Goal: Task Accomplishment & Management: Manage account settings

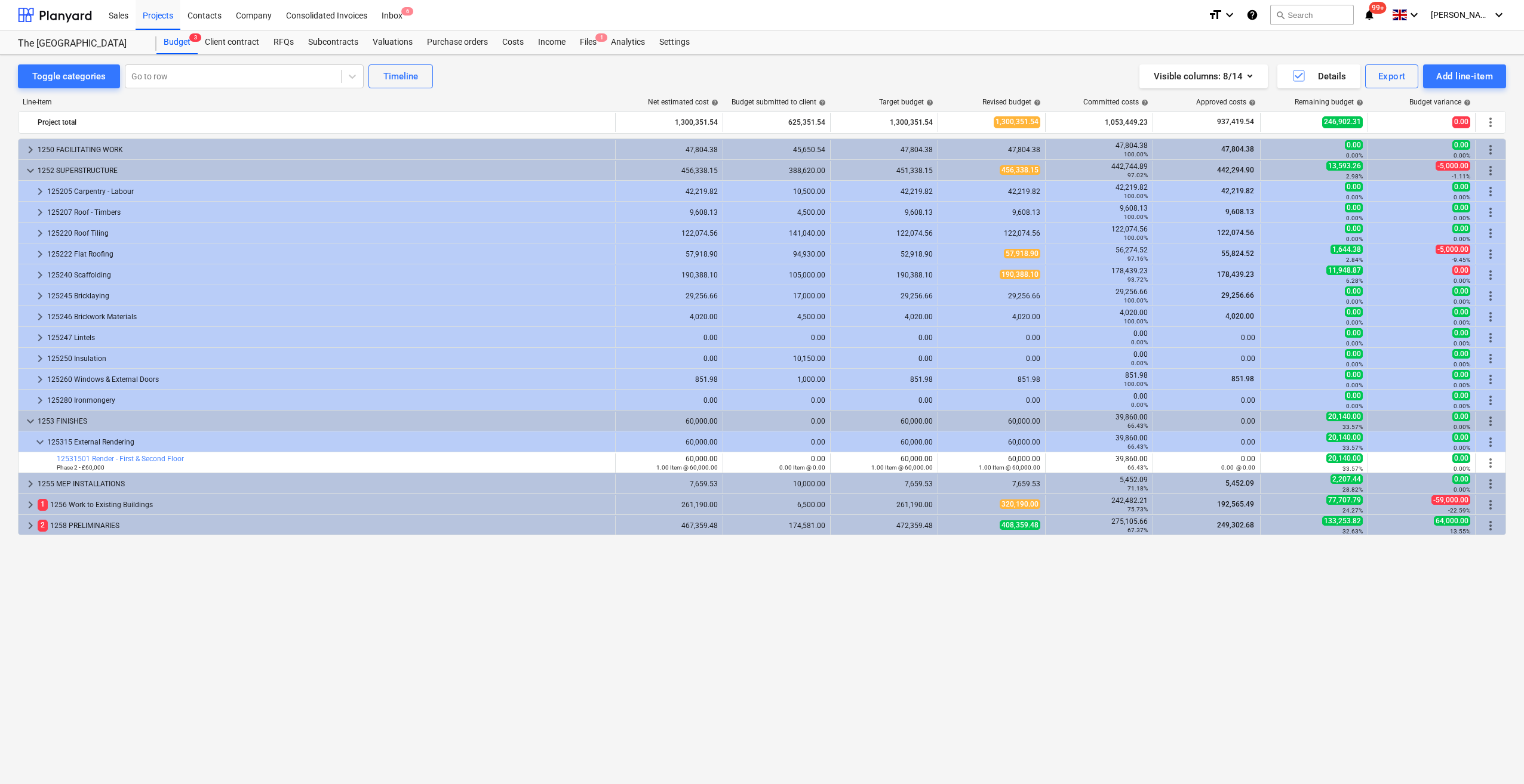
click at [1058, 654] on div "keyboard_arrow_right 1250 FACILITATING WORK 47,804.38 45,650.54 47,804.38 47,80…" at bounding box center [762, 437] width 1488 height 597
click at [585, 44] on div "Files 1" at bounding box center [588, 42] width 31 height 24
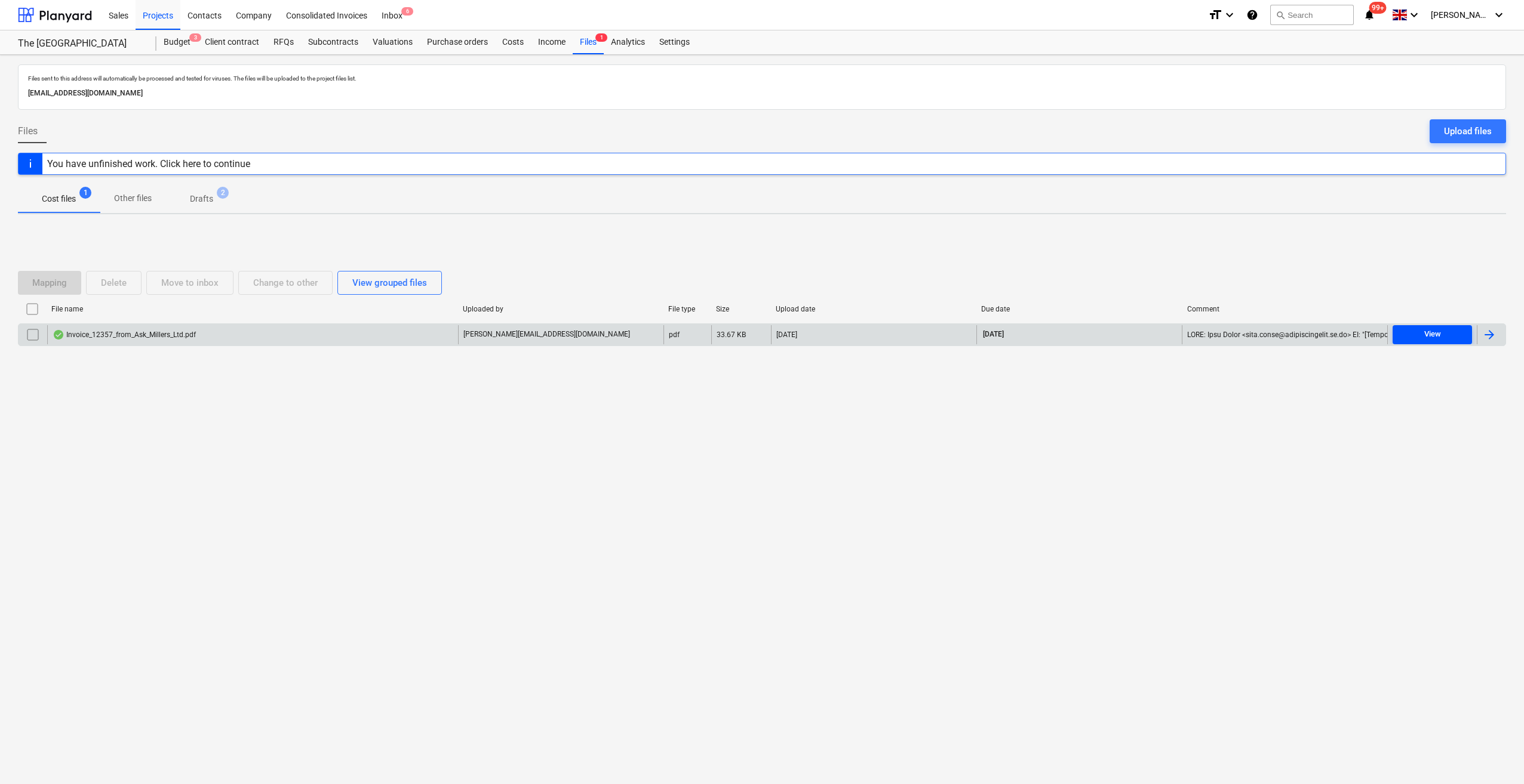
click at [1435, 334] on div "View" at bounding box center [1433, 334] width 17 height 14
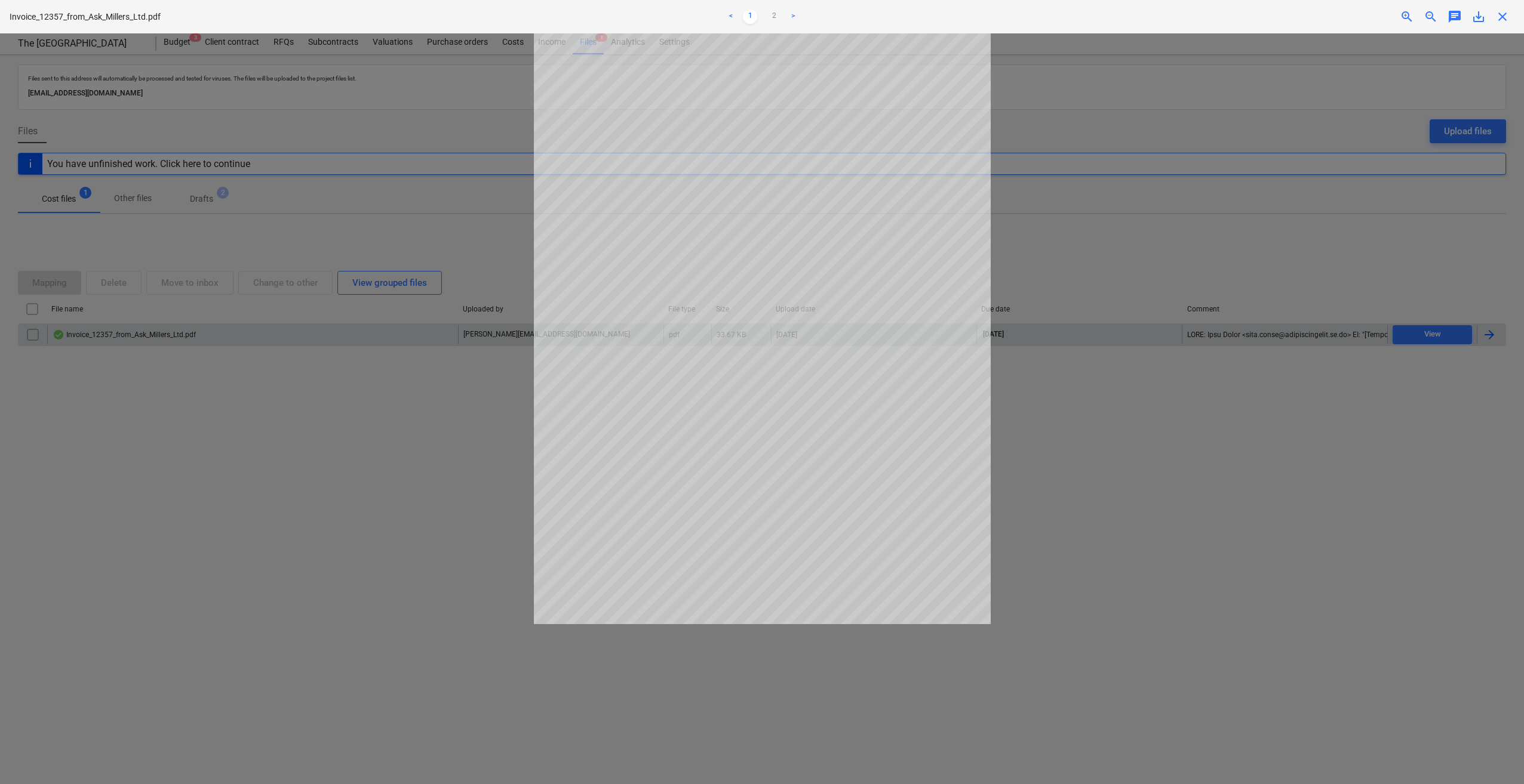
click at [1478, 19] on span "save_alt" at bounding box center [1478, 17] width 14 height 14
click at [1421, 388] on div at bounding box center [762, 409] width 1524 height 751
click at [1500, 18] on span "close" at bounding box center [1502, 17] width 14 height 14
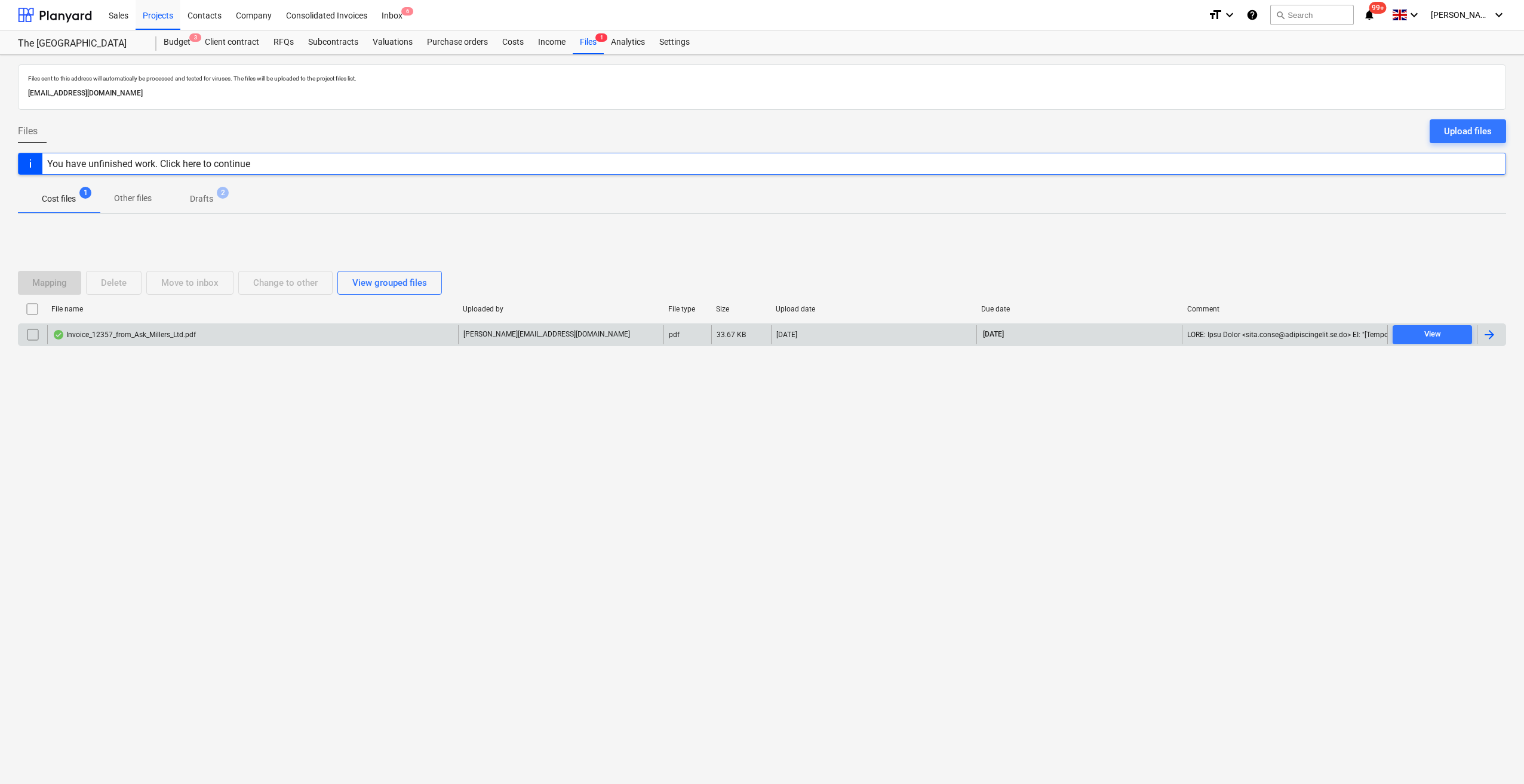
click at [1490, 330] on div at bounding box center [1489, 334] width 14 height 14
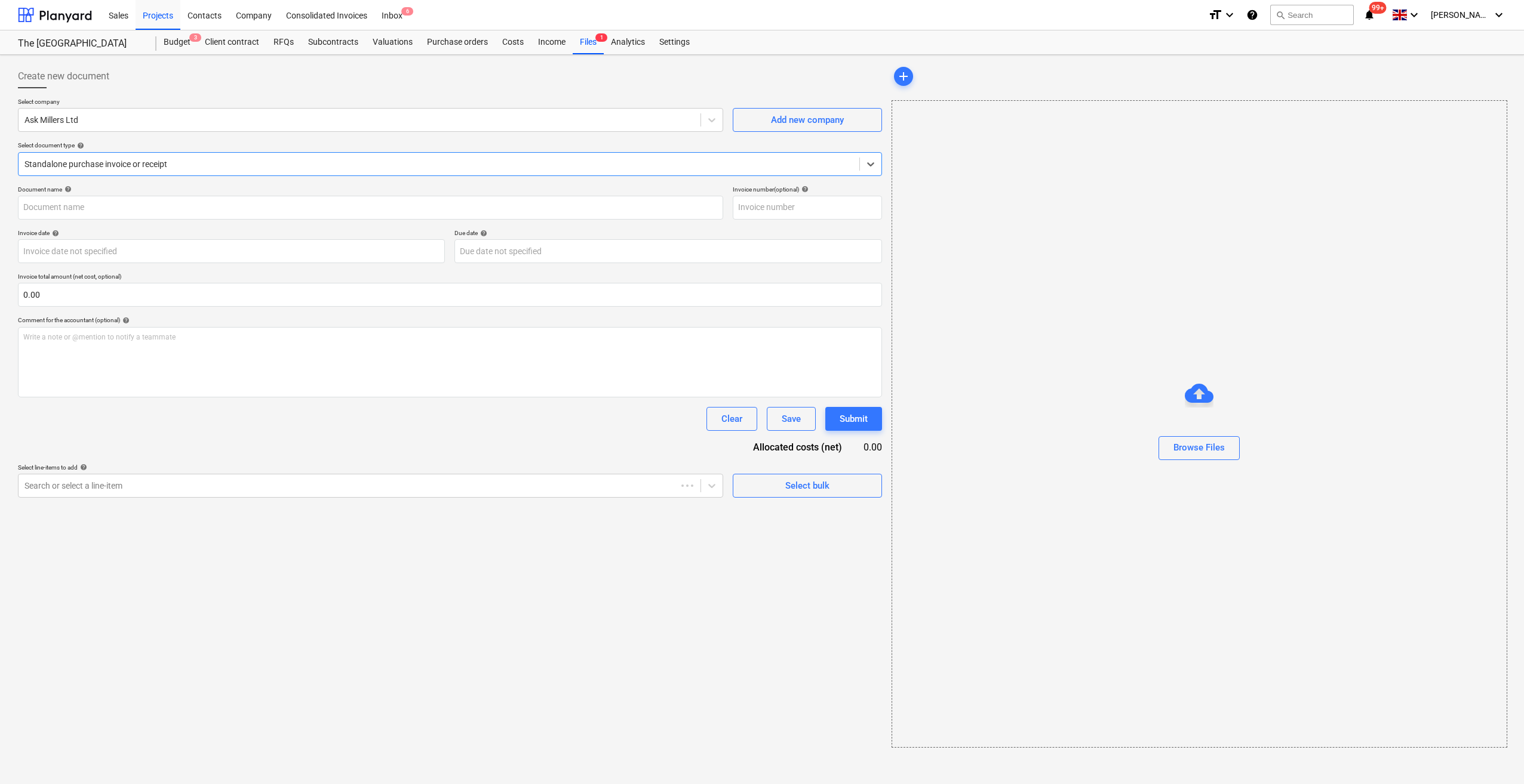
type input "12357"
type input "[DATE]"
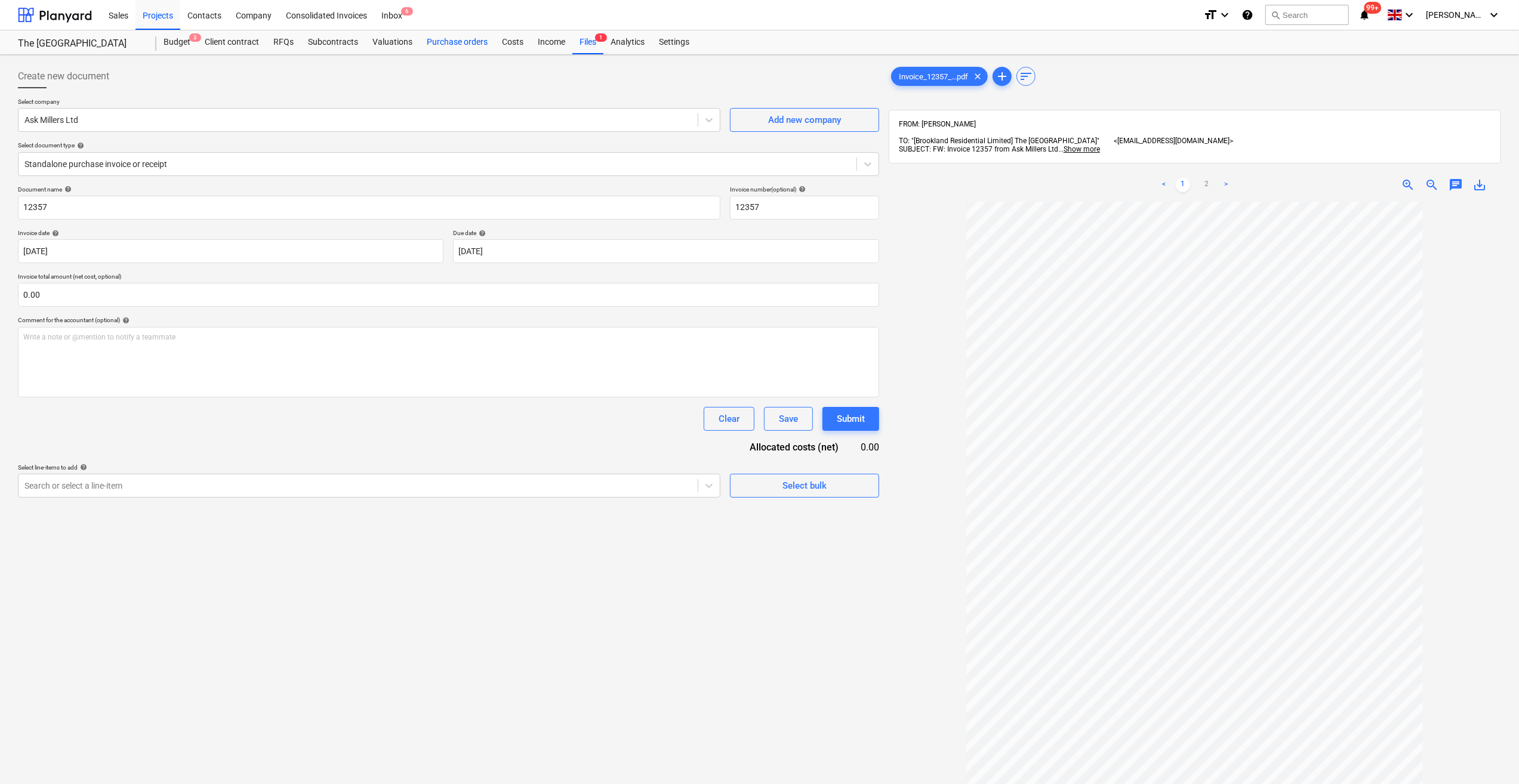
click at [456, 44] on div "Purchase orders" at bounding box center [457, 42] width 75 height 24
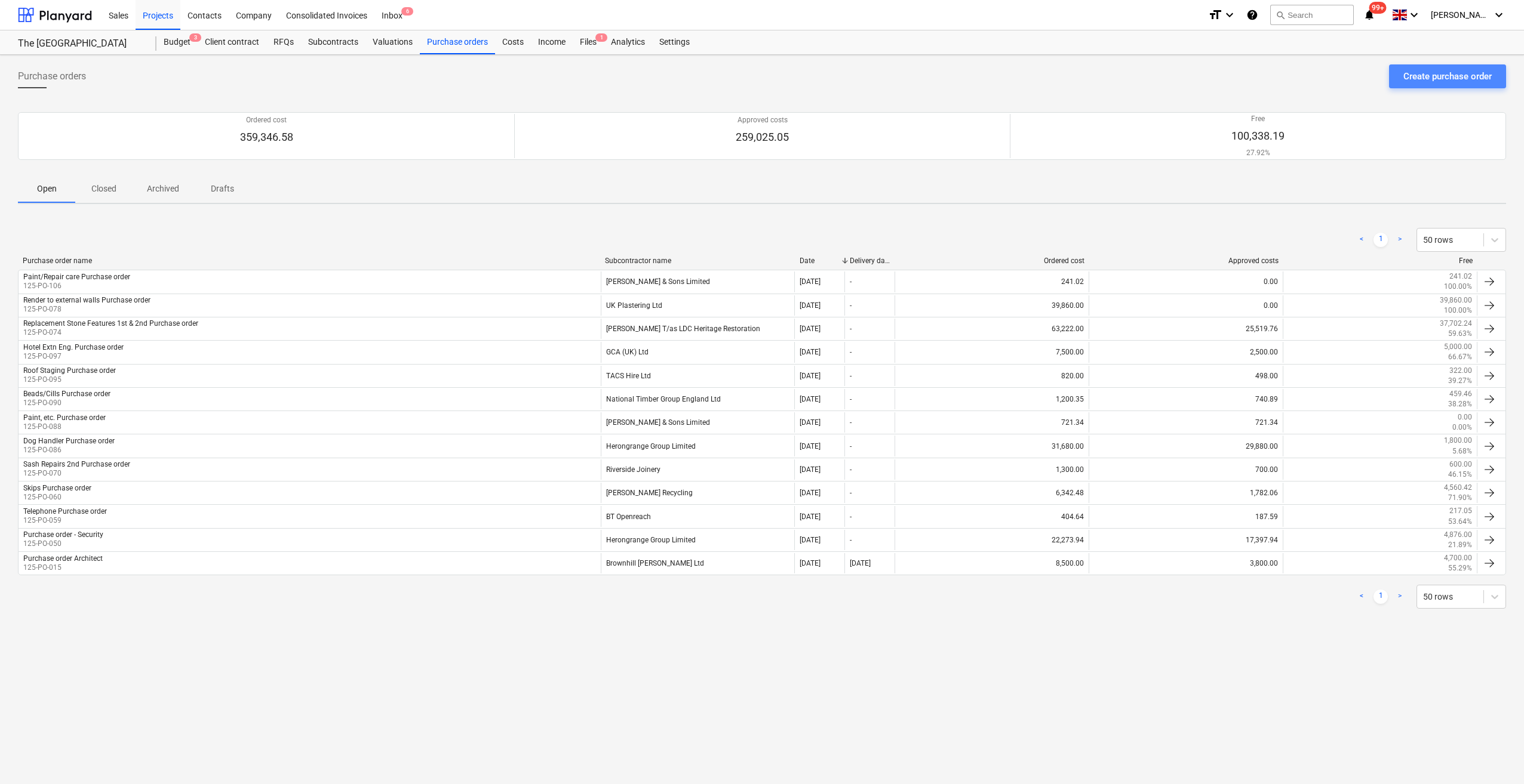
click at [1433, 78] on div "Create purchase order" at bounding box center [1447, 76] width 88 height 15
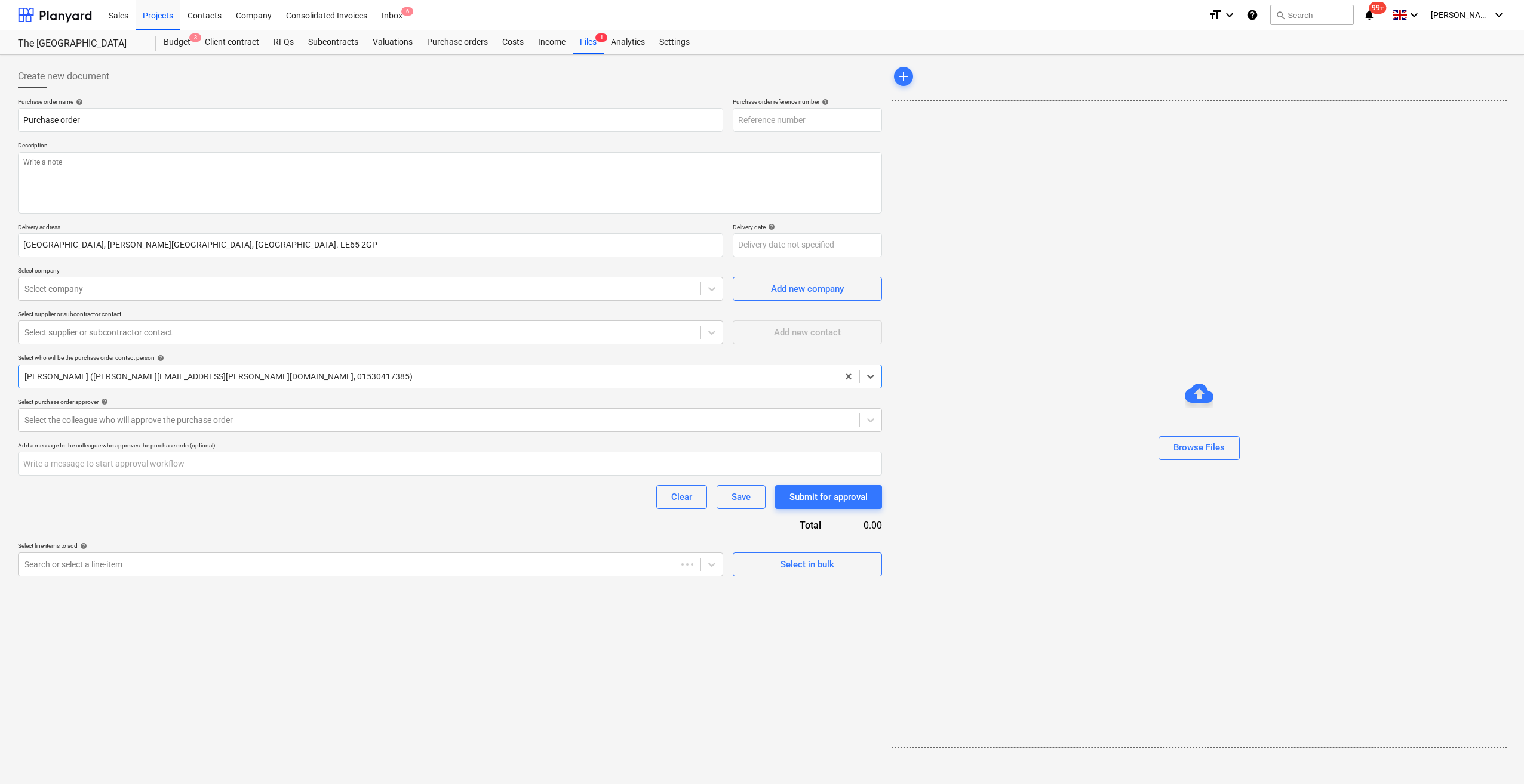
type textarea "x"
type input "125-PO-109"
click at [21, 119] on input "Purchase order" at bounding box center [371, 119] width 705 height 24
type textarea "x"
type input "BPurchase order"
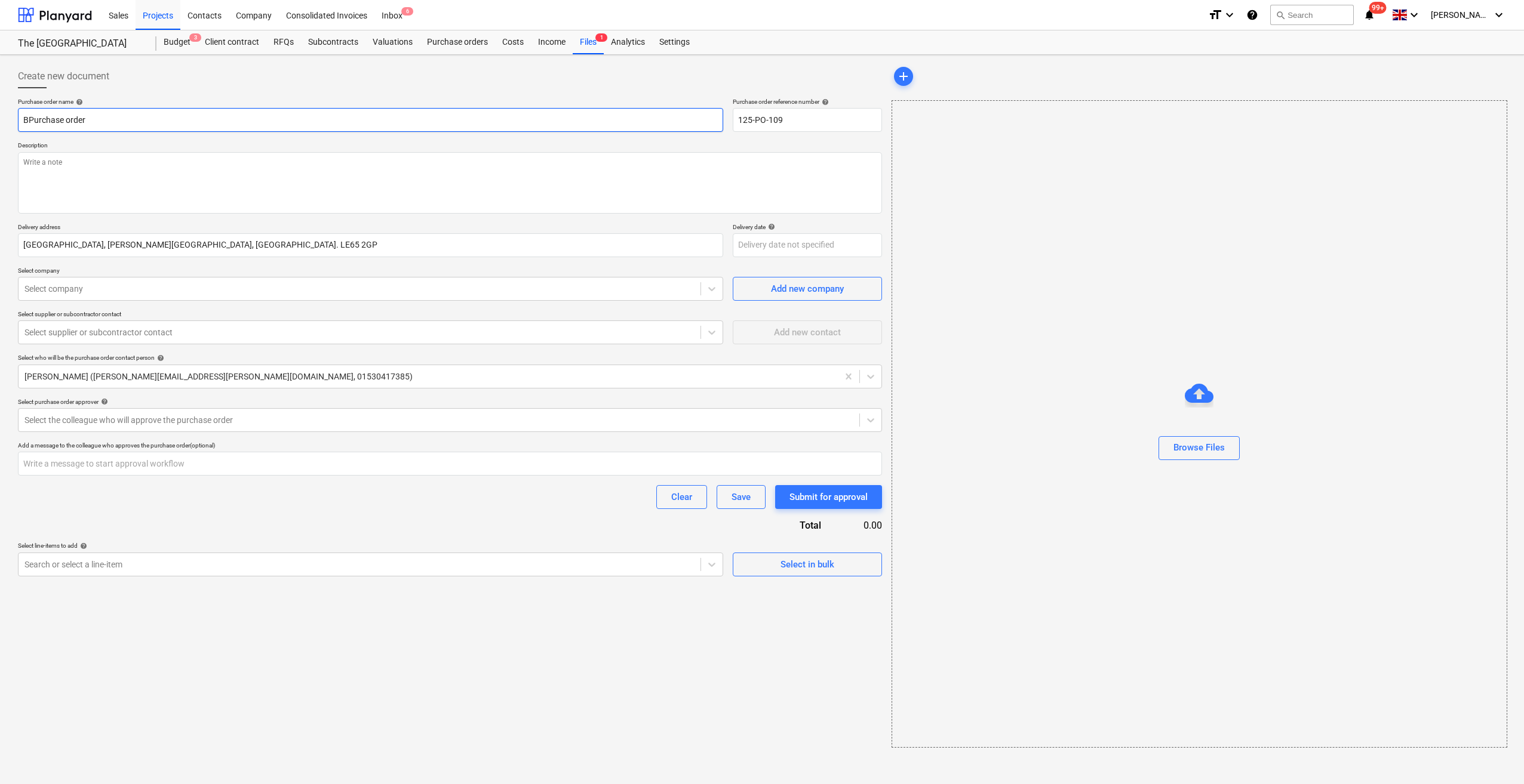
type textarea "x"
type input "BoPurchase order"
type textarea "x"
type input "BolPurchase order"
type textarea "x"
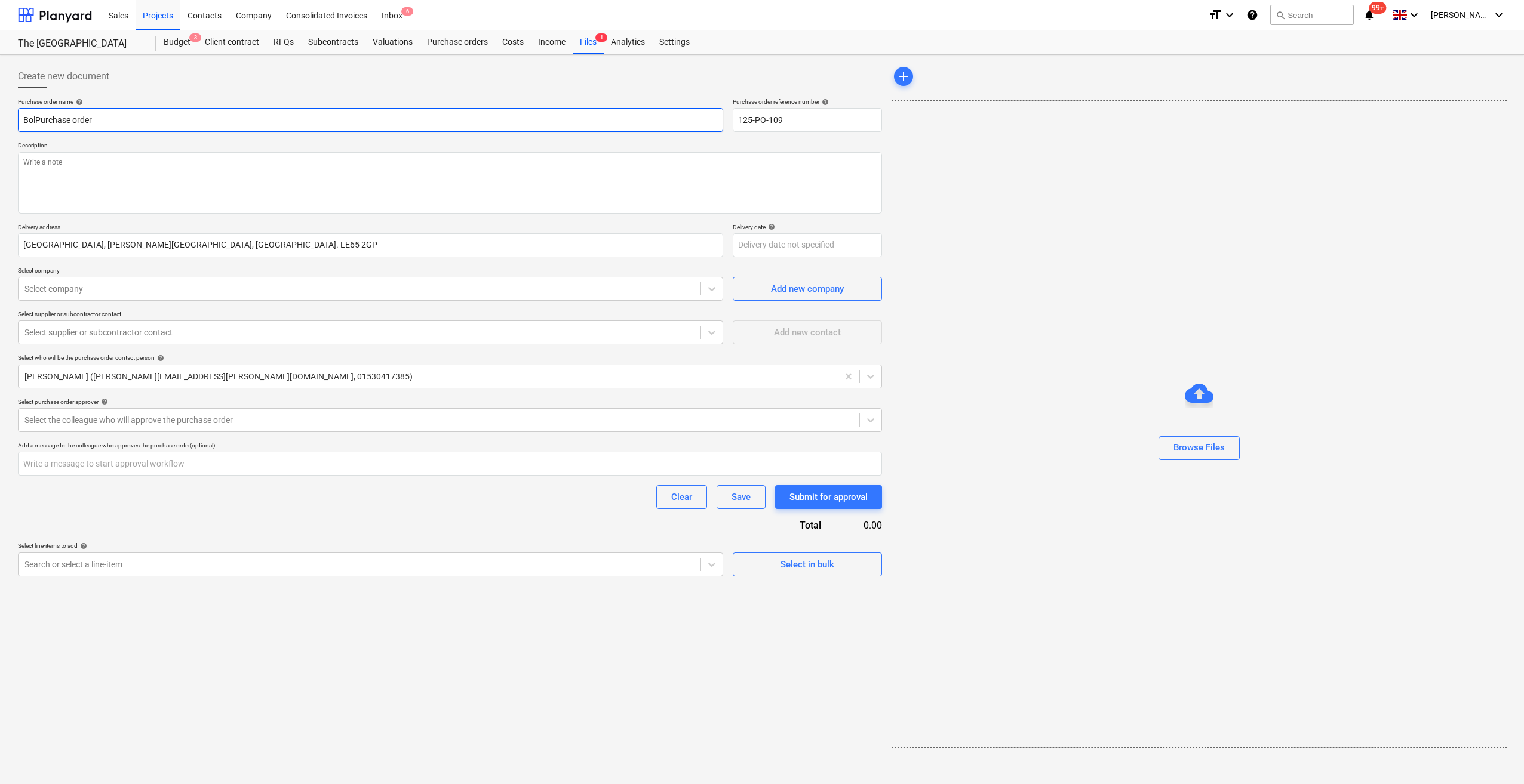
type input "BoltPurchase order"
type textarea "x"
type input "BoltsPurchase order"
type textarea "x"
type input "Bolts,Purchase order"
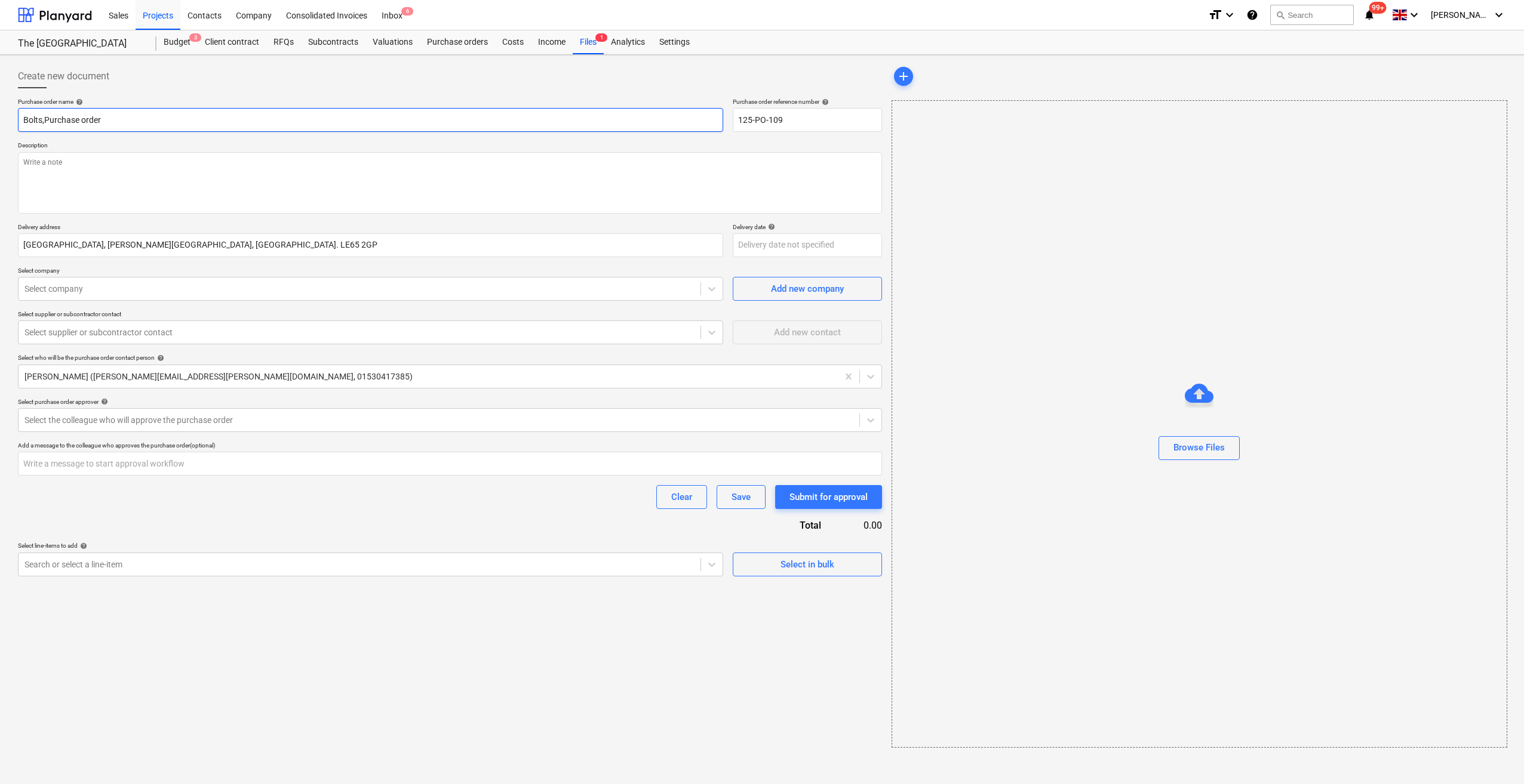
type textarea "x"
type input "Bolts, Purchase order"
type textarea "x"
type input "Bolts, ePurchase order"
type textarea "x"
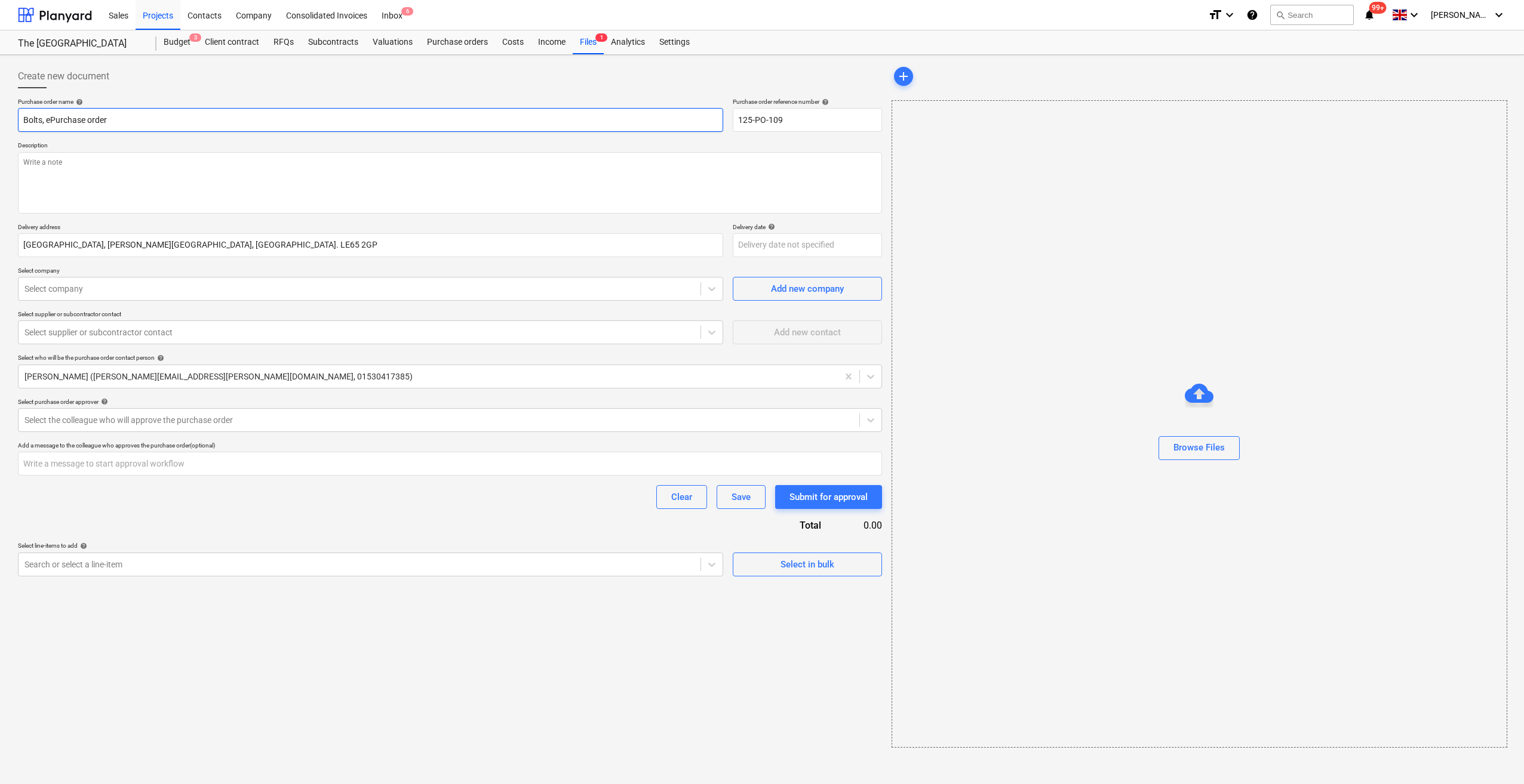
type input "Bolts, etPurchase order"
type textarea "x"
type input "Bolts, etc.Purchase order"
type textarea "x"
type input "Bolts, etc. Purchase order"
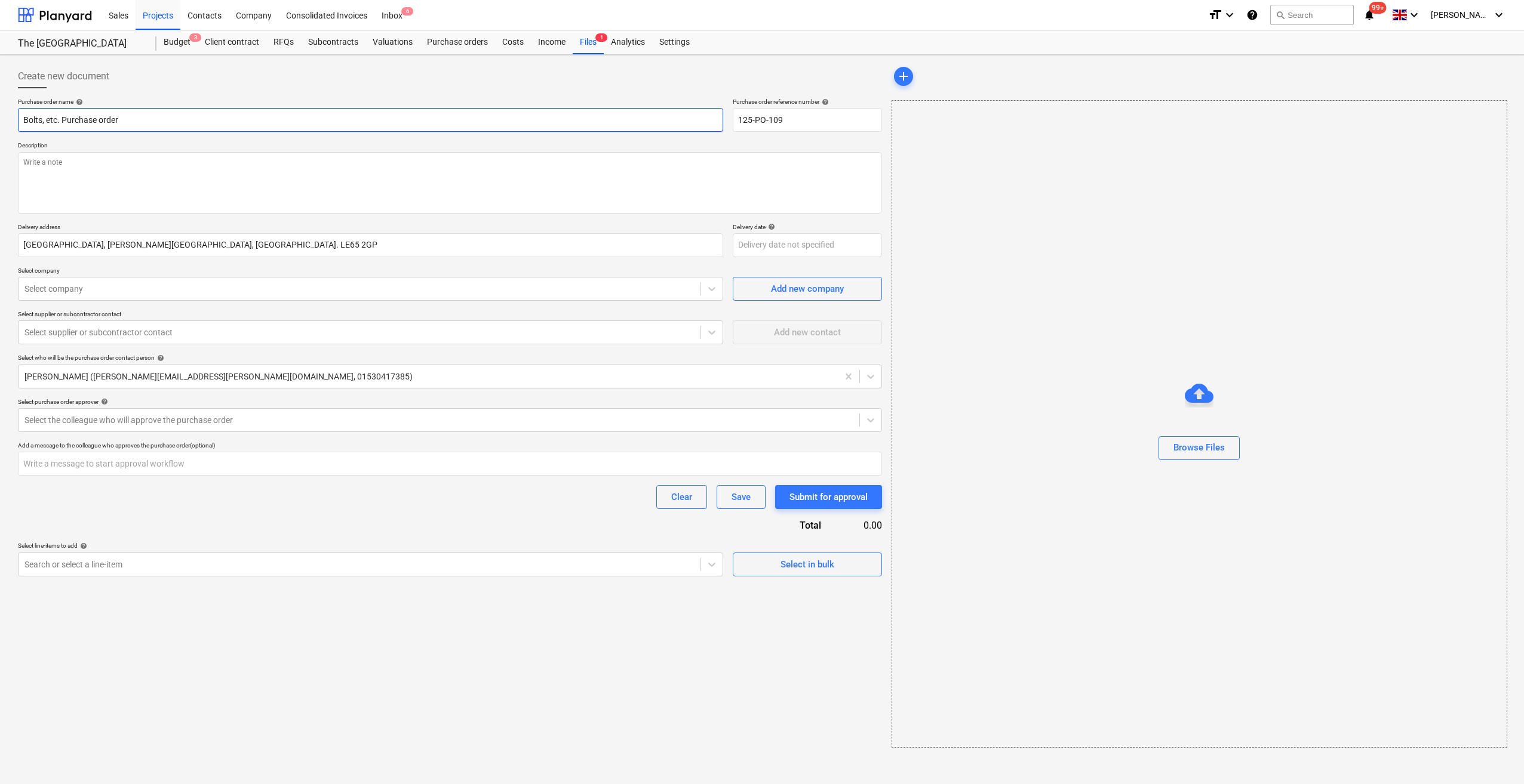
type textarea "x"
type input "Bolts, etc. Purchase order"
click at [37, 163] on textarea at bounding box center [450, 182] width 864 height 62
type textarea "x"
type textarea "Si"
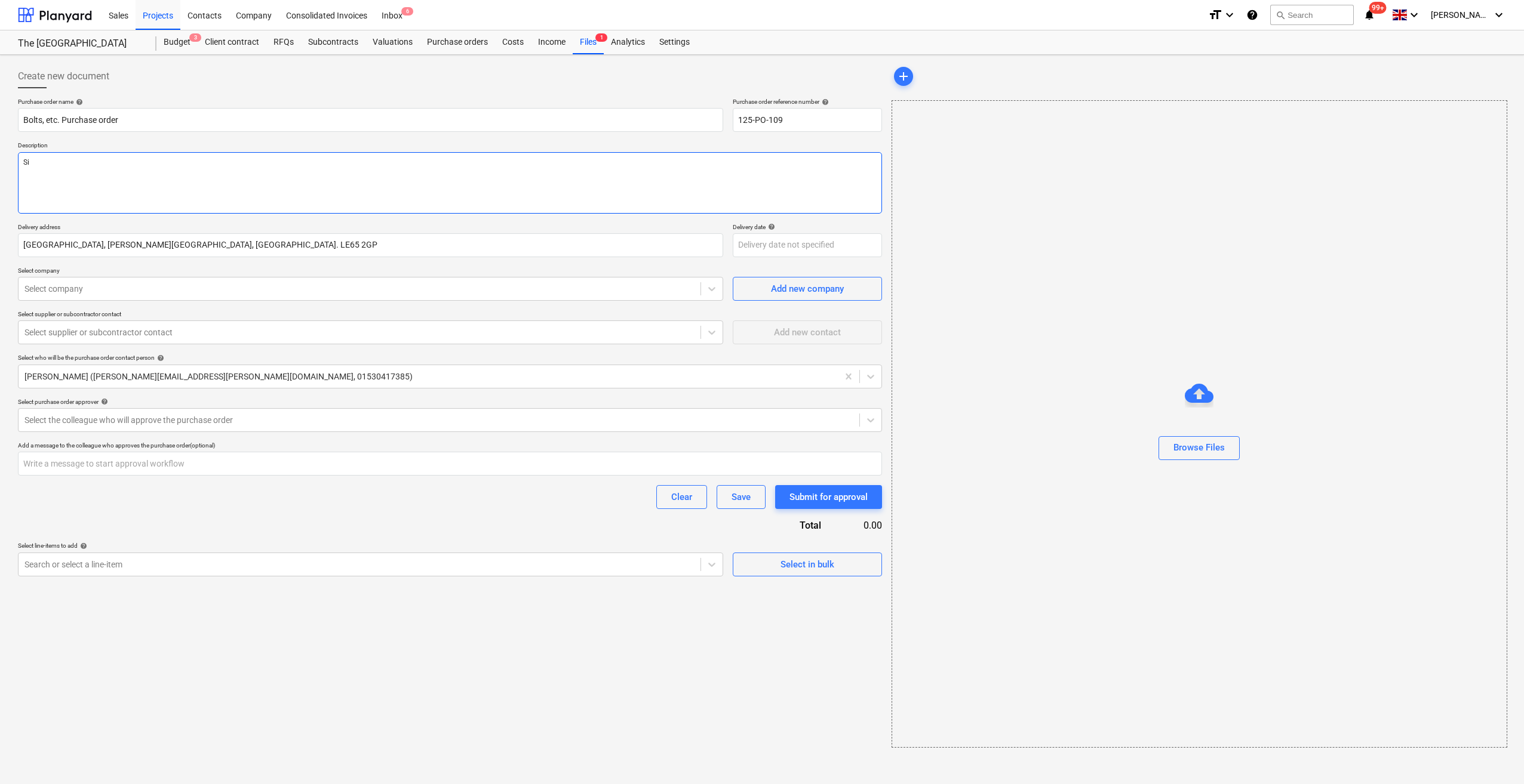
type textarea "x"
type textarea "Sit"
type textarea "x"
type textarea "Site"
type textarea "x"
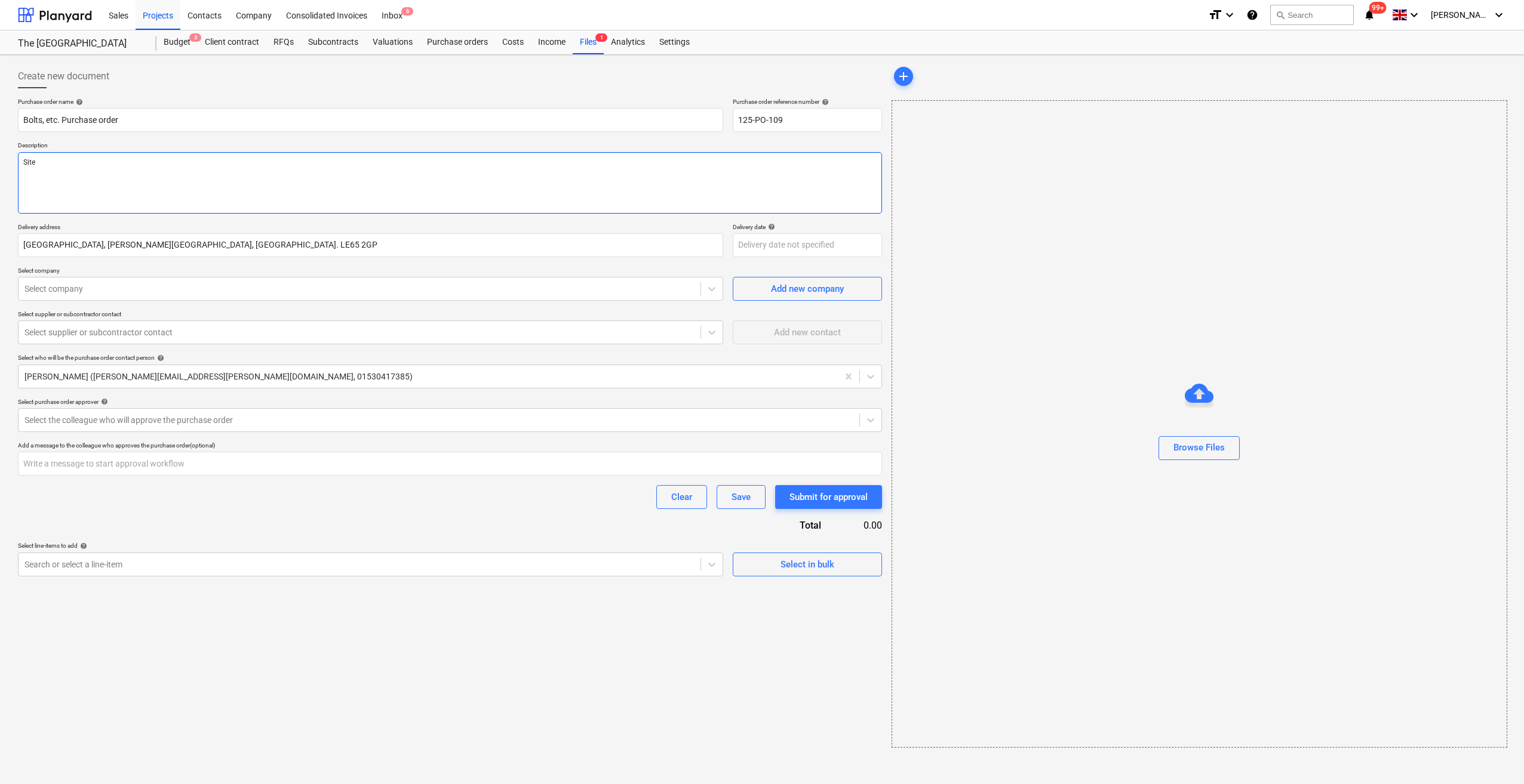
type textarea "Site M"
type textarea "x"
type textarea "Site Ma"
type textarea "x"
type textarea "Site Man"
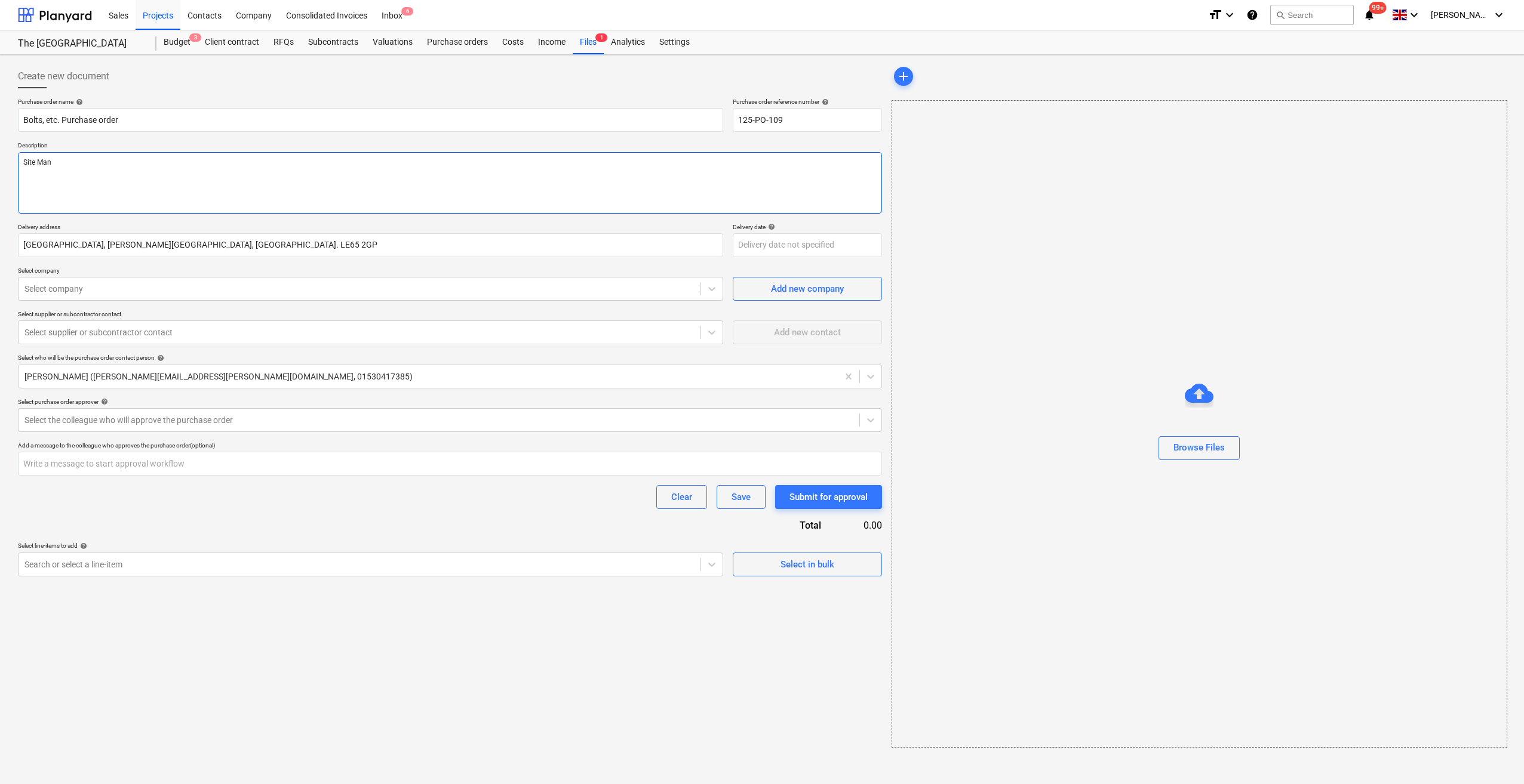
type textarea "x"
type textarea "Site Mana"
type textarea "x"
type textarea "Site Manag"
type textarea "x"
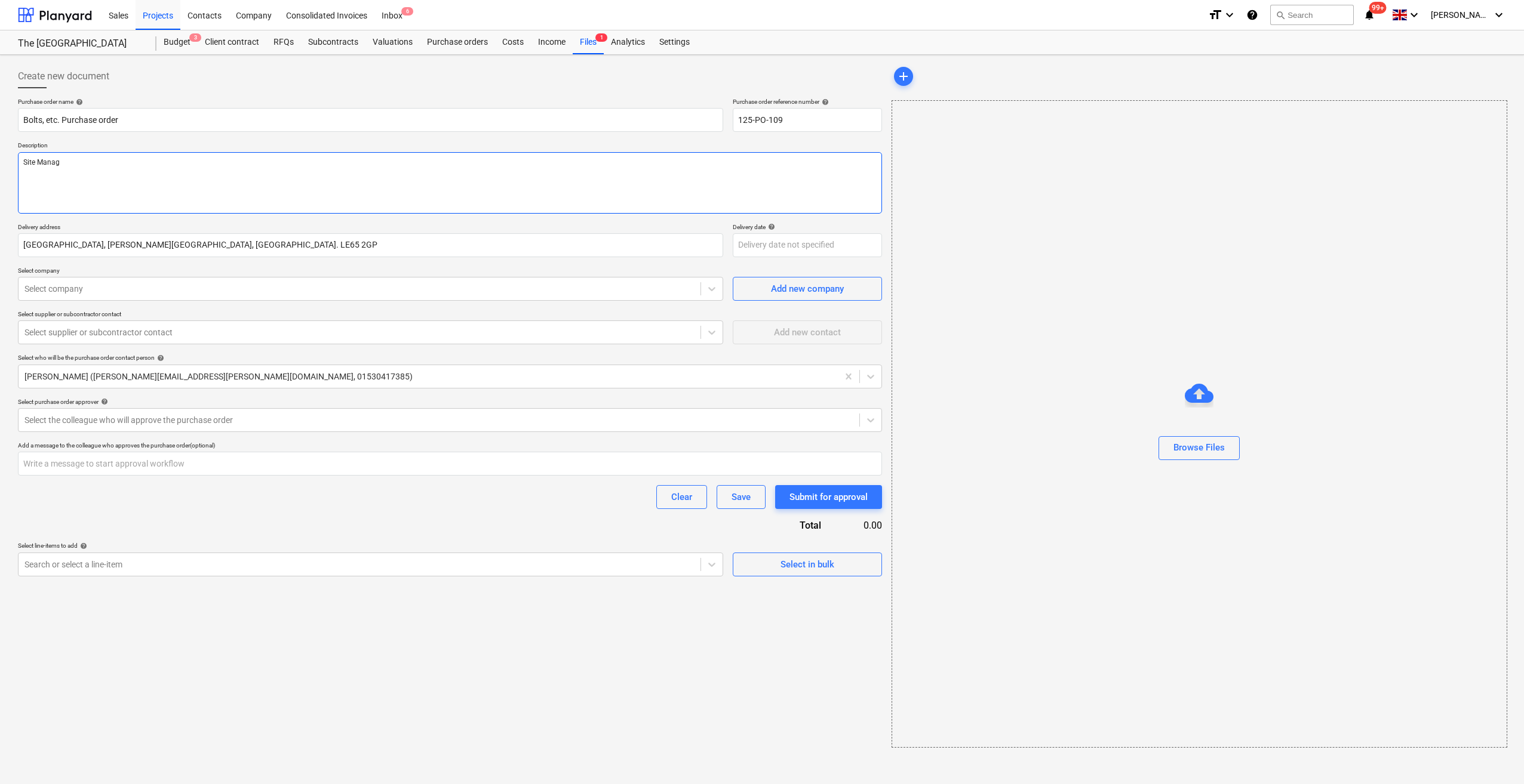
type textarea "Site Manage"
type textarea "x"
type textarea "Site Manager"
type textarea "x"
type textarea "Site Manager-"
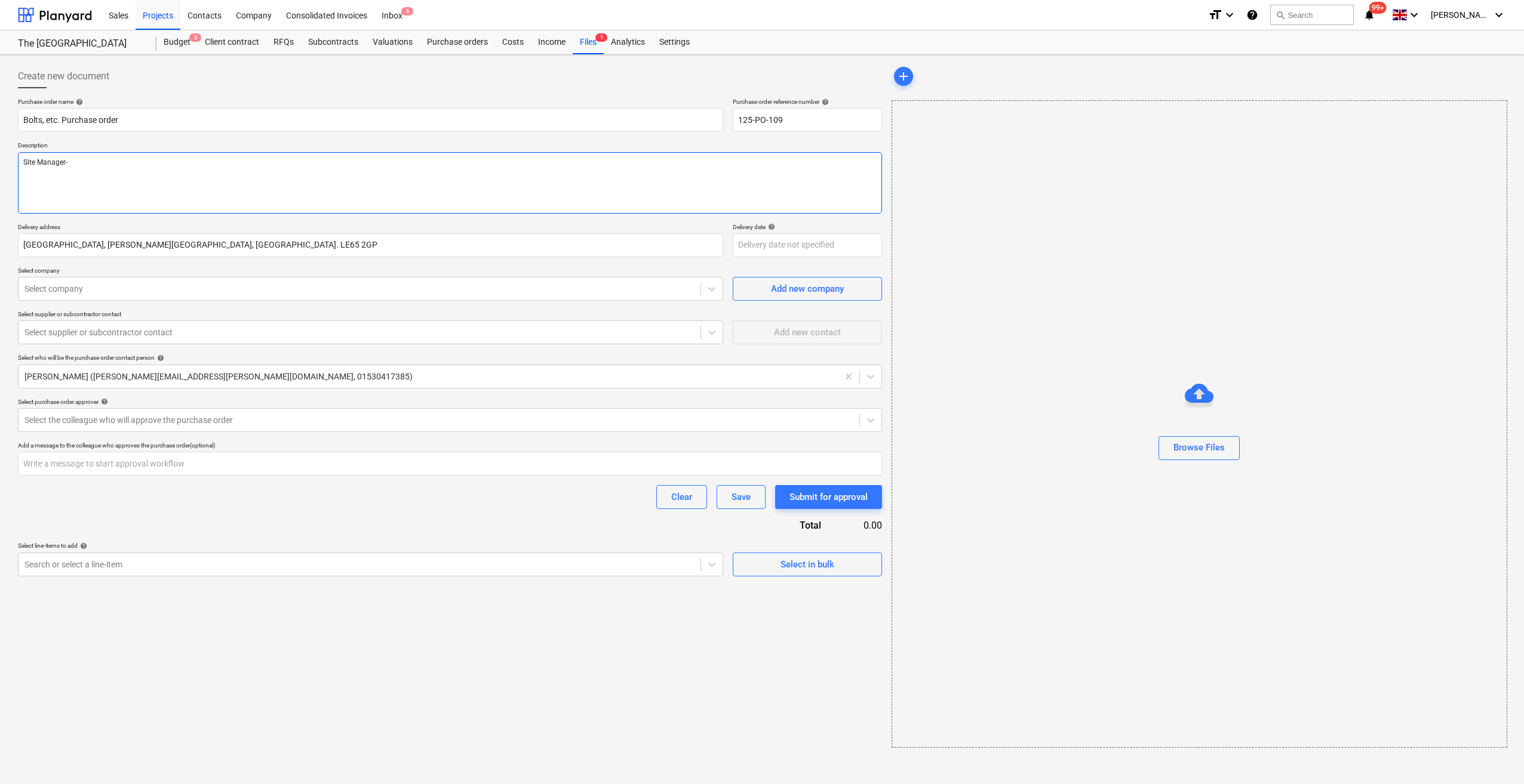
type textarea "x"
type textarea "Site Manager-"
type textarea "x"
type textarea "Site Manager- Sc"
type textarea "x"
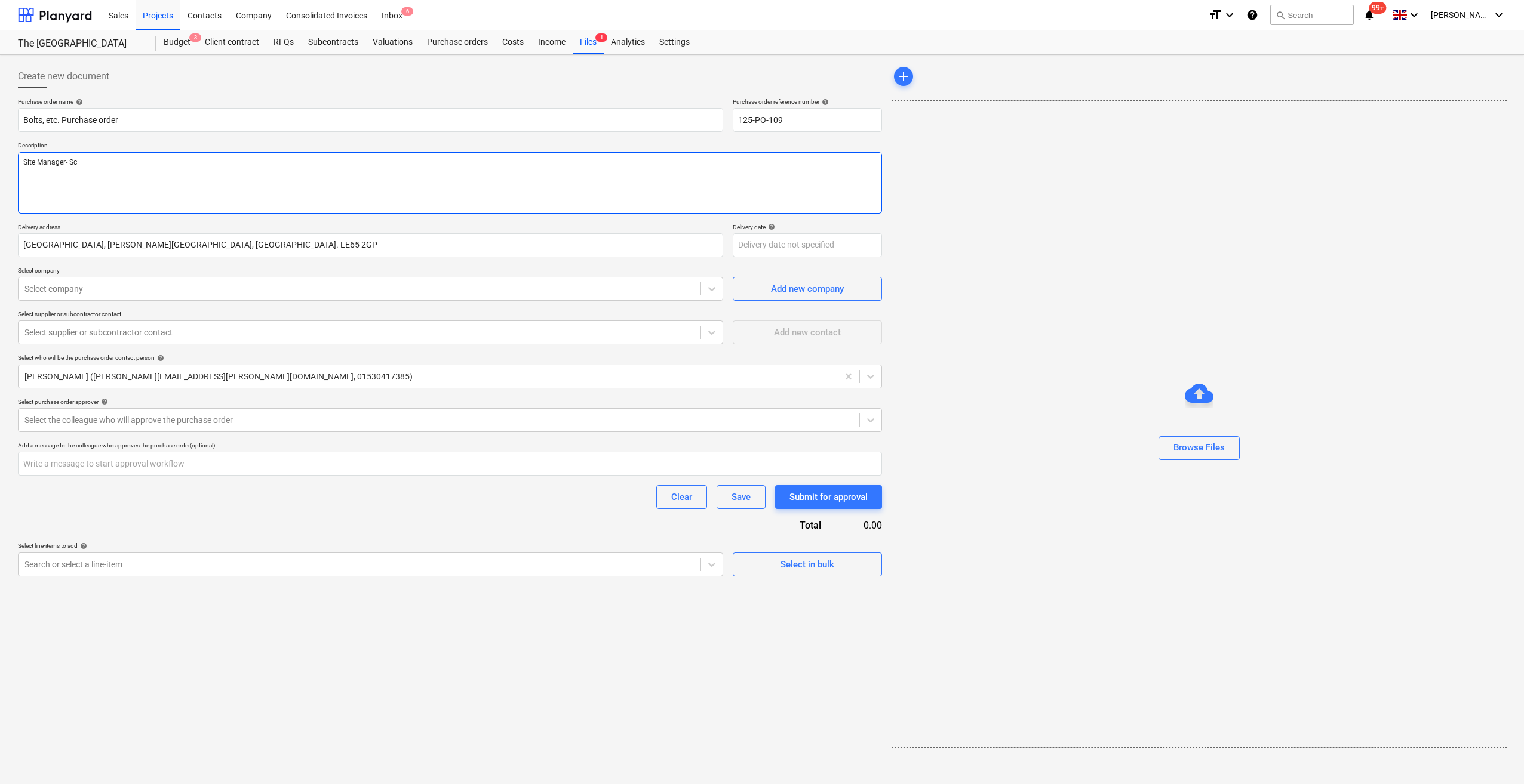
type textarea "Site Manager- Sco"
type textarea "x"
type textarea "Site Manager- [PERSON_NAME]"
type textarea "x"
type textarea "Site Manager- [PERSON_NAME]"
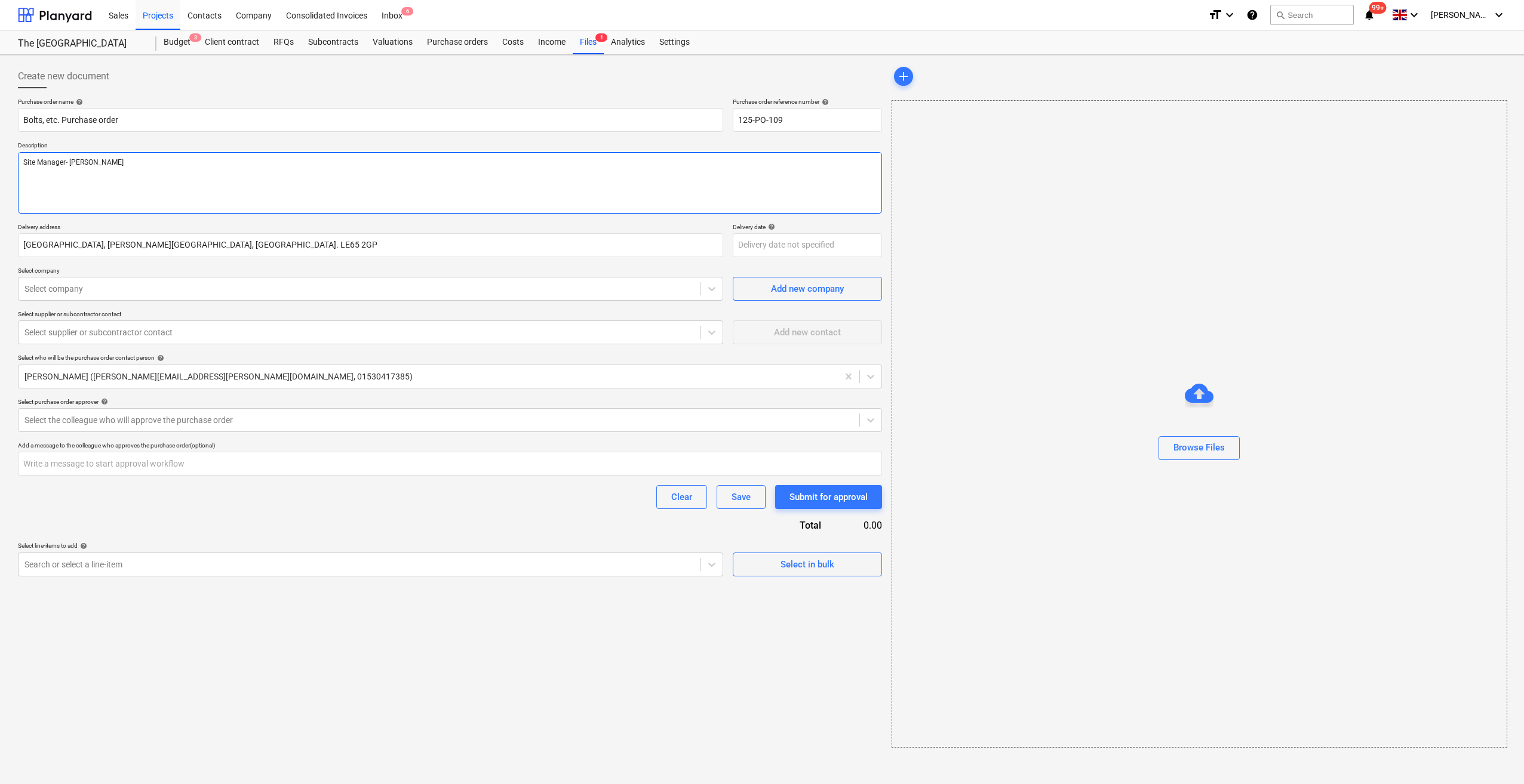
type textarea "x"
type textarea "Site Manager- [PERSON_NAME]"
type textarea "x"
type textarea "Site Manager- [PERSON_NAME]"
type textarea "x"
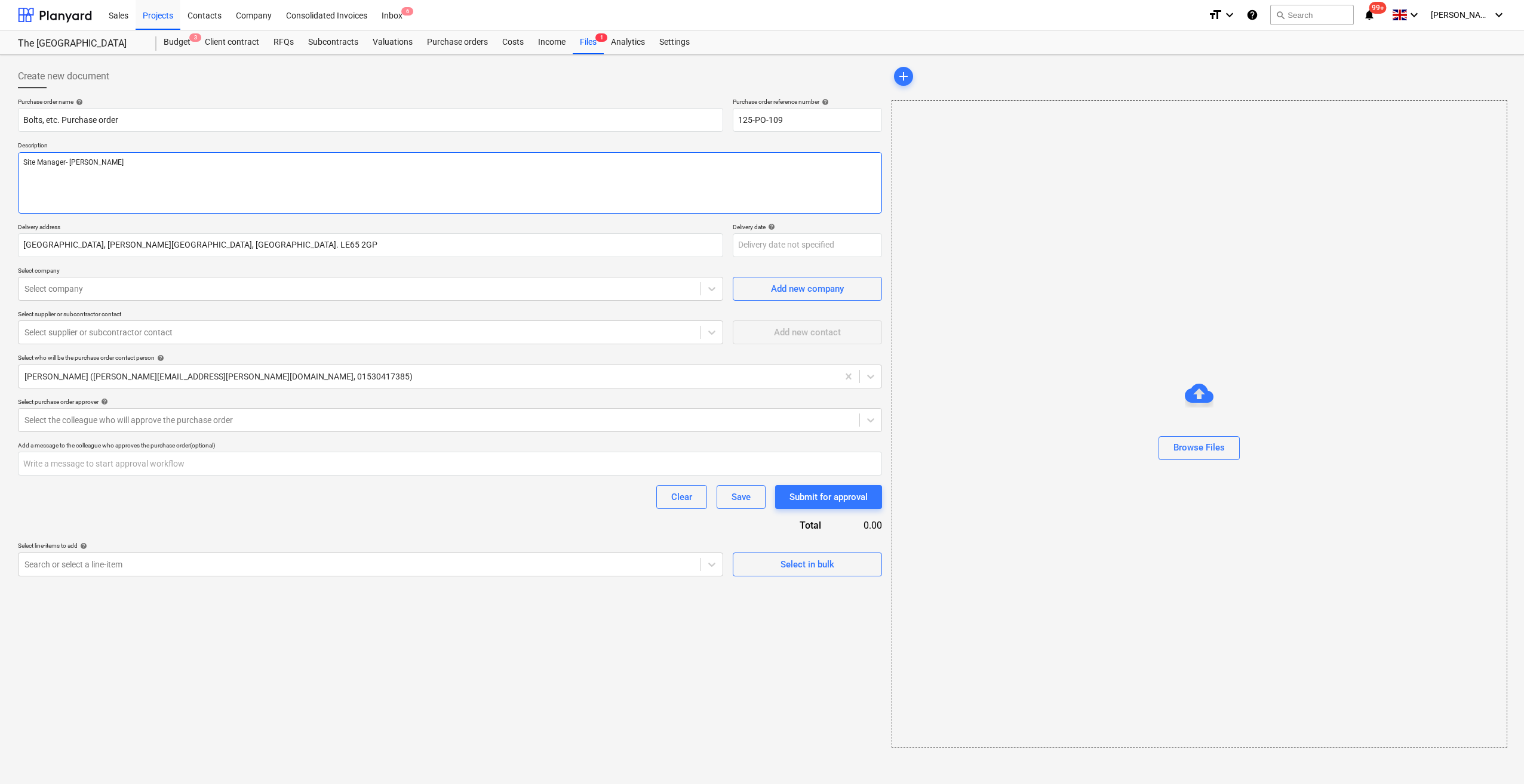
type textarea "Site Manager- [PERSON_NAME]"
type textarea "x"
type textarea "Site Manager- [PERSON_NAME]"
type textarea "x"
type textarea "Site Manager- [PERSON_NAME]"
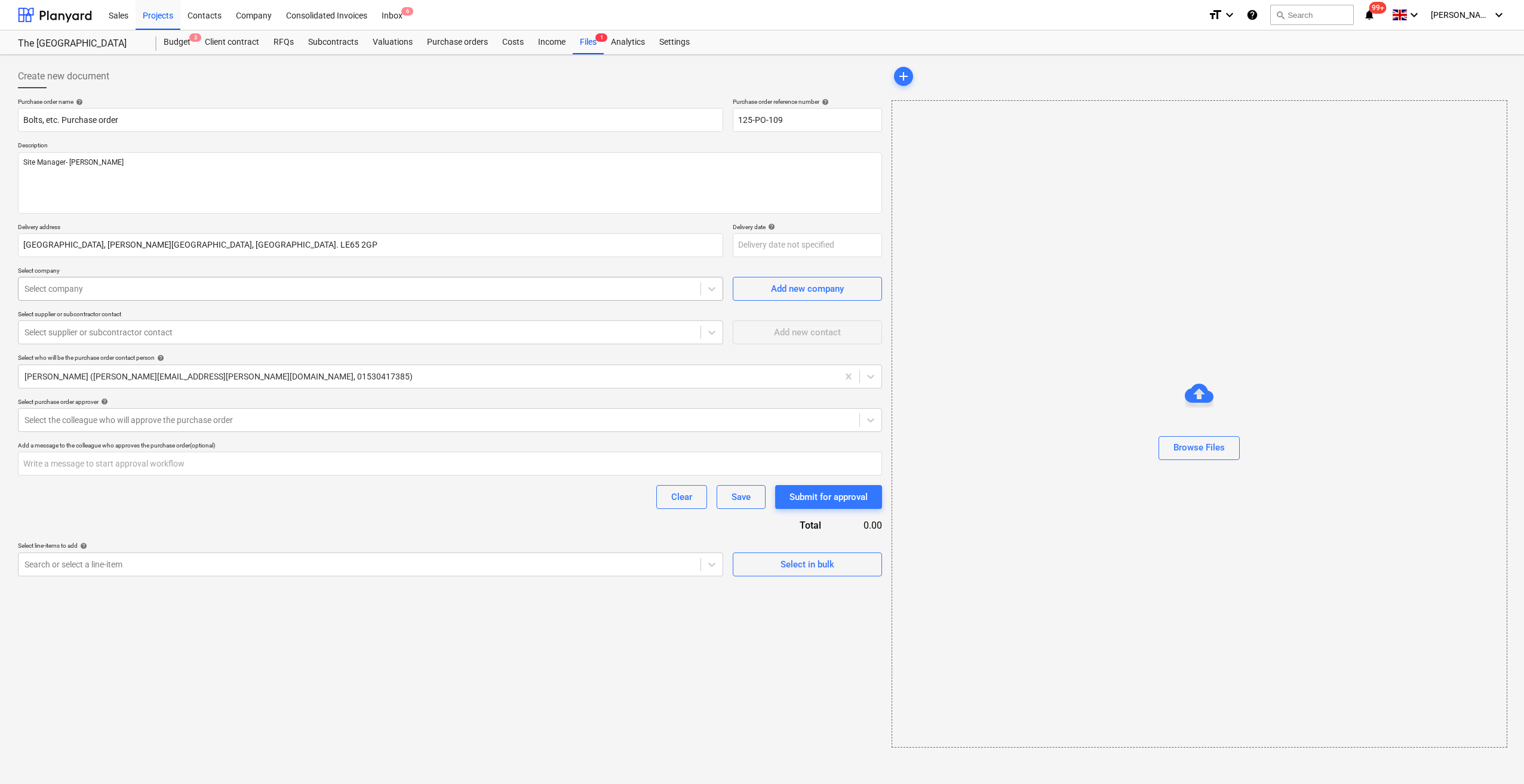
type textarea "x"
click at [141, 289] on div at bounding box center [359, 289] width 670 height 12
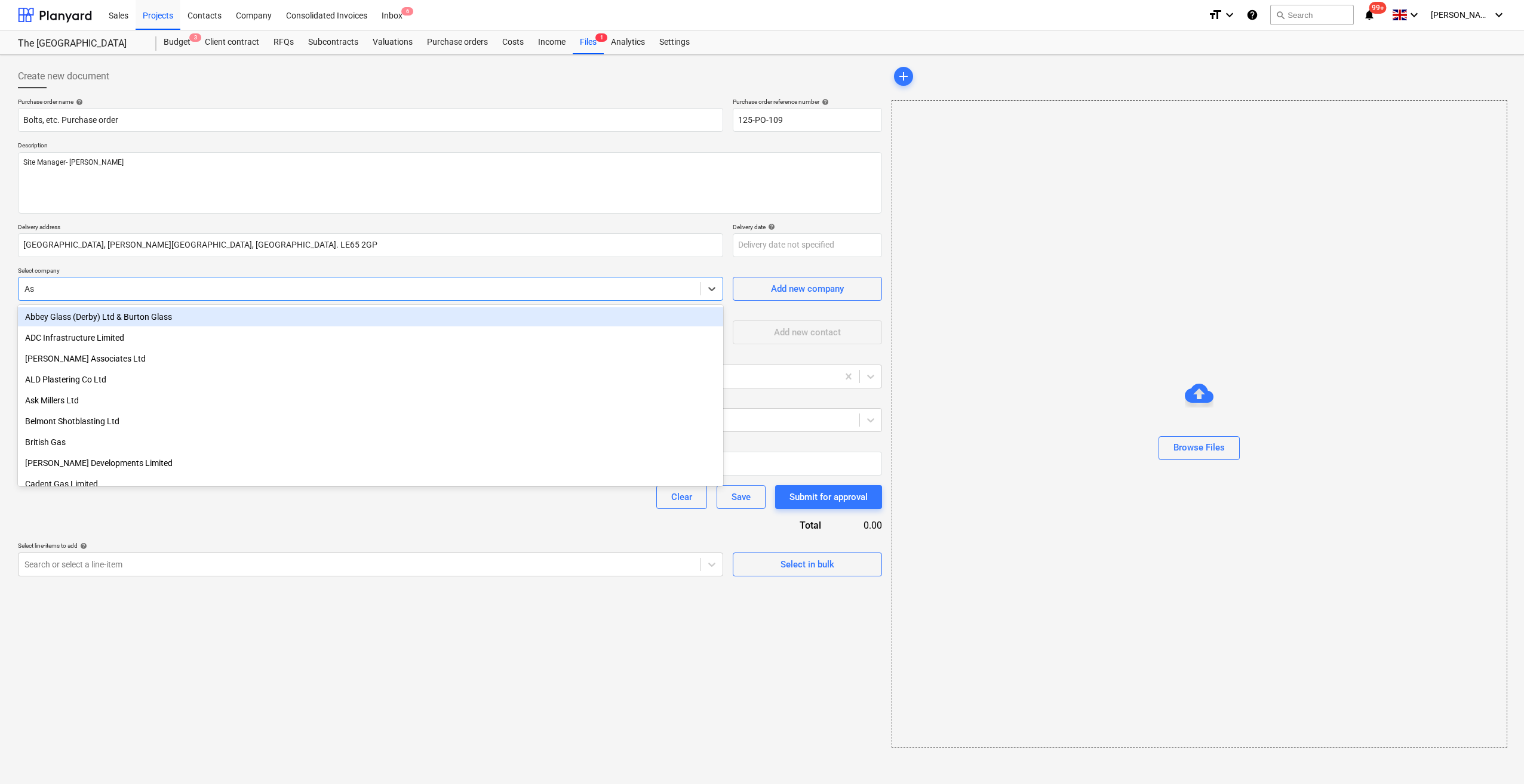
type input "Ask"
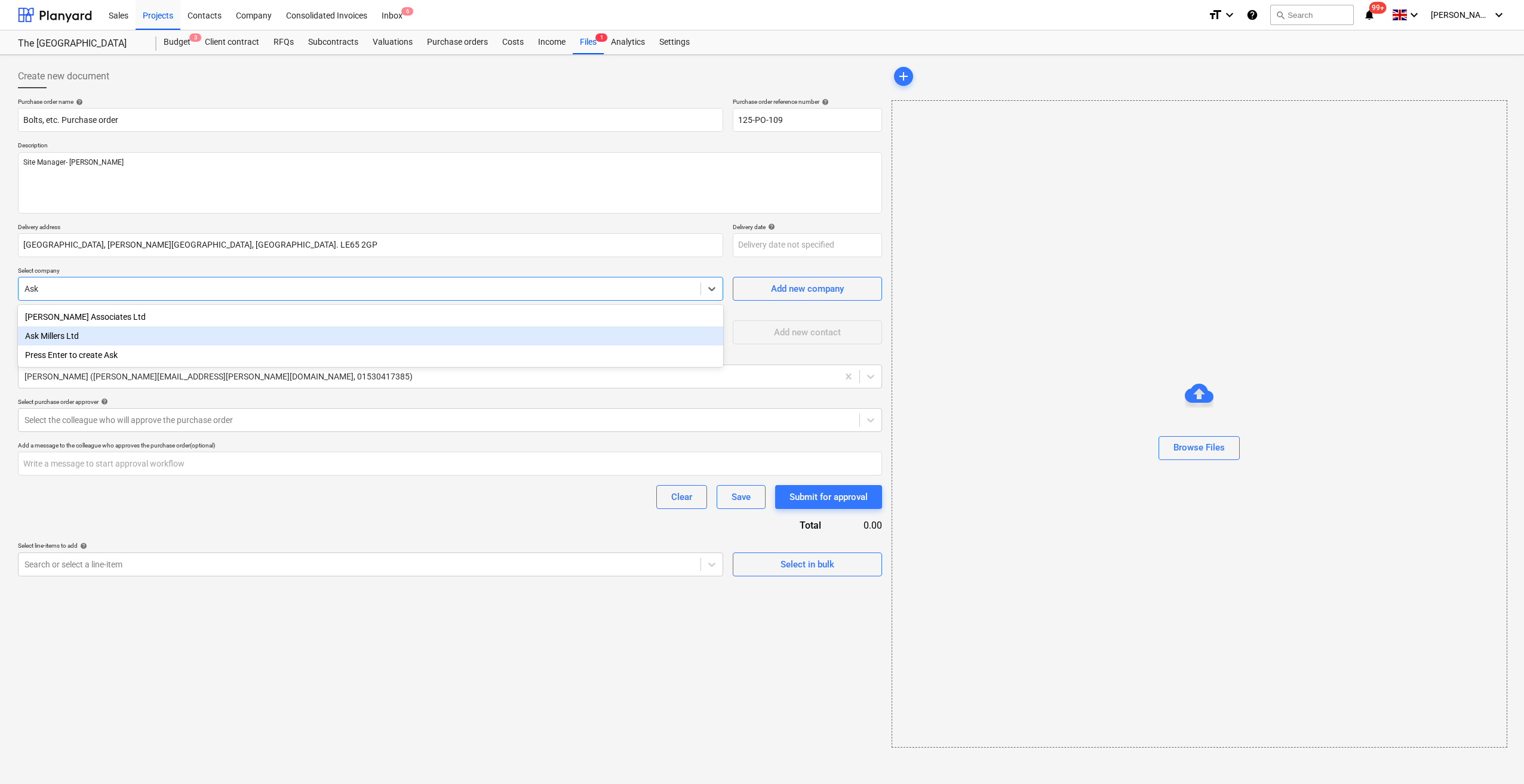
click at [74, 333] on div "Ask Millers Ltd" at bounding box center [371, 336] width 705 height 19
type textarea "x"
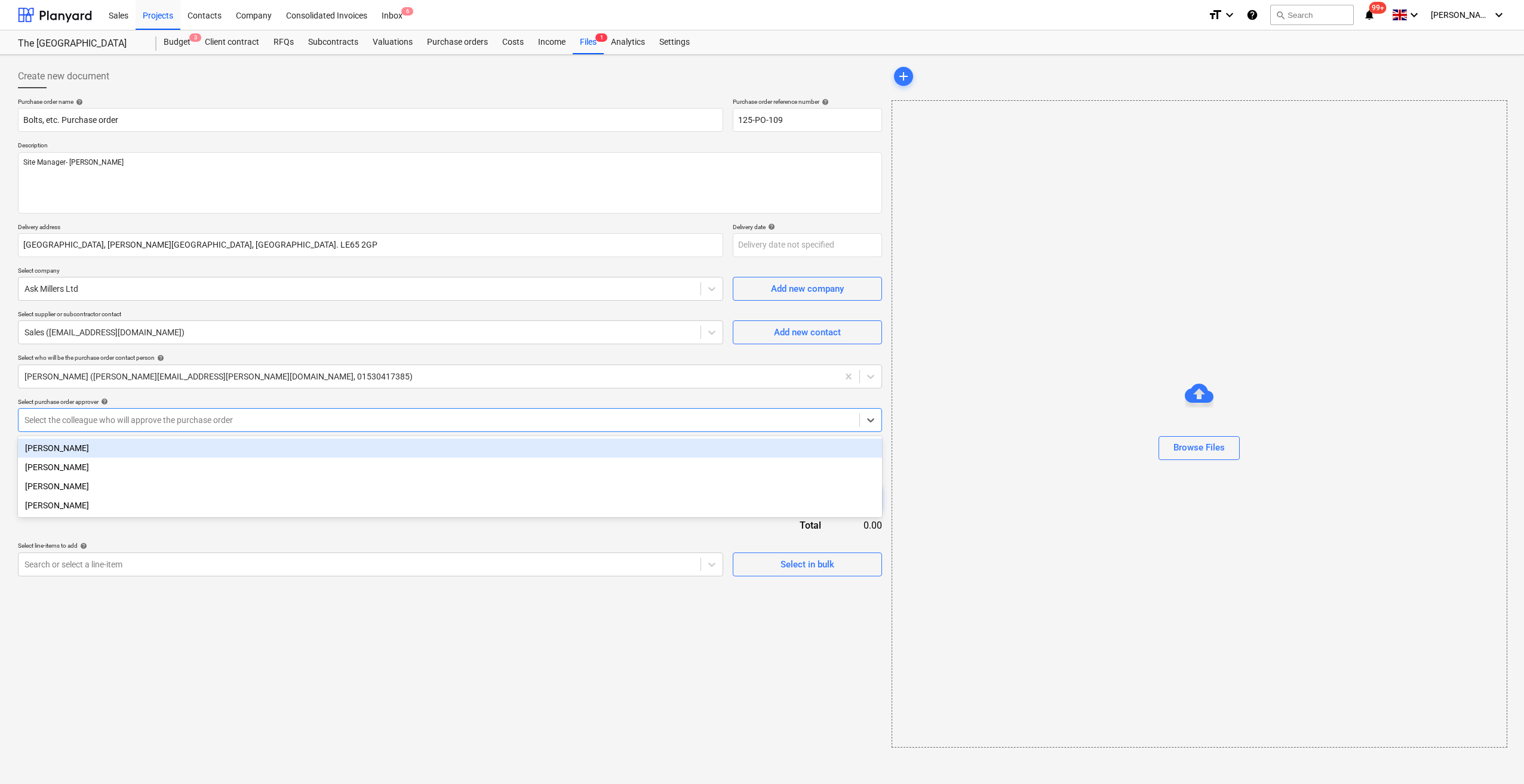
click at [93, 419] on div at bounding box center [439, 420] width 829 height 12
click at [54, 445] on div "[PERSON_NAME]" at bounding box center [450, 447] width 864 height 19
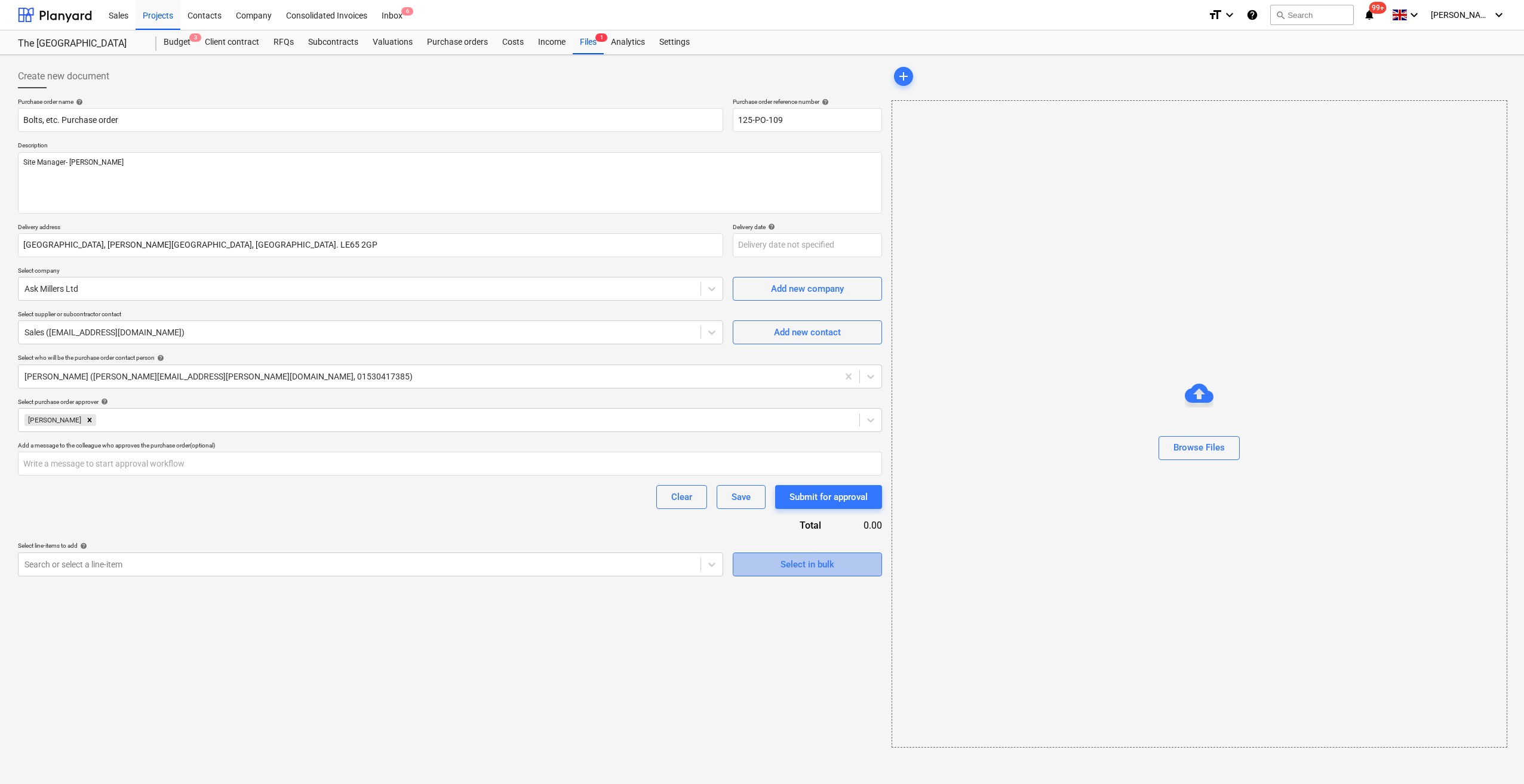
click at [775, 569] on span "Select in bulk" at bounding box center [807, 564] width 119 height 15
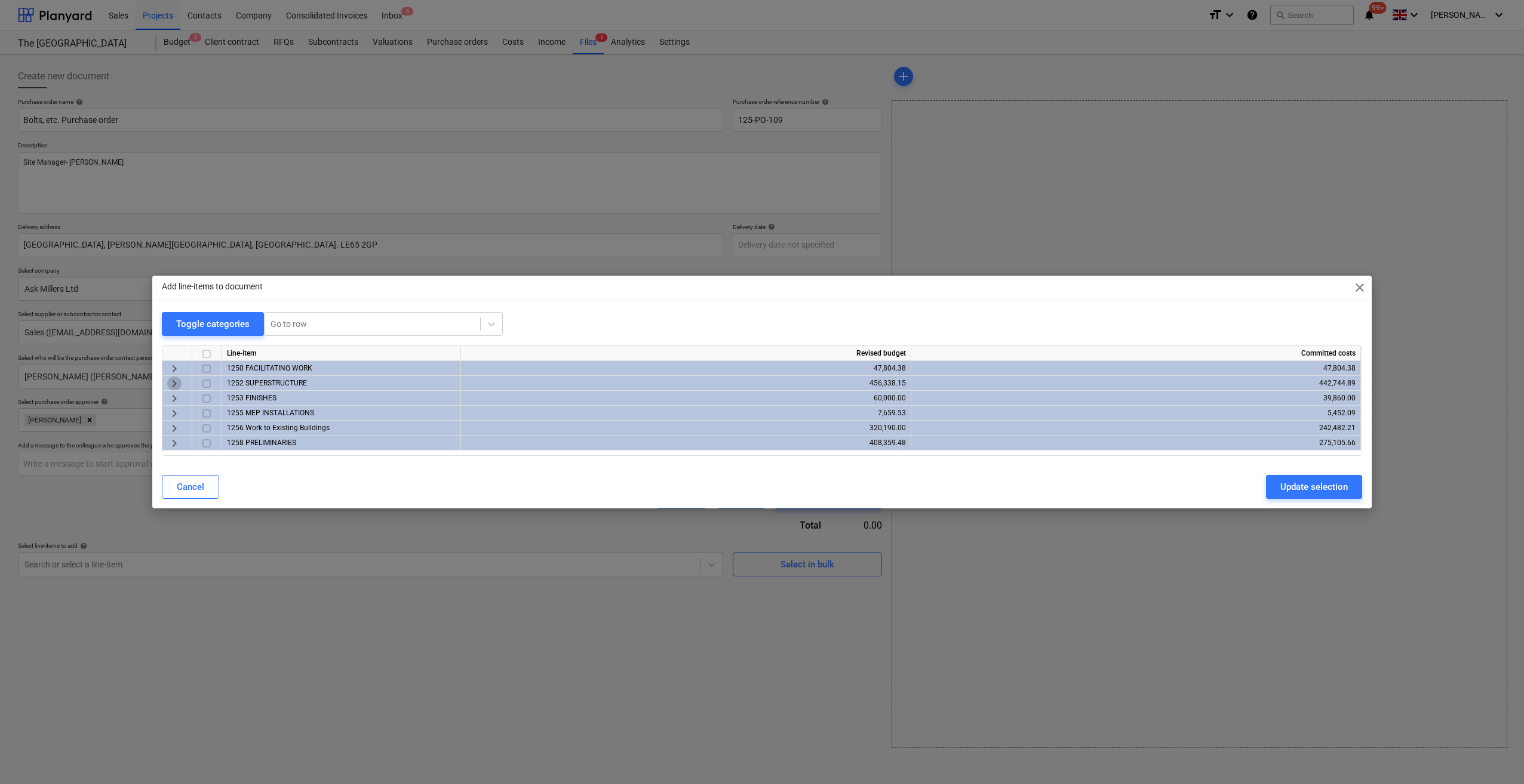
click at [173, 383] on span "keyboard_arrow_right" at bounding box center [174, 384] width 14 height 14
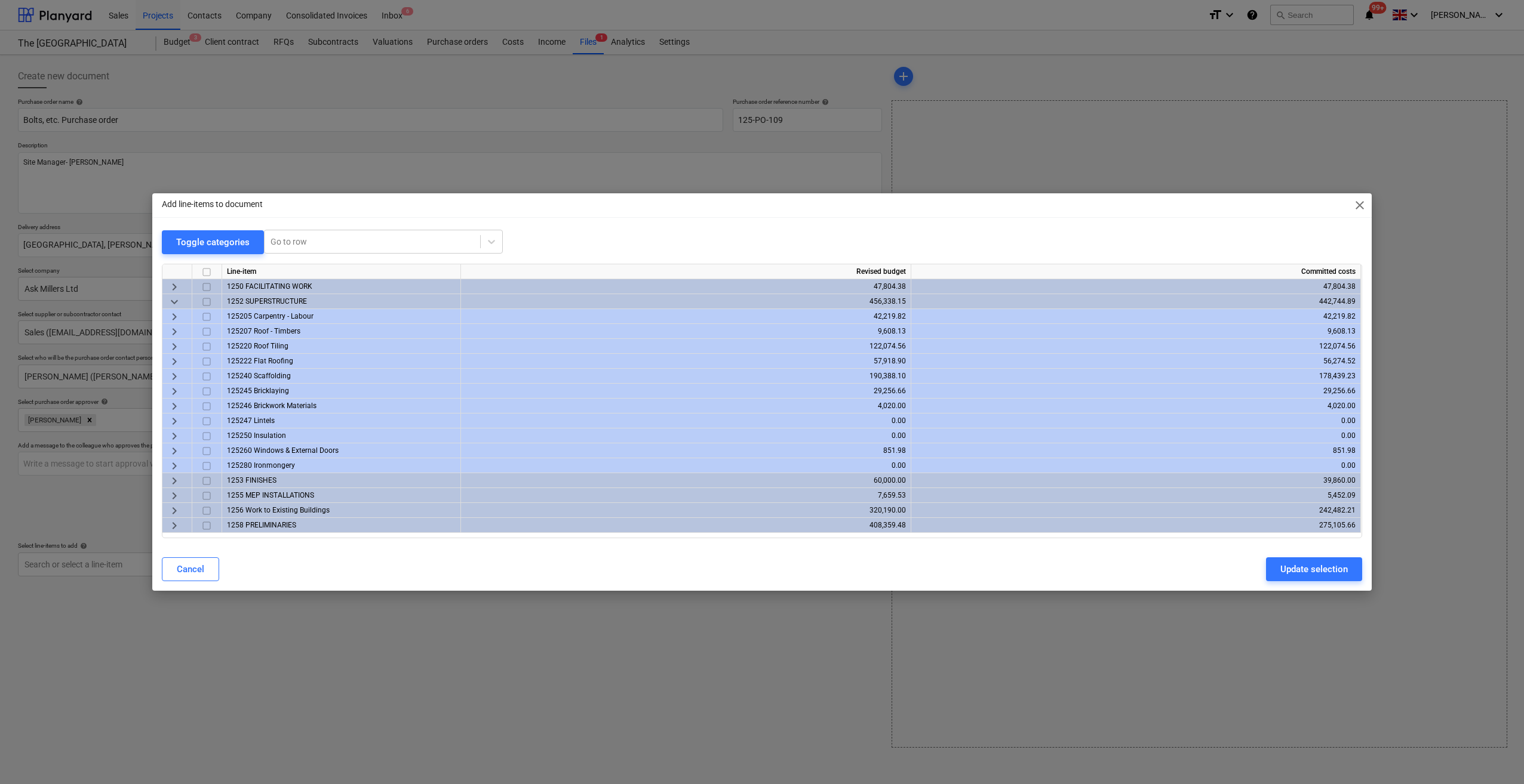
click at [174, 316] on span "keyboard_arrow_right" at bounding box center [174, 317] width 14 height 14
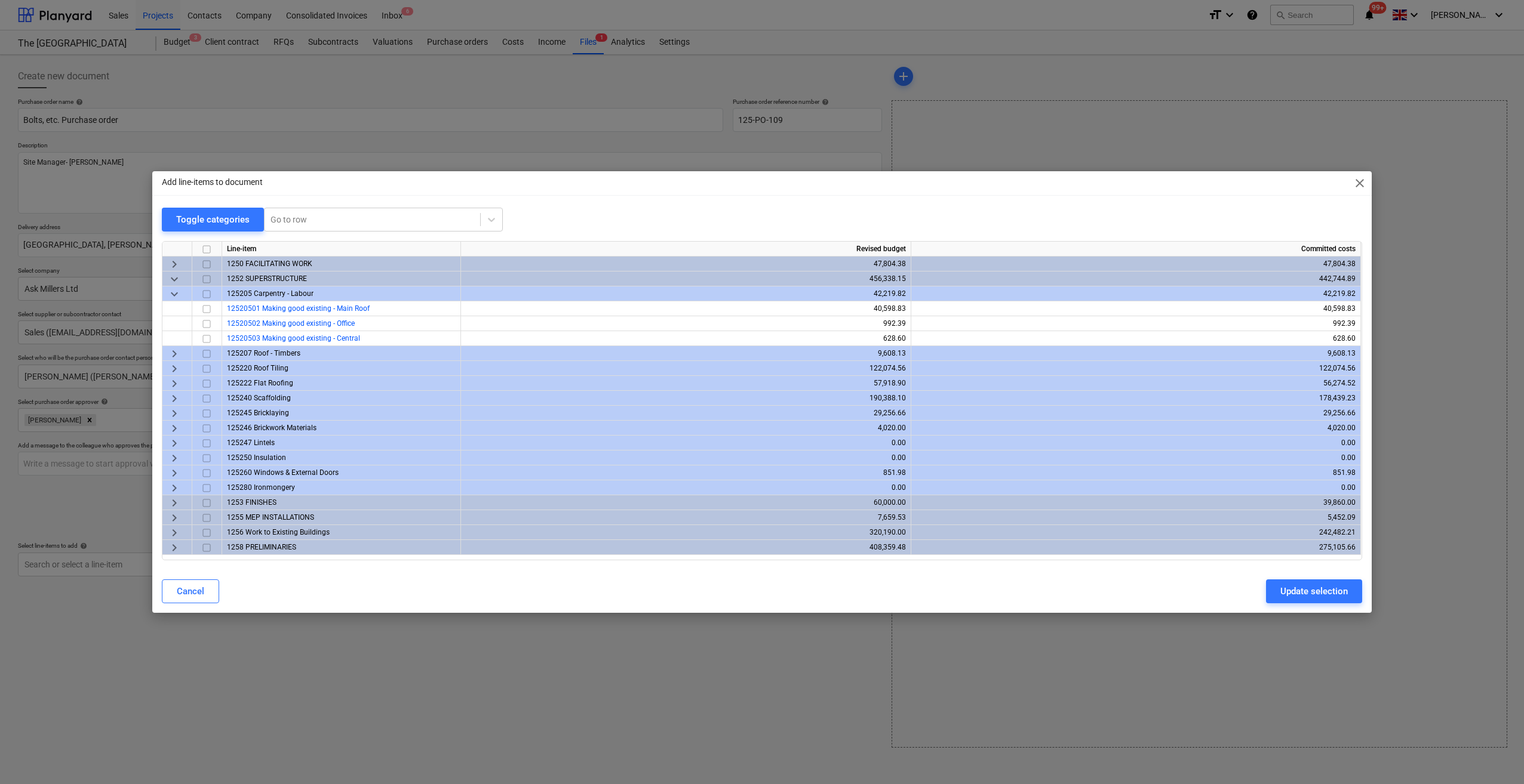
click at [1362, 185] on span "close" at bounding box center [1359, 183] width 14 height 14
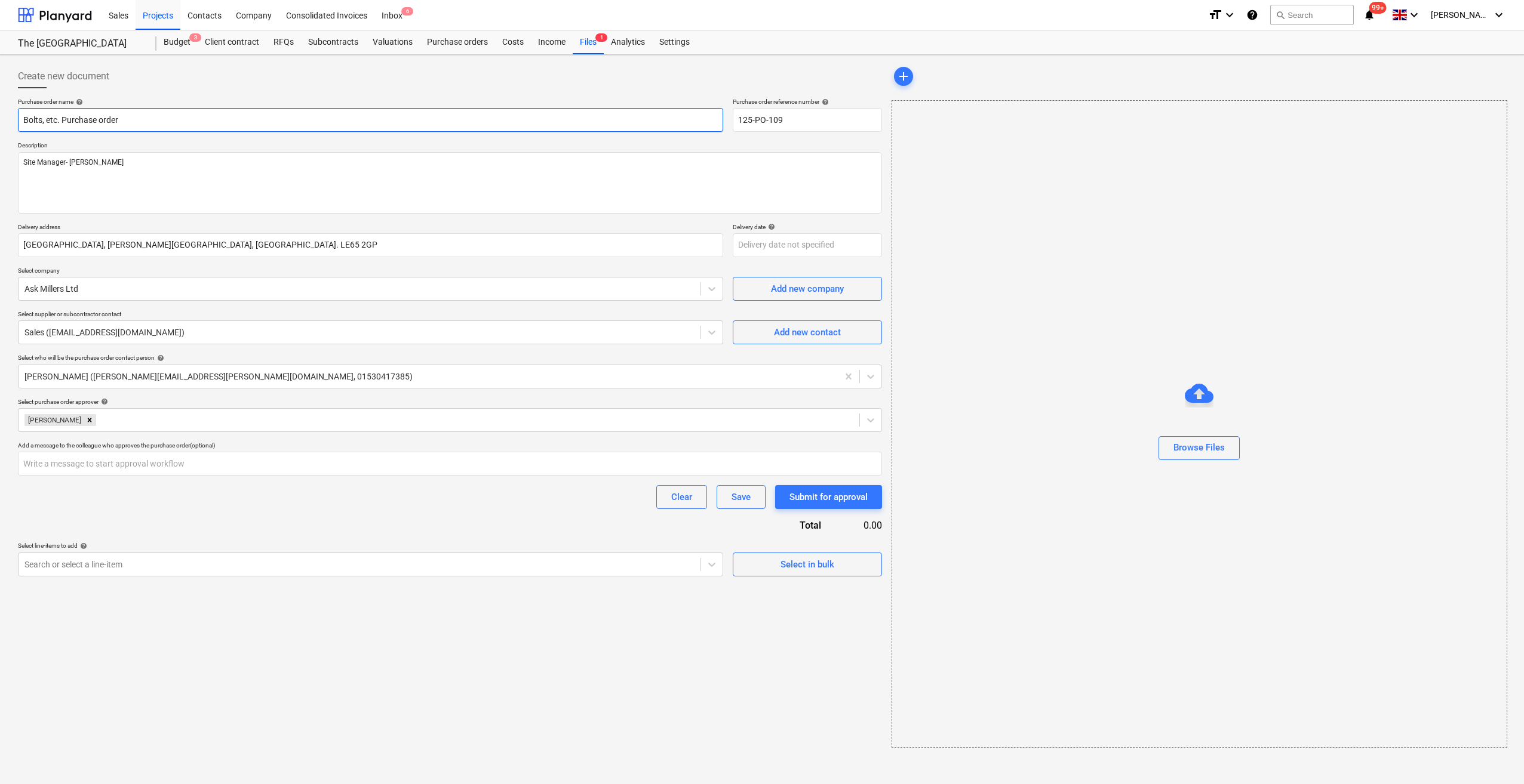
click at [43, 120] on input "Bolts, etc. Purchase order" at bounding box center [371, 119] width 705 height 24
type textarea "x"
type input "Bolt, etc. Purchase order"
type textarea "x"
type input "Bol, etc. Purchase order"
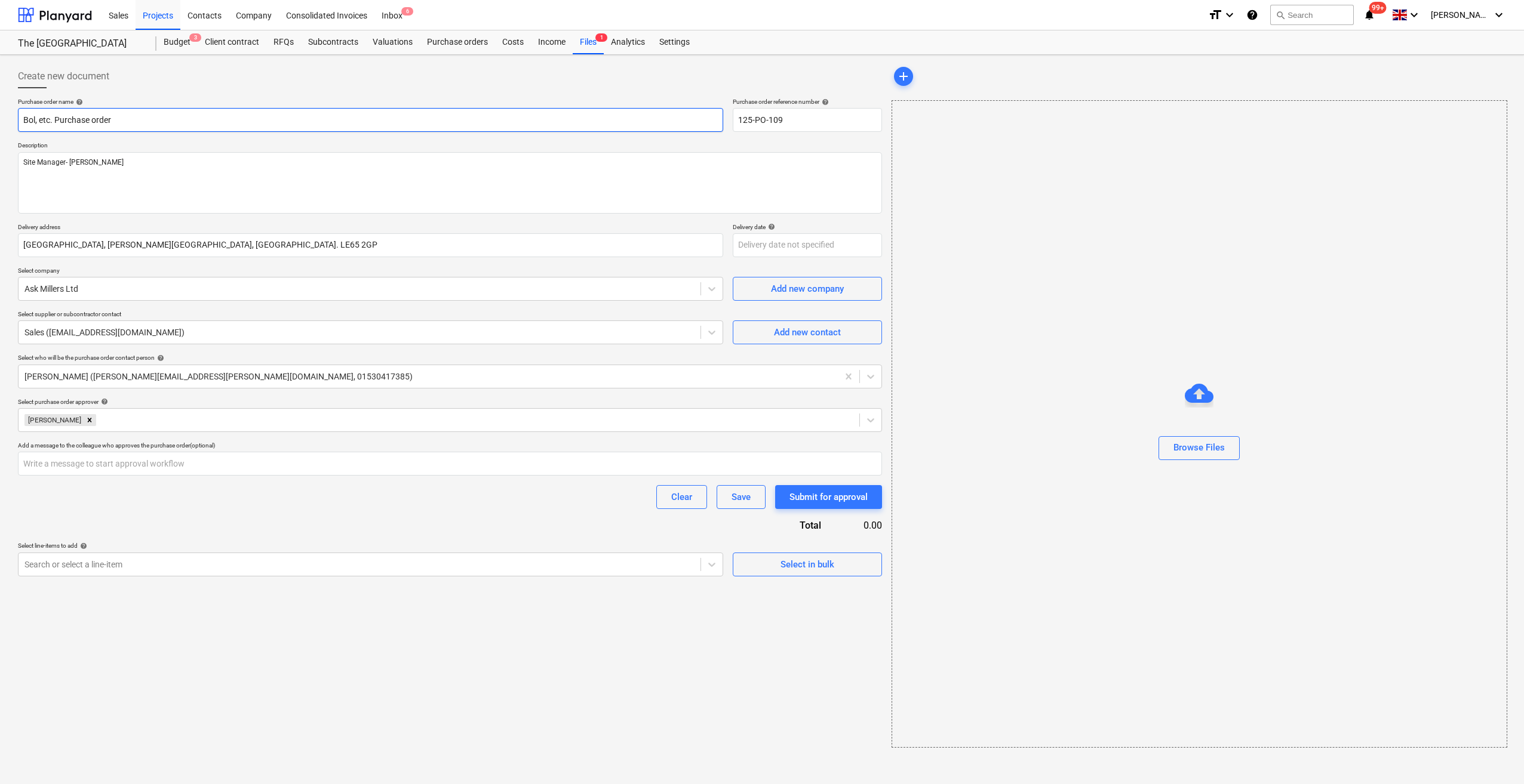
type textarea "x"
type input "Bo, etc. Purchase order"
type textarea "x"
type input "B, etc. Purchase order"
type textarea "x"
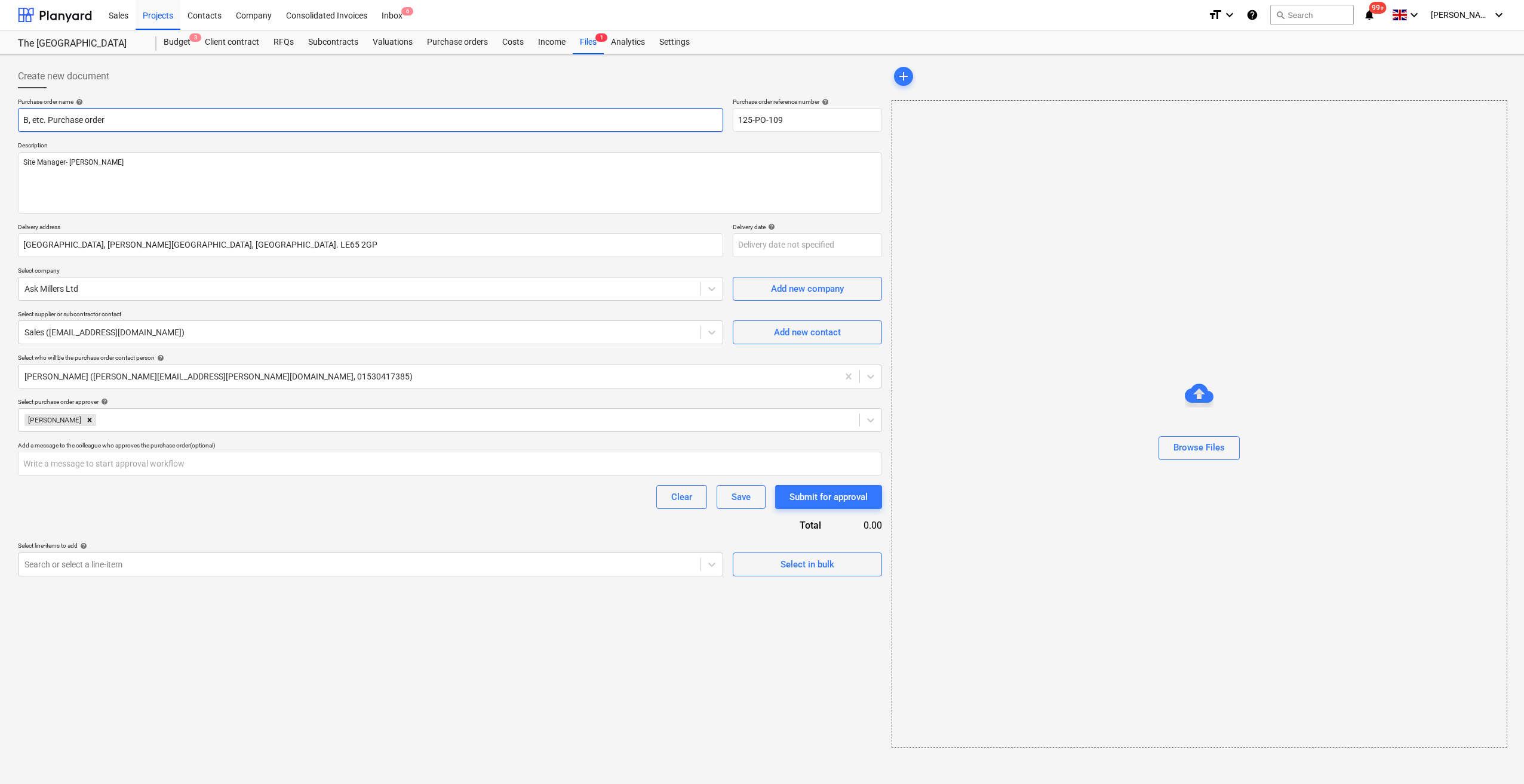
type input ", etc. Purchase order"
type textarea "x"
type input "M, etc. Purchase order"
type textarea "x"
type input "Ma, etc. Purchase order"
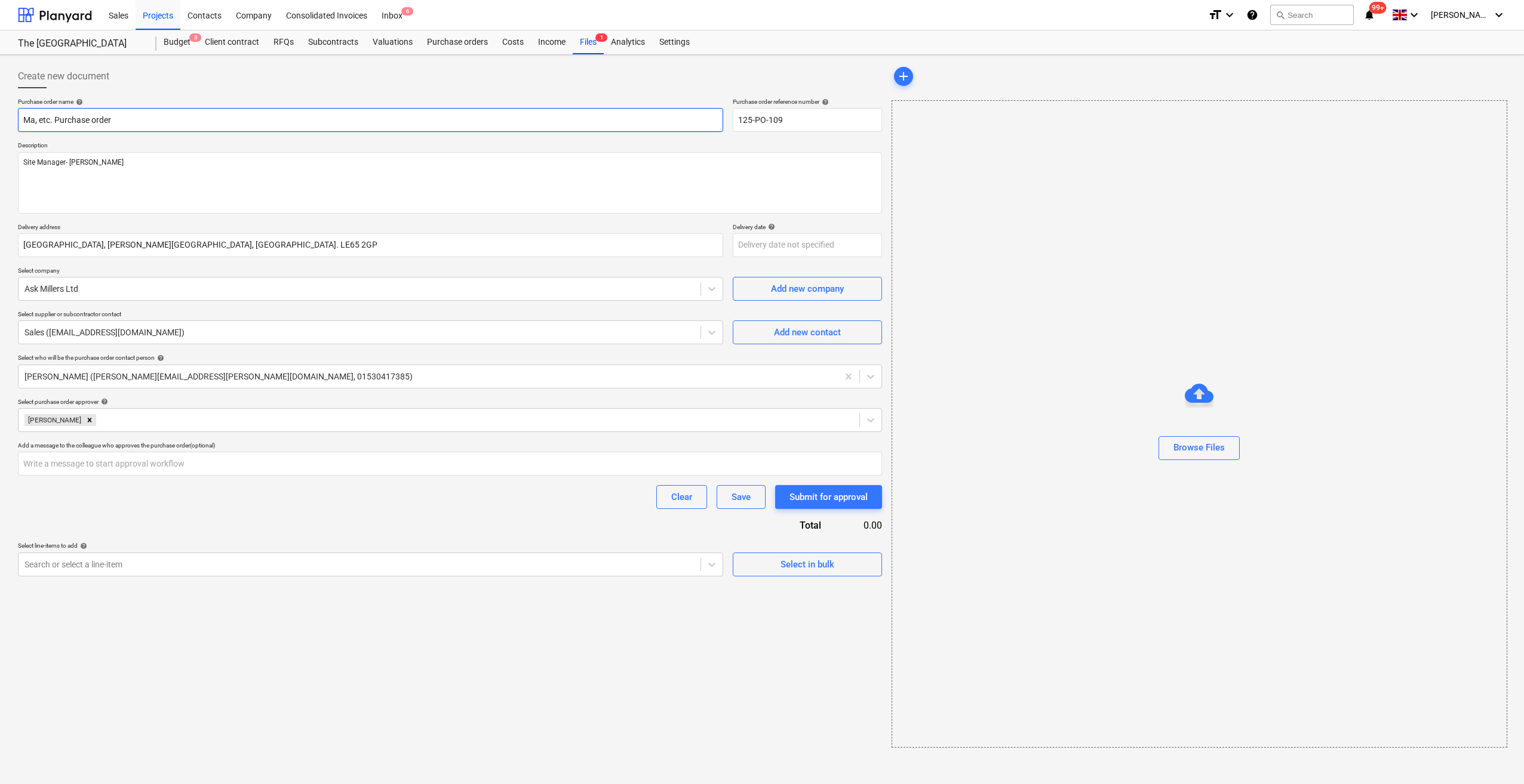
type textarea "x"
type input "Mas, etc. Purchase order"
type textarea "x"
type input "Masti, etc. Purchase order"
type textarea "x"
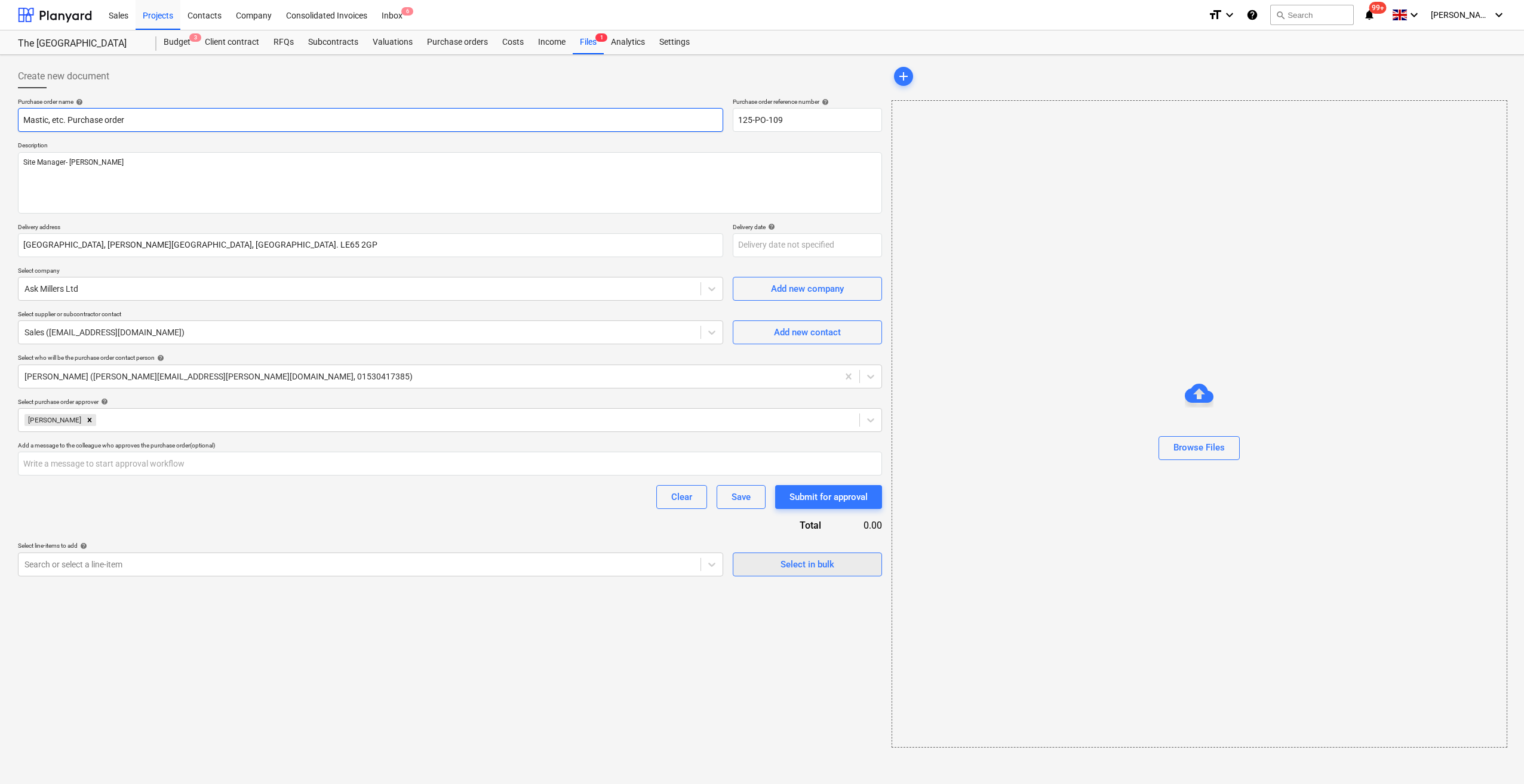
type input "Mastic, etc. Purchase order"
click at [792, 571] on div "Select in bulk" at bounding box center [807, 564] width 54 height 15
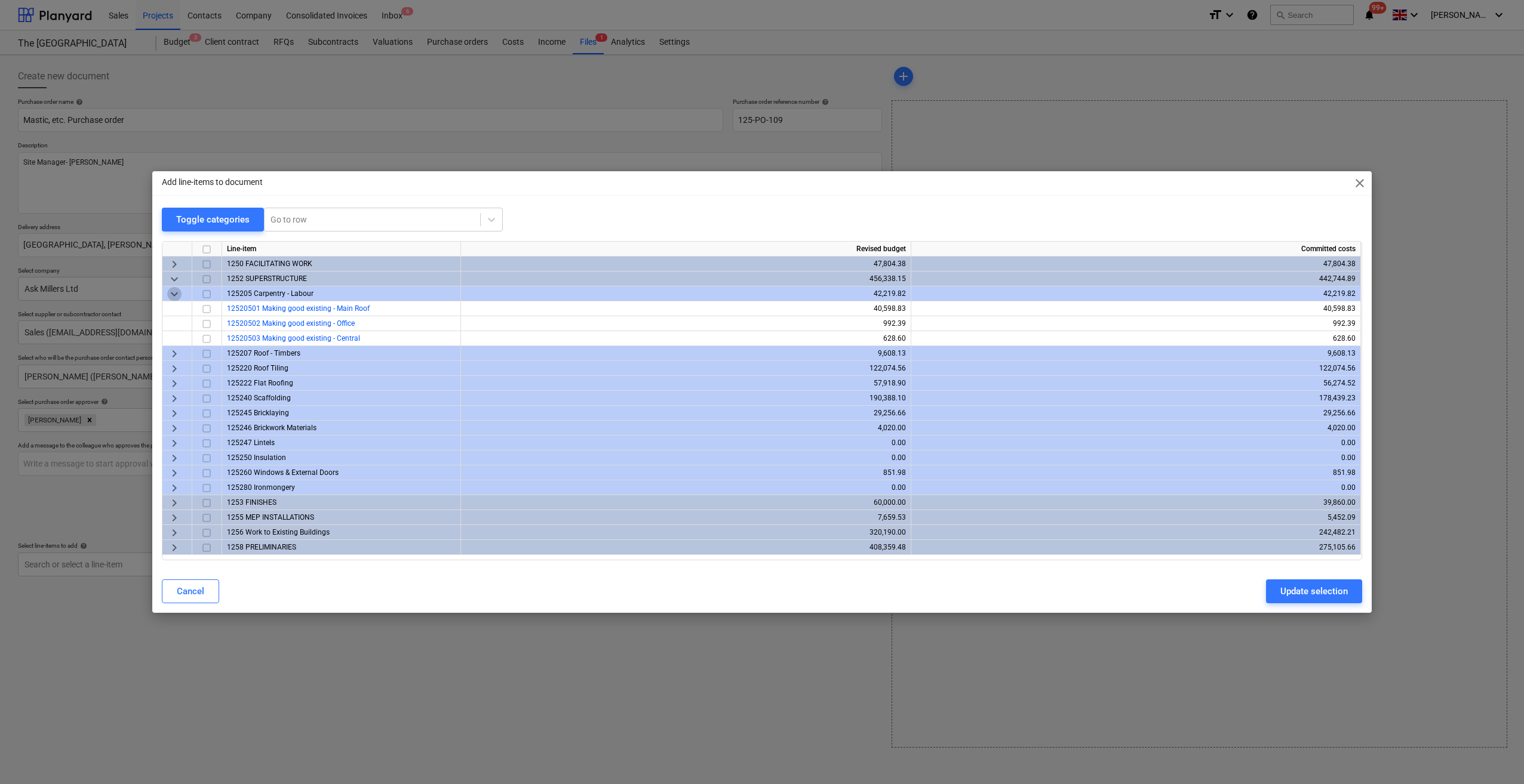
click at [171, 297] on span "keyboard_arrow_down" at bounding box center [174, 294] width 14 height 14
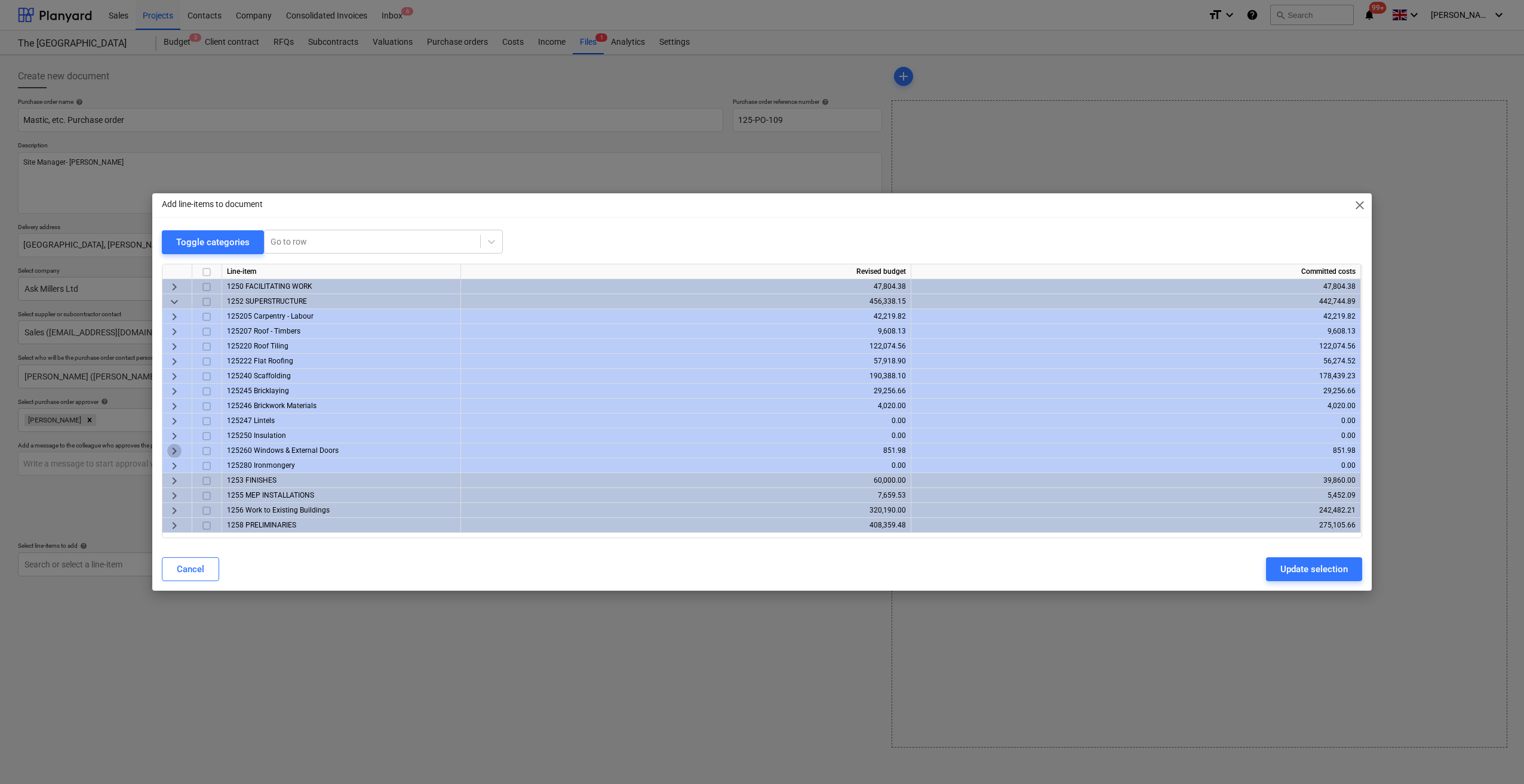
click at [174, 452] on span "keyboard_arrow_right" at bounding box center [174, 450] width 14 height 14
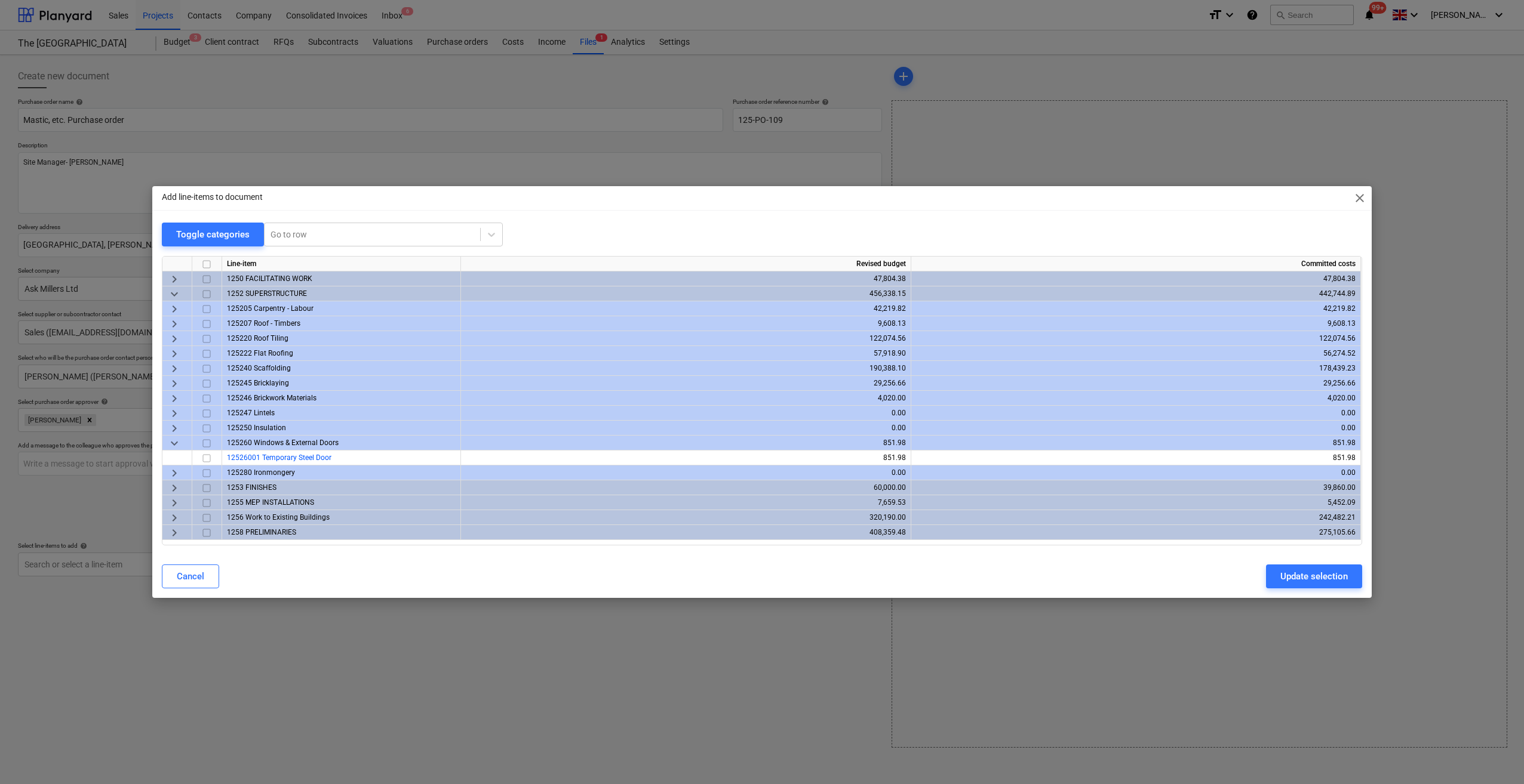
click at [173, 441] on span "keyboard_arrow_down" at bounding box center [174, 443] width 14 height 14
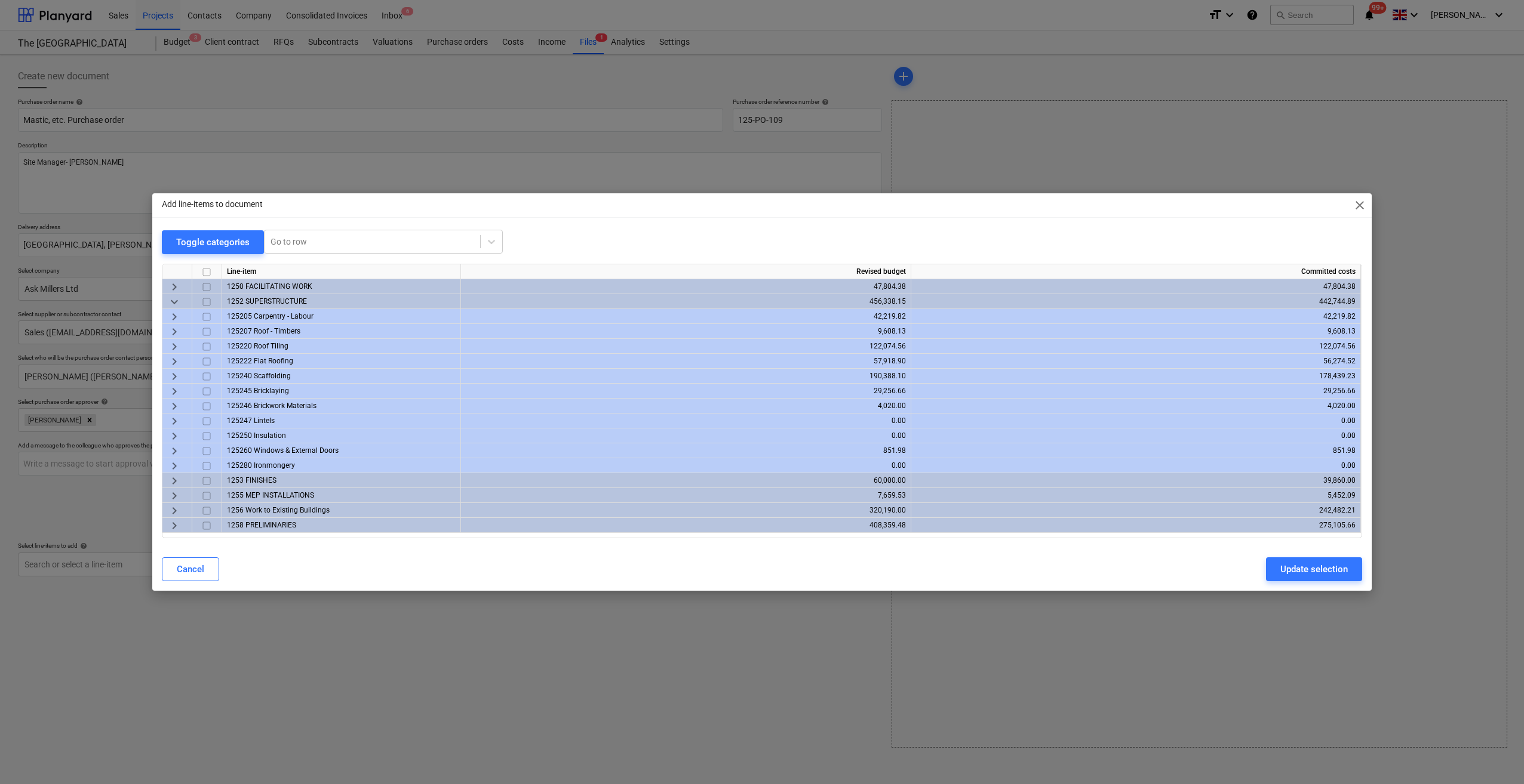
click at [175, 506] on span "keyboard_arrow_right" at bounding box center [174, 511] width 14 height 14
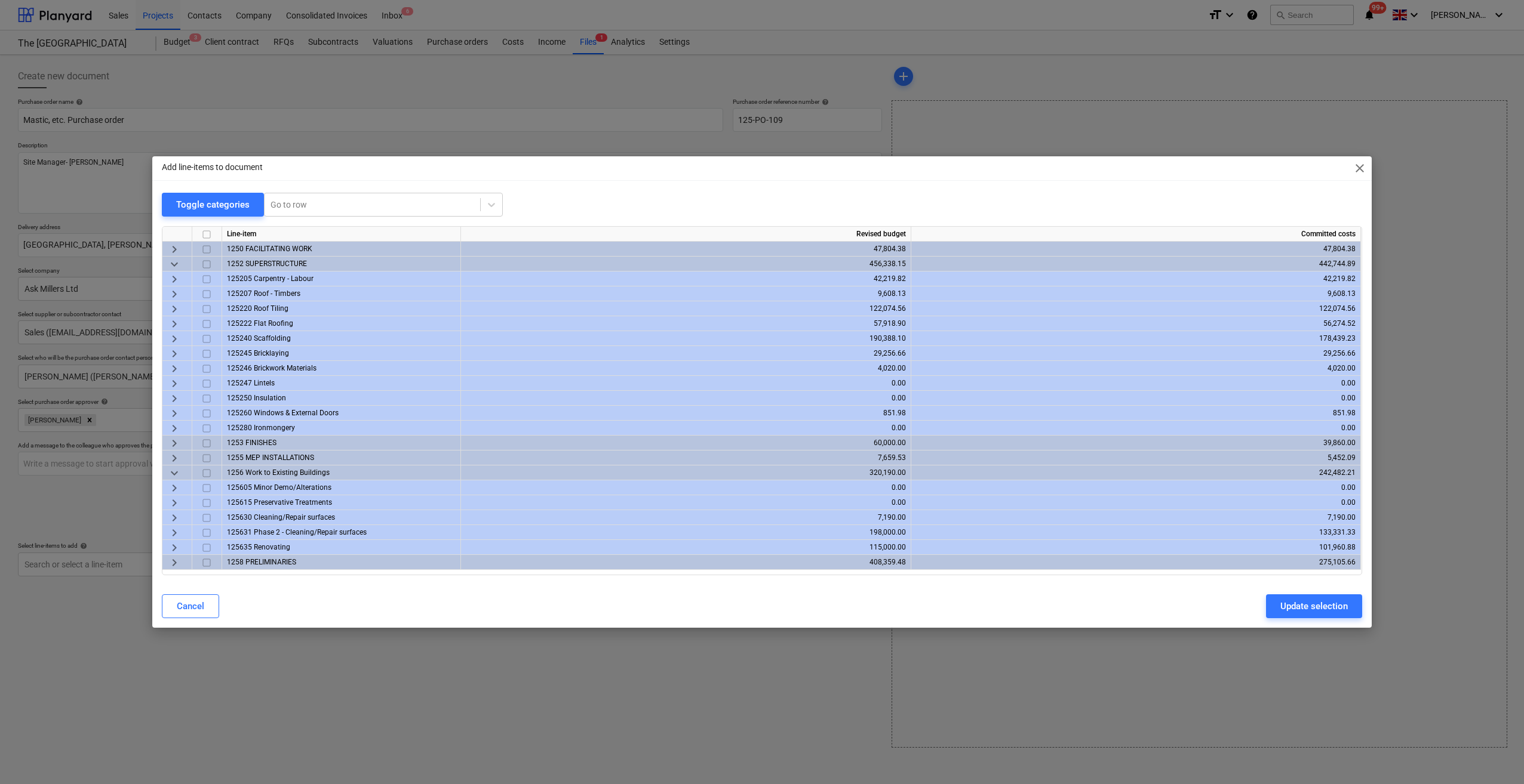
click at [174, 533] on span "keyboard_arrow_right" at bounding box center [174, 533] width 14 height 14
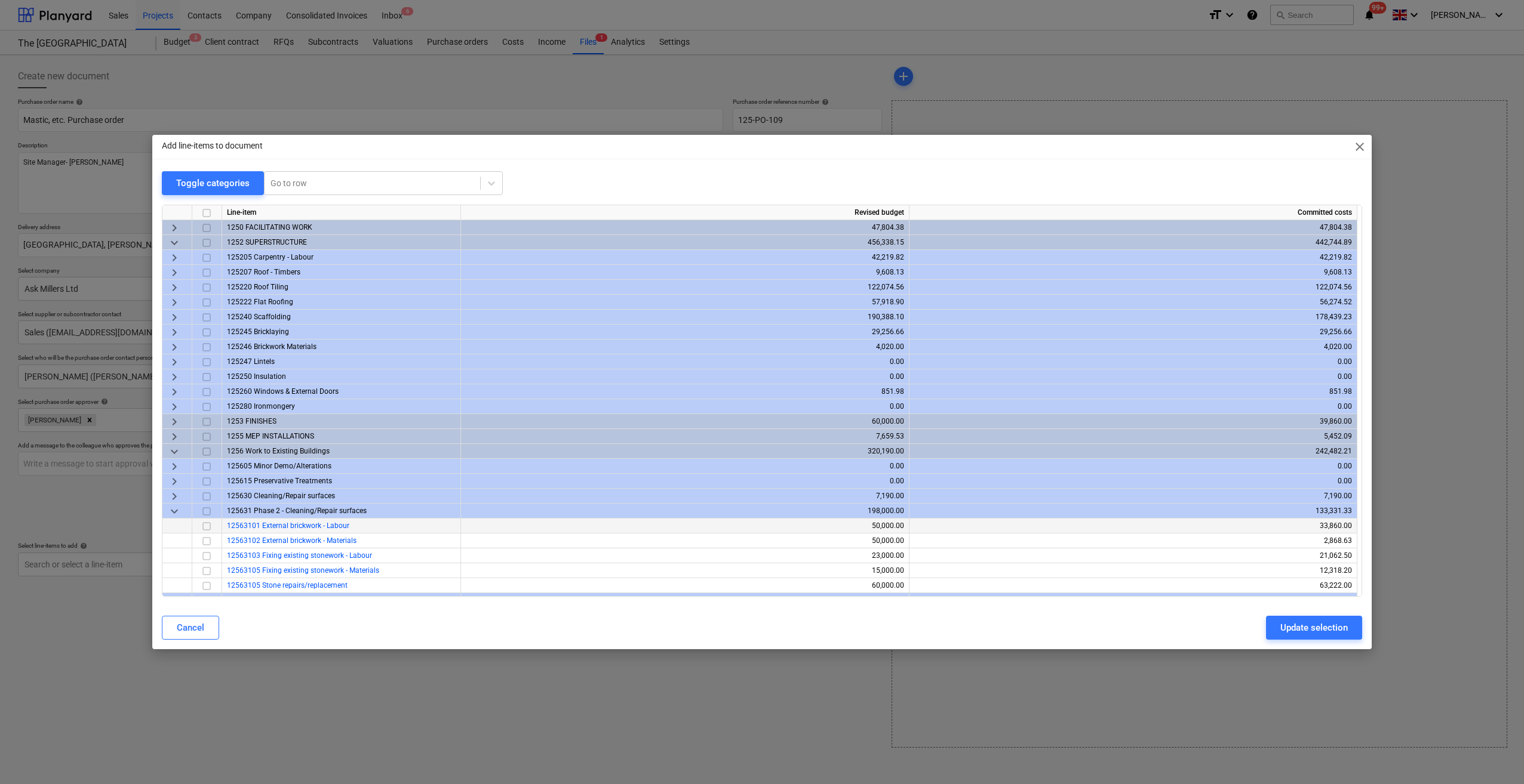
scroll to position [27, 0]
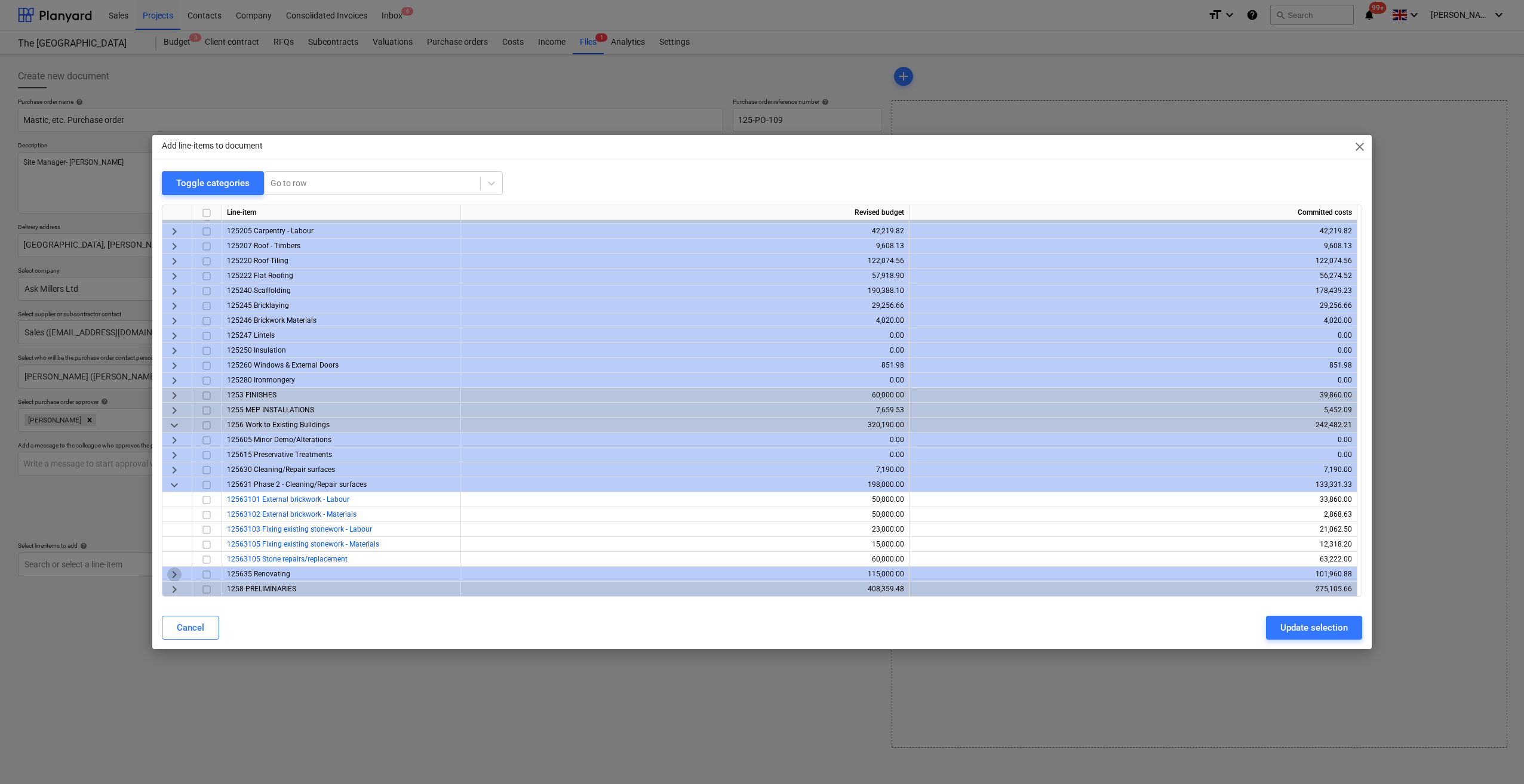
click at [175, 574] on span "keyboard_arrow_right" at bounding box center [174, 574] width 14 height 14
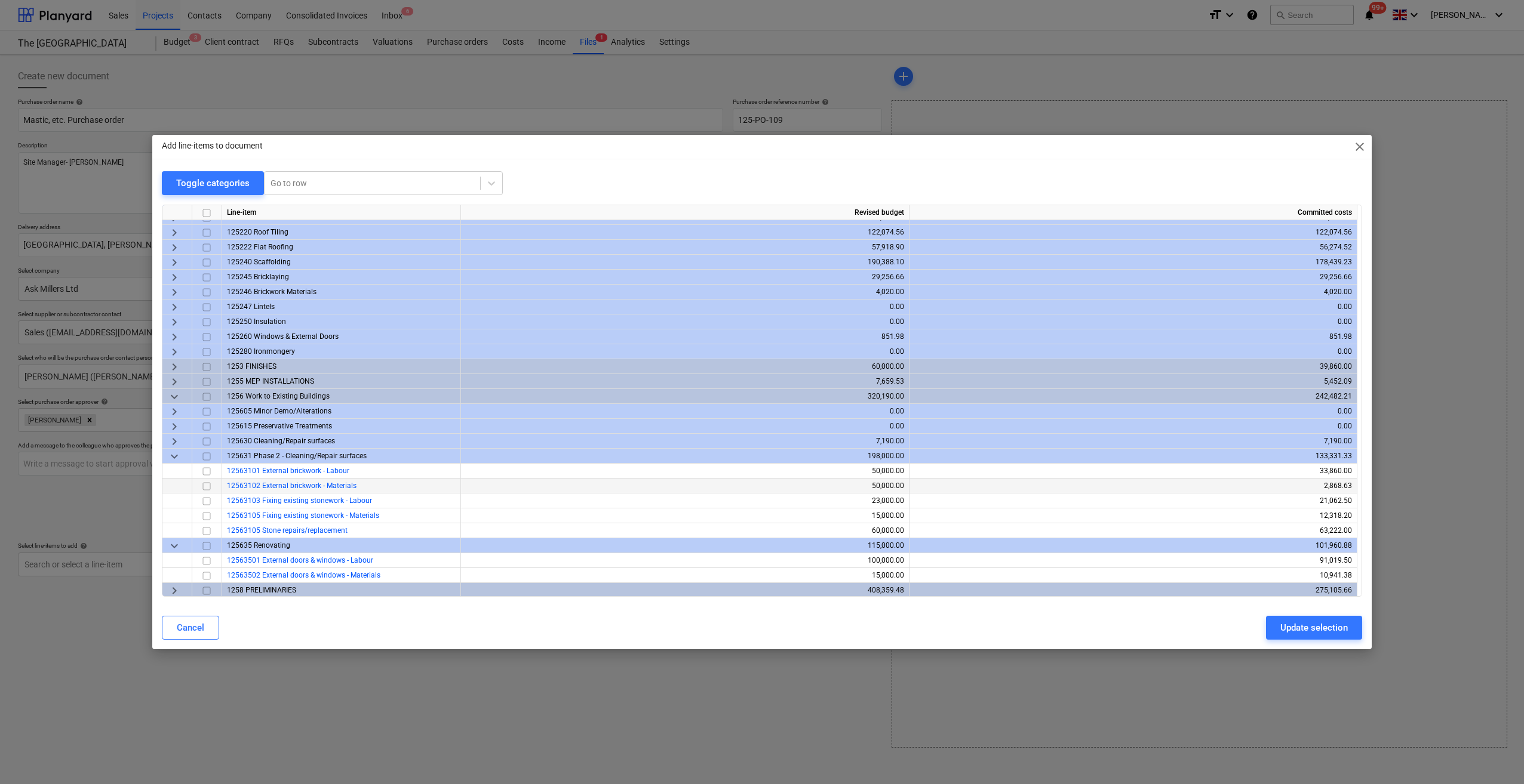
scroll to position [56, 0]
click at [205, 574] on input "checkbox" at bounding box center [206, 574] width 14 height 14
click at [1308, 627] on div "Update selection" at bounding box center [1313, 628] width 68 height 15
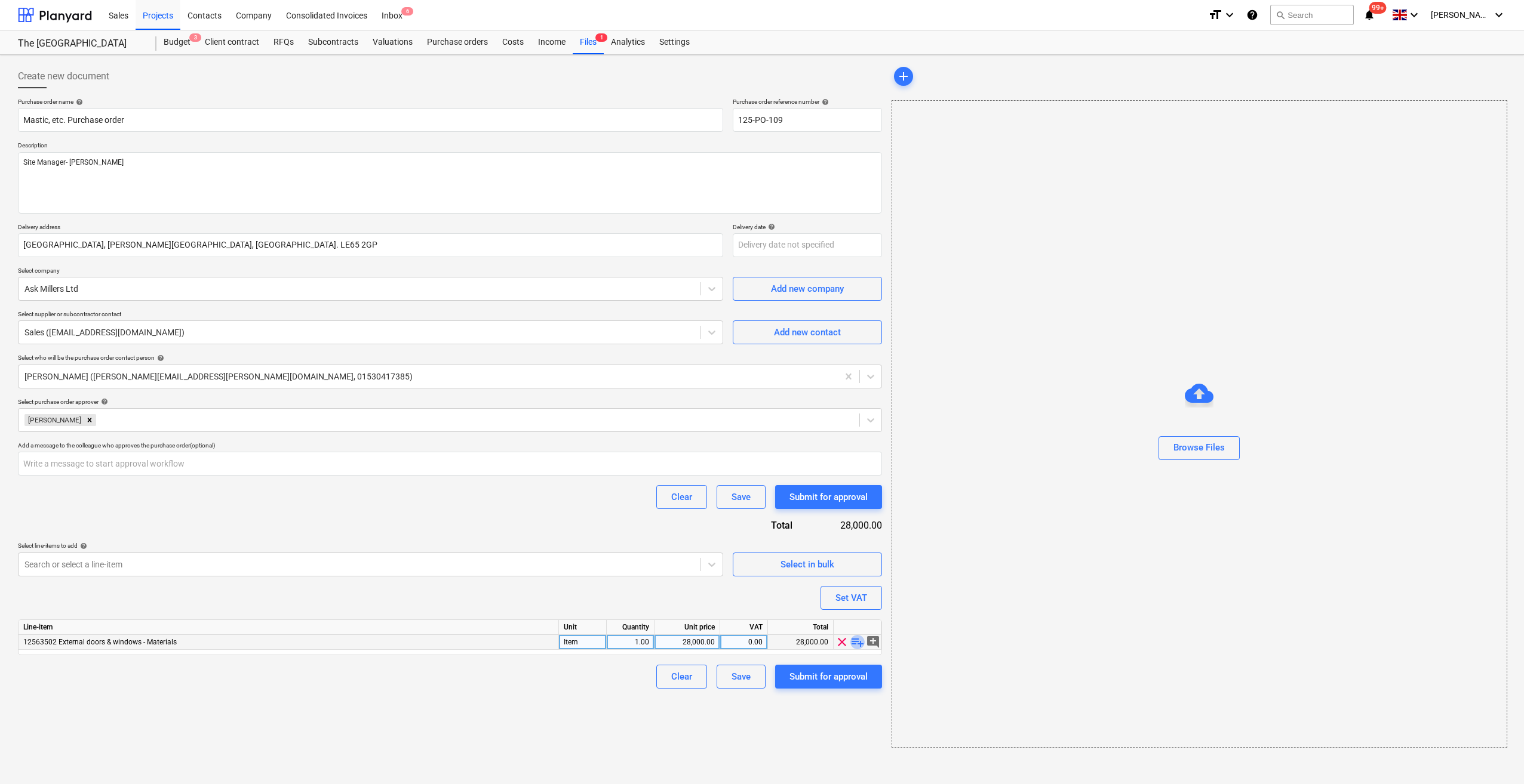
click at [859, 641] on span "playlist_add" at bounding box center [857, 642] width 14 height 14
type textarea "x"
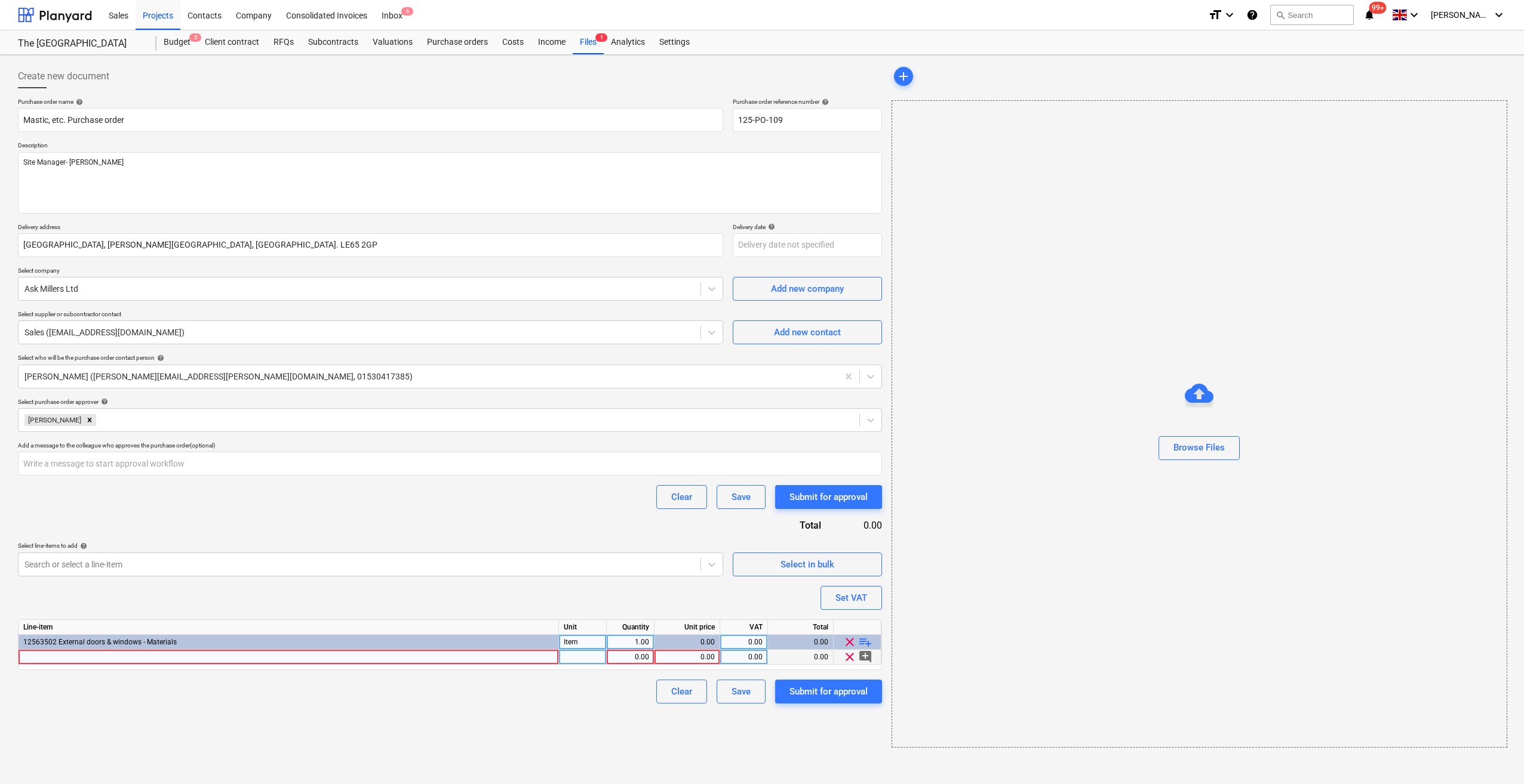
click at [73, 656] on div at bounding box center [288, 657] width 540 height 15
type input "300ml Resin Mastic"
type textarea "x"
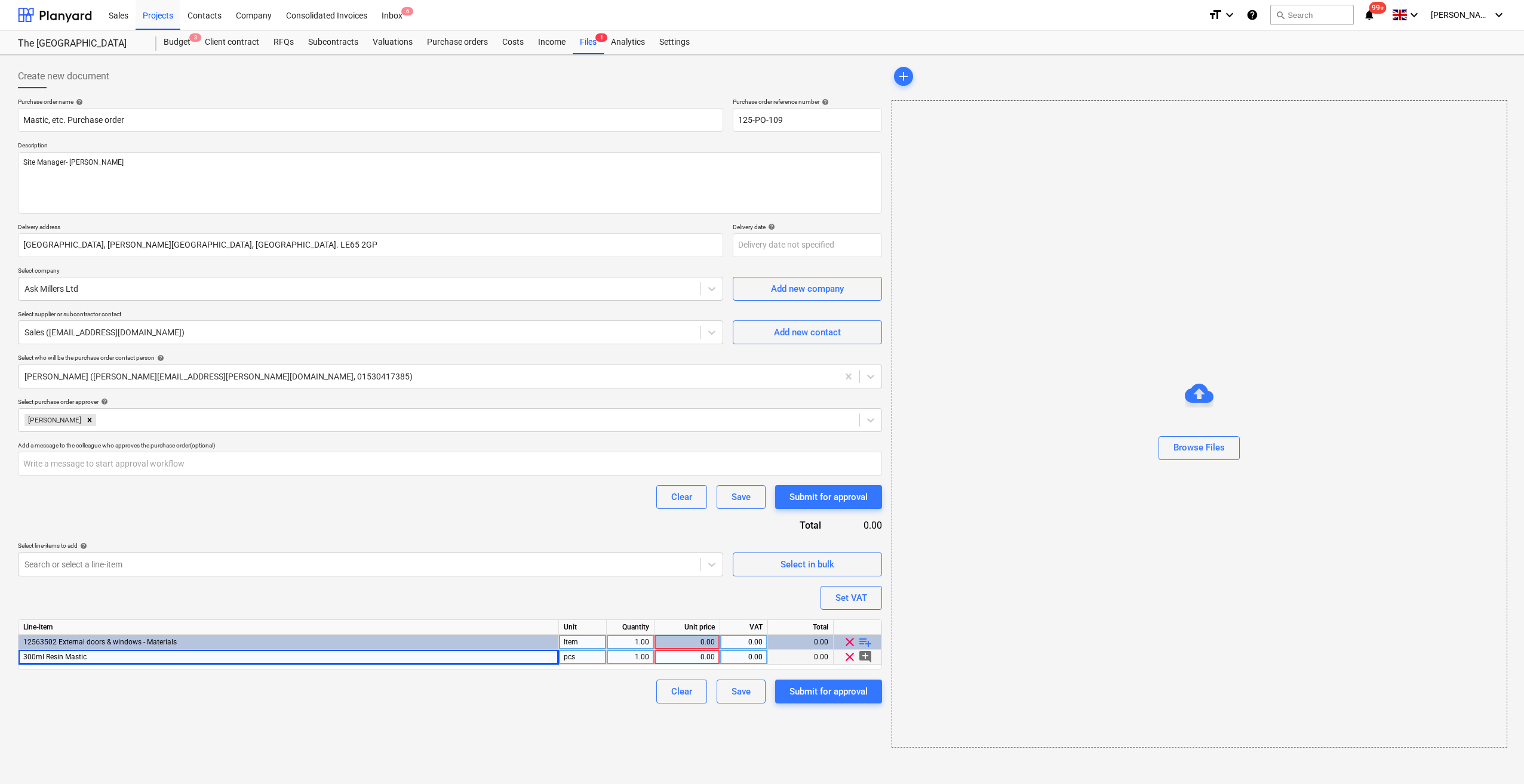
drag, startPoint x: 569, startPoint y: 658, endPoint x: 578, endPoint y: 655, distance: 9.5
click at [578, 655] on div "pcs" at bounding box center [582, 657] width 48 height 15
type input "Nr"
type textarea "x"
click at [637, 654] on div "1.00" at bounding box center [629, 657] width 37 height 15
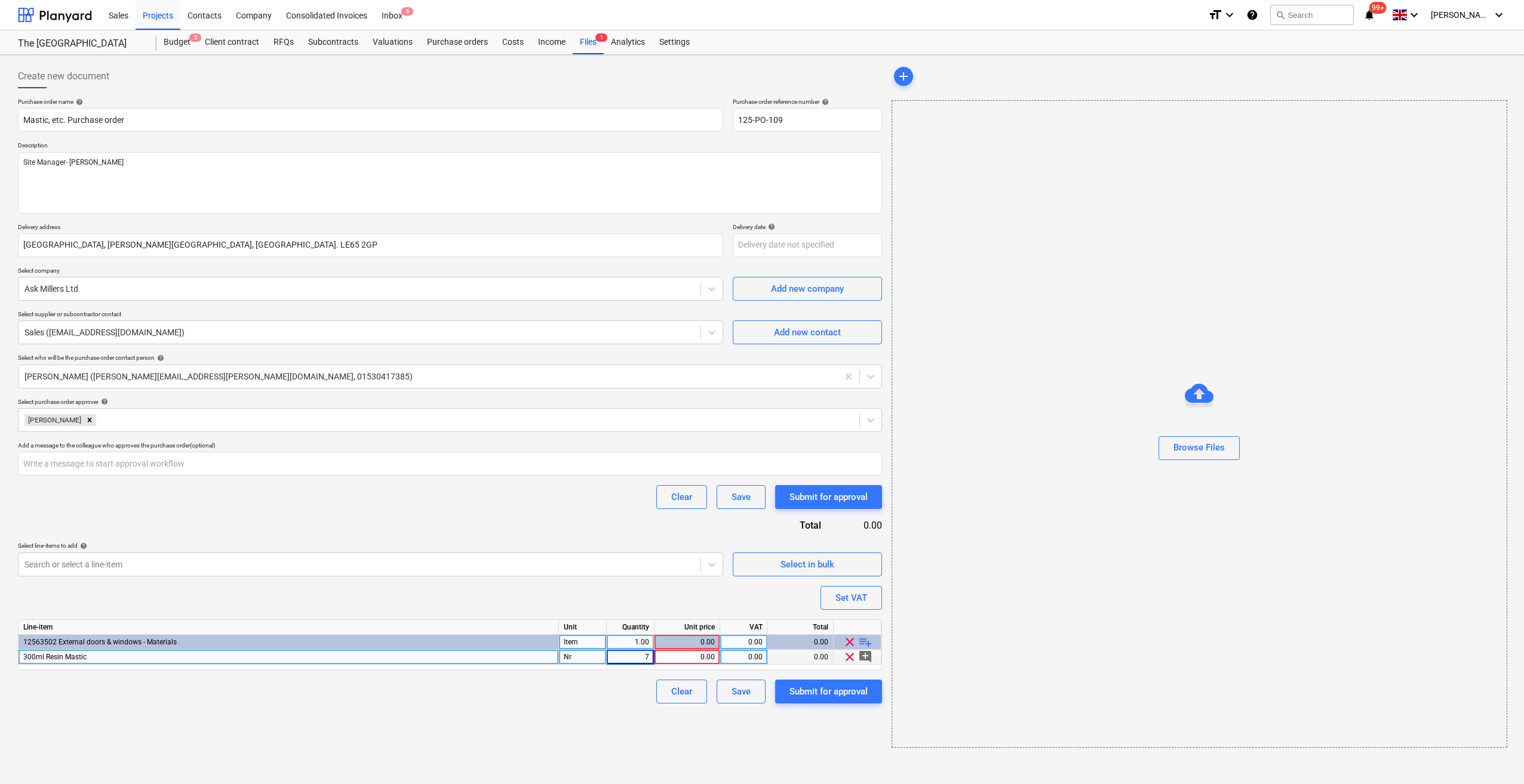
type input "72"
type textarea "x"
click at [698, 656] on div "0.00" at bounding box center [686, 657] width 55 height 15
type input "5.65"
click at [585, 688] on div "Clear Save Submit for approval" at bounding box center [450, 691] width 864 height 24
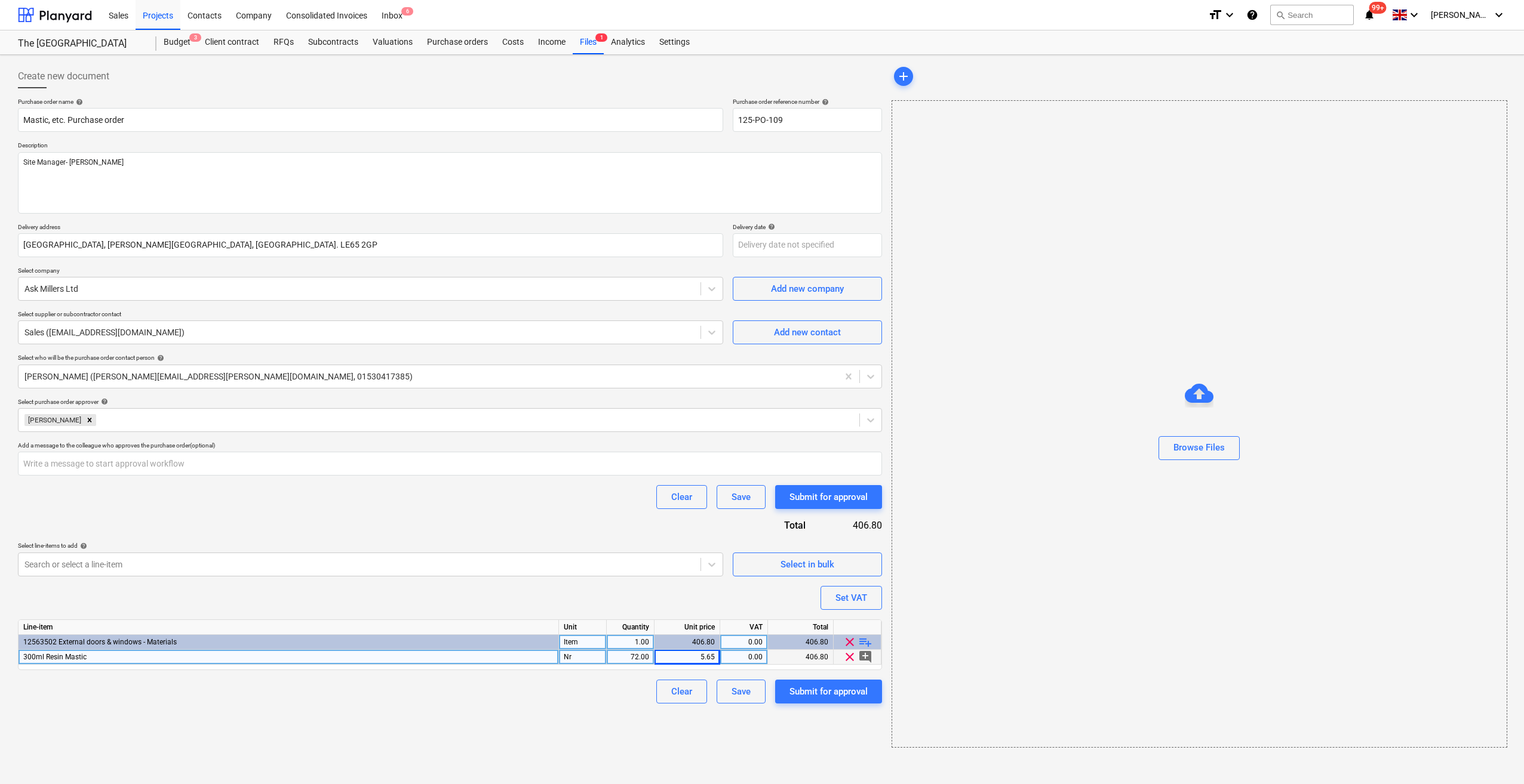
click at [866, 656] on span "add_comment" at bounding box center [865, 656] width 14 height 14
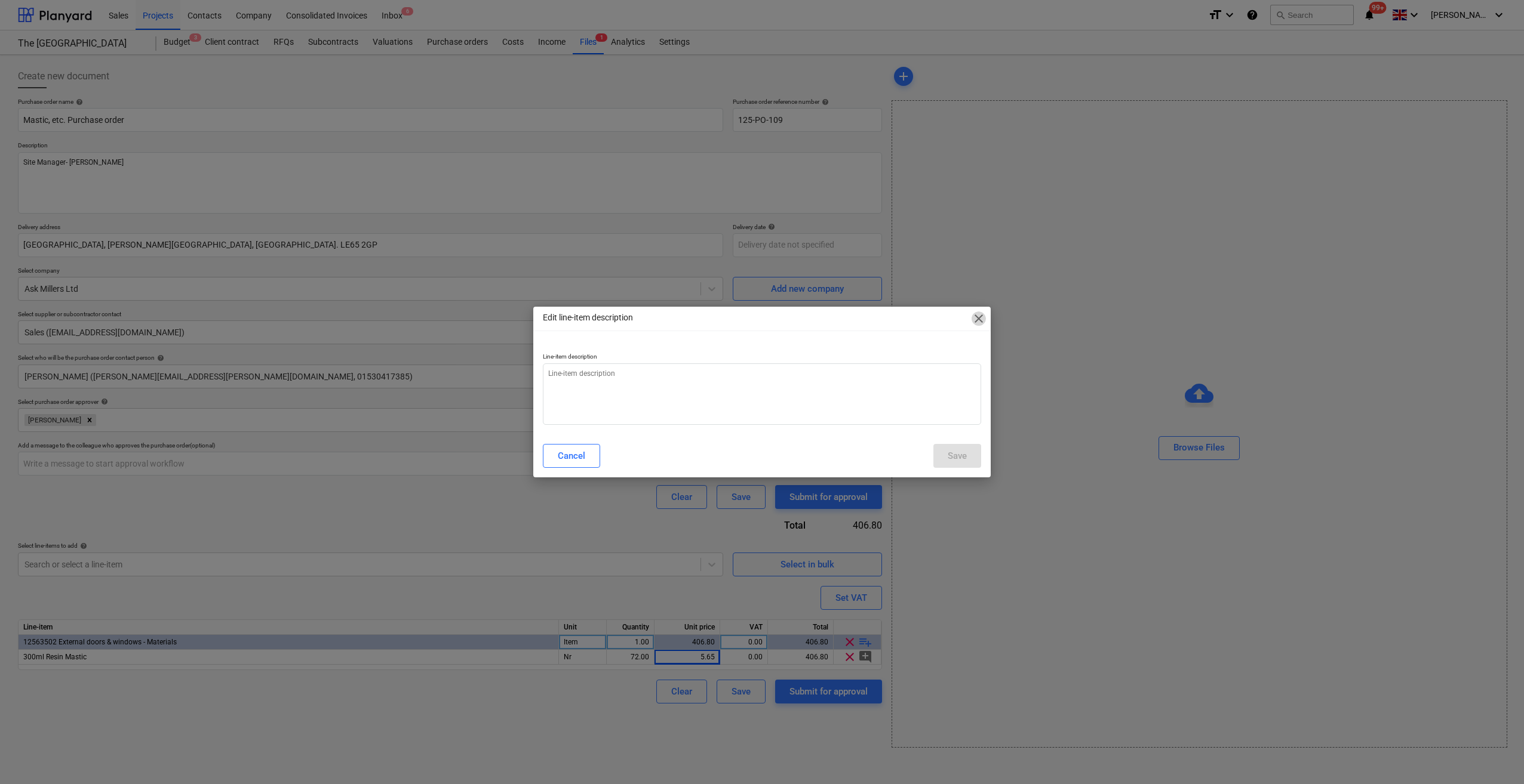
drag, startPoint x: 977, startPoint y: 316, endPoint x: 942, endPoint y: 426, distance: 115.4
click at [978, 316] on span "close" at bounding box center [978, 318] width 14 height 14
type textarea "x"
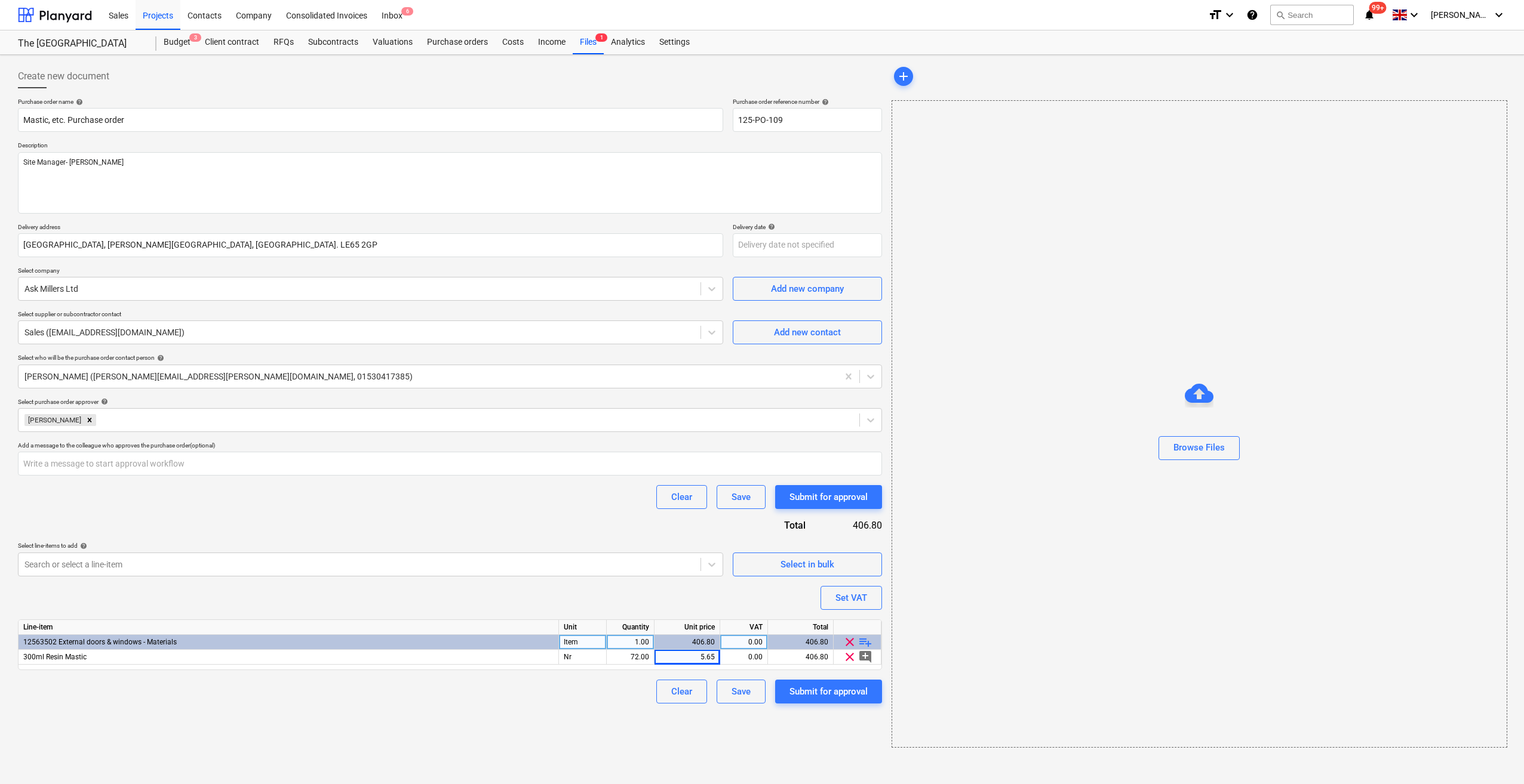
click at [867, 641] on span "playlist_add" at bounding box center [865, 642] width 14 height 14
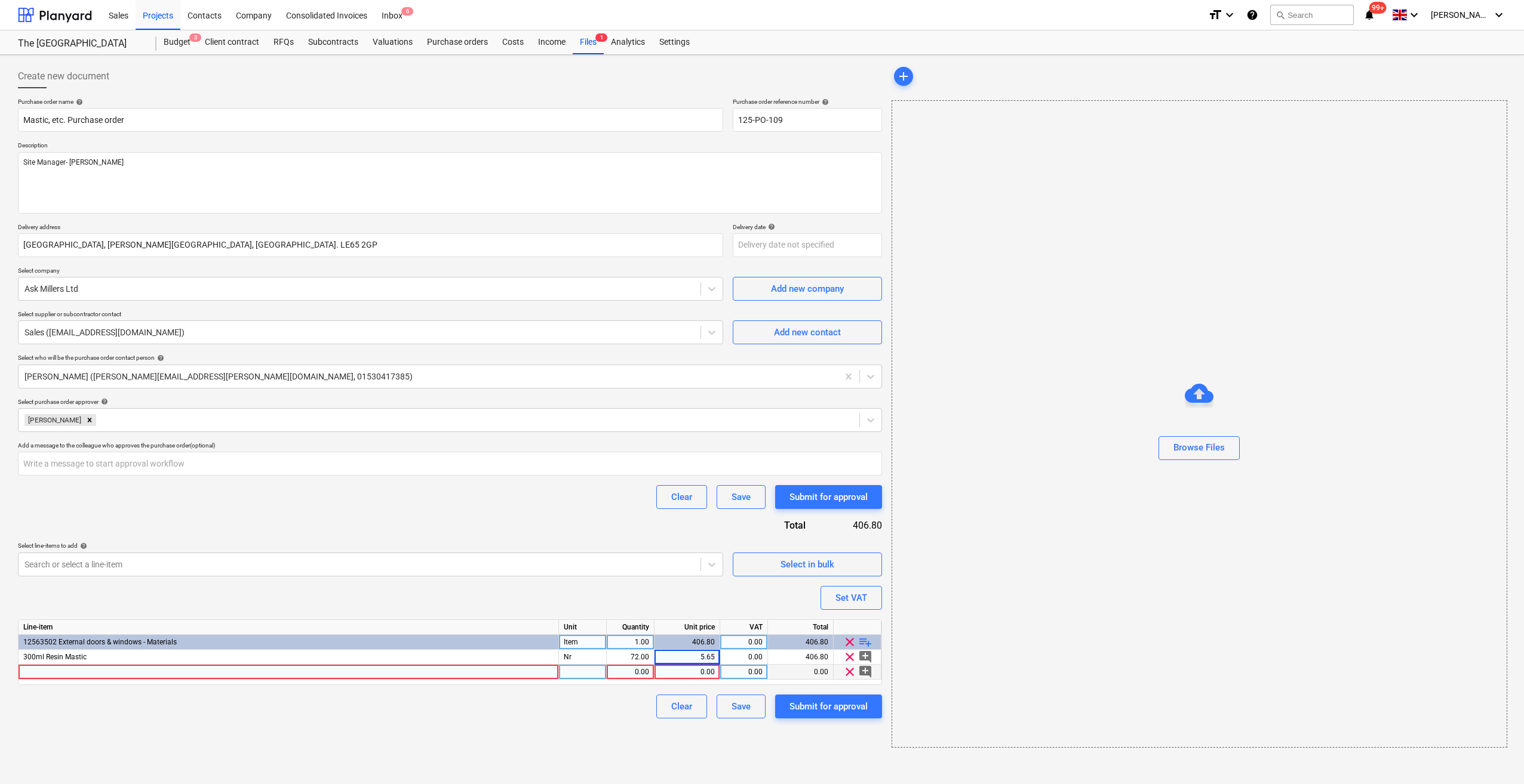
click at [60, 669] on div at bounding box center [288, 672] width 540 height 15
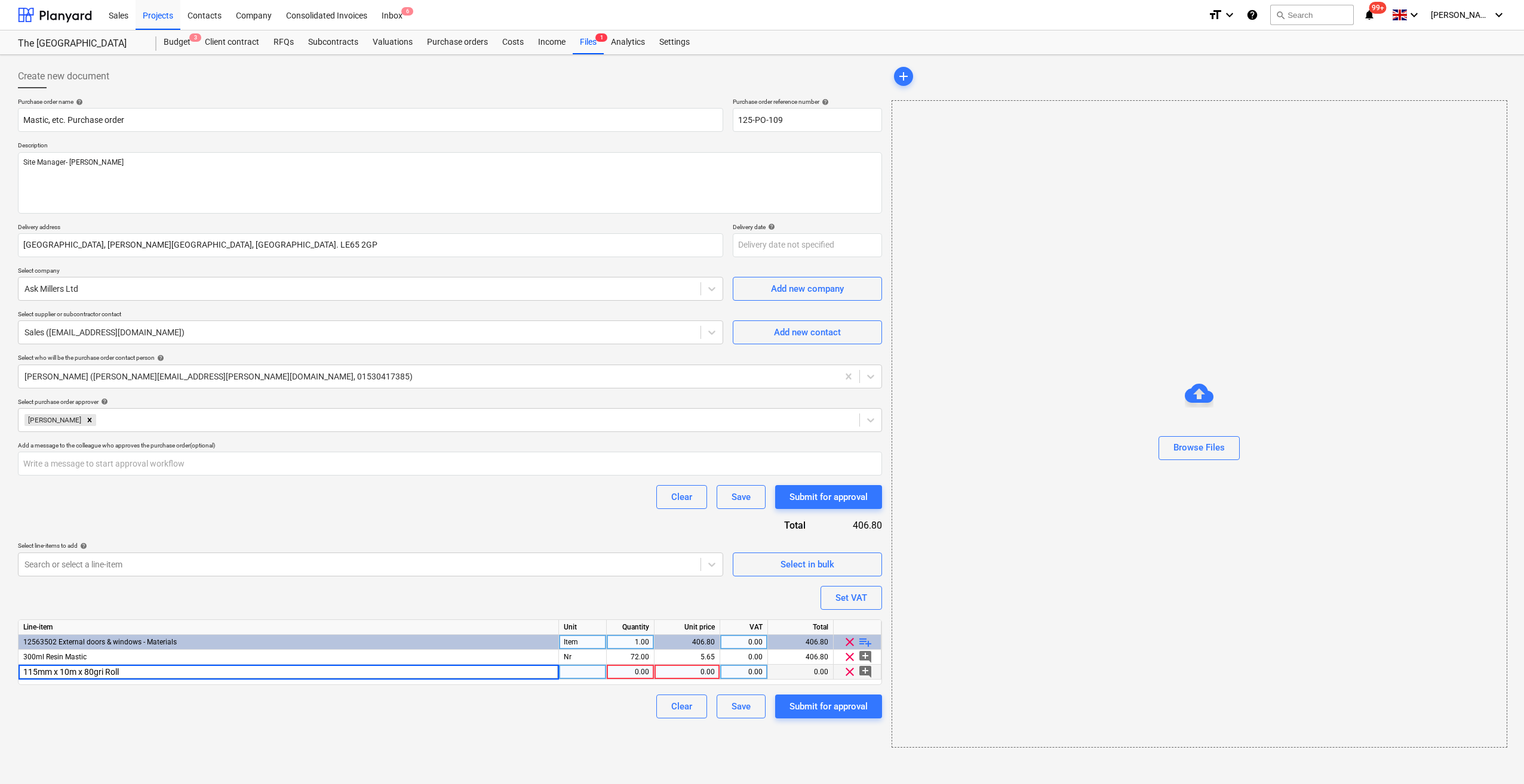
click at [104, 666] on input "115mm x 10m x 80gri Roll" at bounding box center [288, 672] width 540 height 14
type input "115mm x 10m x 80grit Roll"
click at [590, 675] on div "pcs" at bounding box center [582, 672] width 48 height 15
type input "Nr"
click at [634, 669] on div "1.00" at bounding box center [629, 672] width 37 height 15
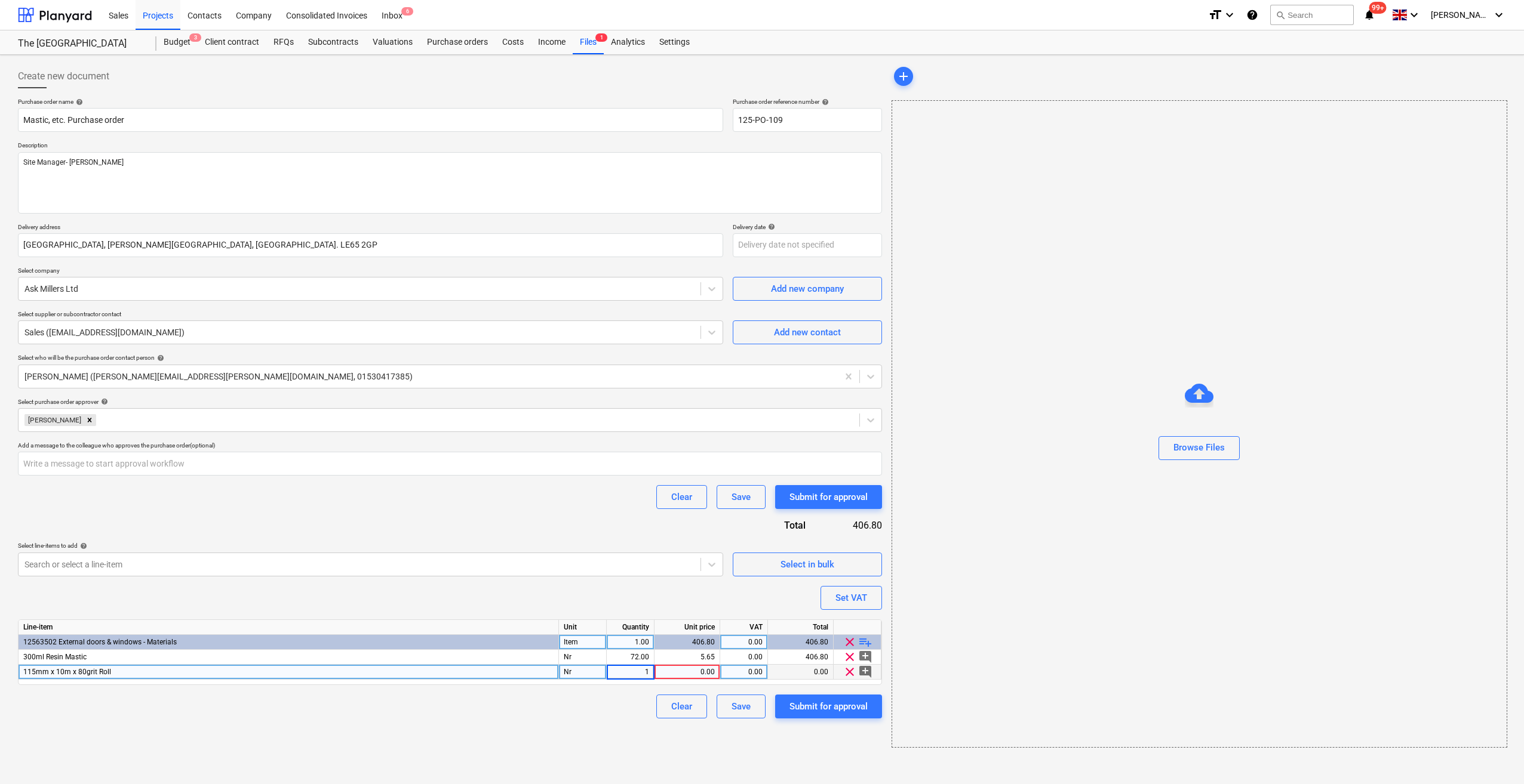
click at [694, 671] on div "0.00" at bounding box center [686, 672] width 55 height 15
type input "12.52"
click at [542, 703] on div "Clear Save Submit for approval" at bounding box center [450, 706] width 864 height 24
click at [866, 643] on span "playlist_add" at bounding box center [865, 642] width 14 height 14
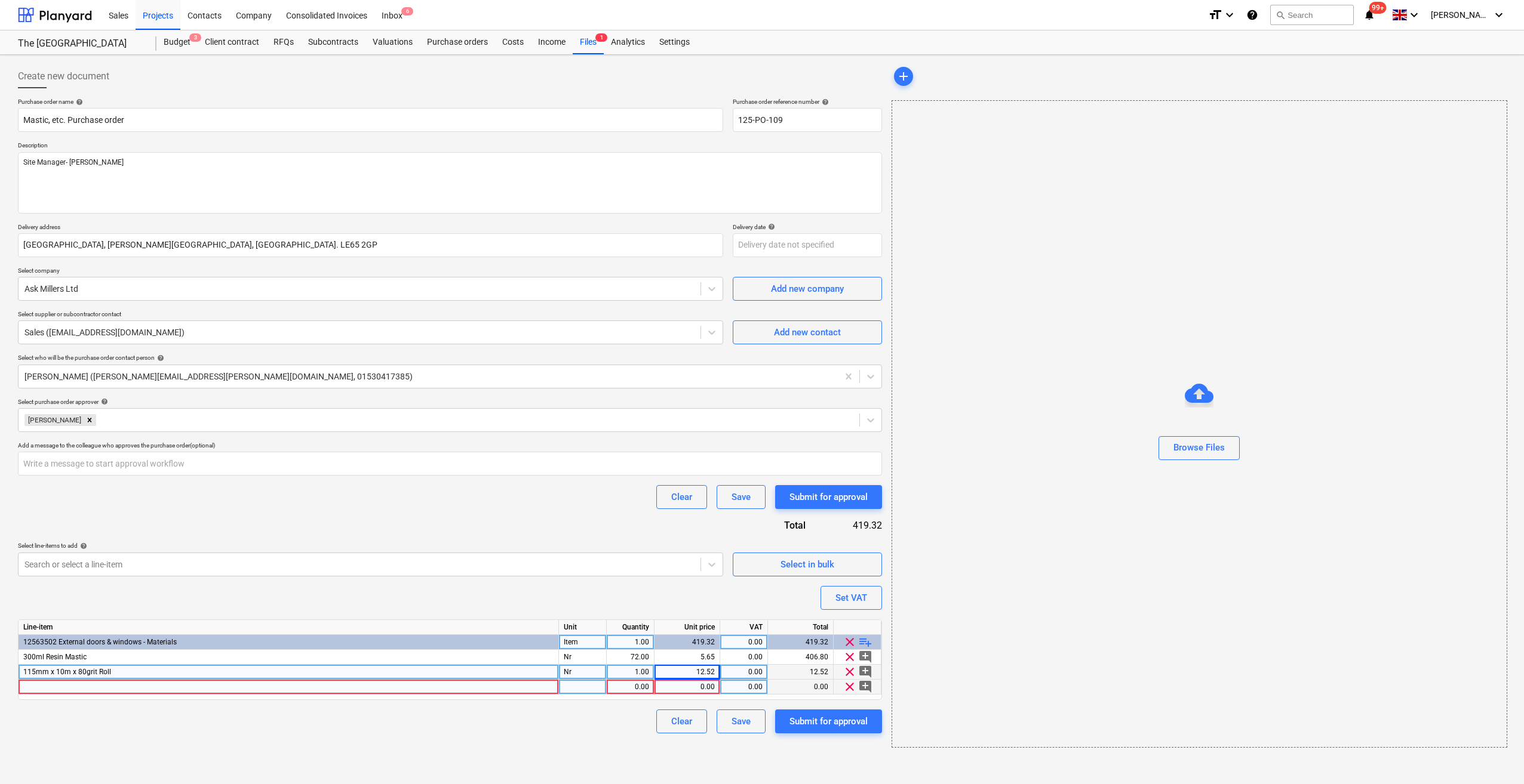
click at [61, 686] on div at bounding box center [288, 688] width 540 height 15
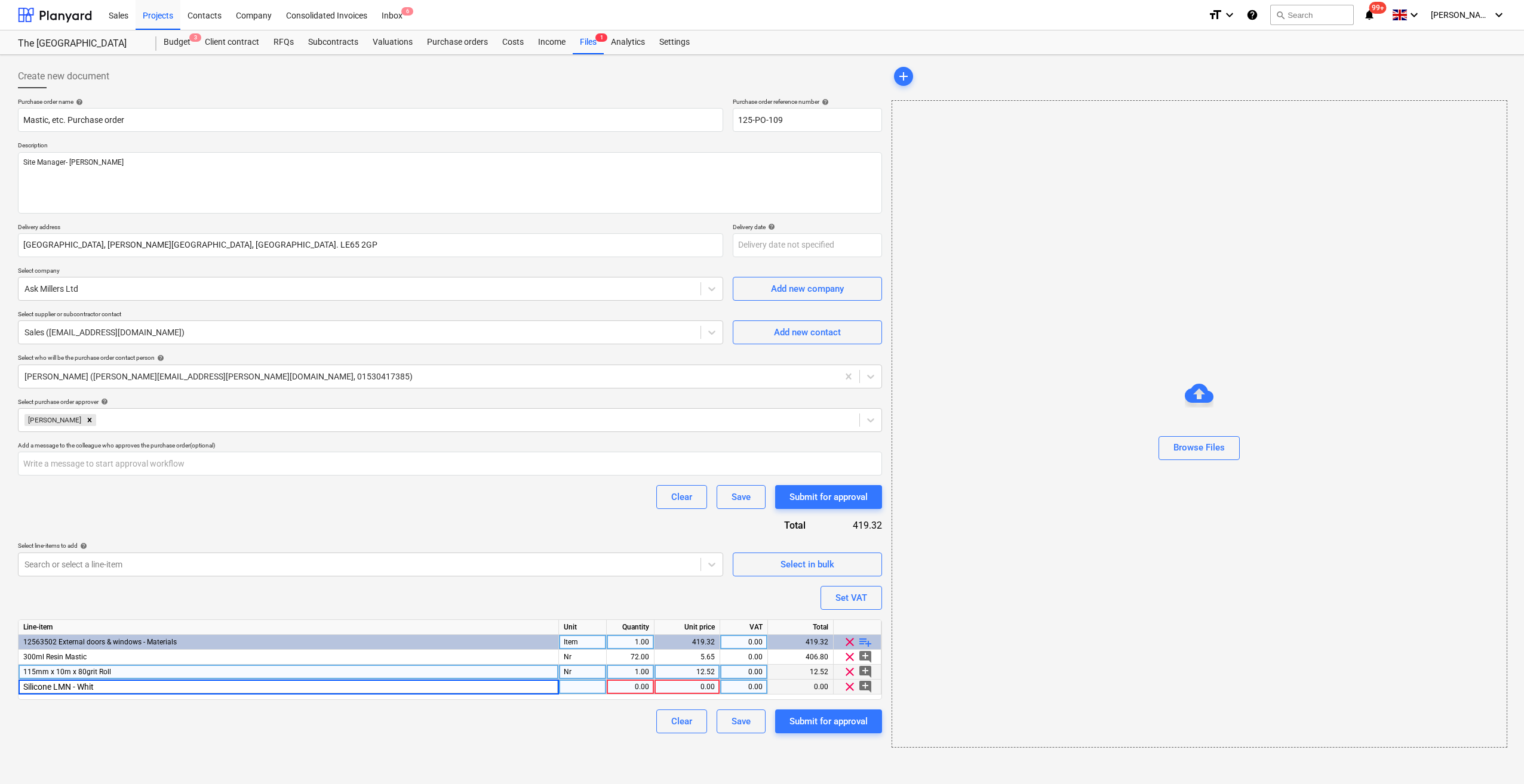
type input "Silicone LMN - White"
click at [581, 681] on div at bounding box center [582, 688] width 48 height 15
type input "Nr"
click at [639, 683] on div "1.00" at bounding box center [629, 688] width 37 height 15
type input "24"
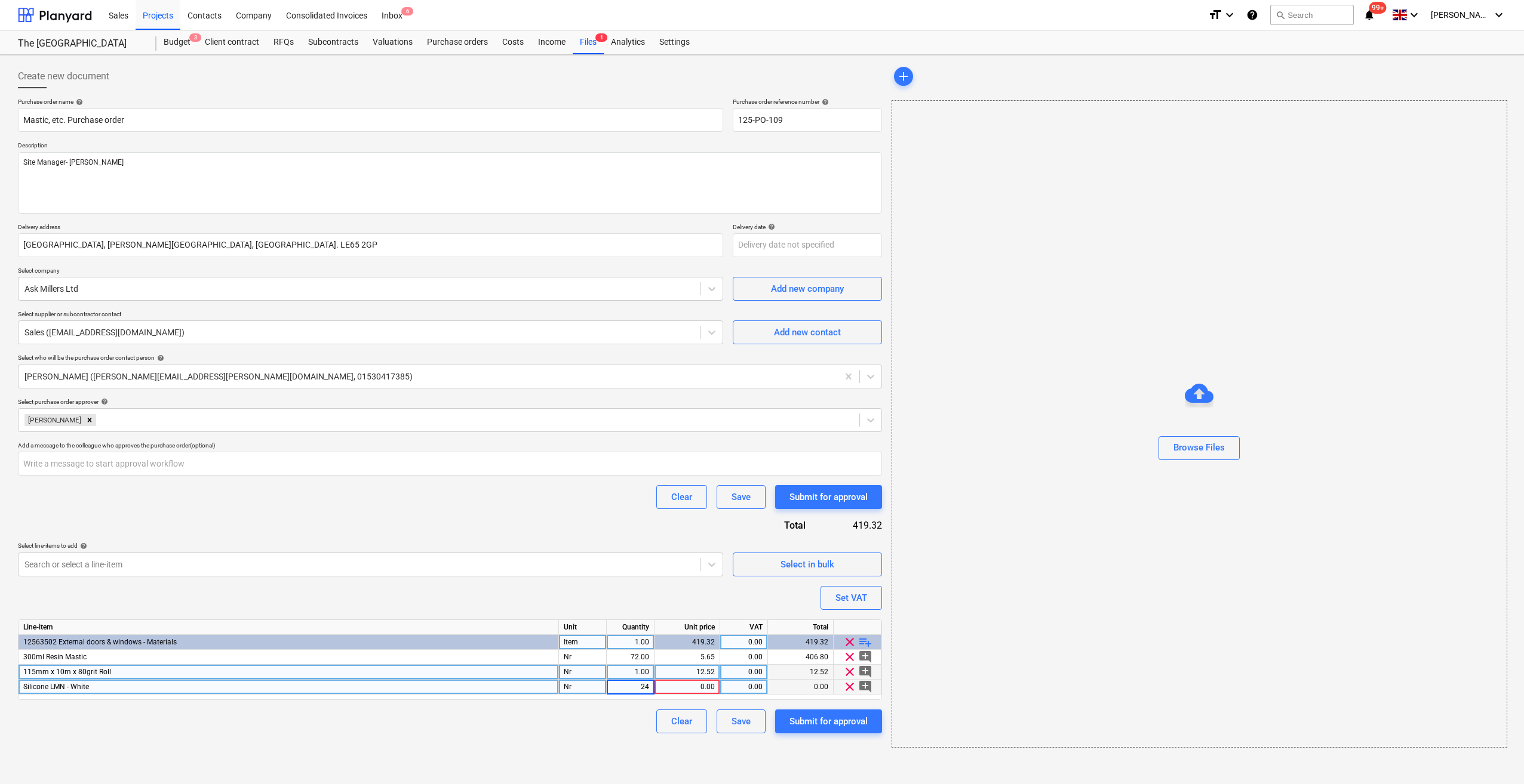
click at [670, 686] on div "0.00" at bounding box center [686, 688] width 55 height 15
type input "5.2"
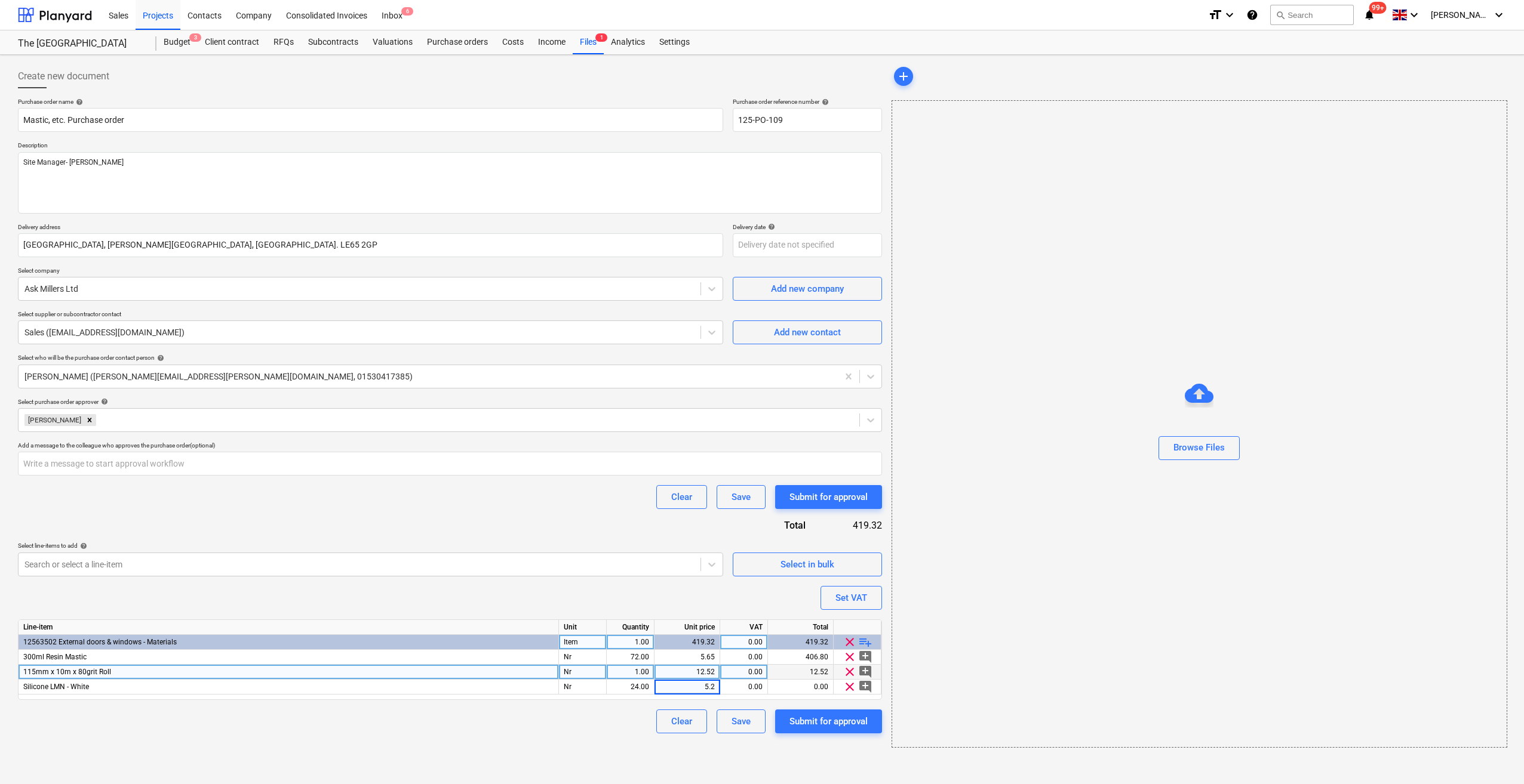
click at [571, 715] on div "Clear Save Submit for approval" at bounding box center [450, 721] width 864 height 24
click at [850, 596] on div "Set VAT" at bounding box center [851, 598] width 32 height 15
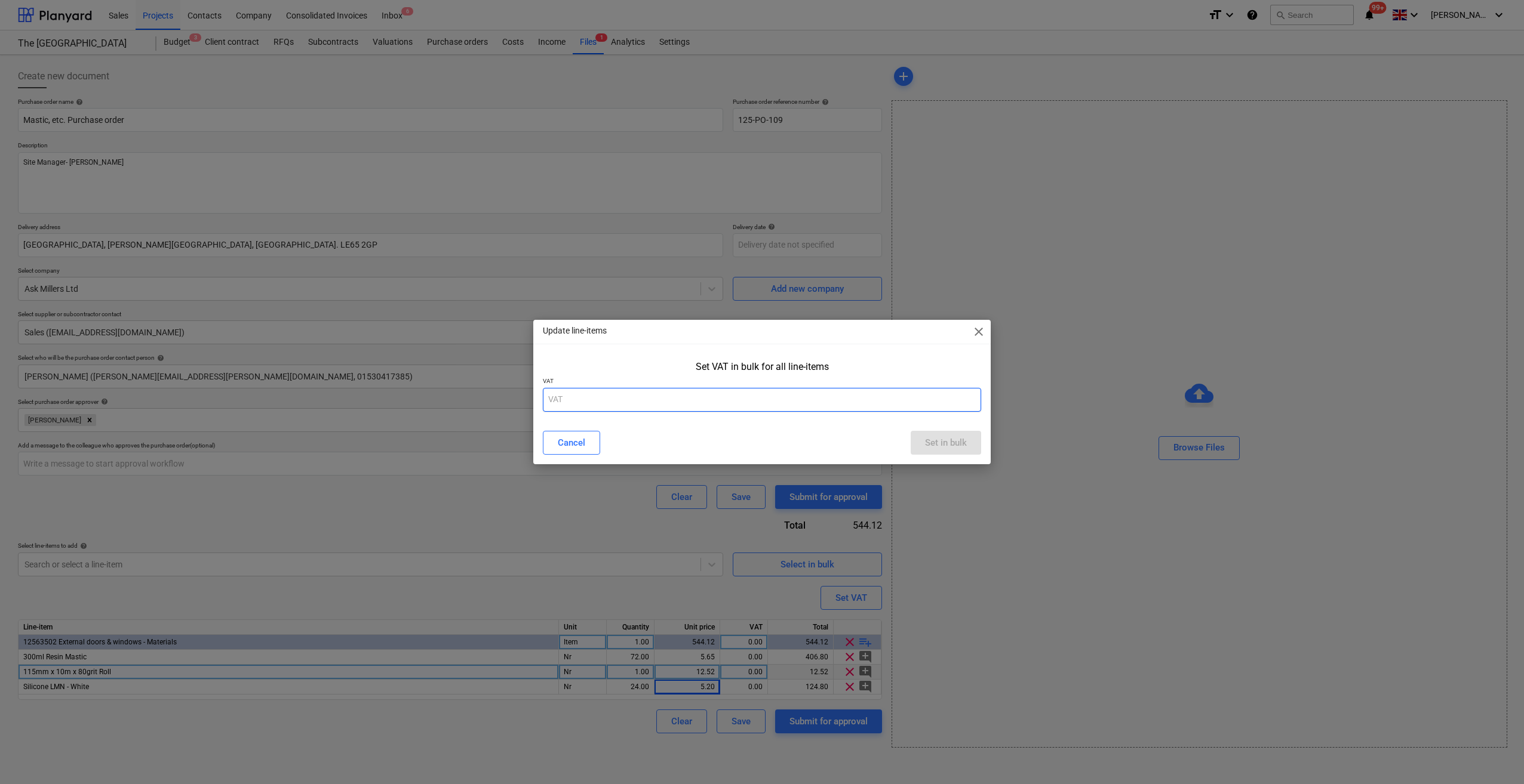
click at [575, 401] on input "text" at bounding box center [762, 400] width 439 height 24
type input "20"
click at [959, 442] on div "Set in bulk" at bounding box center [946, 443] width 42 height 15
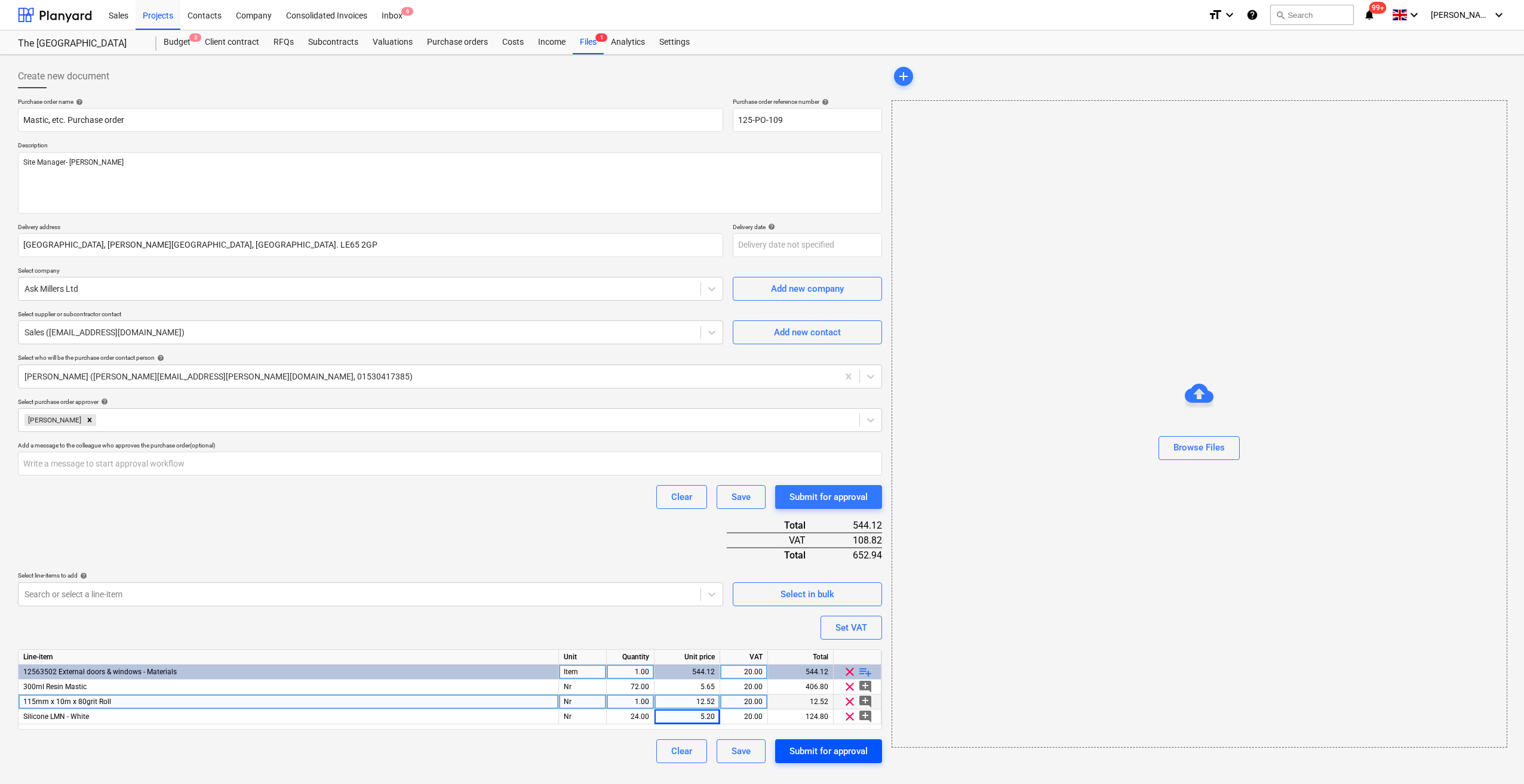
click at [816, 752] on div "Submit for approval" at bounding box center [829, 751] width 78 height 15
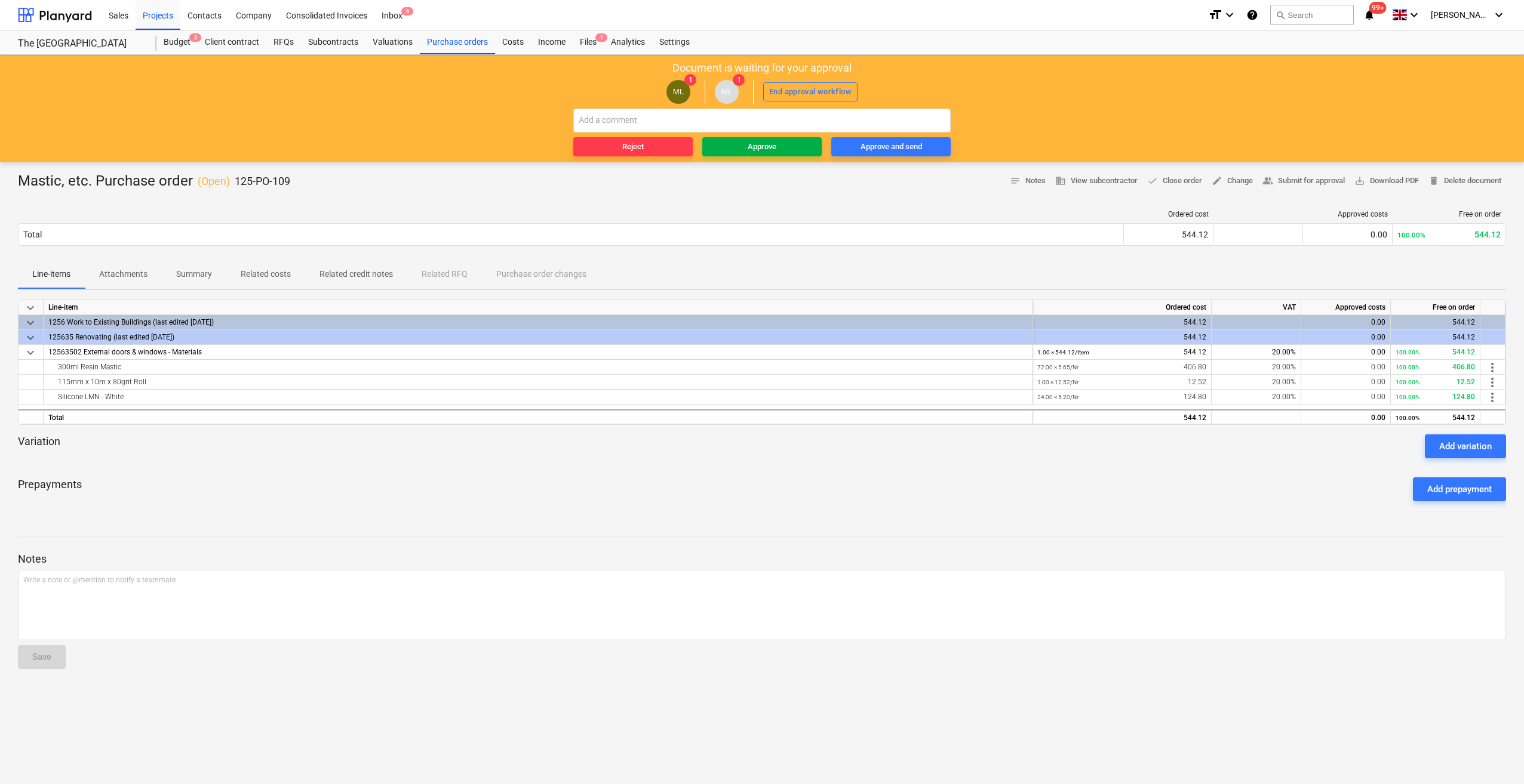
click at [778, 138] on button "Approve" at bounding box center [762, 147] width 119 height 19
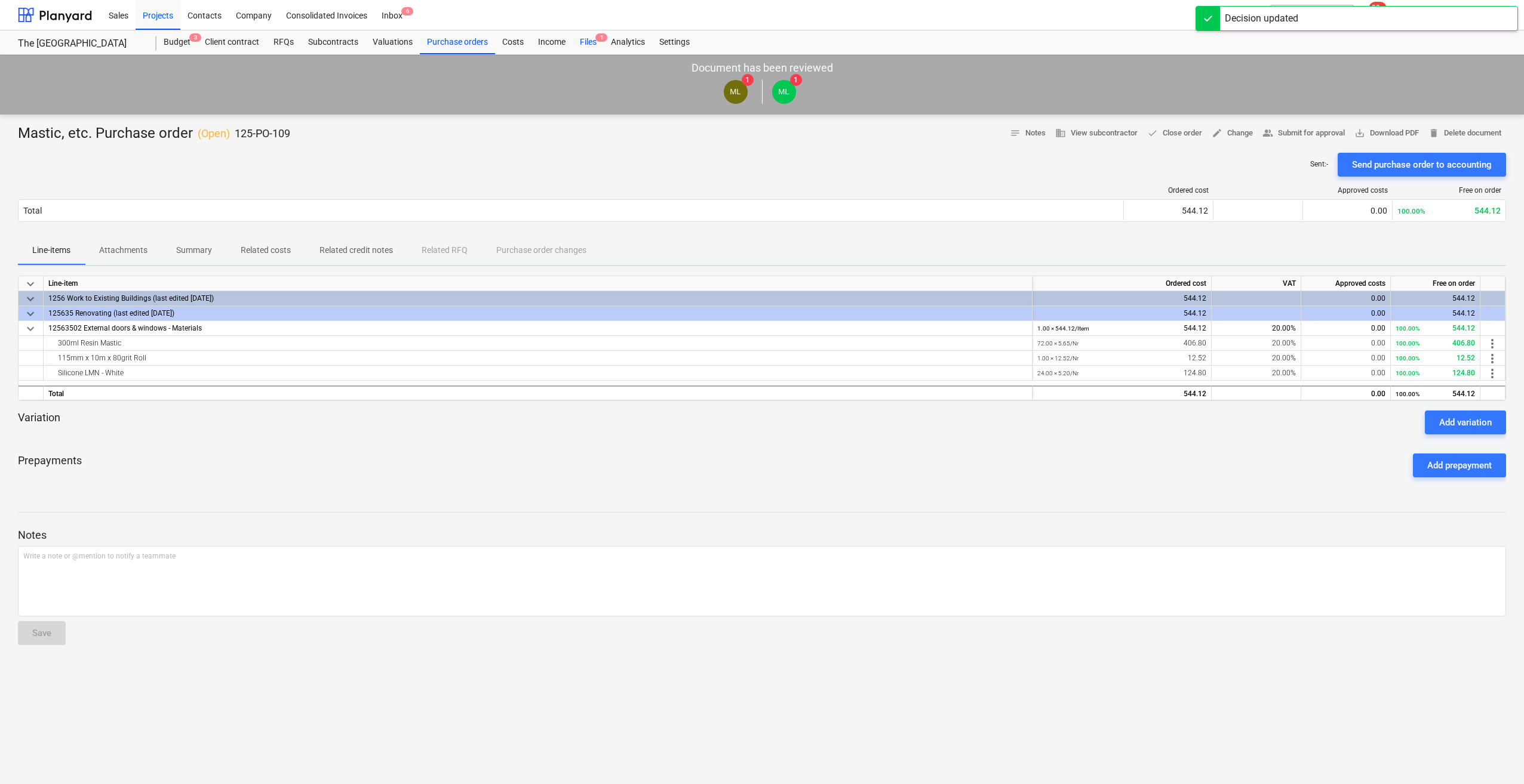
click at [581, 41] on div "Files 1" at bounding box center [588, 42] width 31 height 24
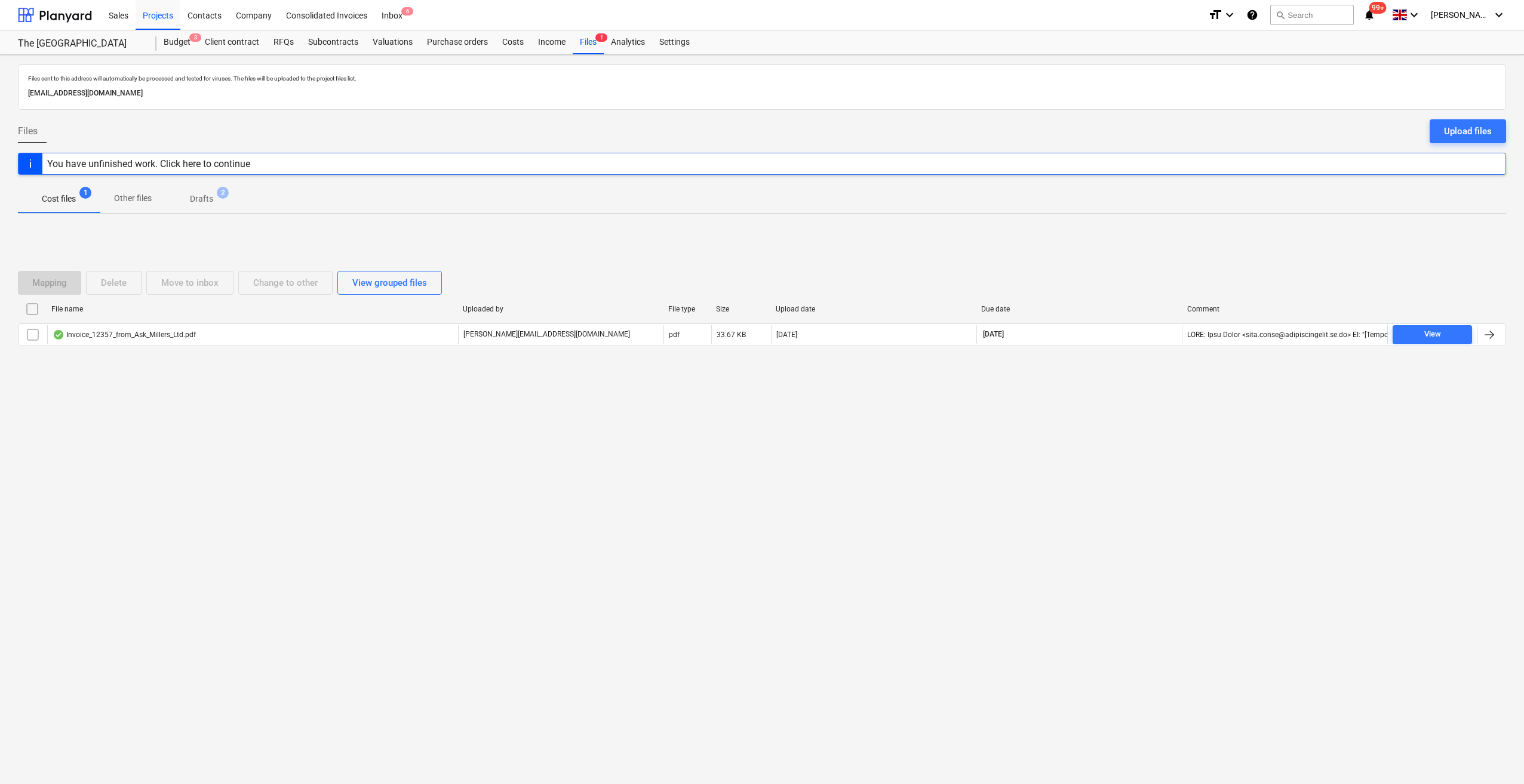
click at [261, 169] on div "You have unfinished work. Click here to continue" at bounding box center [762, 163] width 1488 height 22
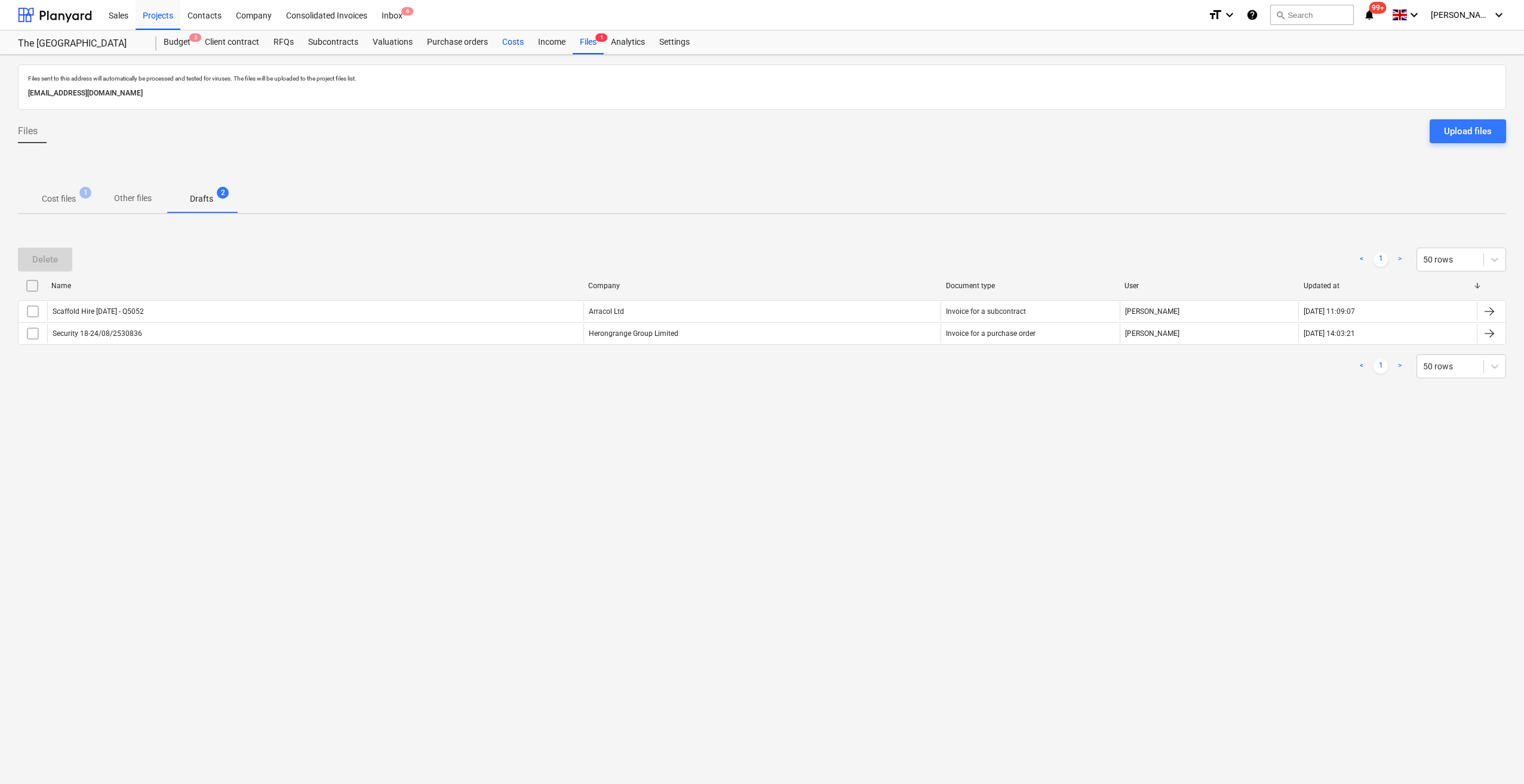
click at [509, 43] on div "Costs" at bounding box center [512, 42] width 36 height 24
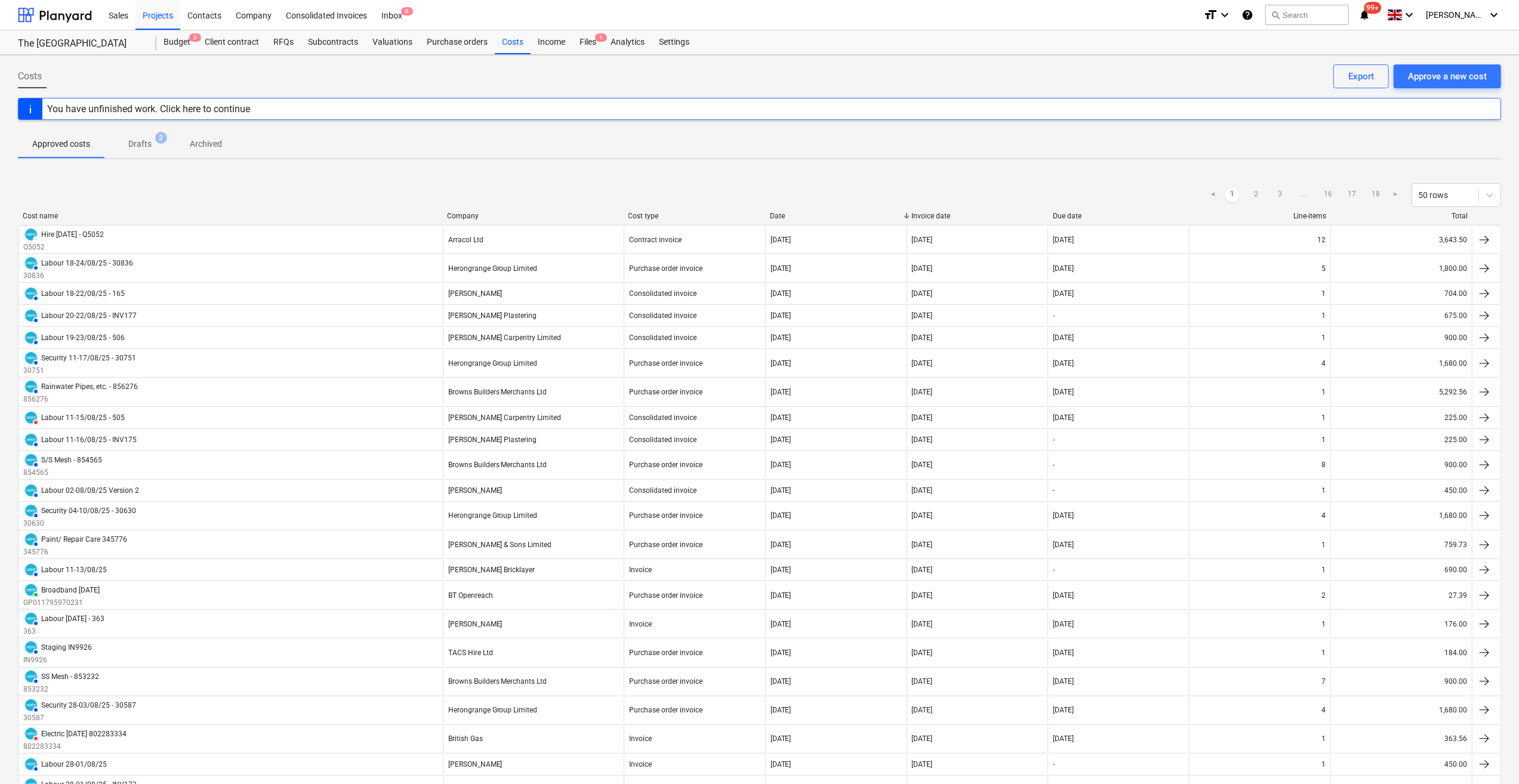
click at [152, 144] on span "Drafts 2" at bounding box center [140, 144] width 43 height 12
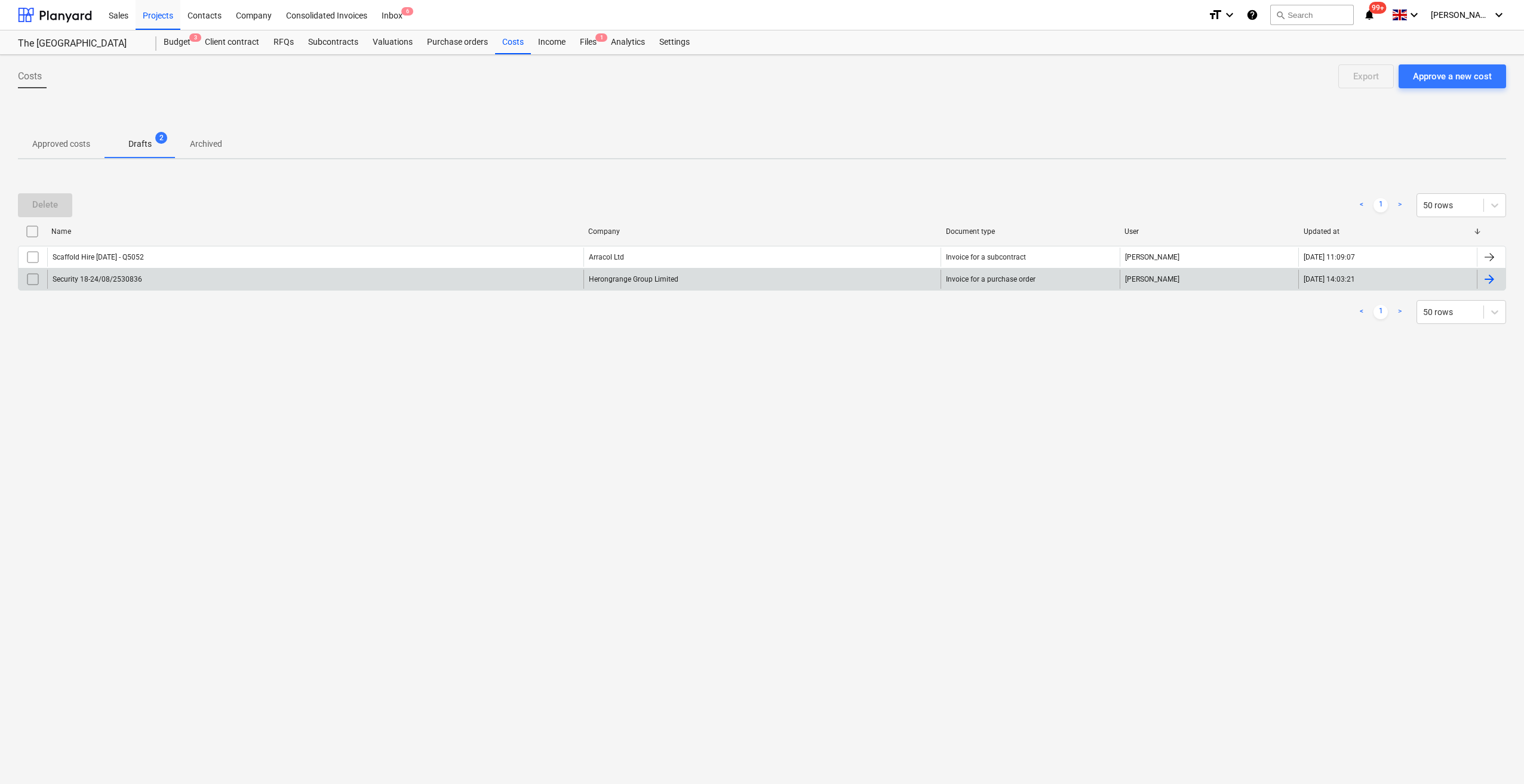
click at [33, 280] on input "checkbox" at bounding box center [33, 279] width 19 height 19
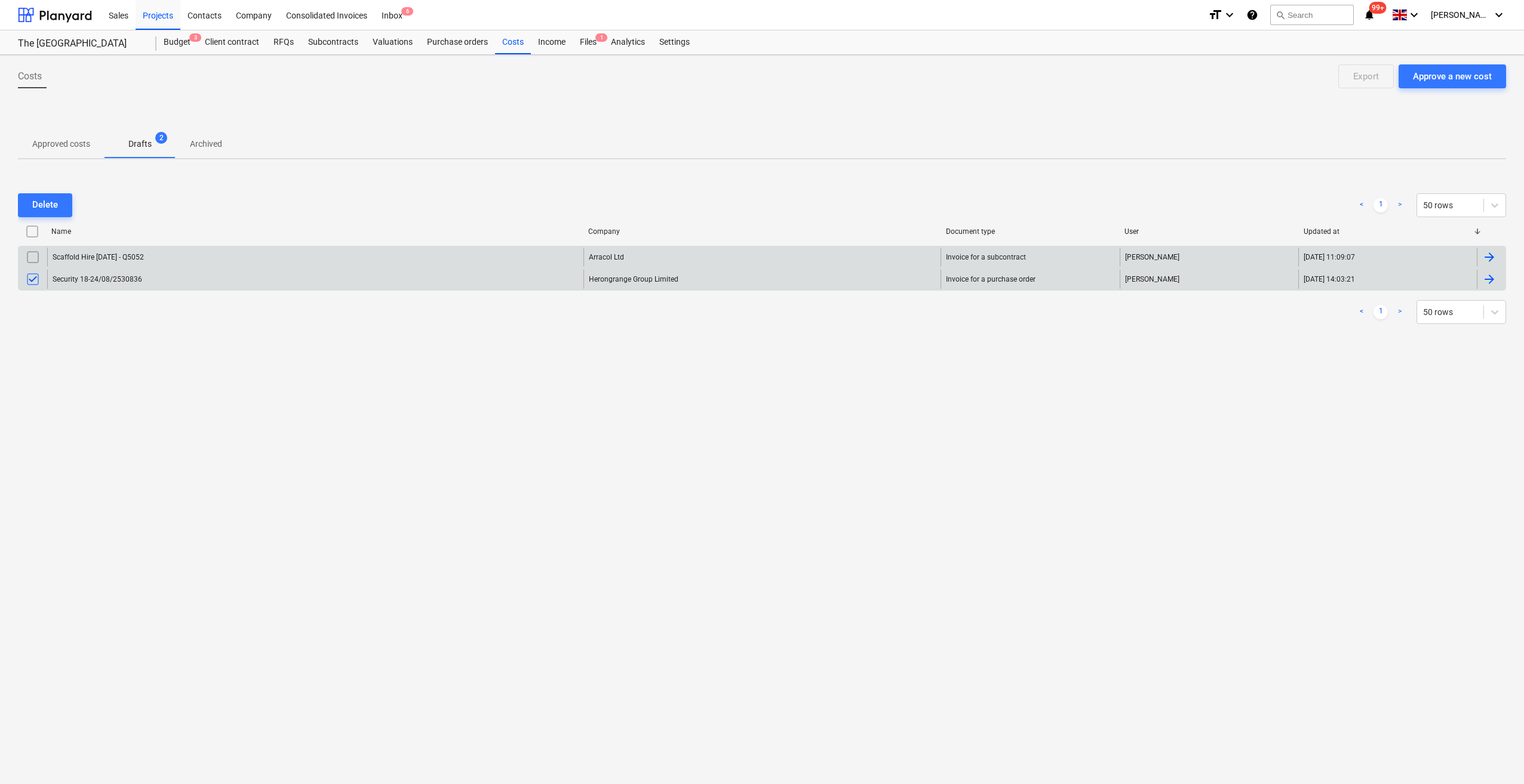
click at [33, 256] on input "checkbox" at bounding box center [33, 257] width 19 height 19
click at [49, 201] on div "Delete" at bounding box center [45, 204] width 26 height 15
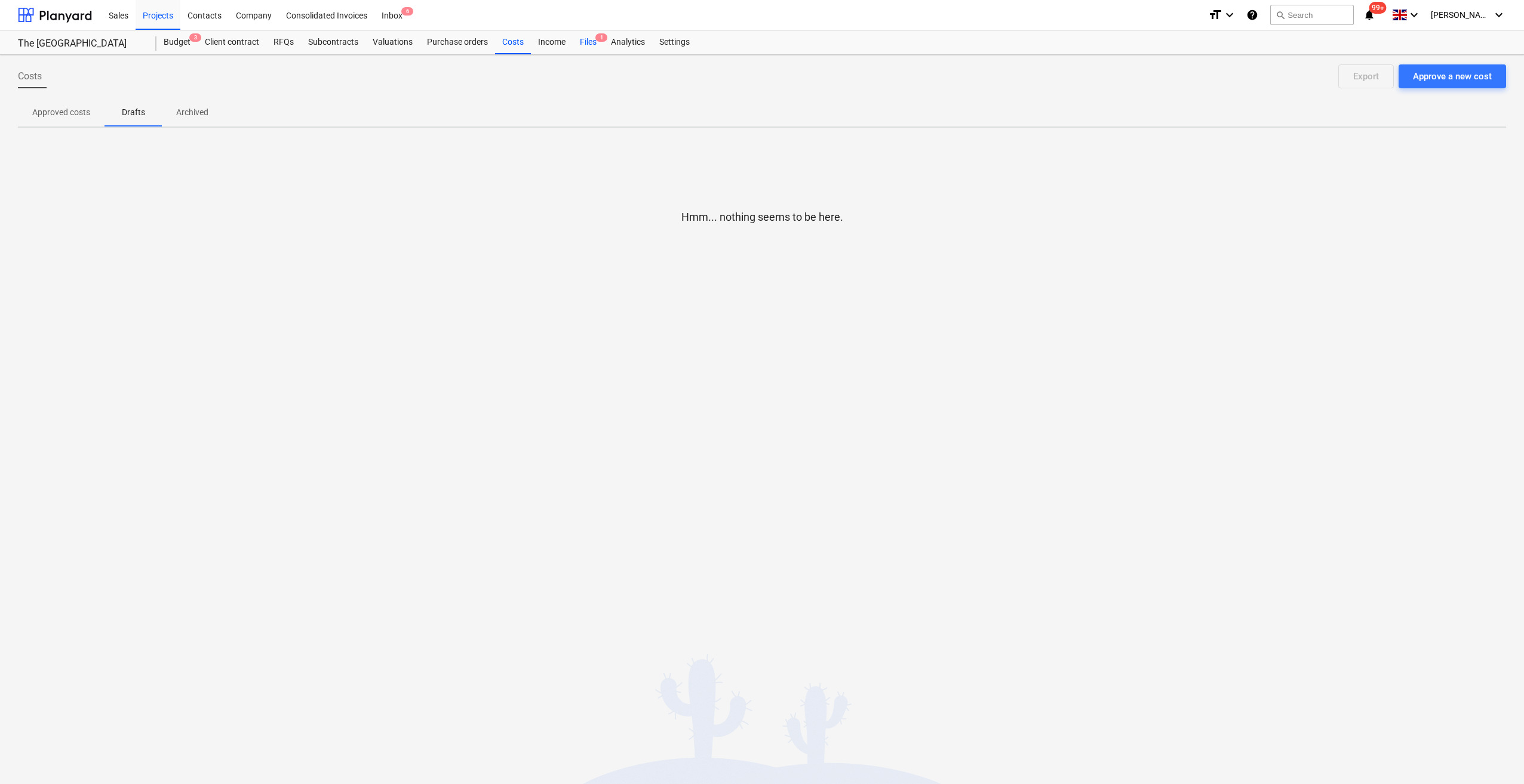
click at [588, 40] on div "Files 1" at bounding box center [588, 42] width 31 height 24
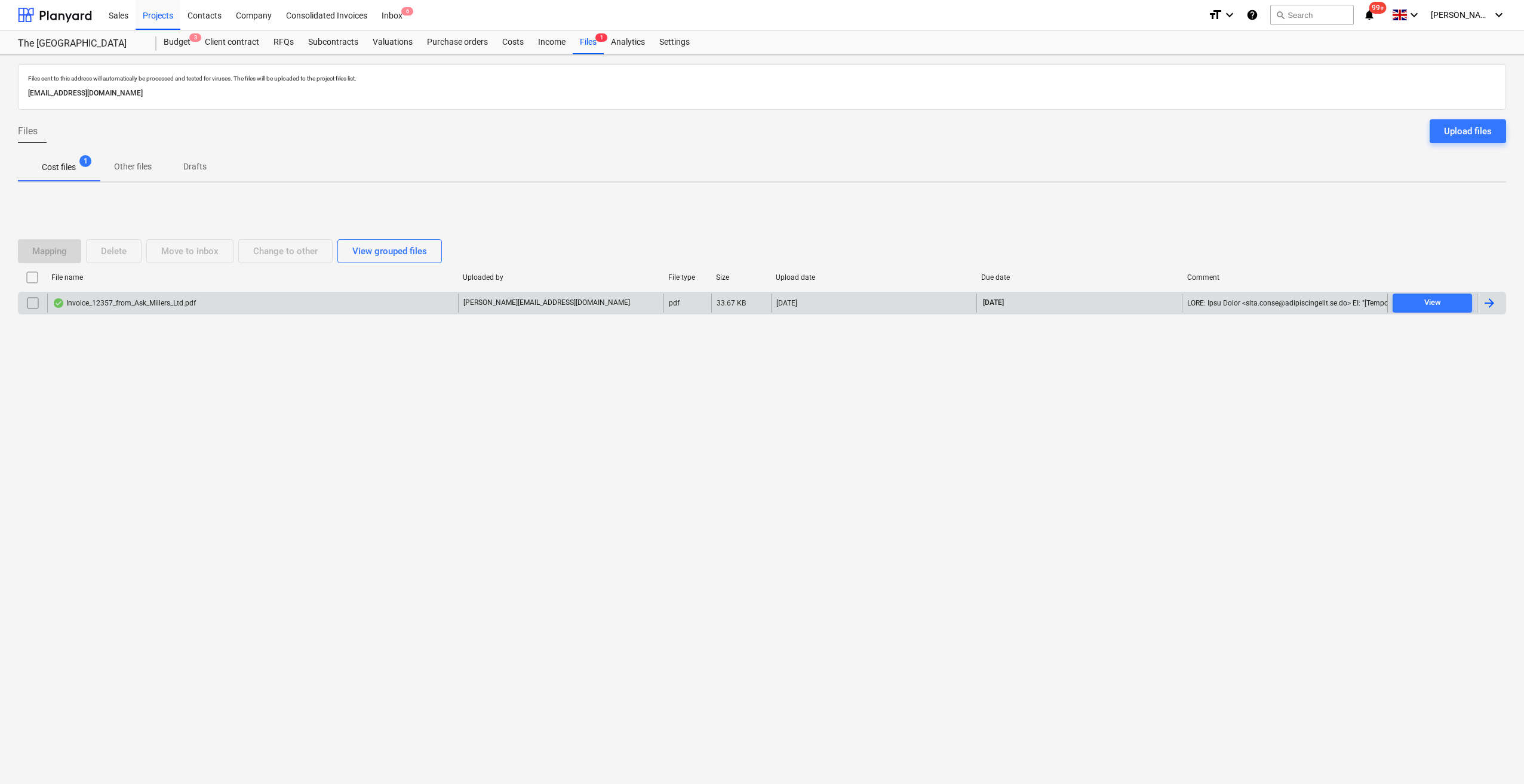
click at [1488, 302] on div at bounding box center [1489, 303] width 14 height 14
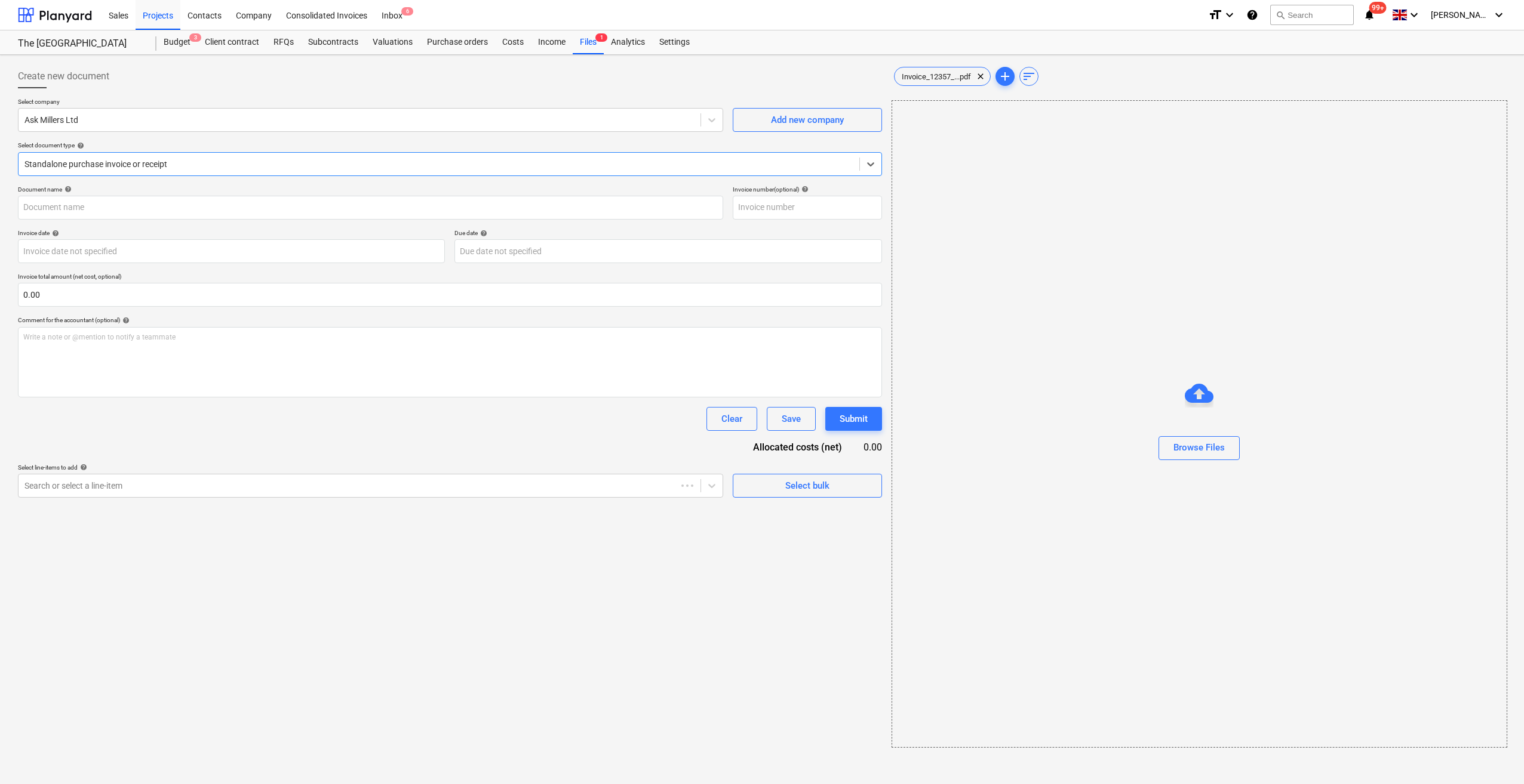
type input "12357"
type input "[DATE]"
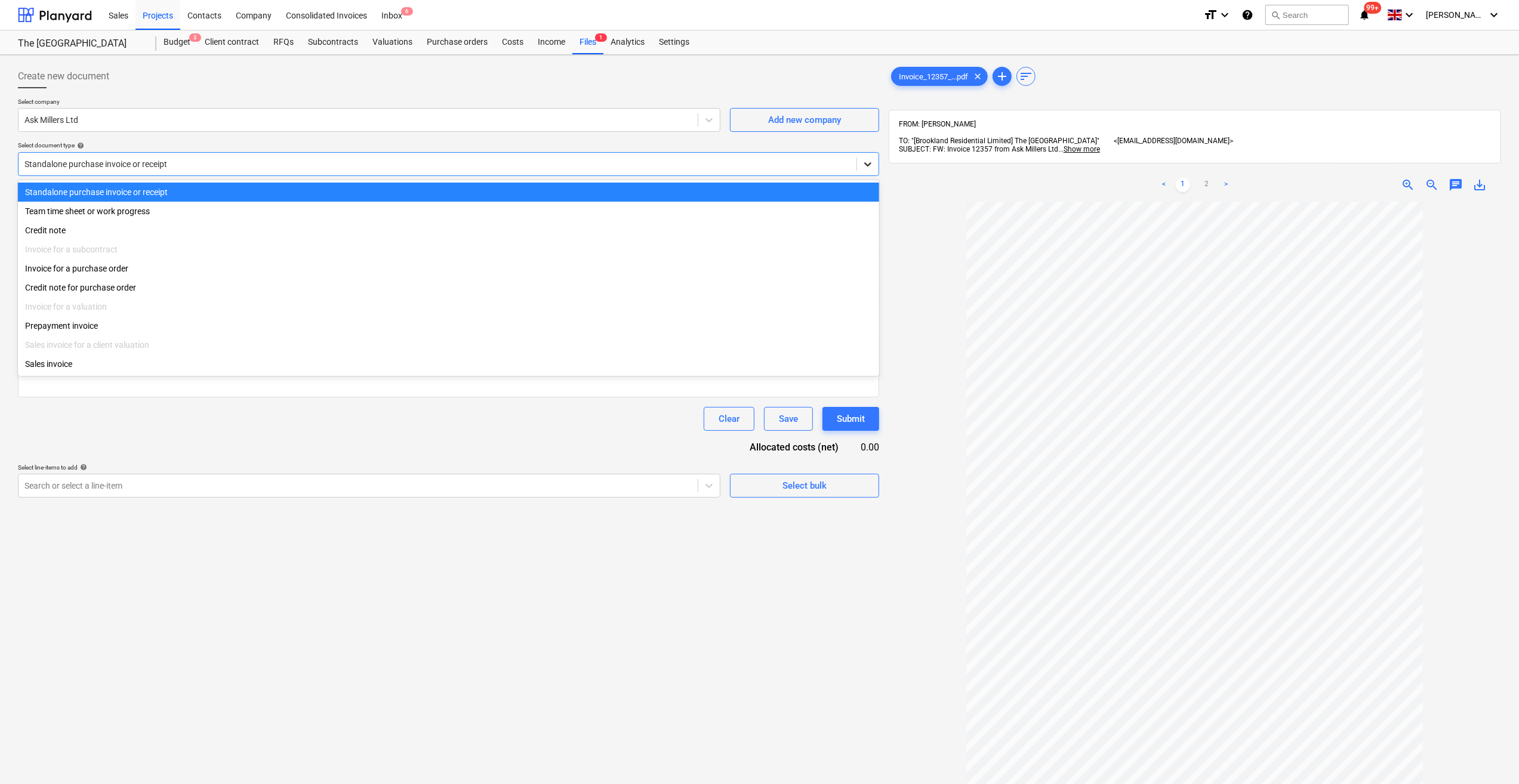
click at [870, 169] on div at bounding box center [868, 164] width 21 height 21
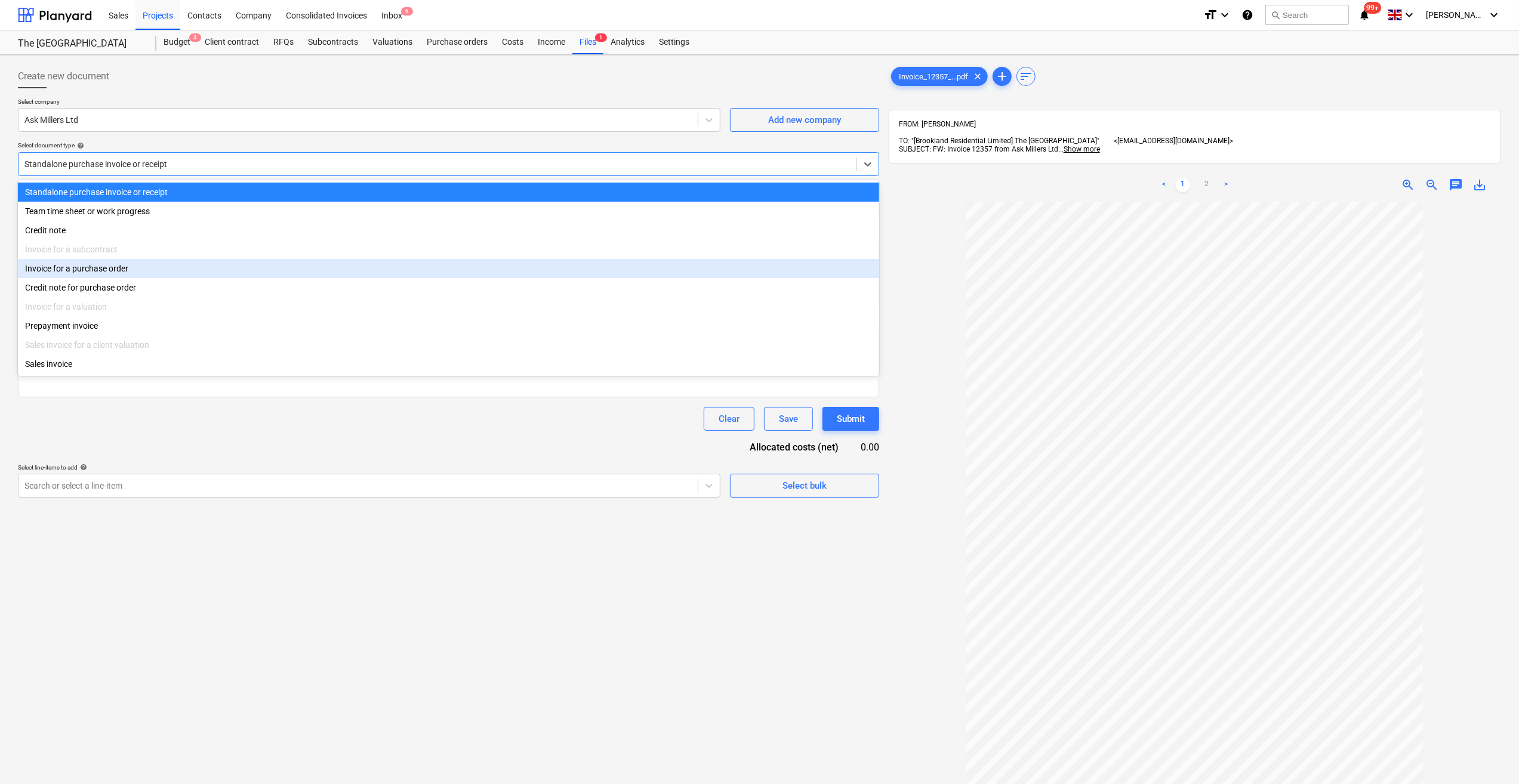
click at [176, 277] on div "Invoice for a purchase order" at bounding box center [449, 268] width 862 height 19
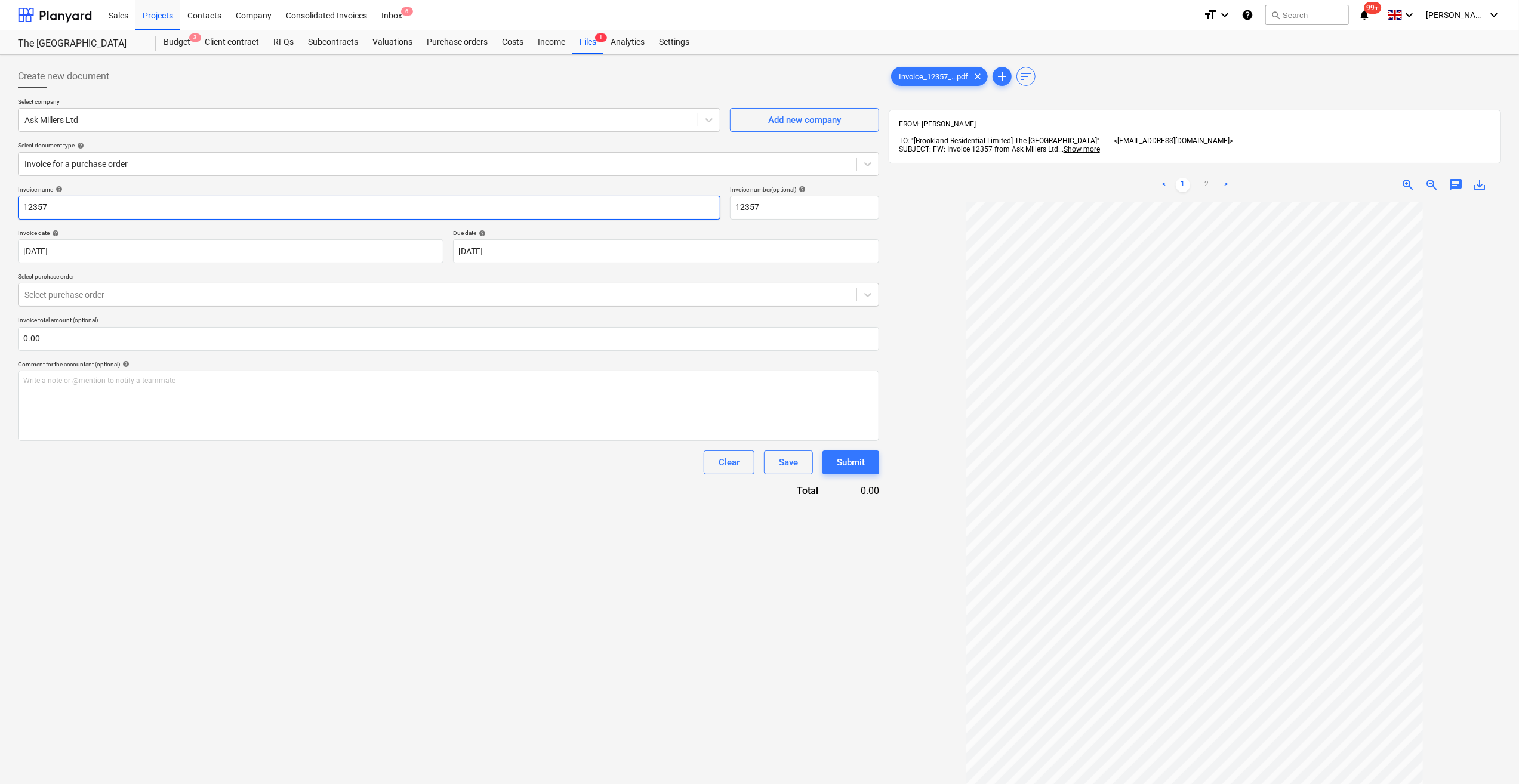
click at [25, 206] on input "12357" at bounding box center [369, 207] width 703 height 24
type input "Window Mastic - 12357"
click at [78, 298] on div at bounding box center [437, 295] width 826 height 12
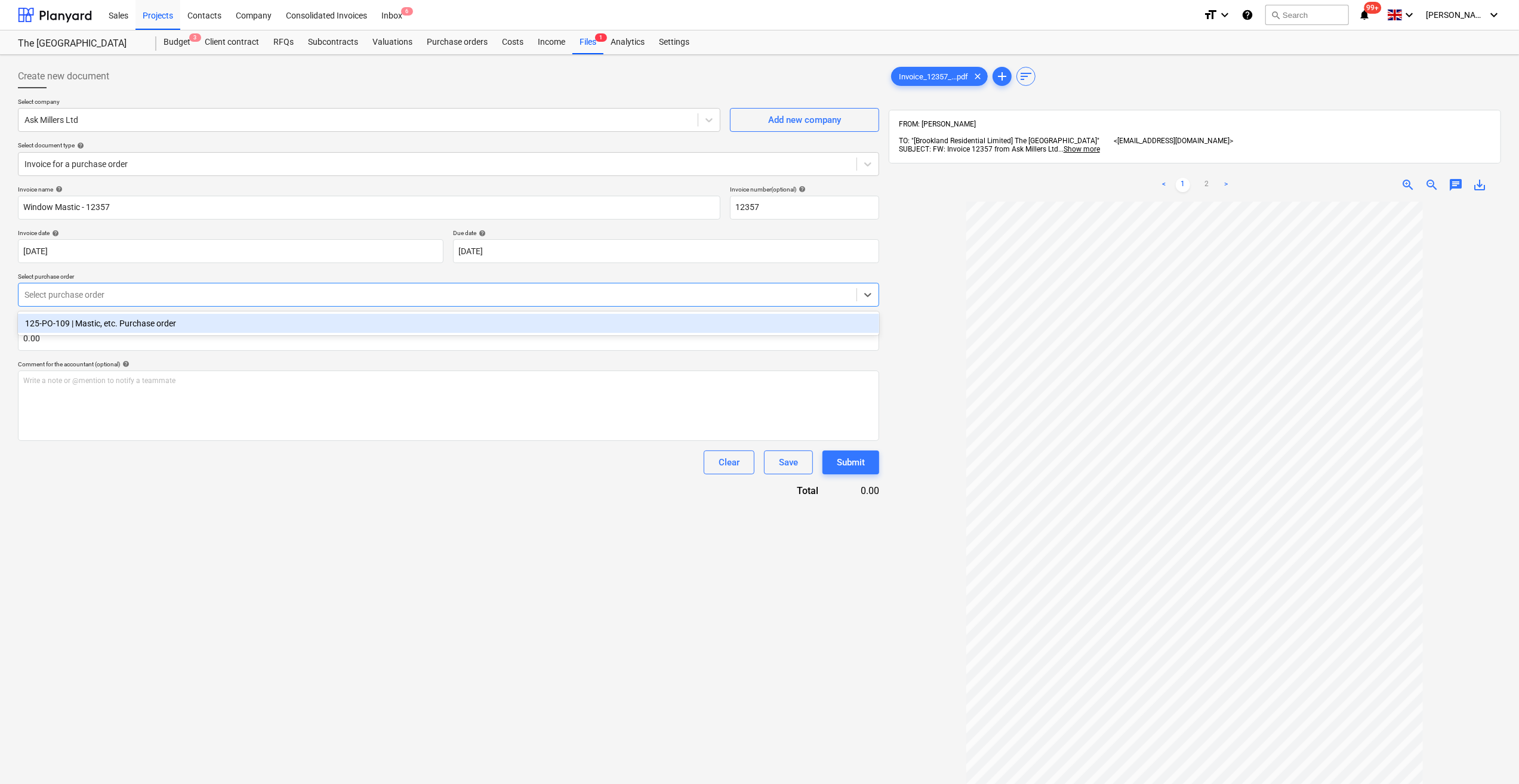
click at [87, 318] on div "125-PO-109 | Mastic, etc. Purchase order" at bounding box center [449, 323] width 862 height 19
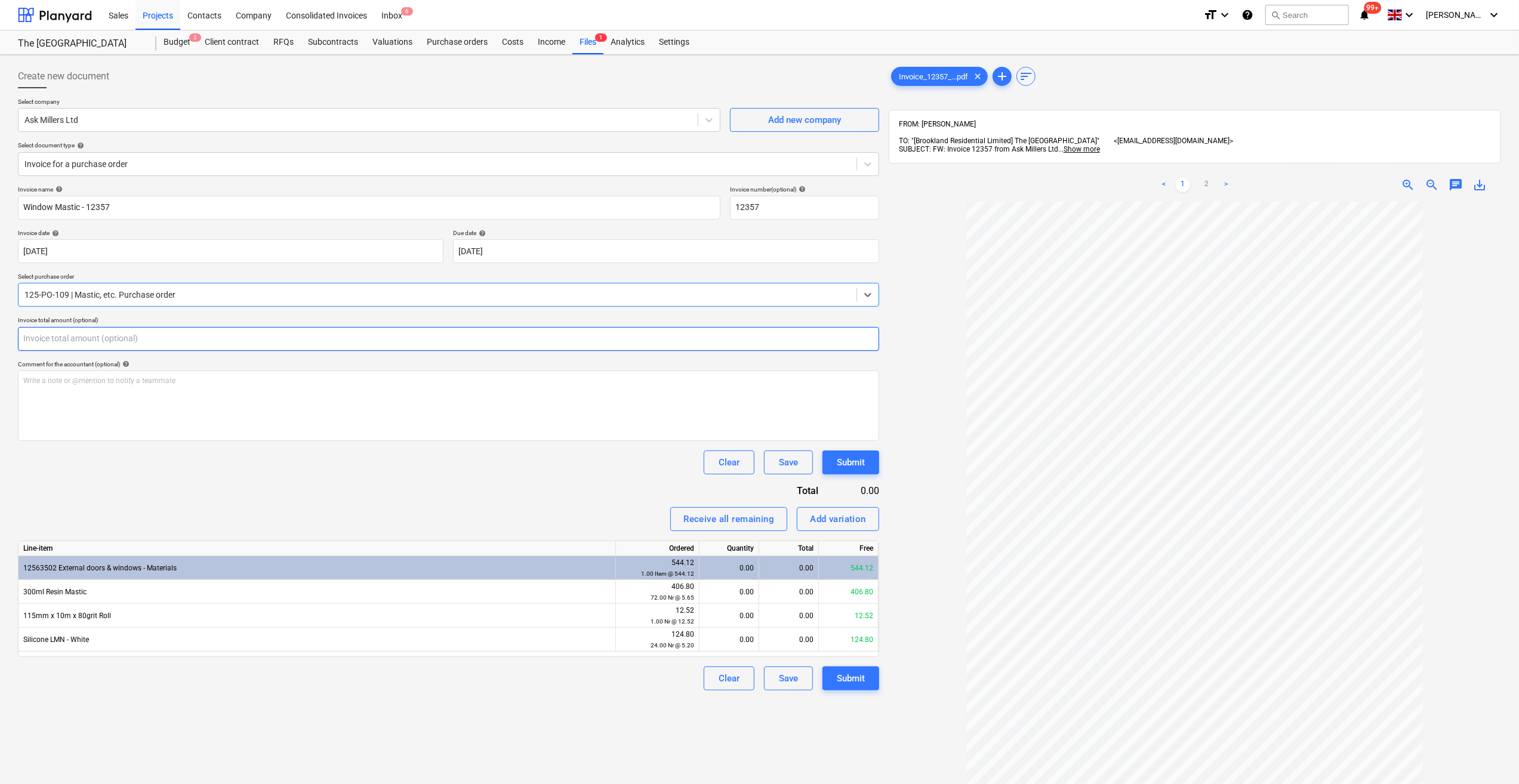
click at [67, 341] on input "text" at bounding box center [449, 338] width 862 height 24
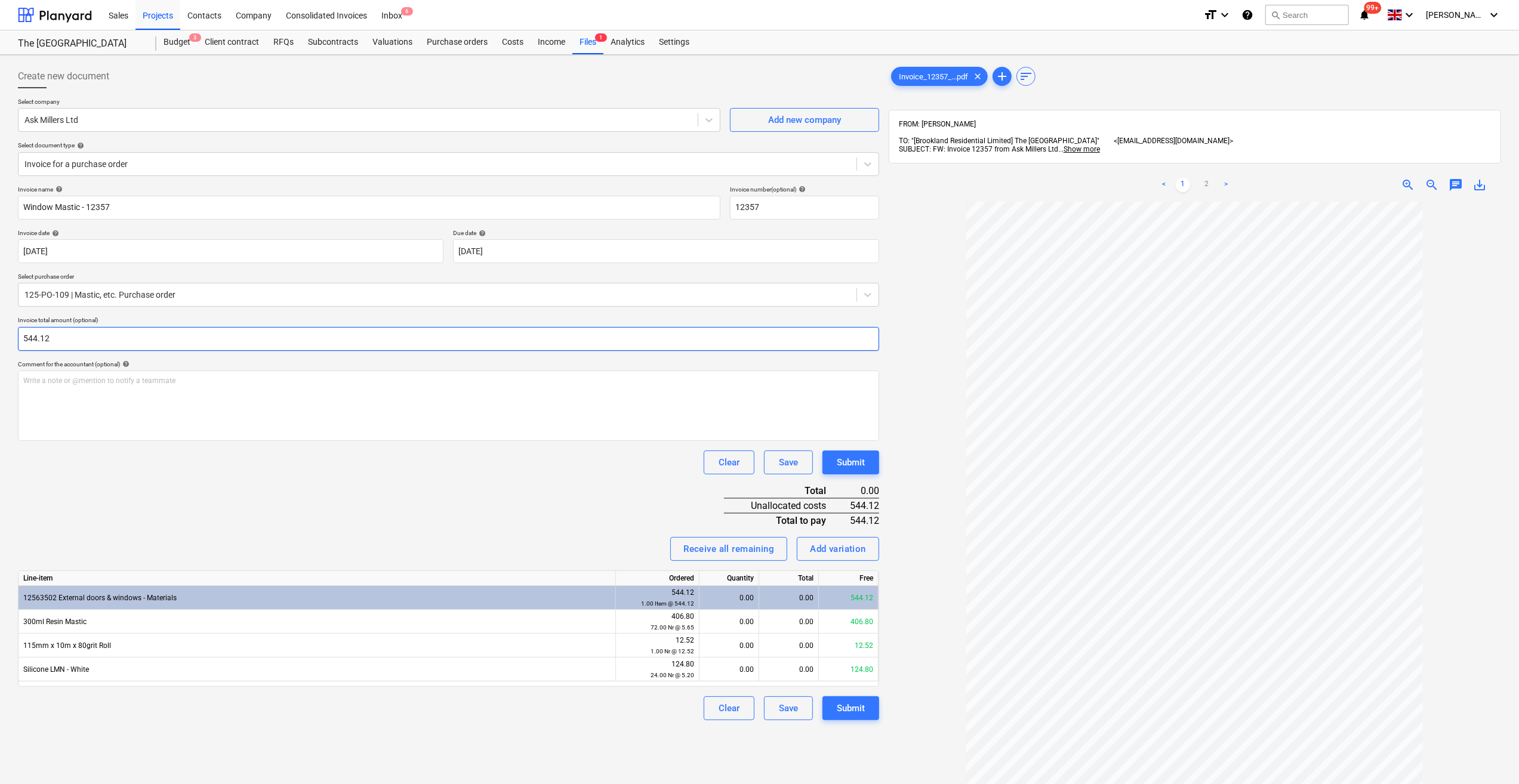
type input "544.12"
click at [458, 466] on div "Clear Save Submit" at bounding box center [449, 462] width 862 height 24
click at [742, 552] on div "Receive all remaining" at bounding box center [728, 549] width 90 height 15
click at [857, 711] on div "Submit" at bounding box center [850, 708] width 28 height 15
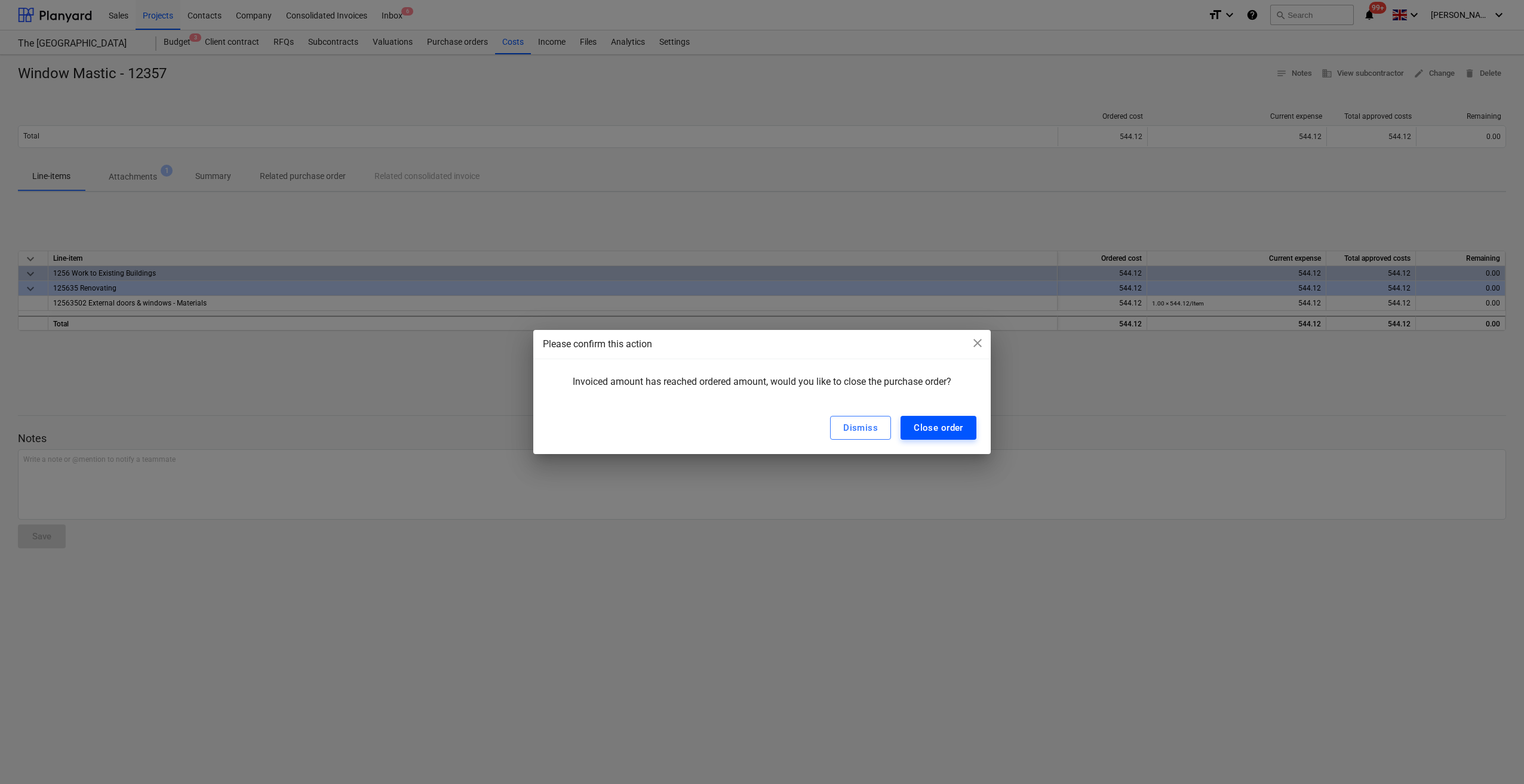
click at [946, 432] on div "Close order" at bounding box center [938, 428] width 49 height 15
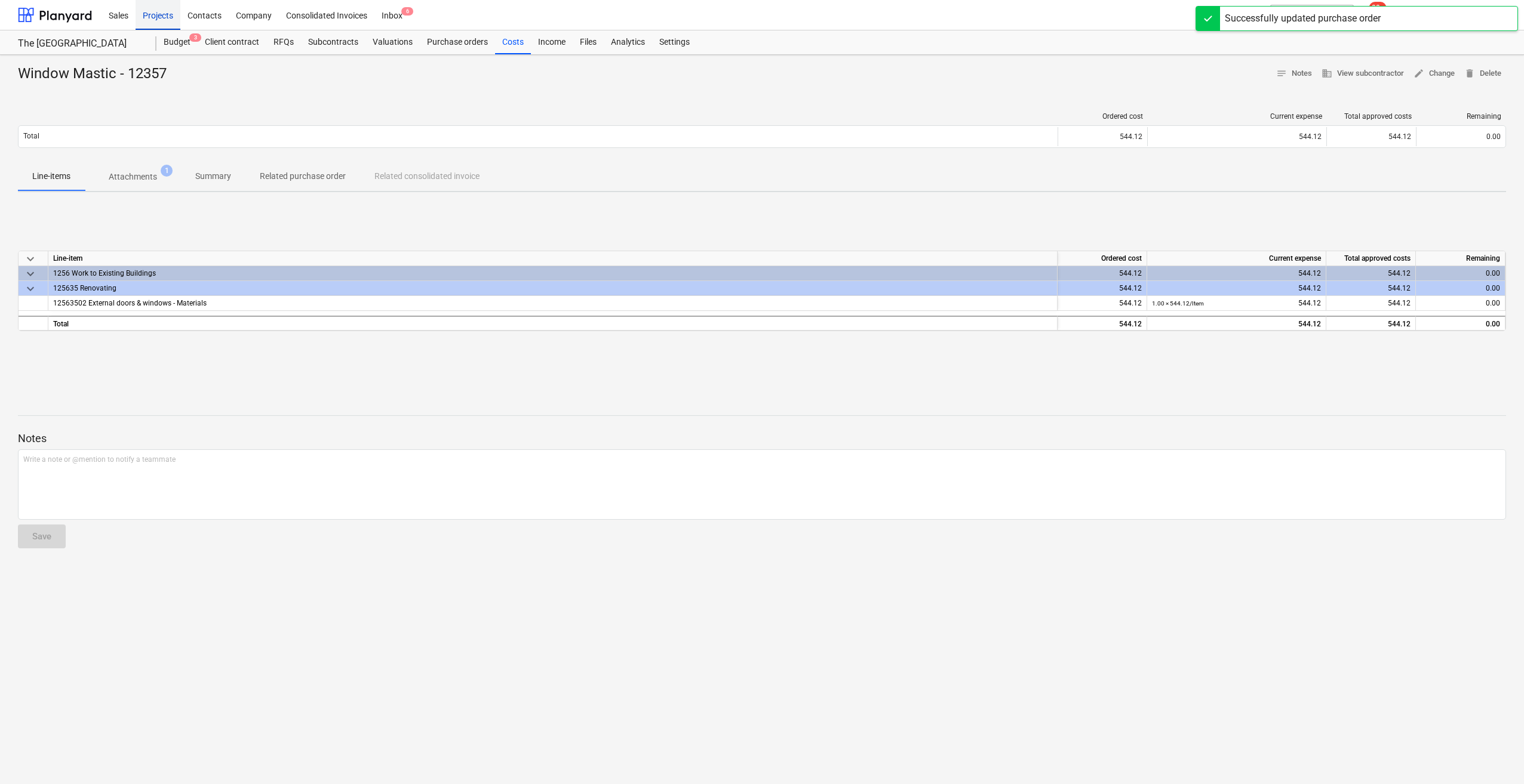
click at [167, 16] on div "Projects" at bounding box center [157, 14] width 45 height 30
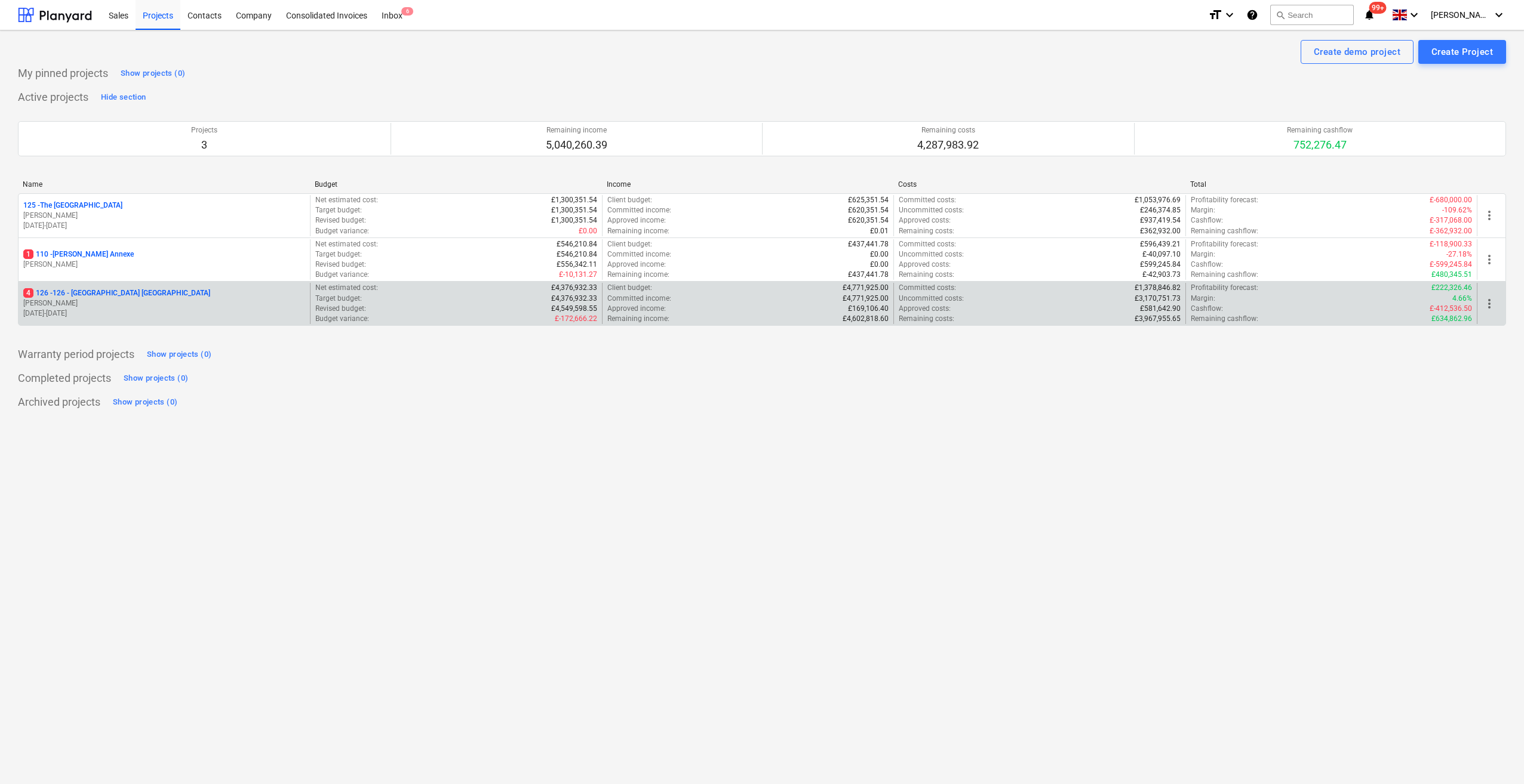
click at [125, 291] on p "4 126 - 126 - [GEOGRAPHIC_DATA] [GEOGRAPHIC_DATA]" at bounding box center [117, 292] width 187 height 10
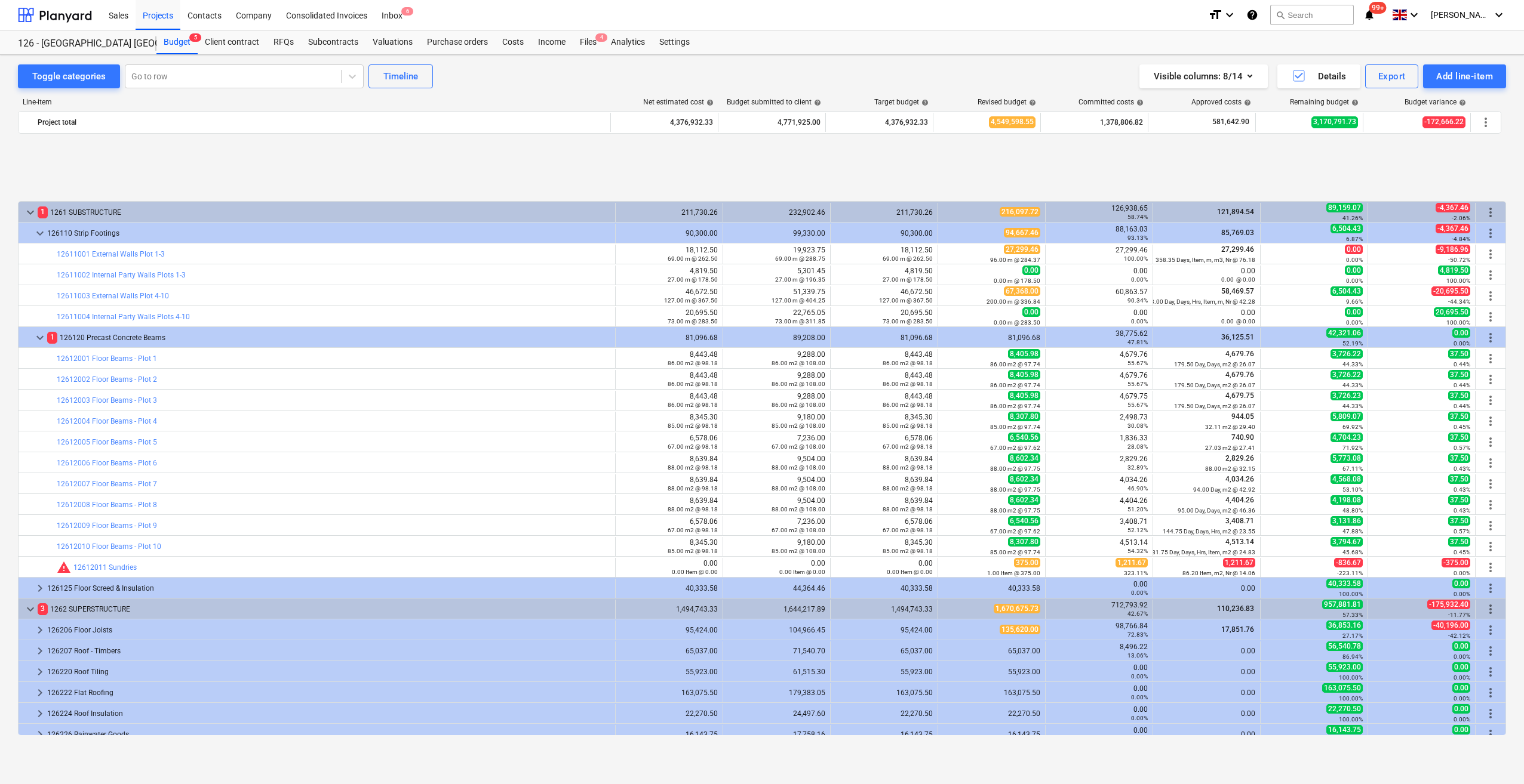
scroll to position [486, 0]
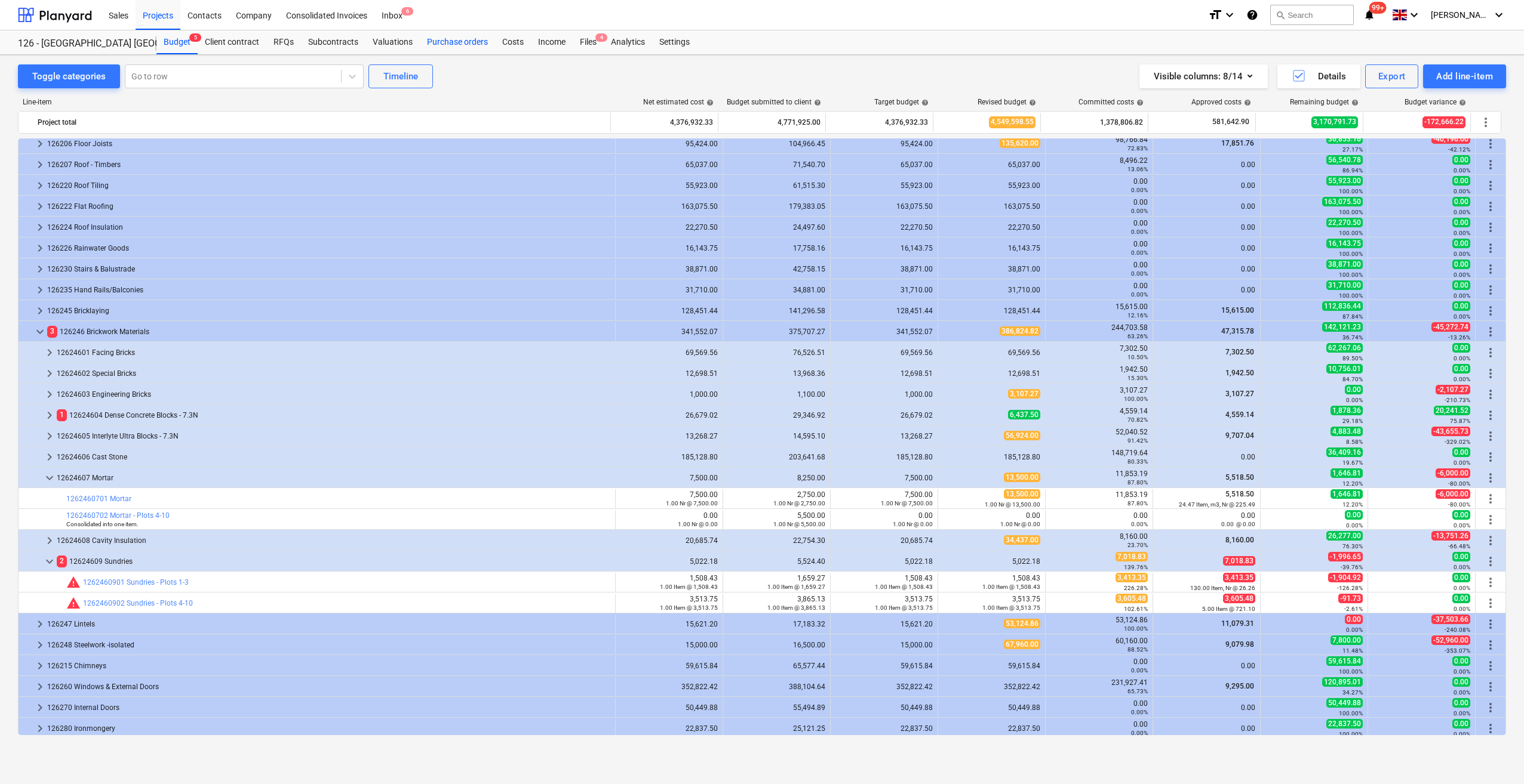
click at [437, 37] on div "Purchase orders" at bounding box center [457, 42] width 75 height 24
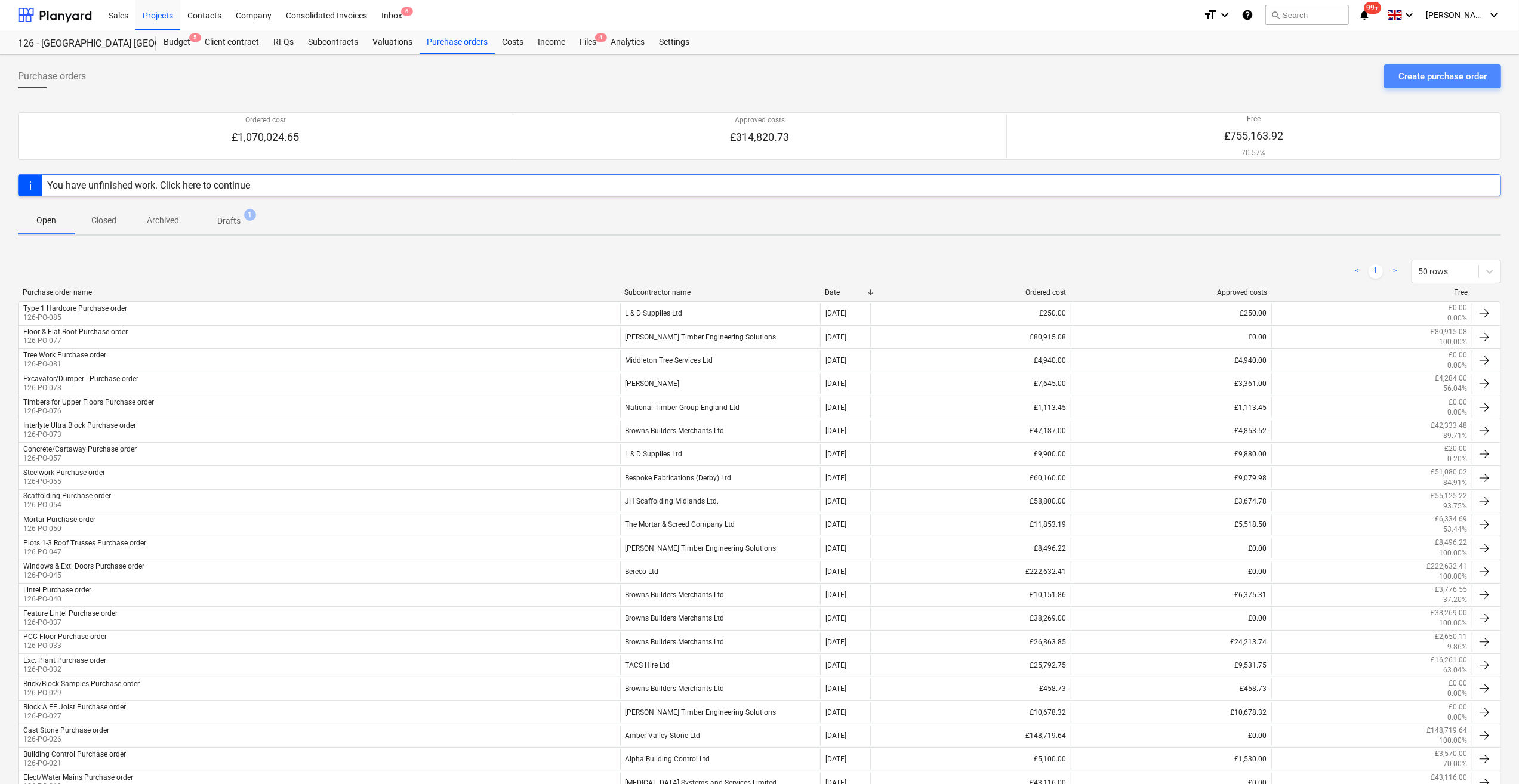
click at [1433, 80] on div "Create purchase order" at bounding box center [1443, 76] width 88 height 15
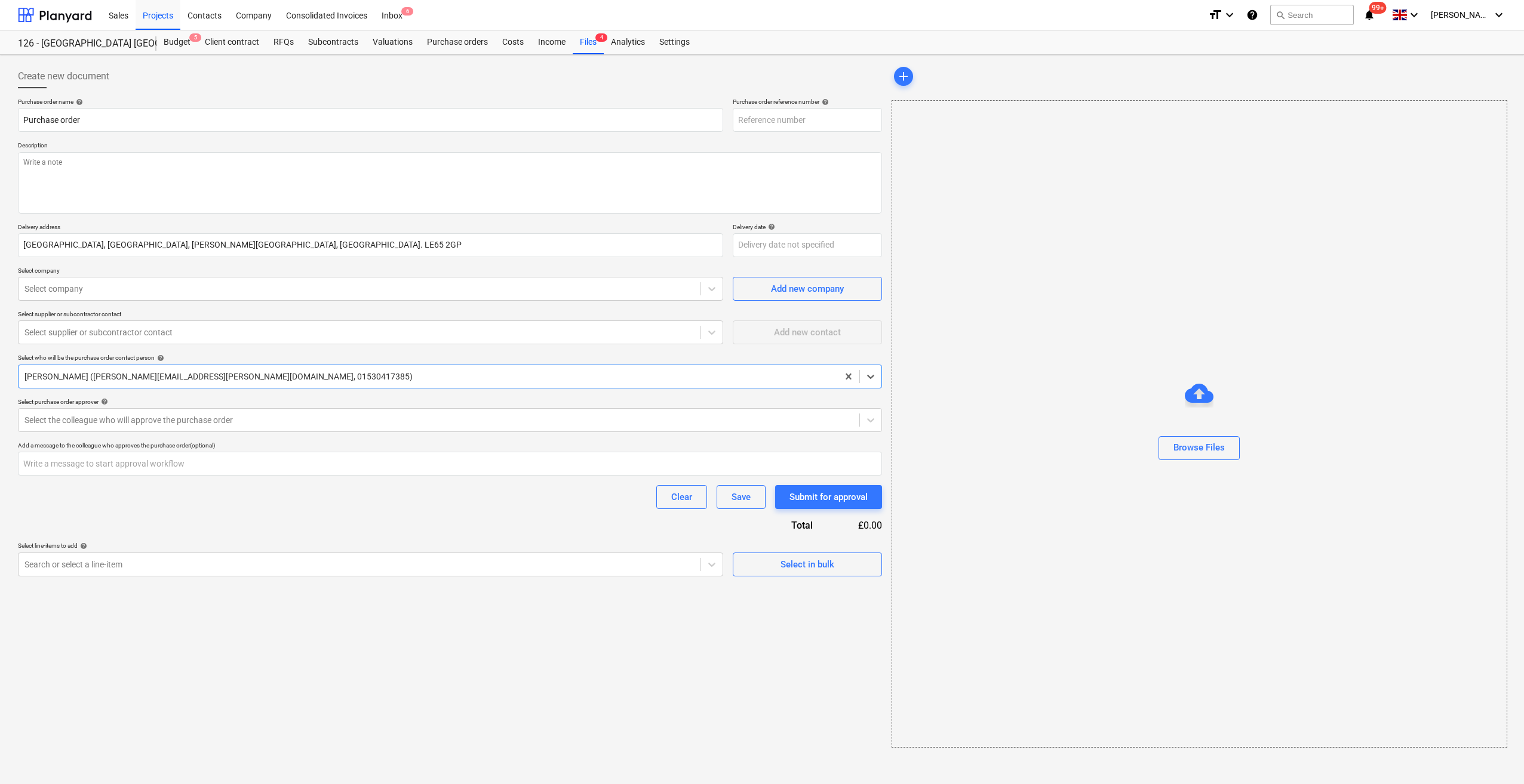
type input "126-PO-087"
click at [23, 119] on input "Purchase order" at bounding box center [371, 119] width 705 height 24
type input "Bolts, etc. Purchase order"
click at [34, 163] on textarea at bounding box center [450, 182] width 864 height 62
type textarea "Site Manager: [PERSON_NAME]"
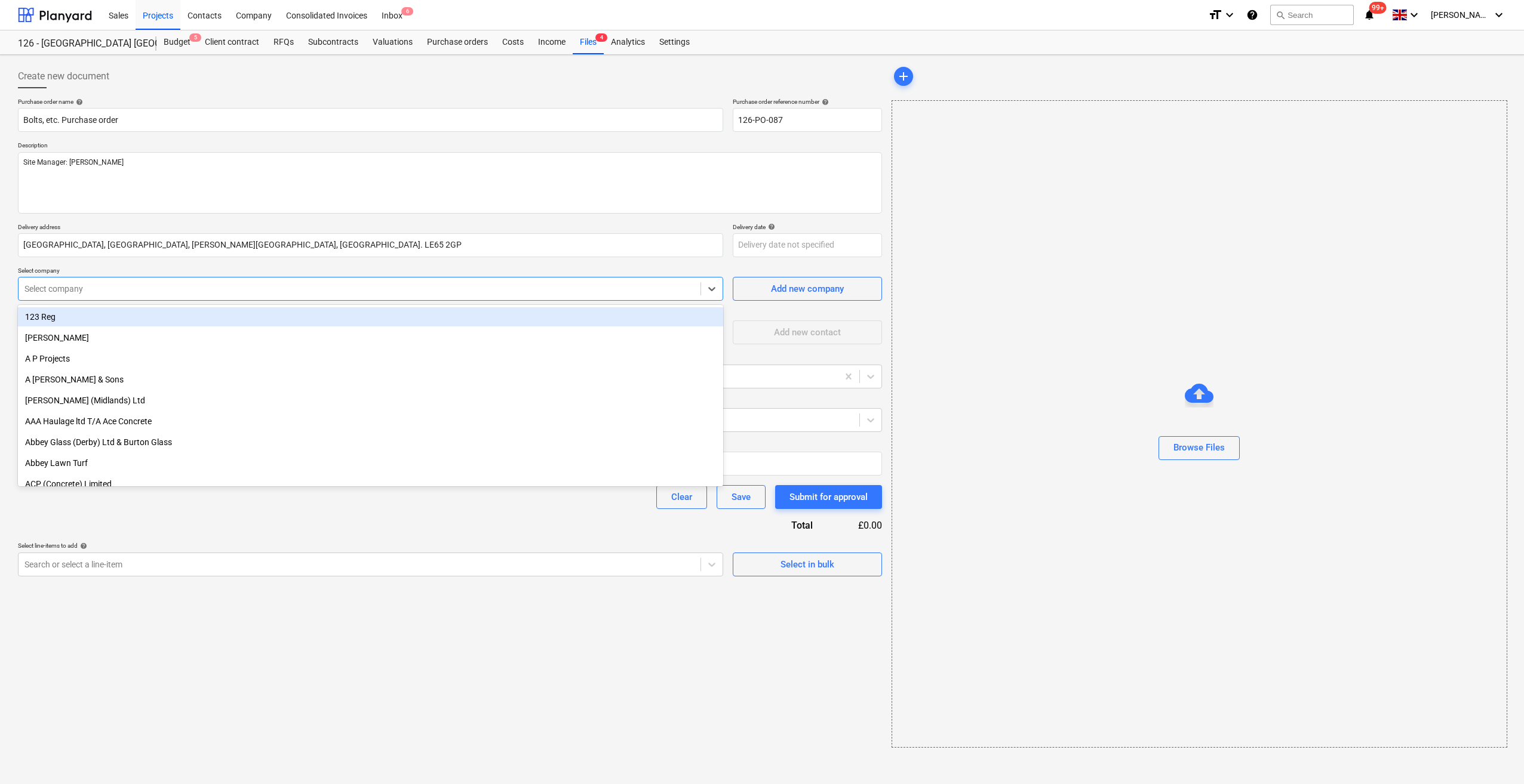
click at [106, 283] on div at bounding box center [359, 289] width 670 height 12
type input "ask"
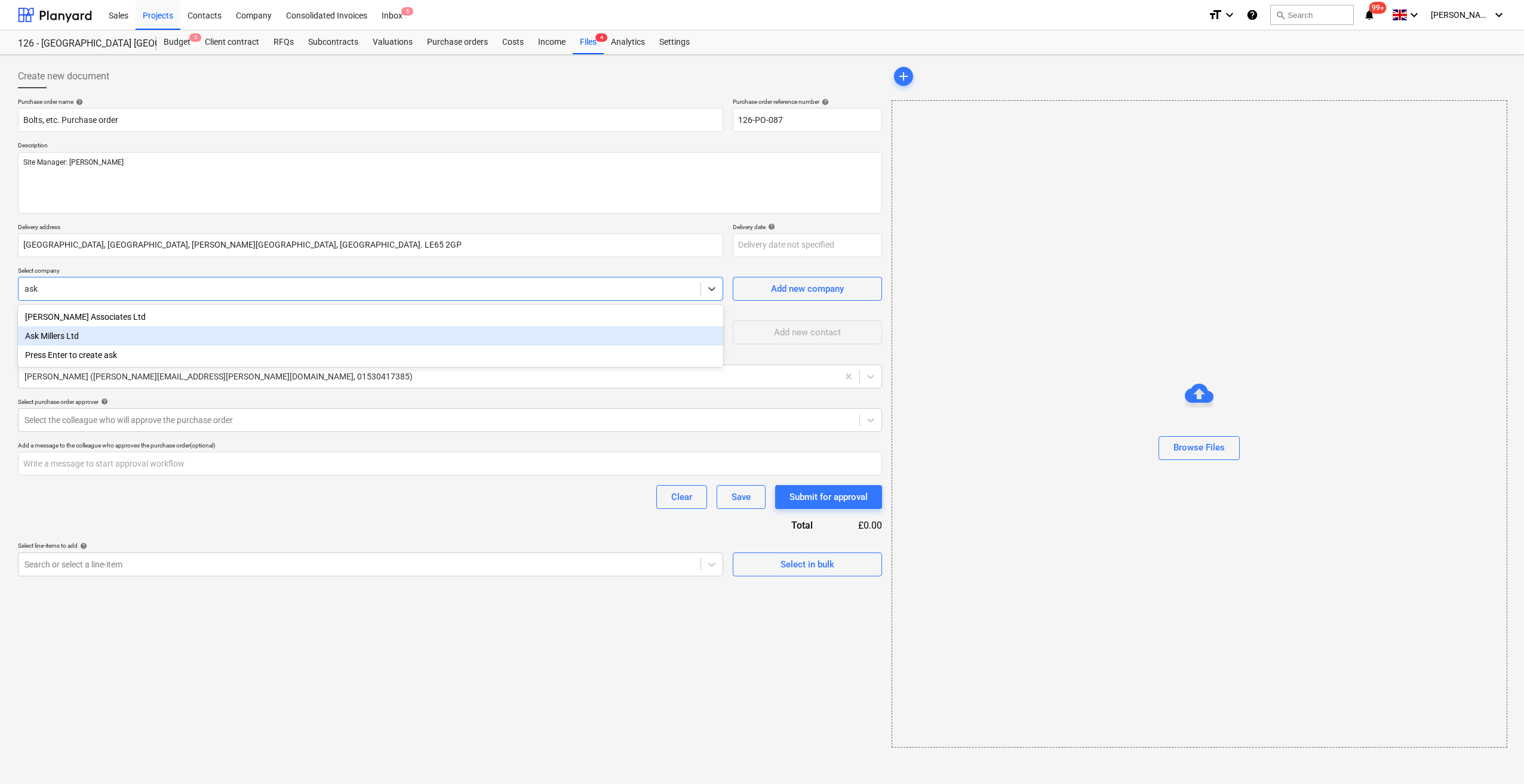
click at [109, 335] on div "Ask Millers Ltd" at bounding box center [371, 336] width 705 height 19
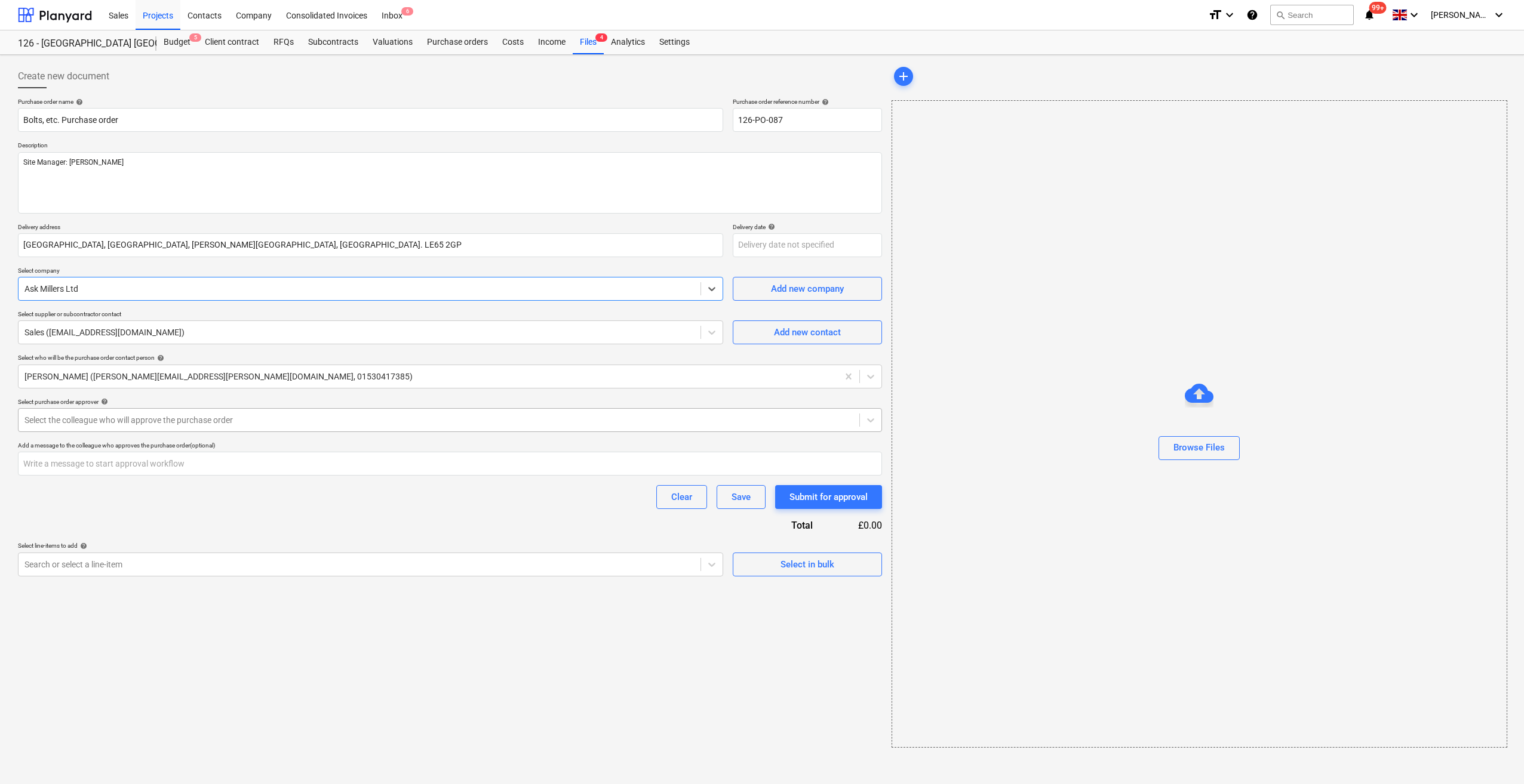
click at [192, 419] on div at bounding box center [439, 420] width 829 height 12
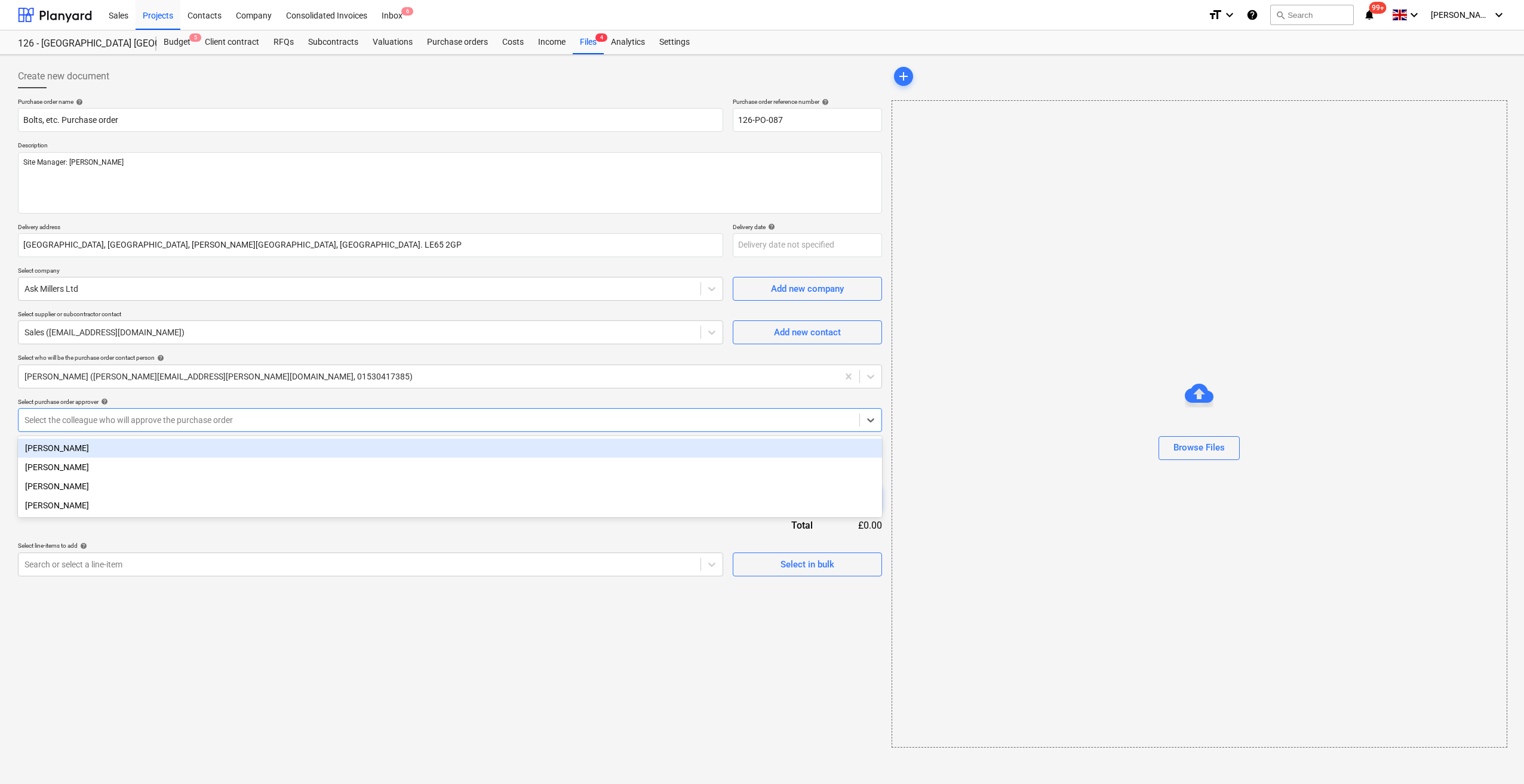
click at [33, 447] on div "[PERSON_NAME]" at bounding box center [450, 447] width 864 height 19
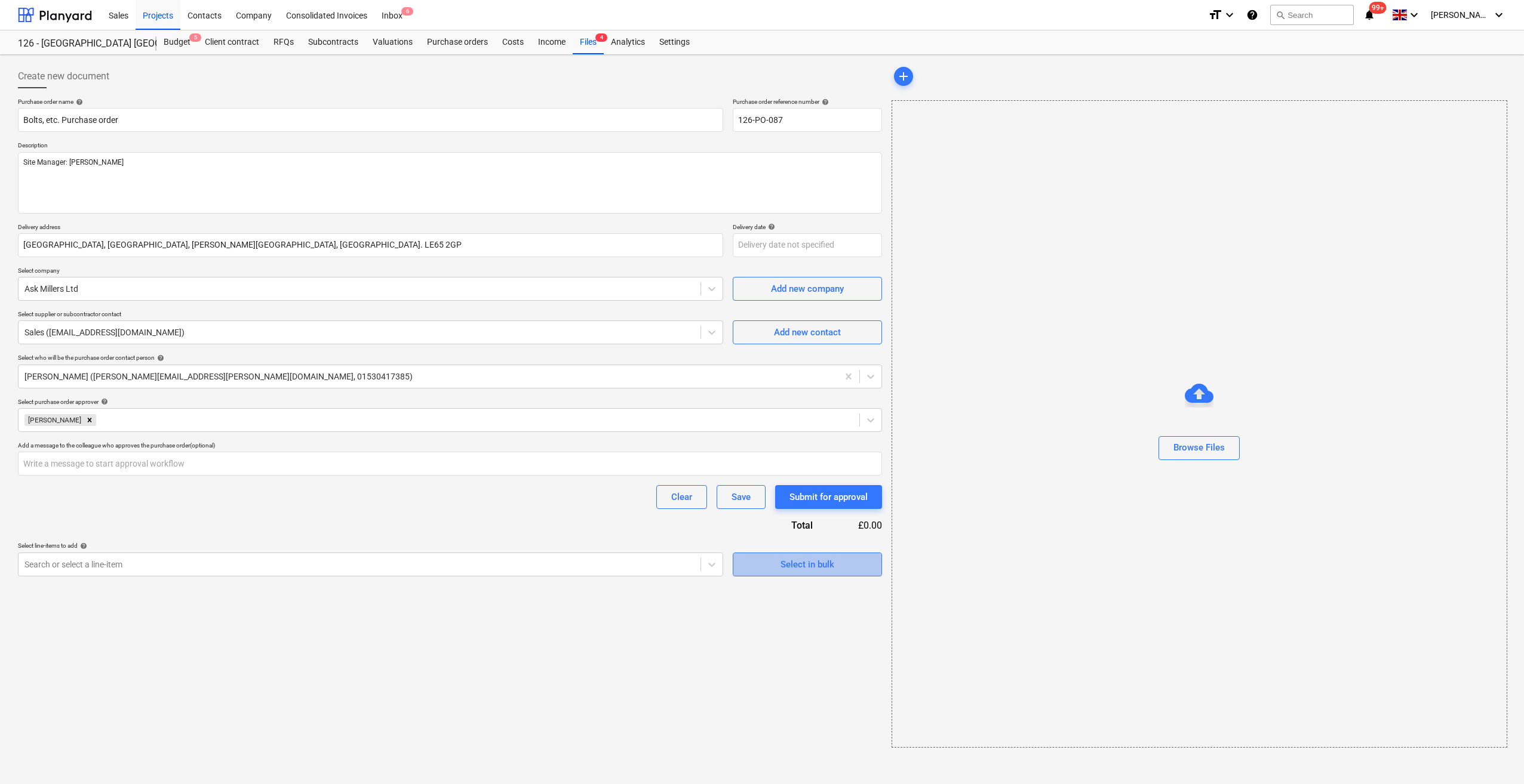
click at [793, 567] on div "Select in bulk" at bounding box center [807, 564] width 54 height 15
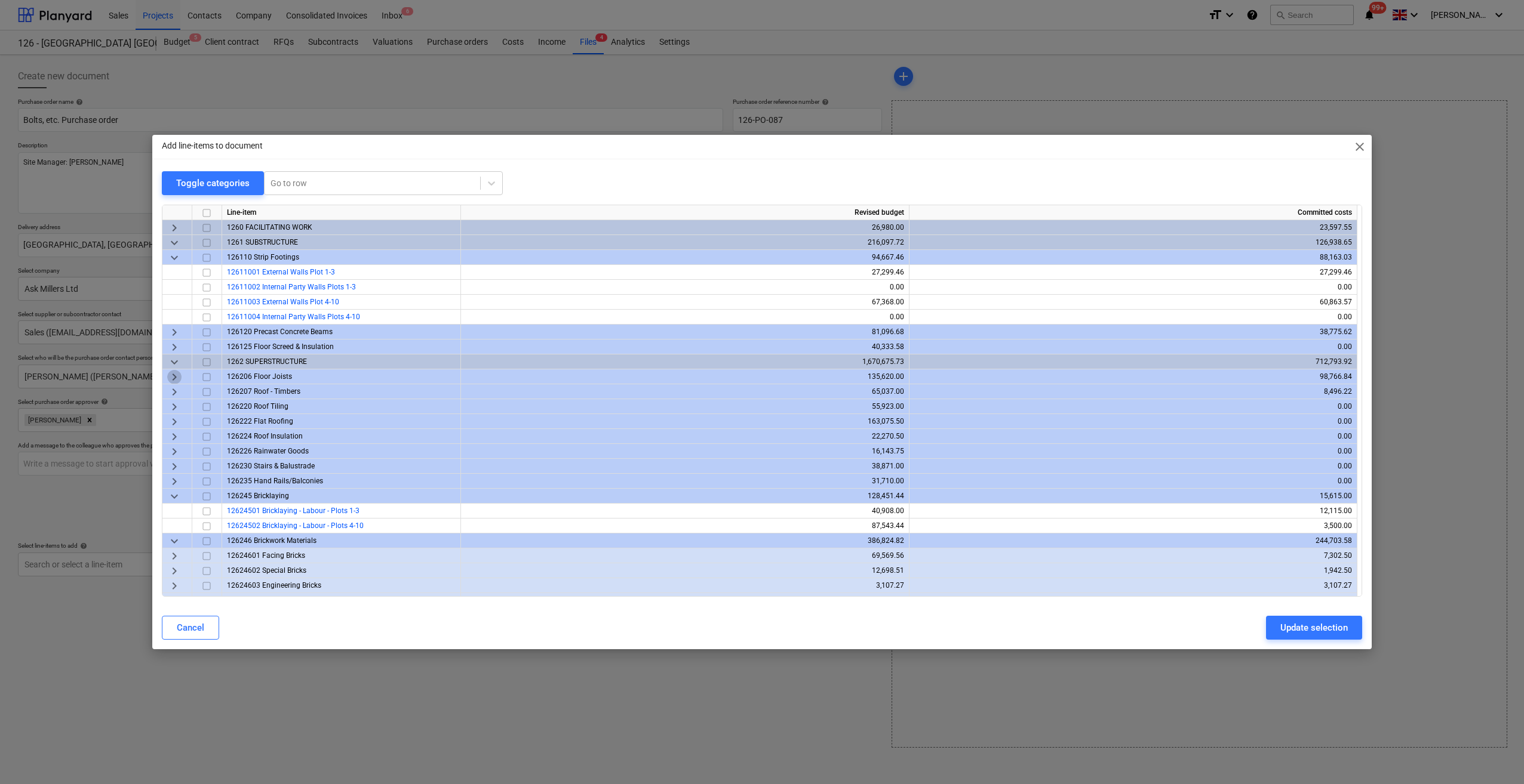
click at [172, 377] on span "keyboard_arrow_right" at bounding box center [174, 377] width 14 height 14
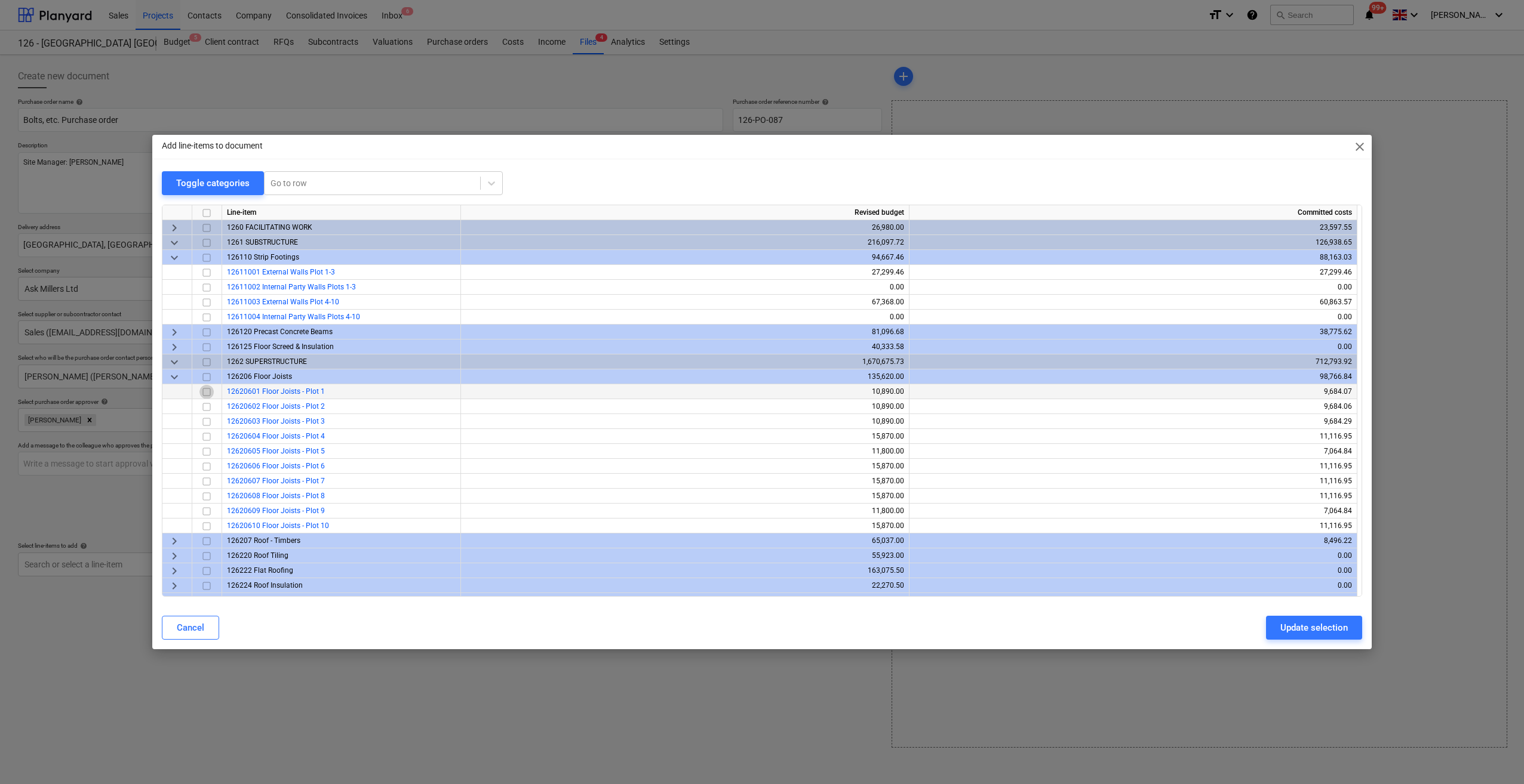
click at [209, 391] on input "checkbox" at bounding box center [206, 392] width 14 height 14
click at [208, 407] on input "checkbox" at bounding box center [206, 406] width 14 height 14
click at [206, 420] on input "checkbox" at bounding box center [206, 422] width 14 height 14
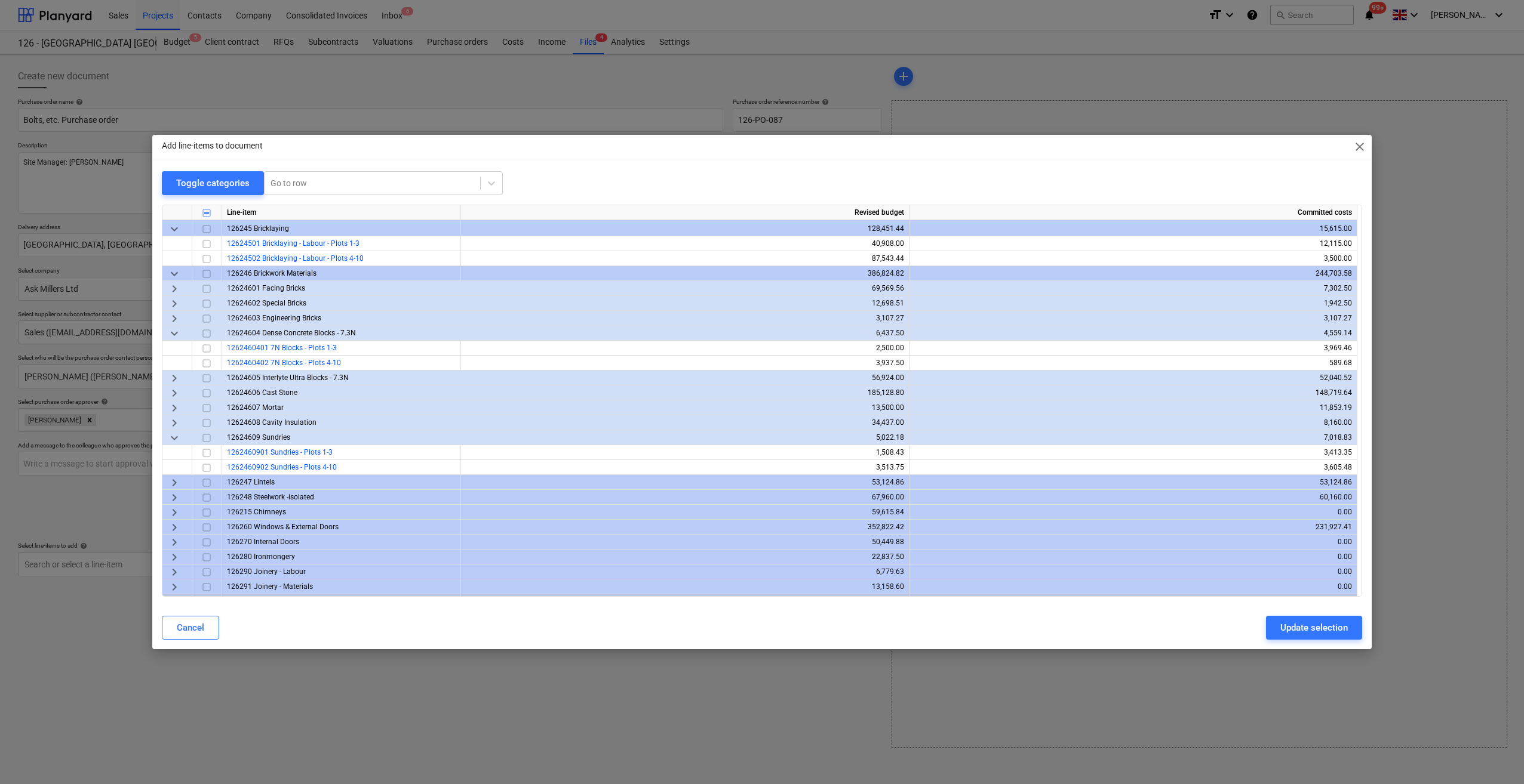
scroll to position [418, 0]
click at [171, 482] on span "keyboard_arrow_right" at bounding box center [174, 482] width 14 height 14
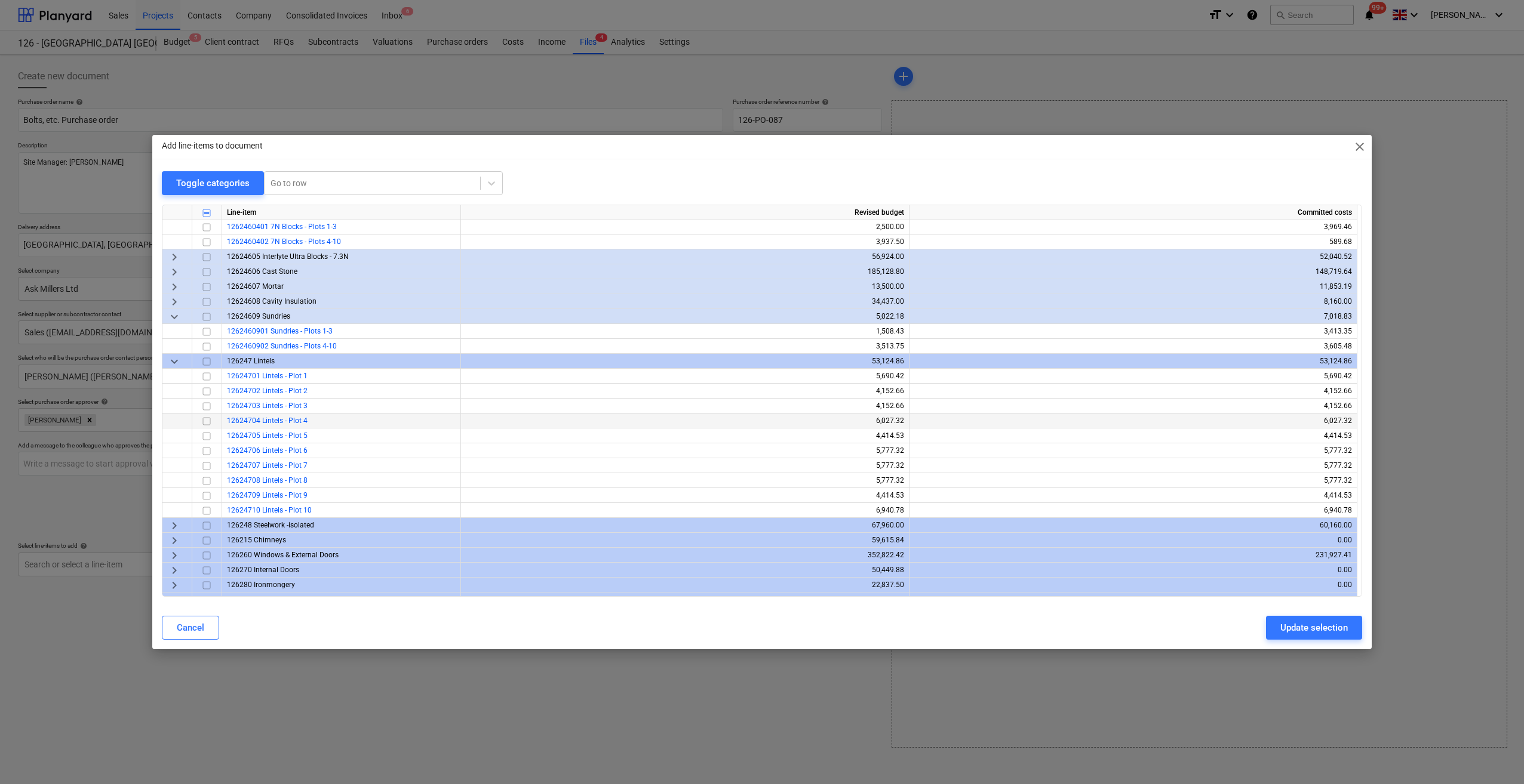
scroll to position [597, 0]
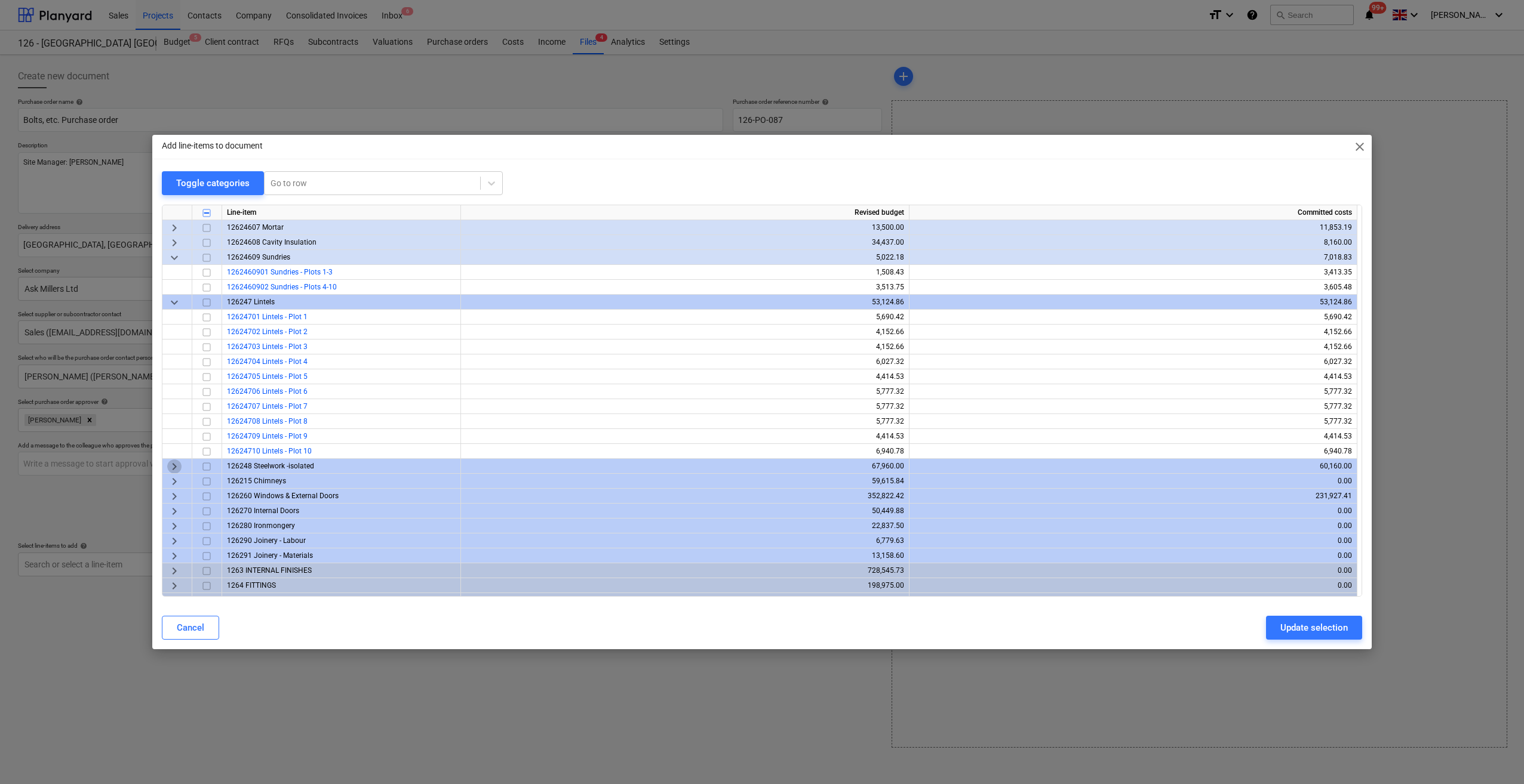
click at [174, 472] on span "keyboard_arrow_right" at bounding box center [174, 466] width 14 height 14
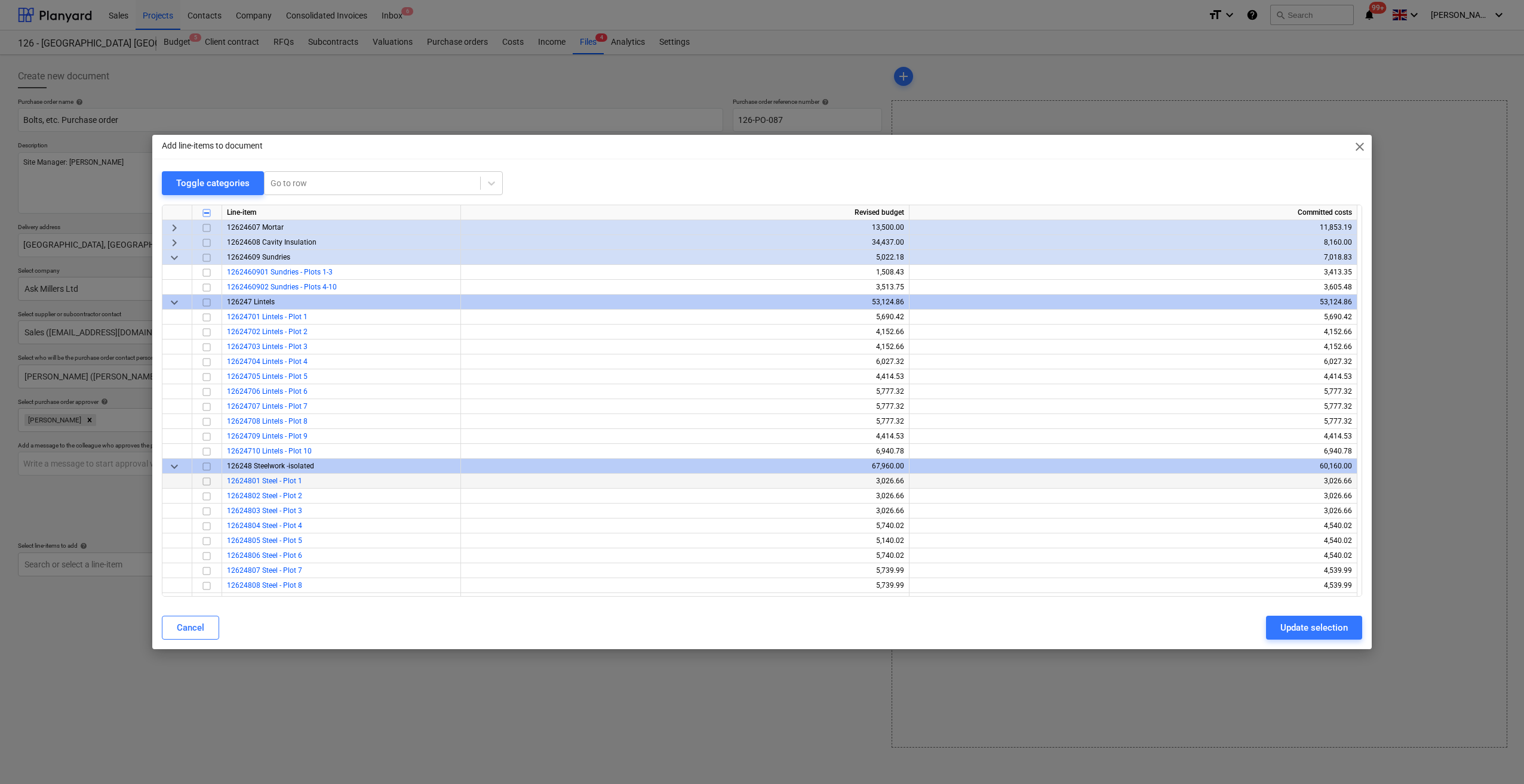
click at [208, 483] on input "checkbox" at bounding box center [206, 482] width 14 height 14
click at [205, 495] on input "checkbox" at bounding box center [206, 496] width 14 height 14
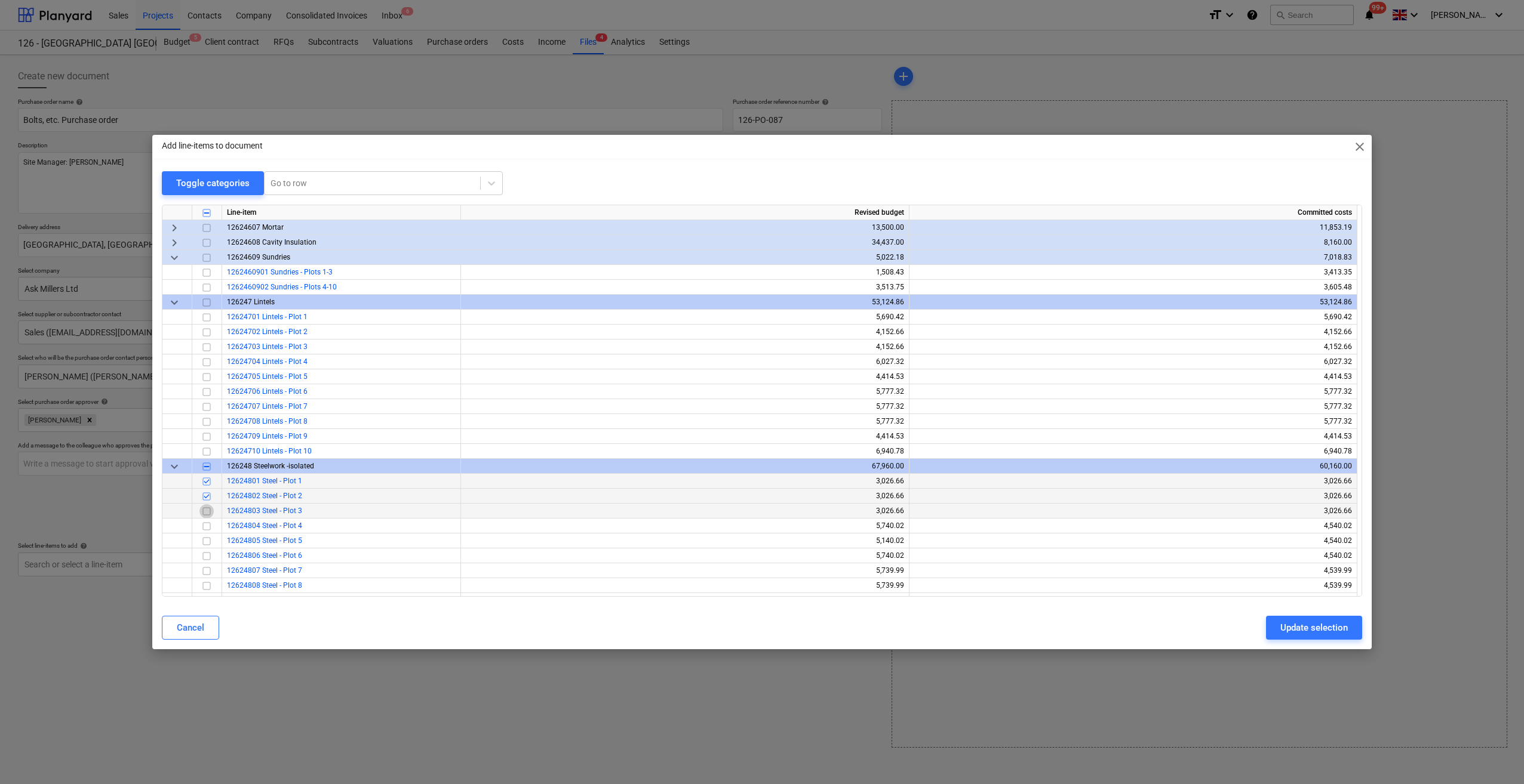
click at [204, 511] on input "checkbox" at bounding box center [206, 511] width 14 height 14
click at [208, 318] on input "checkbox" at bounding box center [206, 318] width 14 height 14
click at [204, 315] on input "checkbox" at bounding box center [206, 318] width 14 height 14
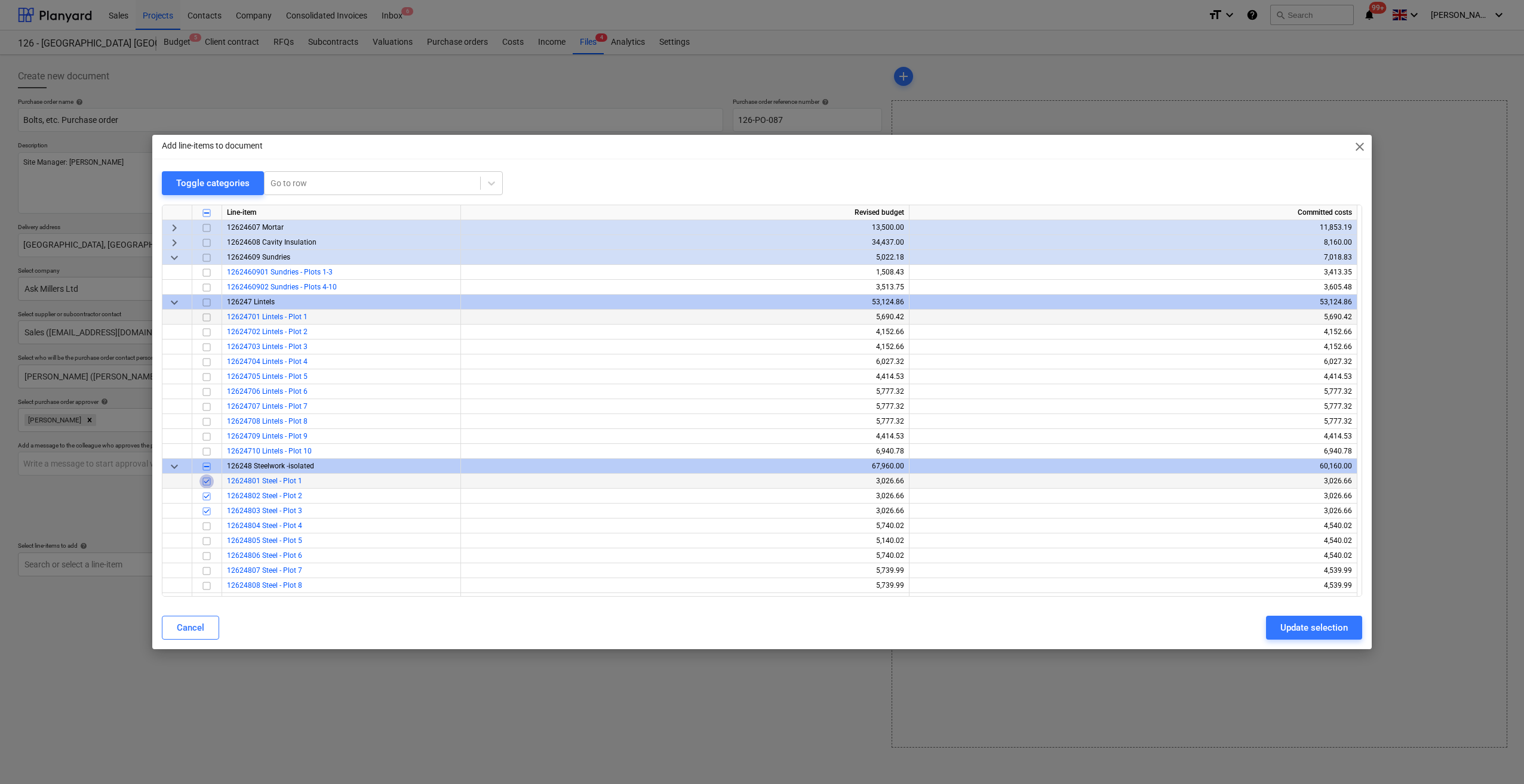
click at [204, 481] on input "checkbox" at bounding box center [206, 482] width 14 height 14
click at [203, 494] on input "checkbox" at bounding box center [206, 496] width 14 height 14
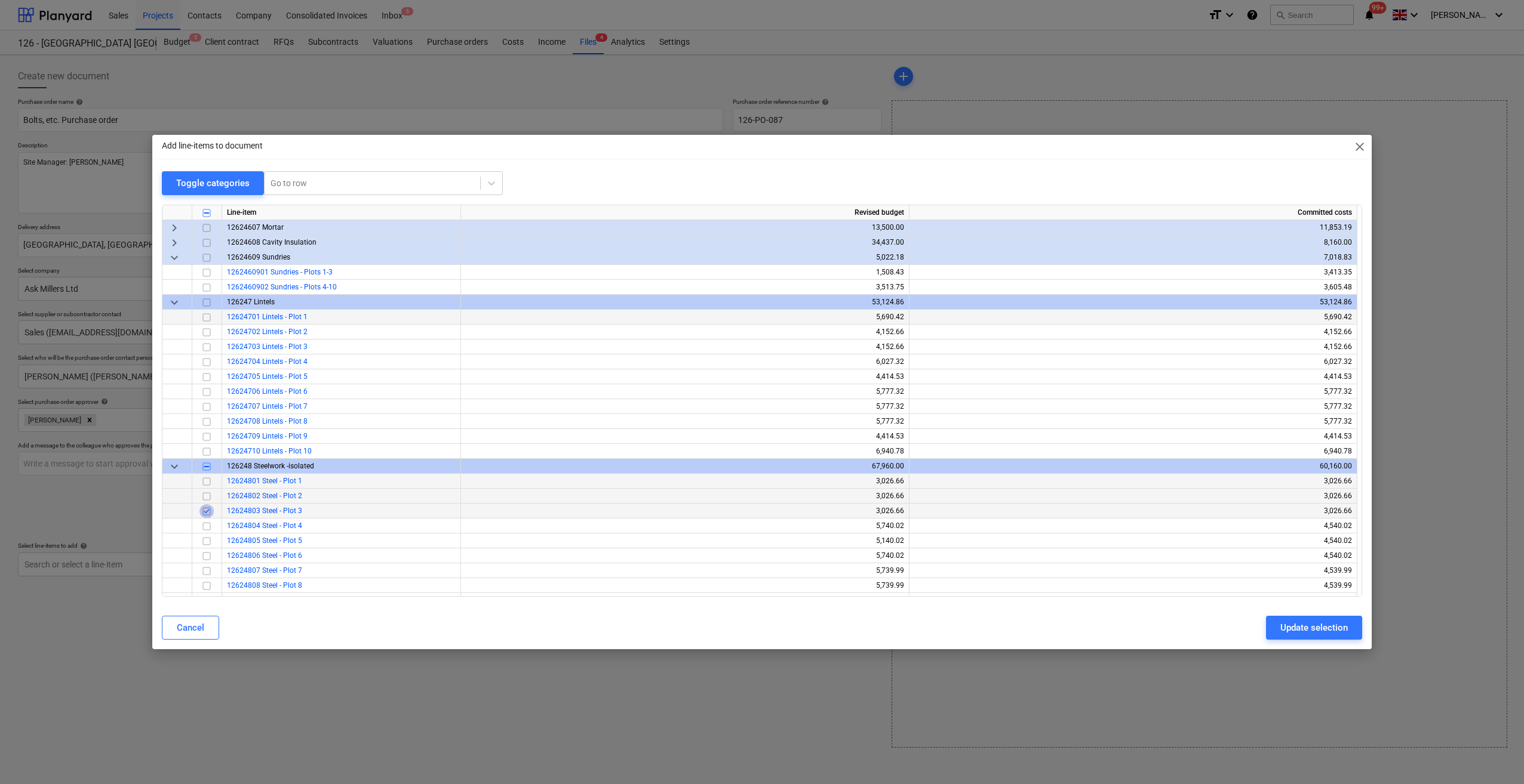
click at [202, 516] on input "checkbox" at bounding box center [206, 511] width 14 height 14
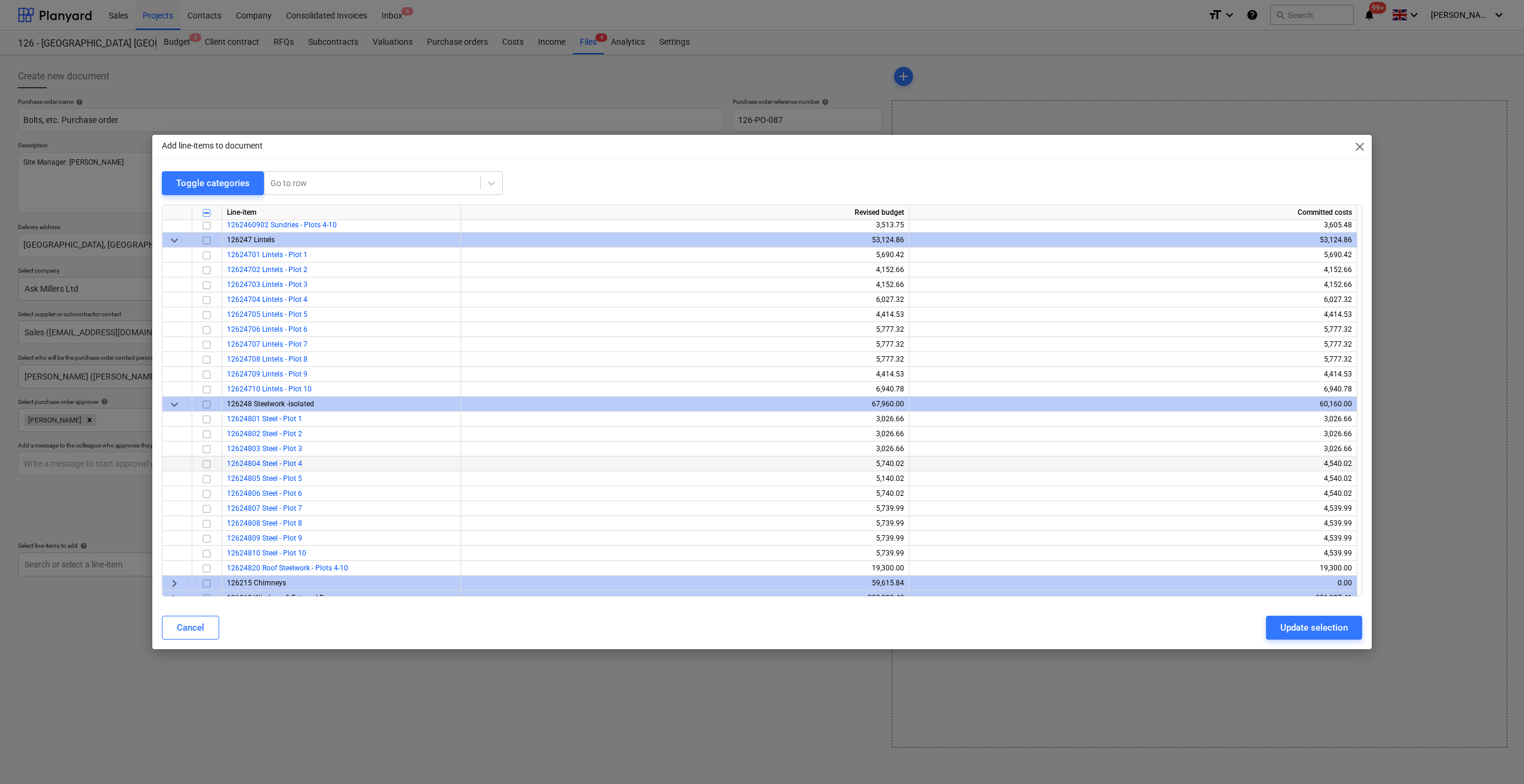
scroll to position [656, 0]
click at [176, 406] on span "keyboard_arrow_down" at bounding box center [174, 406] width 14 height 14
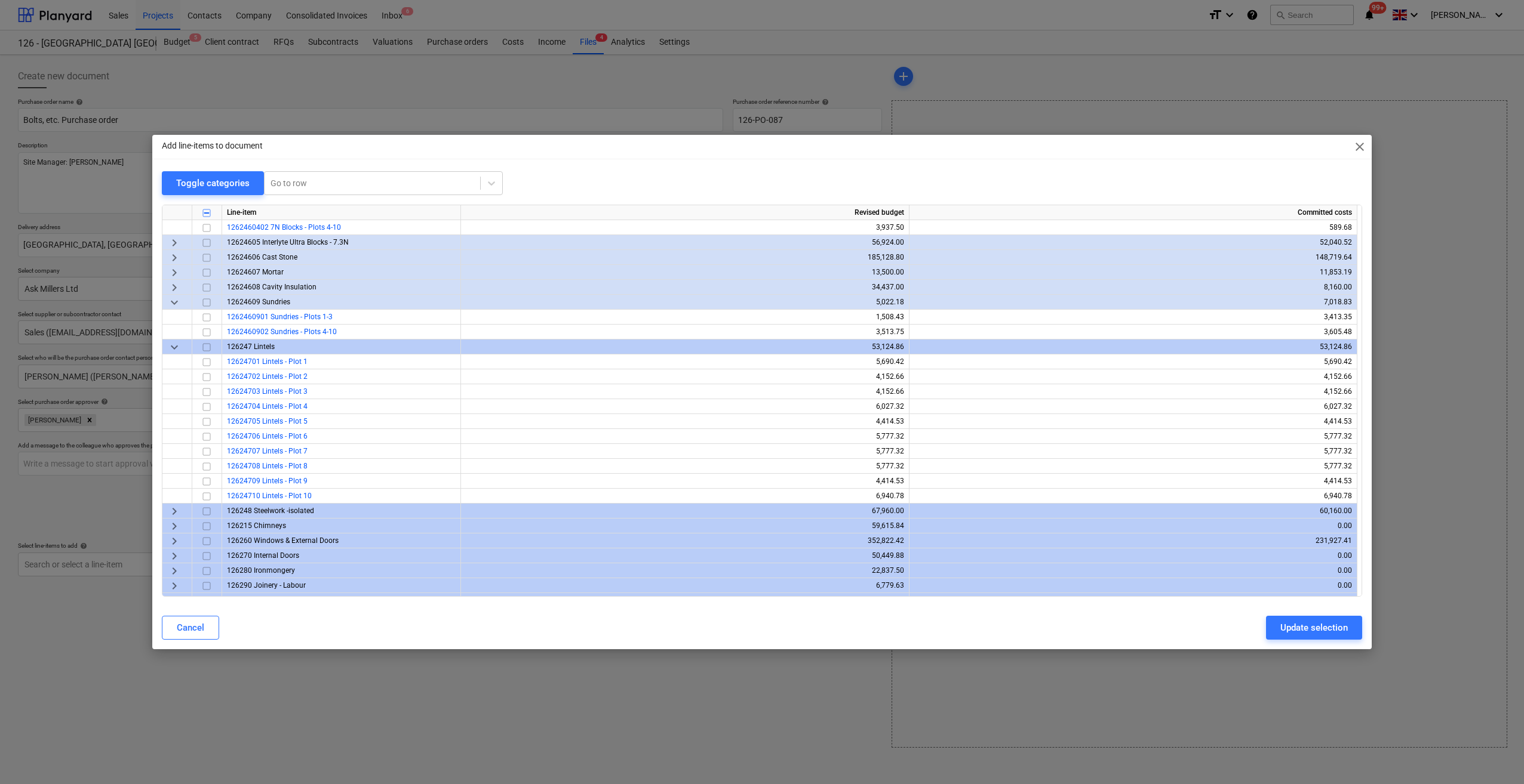
scroll to position [477, 0]
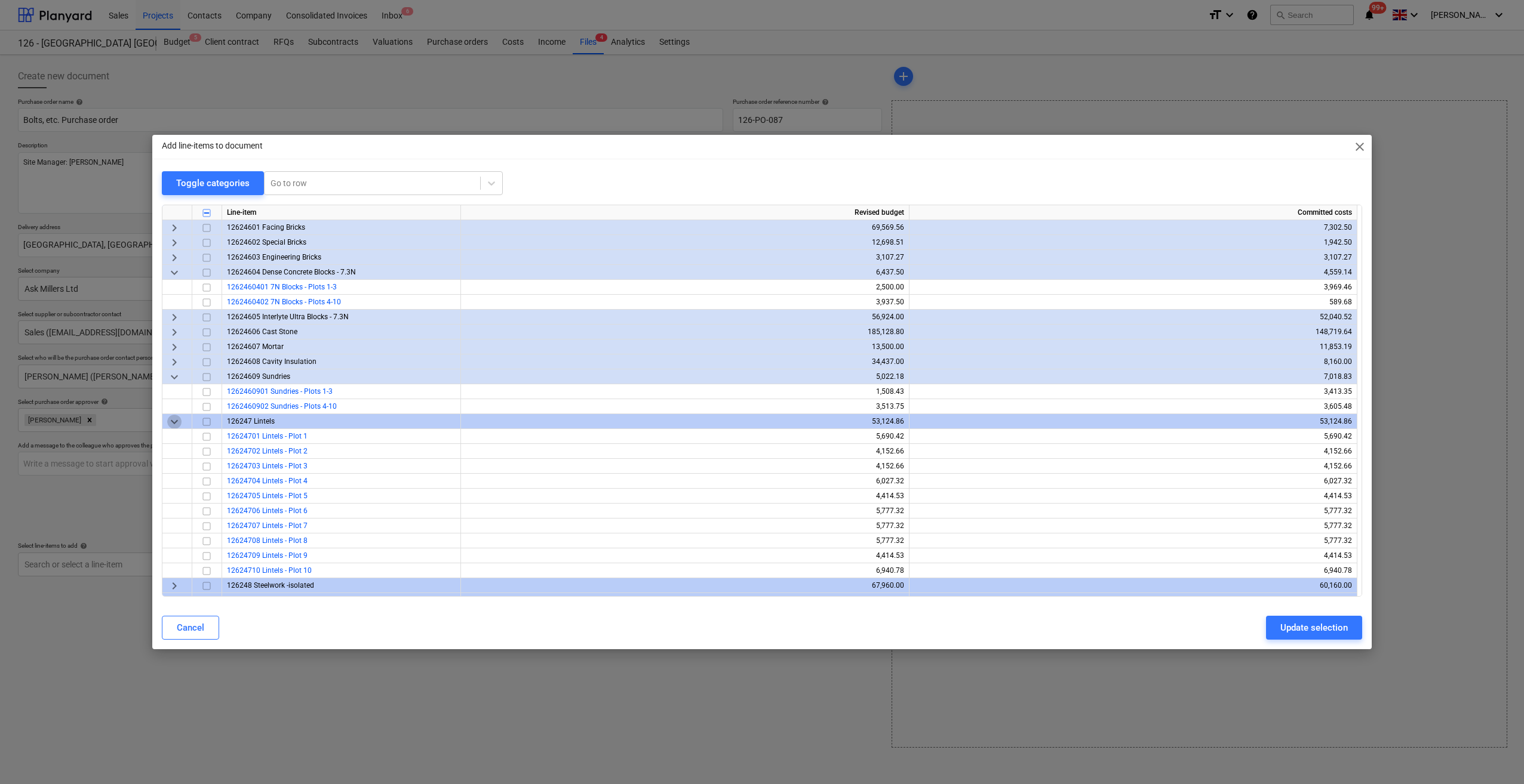
click at [176, 423] on span "keyboard_arrow_down" at bounding box center [174, 422] width 14 height 14
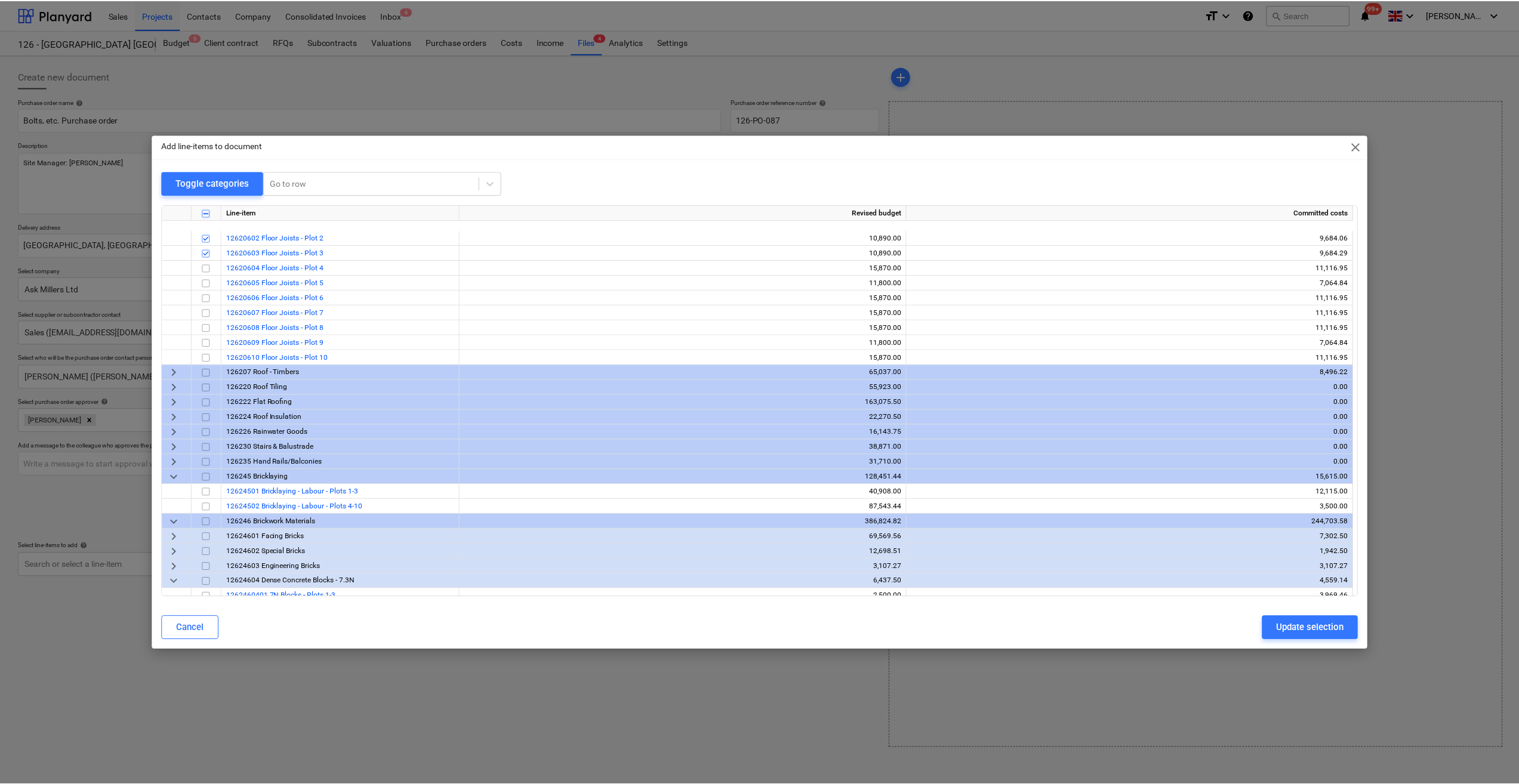
scroll to position [119, 0]
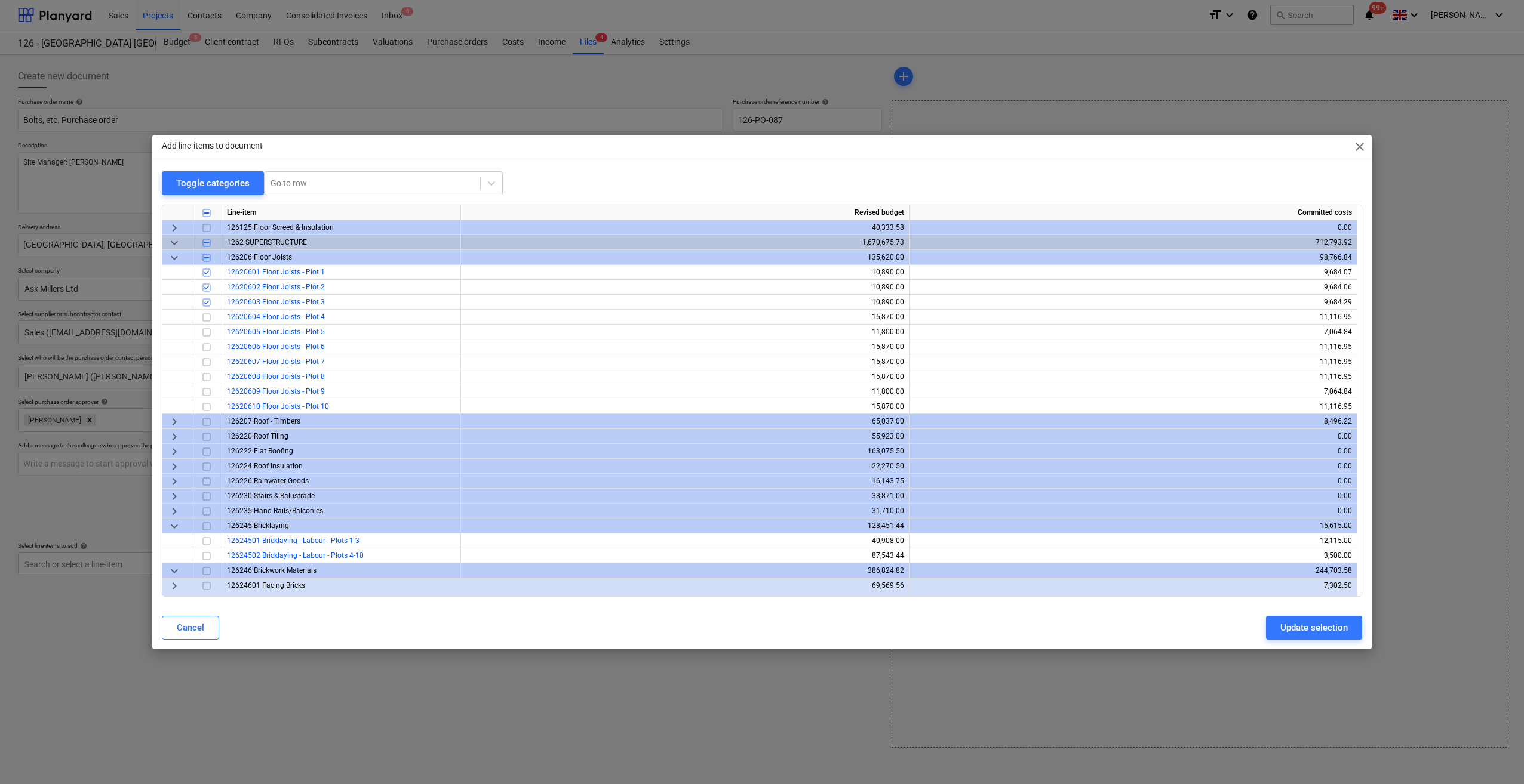
click at [1318, 629] on div "Update selection" at bounding box center [1313, 628] width 68 height 15
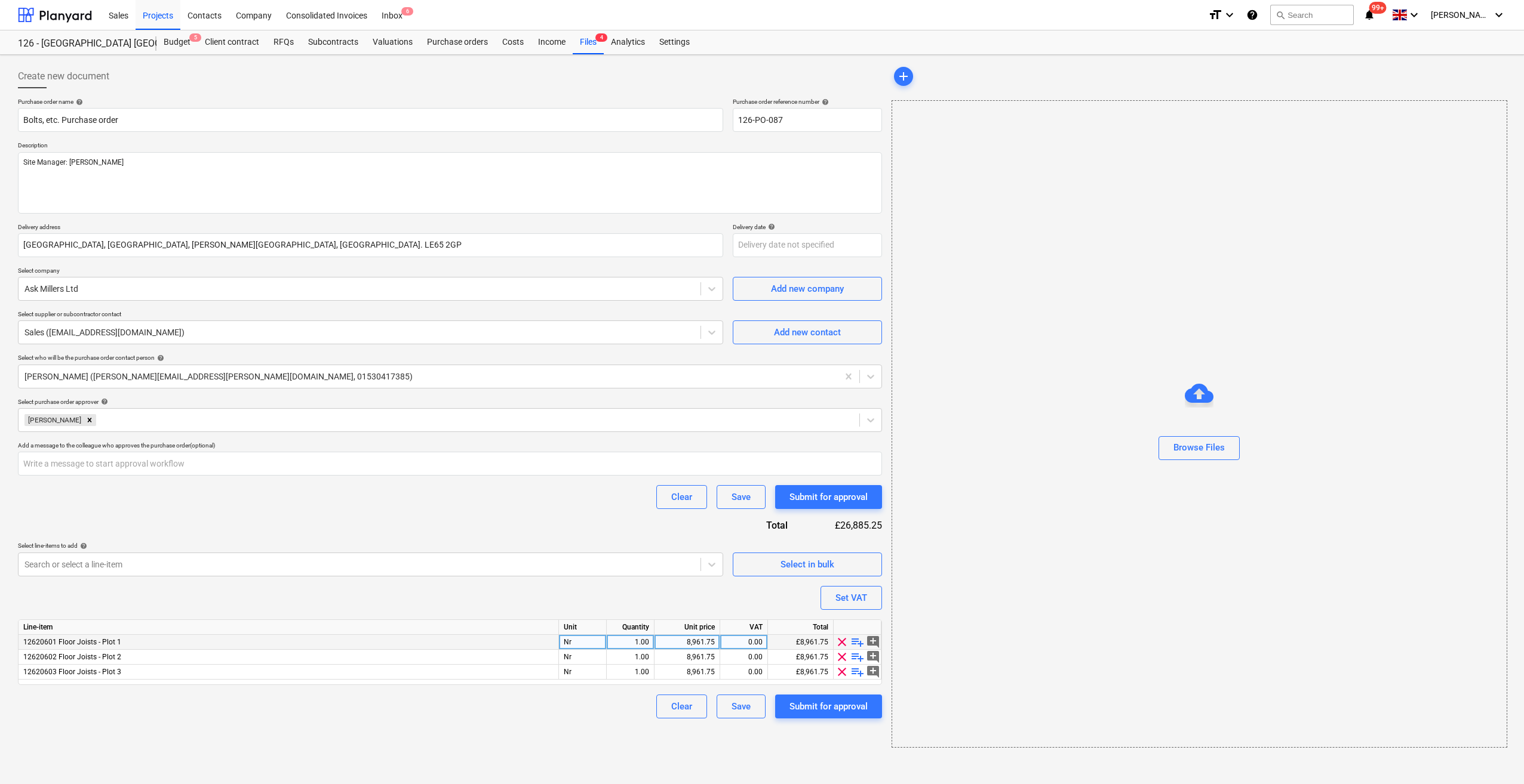
click at [860, 643] on span "playlist_add" at bounding box center [857, 642] width 14 height 14
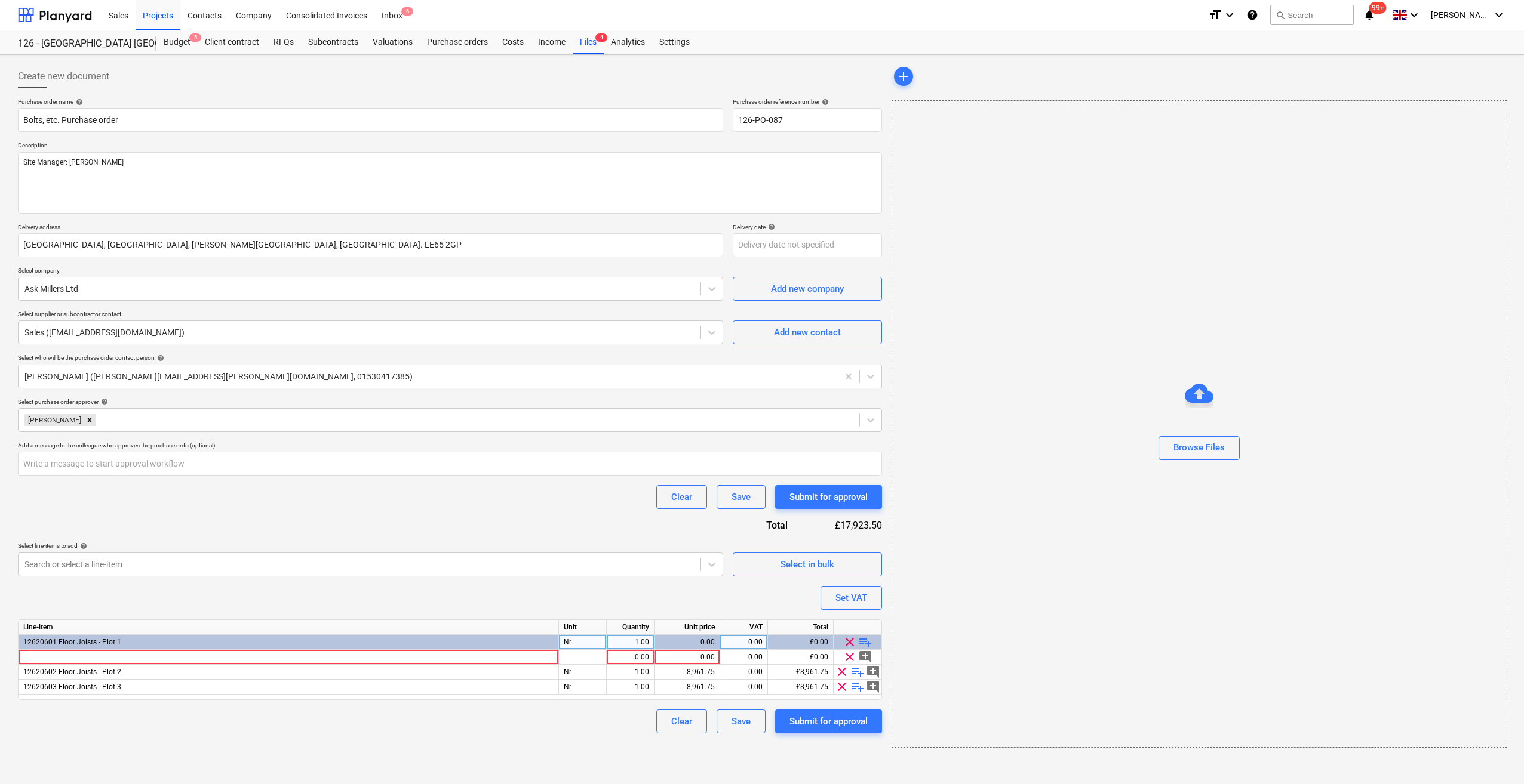
click at [860, 643] on span "playlist_add" at bounding box center [865, 642] width 14 height 14
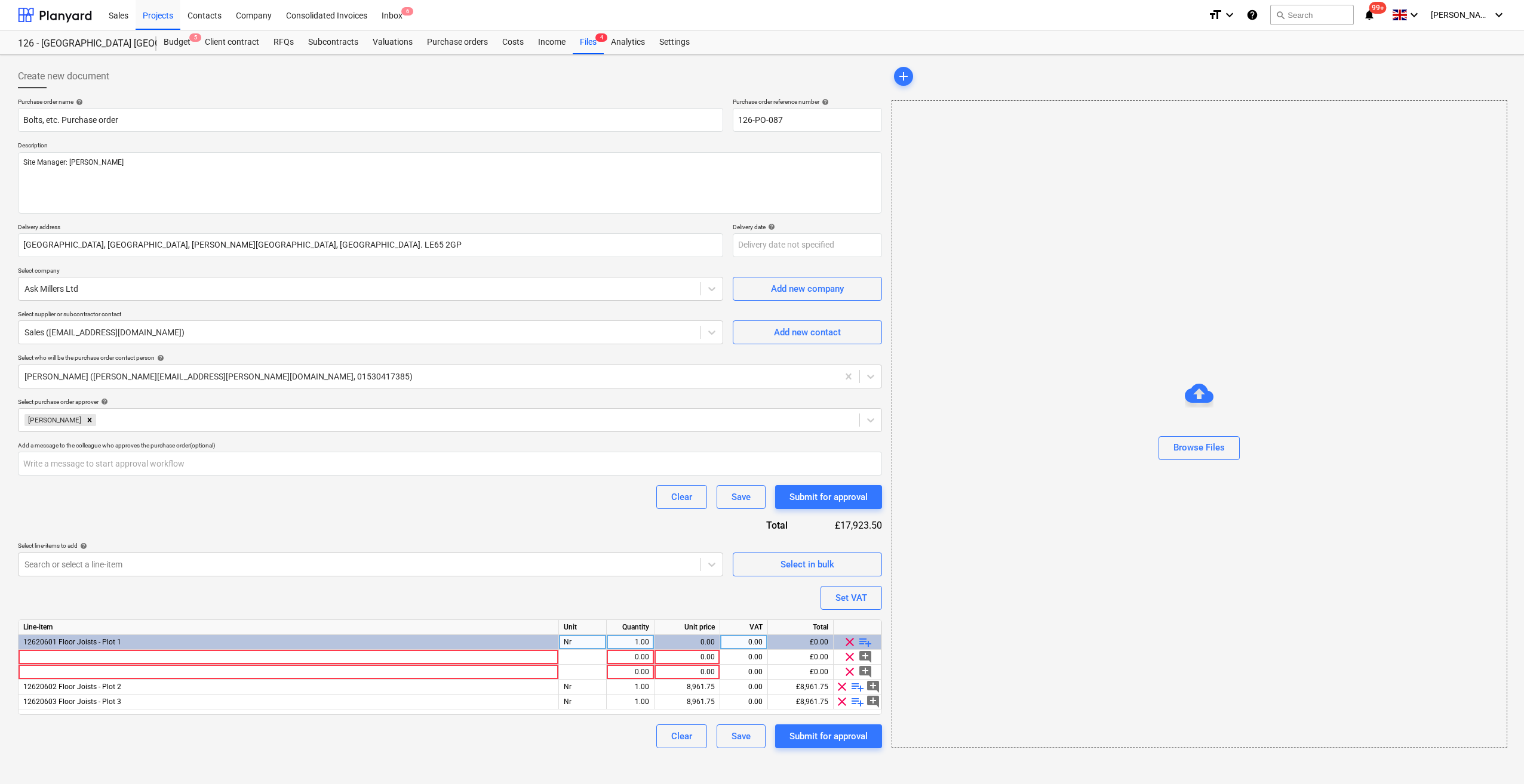
click at [862, 643] on span "playlist_add" at bounding box center [865, 642] width 14 height 14
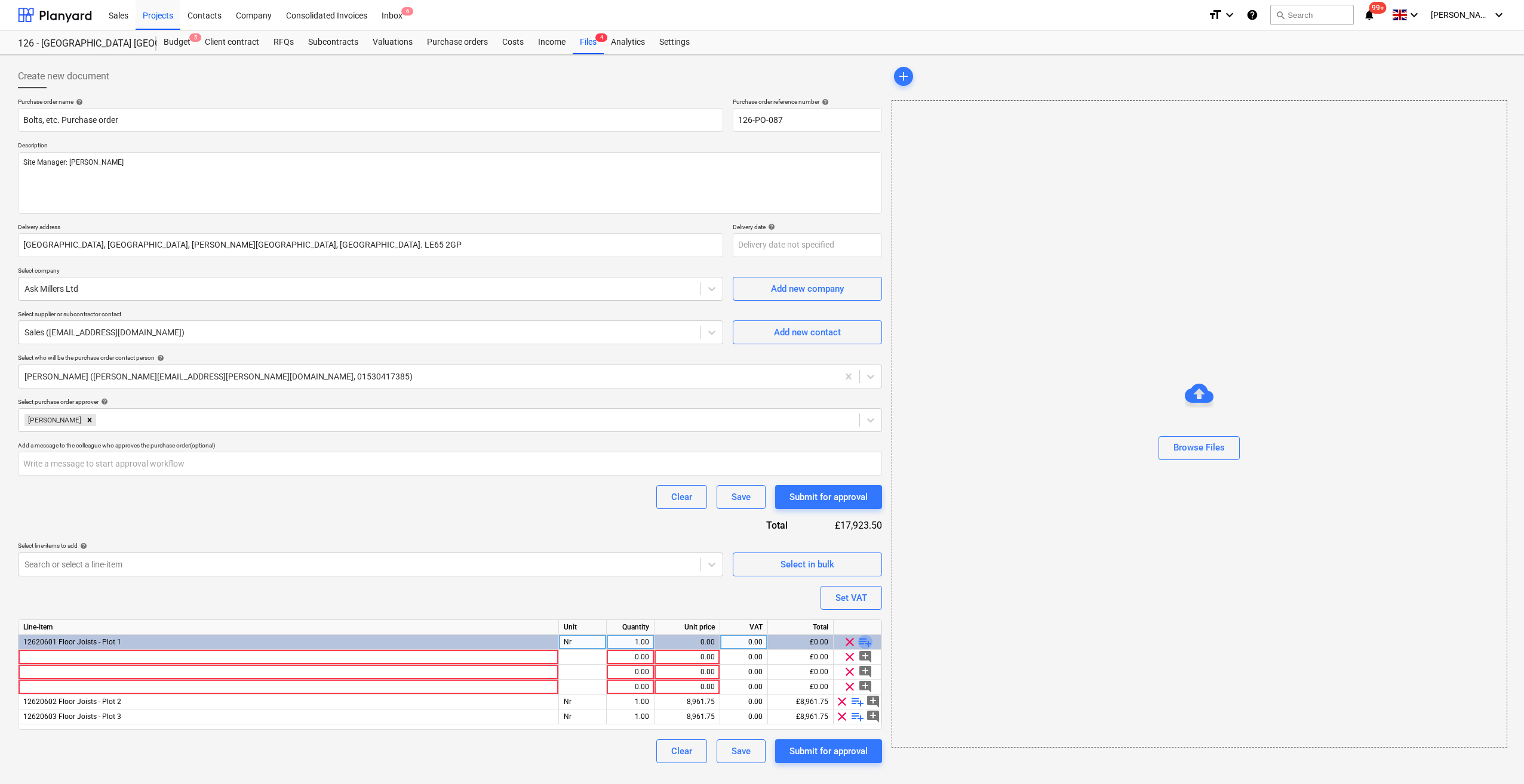
click at [867, 644] on span "playlist_add" at bounding box center [865, 642] width 14 height 14
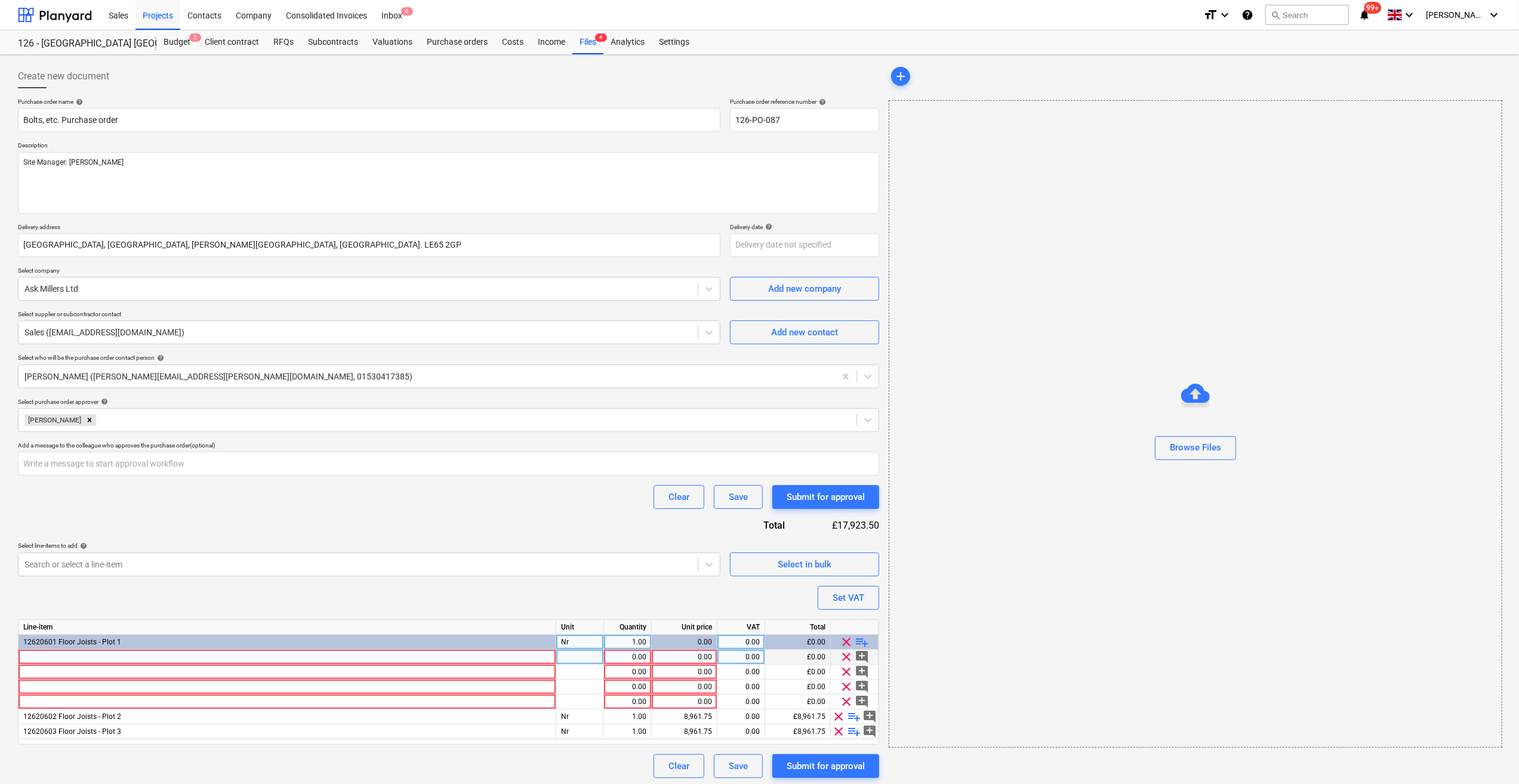
click at [28, 659] on div at bounding box center [287, 657] width 538 height 15
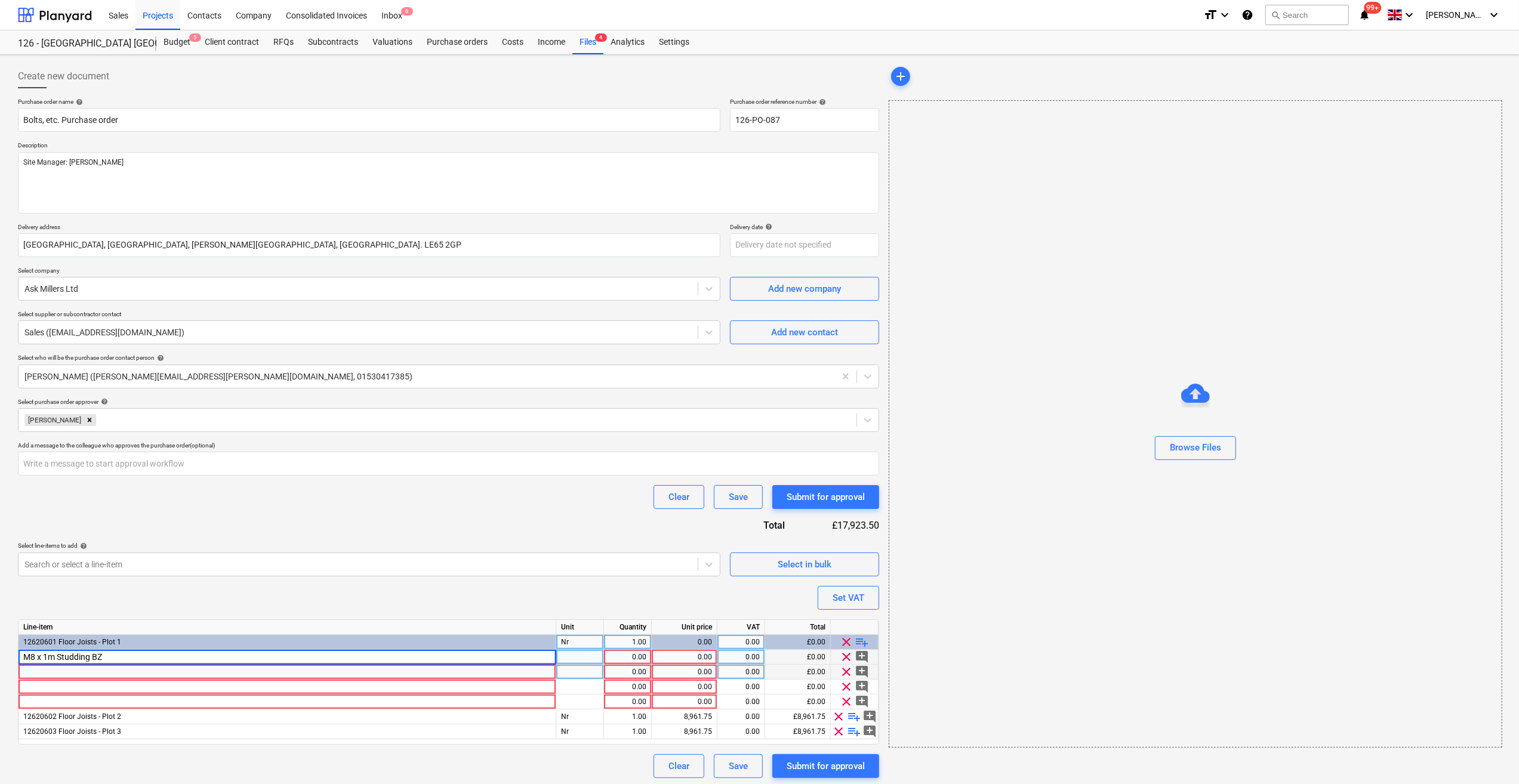
type input "M8 x 1m Studding BZP"
click at [42, 672] on div at bounding box center [287, 672] width 538 height 15
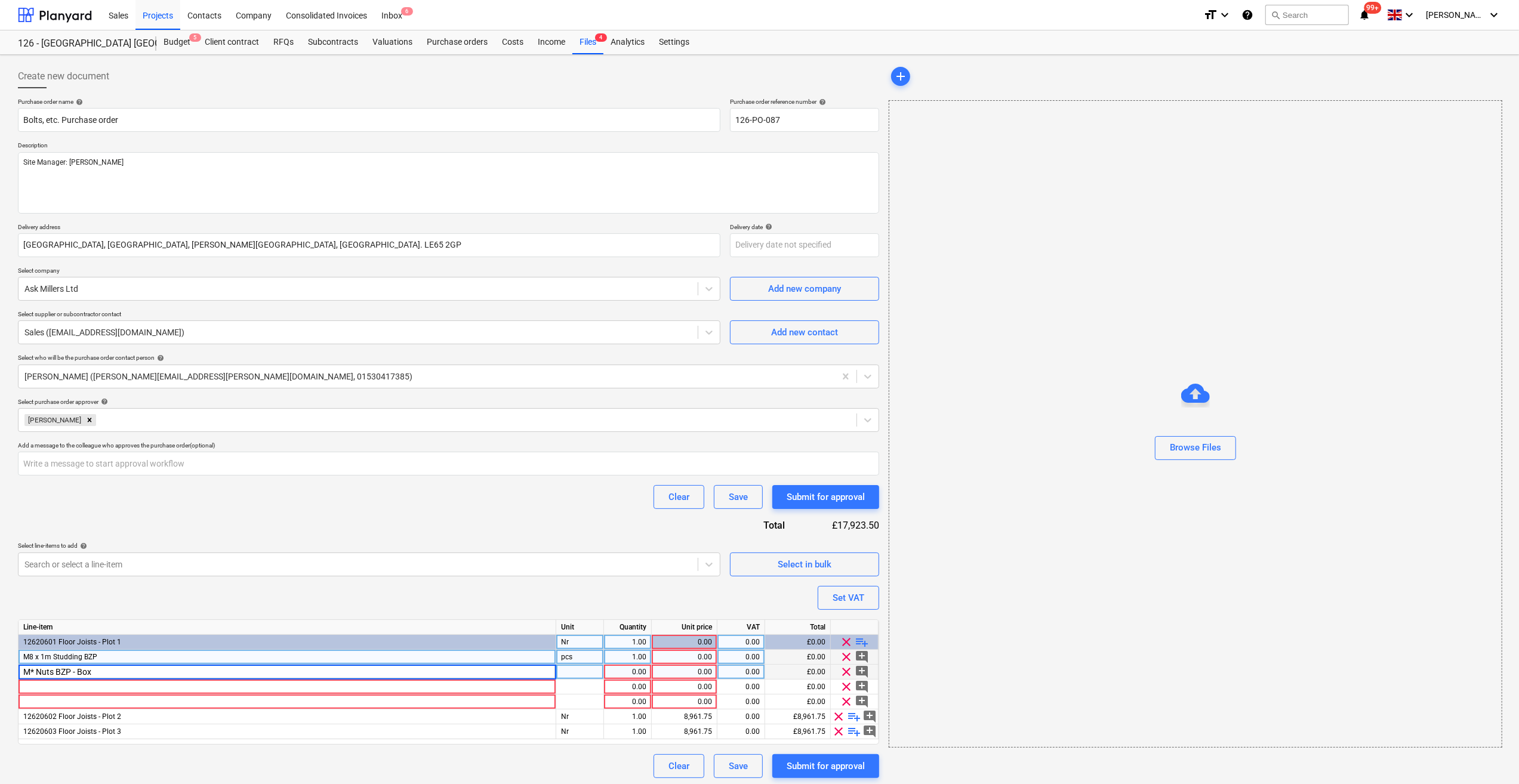
click at [33, 672] on input "M* Nuts BZP - Box" at bounding box center [286, 672] width 537 height 14
type input "M8 Nuts BZP - Box"
click at [30, 683] on div at bounding box center [287, 688] width 538 height 15
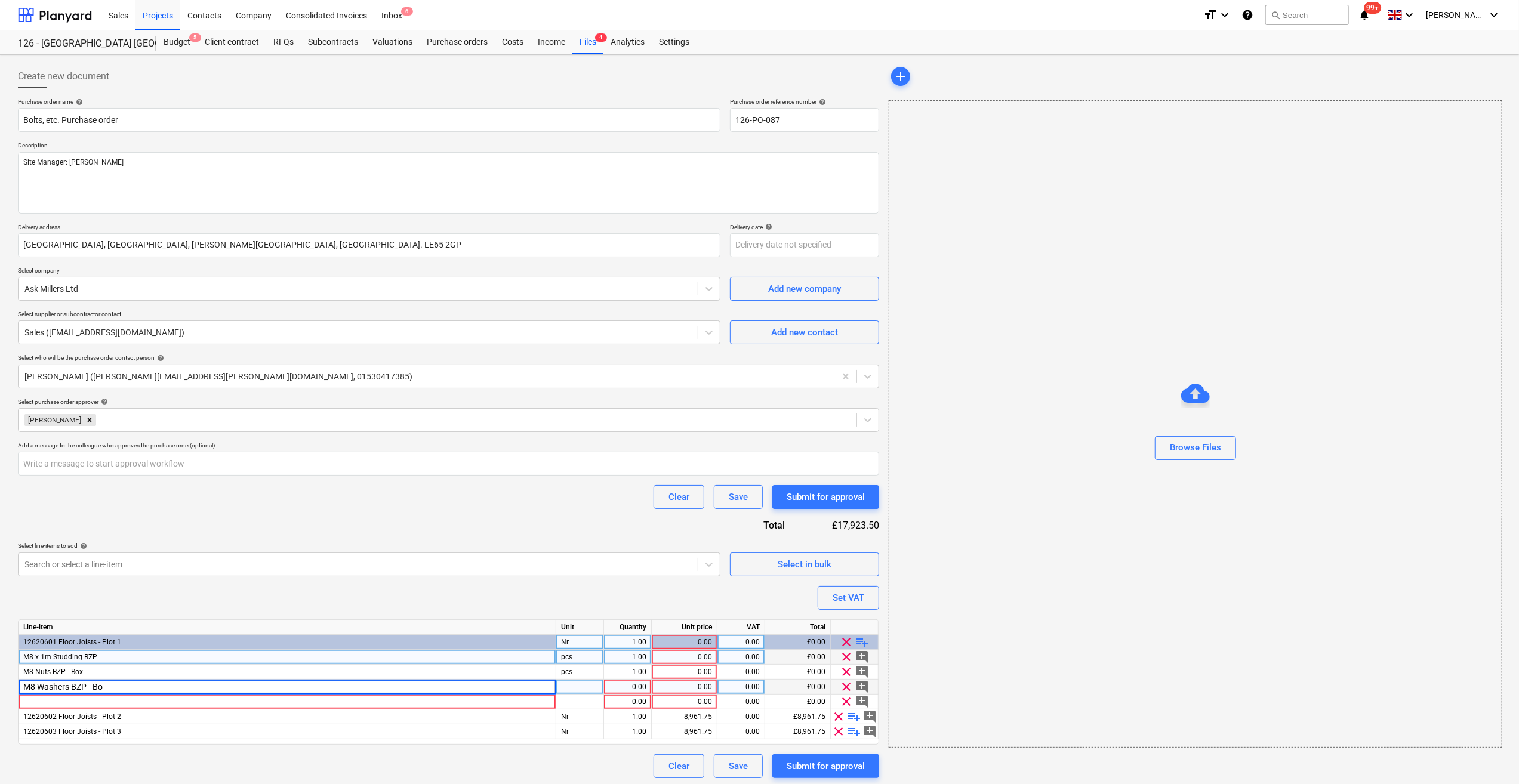
type input "M8 Washers BZP - Box"
click at [40, 700] on div at bounding box center [287, 702] width 538 height 15
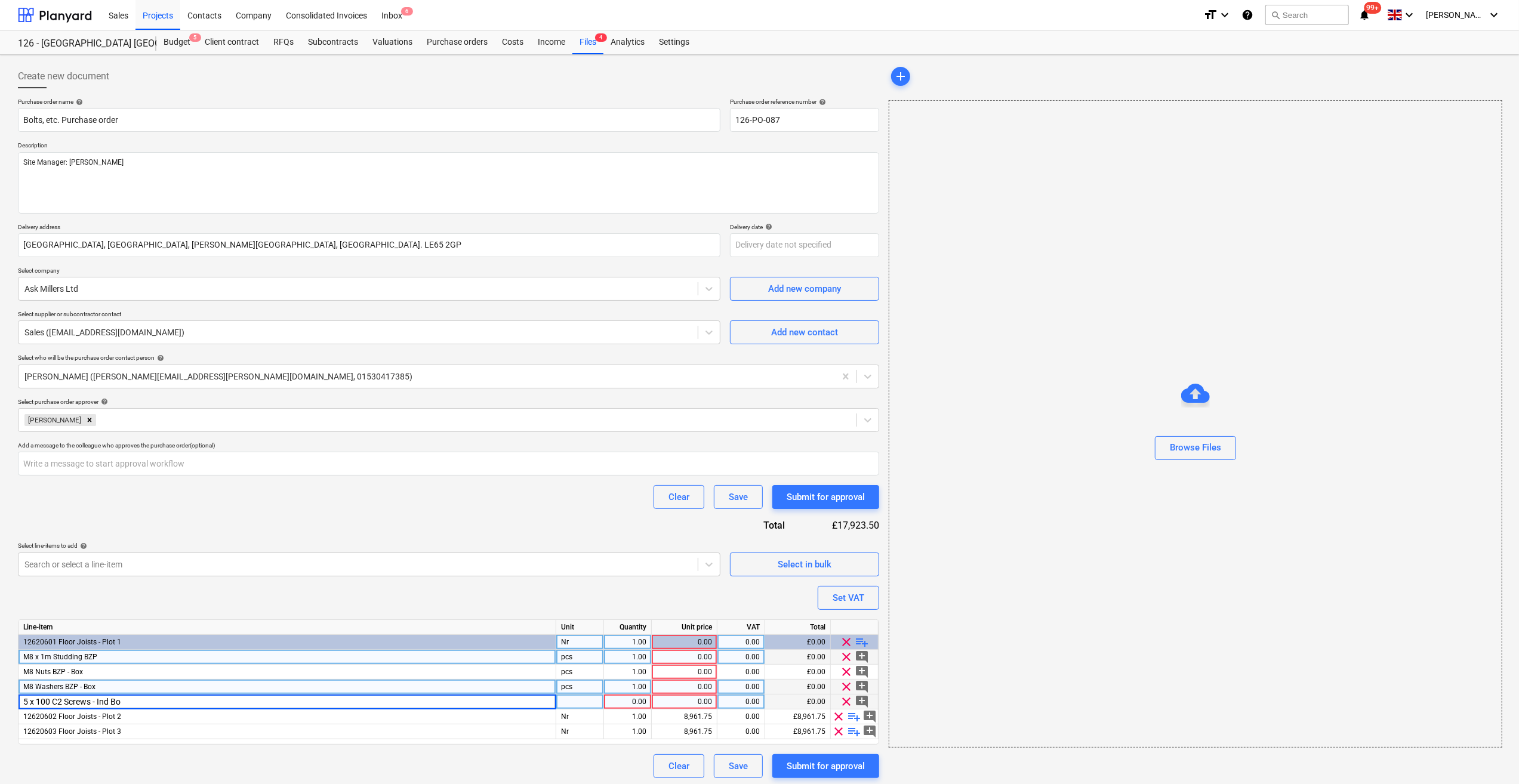
type input "5 x 100 C2 Screws - Ind Box"
click at [954, 756] on div "add Browse Files" at bounding box center [1195, 422] width 622 height 723
click at [865, 643] on span "playlist_add" at bounding box center [862, 642] width 14 height 14
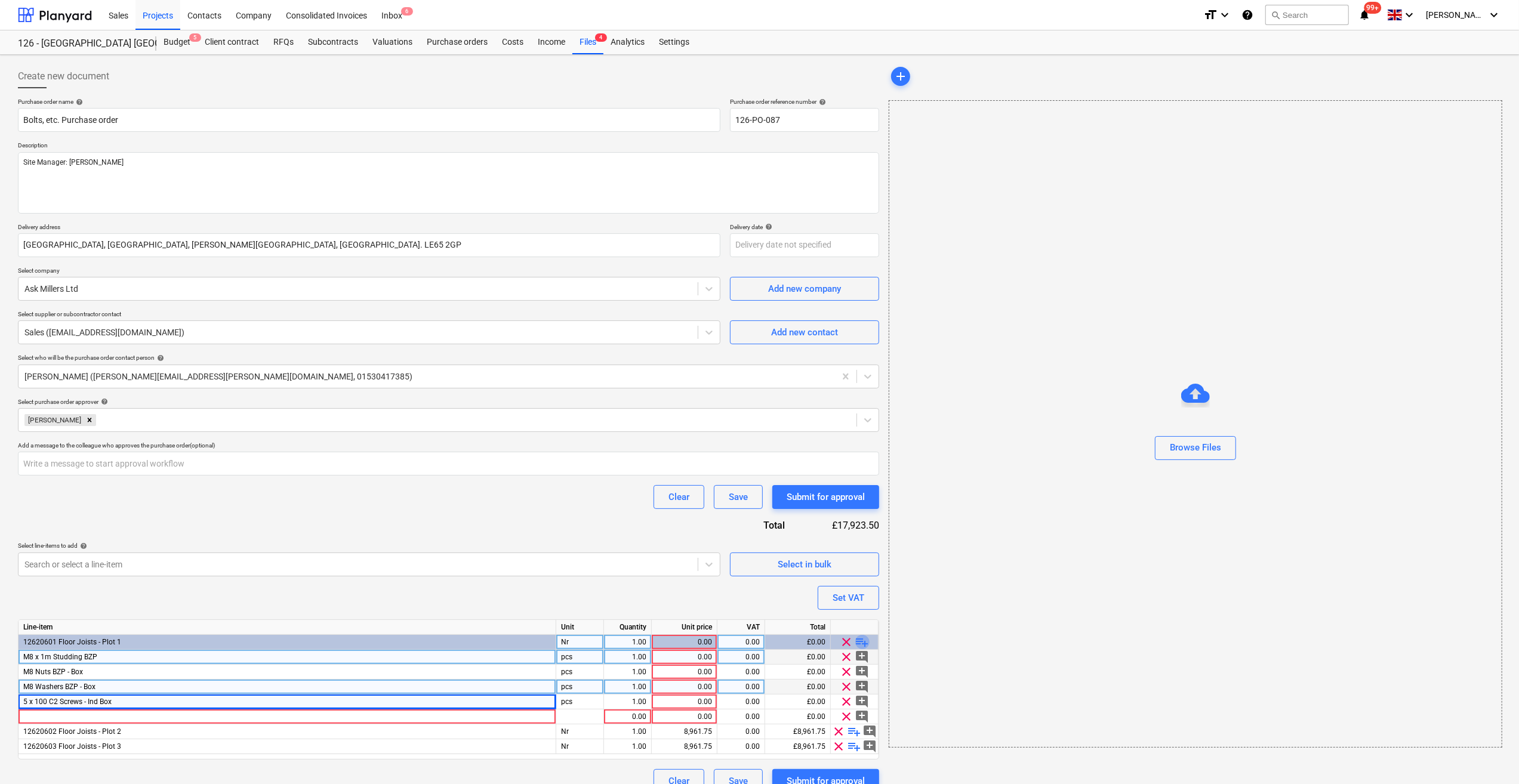
click at [866, 643] on span "playlist_add" at bounding box center [862, 642] width 14 height 14
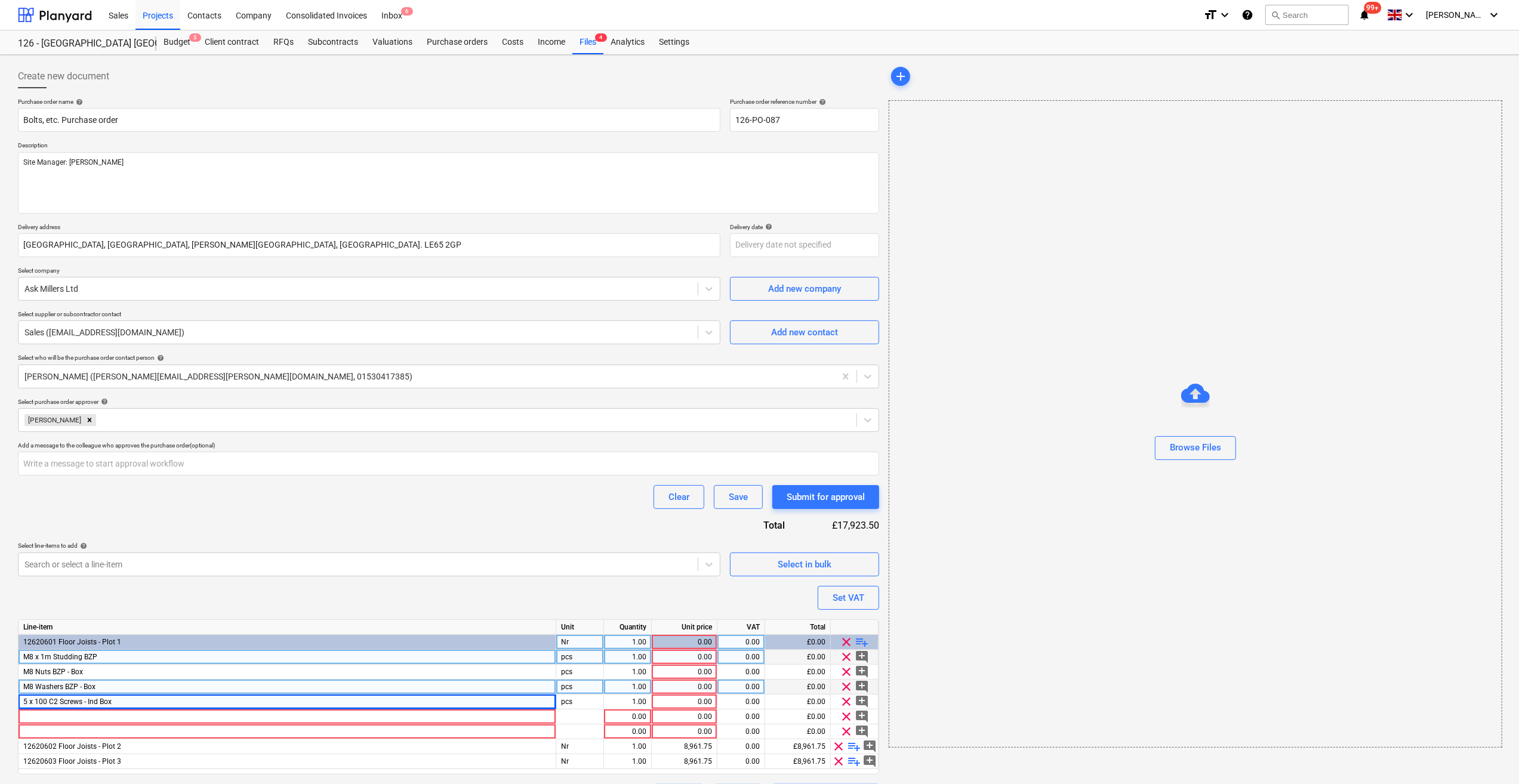
click at [866, 644] on span "playlist_add" at bounding box center [862, 642] width 14 height 14
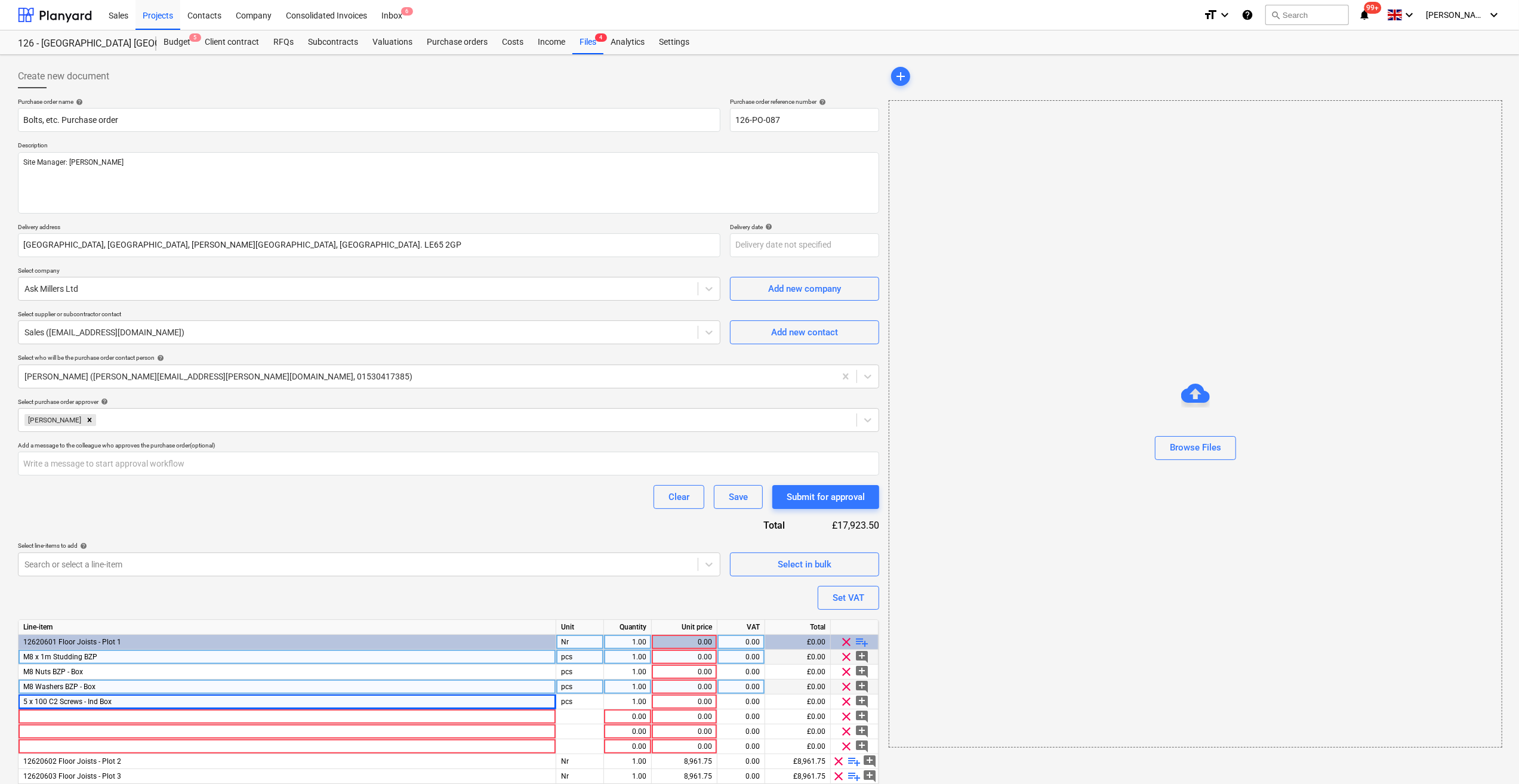
click at [866, 643] on span "playlist_add" at bounding box center [862, 642] width 14 height 14
click at [51, 714] on div at bounding box center [287, 717] width 538 height 15
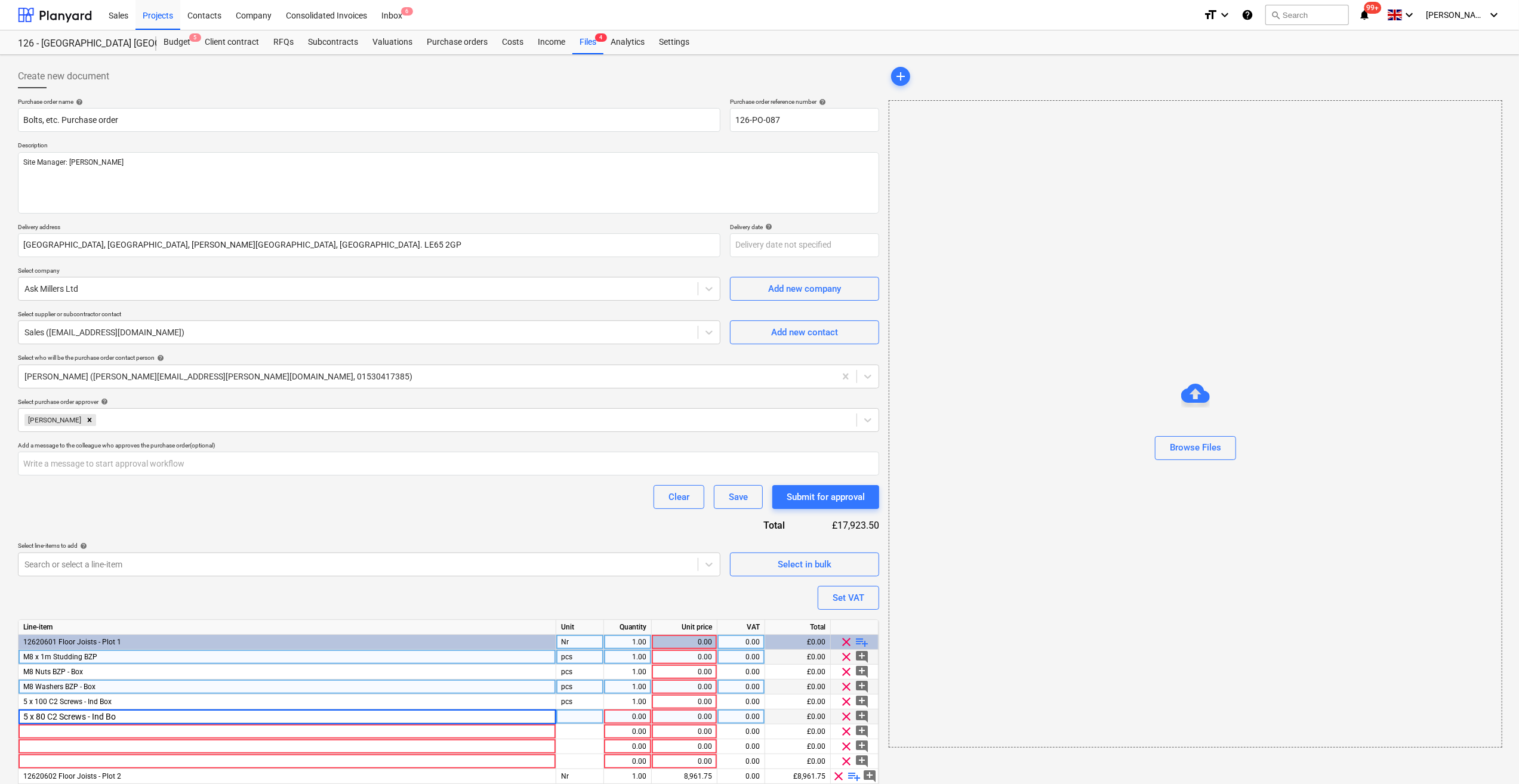
type input "5 x 80 C2 Screws - Ind Box"
click at [50, 732] on div at bounding box center [287, 732] width 538 height 15
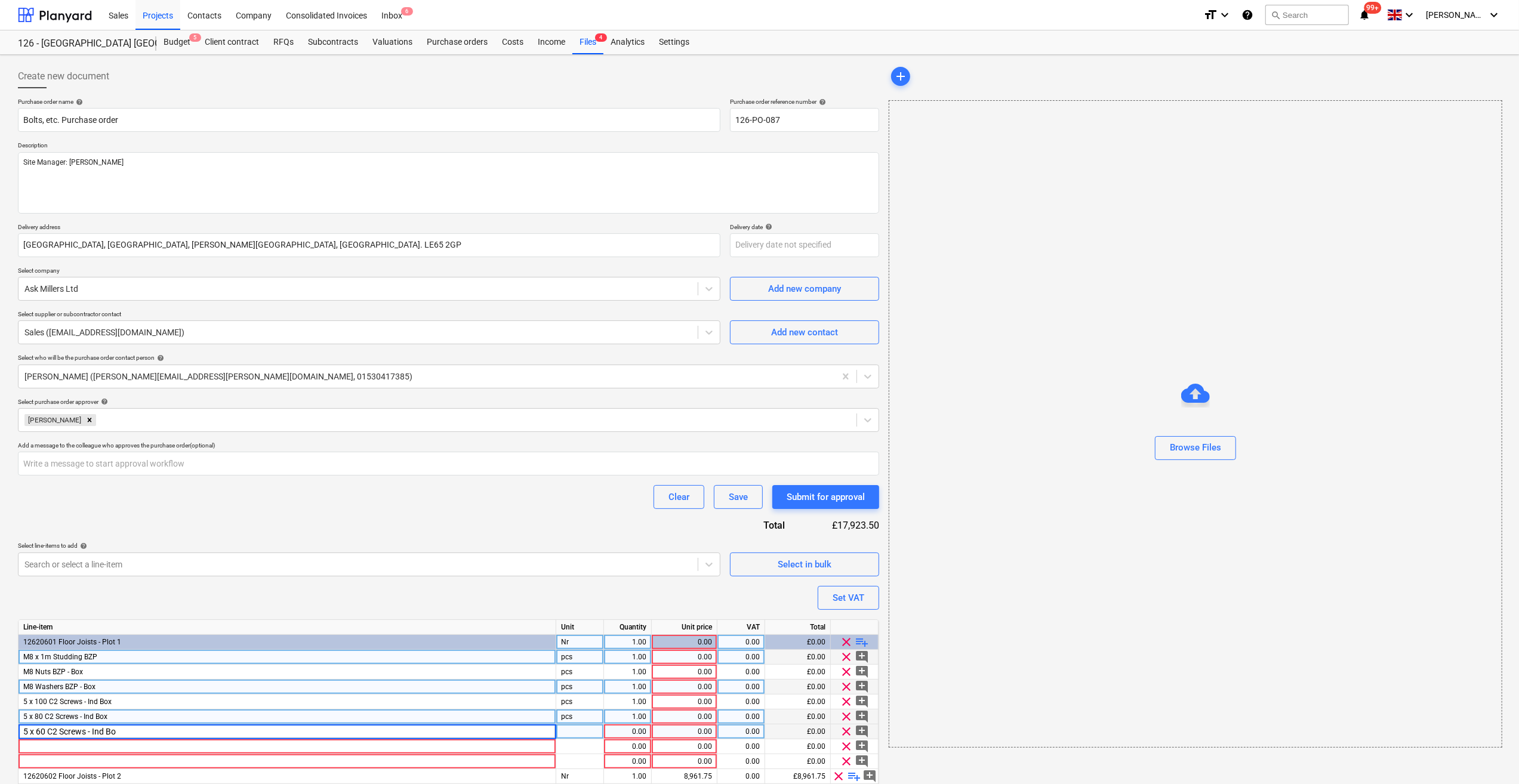
type input "5 x 60 C2 Screws - Ind Box"
click at [24, 741] on div at bounding box center [287, 747] width 538 height 15
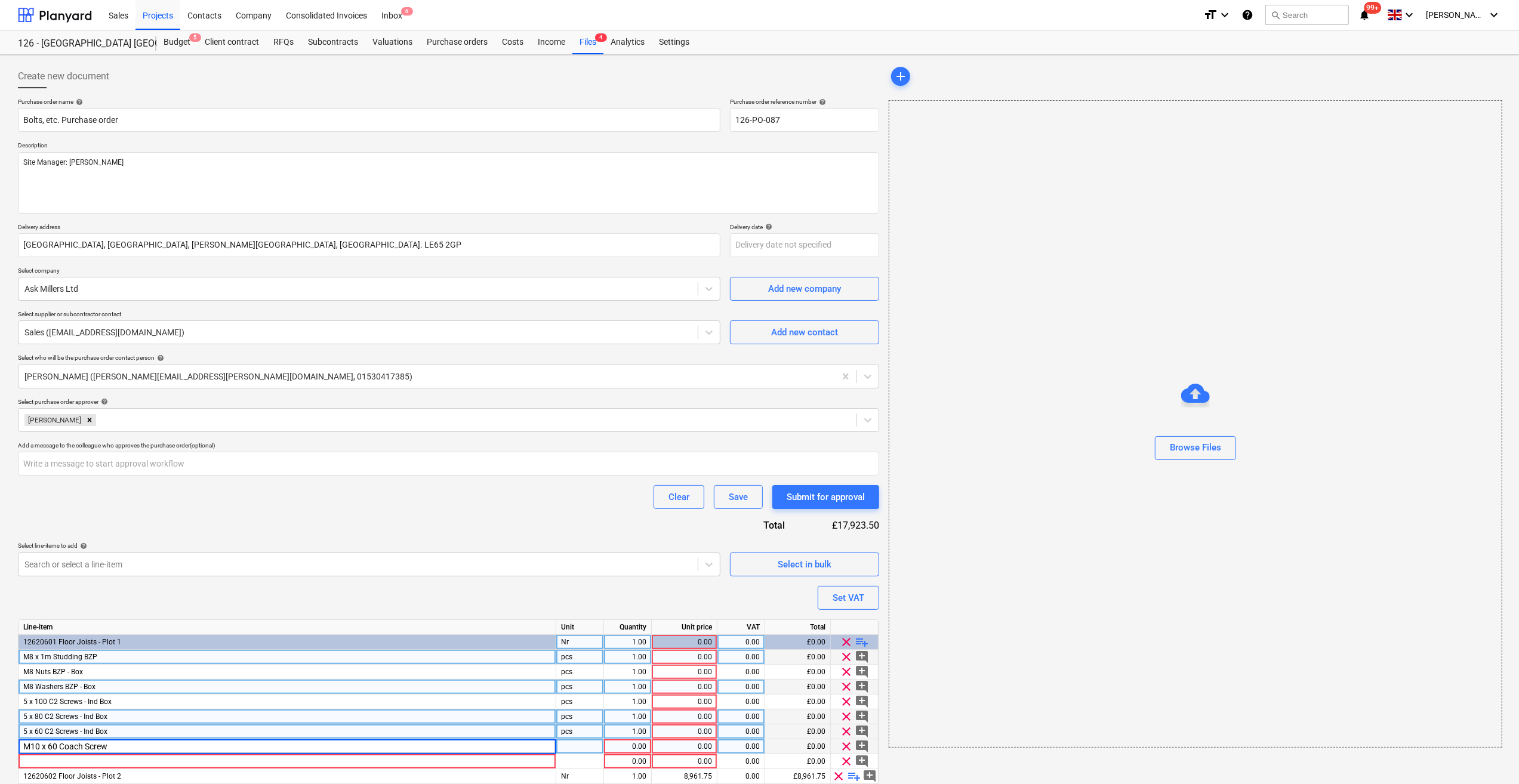
type input "M10 x 60 Coach Screws"
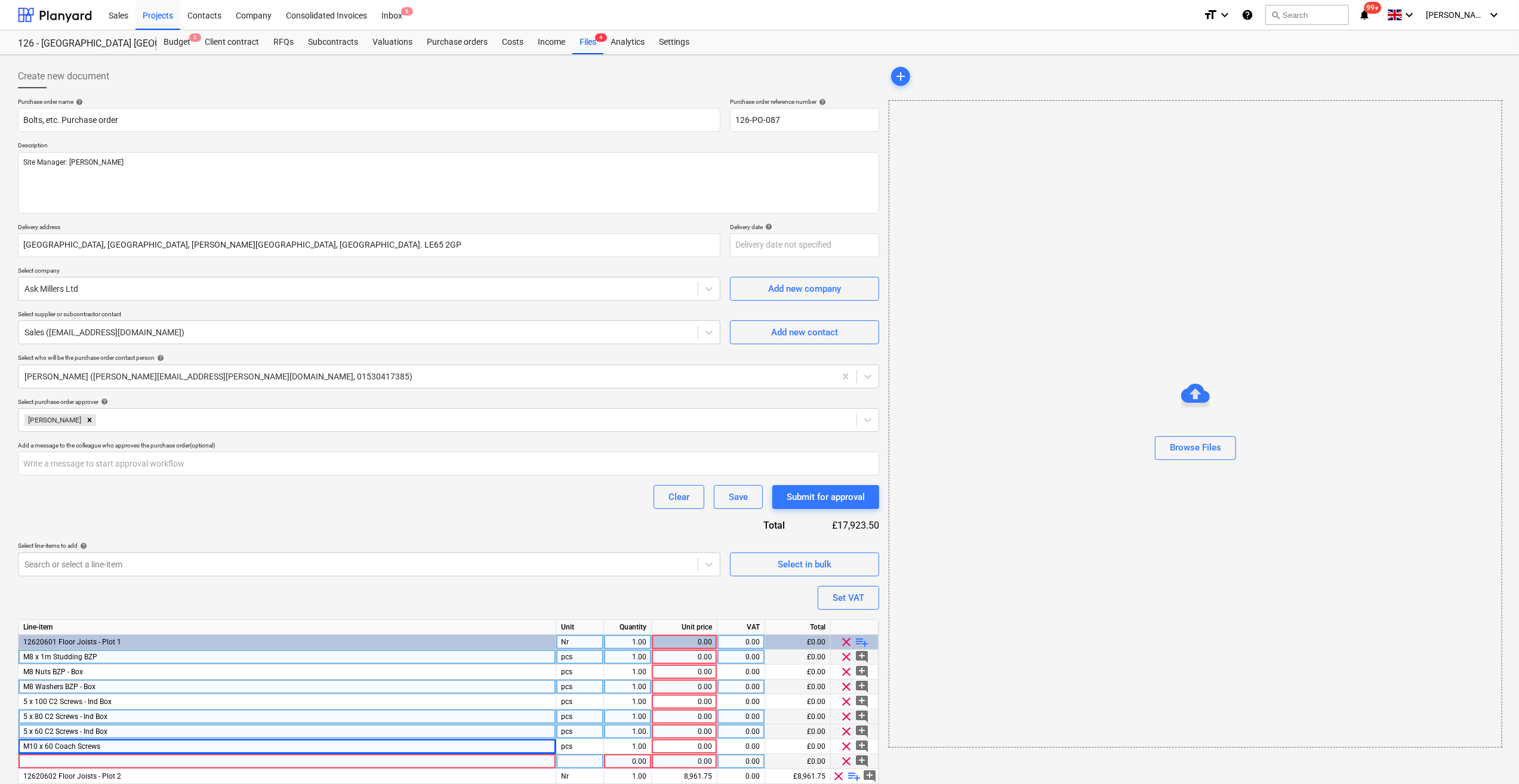
click at [30, 761] on div at bounding box center [287, 762] width 538 height 15
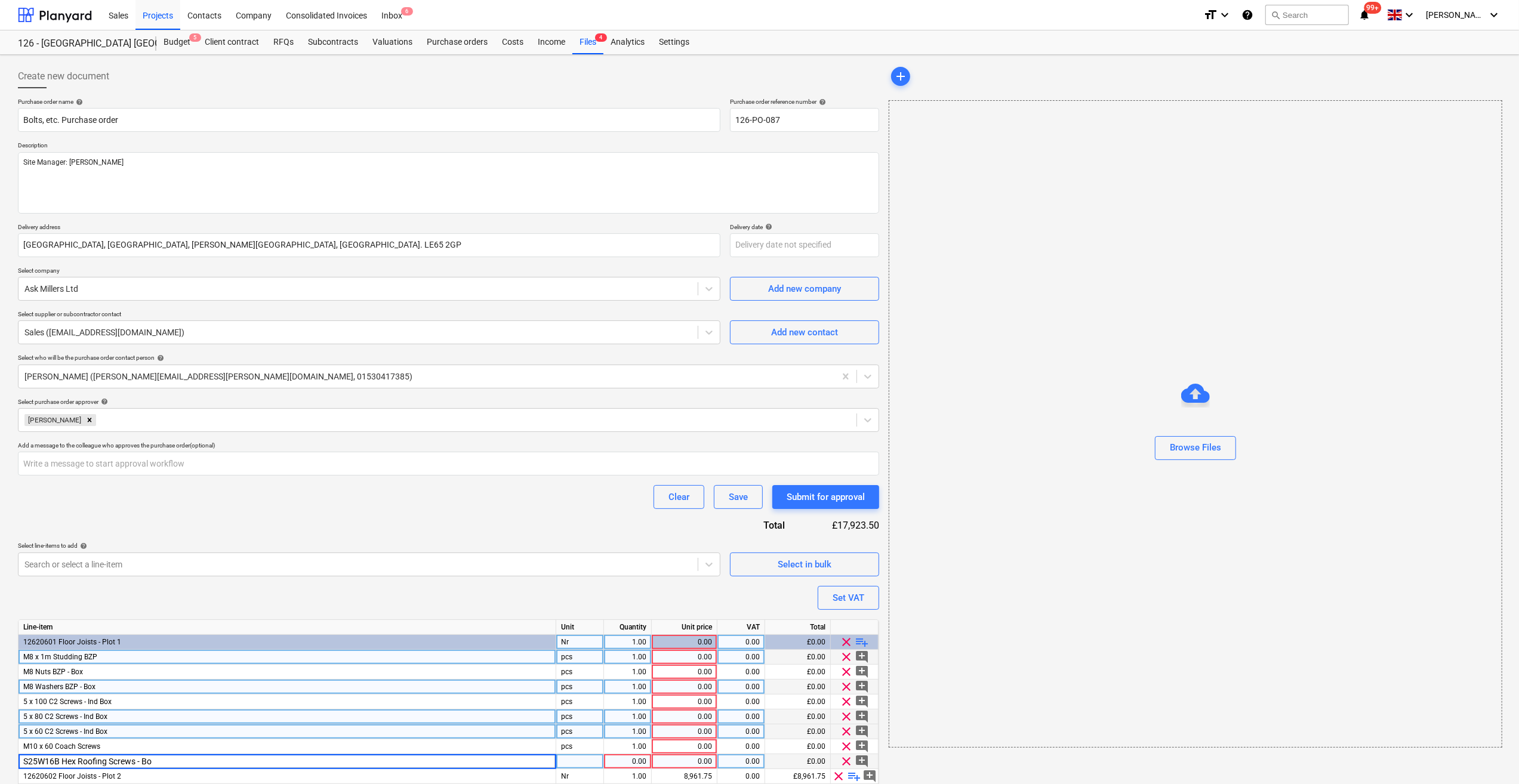
type input "S25W16B Hex Roofing Screws - Box"
click at [587, 760] on div at bounding box center [580, 762] width 48 height 15
type input "Nr"
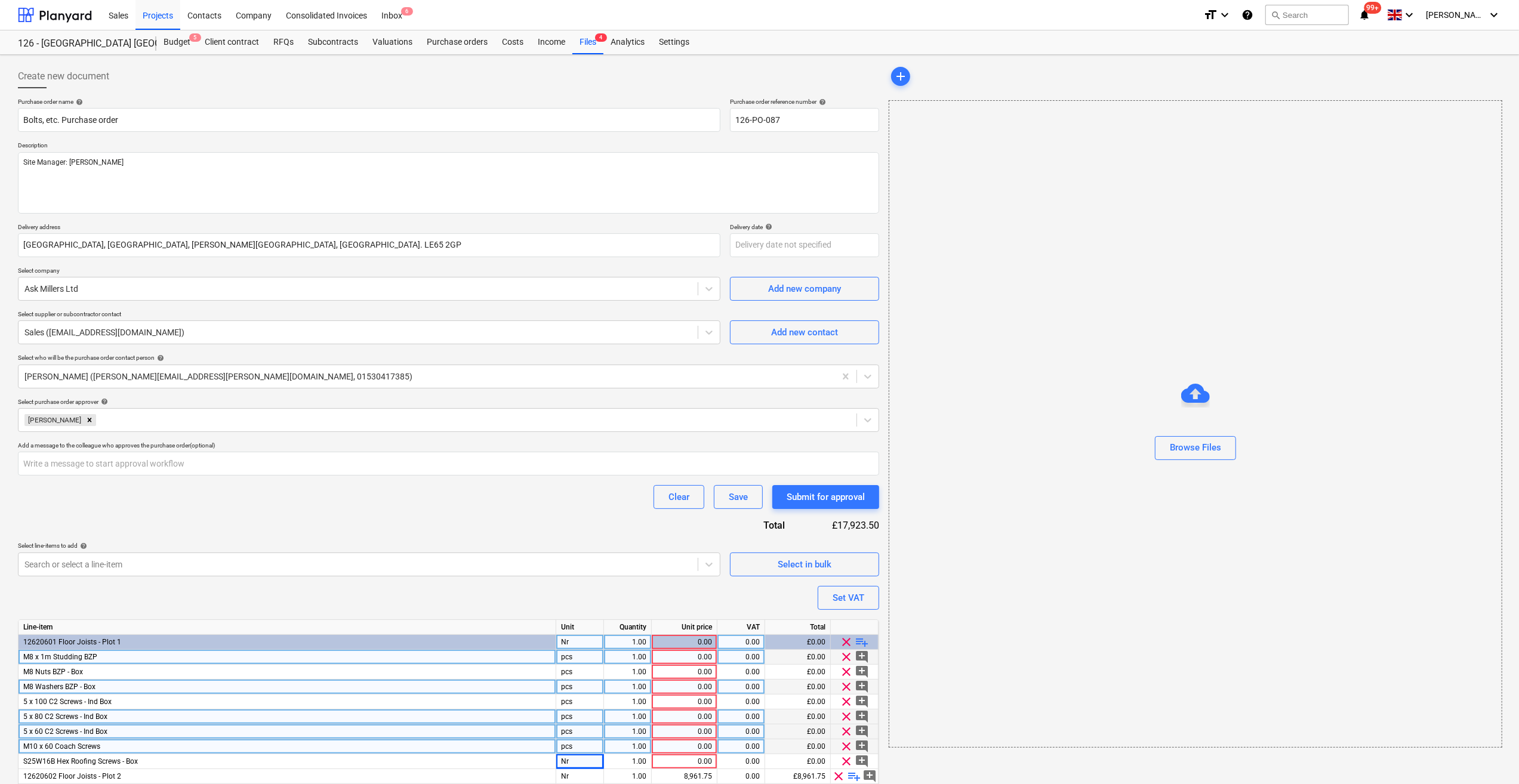
click at [594, 748] on div "pcs" at bounding box center [580, 747] width 48 height 15
type input "Nr"
click at [593, 732] on div "pcs" at bounding box center [580, 732] width 48 height 15
type input "Nr"
click at [595, 721] on div "pcs" at bounding box center [580, 717] width 48 height 15
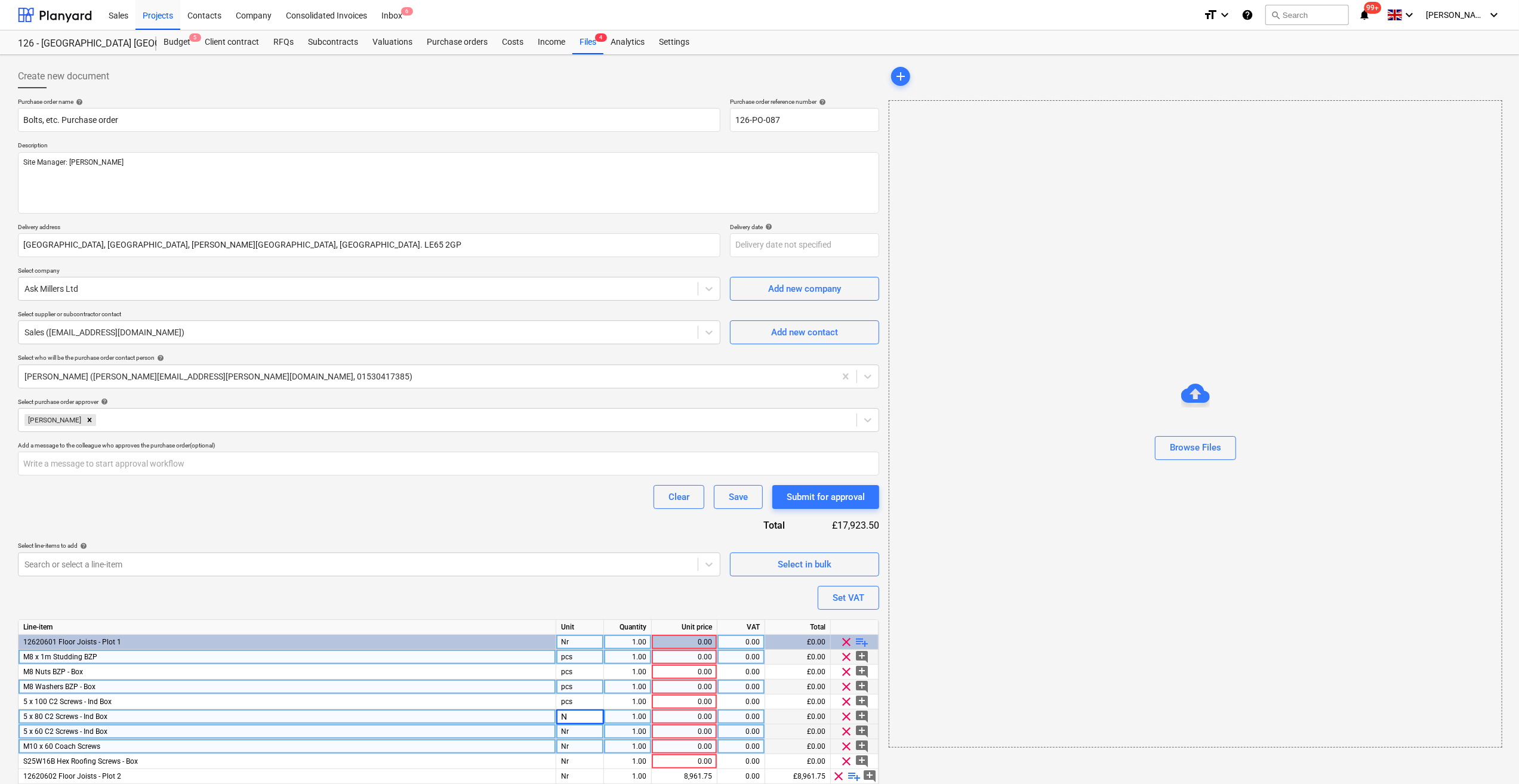
type input "Nr"
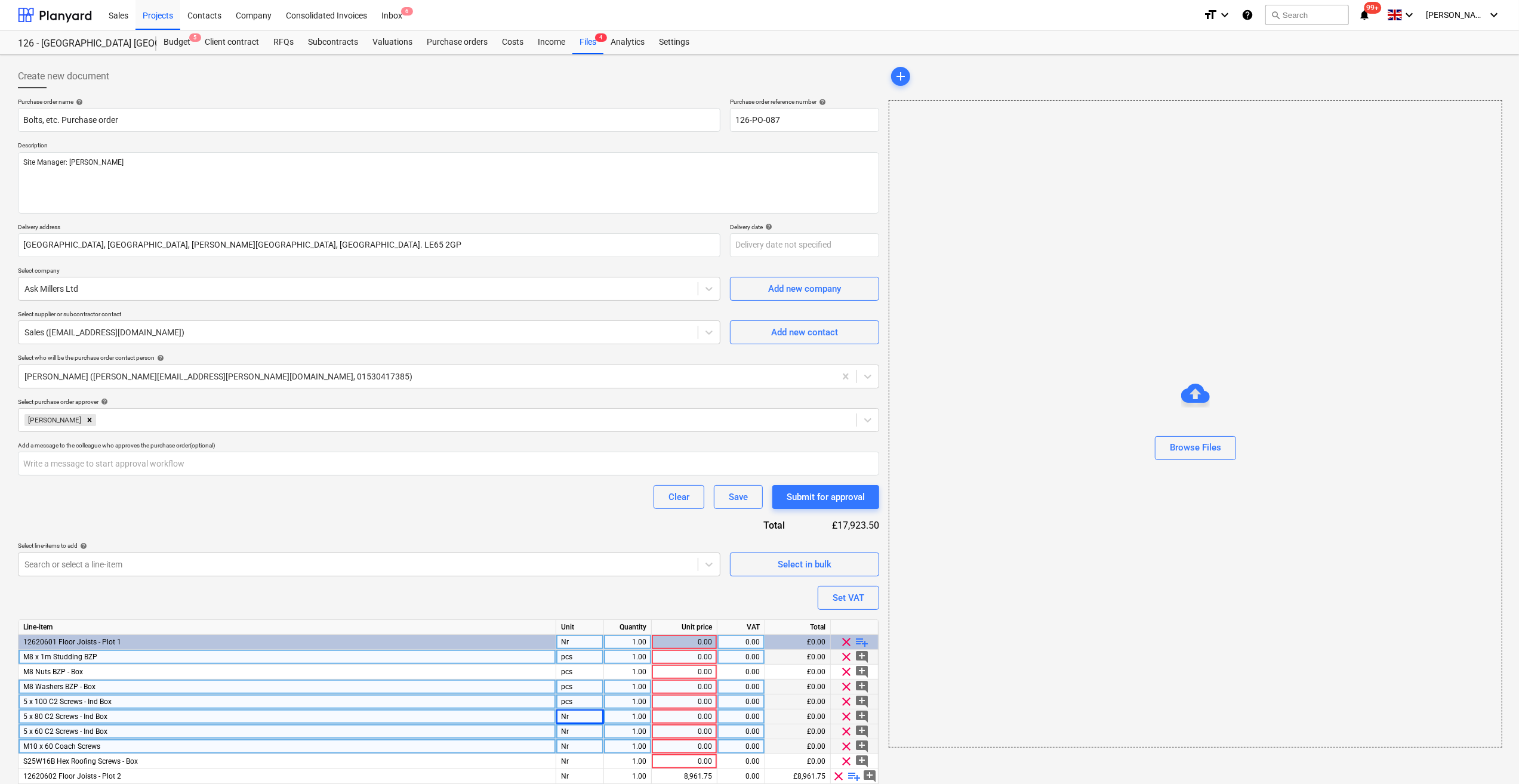
click at [596, 700] on div "pcs" at bounding box center [580, 702] width 48 height 15
type input "Nr"
click at [601, 686] on div "pcs" at bounding box center [580, 688] width 48 height 15
type input "Nr"
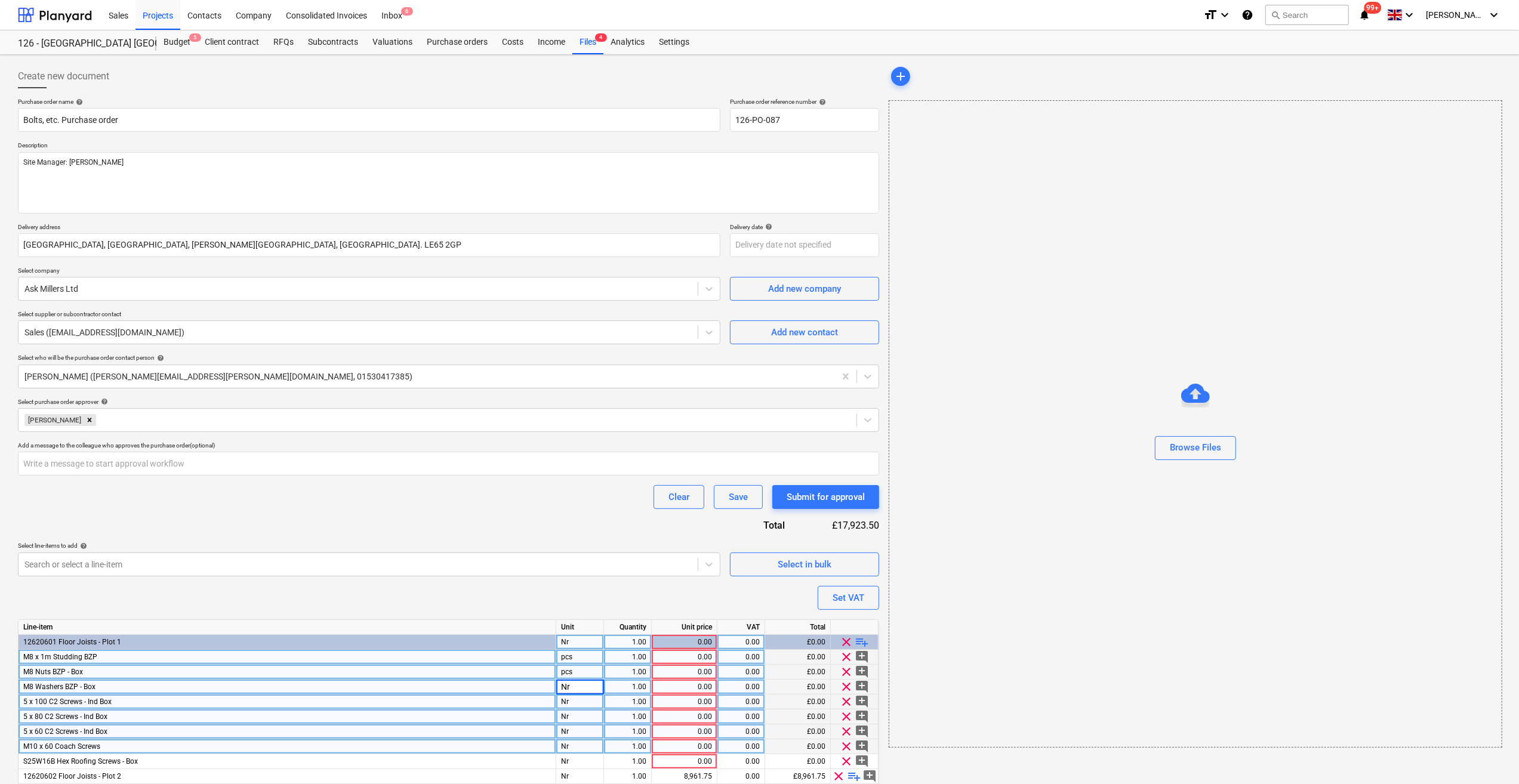
click at [602, 678] on div "pcs" at bounding box center [580, 672] width 48 height 15
type input "Nr"
click at [594, 656] on div "pcs" at bounding box center [580, 657] width 48 height 15
type input "Nr"
click at [631, 661] on div "1.00" at bounding box center [627, 657] width 37 height 15
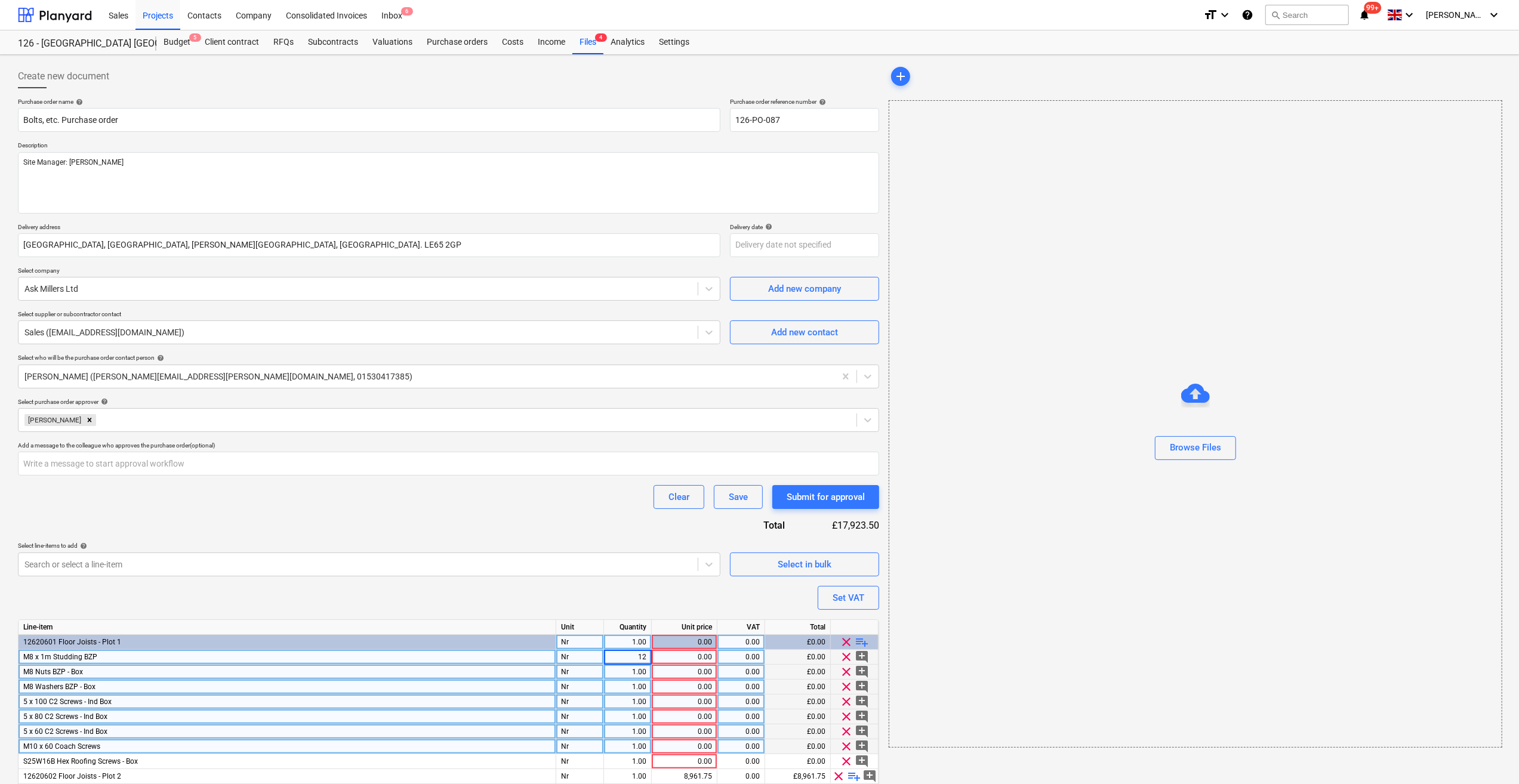
type input "1"
type input "4"
click at [689, 658] on div "0.00" at bounding box center [684, 657] width 55 height 15
type input "1.1"
click at [677, 673] on div "0.00" at bounding box center [684, 672] width 55 height 15
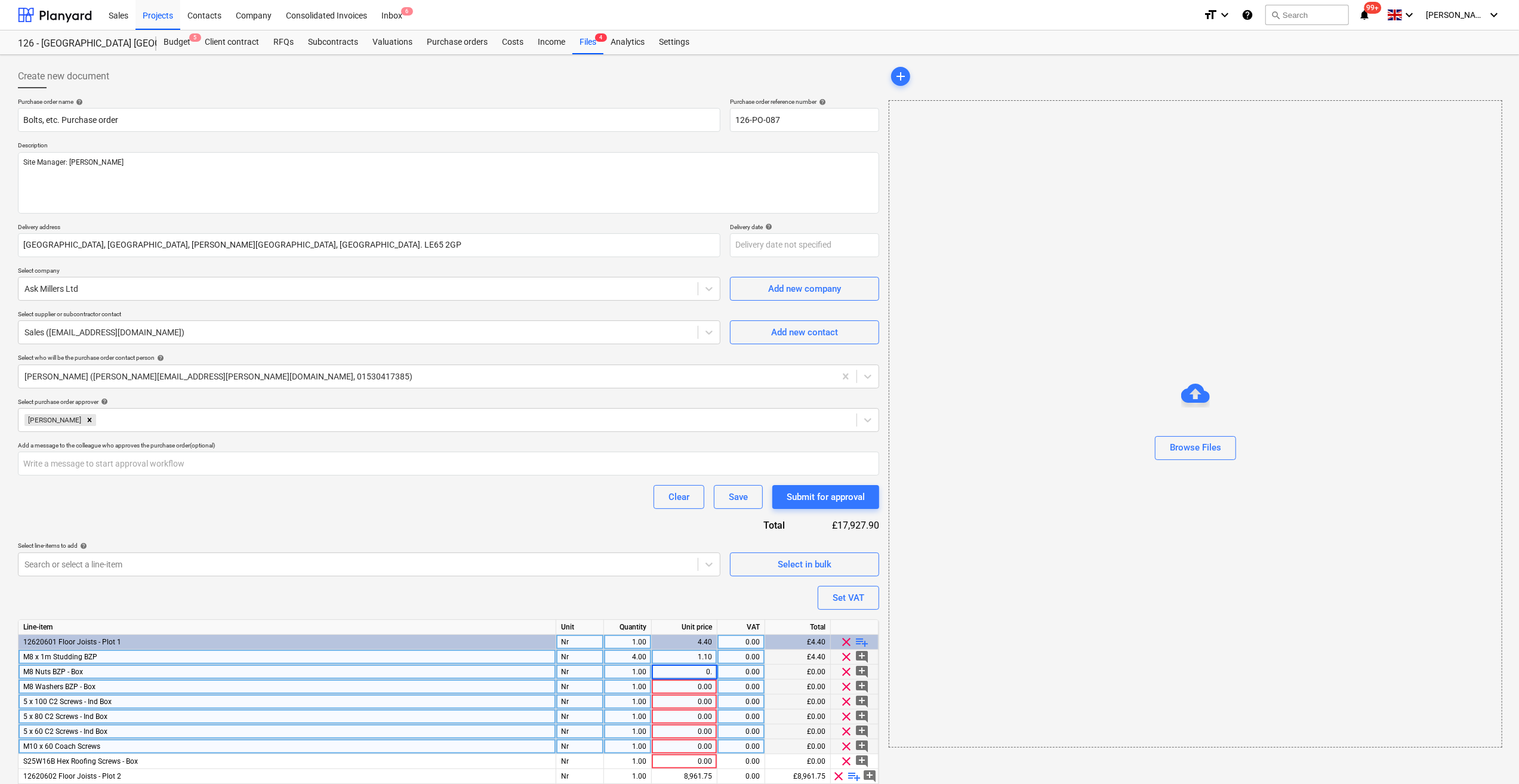
type input "0"
click at [641, 671] on div "1.00" at bounding box center [627, 672] width 37 height 15
type input "0.33333333"
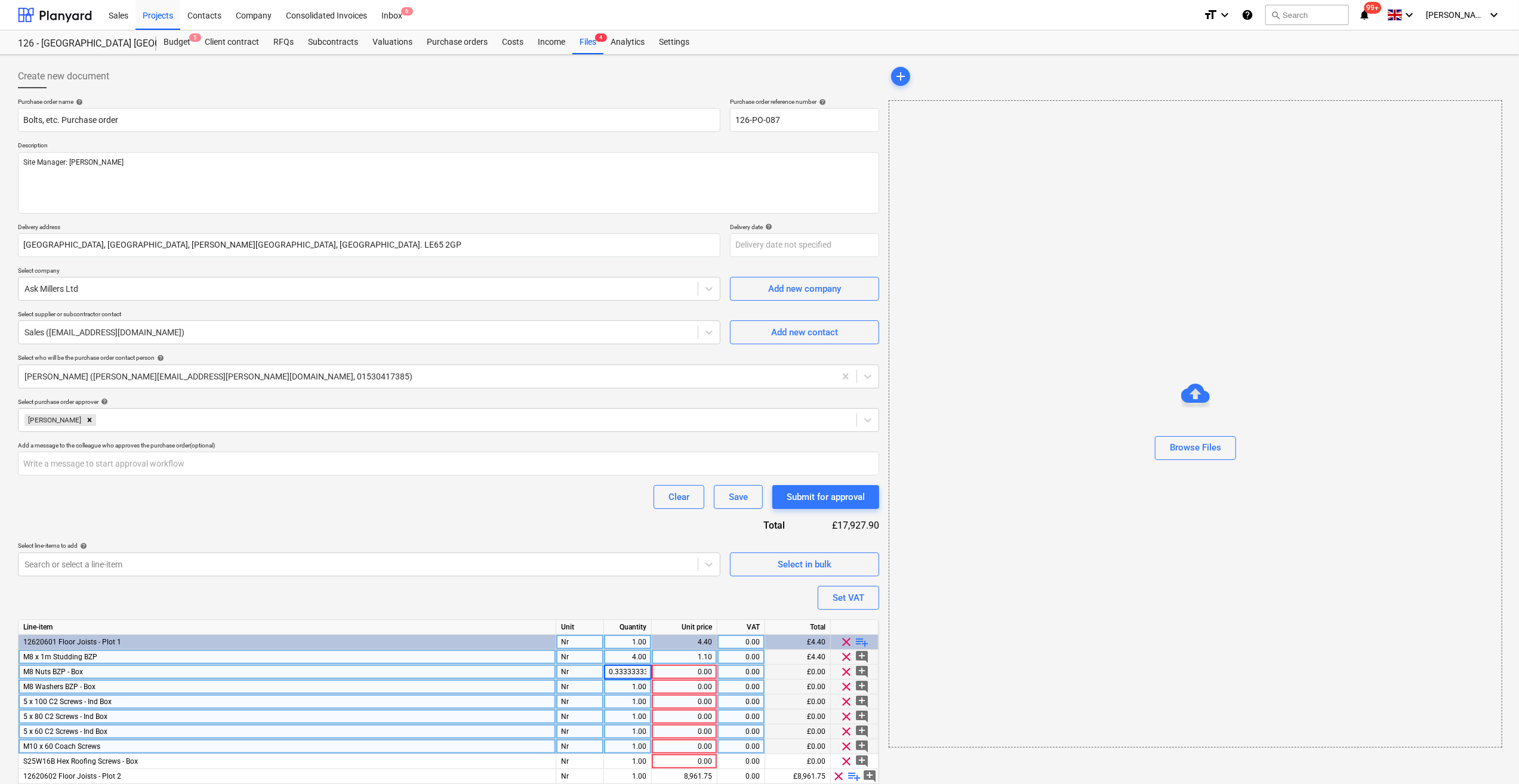
click at [694, 670] on div "0.00" at bounding box center [684, 672] width 55 height 15
type input "3.82"
click at [648, 684] on div "1.00" at bounding box center [628, 688] width 48 height 15
type input "0.333"
click at [684, 686] on div "0.00" at bounding box center [684, 688] width 55 height 15
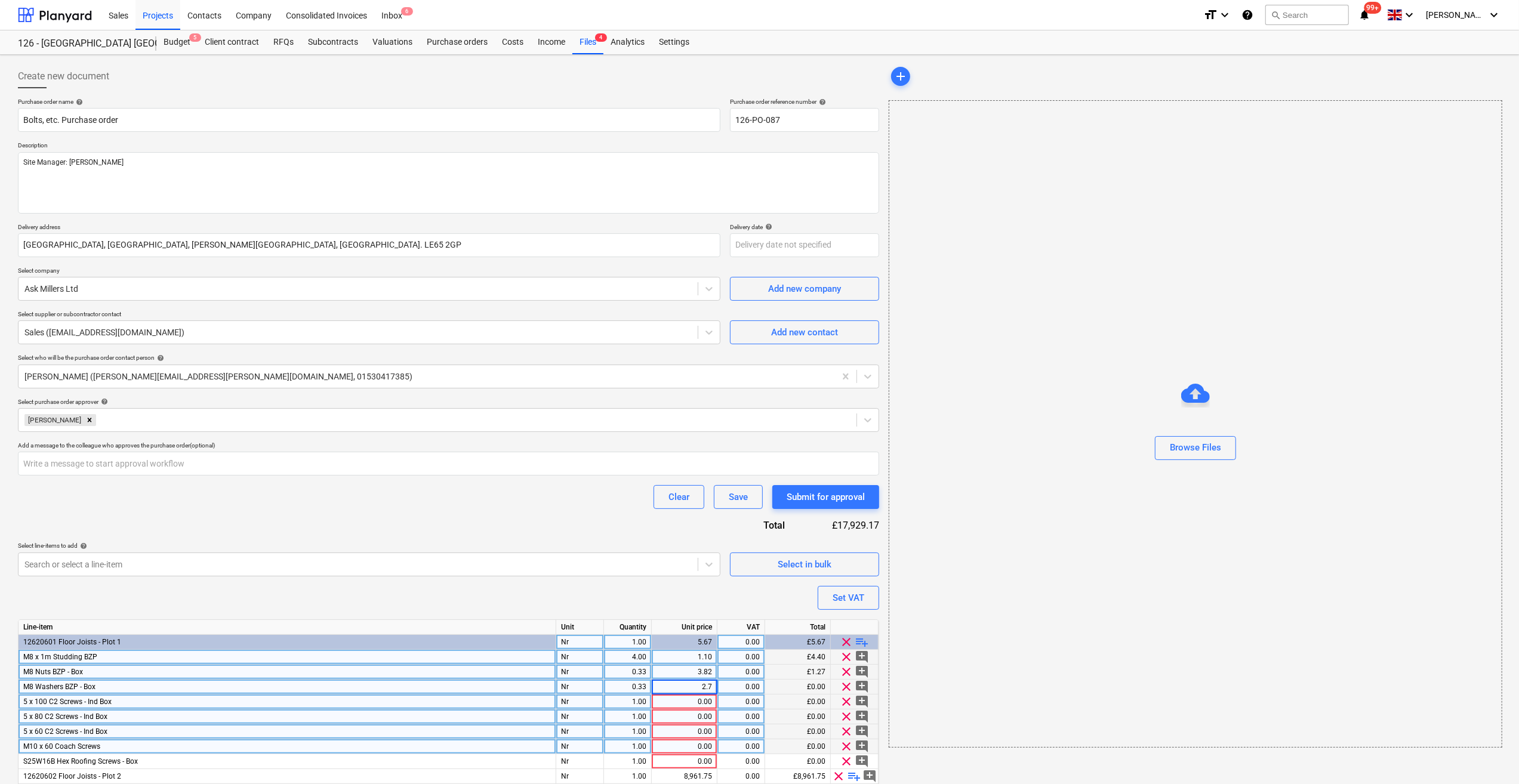
type input "2.77"
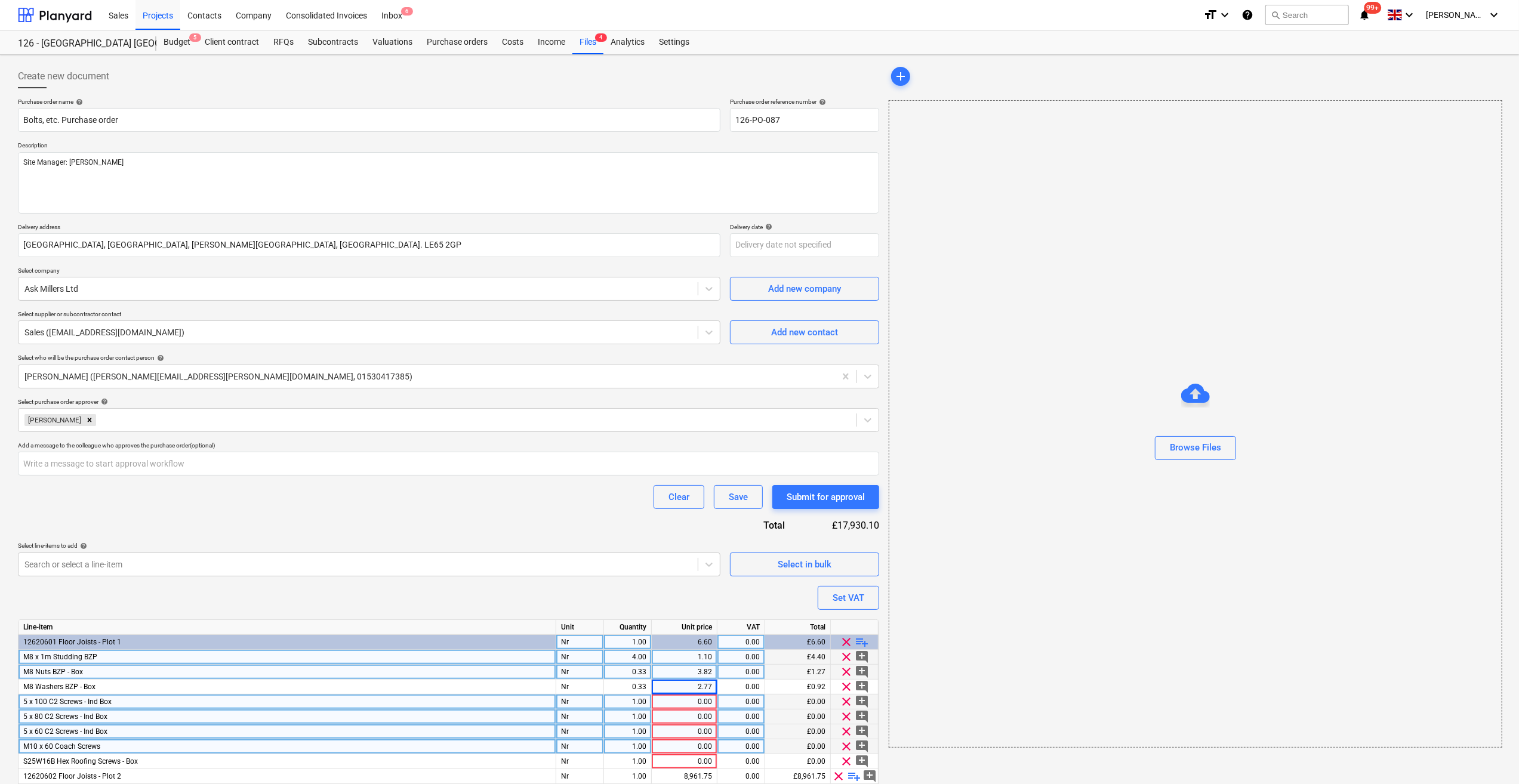
click at [644, 699] on div "1.00" at bounding box center [627, 702] width 37 height 15
type input "0.33333333"
click at [672, 705] on div "0.00" at bounding box center [684, 702] width 55 height 15
type input "72.42"
click at [645, 716] on div "1.00" at bounding box center [627, 717] width 37 height 15
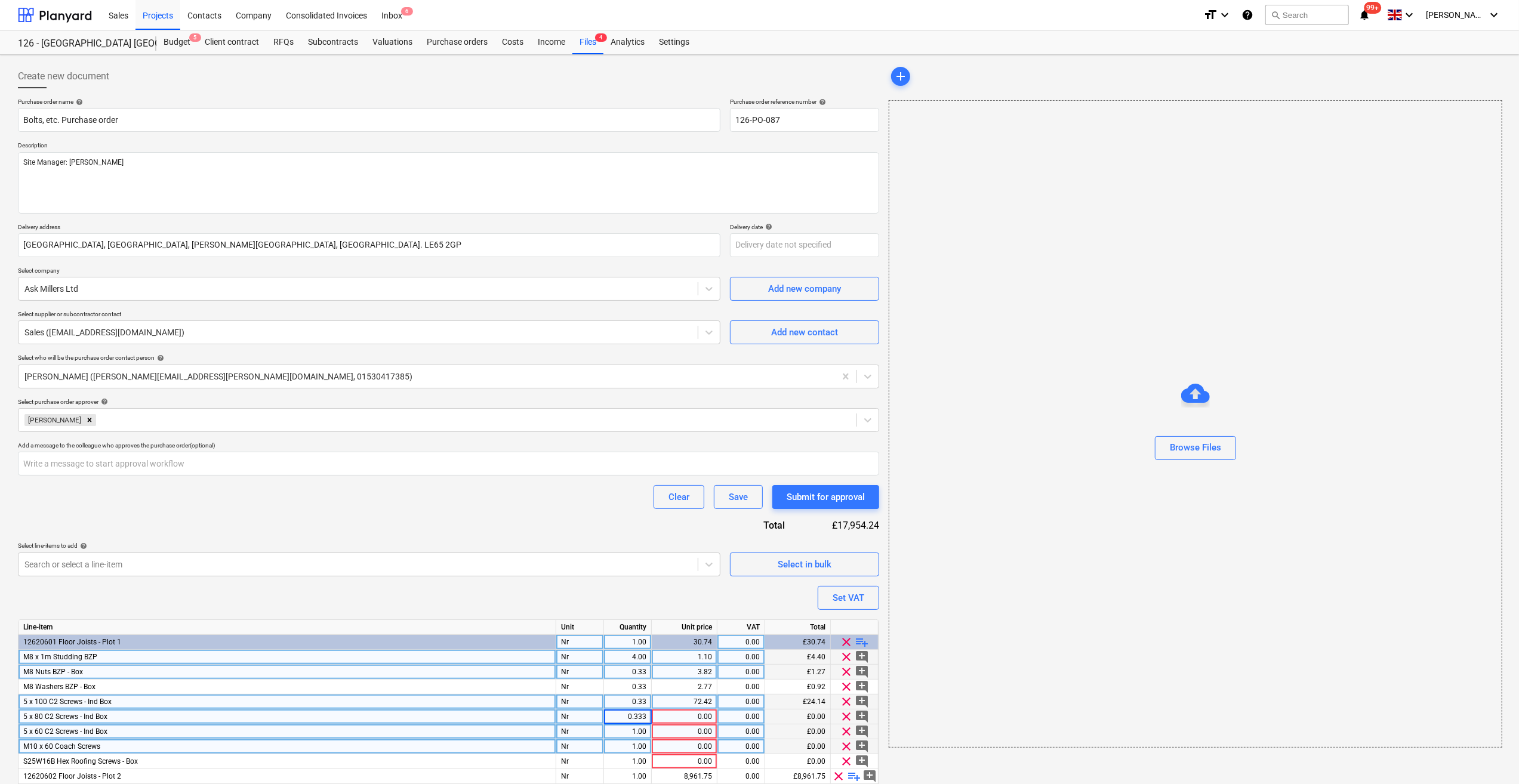
type input "0.3333"
click at [695, 718] on div "0.00" at bounding box center [684, 717] width 55 height 15
type input "53.89"
click at [628, 730] on div "1.00" at bounding box center [627, 732] width 37 height 15
type input "0.6666666"
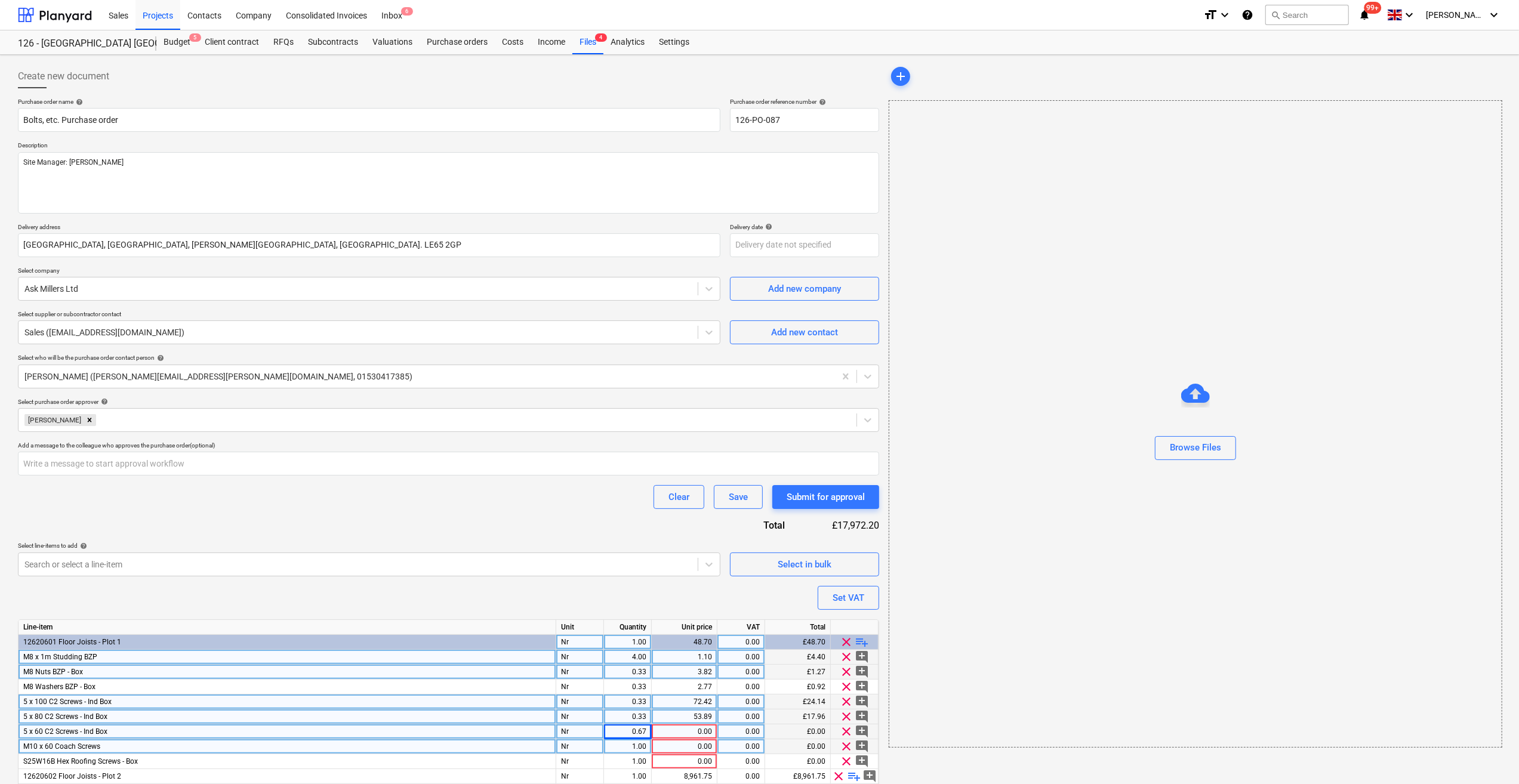
click at [669, 733] on div "0.00" at bounding box center [684, 732] width 55 height 15
type input "36.64"
click at [689, 744] on div "0.00" at bounding box center [684, 747] width 55 height 15
type input "66.666666666"
drag, startPoint x: 714, startPoint y: 745, endPoint x: 661, endPoint y: 744, distance: 53.0
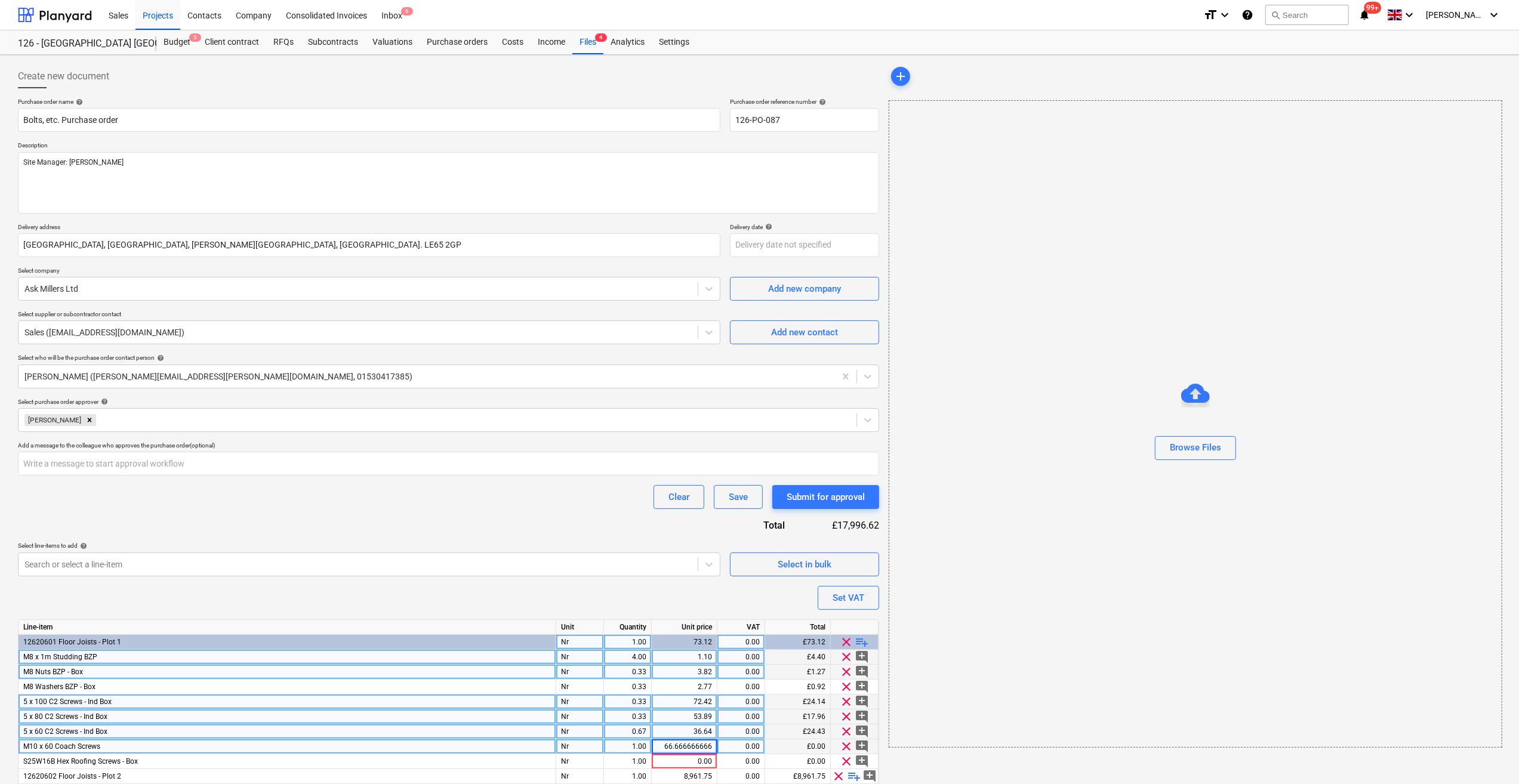
click at [663, 744] on input "66.666666666" at bounding box center [685, 746] width 65 height 14
click at [631, 743] on div "1.00" at bounding box center [627, 747] width 37 height 15
type input "66.666666666"
click at [690, 745] on div "0.00" at bounding box center [684, 747] width 55 height 15
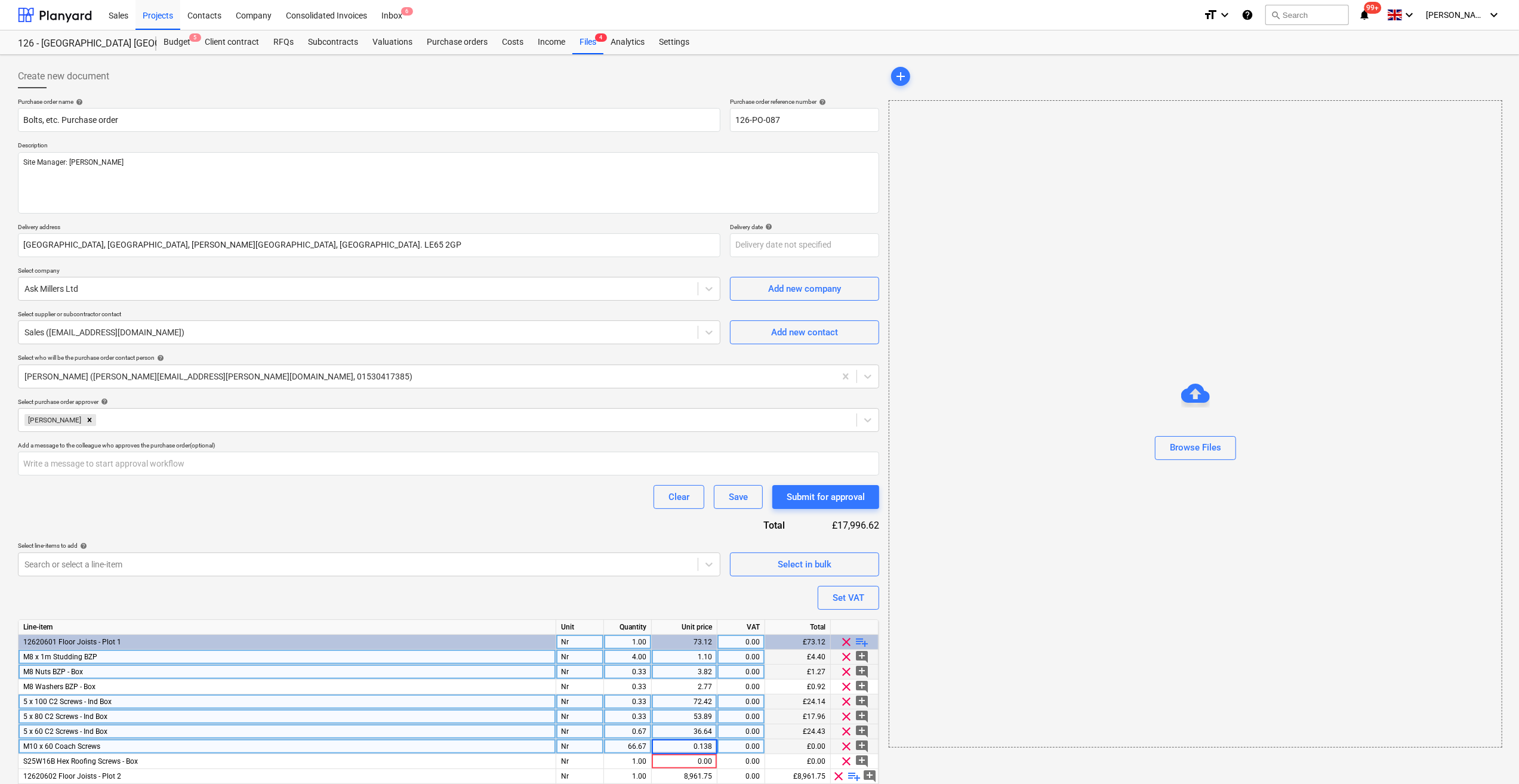
type input "0.1383"
click at [959, 767] on div "add Browse Files" at bounding box center [1195, 451] width 622 height 783
click at [707, 764] on div "0.00" at bounding box center [684, 762] width 55 height 15
click at [631, 761] on div "1.00" at bounding box center [627, 762] width 37 height 15
type input "0.33333333"
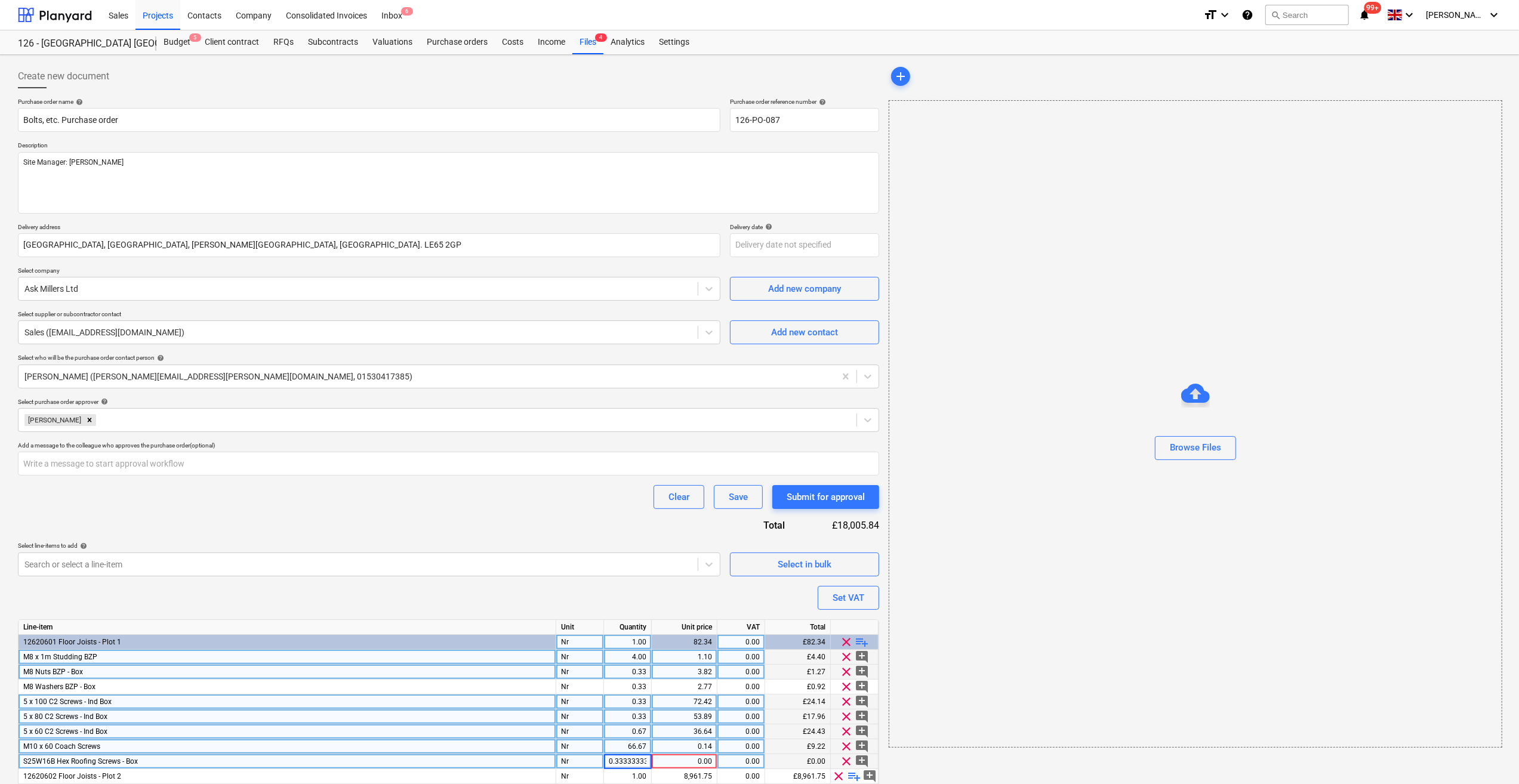
scroll to position [0, 0]
click at [700, 757] on div "0.00" at bounding box center [684, 762] width 55 height 15
type input "9.5"
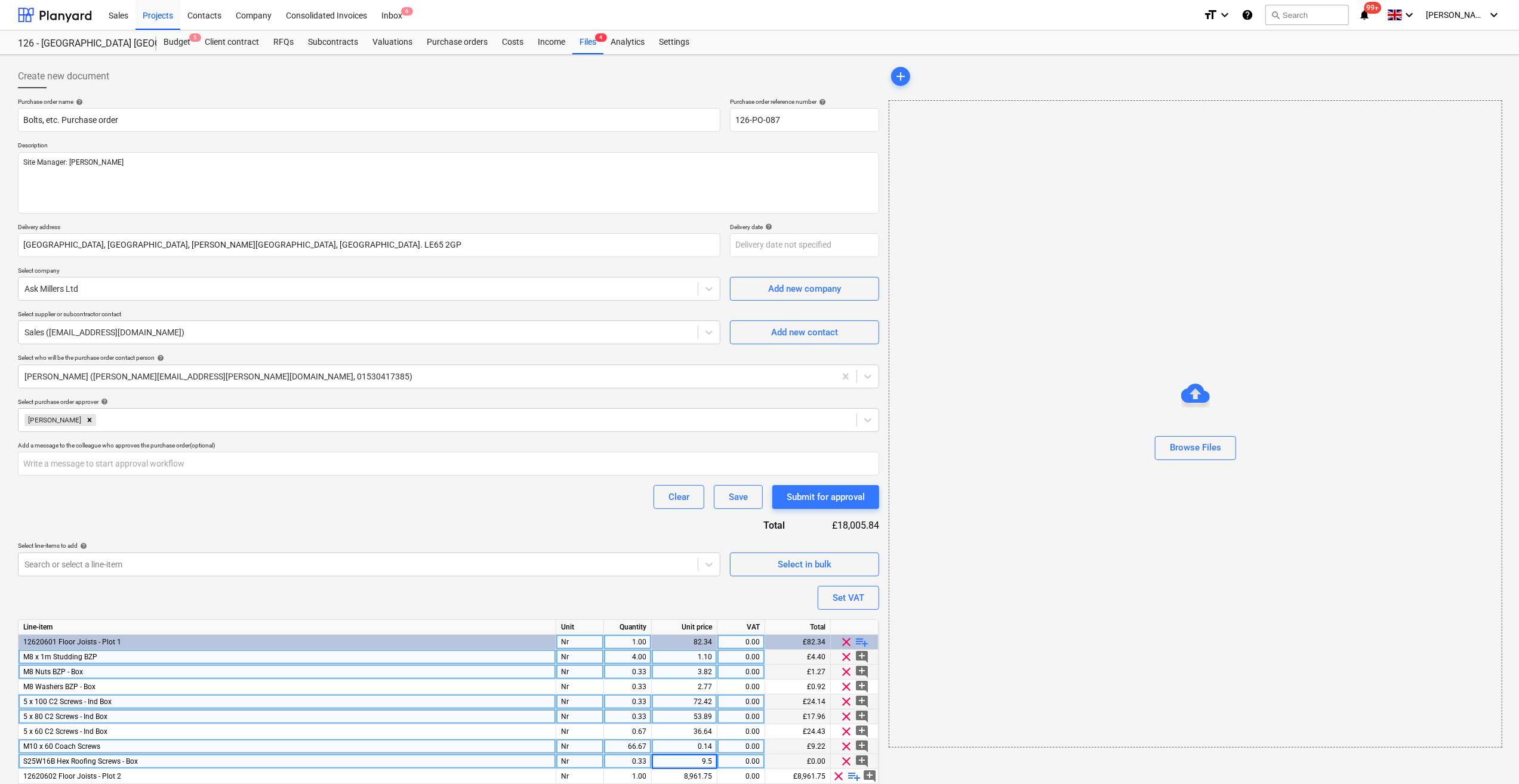
click at [956, 758] on div "add Browse Files" at bounding box center [1195, 451] width 622 height 783
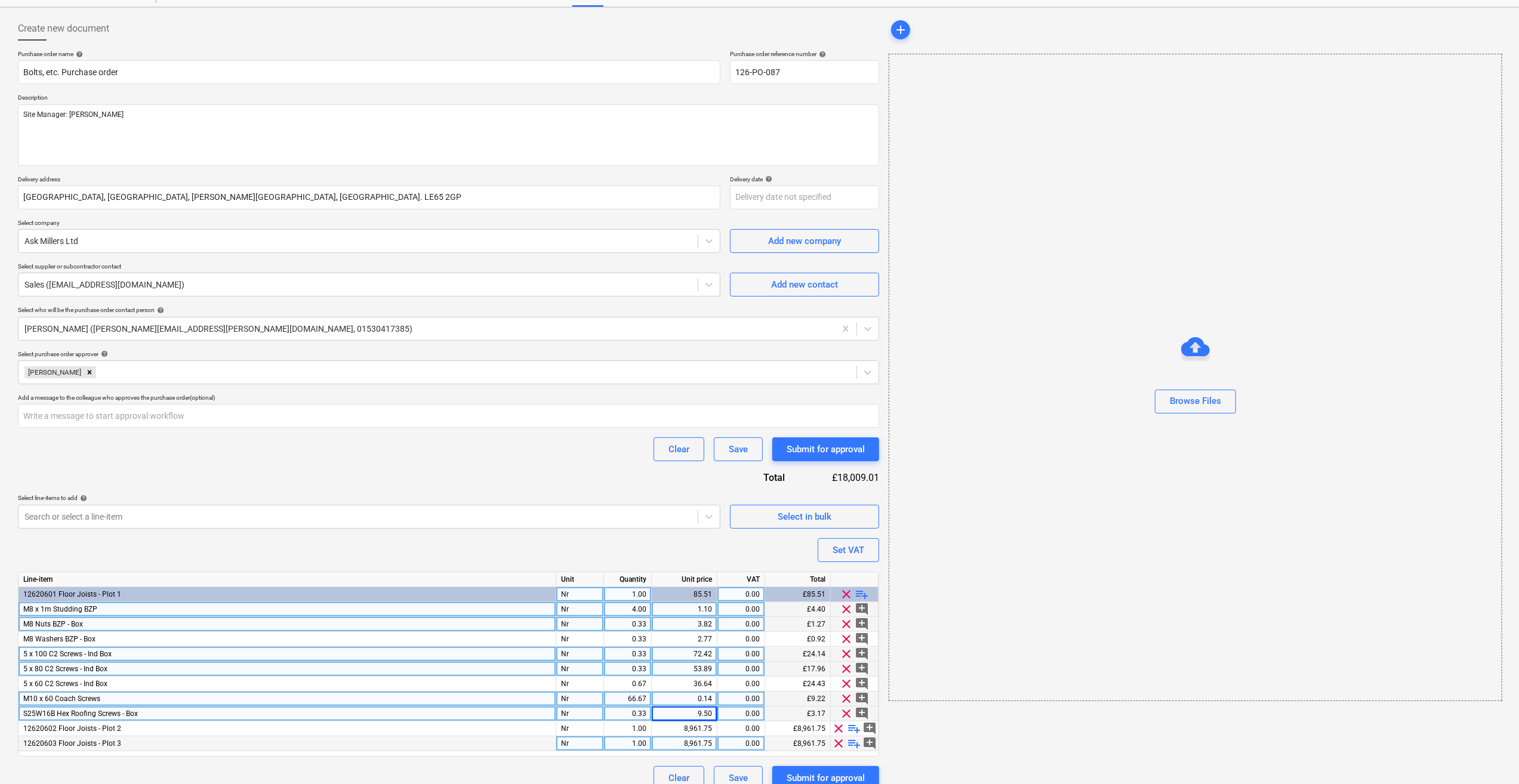
scroll to position [62, 0]
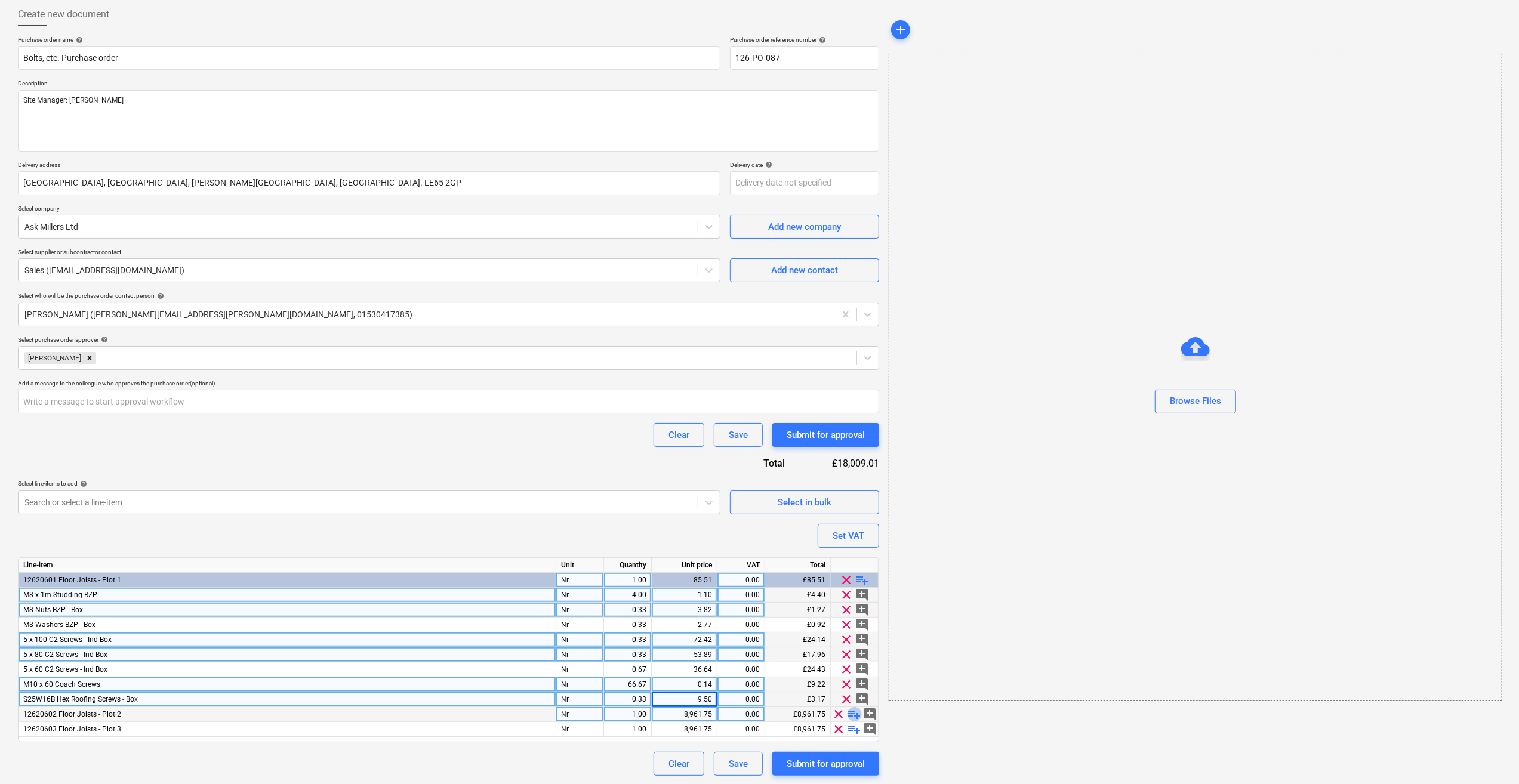
click at [859, 713] on span "playlist_add" at bounding box center [855, 714] width 14 height 14
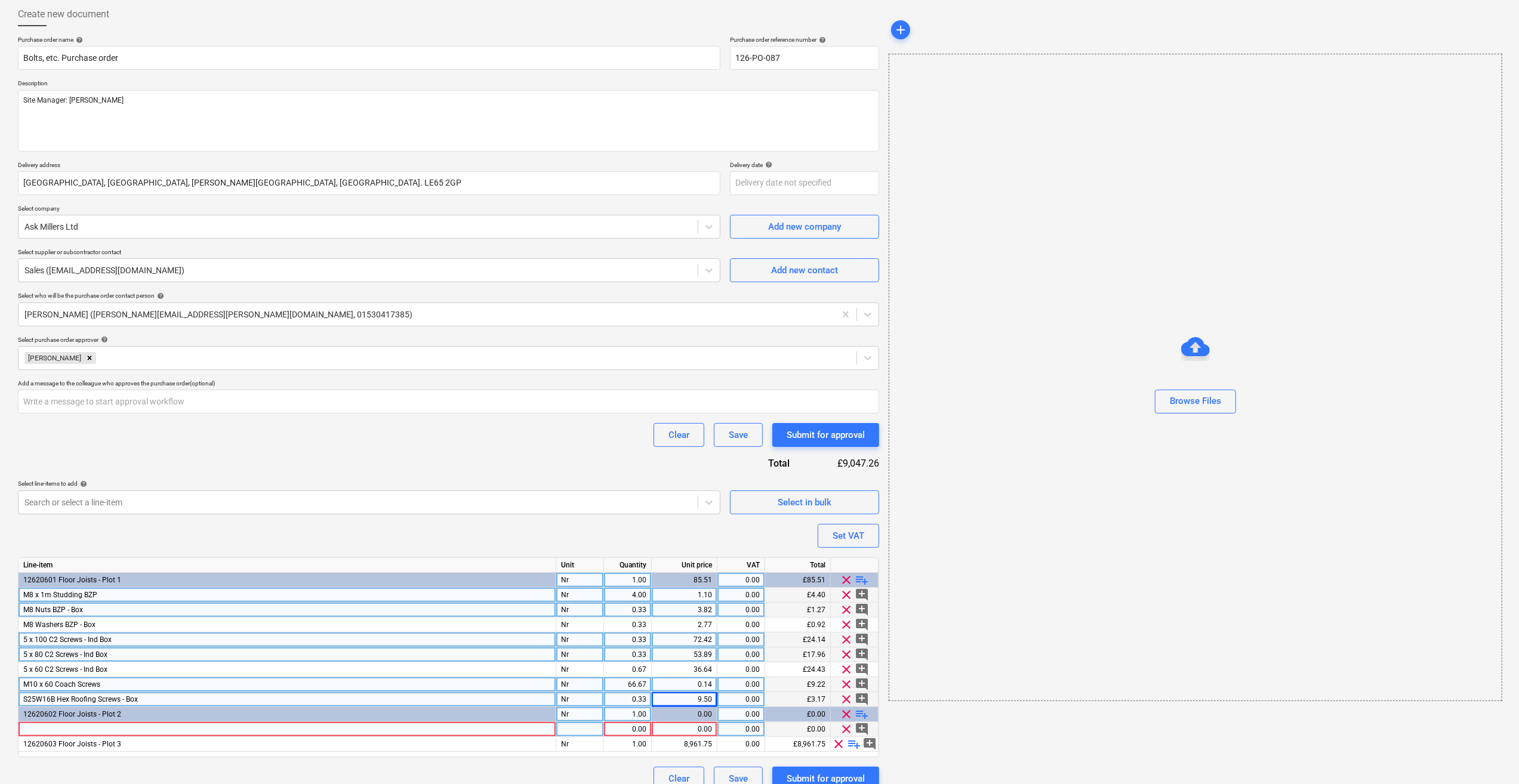
click at [47, 727] on div at bounding box center [287, 730] width 538 height 15
type input "As Plot 1"
click at [589, 731] on div "pcs" at bounding box center [580, 730] width 48 height 15
type input "Nr"
click at [676, 731] on div "0.00" at bounding box center [684, 730] width 55 height 15
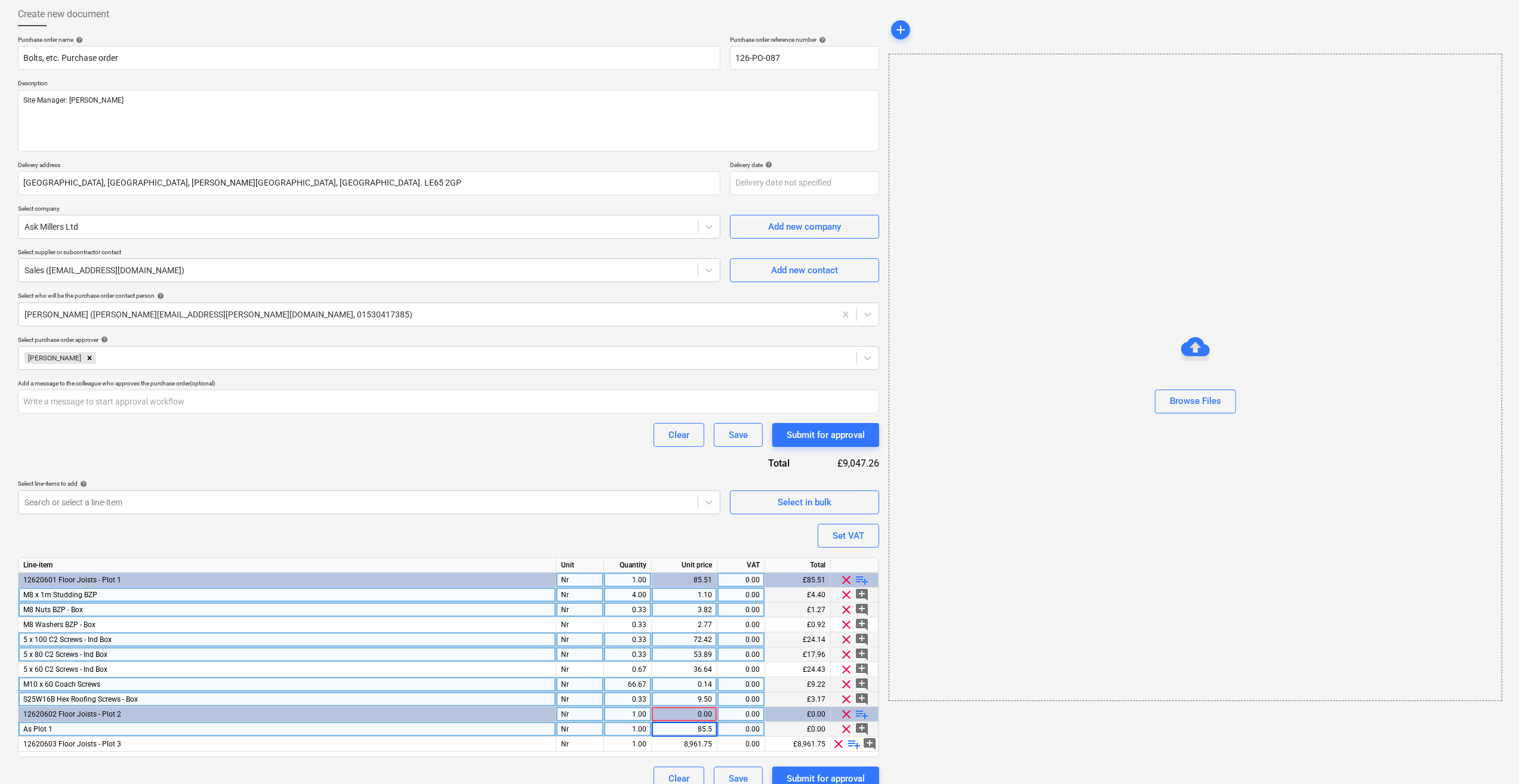
type input "85.51"
click at [1014, 732] on div "add Browse Files" at bounding box center [1195, 397] width 622 height 798
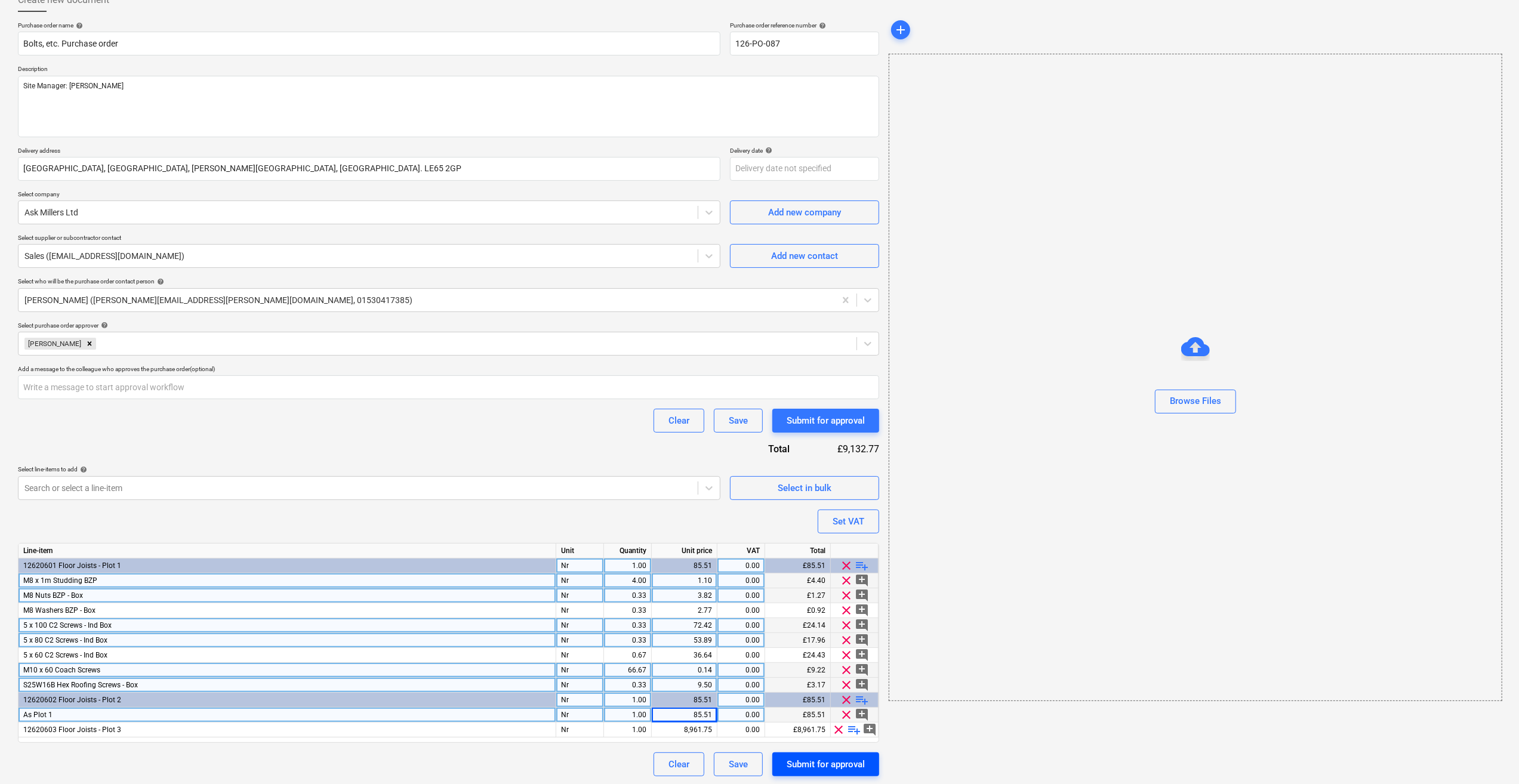
scroll to position [77, 0]
click at [856, 731] on span "playlist_add" at bounding box center [855, 729] width 14 height 14
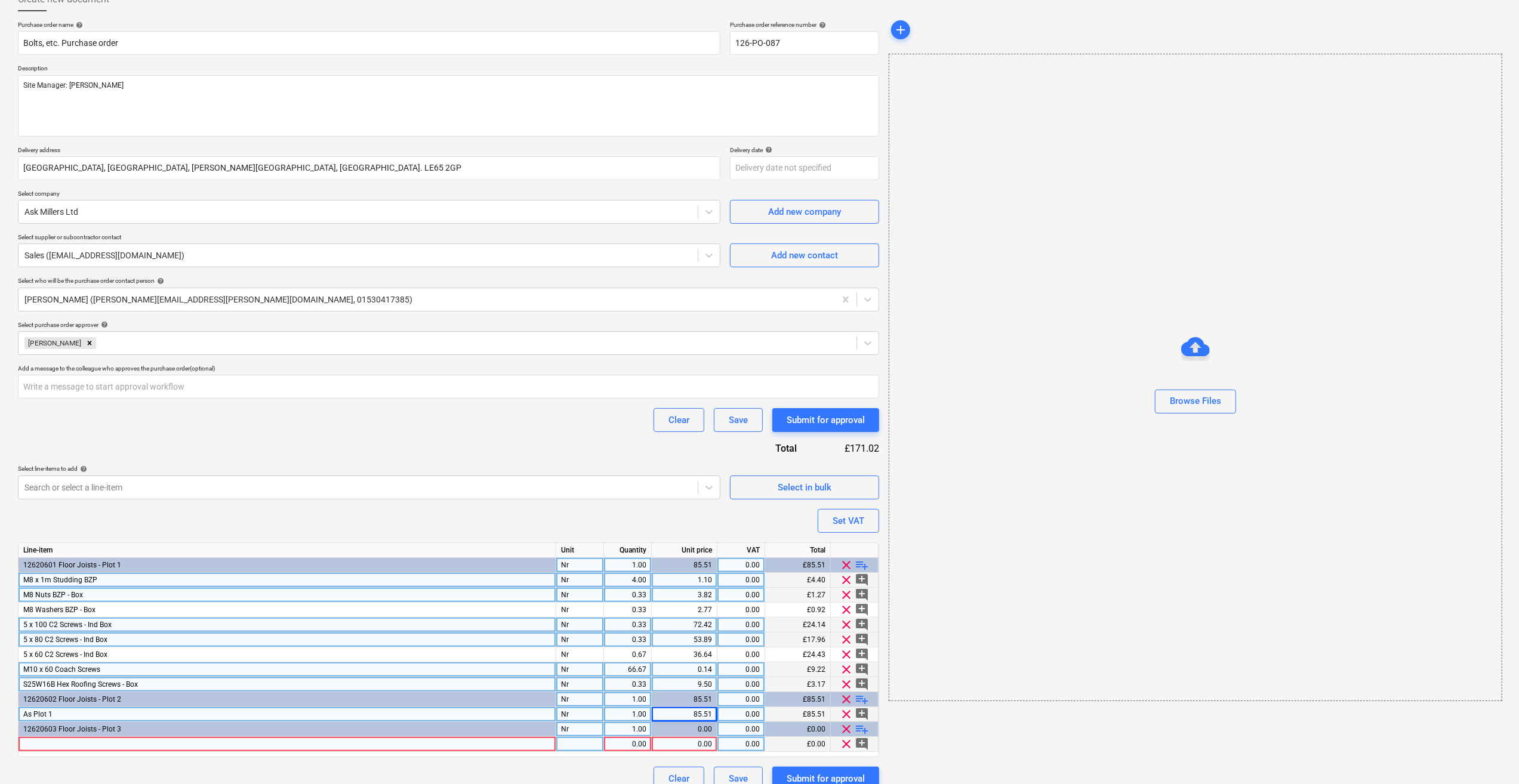
click at [27, 746] on div at bounding box center [287, 744] width 538 height 15
type input "As Plot 1"
click at [578, 744] on div "pcs" at bounding box center [580, 744] width 48 height 15
type input "Nr"
click at [708, 744] on div "0.00" at bounding box center [684, 744] width 55 height 15
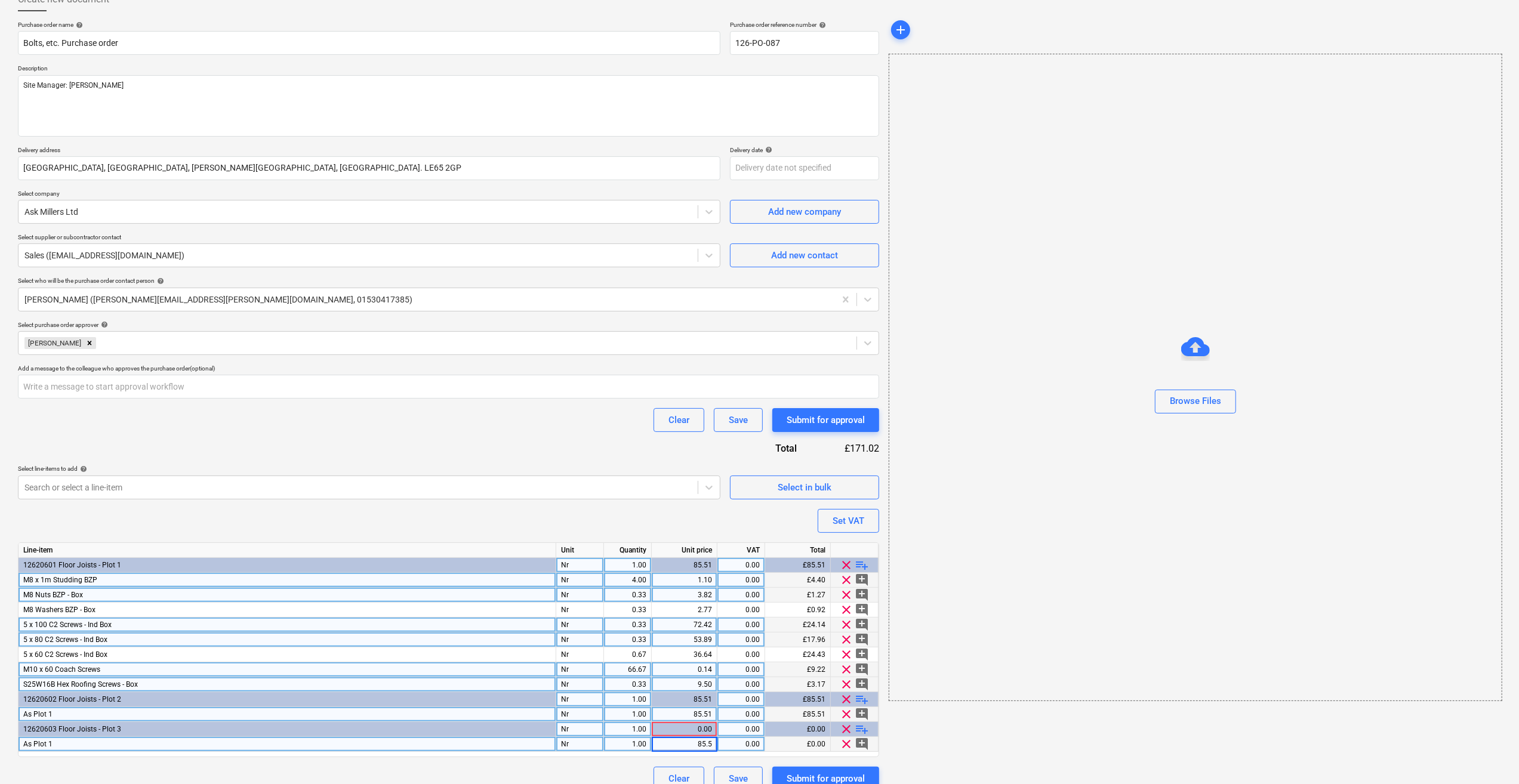
type input "85.52"
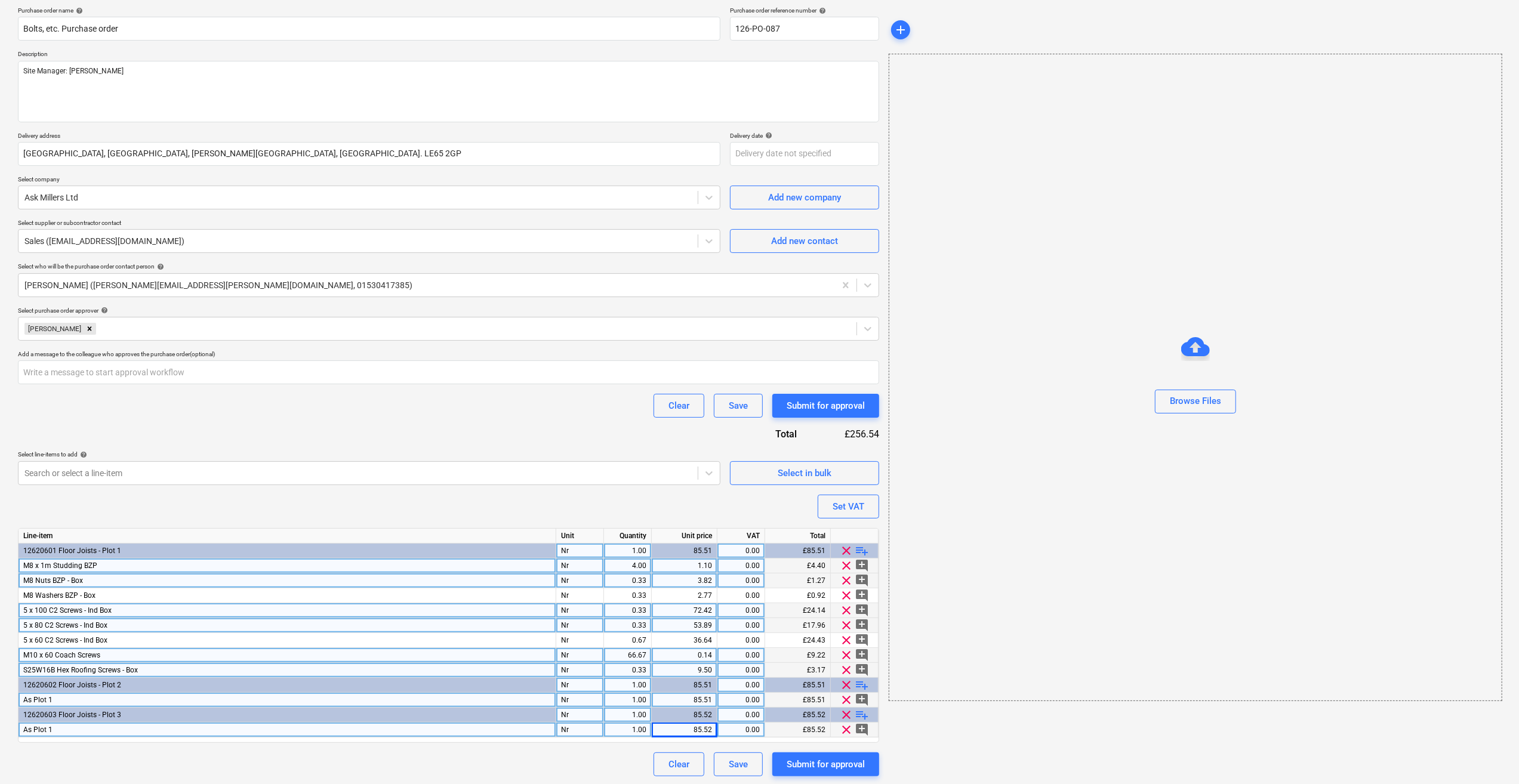
scroll to position [92, 0]
click at [859, 504] on div "Set VAT" at bounding box center [849, 506] width 32 height 15
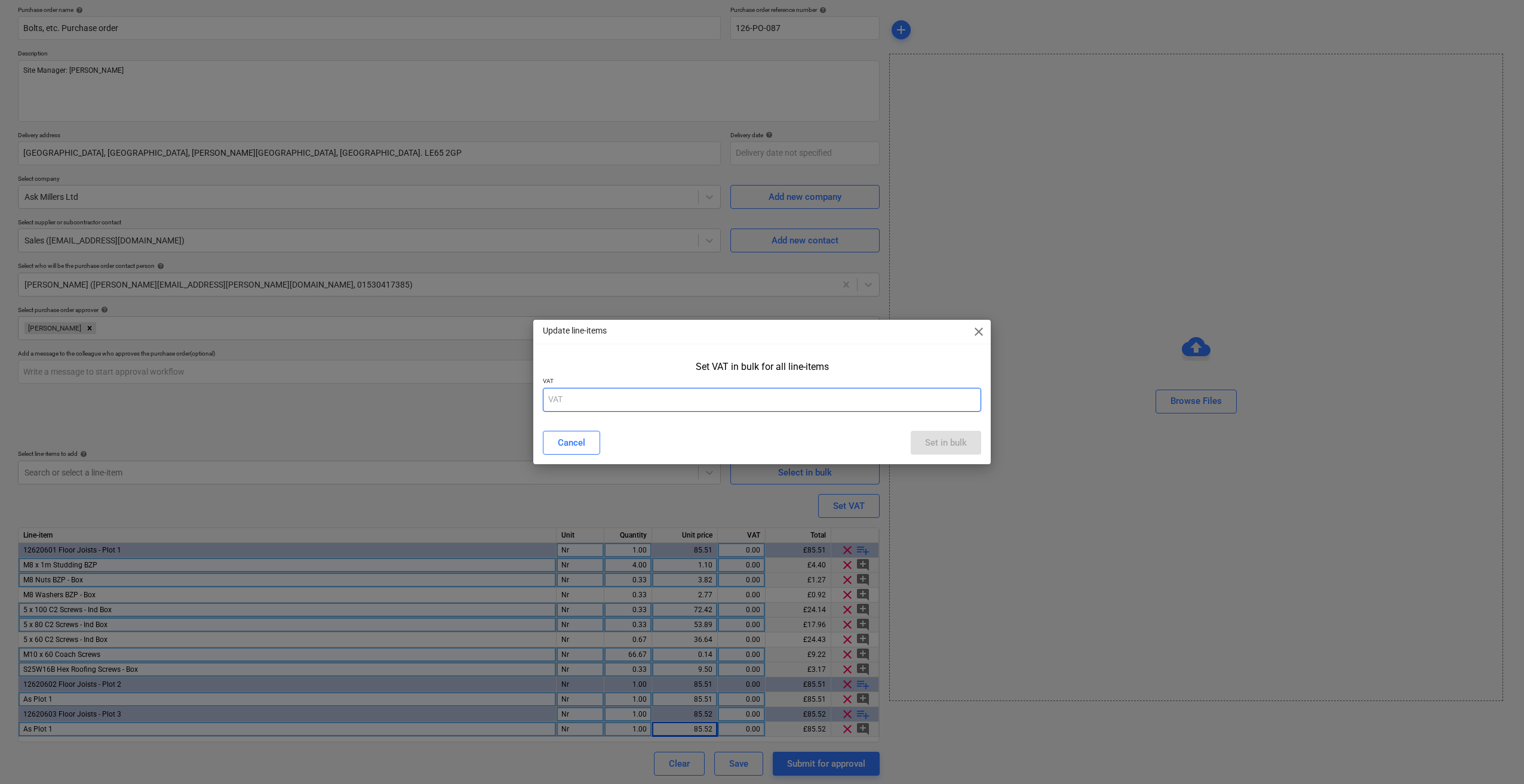
click at [572, 403] on input "text" at bounding box center [762, 400] width 439 height 24
type input "20"
click at [961, 444] on div "Set in bulk" at bounding box center [946, 443] width 42 height 15
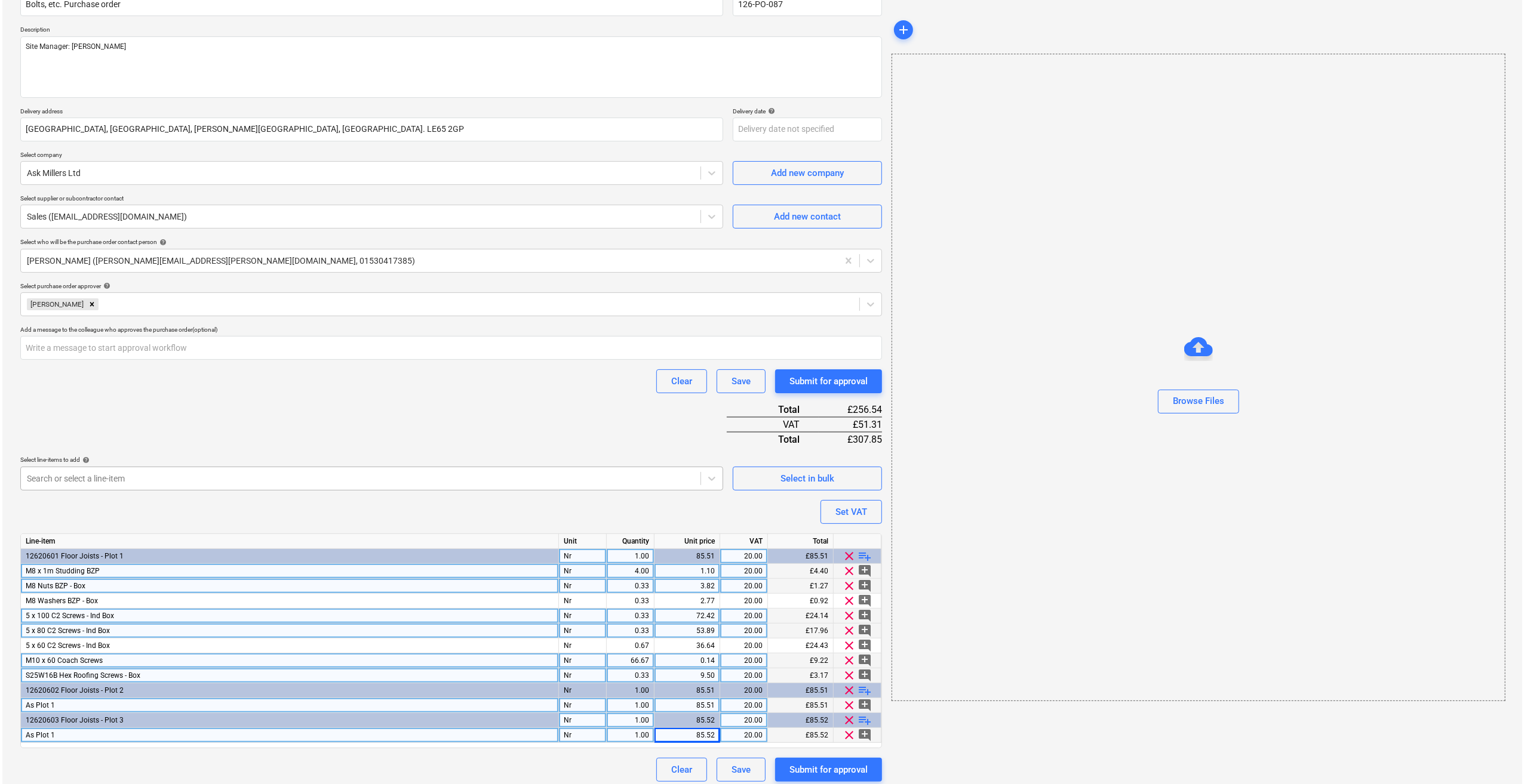
scroll to position [122, 0]
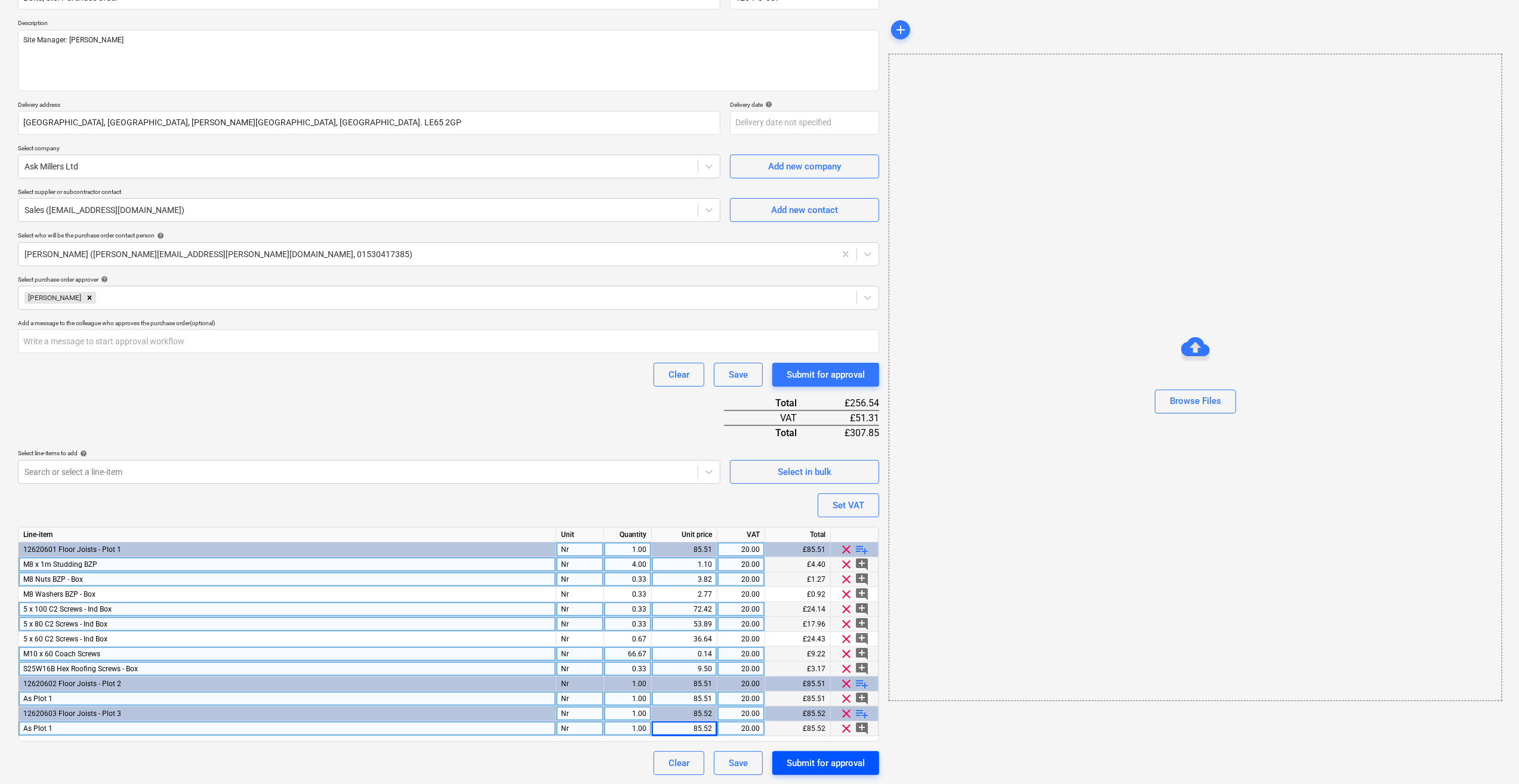
click at [828, 764] on div "Submit for approval" at bounding box center [825, 763] width 78 height 15
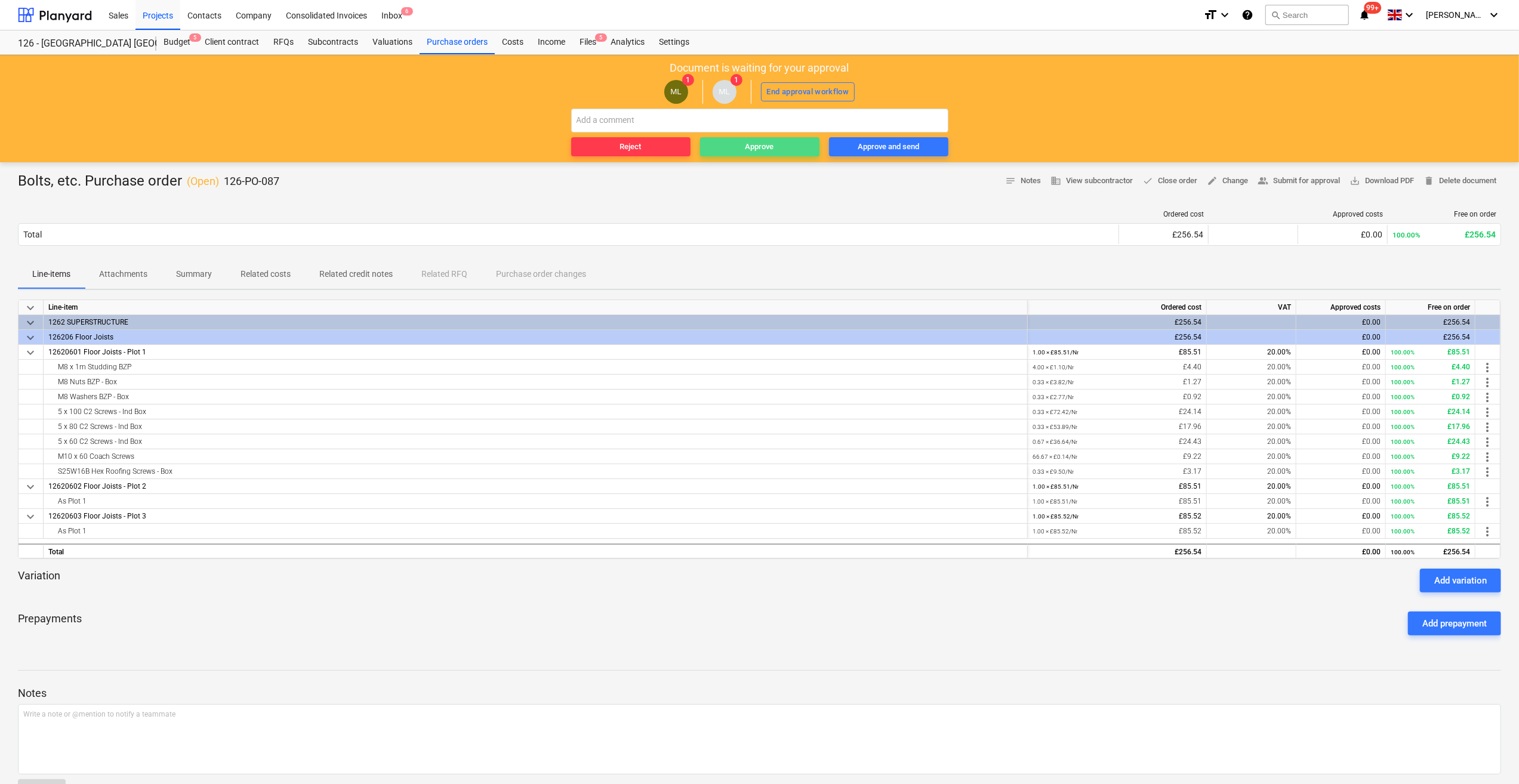
drag, startPoint x: 741, startPoint y: 144, endPoint x: 728, endPoint y: 171, distance: 30.0
click at [742, 144] on span "Approve" at bounding box center [760, 147] width 110 height 14
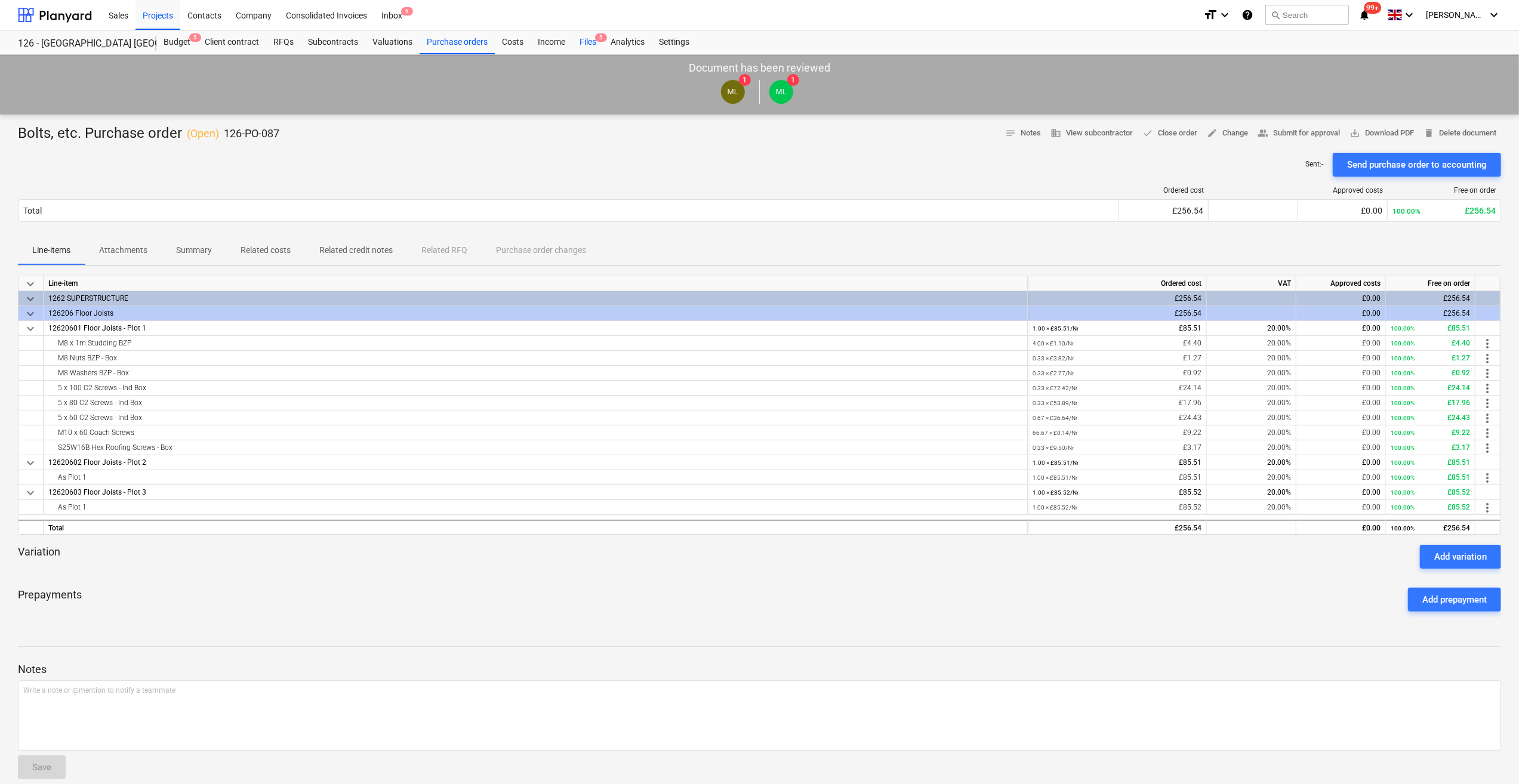
click at [582, 40] on div "Files 5" at bounding box center [587, 42] width 31 height 24
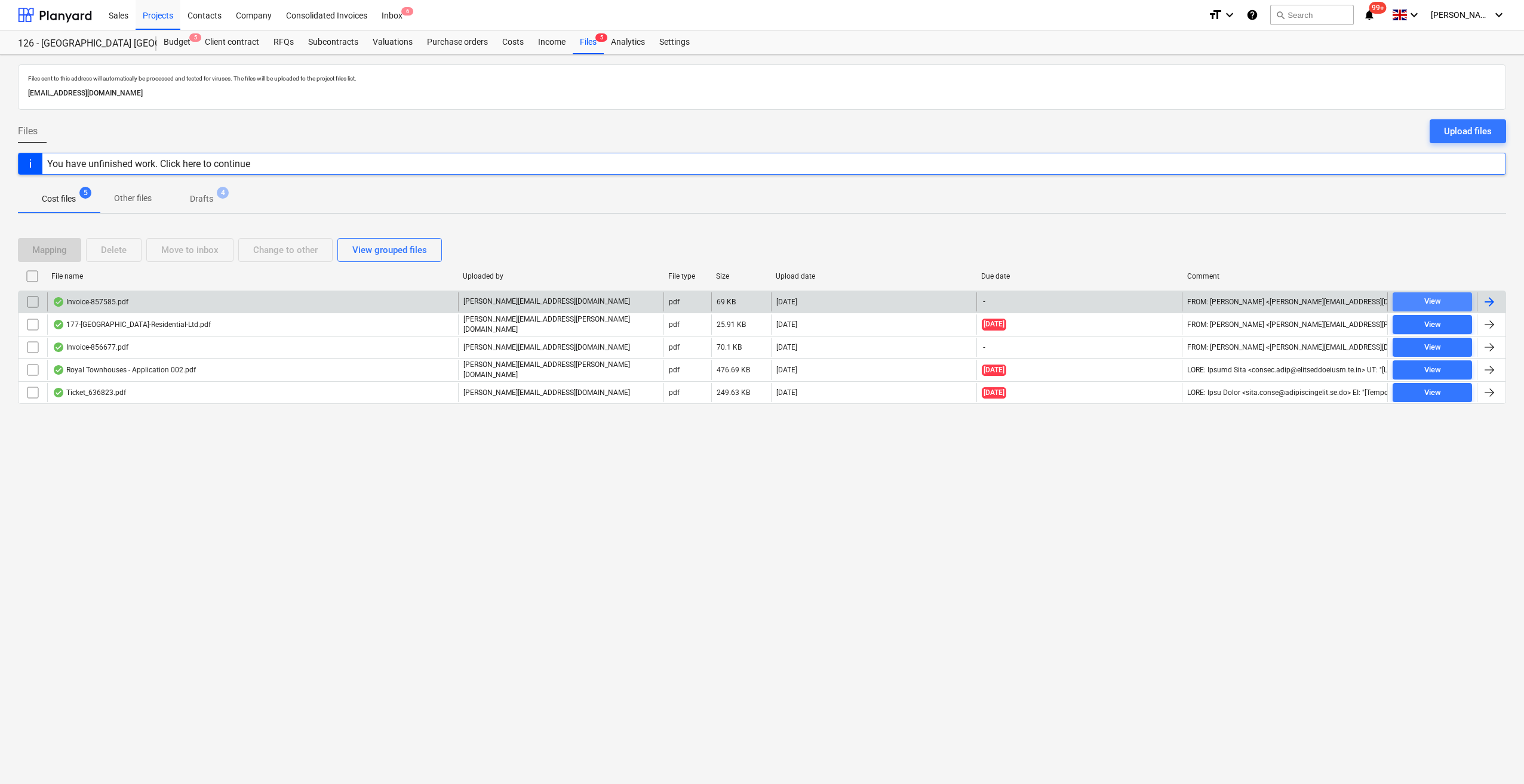
click at [1439, 299] on div "View" at bounding box center [1433, 302] width 17 height 14
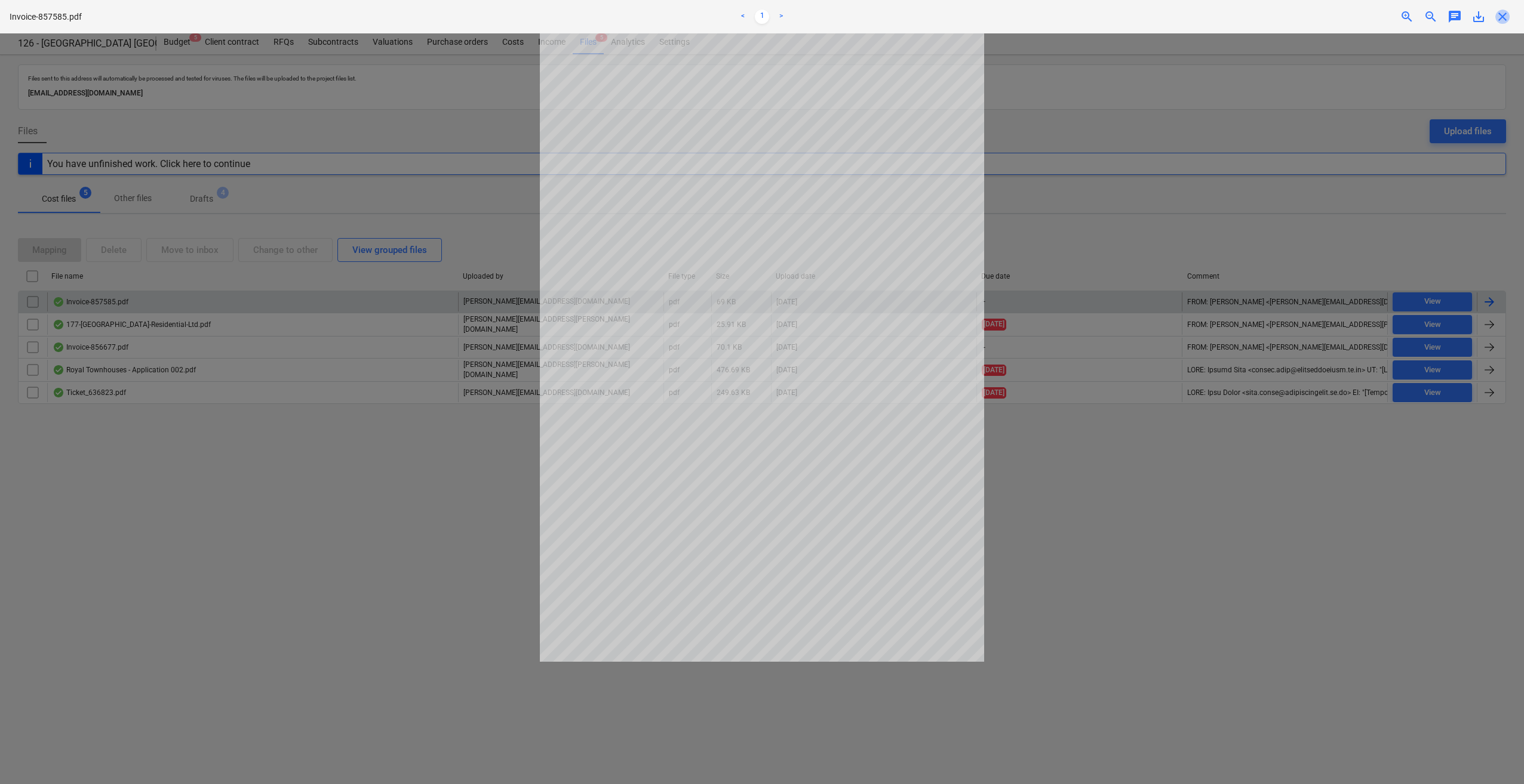
drag, startPoint x: 1497, startPoint y: 17, endPoint x: 1523, endPoint y: 74, distance: 62.6
click at [1498, 17] on span "close" at bounding box center [1502, 17] width 14 height 14
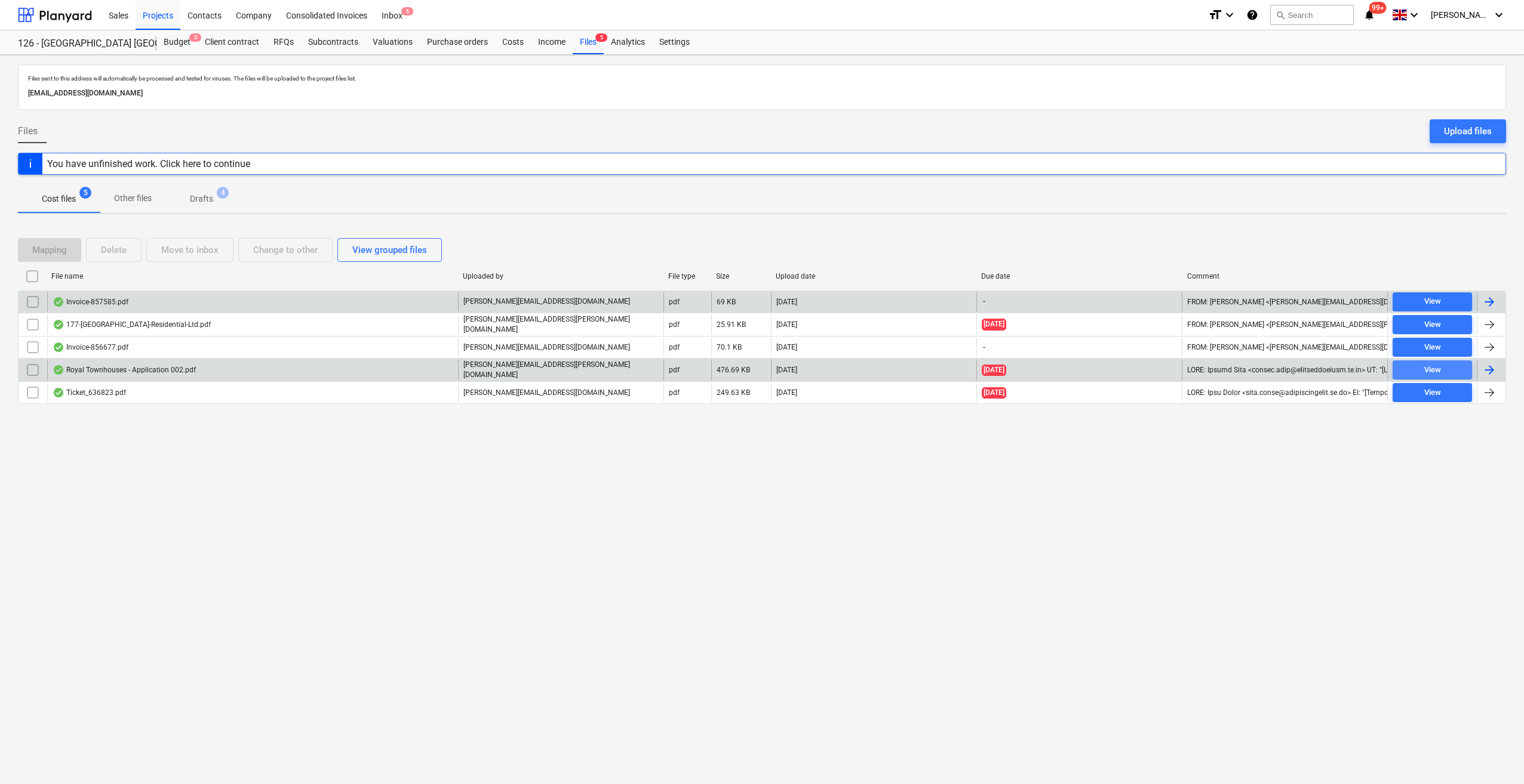
click at [1443, 363] on span "View" at bounding box center [1432, 370] width 70 height 14
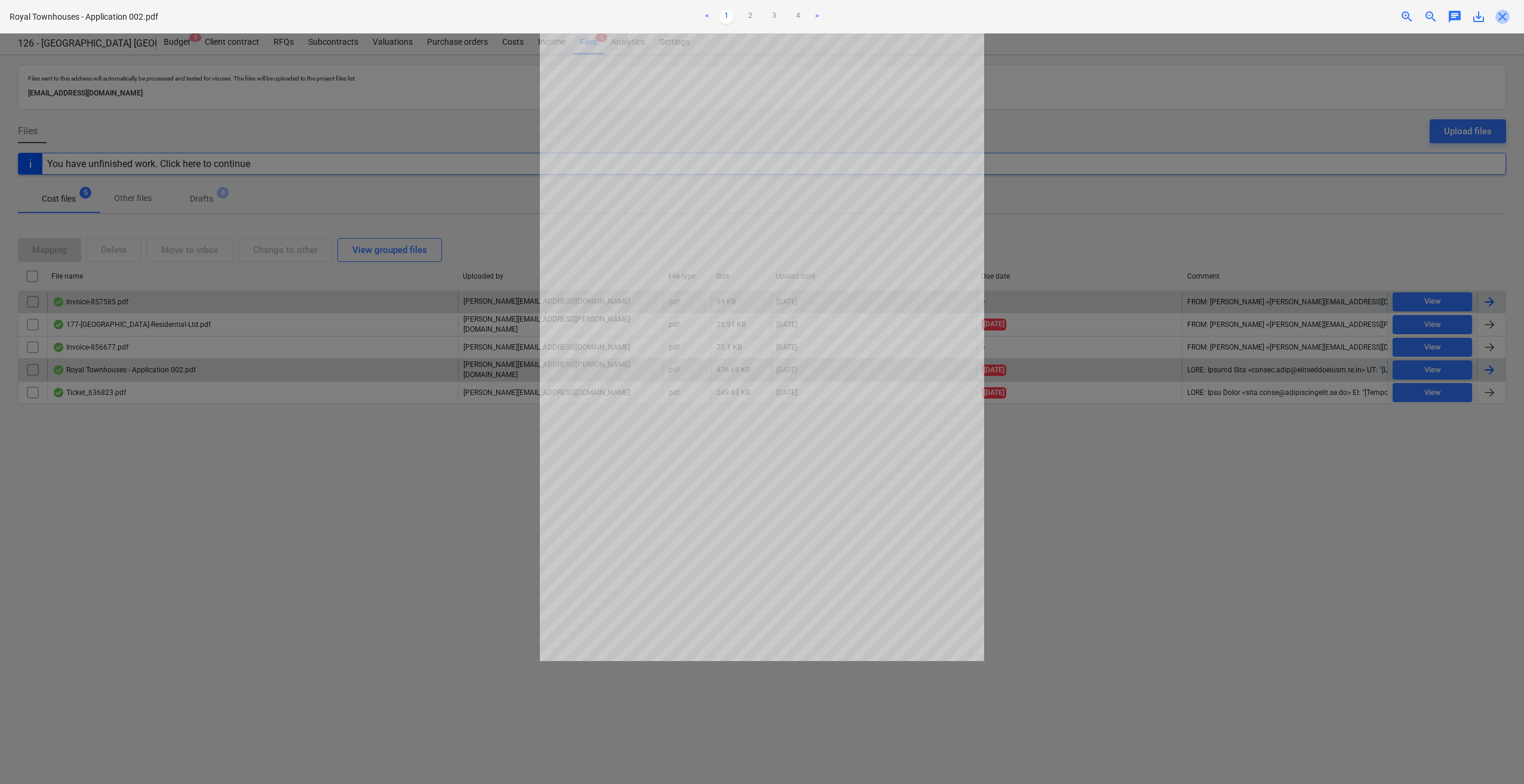
click at [1504, 18] on span "close" at bounding box center [1502, 17] width 14 height 14
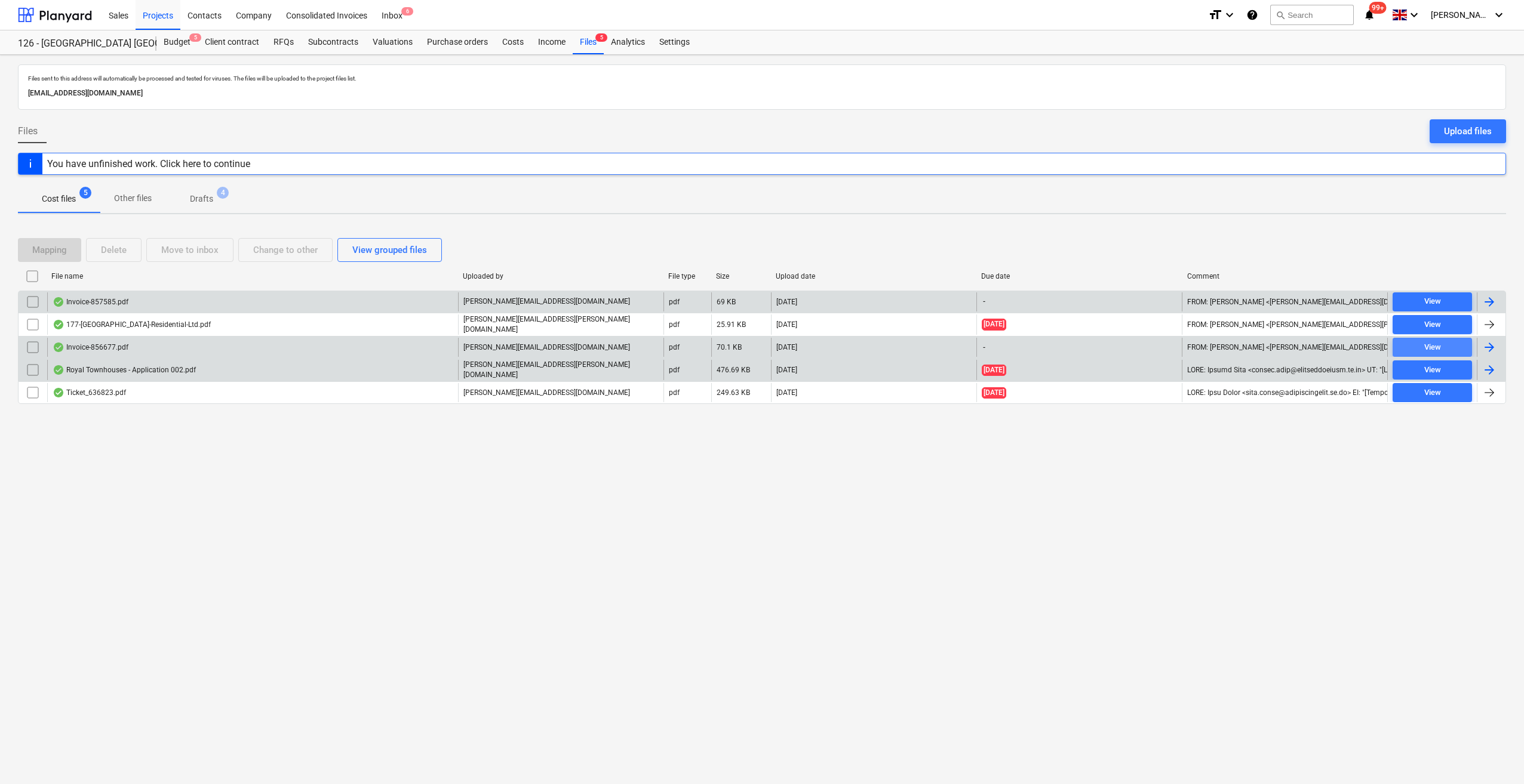
click at [1431, 345] on div "View" at bounding box center [1433, 348] width 17 height 14
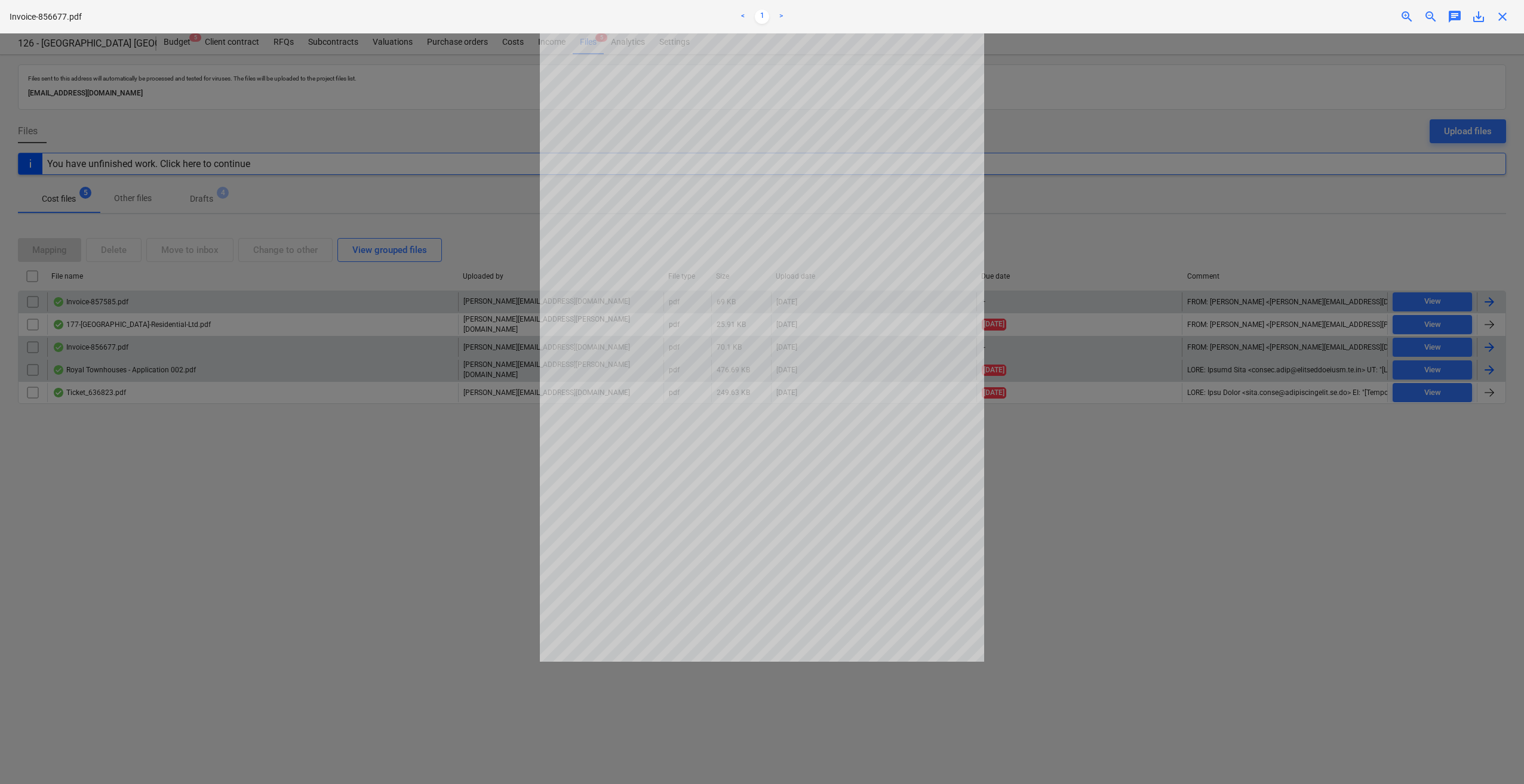
click at [1501, 18] on span "close" at bounding box center [1502, 17] width 14 height 14
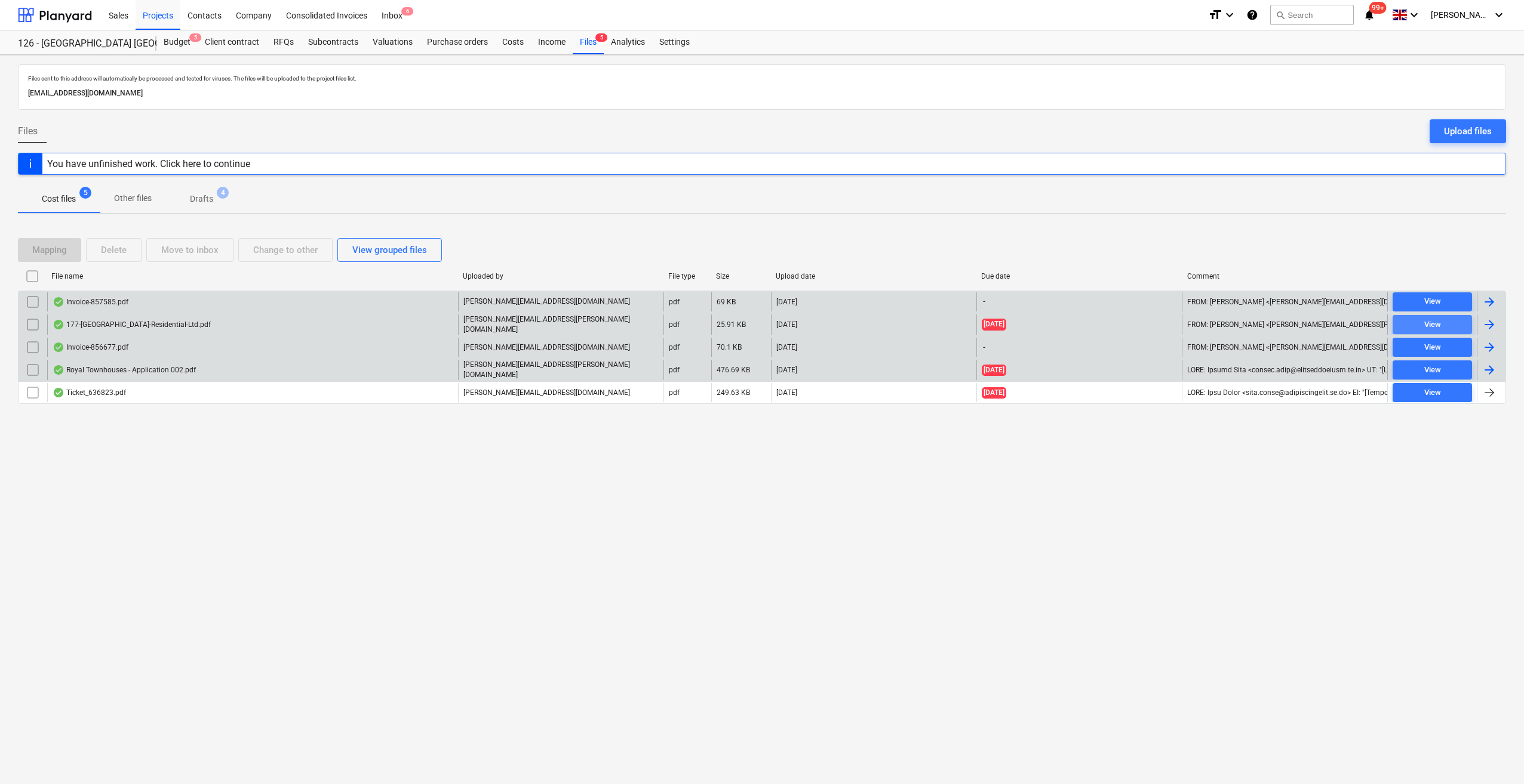
click at [1443, 318] on span "View" at bounding box center [1432, 325] width 70 height 14
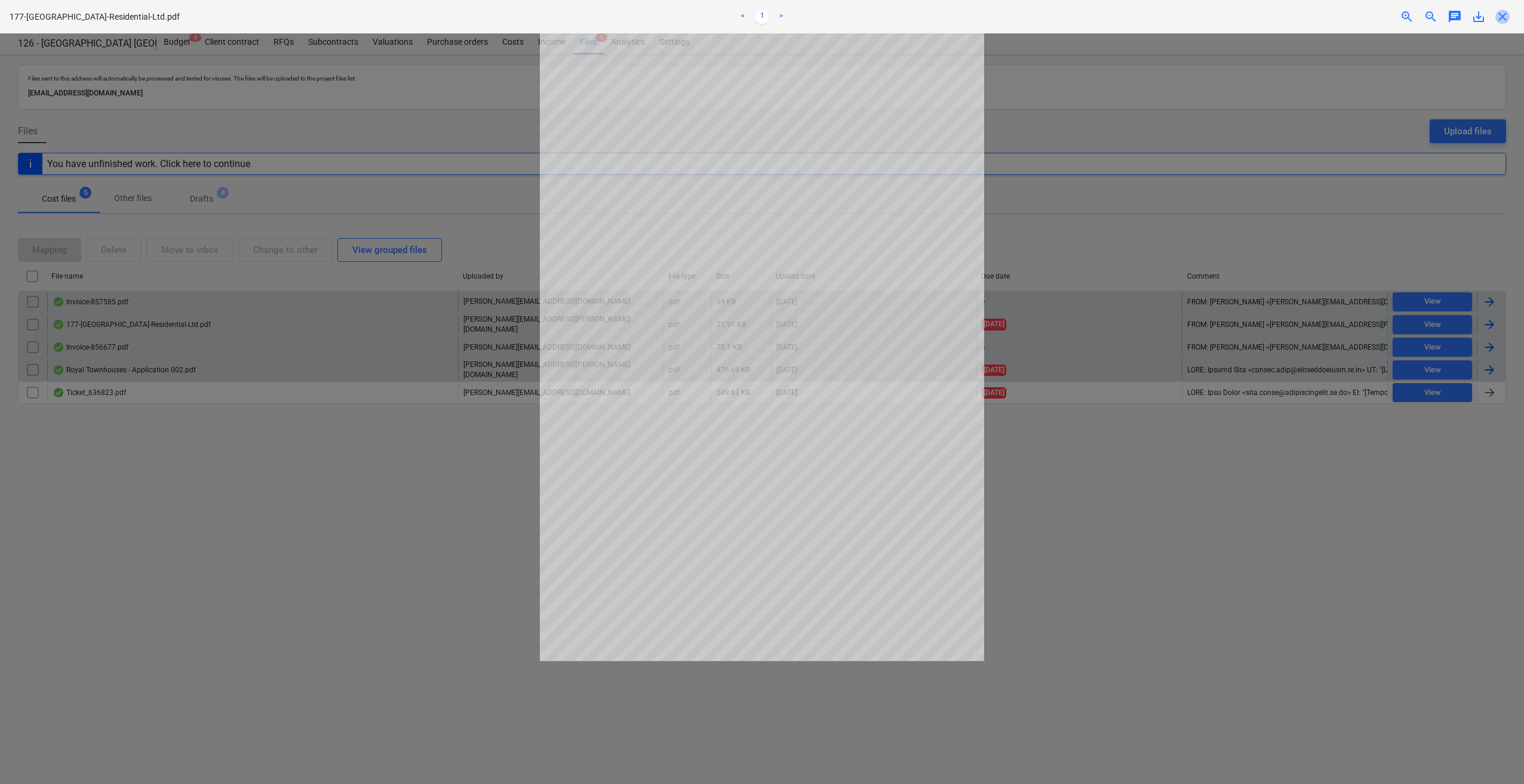
click at [1500, 23] on span "close" at bounding box center [1502, 17] width 14 height 14
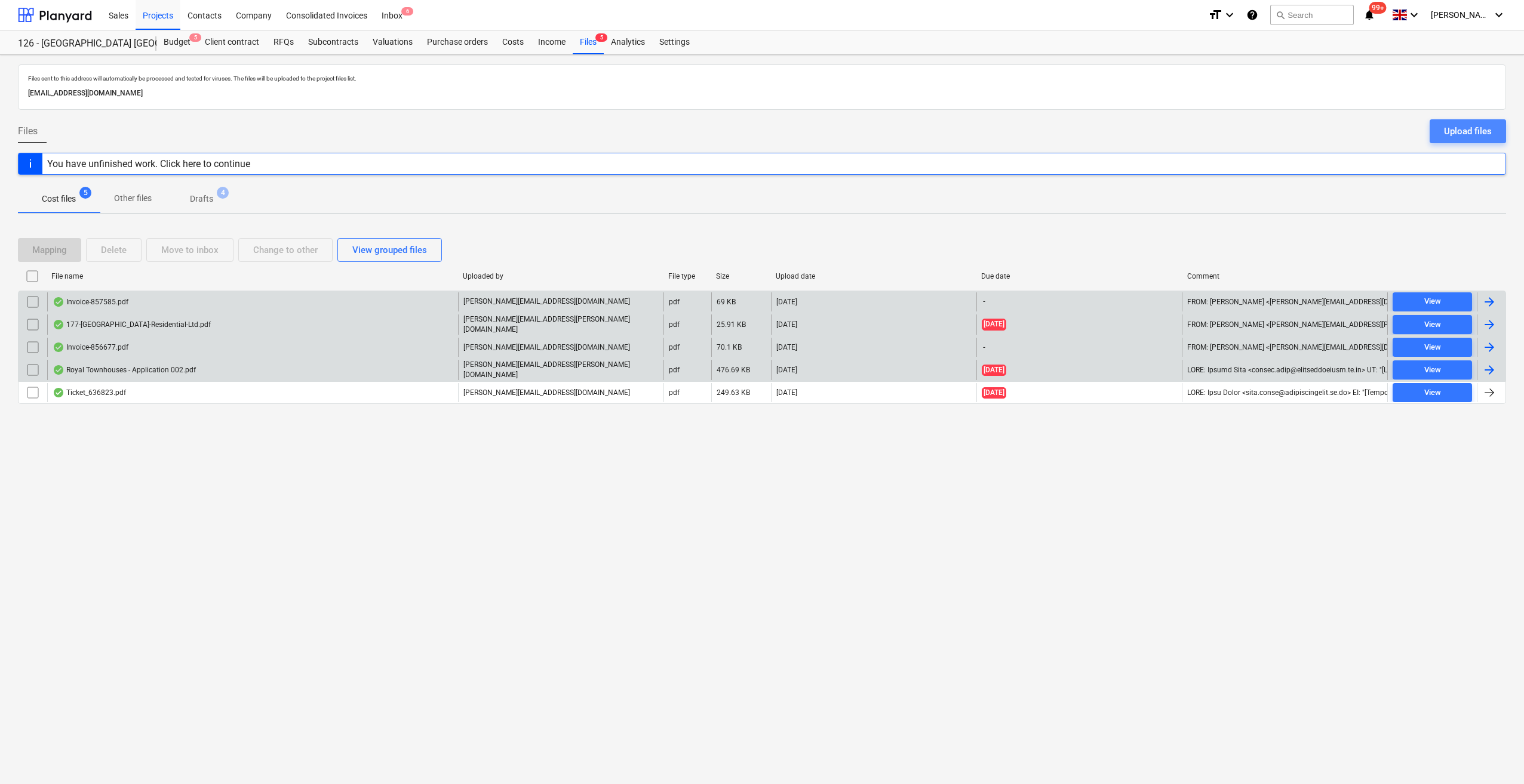
click at [1468, 135] on div "Upload files" at bounding box center [1468, 131] width 48 height 15
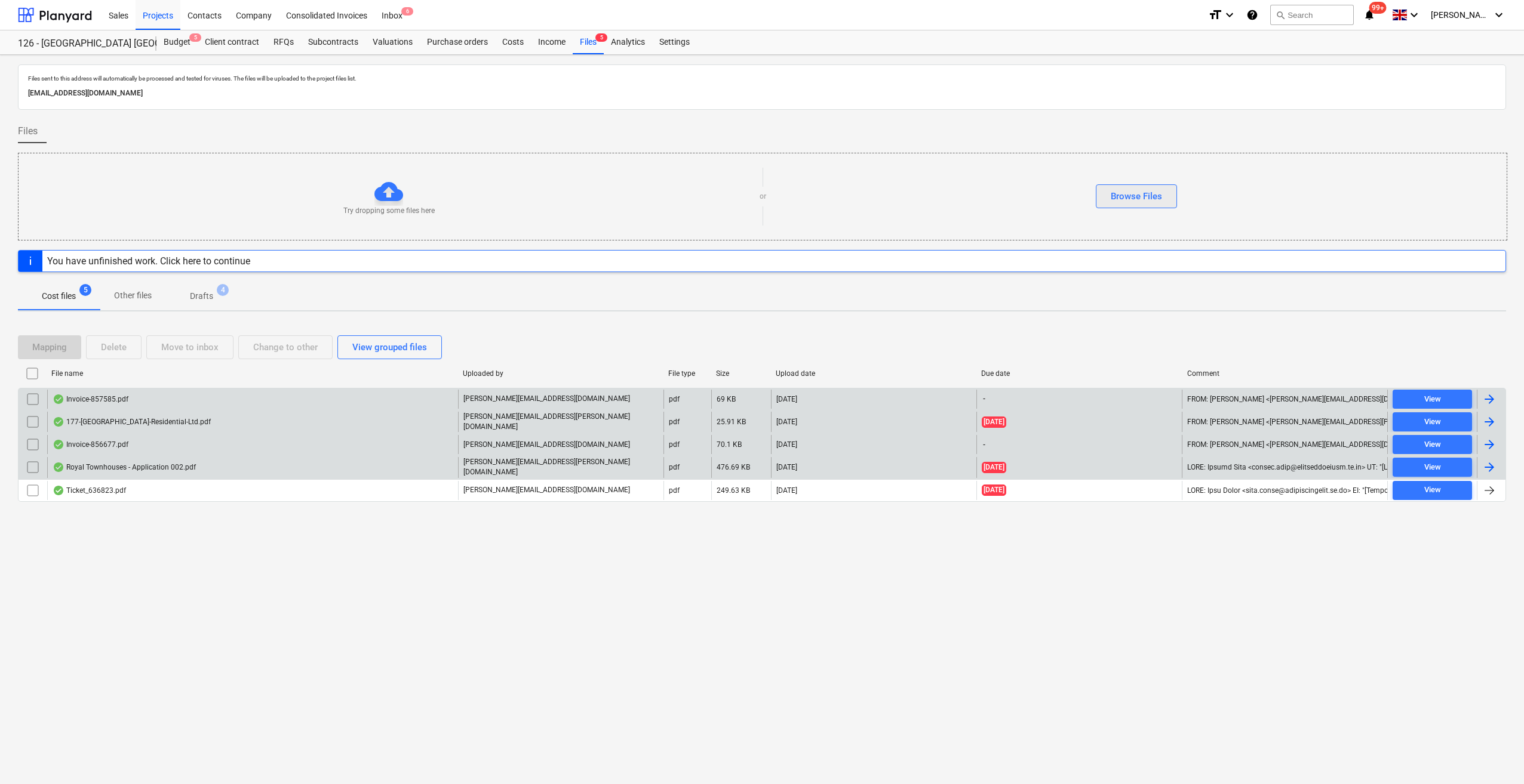
click at [1155, 198] on div "Browse Files" at bounding box center [1136, 196] width 52 height 15
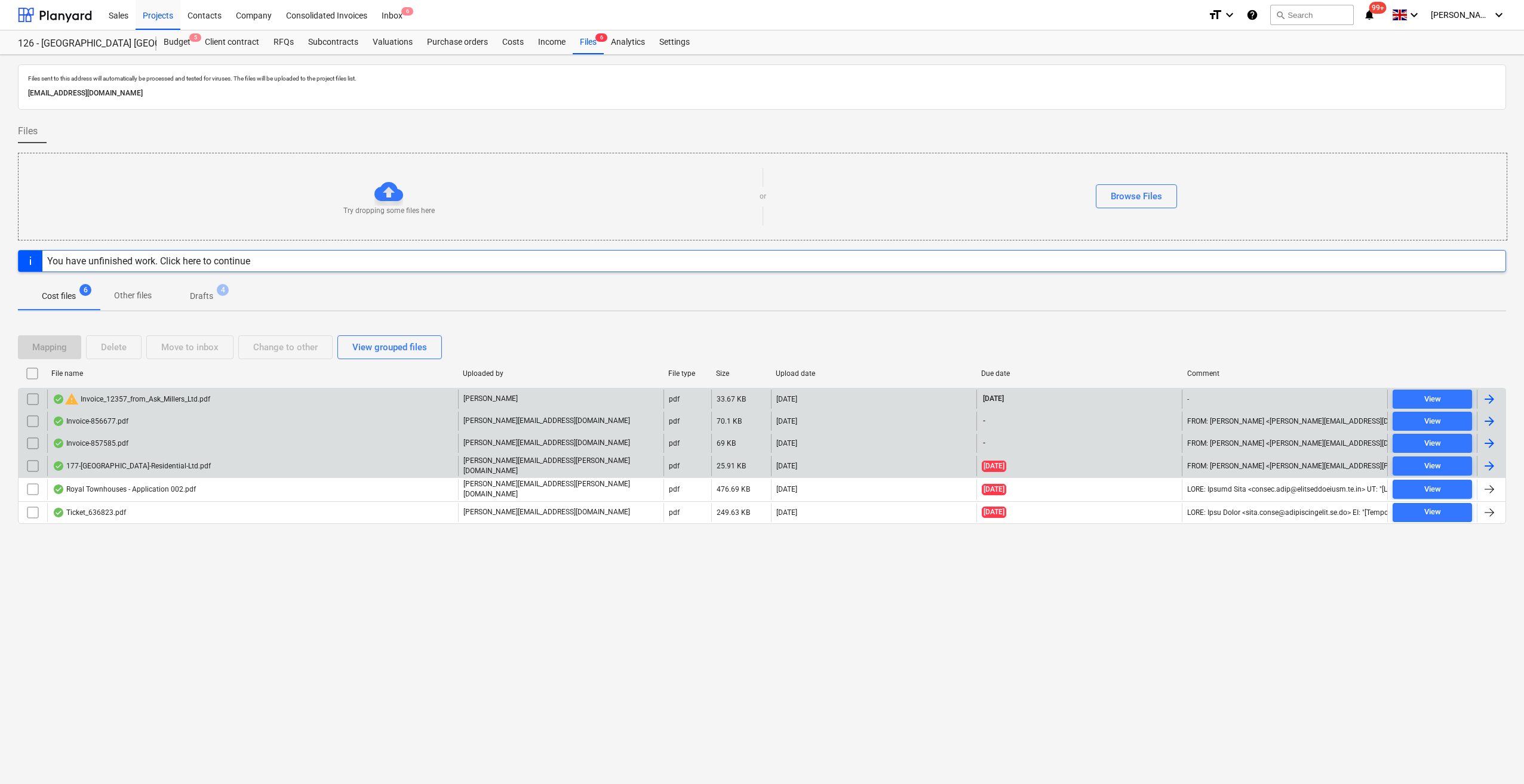
click at [1486, 393] on div at bounding box center [1489, 399] width 14 height 14
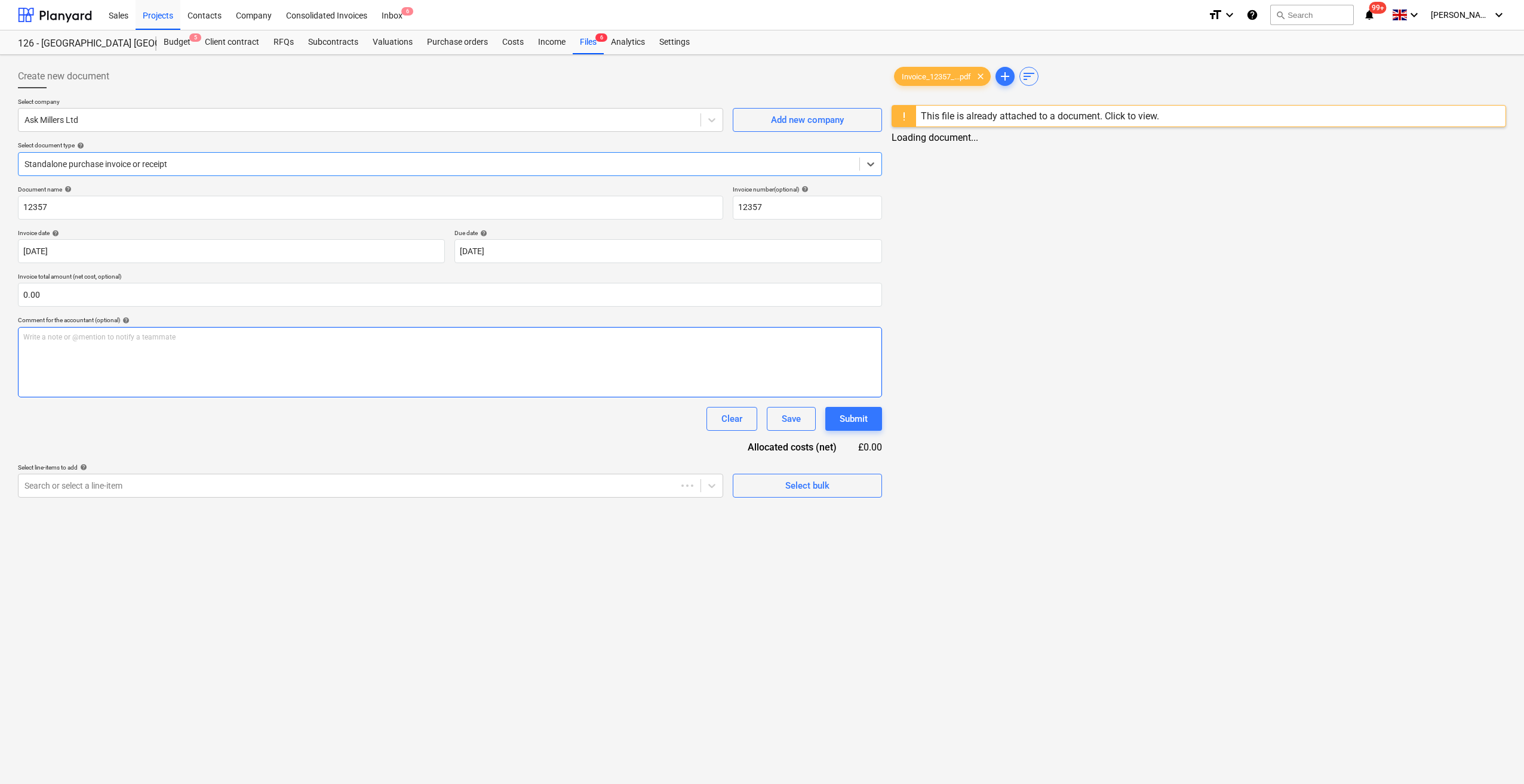
type input "12357"
type input "[DATE]"
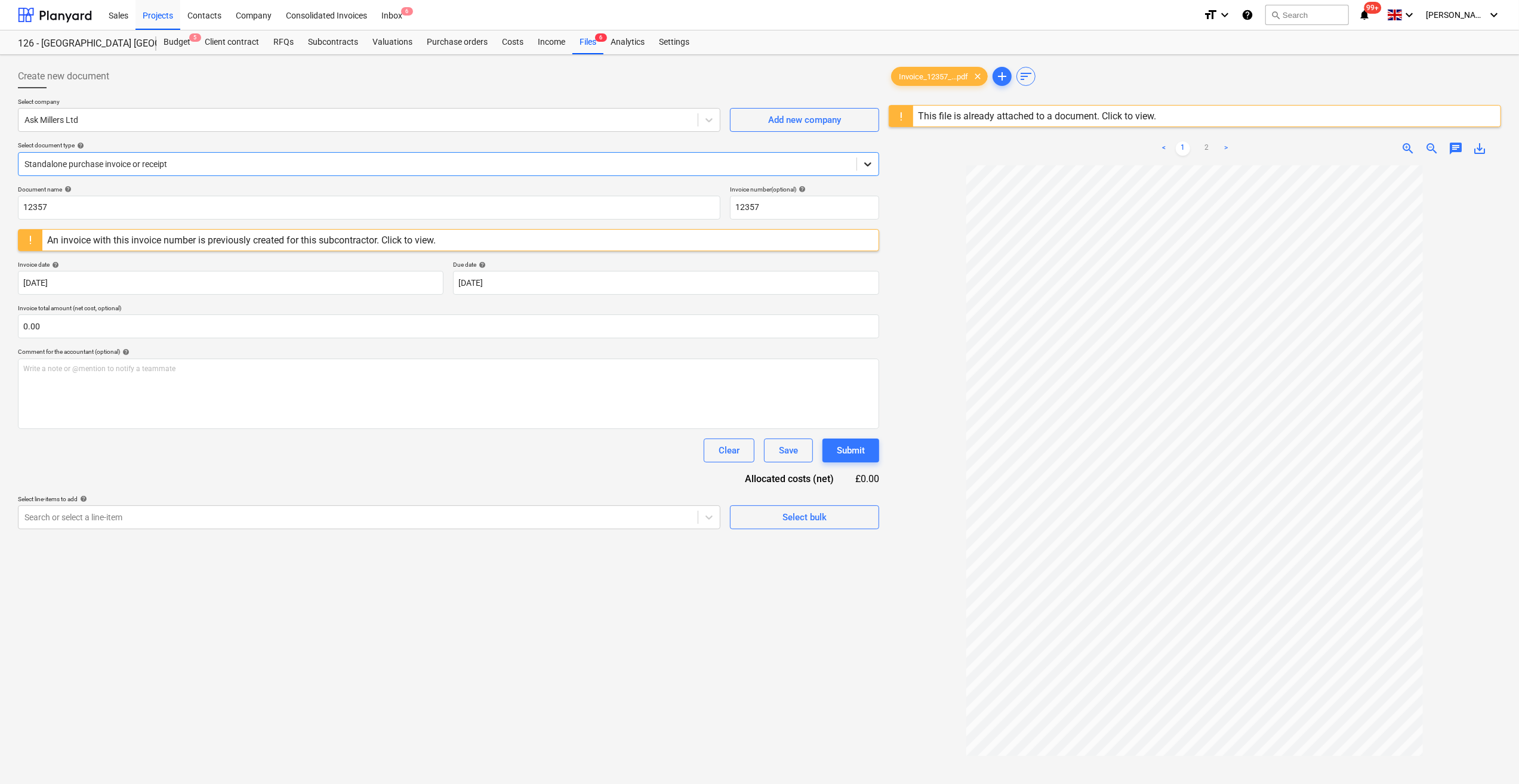
click at [869, 167] on icon at bounding box center [868, 164] width 12 height 12
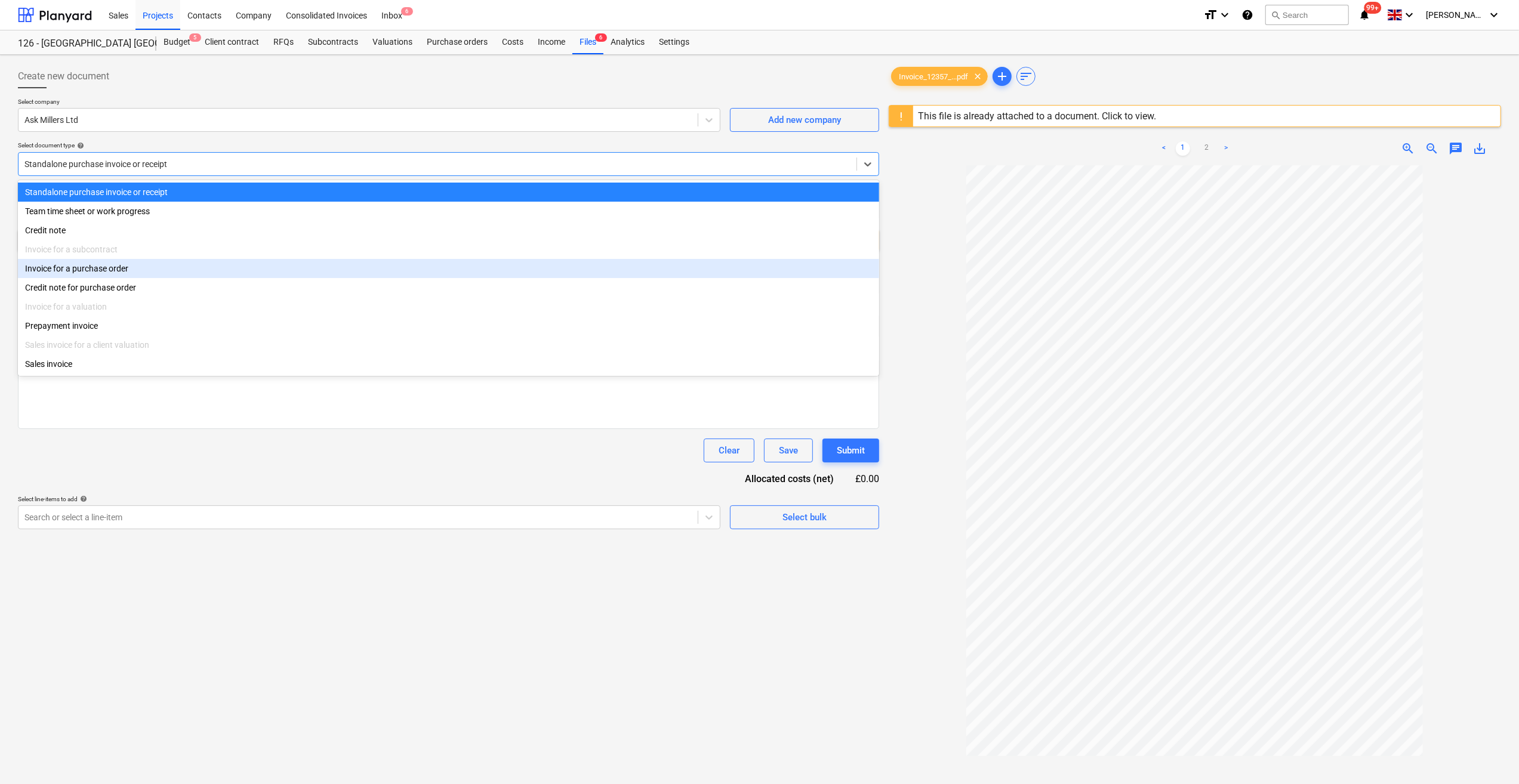
click at [122, 270] on div "Invoice for a purchase order" at bounding box center [449, 268] width 862 height 19
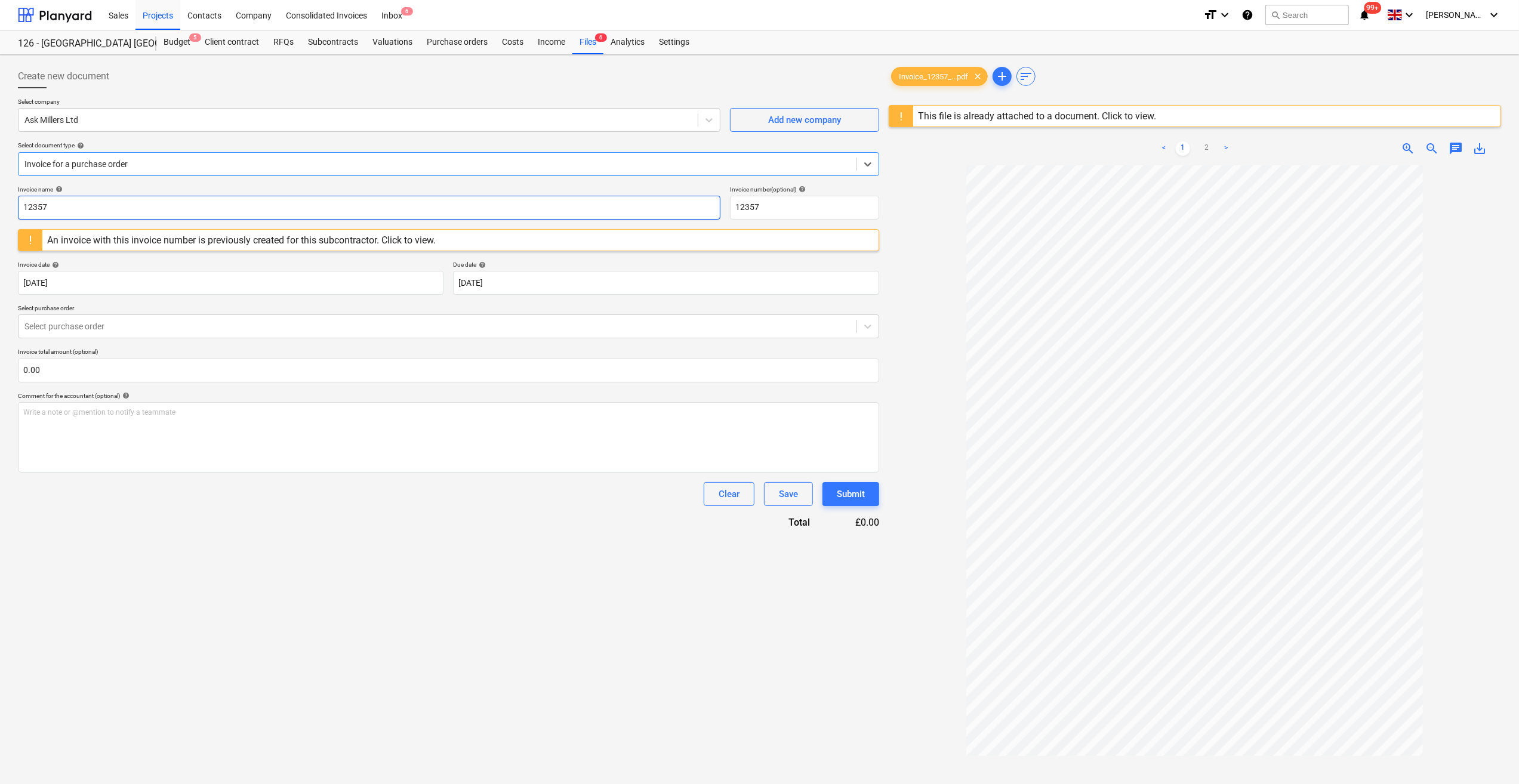
click at [20, 207] on input "12357" at bounding box center [369, 207] width 703 height 24
type input "Bolts, etc. 12357"
click at [138, 327] on div at bounding box center [437, 327] width 826 height 12
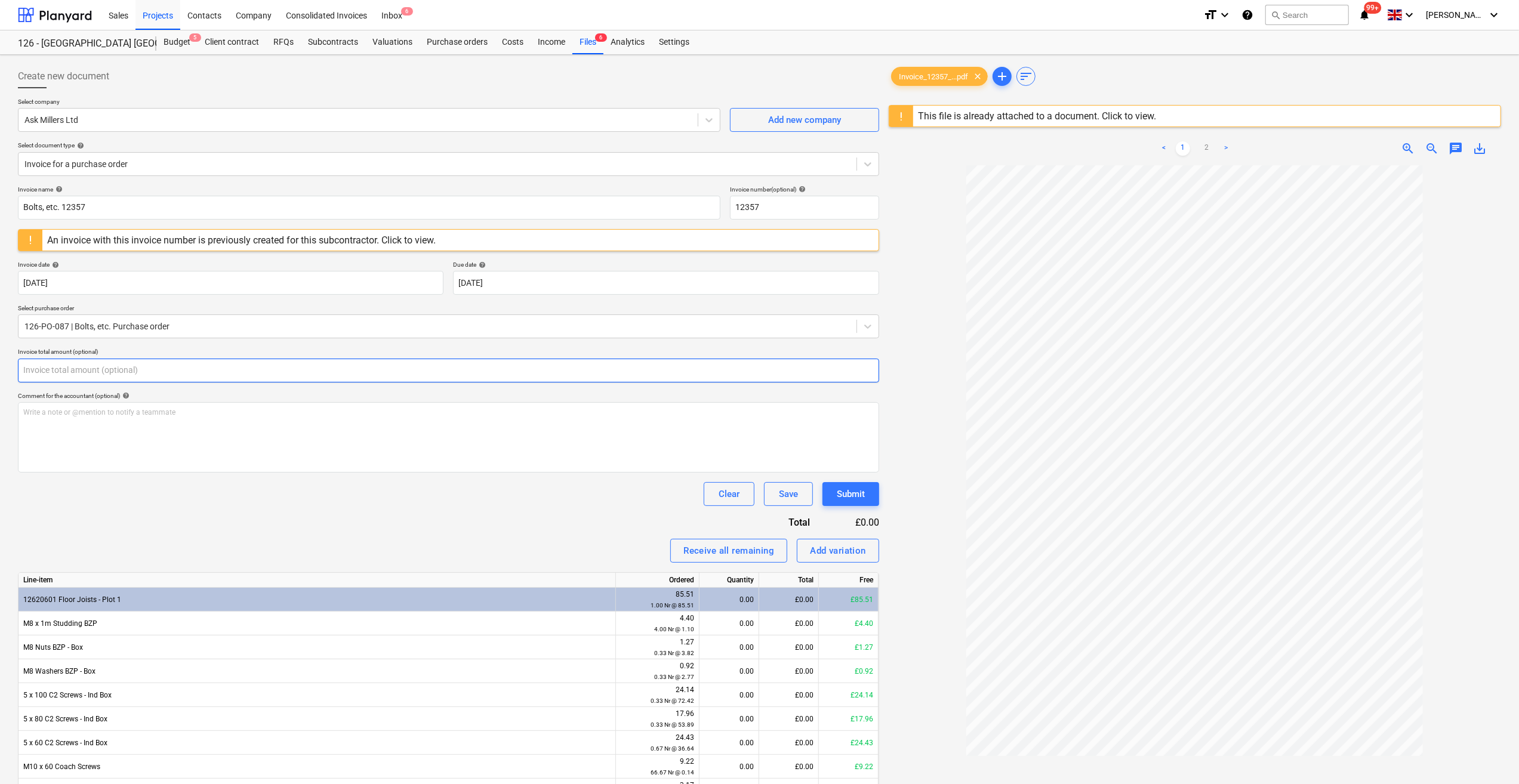
click at [68, 371] on input "text" at bounding box center [449, 370] width 862 height 24
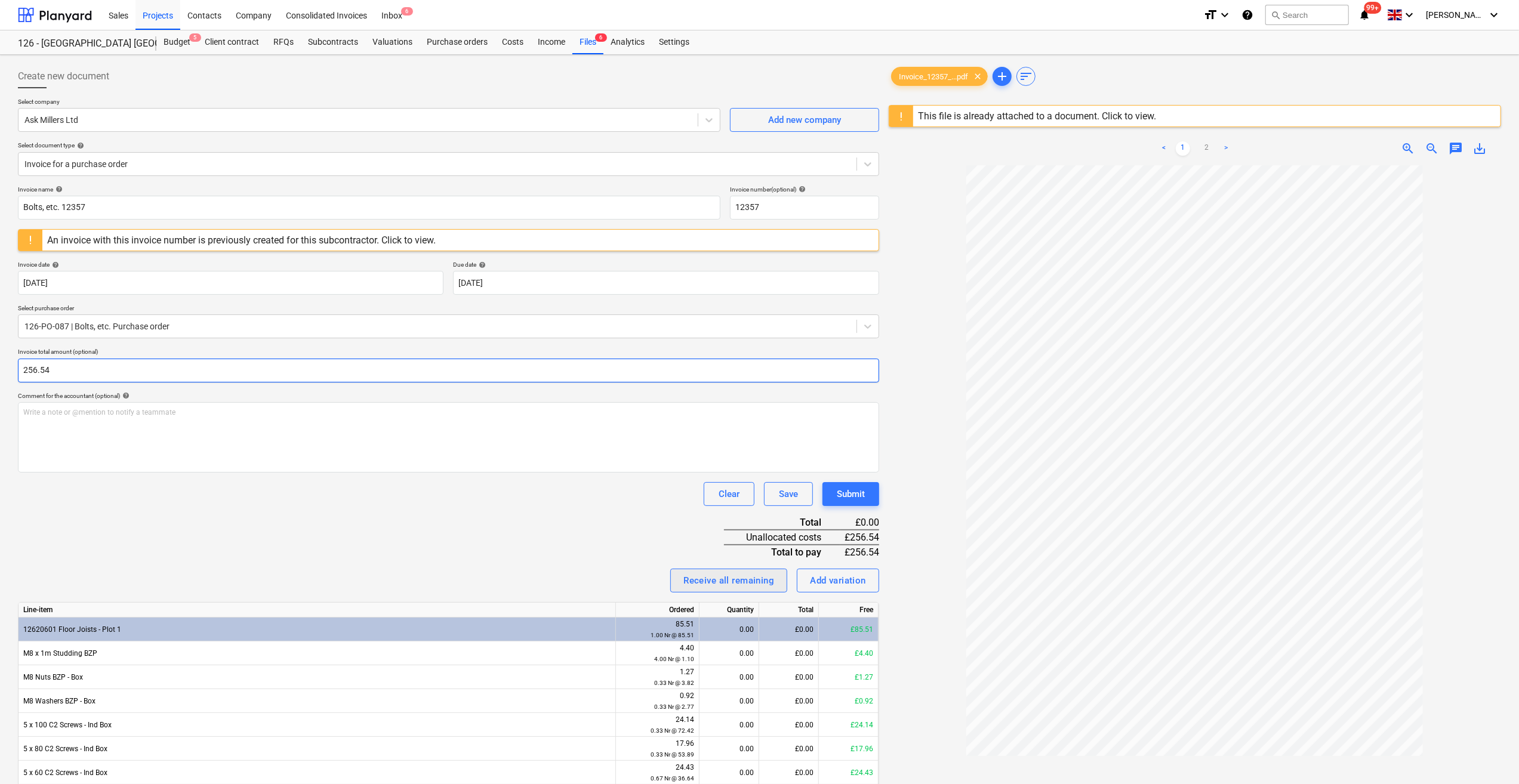
type input "256.54"
click at [723, 587] on div "Receive all remaining" at bounding box center [728, 580] width 90 height 15
click at [851, 498] on div "Submit" at bounding box center [850, 494] width 28 height 15
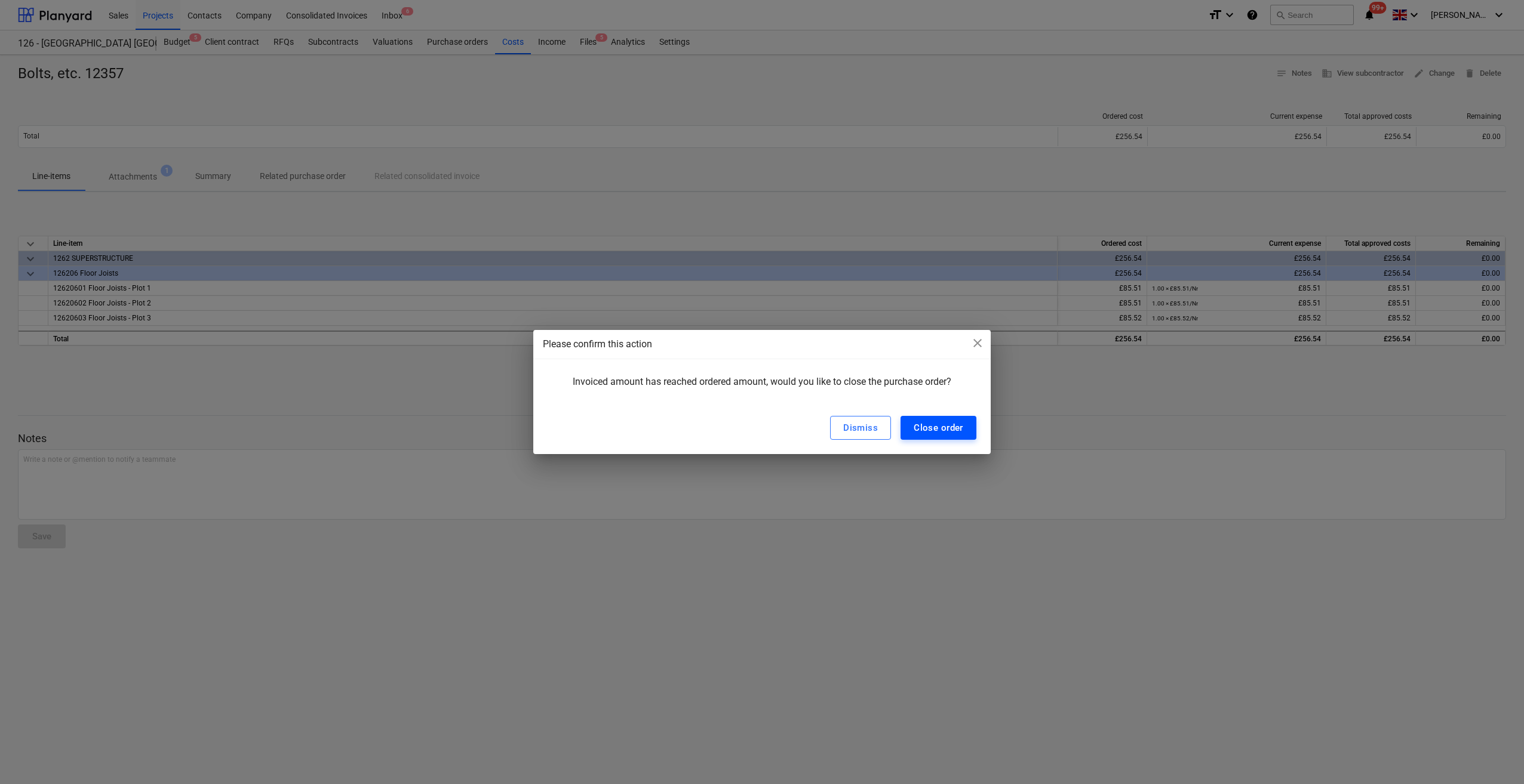
click at [945, 433] on div "Close order" at bounding box center [938, 428] width 49 height 15
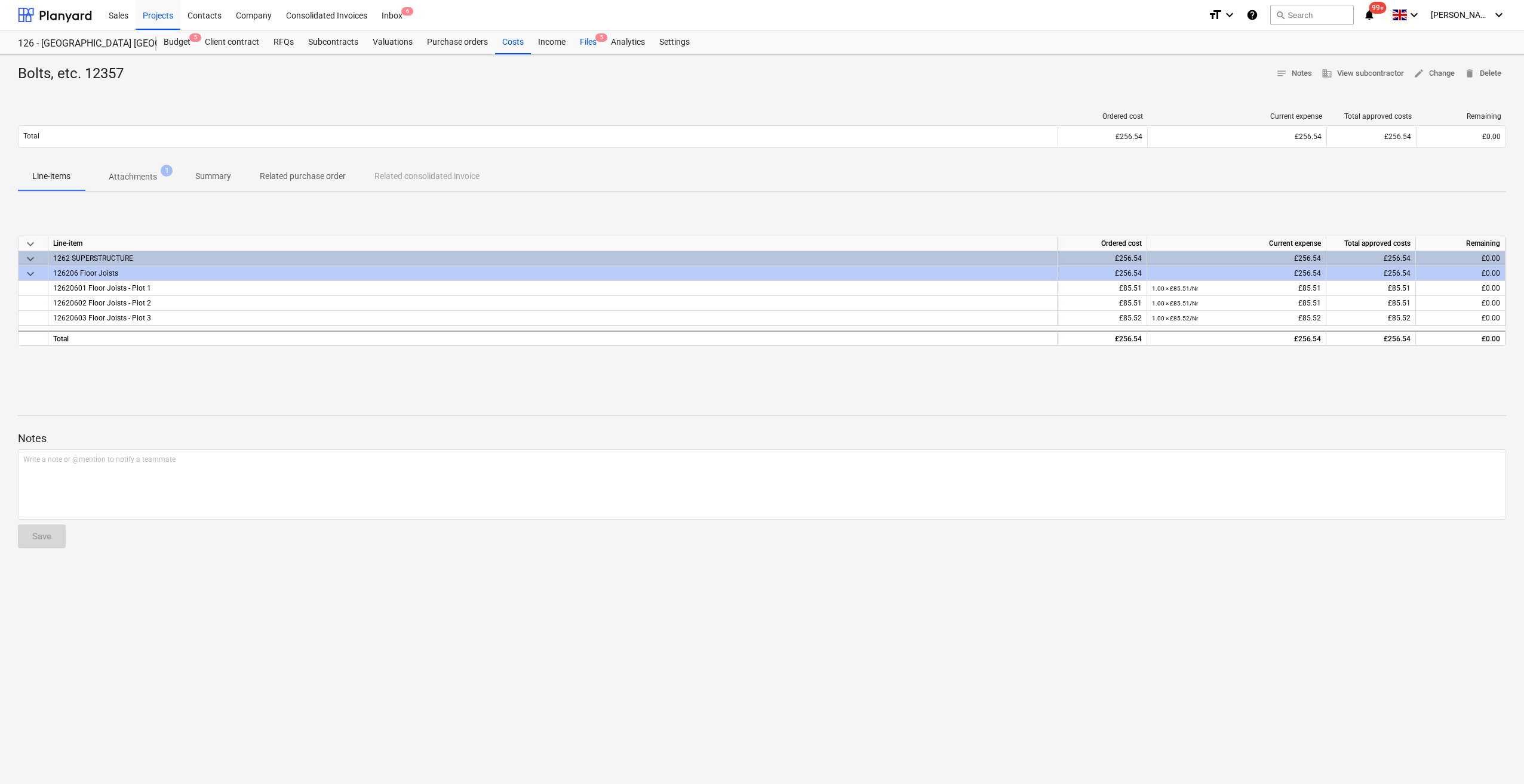
click at [588, 45] on div "Files 5" at bounding box center [588, 42] width 31 height 24
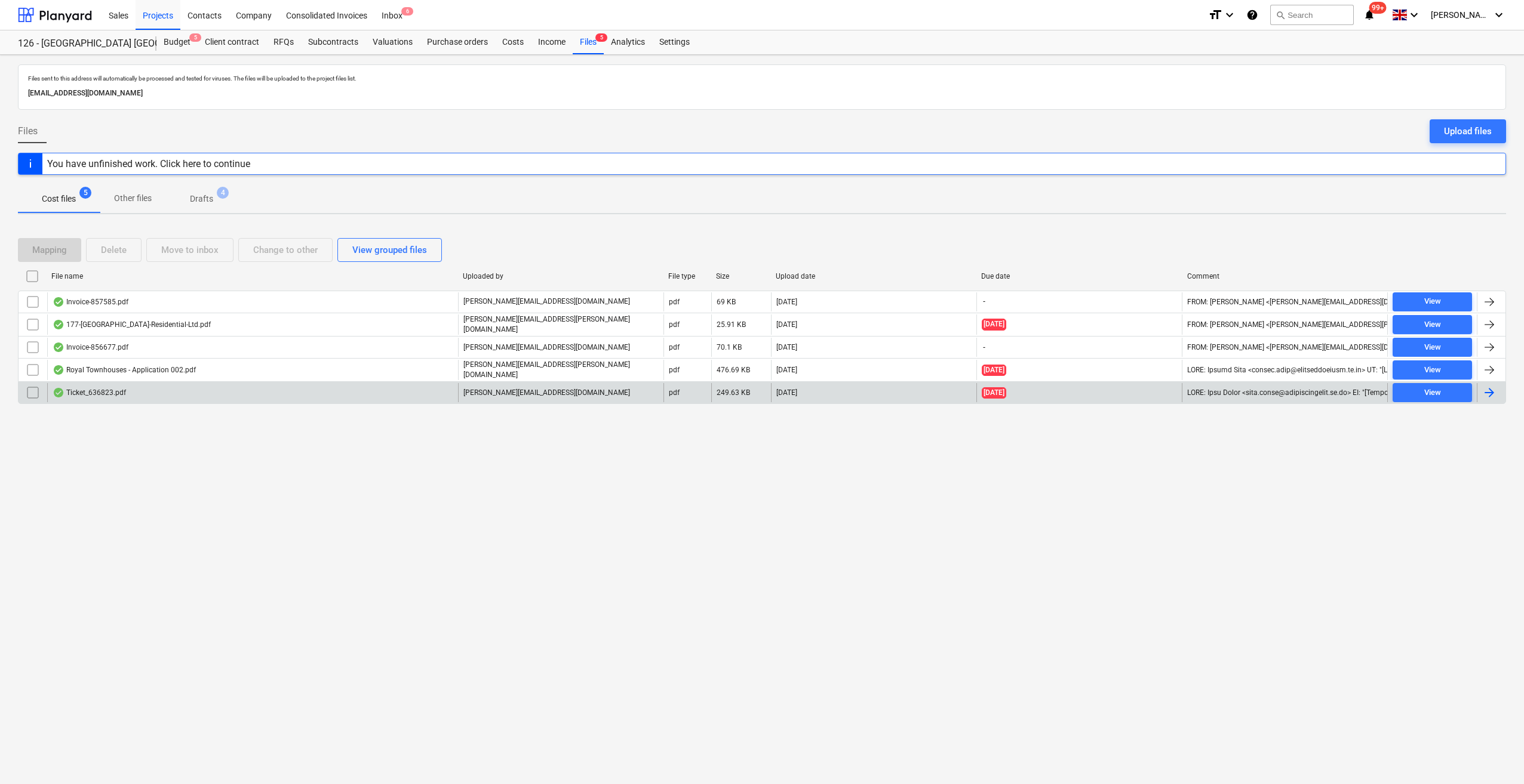
click at [30, 388] on input "checkbox" at bounding box center [33, 392] width 19 height 19
click at [112, 253] on div "Delete" at bounding box center [114, 250] width 26 height 15
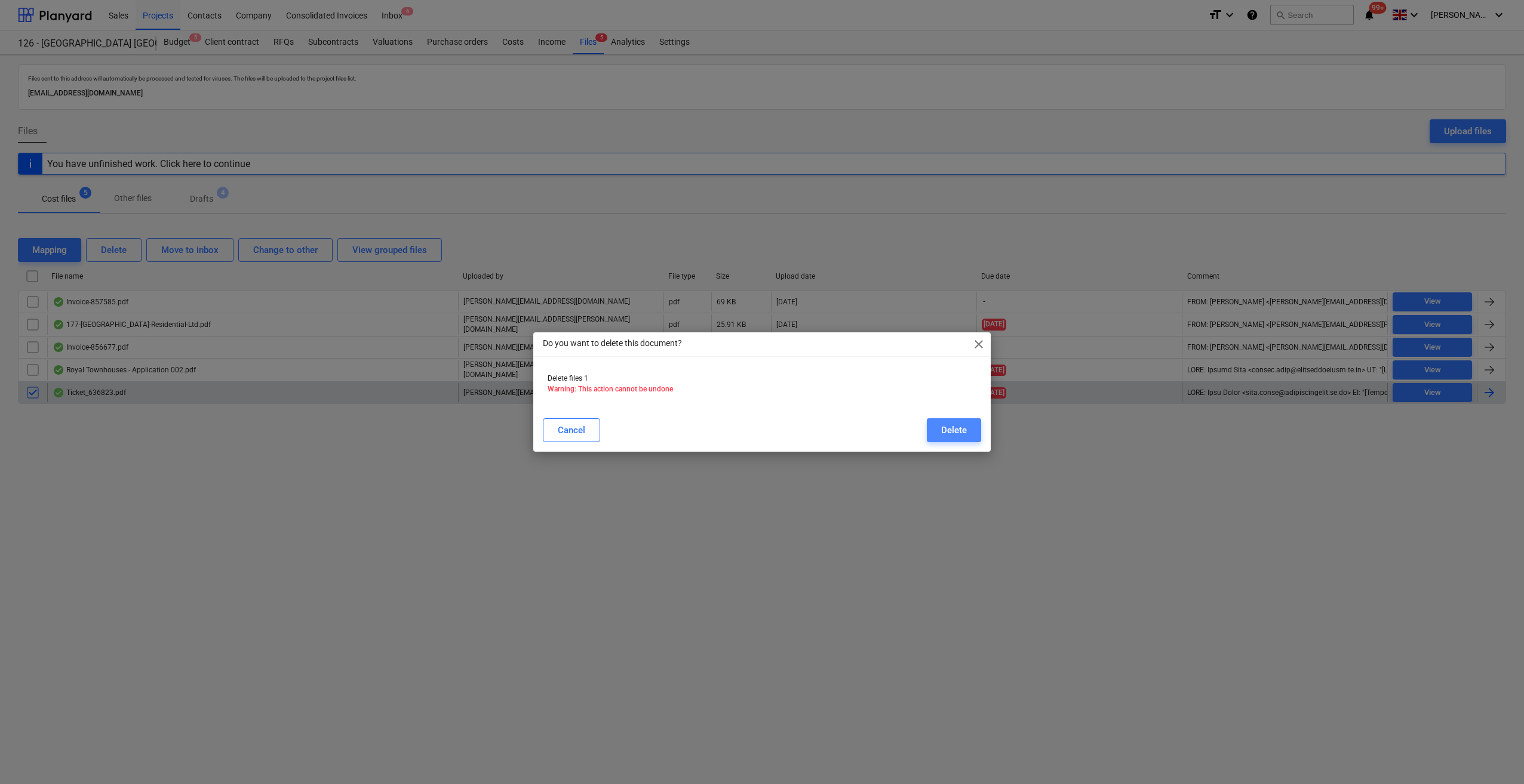
click at [968, 432] on button "Delete" at bounding box center [953, 430] width 54 height 24
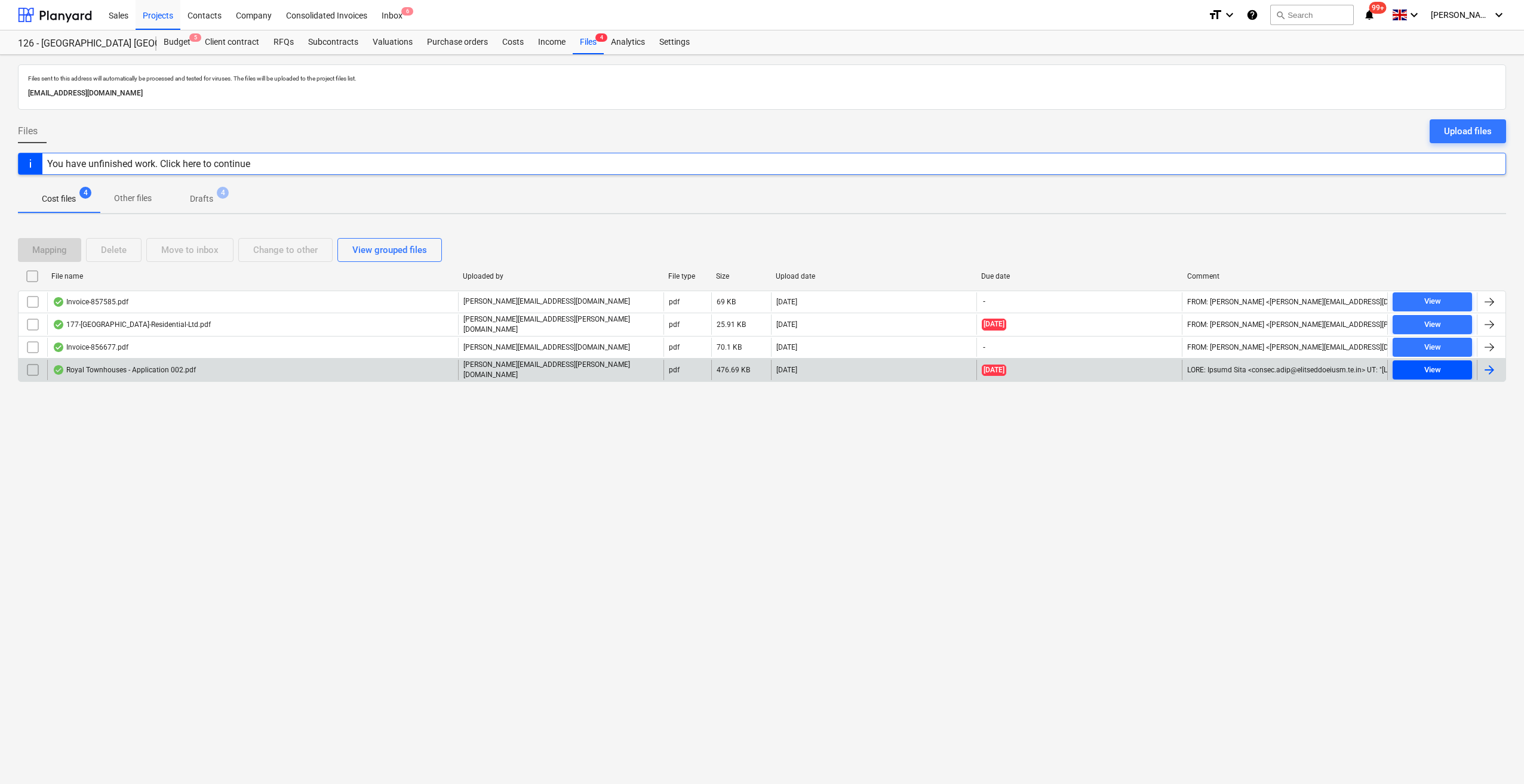
click at [1424, 365] on span "View" at bounding box center [1432, 370] width 70 height 14
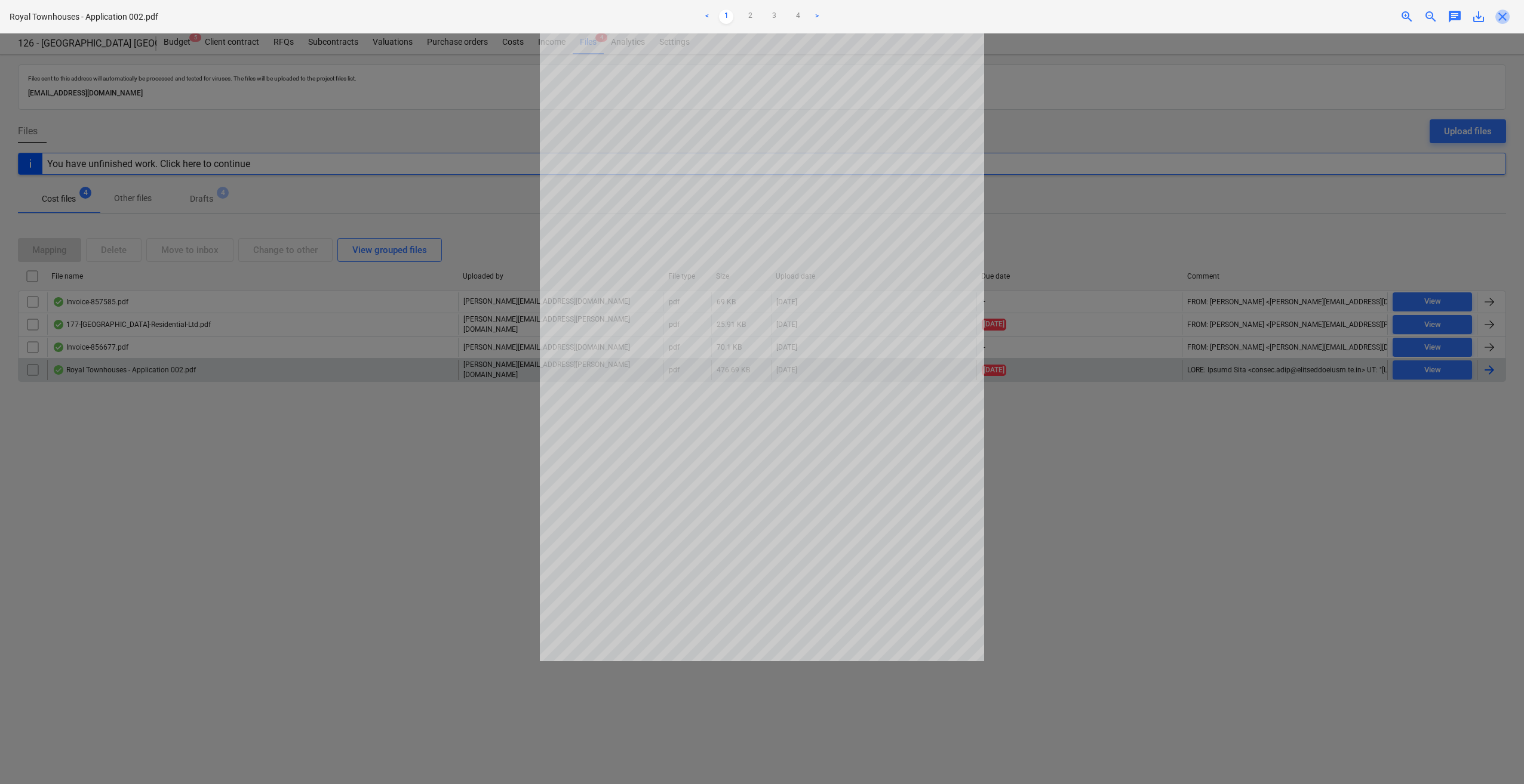
click at [1500, 15] on span "close" at bounding box center [1502, 17] width 14 height 14
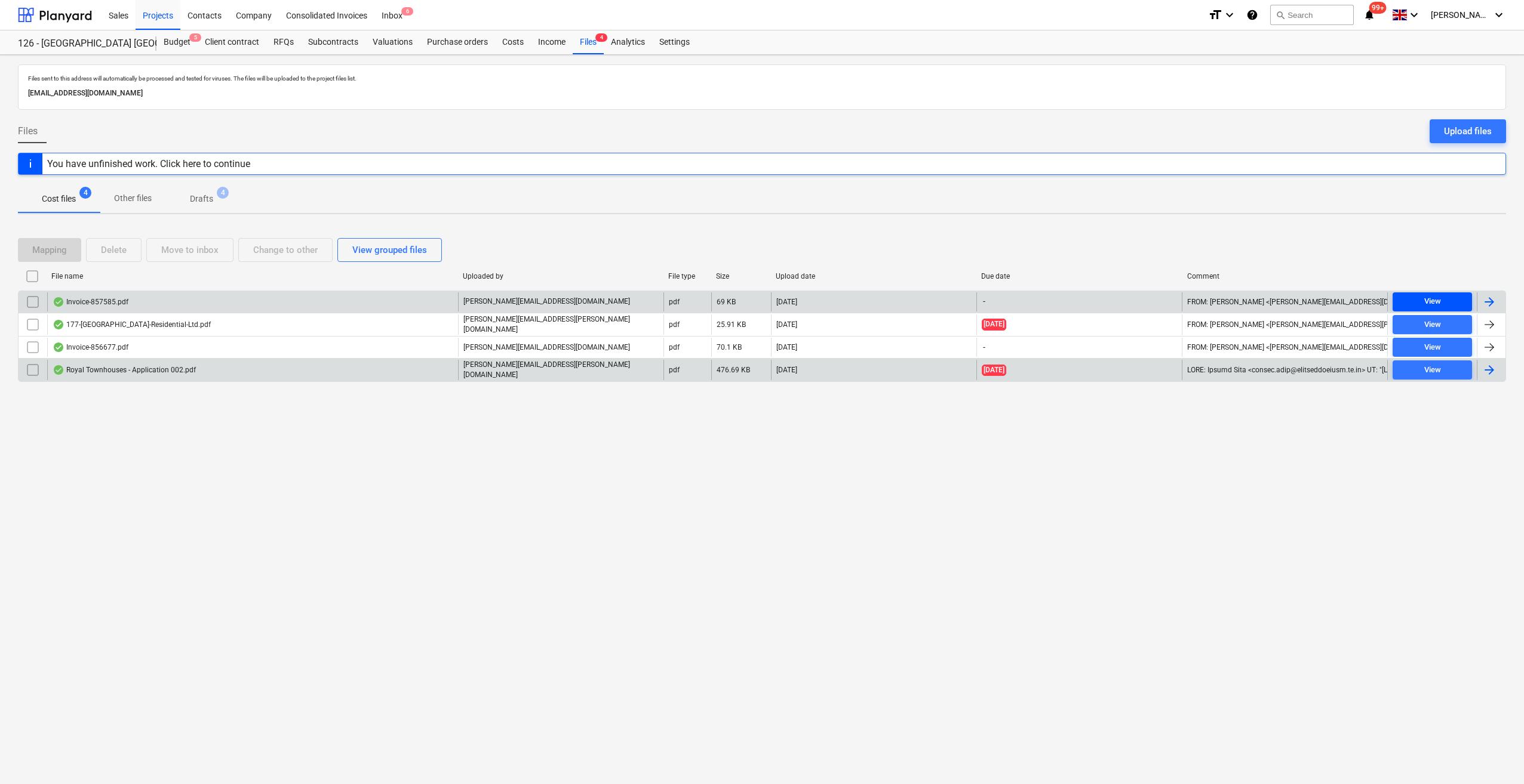
click at [1434, 300] on div "View" at bounding box center [1433, 302] width 17 height 14
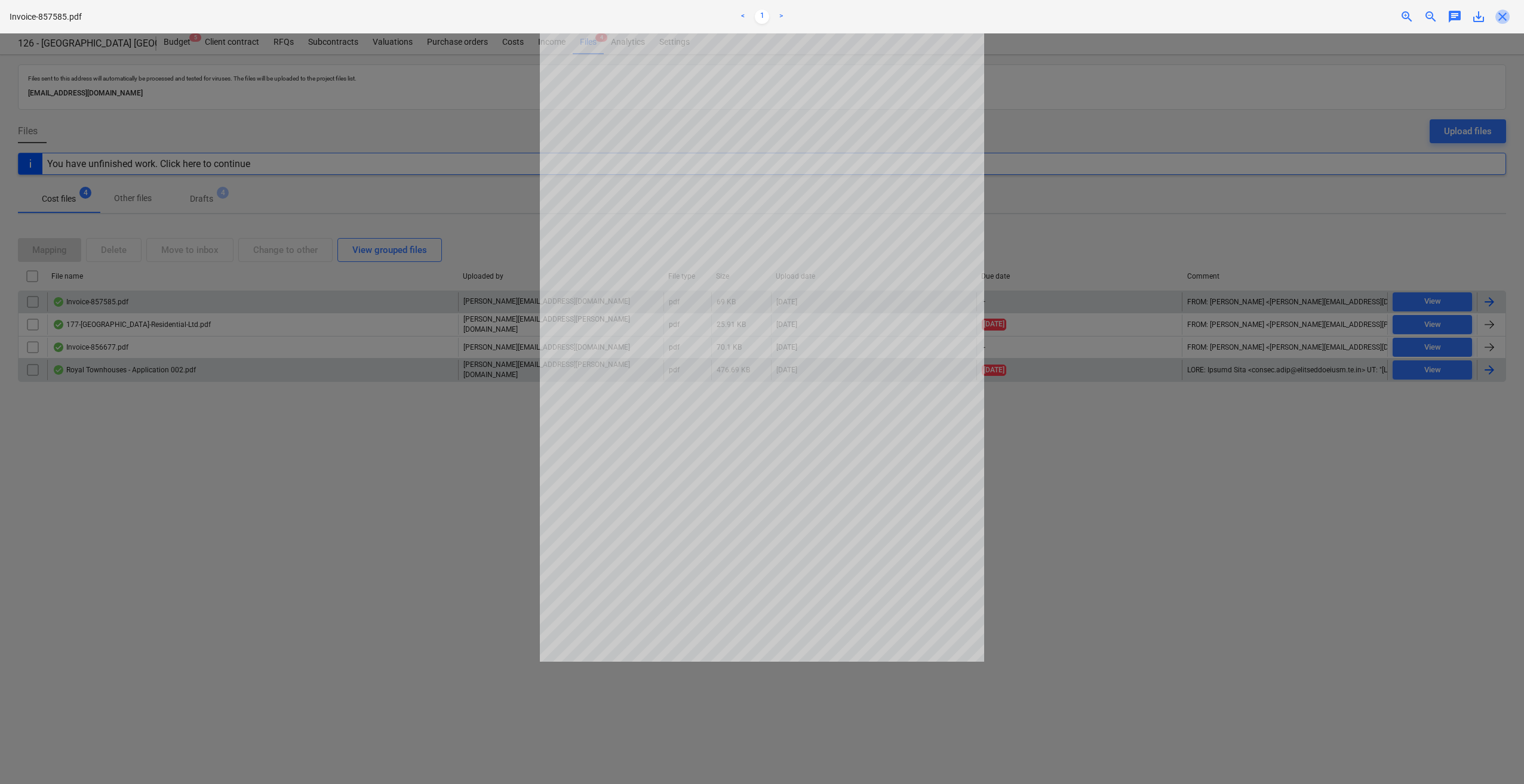
click at [1503, 18] on span "close" at bounding box center [1502, 17] width 14 height 14
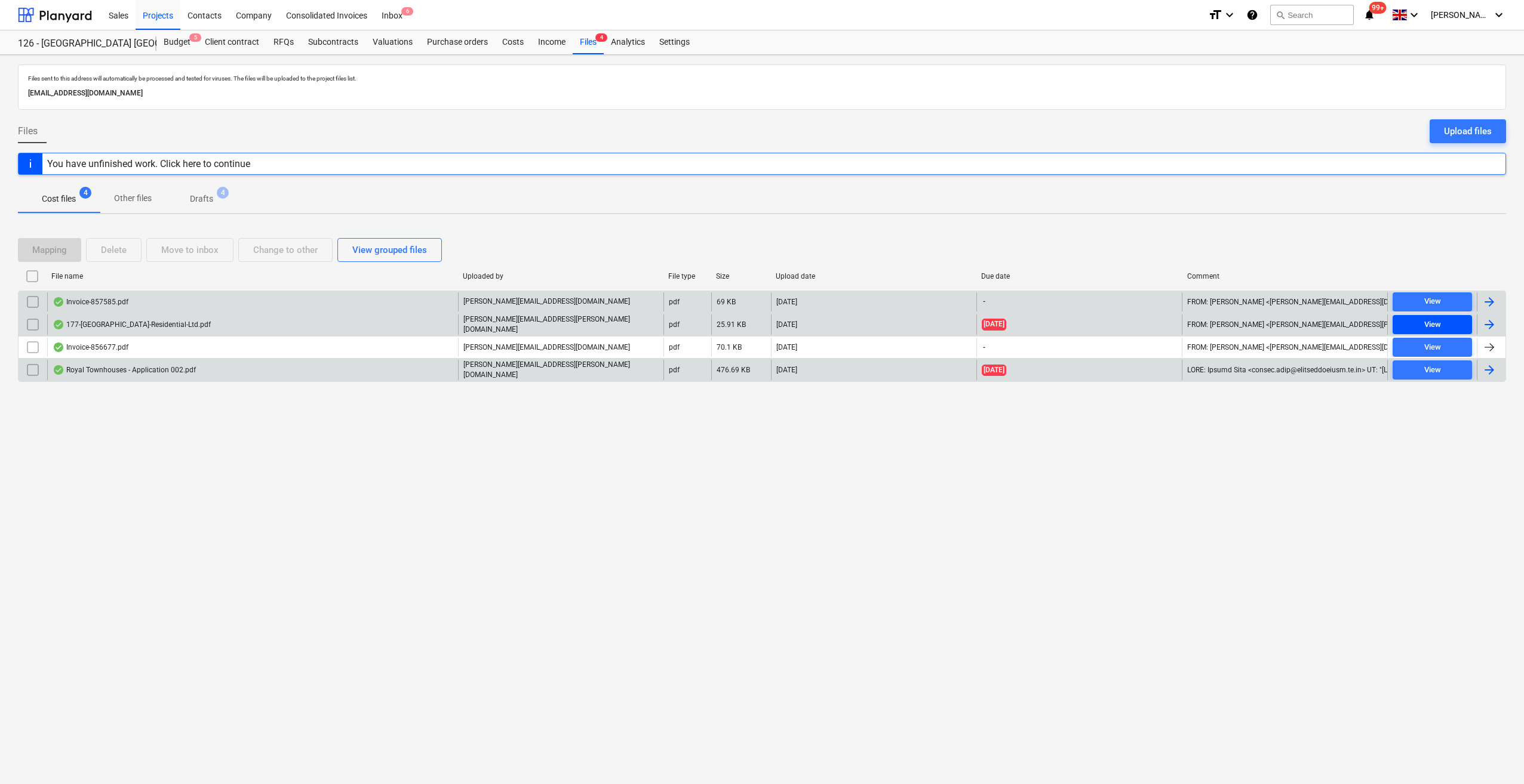
click at [1413, 327] on span "View" at bounding box center [1432, 325] width 70 height 14
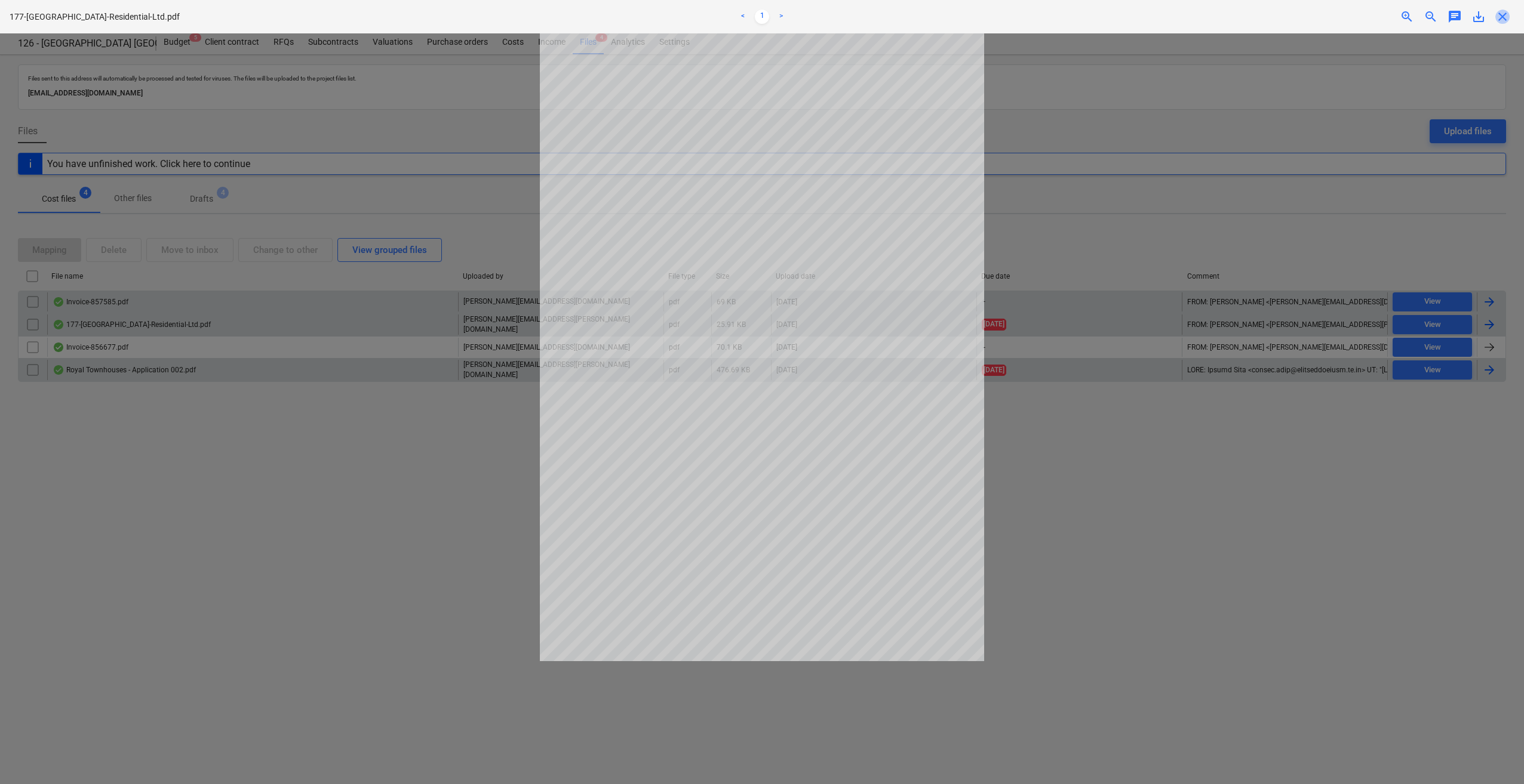
click at [1503, 20] on span "close" at bounding box center [1502, 17] width 14 height 14
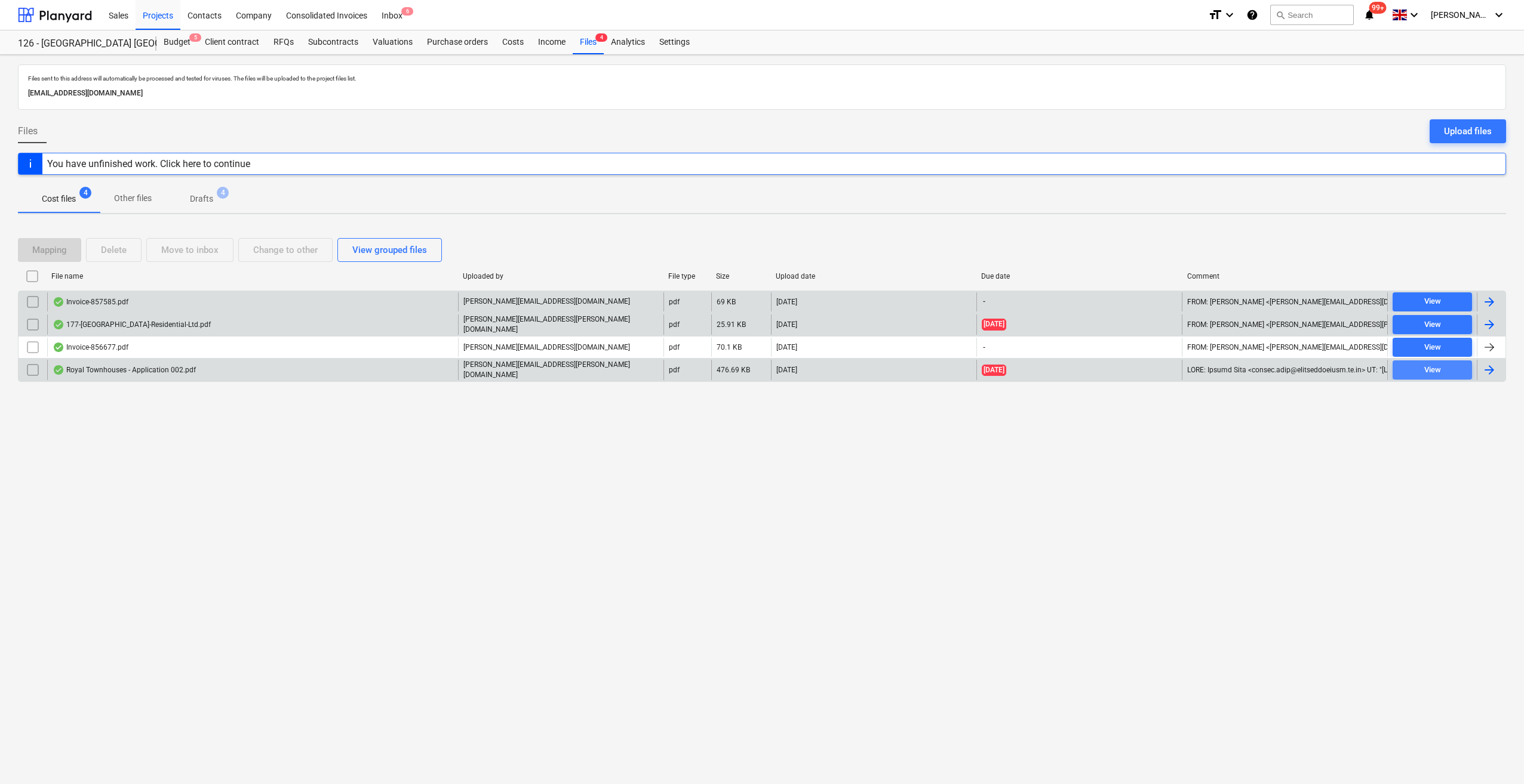
click at [1453, 363] on span "View" at bounding box center [1432, 370] width 70 height 14
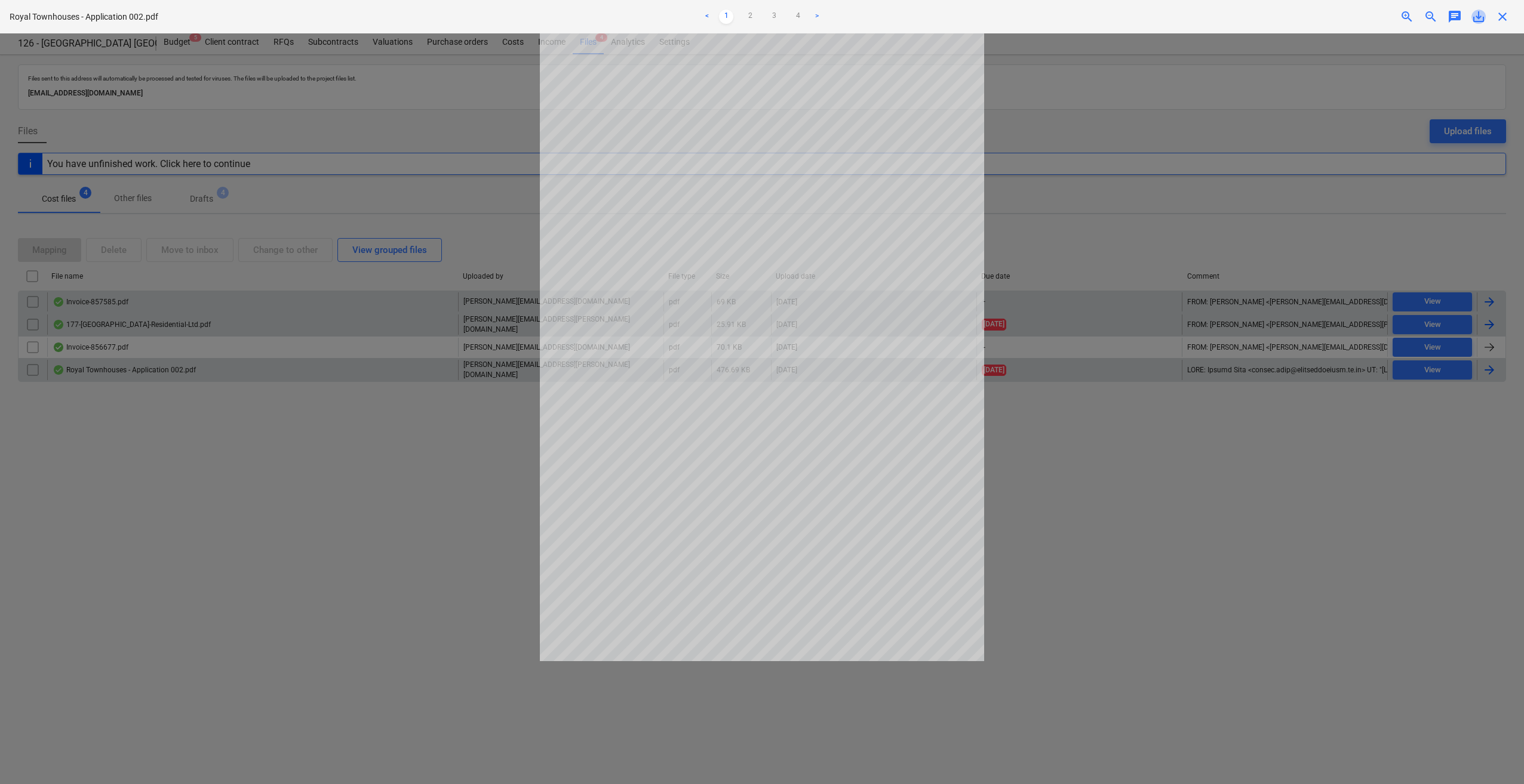
click at [1478, 17] on span "save_alt" at bounding box center [1478, 17] width 14 height 14
click at [1232, 506] on div at bounding box center [762, 409] width 1524 height 751
click at [1503, 20] on span "close" at bounding box center [1502, 17] width 14 height 14
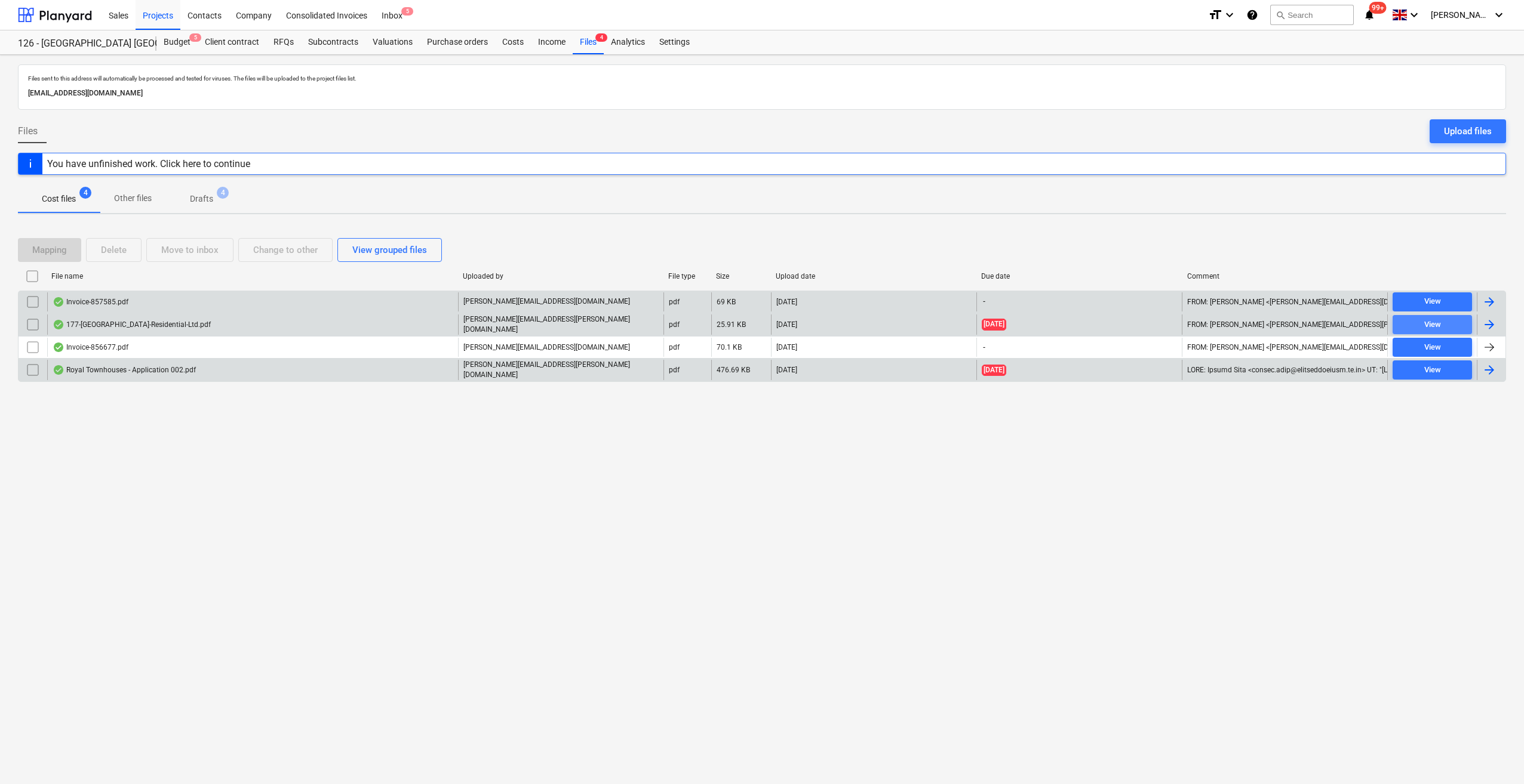
click at [1437, 322] on div "View" at bounding box center [1433, 325] width 17 height 14
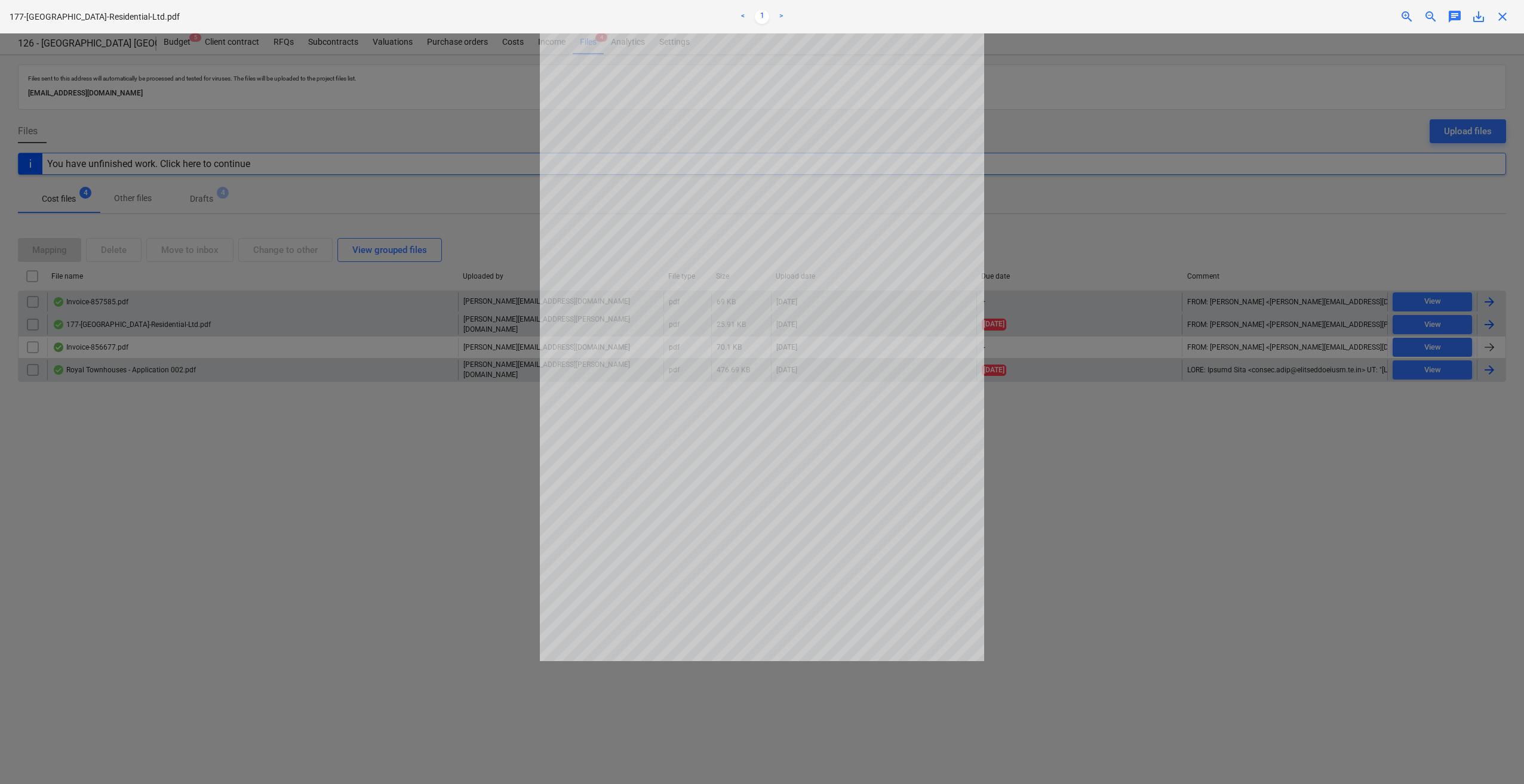
click at [1508, 27] on div "177-[GEOGRAPHIC_DATA]-Residential-Ltd.pdf < 1 > zoom_in zoom_out chat 0 save_al…" at bounding box center [762, 17] width 1524 height 33
click at [1497, 15] on span "close" at bounding box center [1502, 17] width 14 height 14
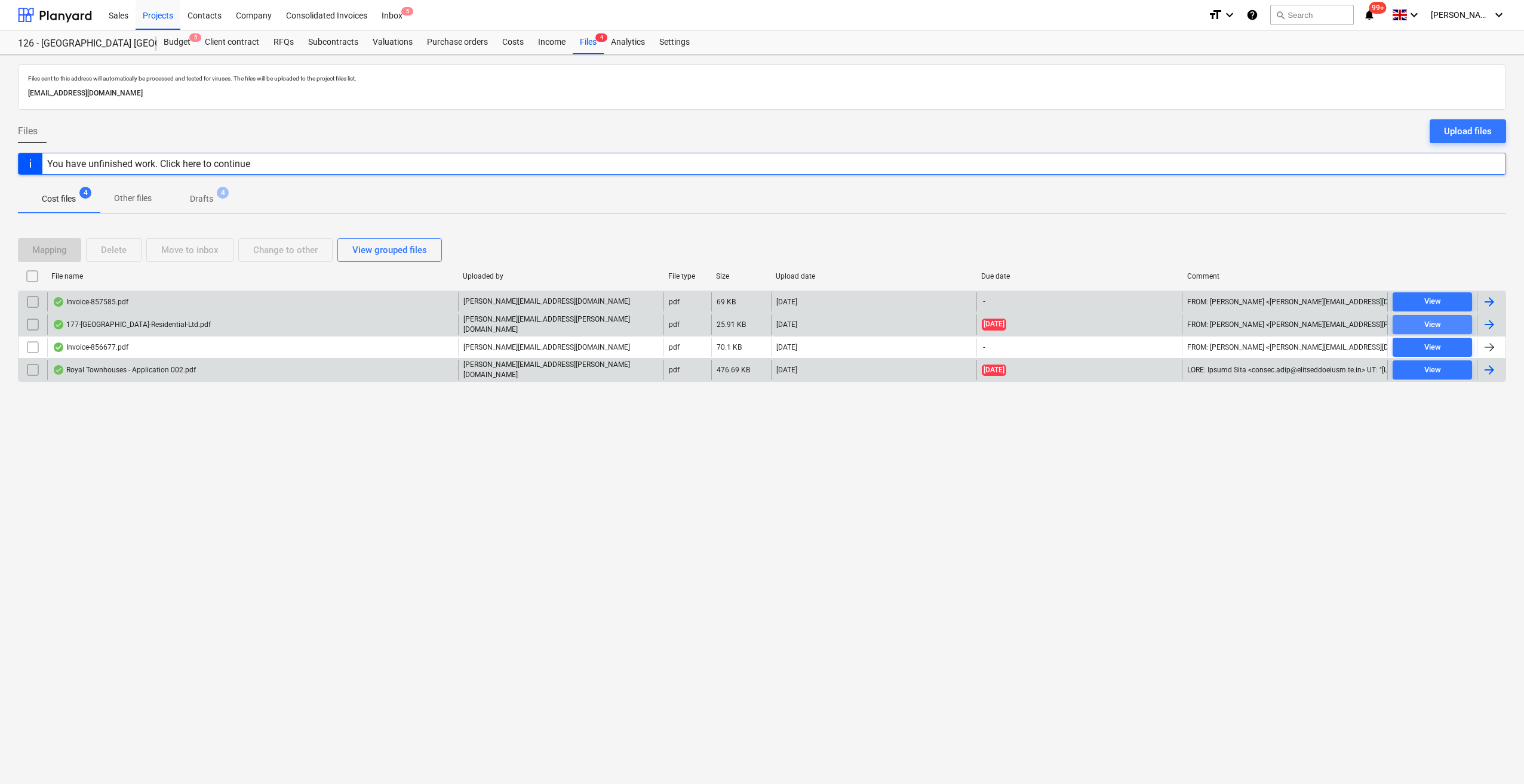
click at [1439, 321] on div "View" at bounding box center [1433, 325] width 17 height 14
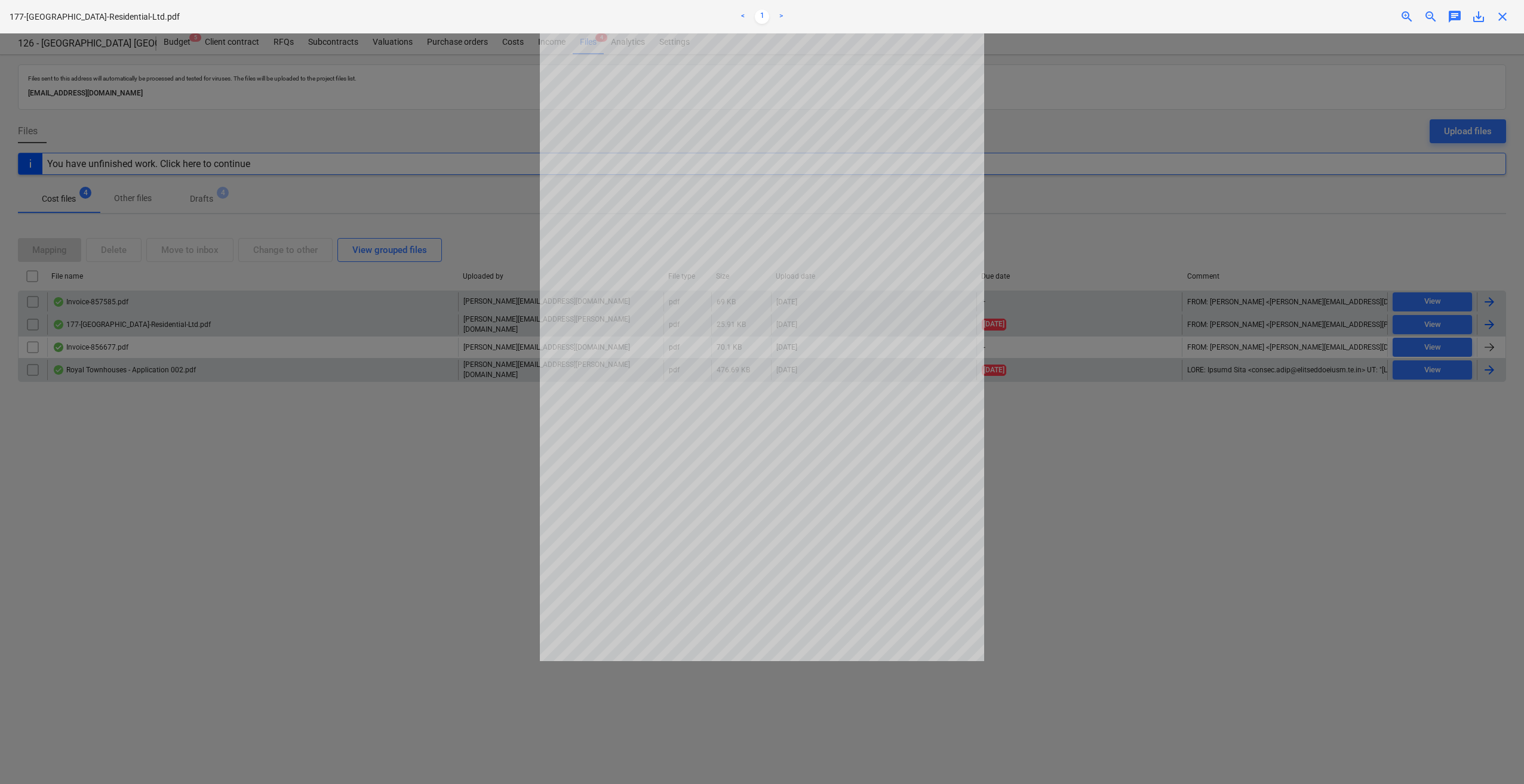
click at [1499, 21] on span "close" at bounding box center [1502, 17] width 14 height 14
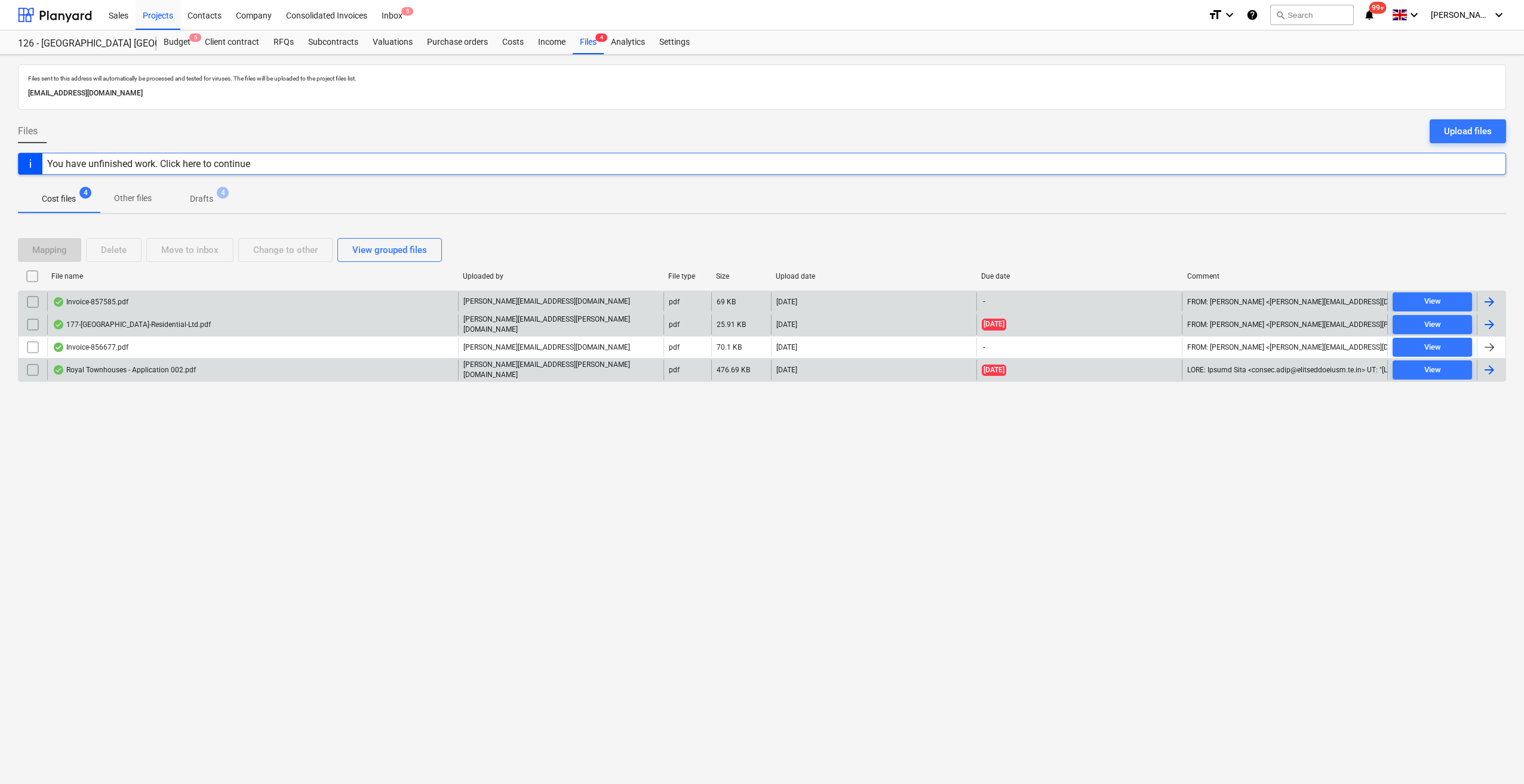
click at [1489, 319] on div at bounding box center [1489, 324] width 14 height 14
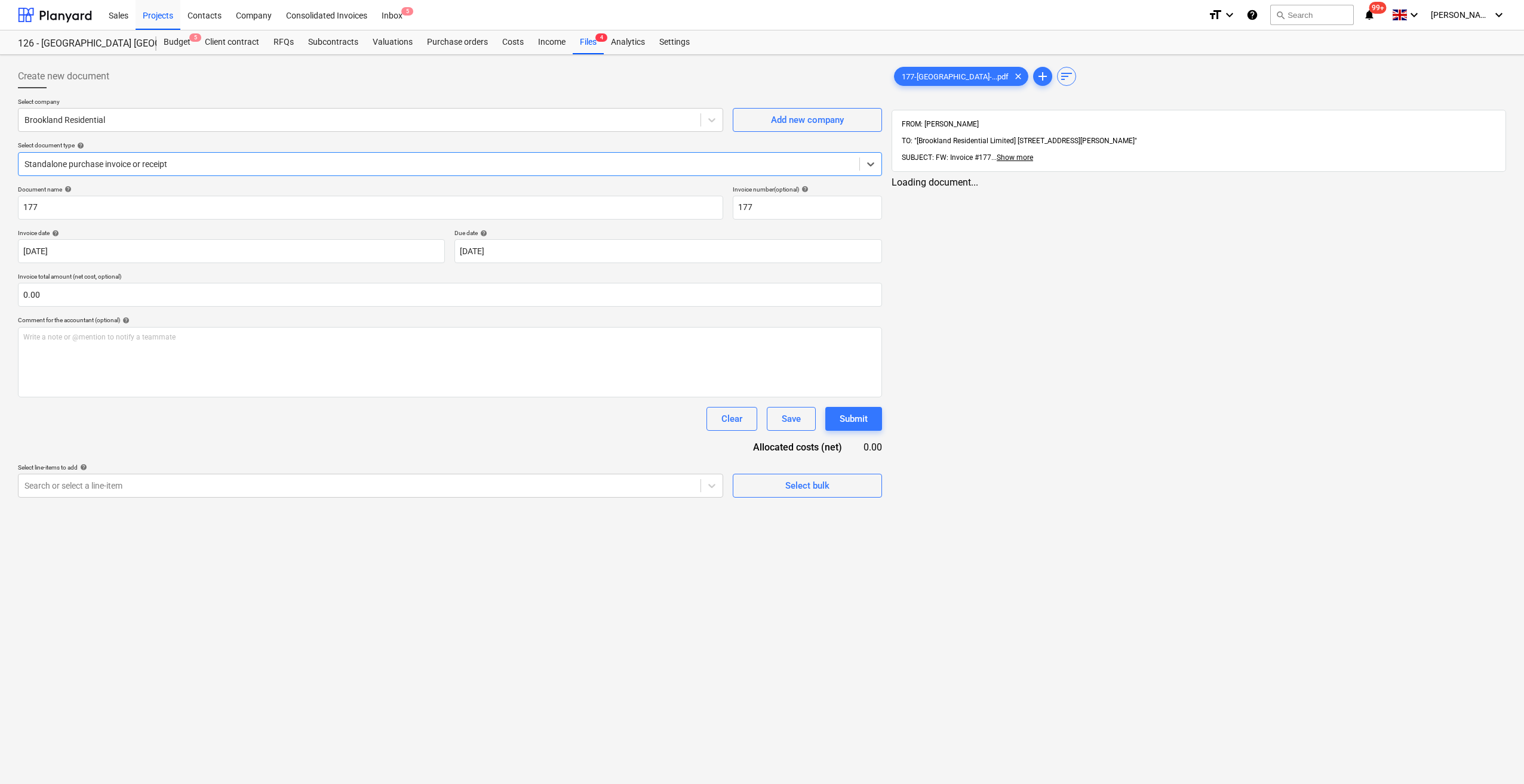
type input "177"
type input "[DATE]"
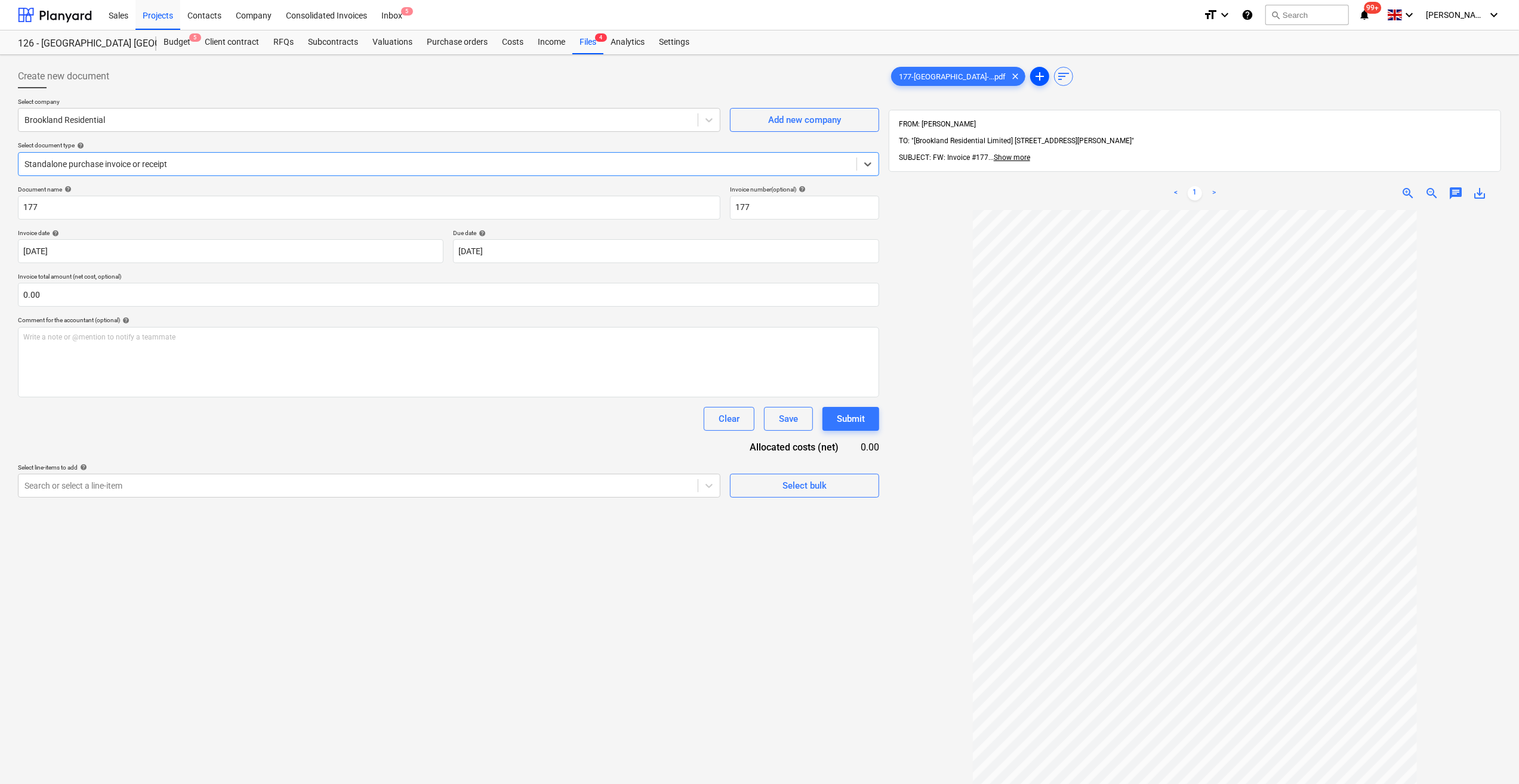
click at [1033, 74] on span "add" at bounding box center [1040, 76] width 14 height 14
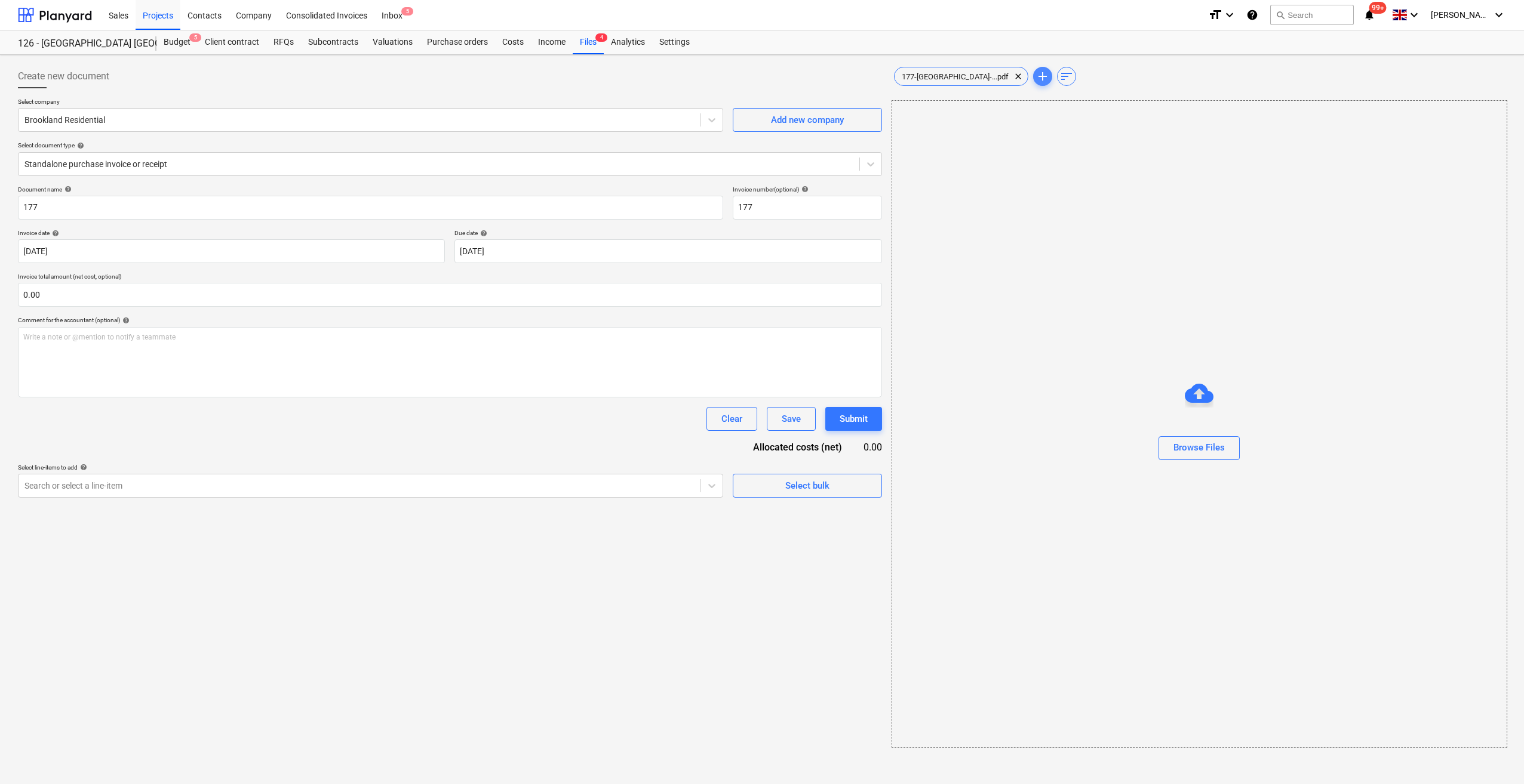
click at [1035, 74] on span "add" at bounding box center [1042, 76] width 14 height 14
click at [1177, 449] on div "Browse Files" at bounding box center [1199, 447] width 52 height 15
click at [1199, 454] on div "Browse Files" at bounding box center [1199, 447] width 52 height 15
click at [1269, 76] on span "sort" at bounding box center [1275, 76] width 14 height 14
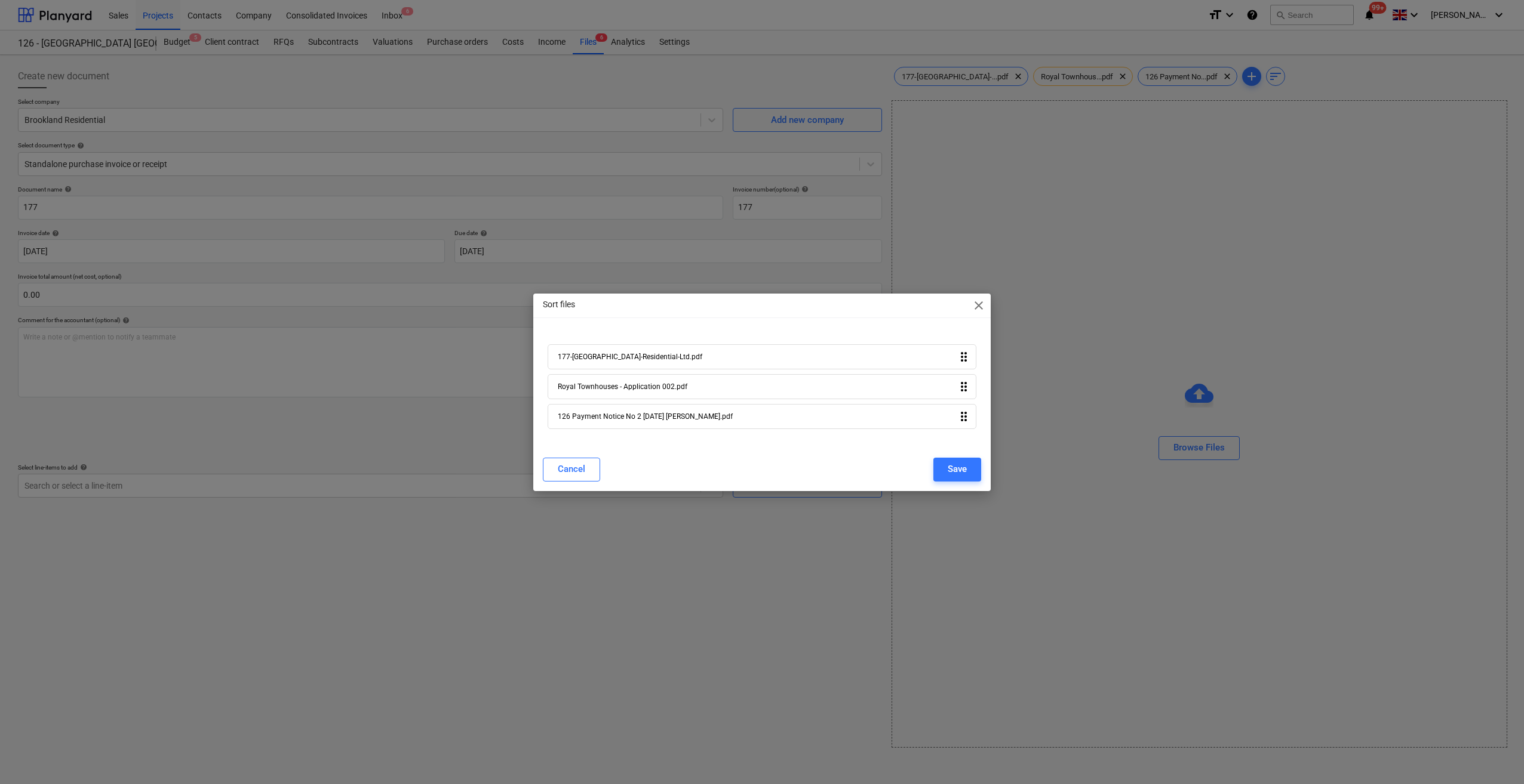
click at [979, 309] on span "close" at bounding box center [978, 305] width 14 height 14
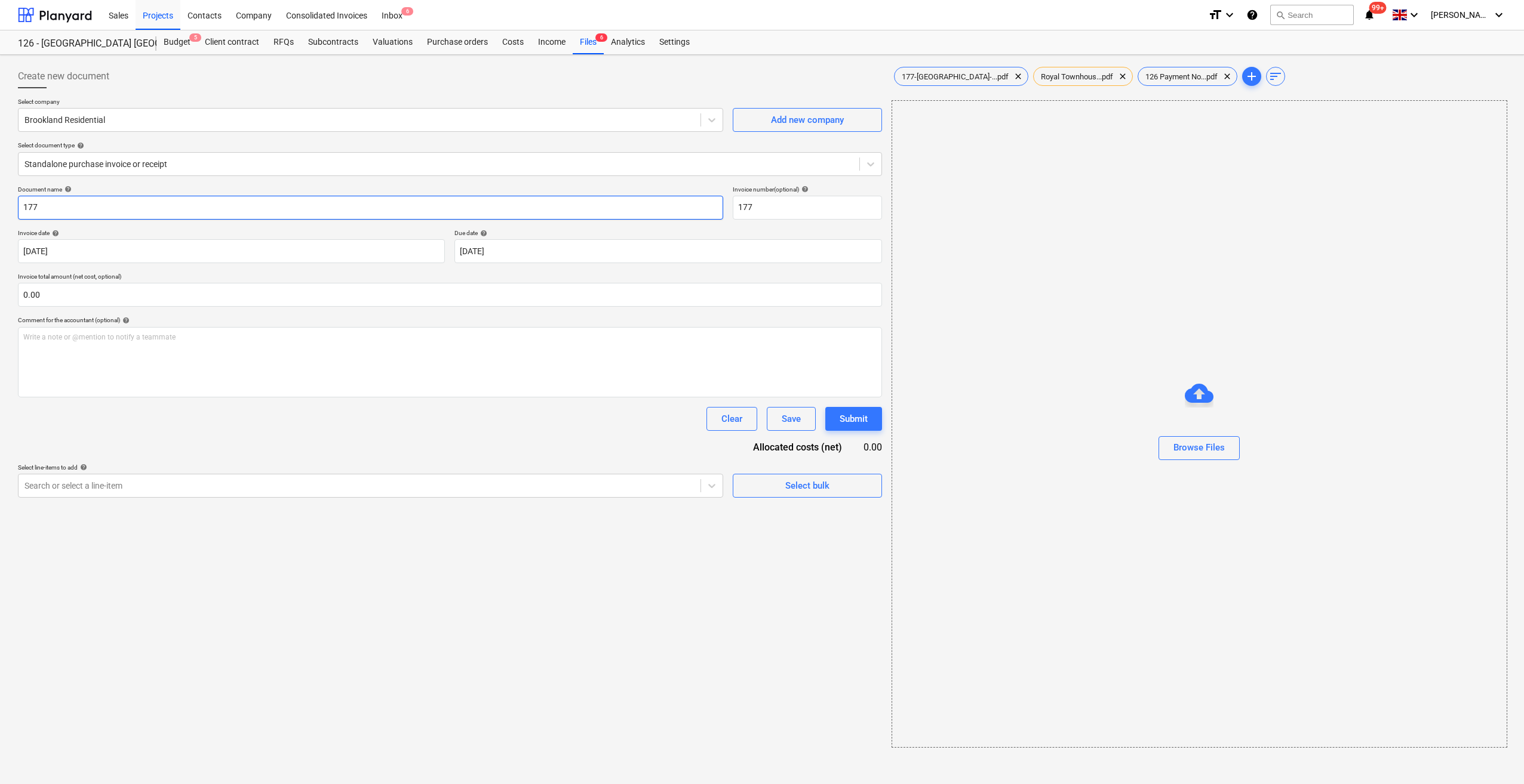
click at [24, 209] on input "177" at bounding box center [371, 207] width 705 height 24
type input "Scaffold no 2 - 177"
click at [934, 77] on span "177-[GEOGRAPHIC_DATA]-...pdf" at bounding box center [955, 77] width 121 height 9
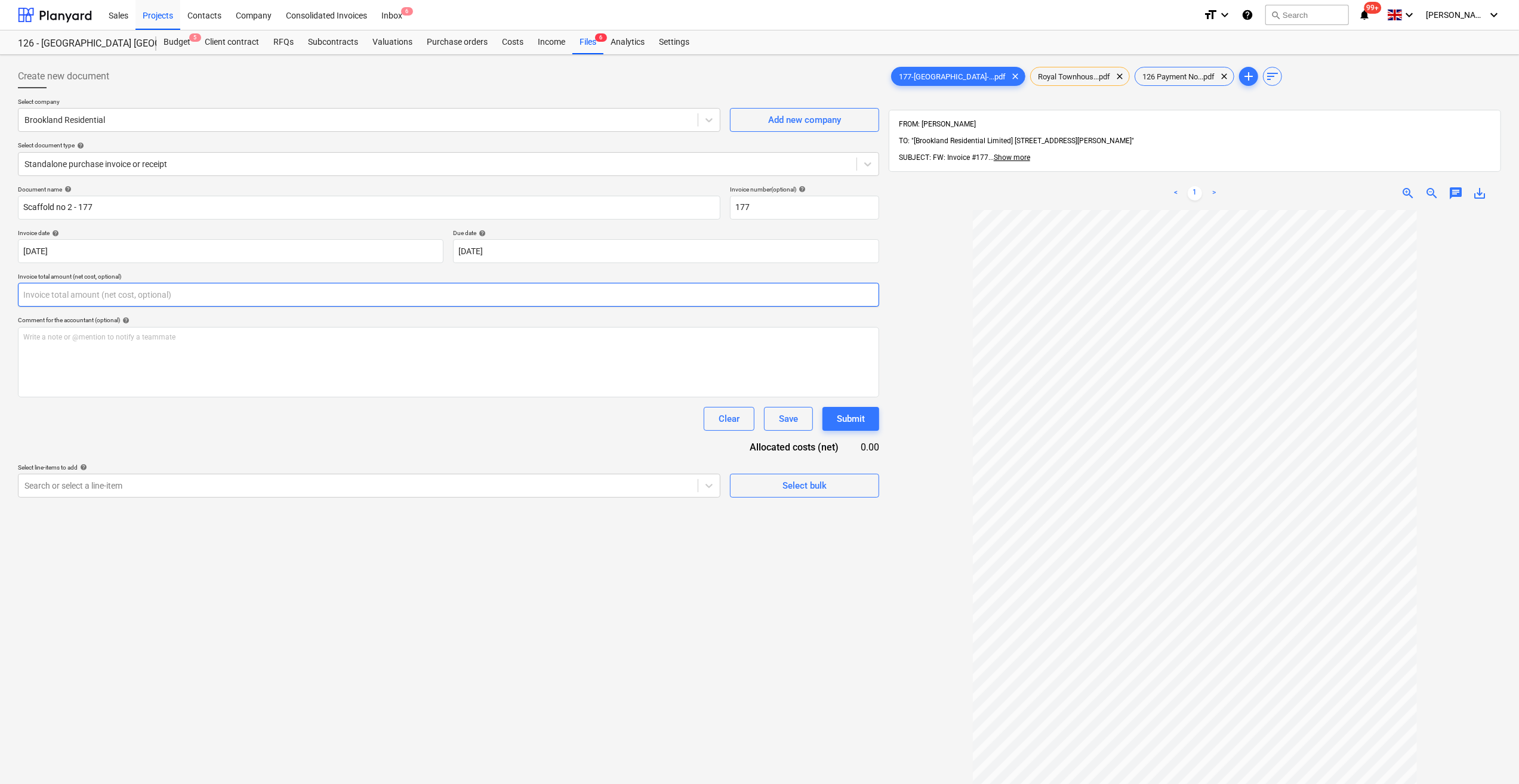
click at [61, 296] on input "text" at bounding box center [449, 294] width 862 height 24
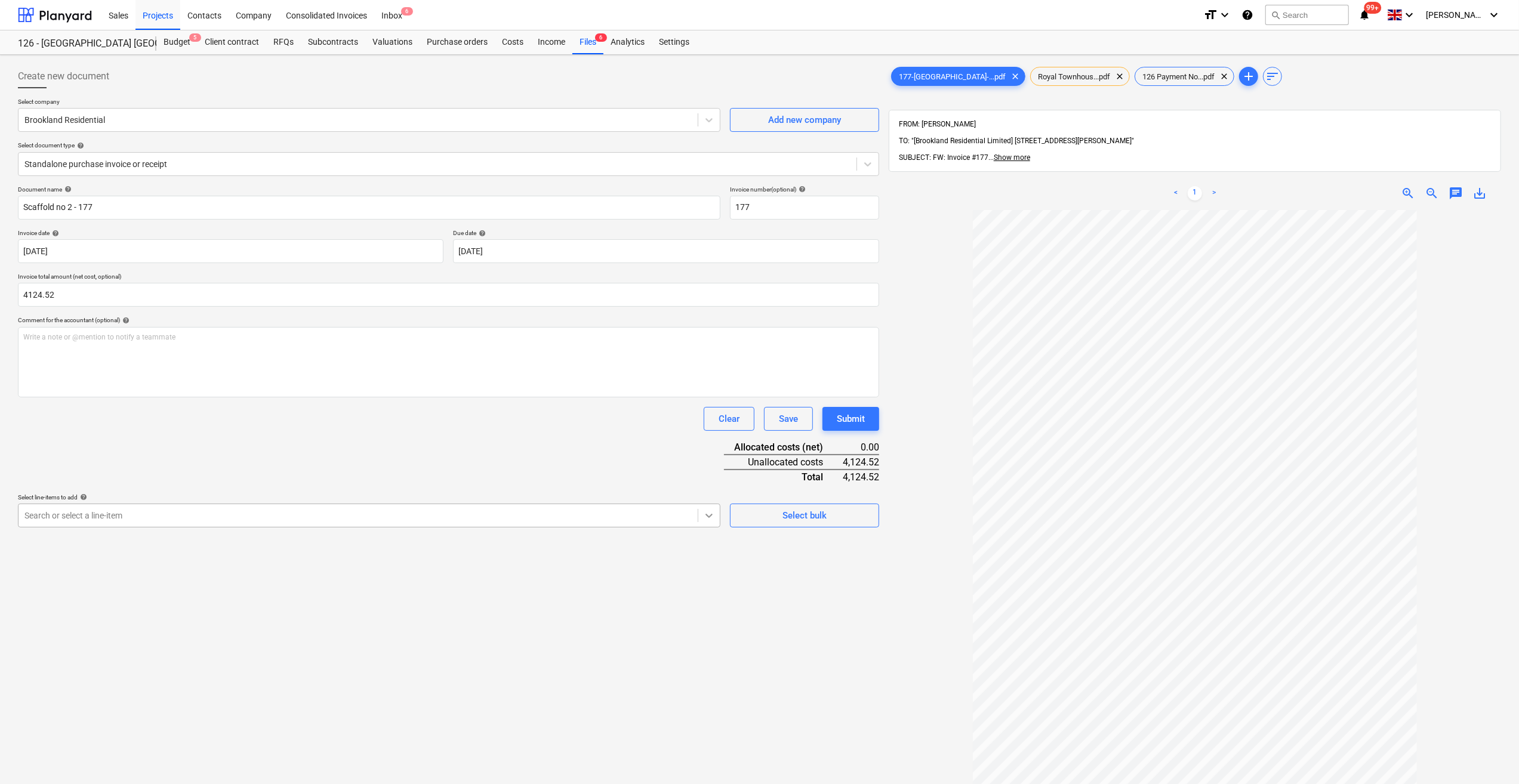
type input "4,124.52"
click at [707, 519] on icon at bounding box center [709, 516] width 12 height 12
click at [878, 669] on div "Create new document Select company Brookland Residential Add new company Select…" at bounding box center [448, 513] width 871 height 906
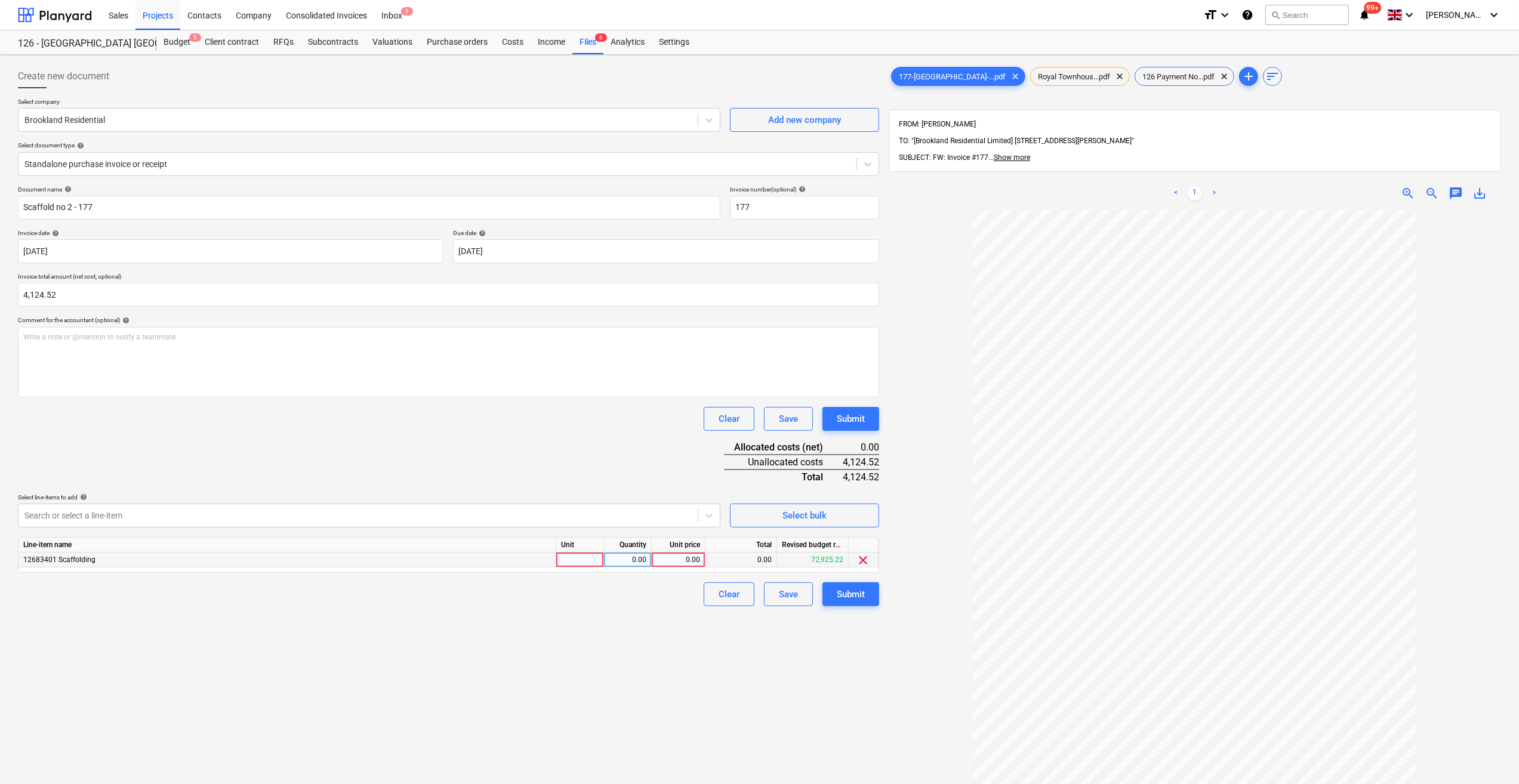
click at [575, 561] on div at bounding box center [580, 560] width 48 height 15
type input "I"
click at [866, 163] on icon at bounding box center [868, 164] width 7 height 4
click at [868, 163] on icon at bounding box center [868, 164] width 12 height 12
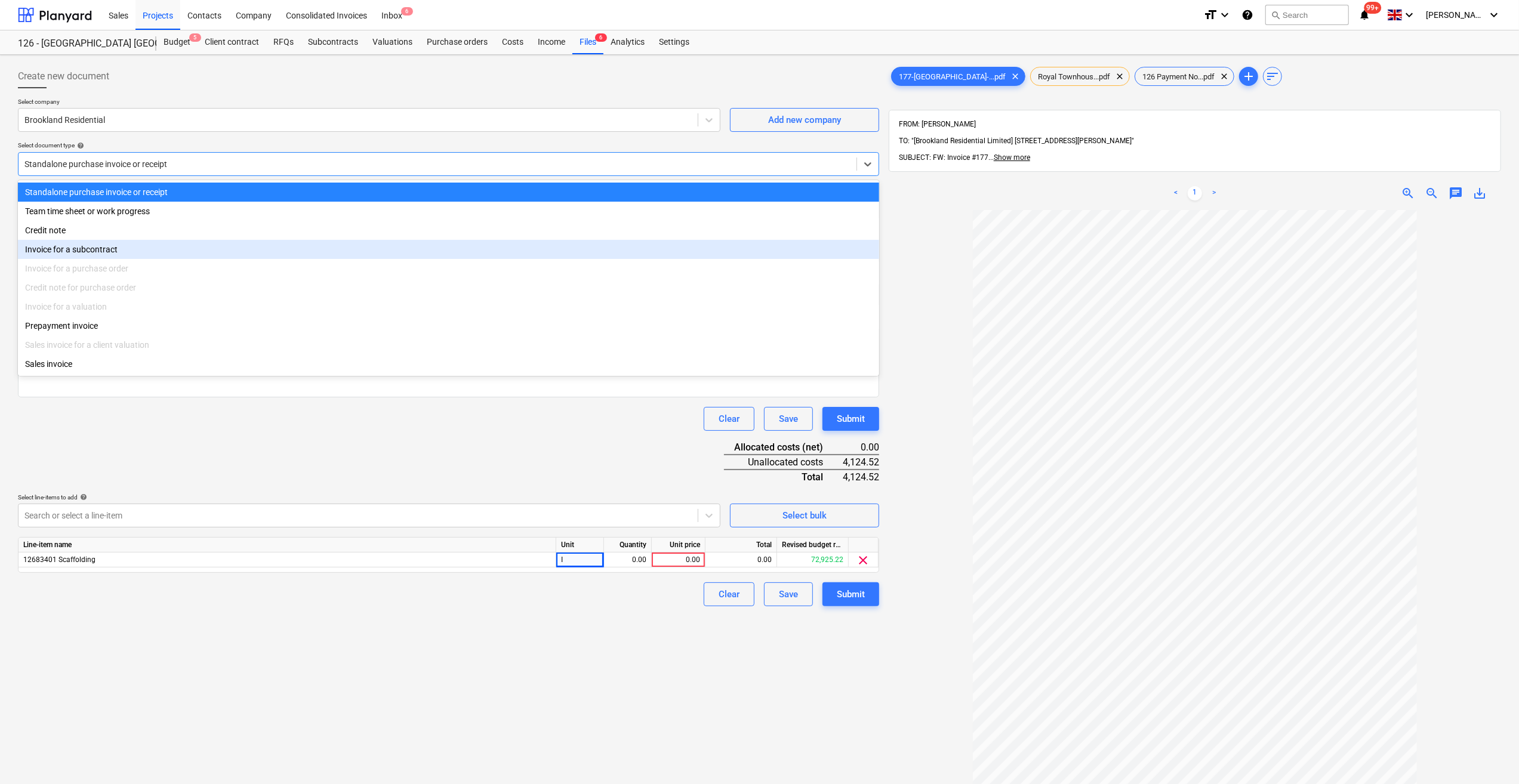
click at [84, 246] on div "Invoice for a subcontract" at bounding box center [449, 249] width 862 height 19
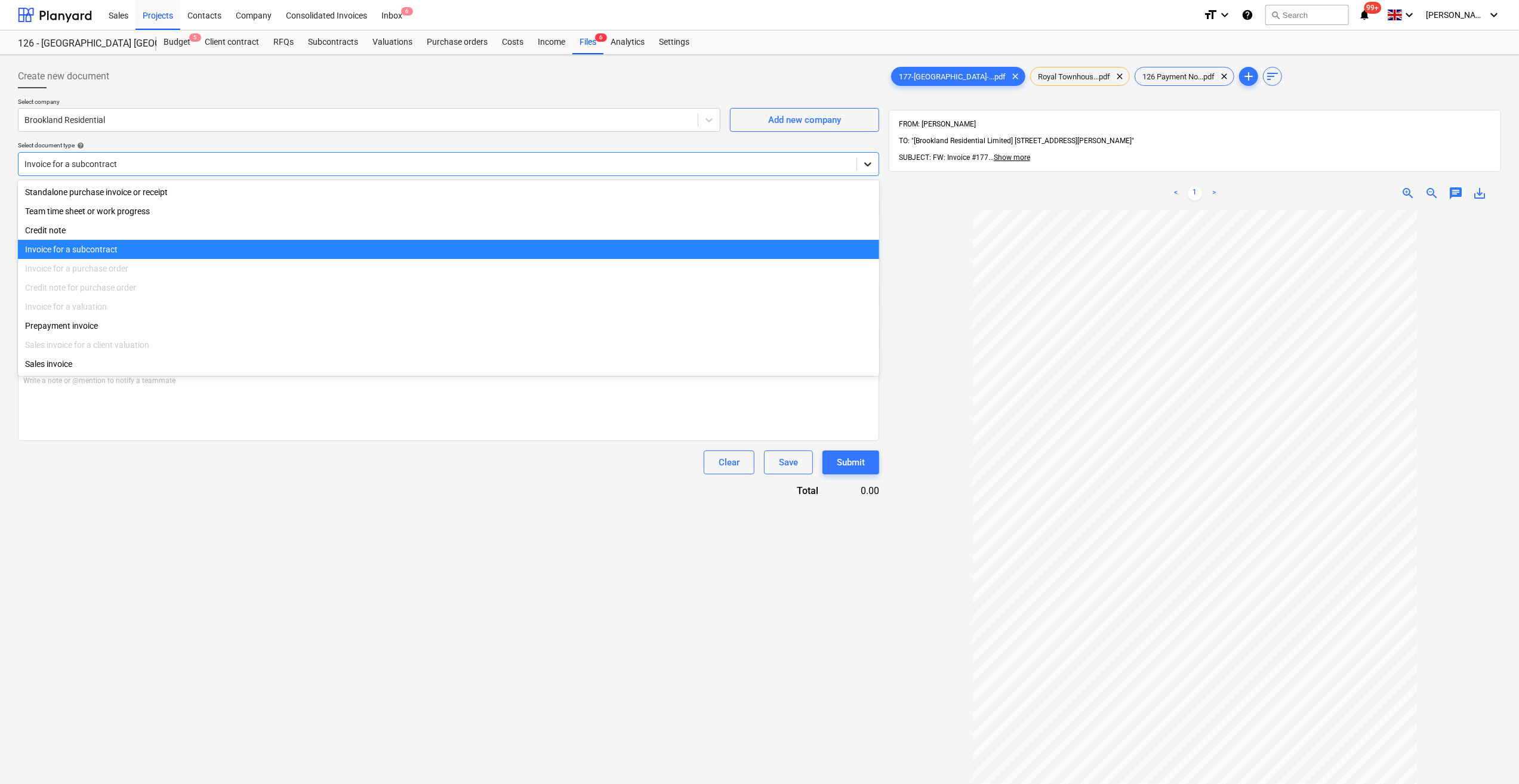
click at [872, 165] on icon at bounding box center [868, 164] width 12 height 12
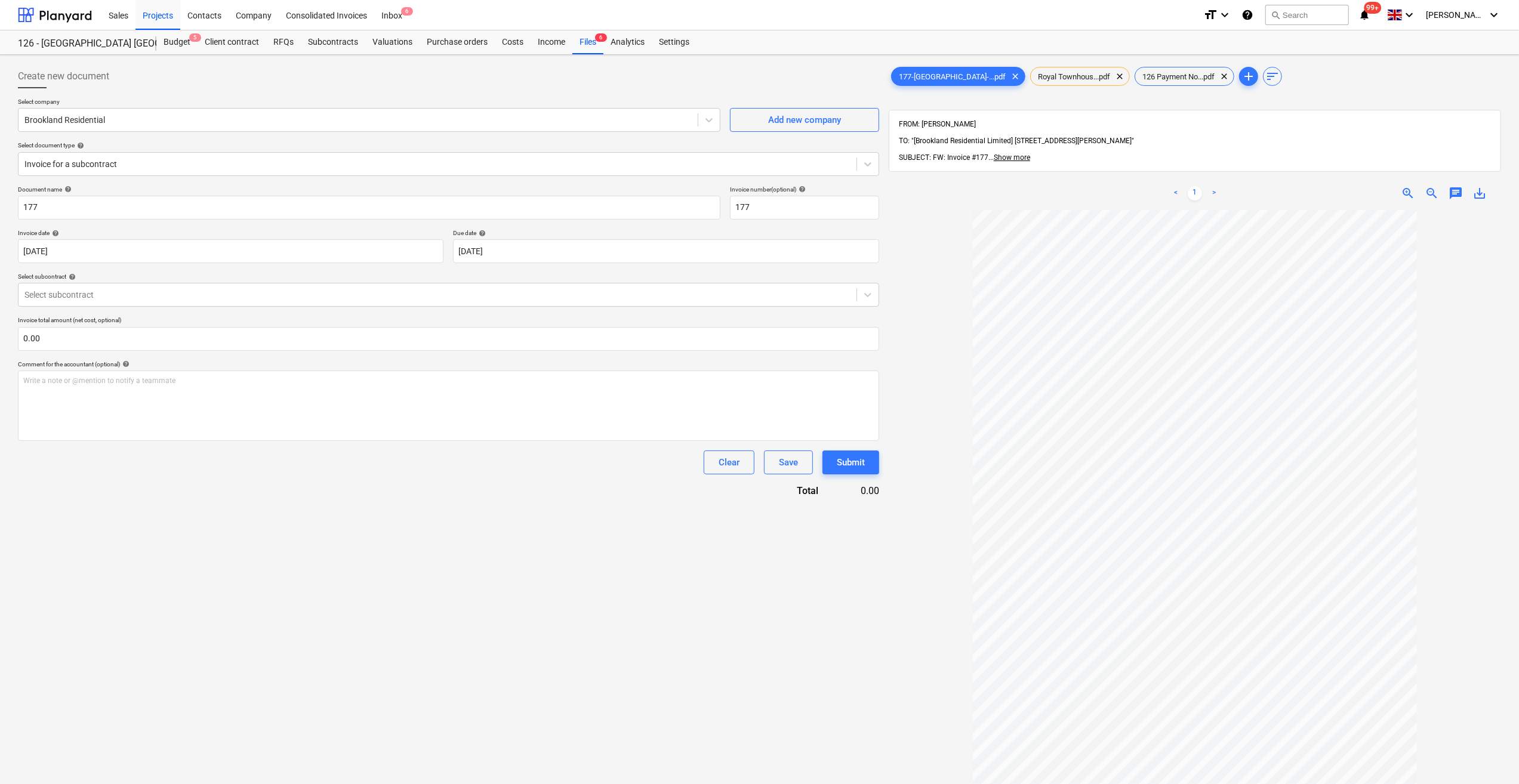
click at [300, 472] on div "Clear Save Submit" at bounding box center [449, 462] width 862 height 24
click at [866, 167] on icon at bounding box center [868, 164] width 12 height 12
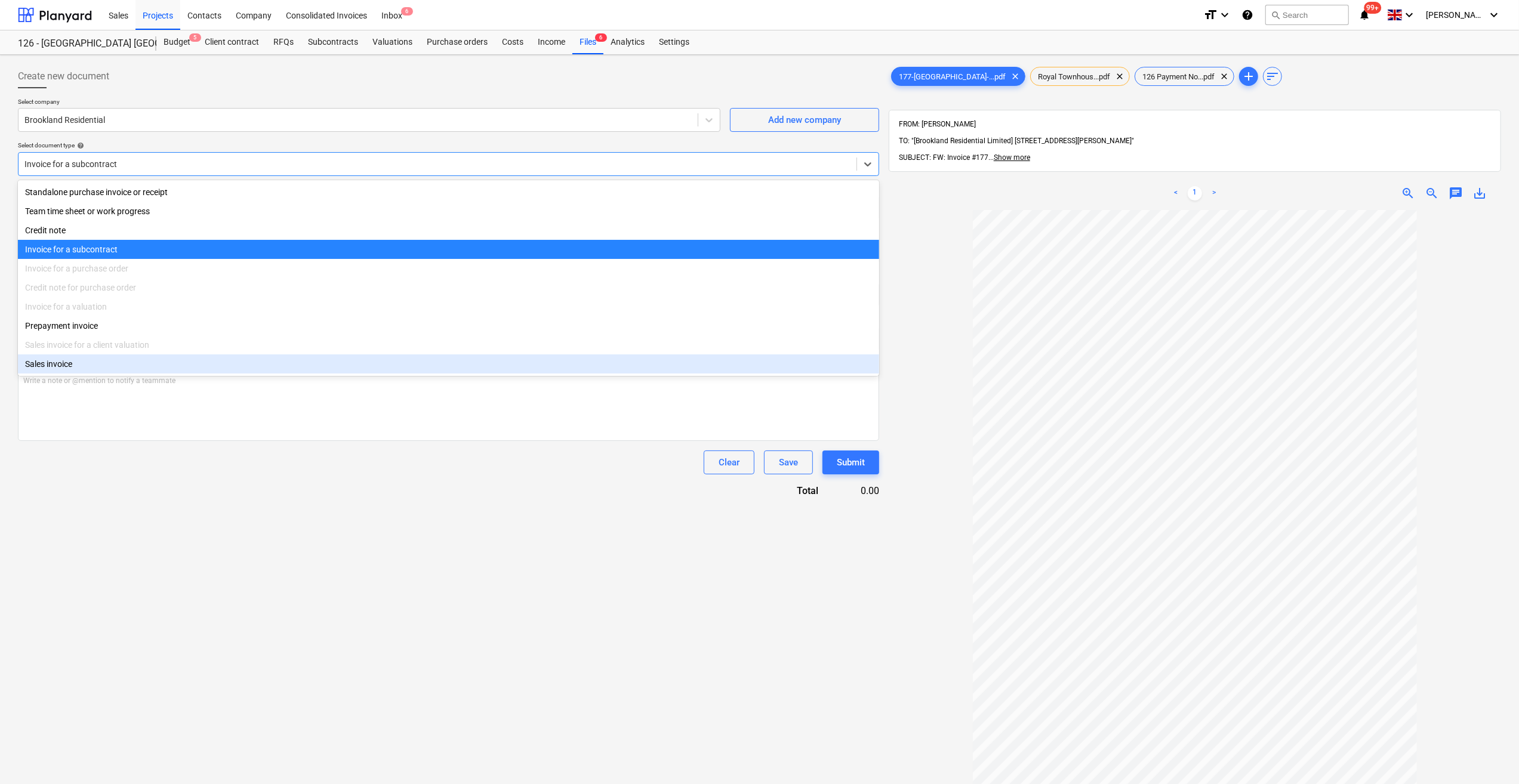
click at [222, 578] on div "Create new document Select company Brookland Residential Add new company Select…" at bounding box center [448, 513] width 871 height 906
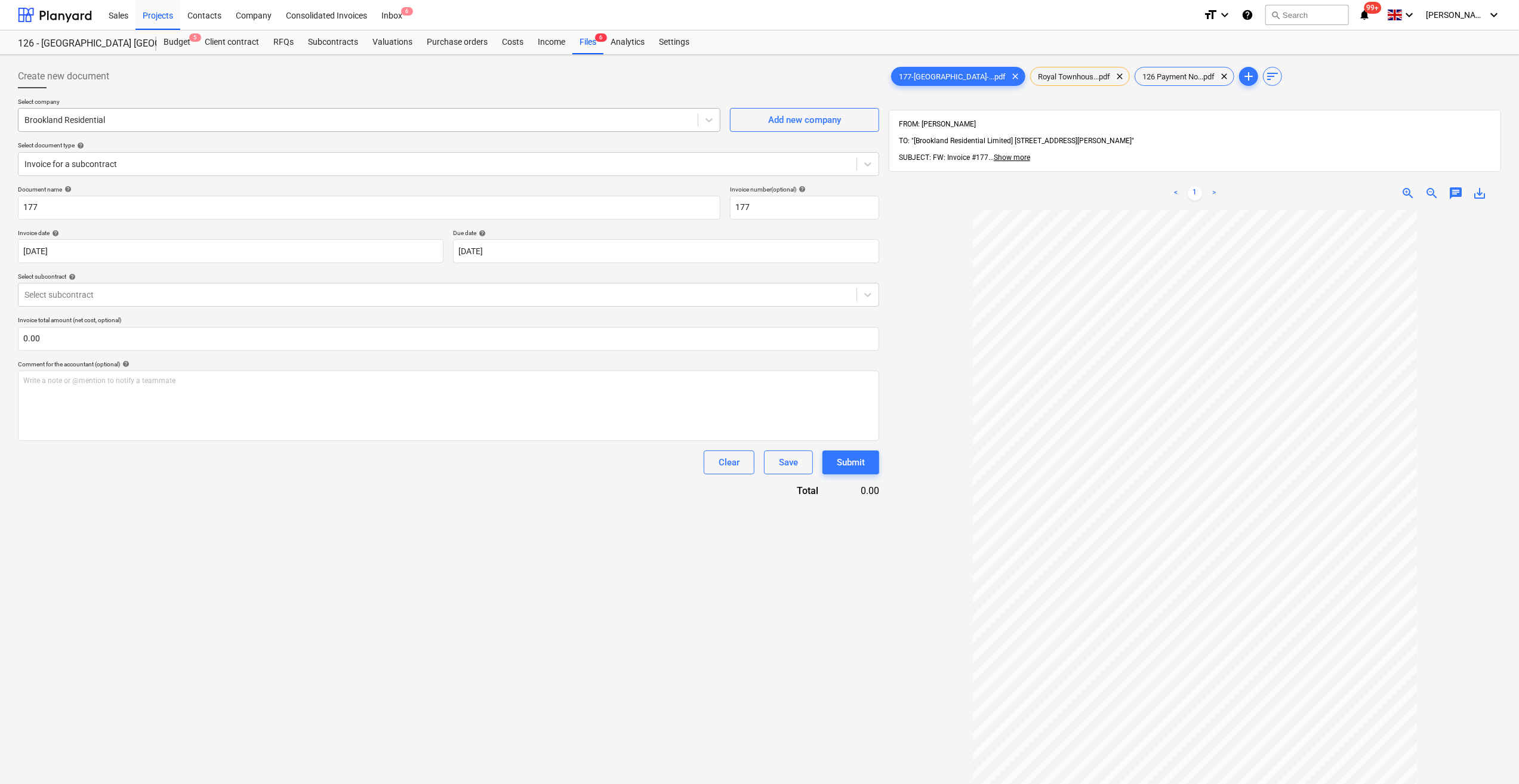
click at [57, 119] on div at bounding box center [358, 120] width 667 height 12
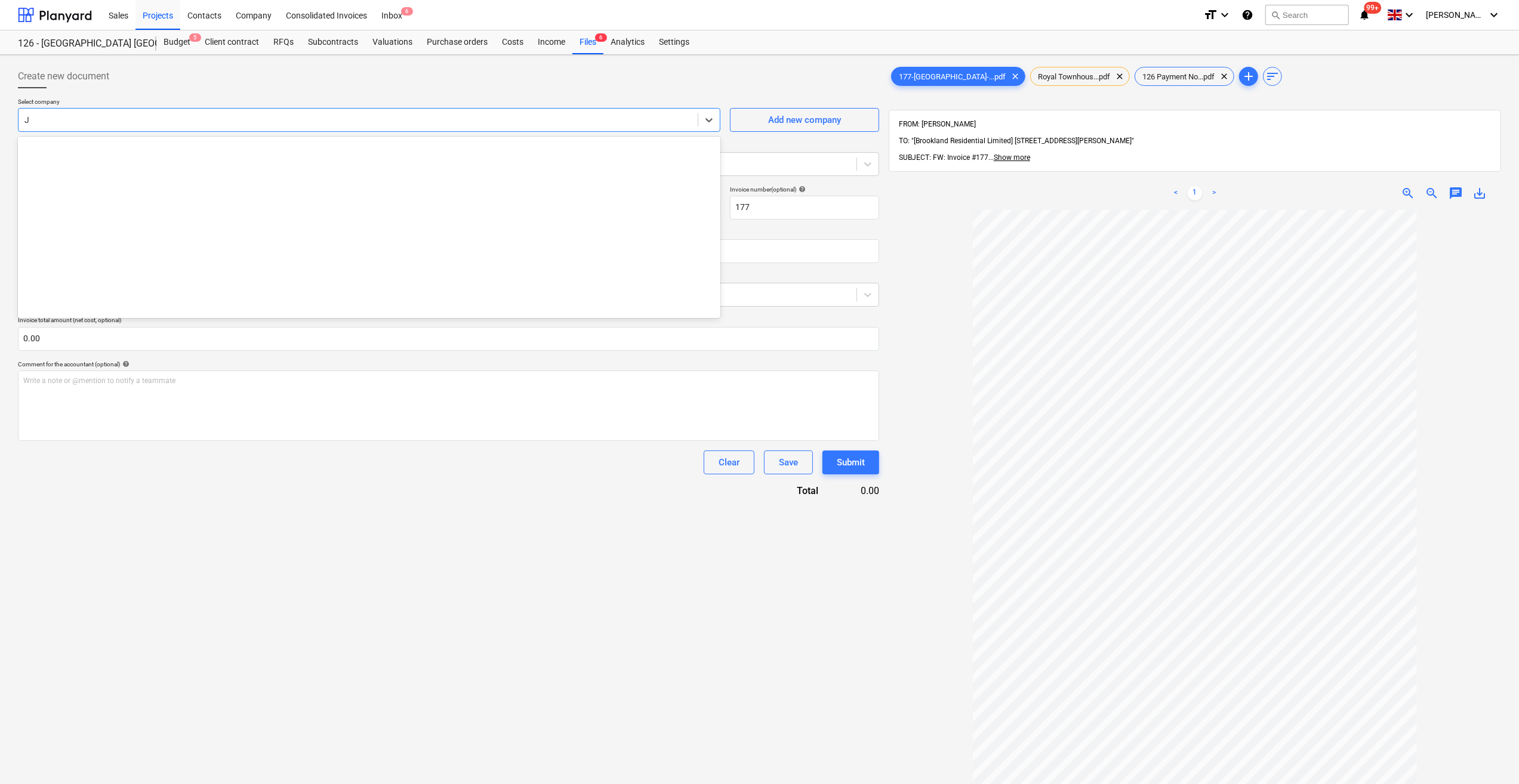
scroll to position [678, 0]
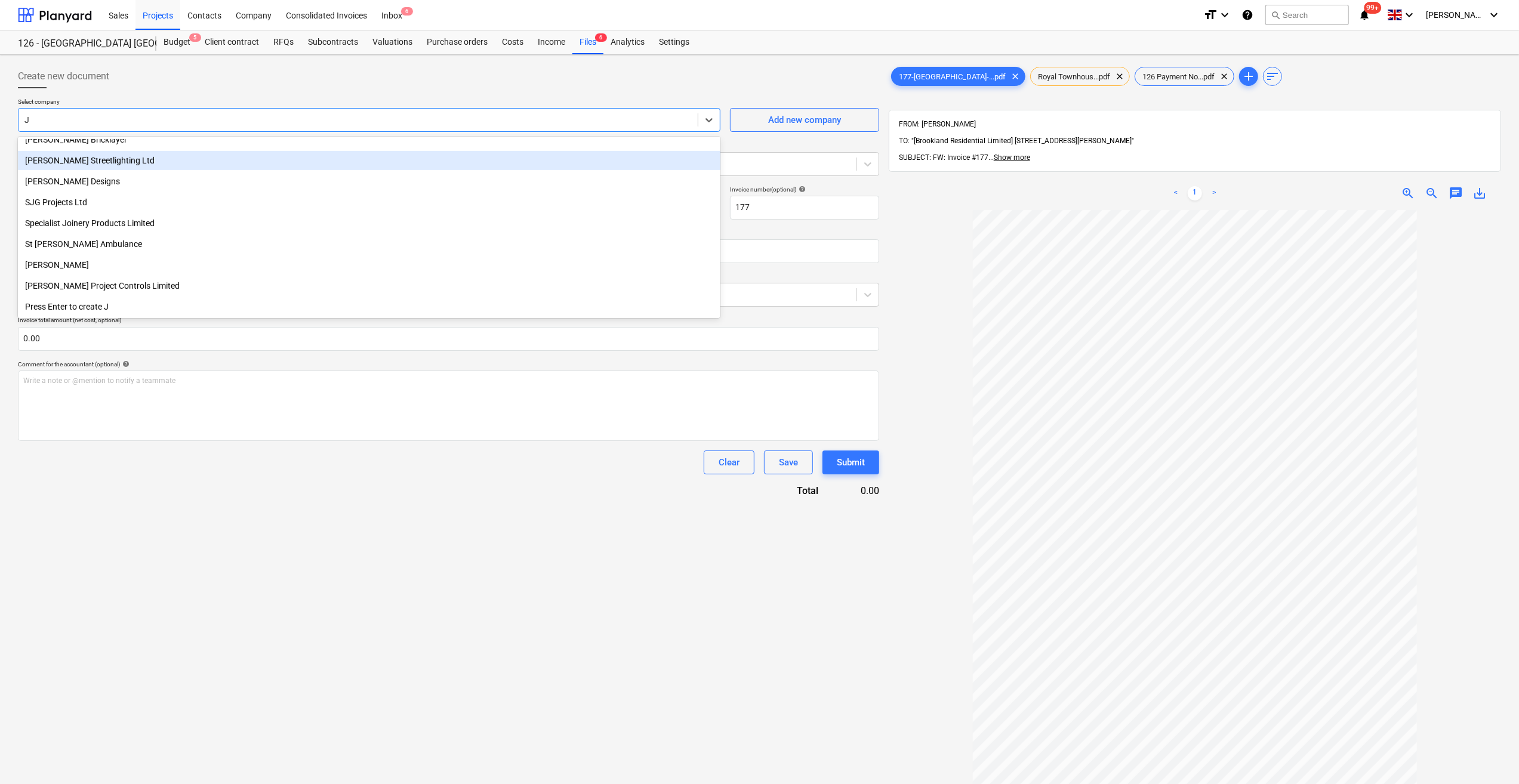
type input "JH"
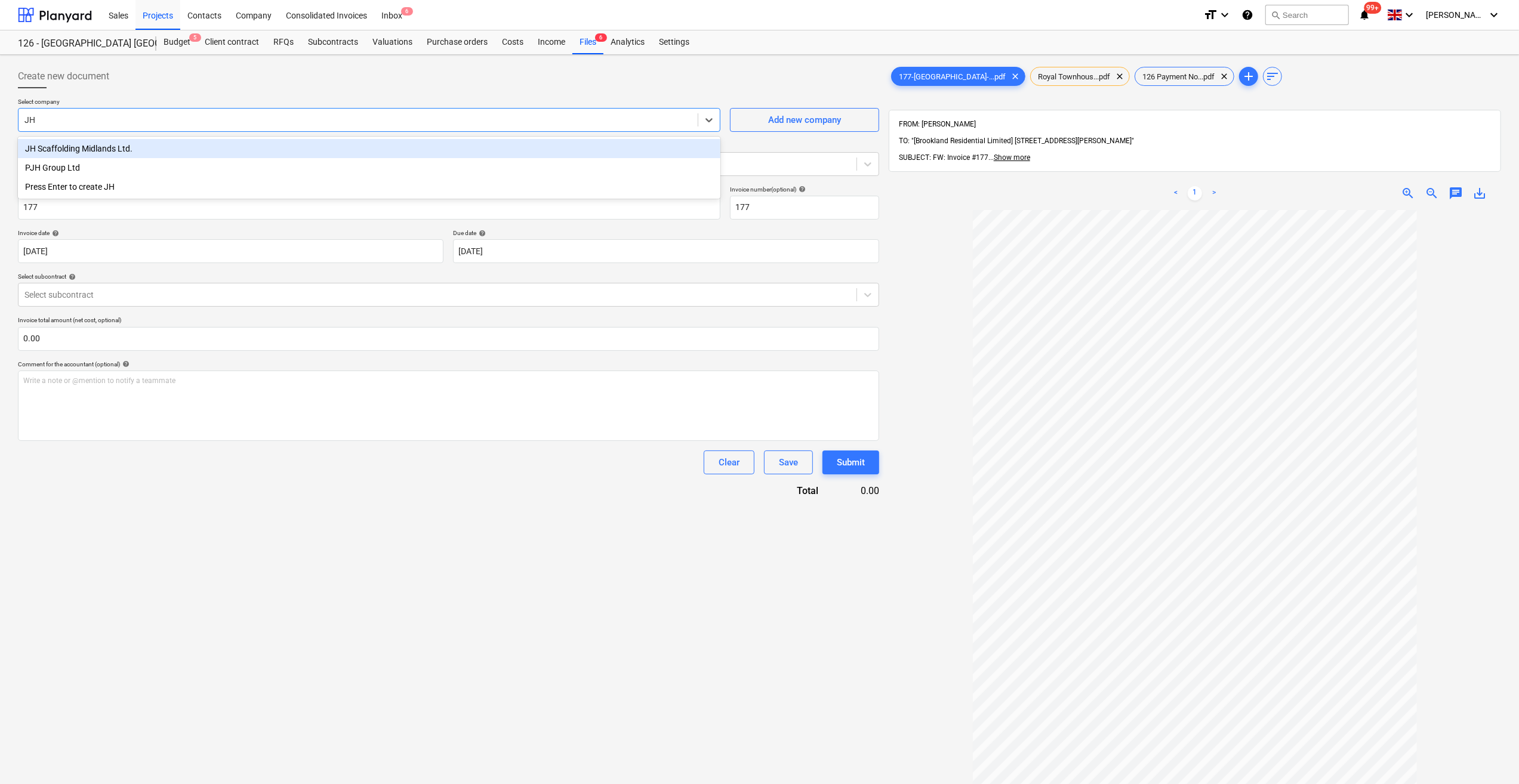
click at [107, 152] on div "JH Scaffolding Midlands Ltd." at bounding box center [369, 148] width 703 height 19
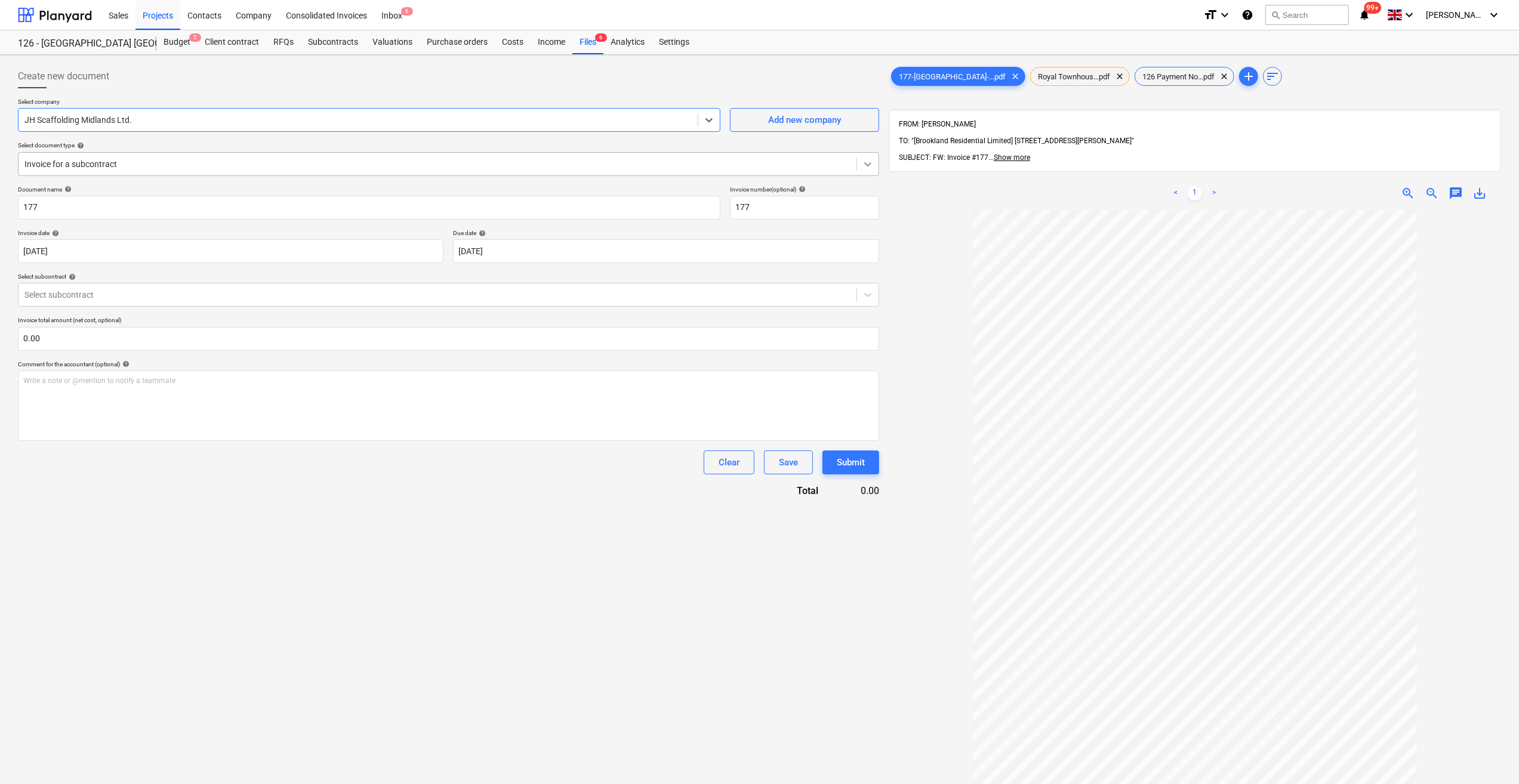
click at [868, 170] on div at bounding box center [868, 164] width 21 height 21
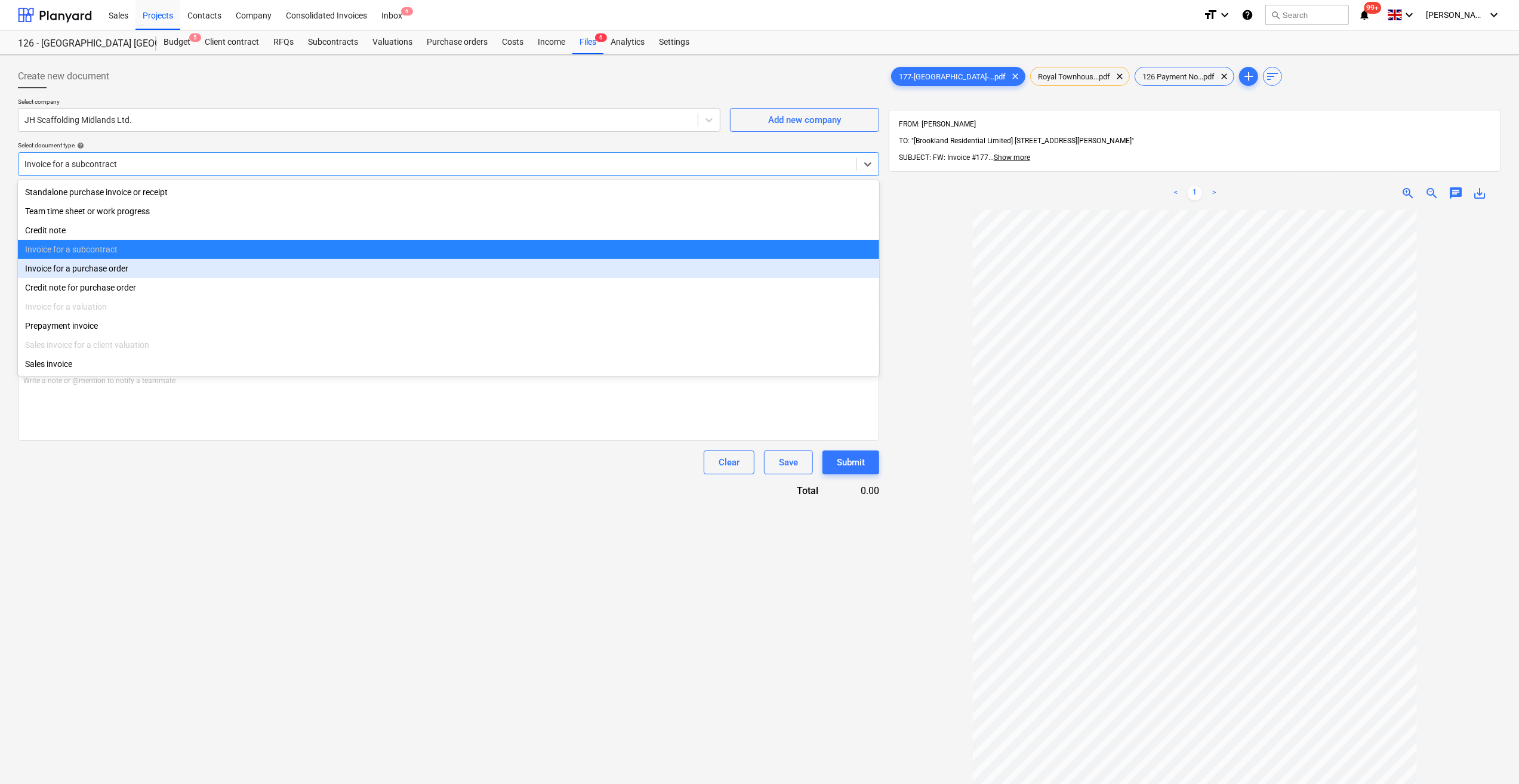
click at [131, 269] on div "Invoice for a purchase order" at bounding box center [449, 268] width 862 height 19
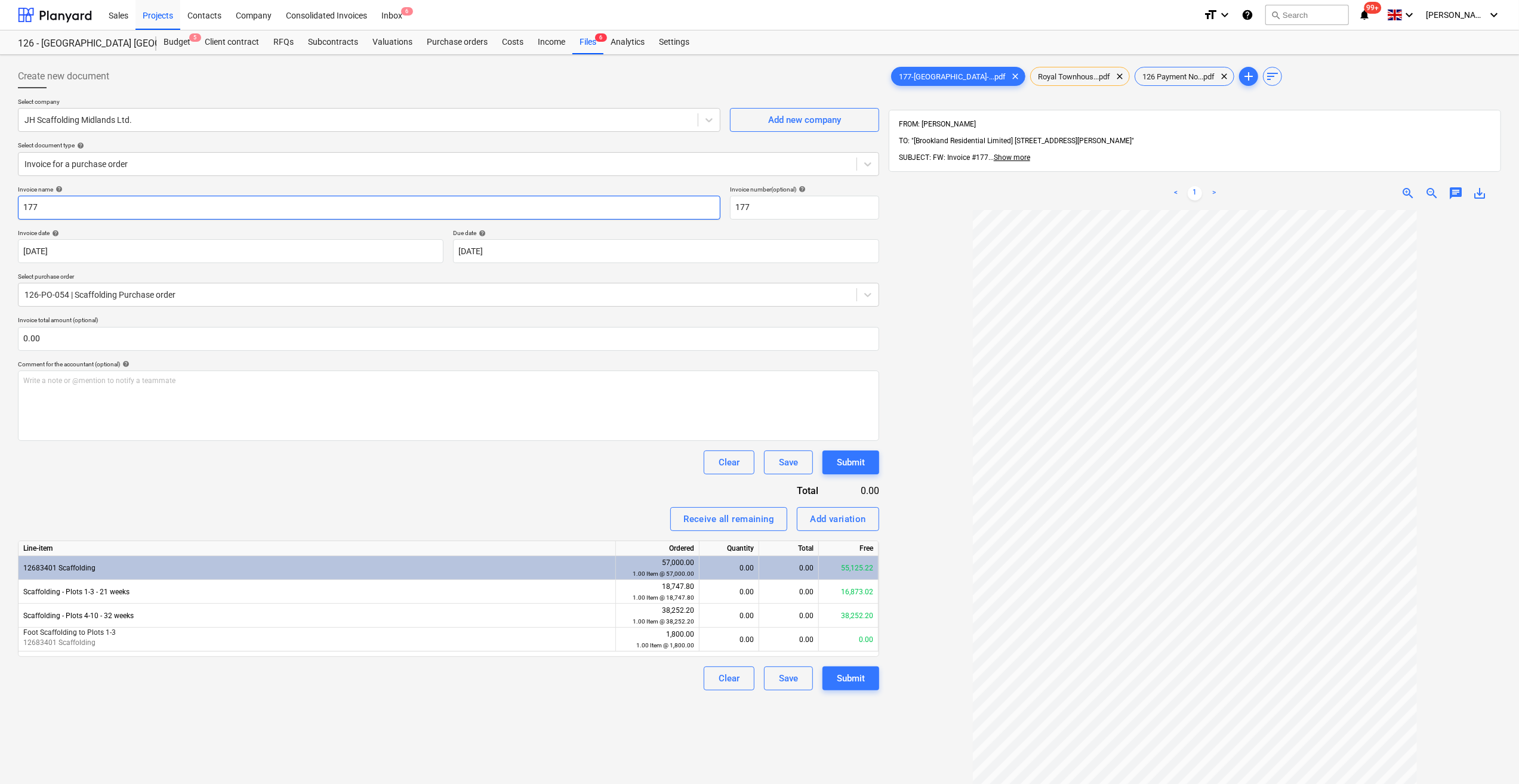
drag, startPoint x: 21, startPoint y: 204, endPoint x: 21, endPoint y: 222, distance: 18.0
click at [21, 204] on input "177" at bounding box center [369, 207] width 703 height 24
type input "Scaffold No 2 - 177"
click at [739, 592] on div "0.00" at bounding box center [729, 592] width 49 height 24
click at [793, 599] on div "0.00" at bounding box center [789, 592] width 60 height 24
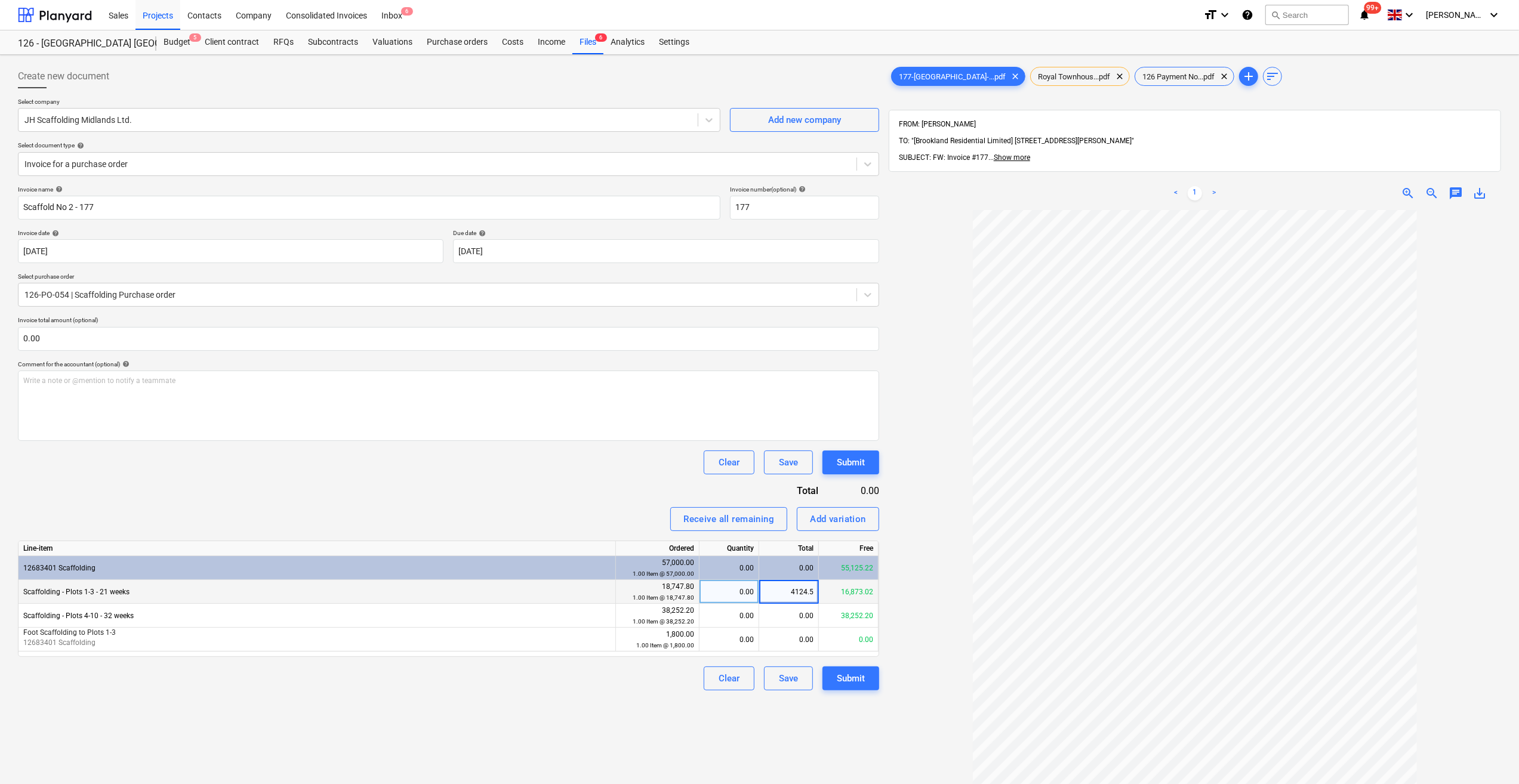
type input "4124.52"
click at [895, 748] on div at bounding box center [1195, 586] width 612 height 751
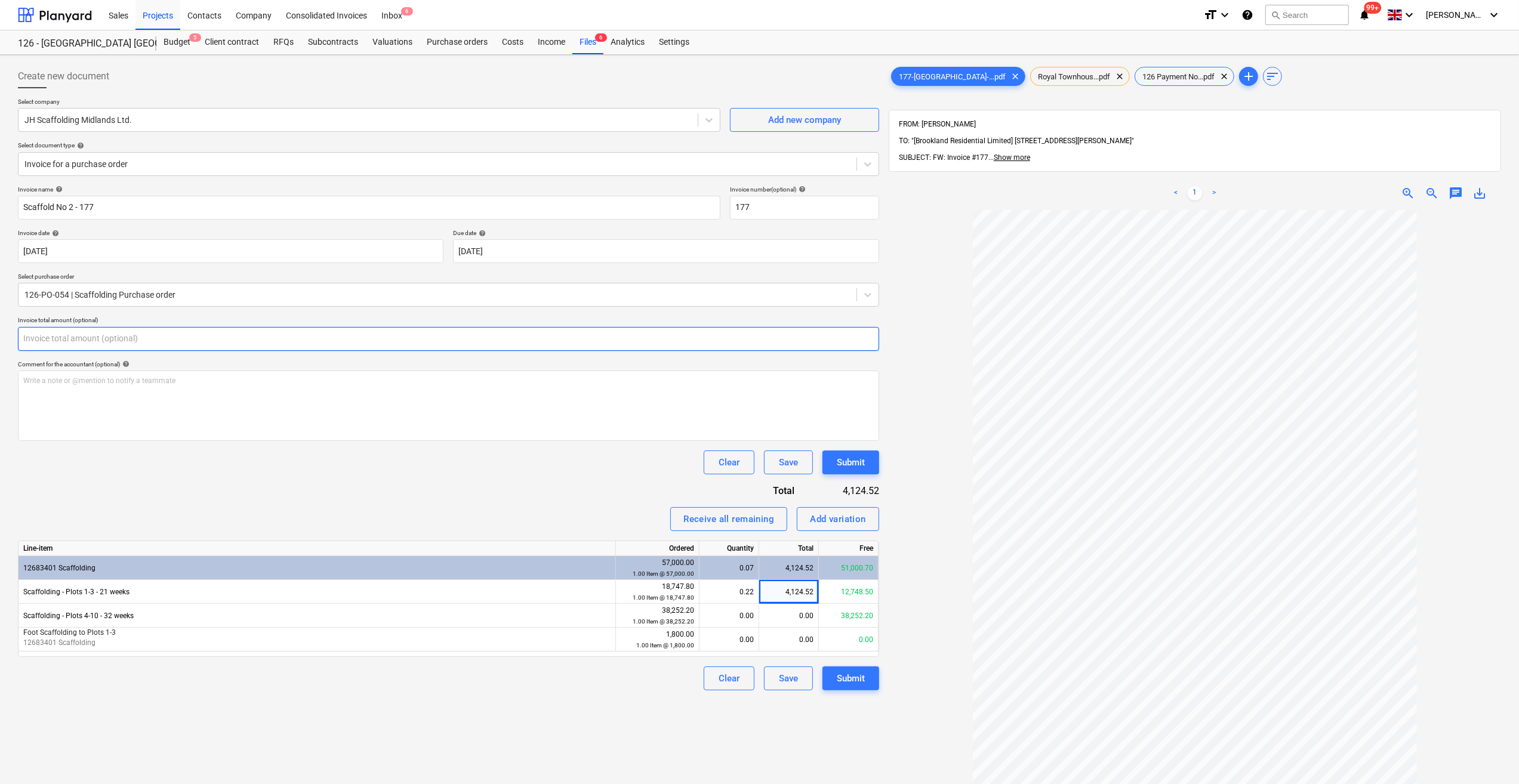
click at [47, 343] on input "text" at bounding box center [449, 338] width 862 height 24
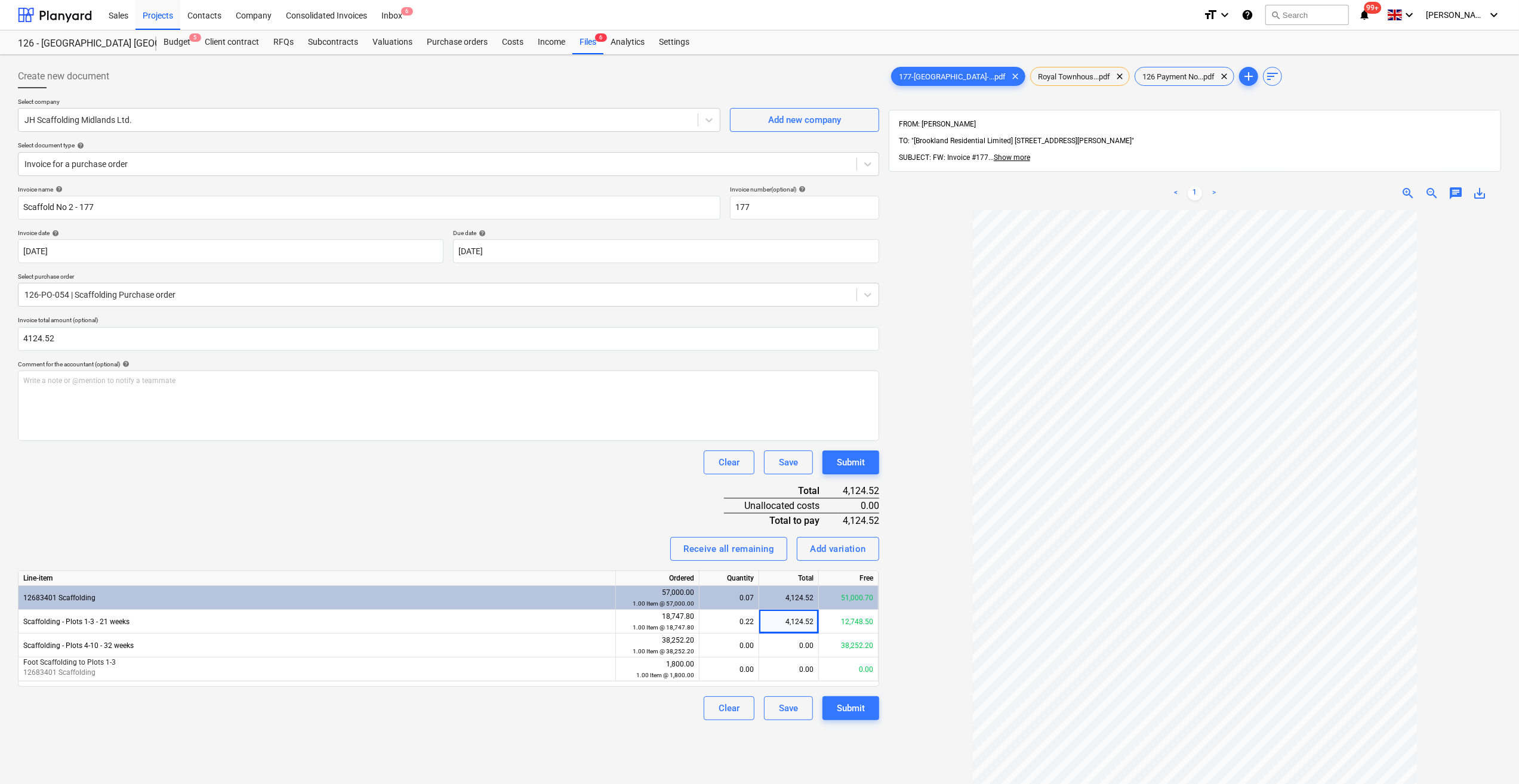
type input "4,124.52"
click at [353, 735] on div "Create new document Select company JH Scaffolding Midlands Ltd. Add new company…" at bounding box center [448, 513] width 871 height 906
click at [853, 709] on div "Submit" at bounding box center [850, 708] width 28 height 15
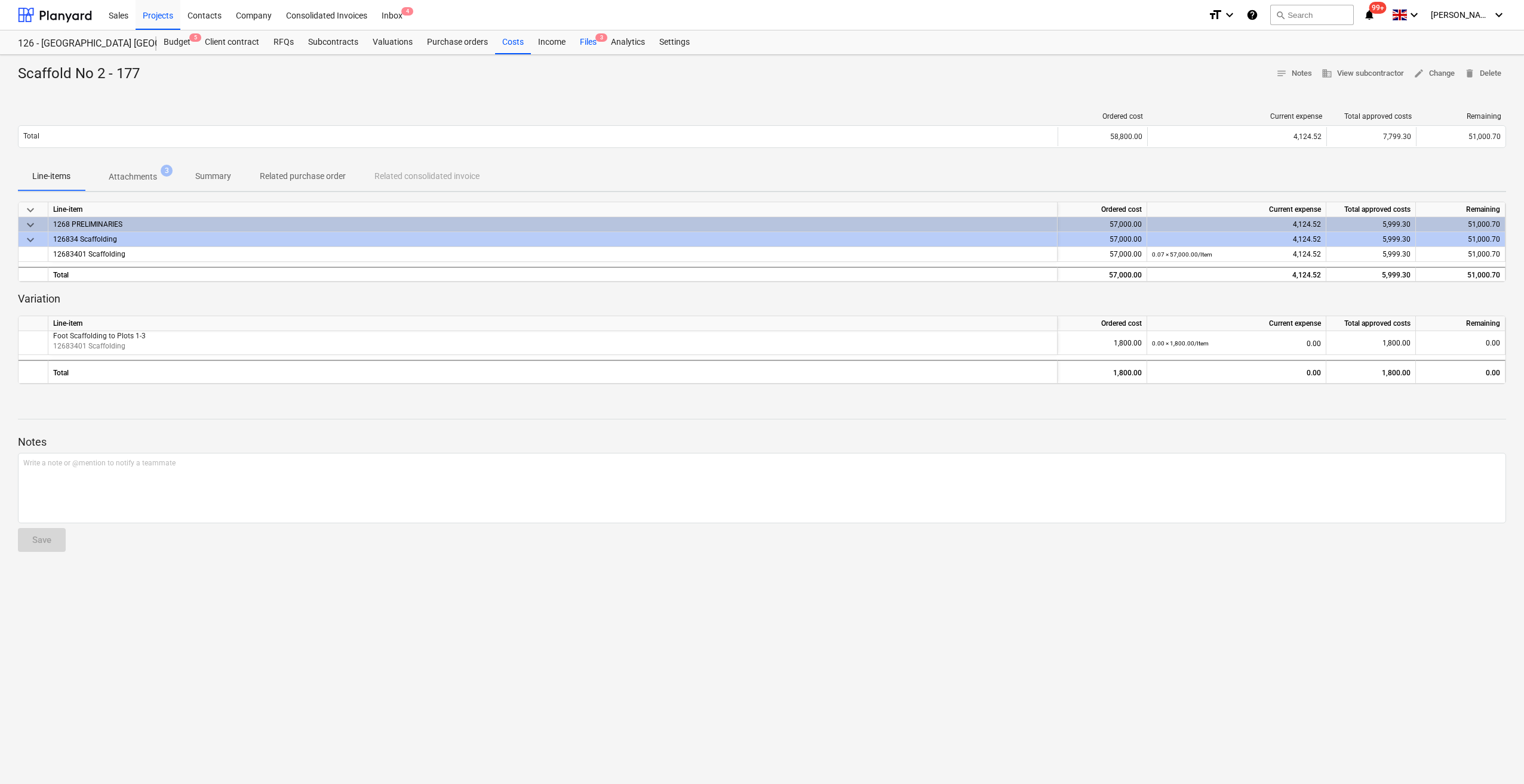
click at [588, 44] on div "Files 3" at bounding box center [588, 42] width 31 height 24
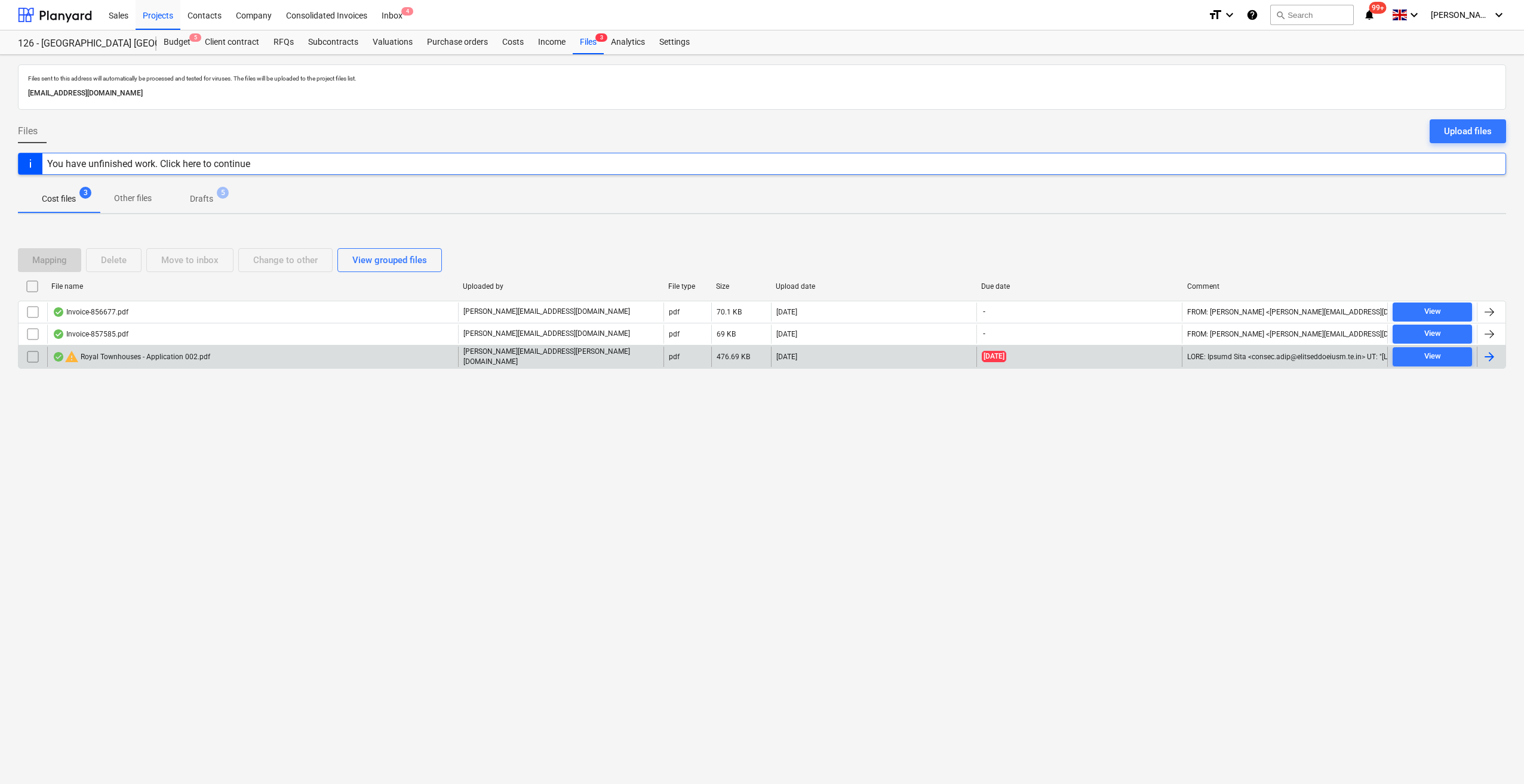
click at [32, 356] on input "checkbox" at bounding box center [33, 356] width 19 height 19
click at [112, 258] on div "Delete" at bounding box center [114, 260] width 26 height 15
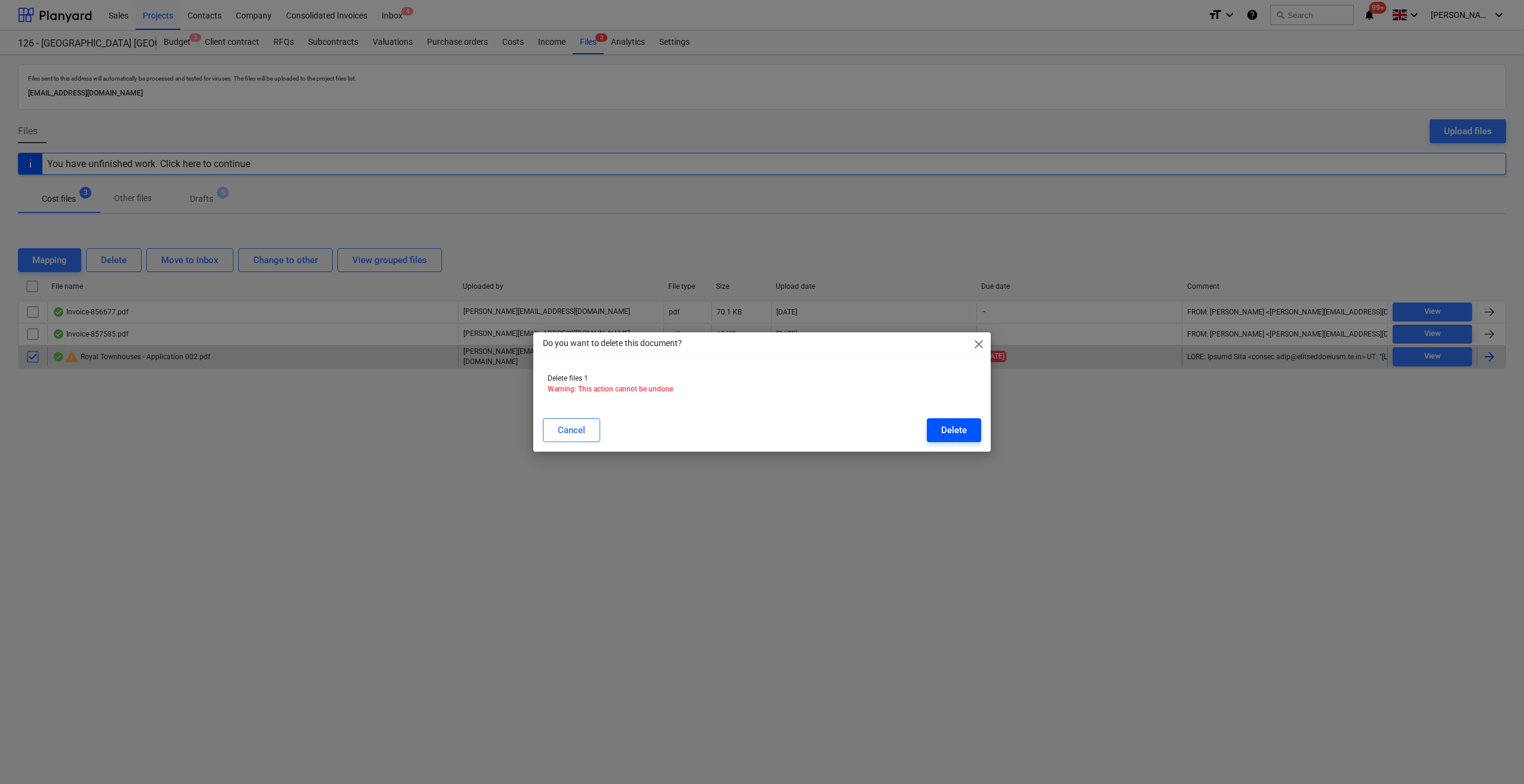
click at [971, 436] on button "Delete" at bounding box center [953, 430] width 54 height 24
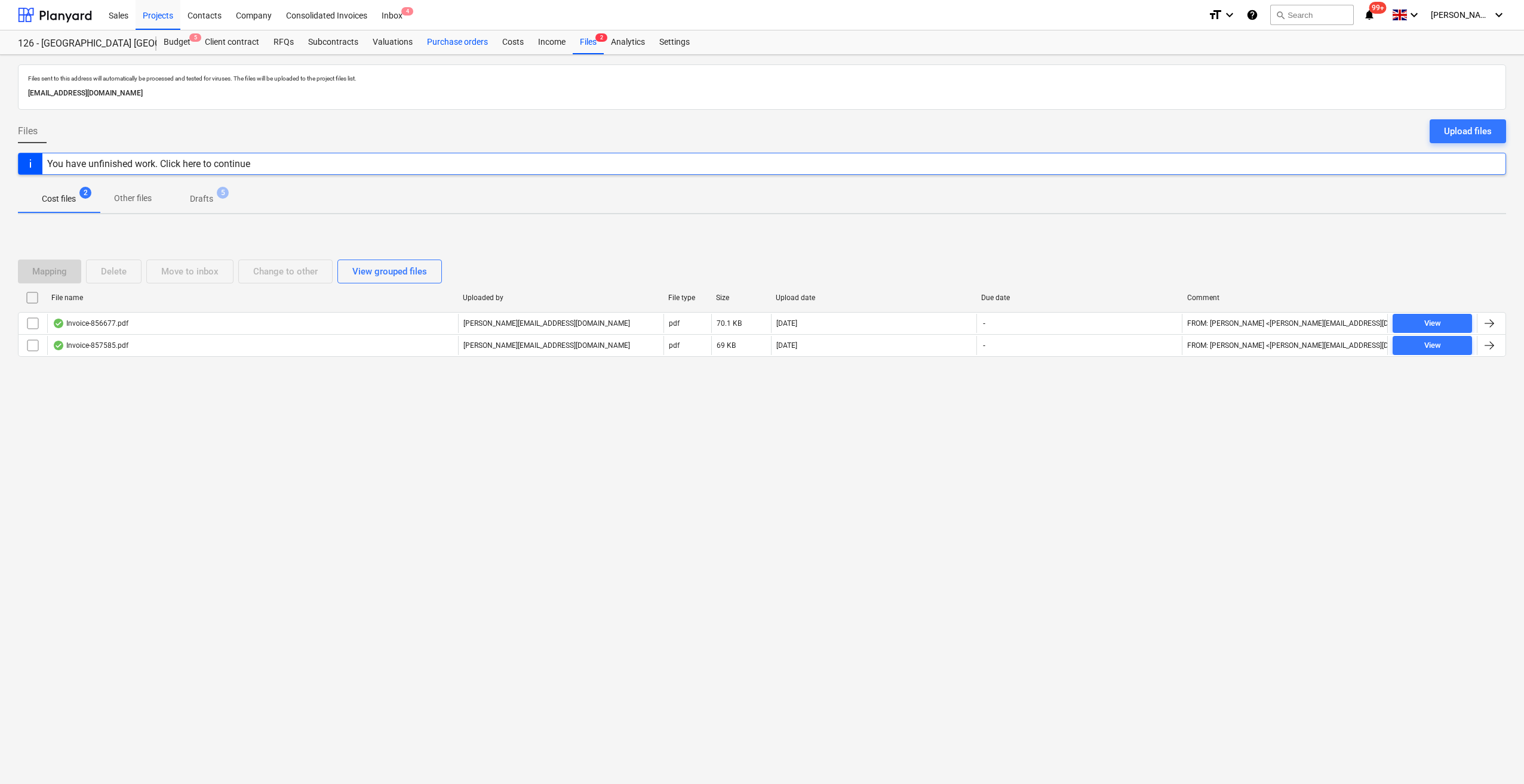
click at [455, 43] on div "Purchase orders" at bounding box center [457, 42] width 75 height 24
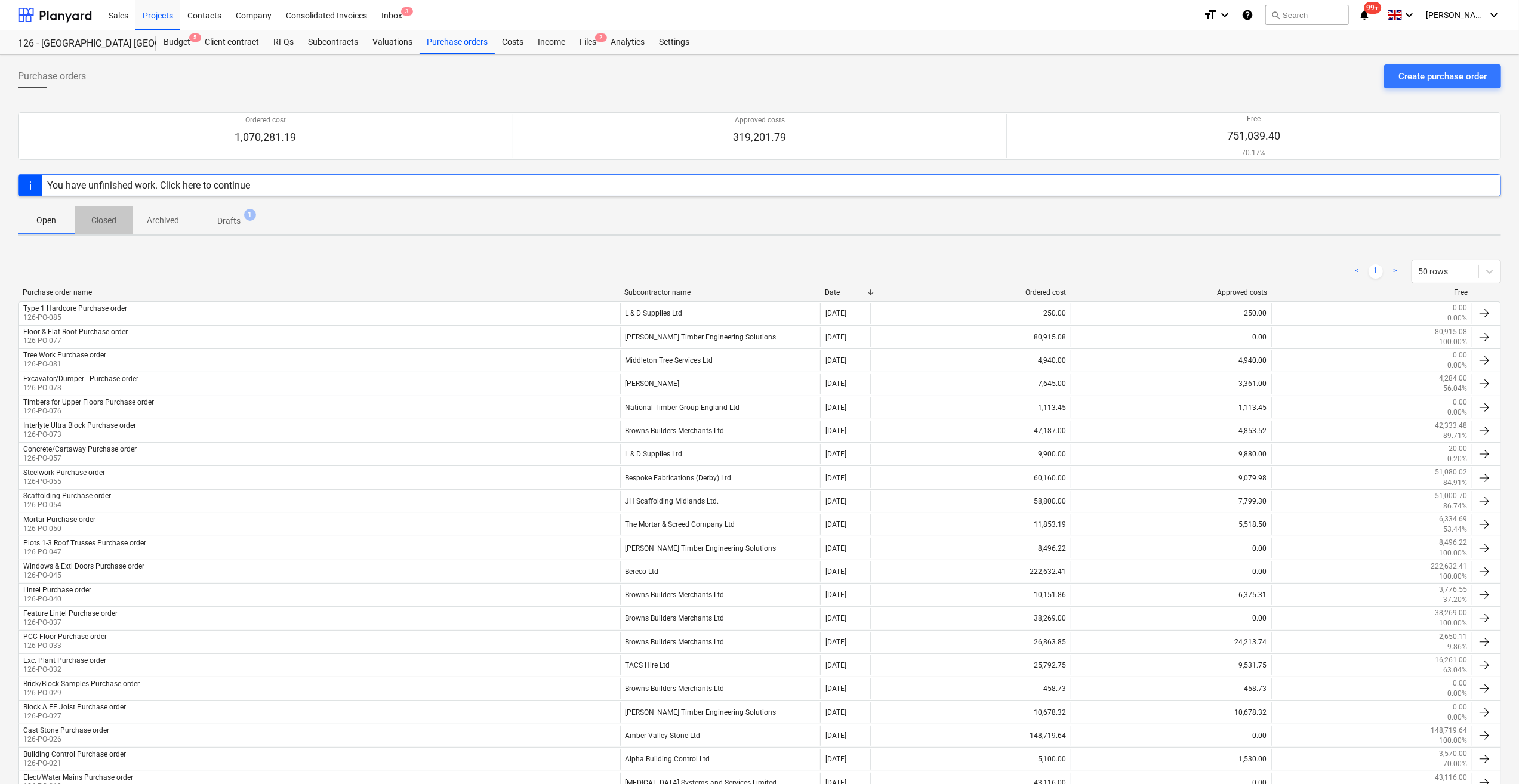
click at [112, 214] on p "Closed" at bounding box center [104, 220] width 29 height 12
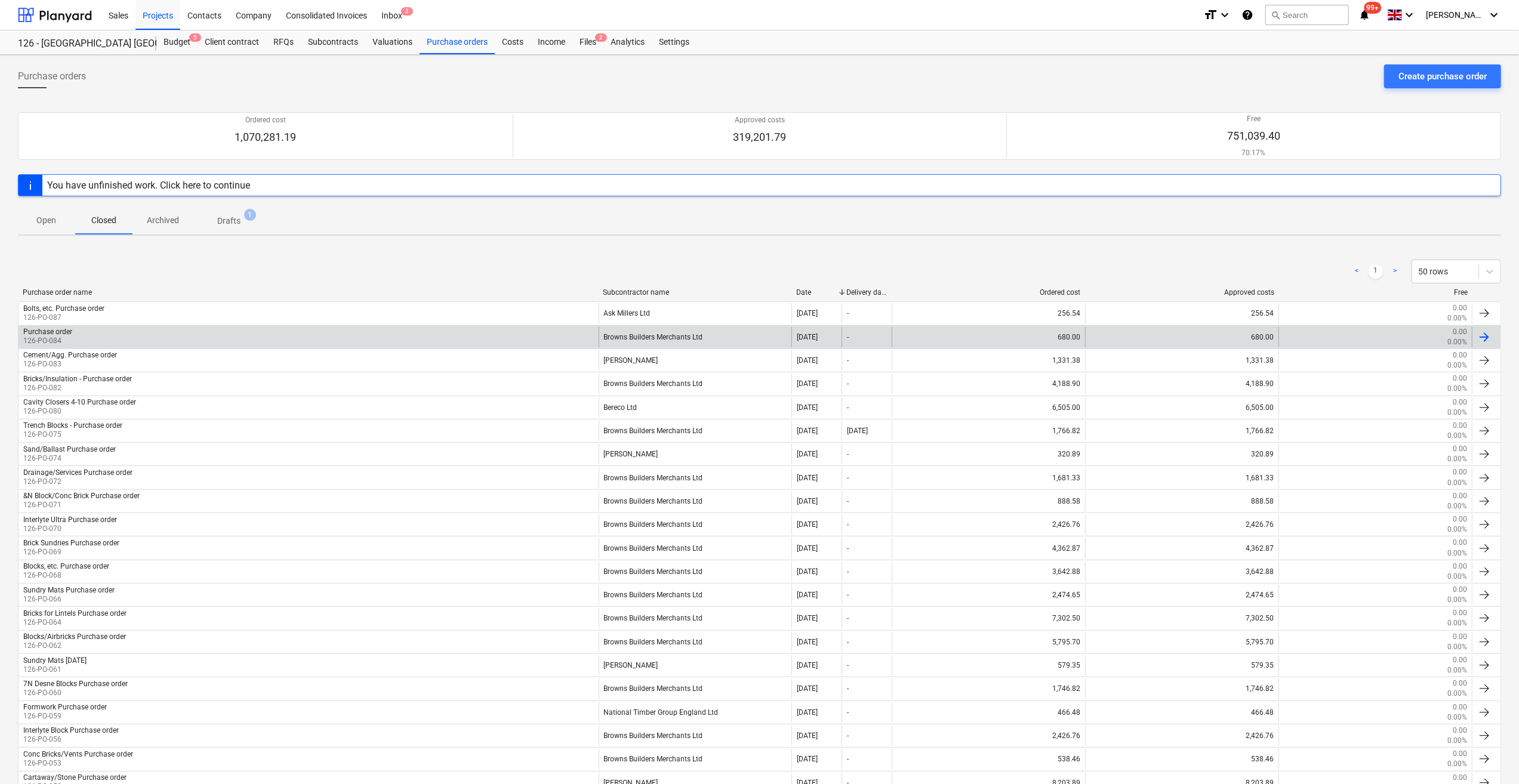
click at [74, 330] on div "Purchase order 126-PO-084" at bounding box center [309, 337] width 581 height 21
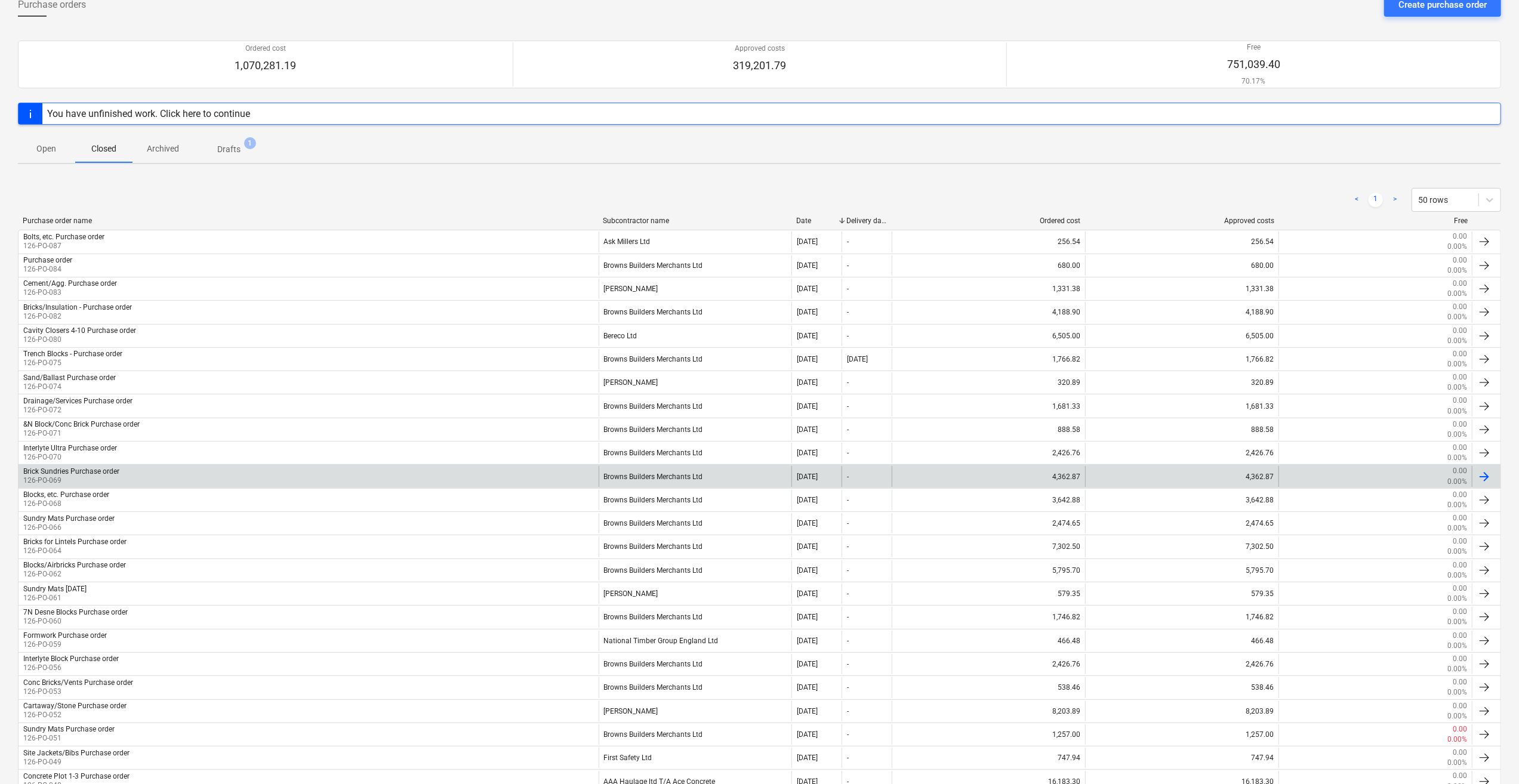
scroll to position [119, 0]
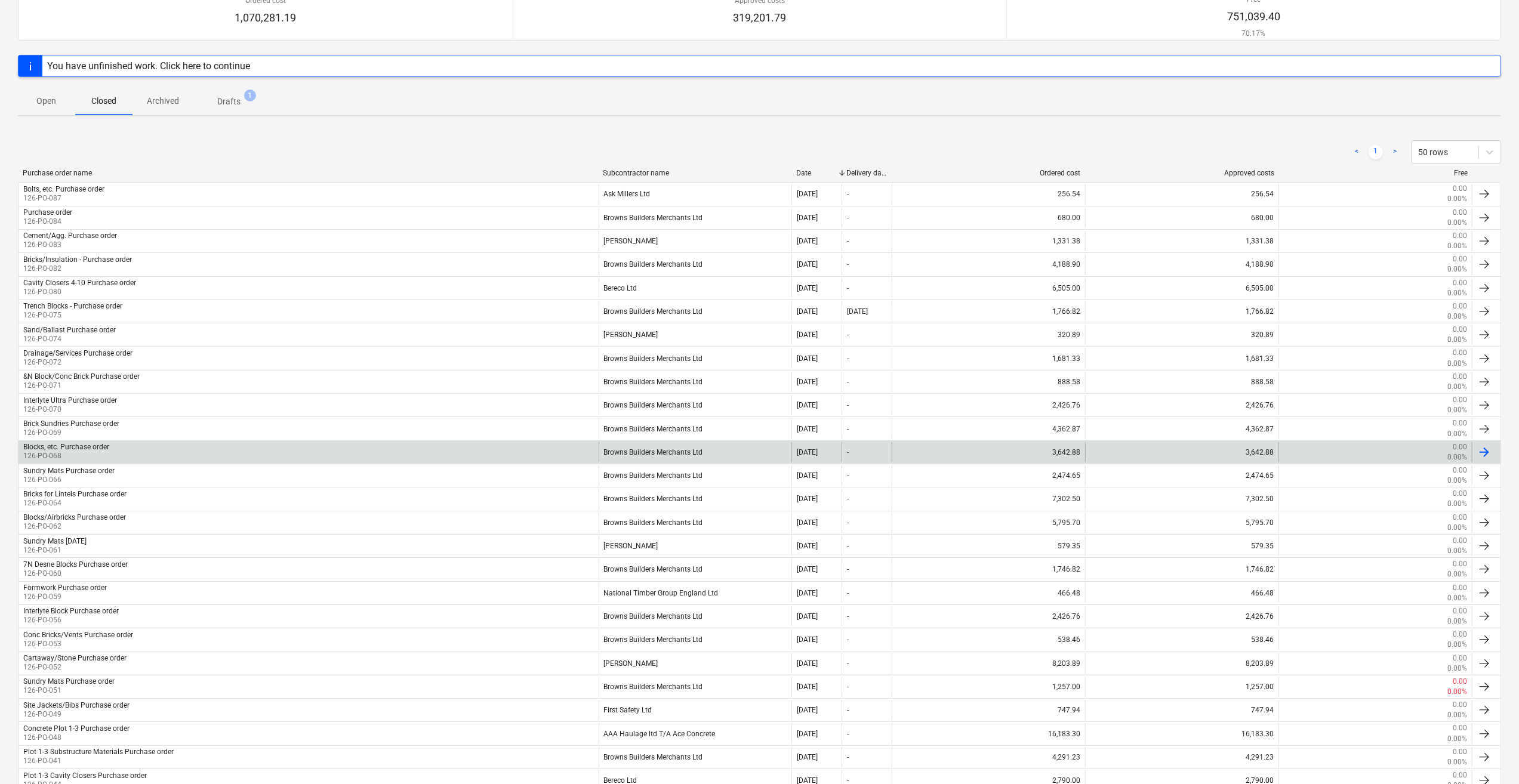
click at [659, 458] on div "Browns Builders Merchants Ltd" at bounding box center [695, 452] width 194 height 21
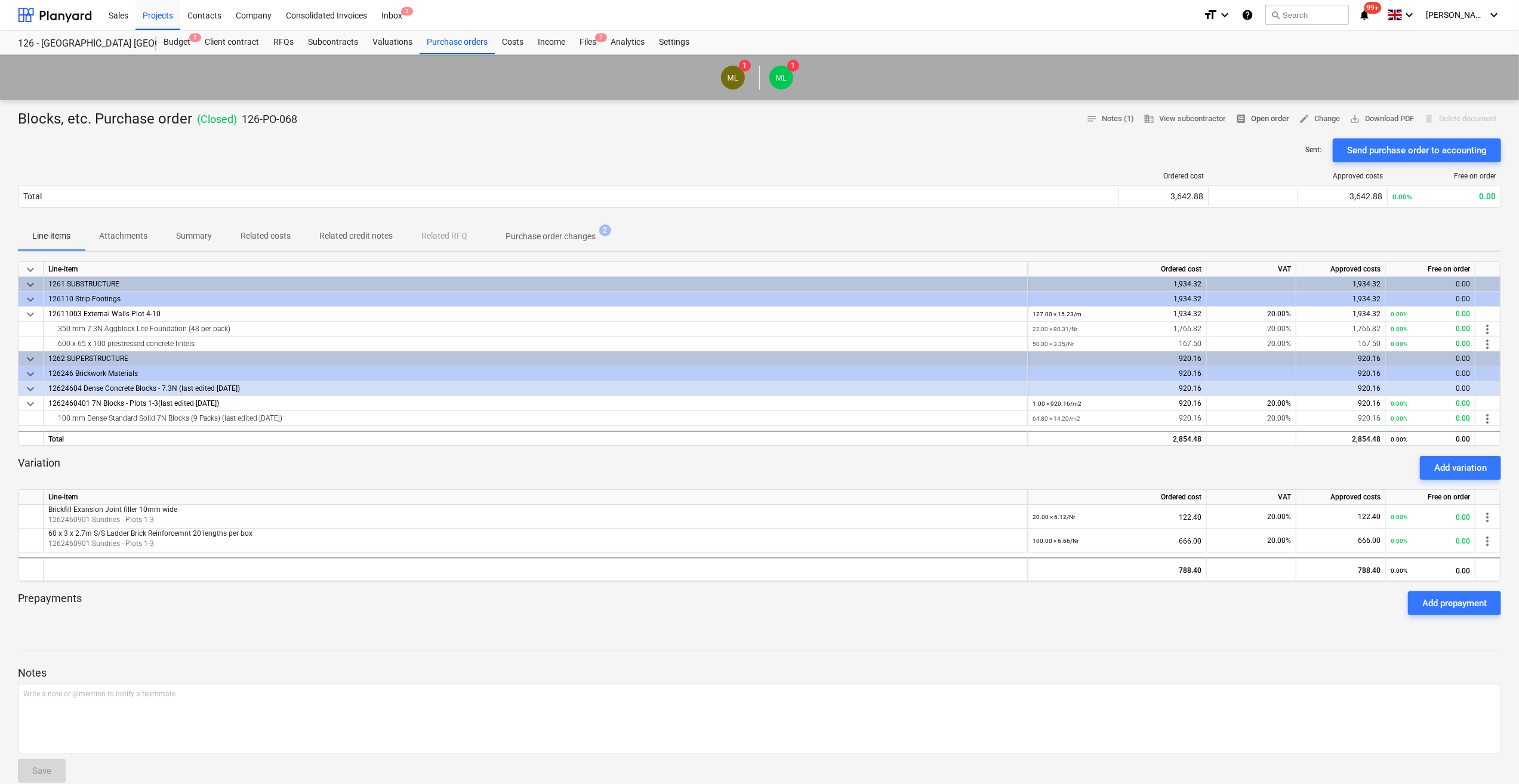
click at [1268, 117] on span "receipt Open order" at bounding box center [1262, 119] width 54 height 14
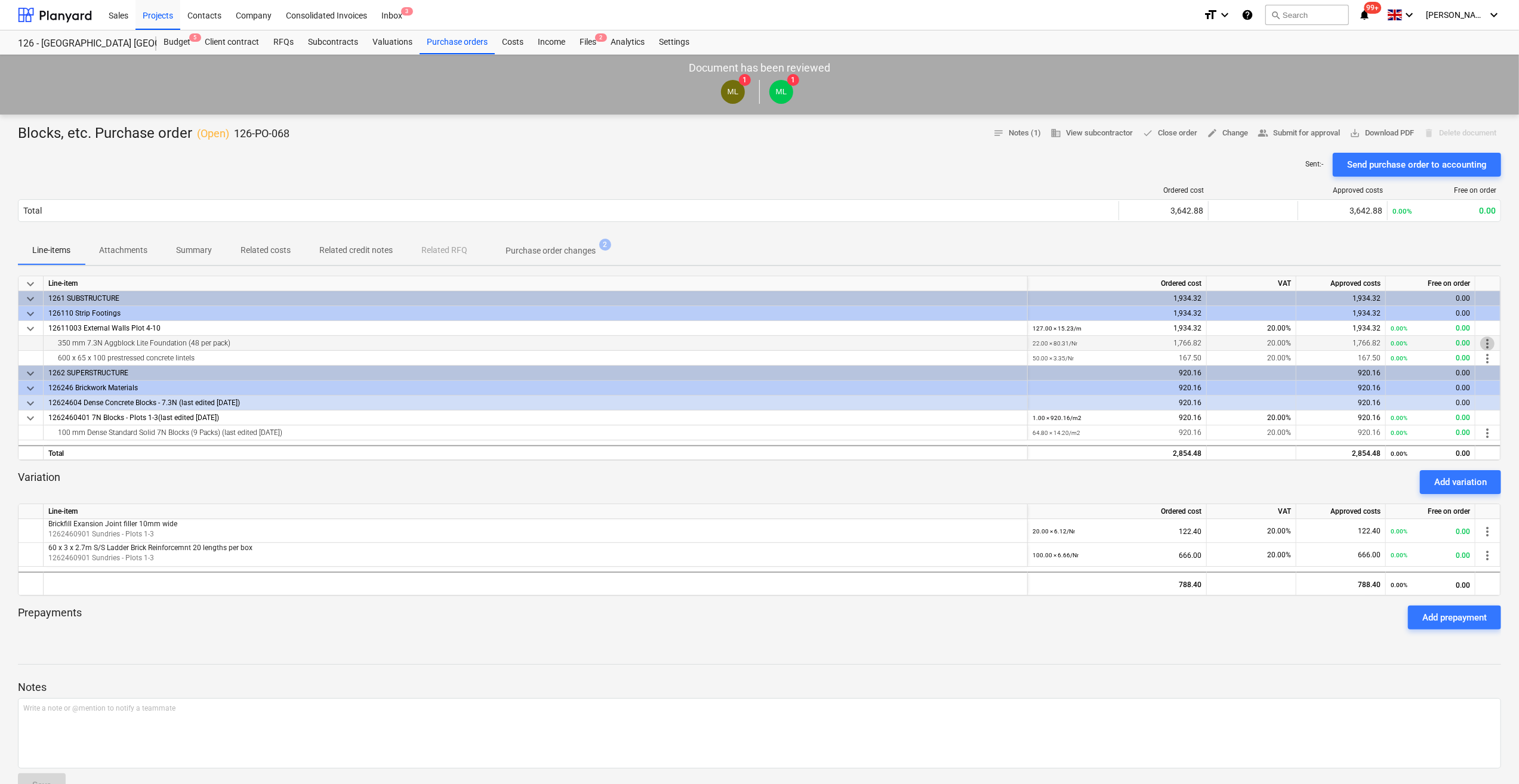
click at [1487, 343] on span "more_vert" at bounding box center [1487, 343] width 14 height 14
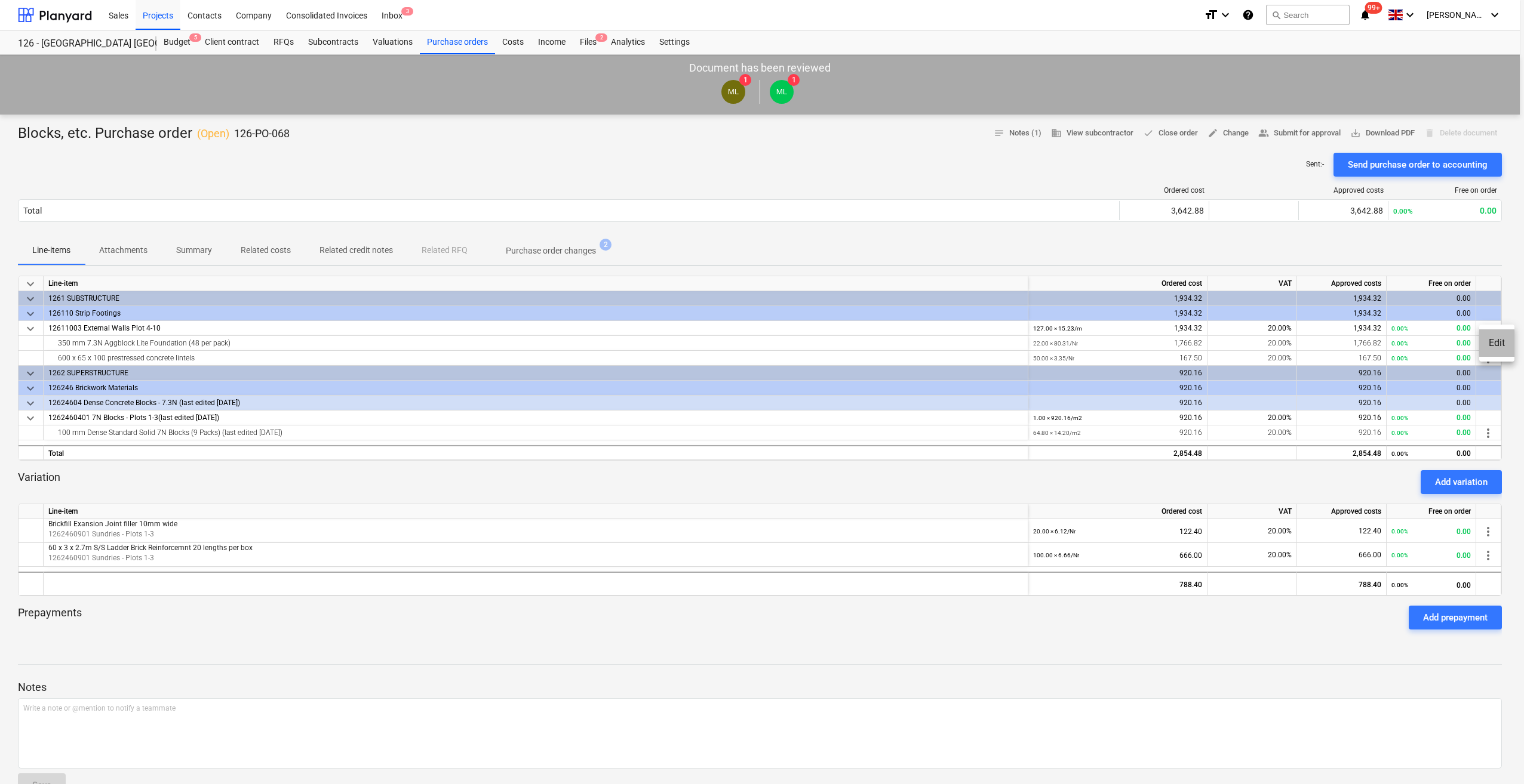
click at [1489, 343] on li "Edit" at bounding box center [1497, 343] width 35 height 27
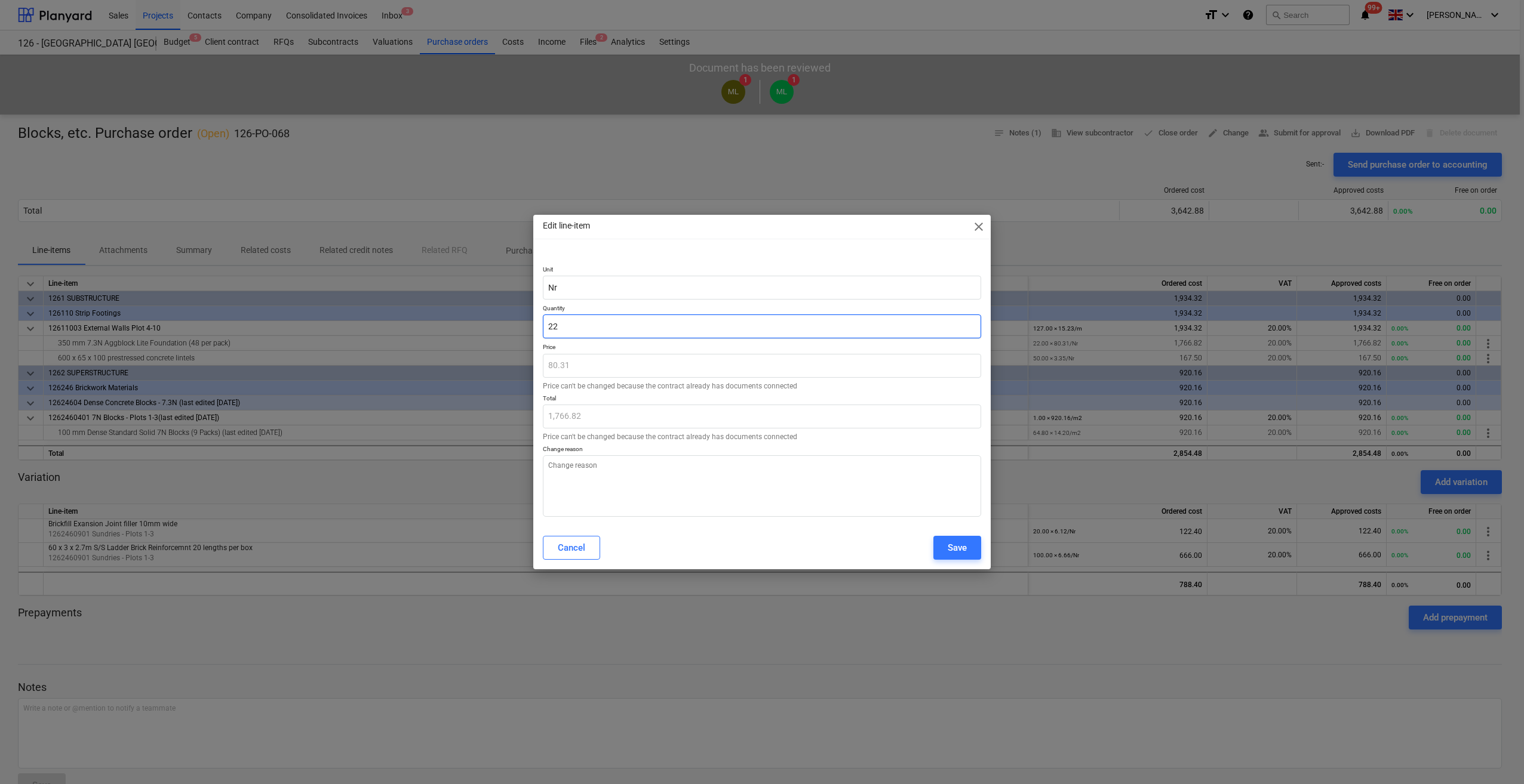
drag, startPoint x: 573, startPoint y: 327, endPoint x: 552, endPoint y: 323, distance: 21.4
click at [545, 323] on input "22" at bounding box center [762, 326] width 439 height 24
type input "4"
type input "321.24"
type input "44"
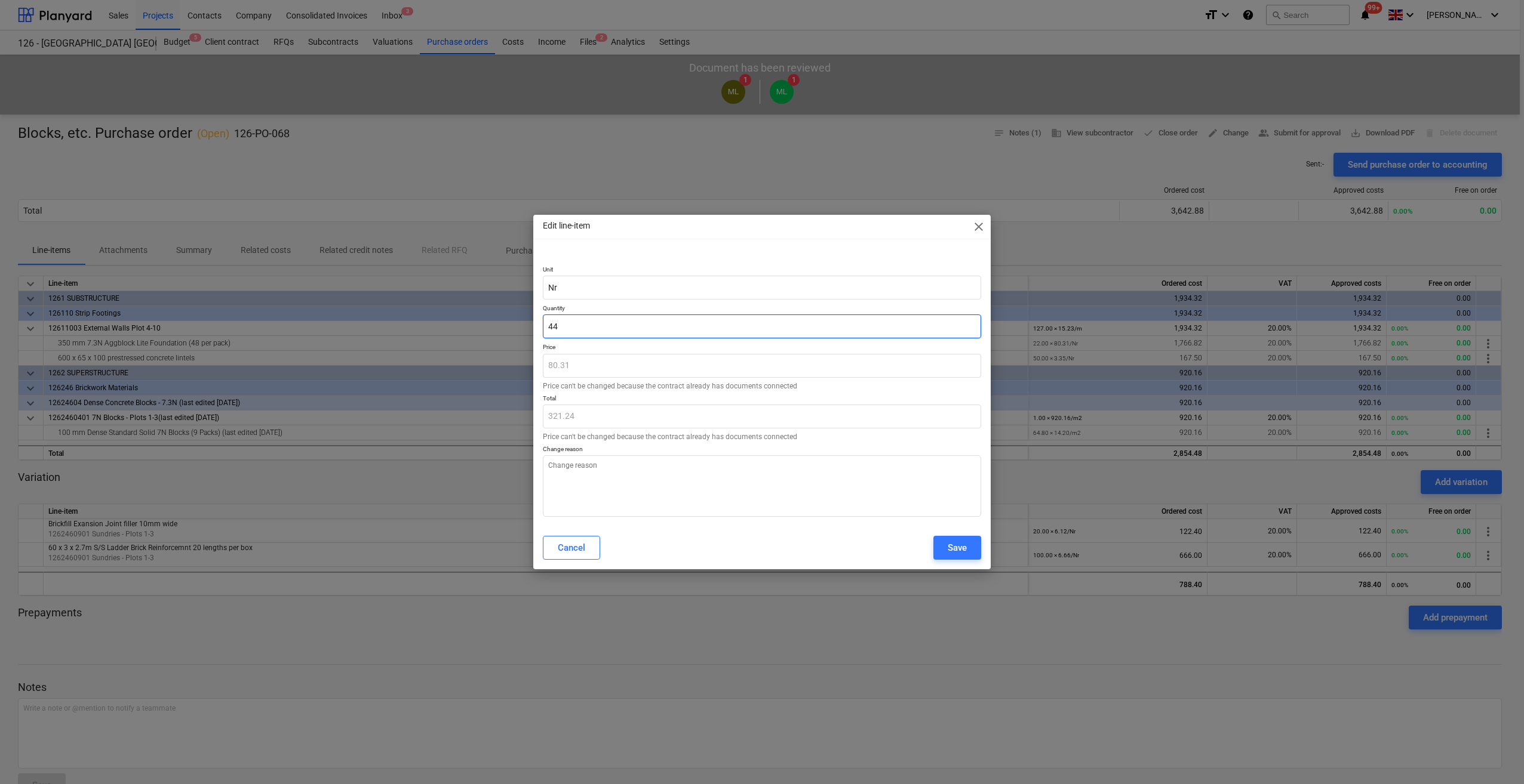
type input "3,533.64"
type input "44.00"
click at [569, 466] on textarea at bounding box center [762, 485] width 439 height 62
type textarea "Further load of 22 Packs of Blocks [DATE]"
click at [955, 552] on div "Save" at bounding box center [957, 548] width 19 height 15
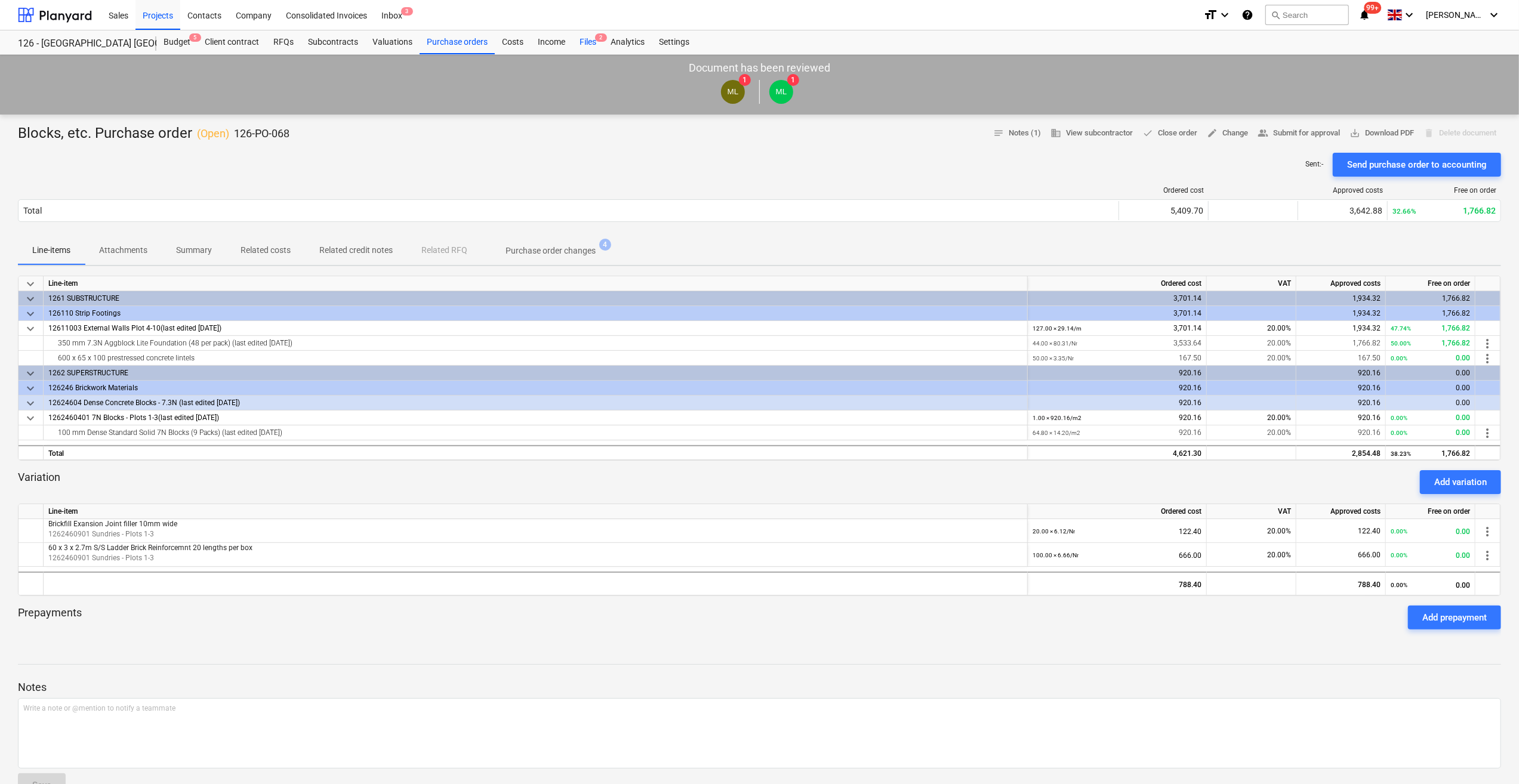
click at [587, 40] on div "Files 2" at bounding box center [587, 42] width 31 height 24
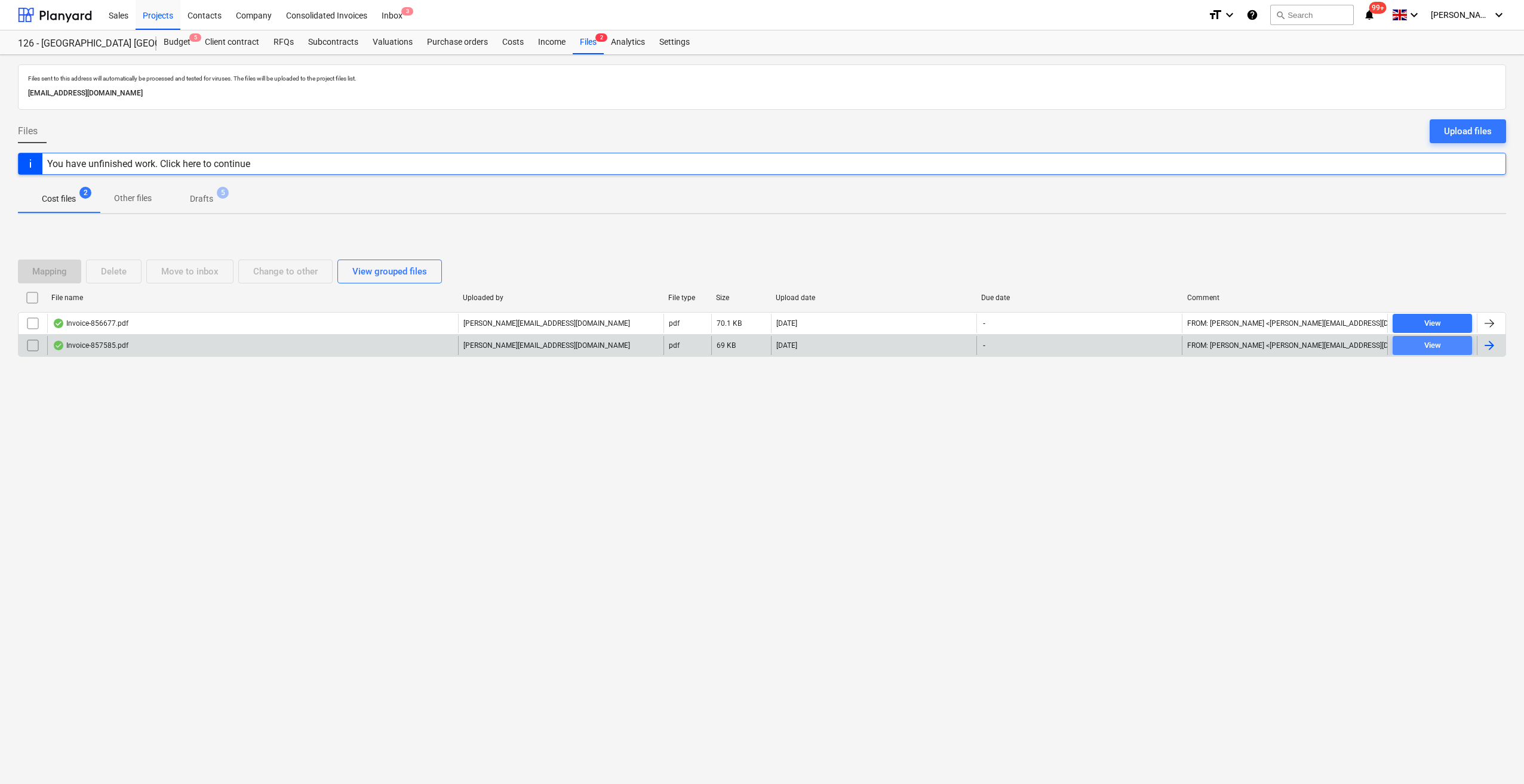
click at [1433, 348] on div "View" at bounding box center [1433, 346] width 17 height 14
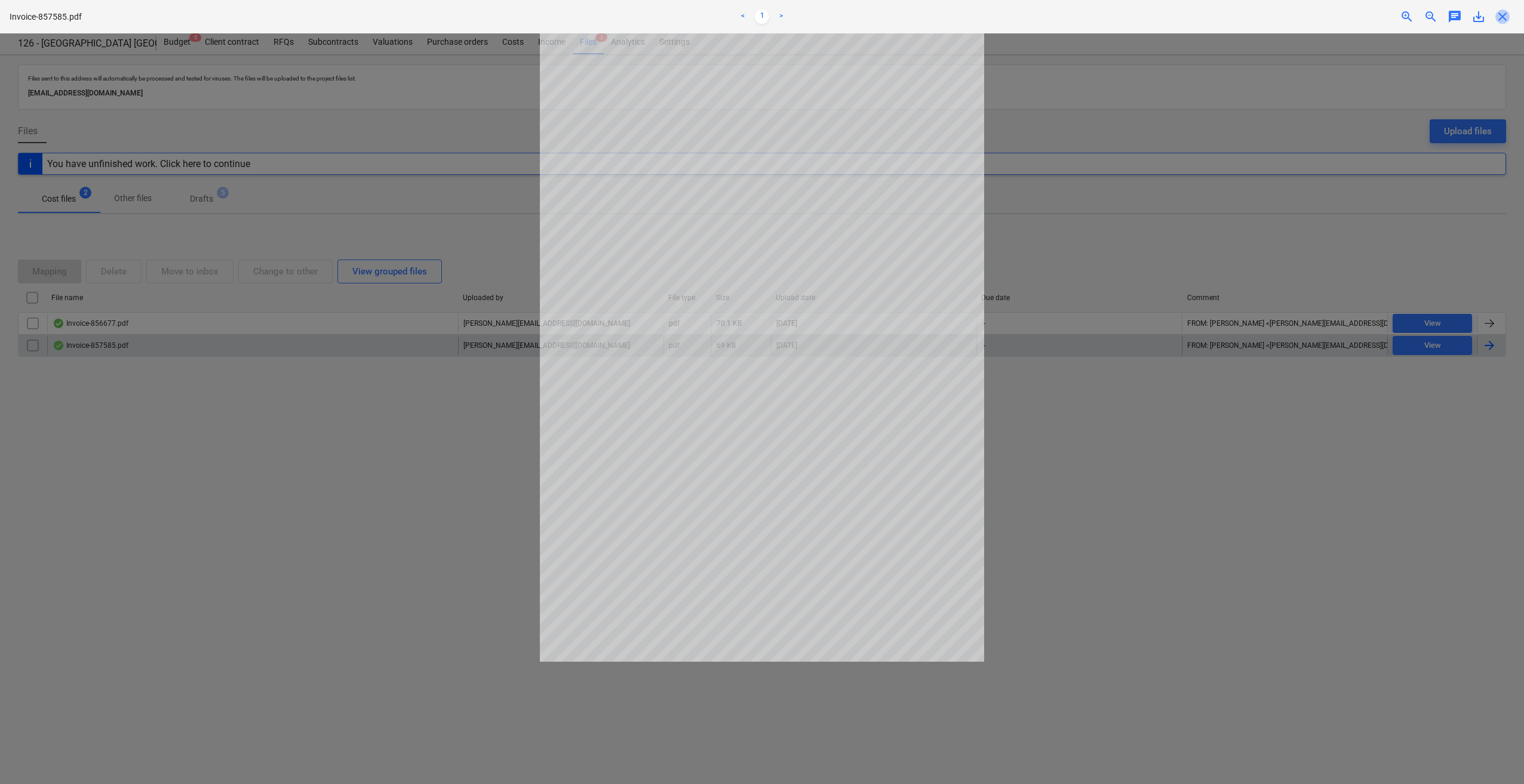
click at [1503, 19] on span "close" at bounding box center [1502, 17] width 14 height 14
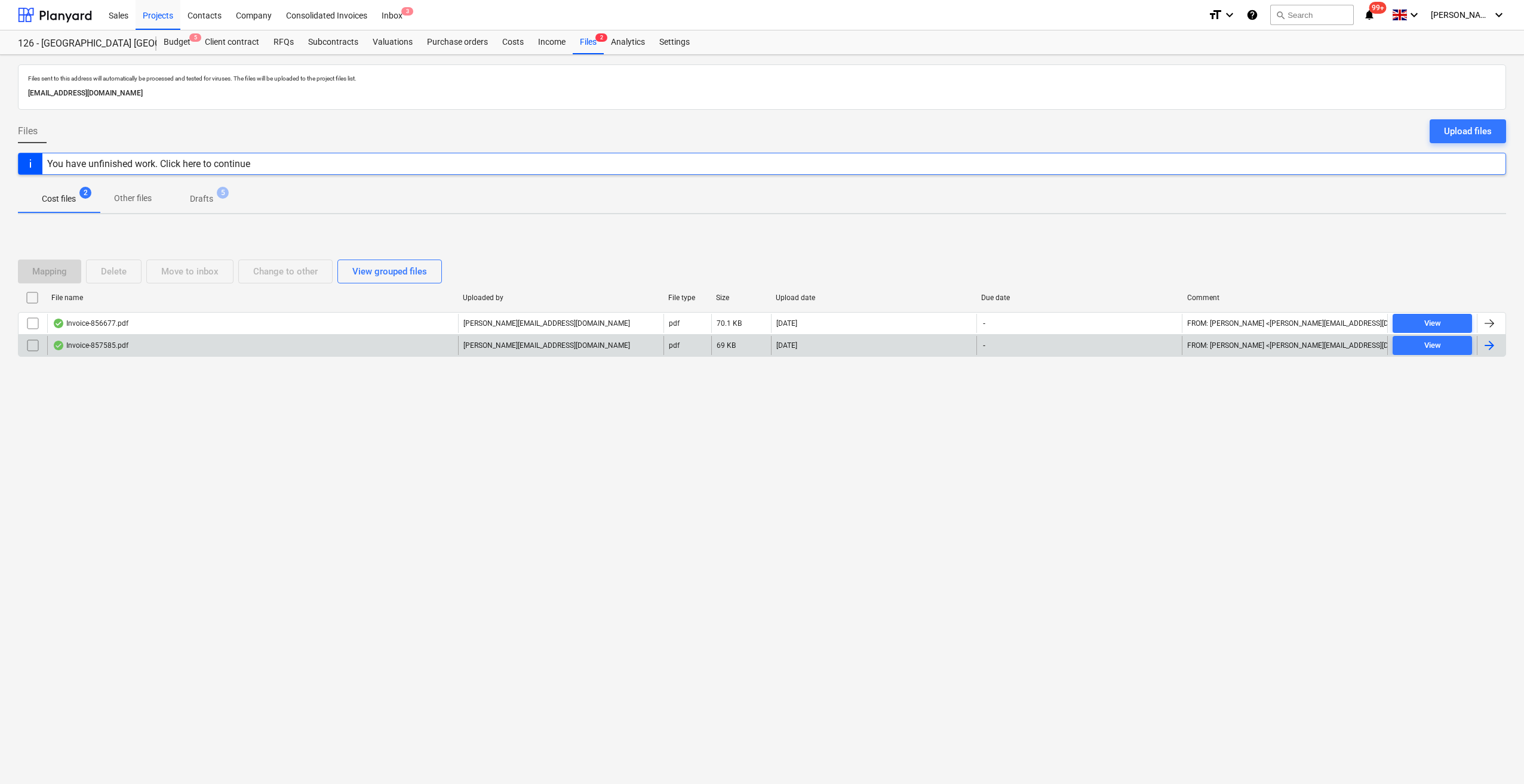
click at [1478, 343] on div at bounding box center [1491, 345] width 29 height 19
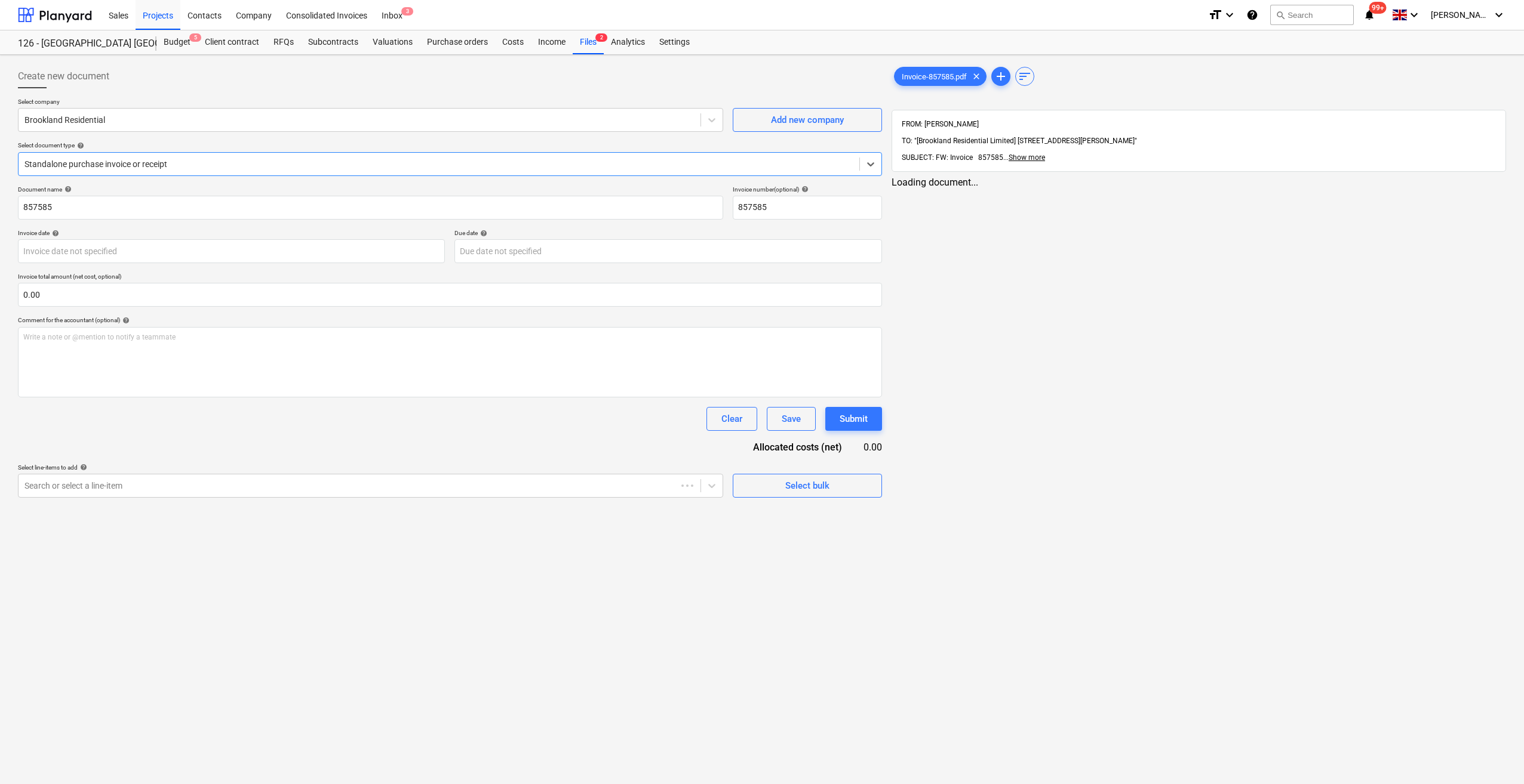
type input "857585"
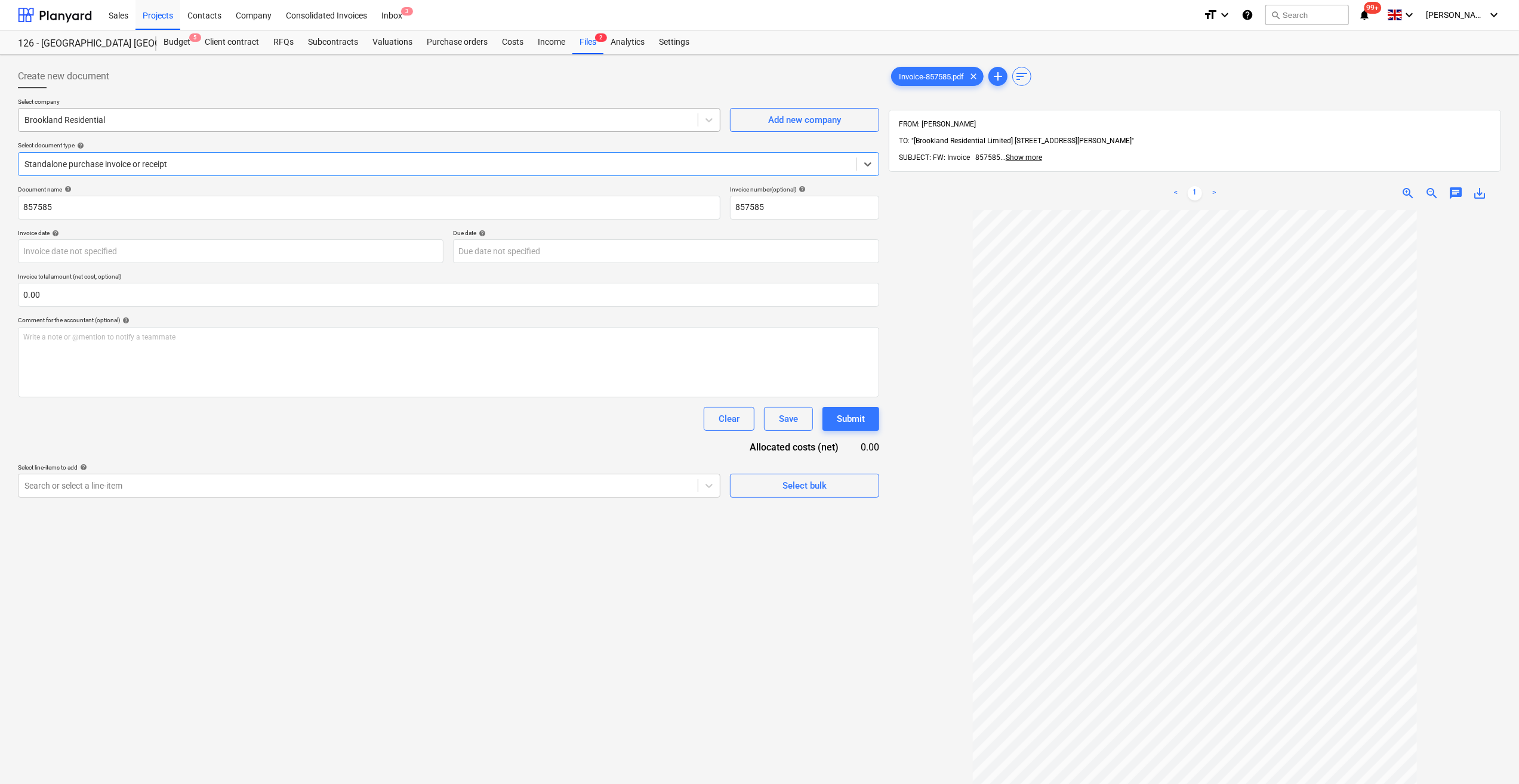
click at [67, 124] on div at bounding box center [358, 120] width 667 height 12
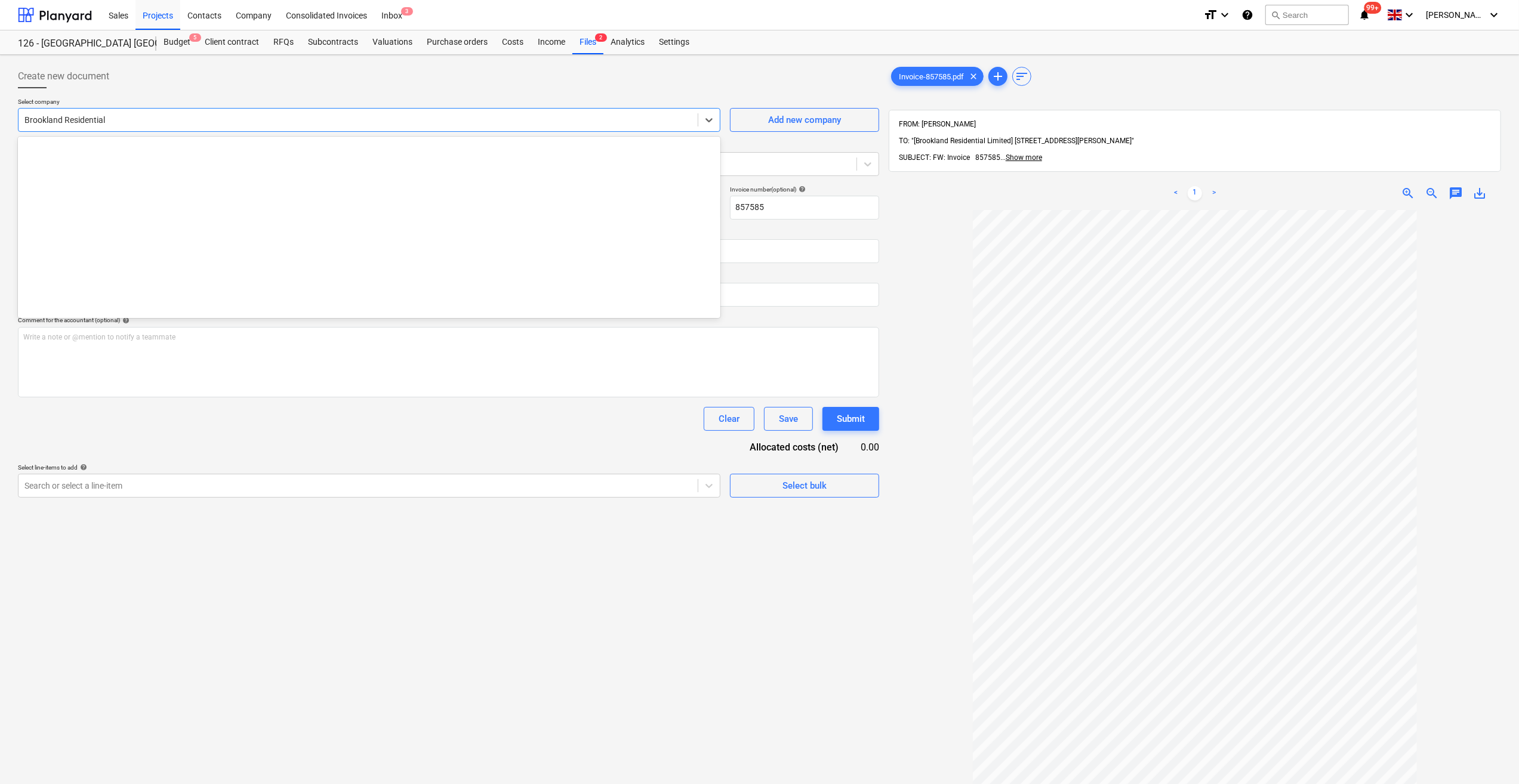
scroll to position [1421, 0]
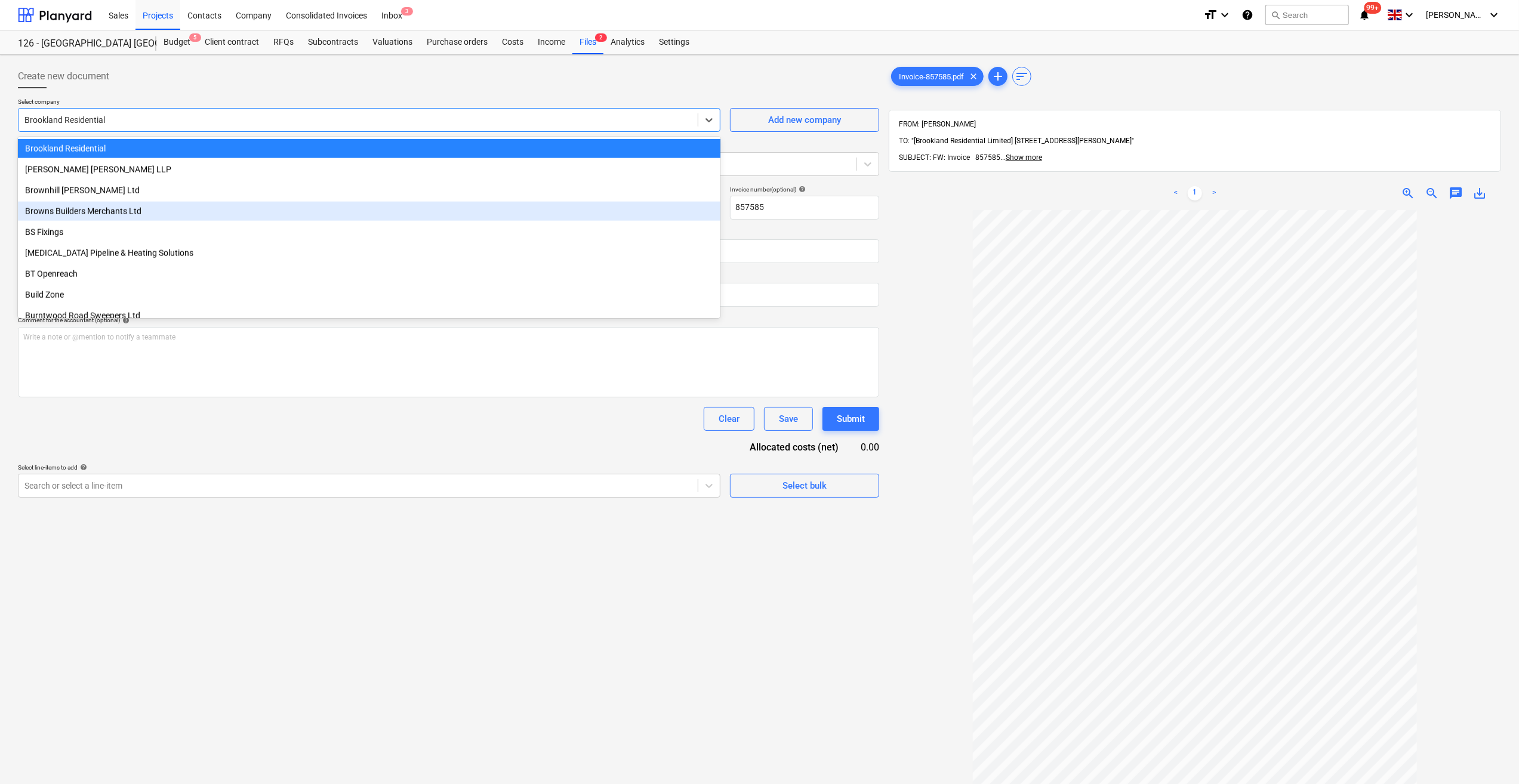
click at [52, 213] on div "Browns Builders Merchants Ltd" at bounding box center [369, 211] width 703 height 19
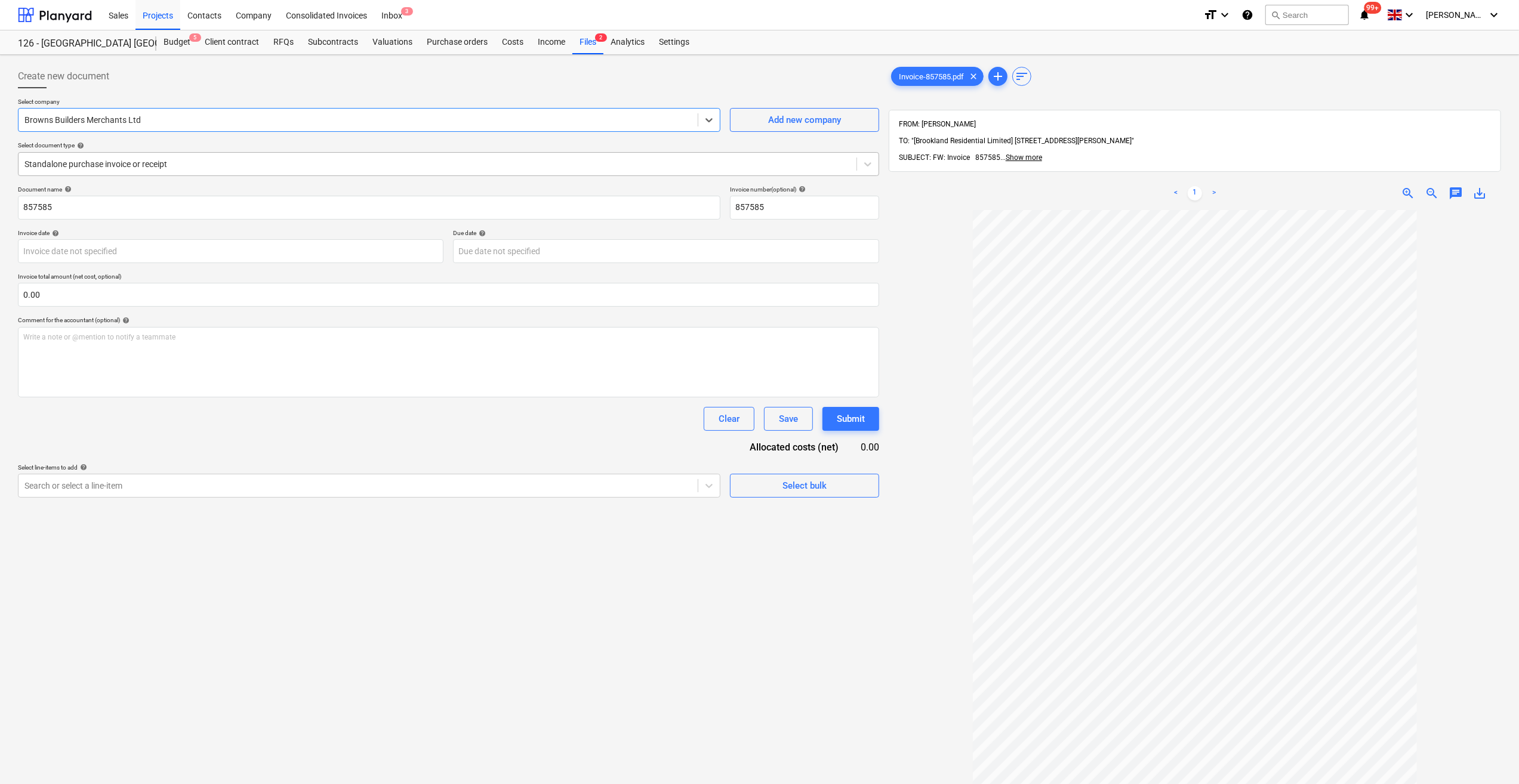
click at [49, 163] on div at bounding box center [437, 164] width 826 height 12
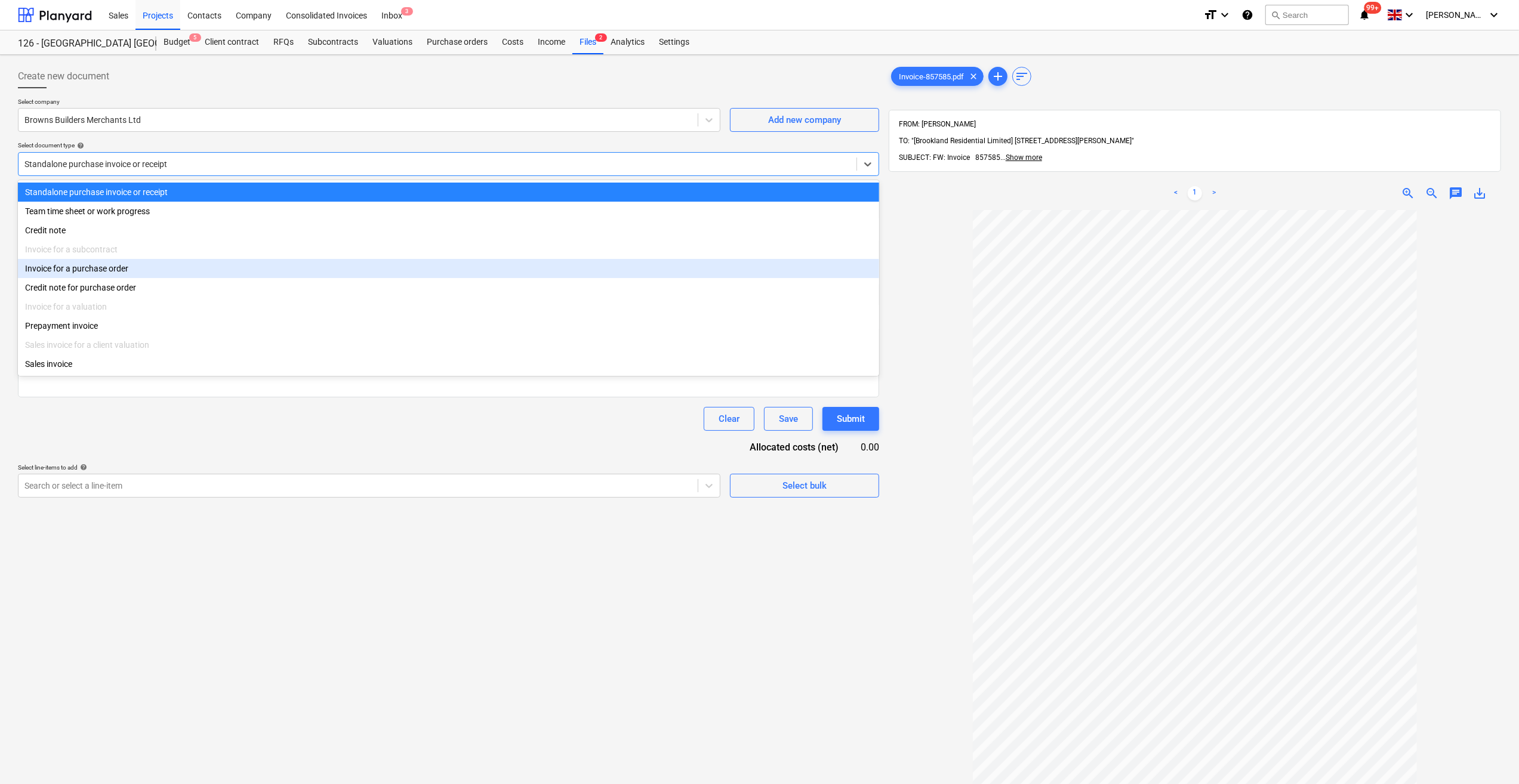
click at [61, 271] on div "Invoice for a purchase order" at bounding box center [449, 268] width 862 height 19
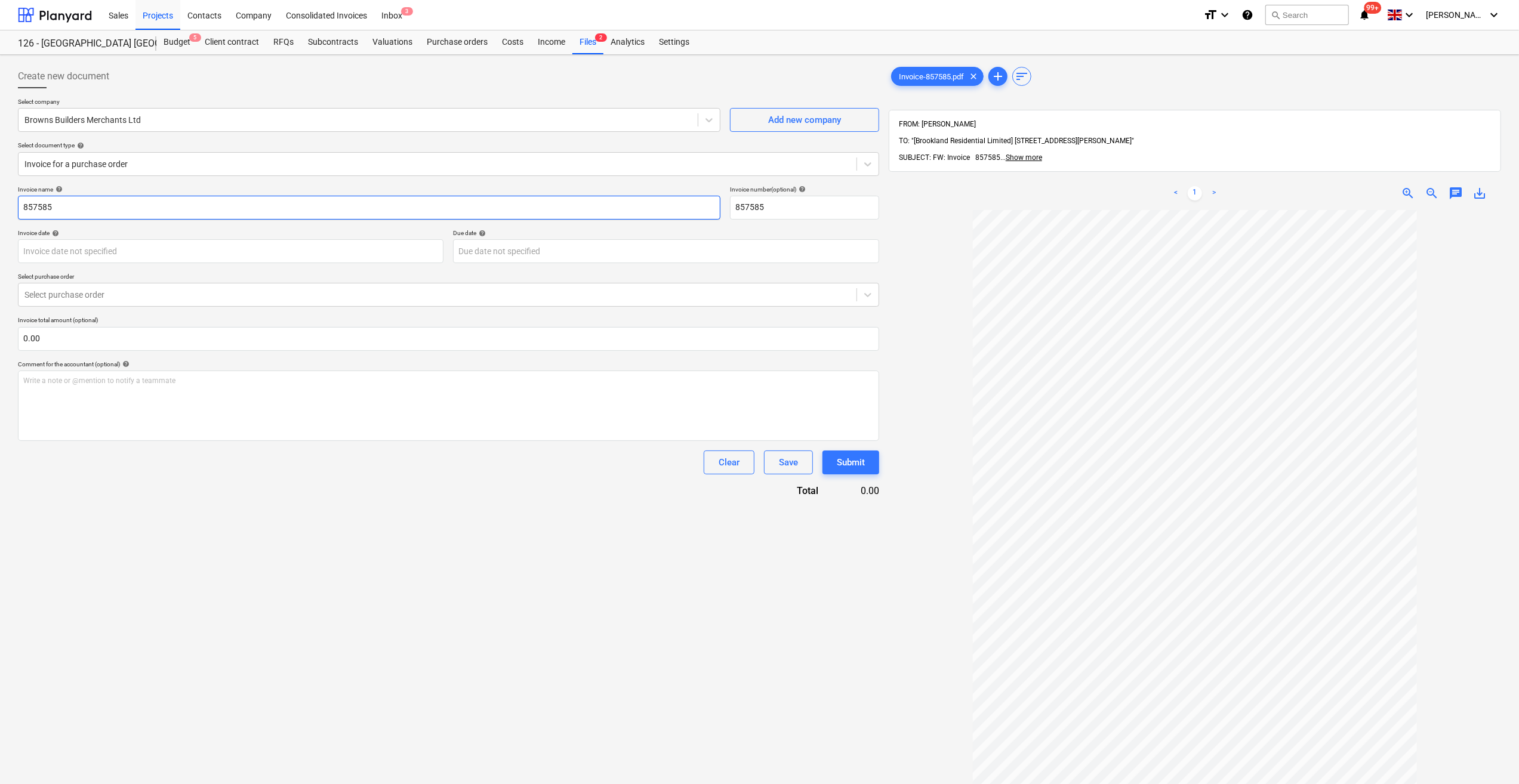
click at [22, 207] on input "857585" at bounding box center [369, 207] width 703 height 24
type input "Foundation Blocks - 857585"
click at [54, 254] on body "Sales Projects Contacts Company Consolidated Invoices Inbox 3 format_size keybo…" at bounding box center [759, 392] width 1519 height 784
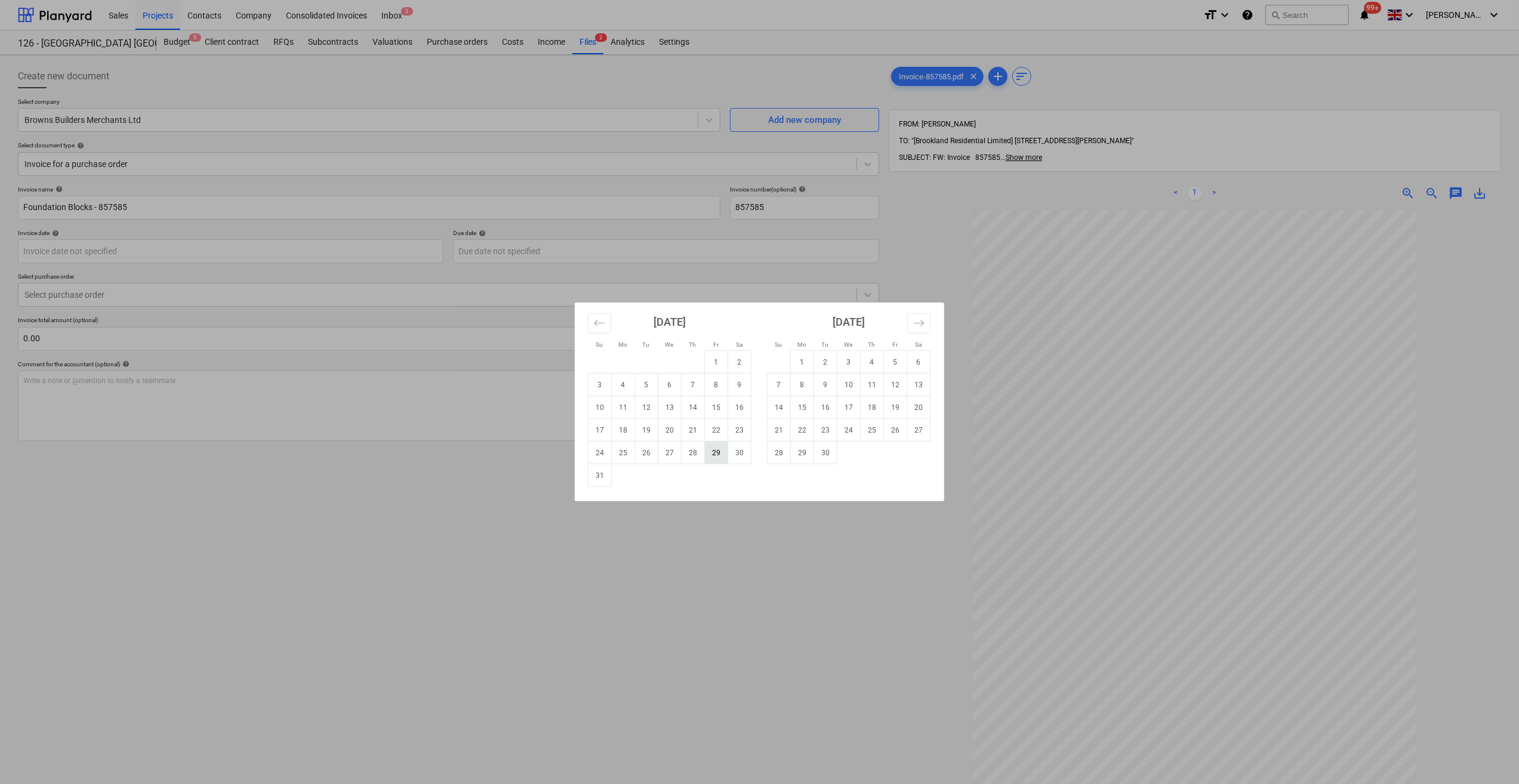
click at [719, 454] on td "29" at bounding box center [717, 453] width 24 height 23
type input "[DATE]"
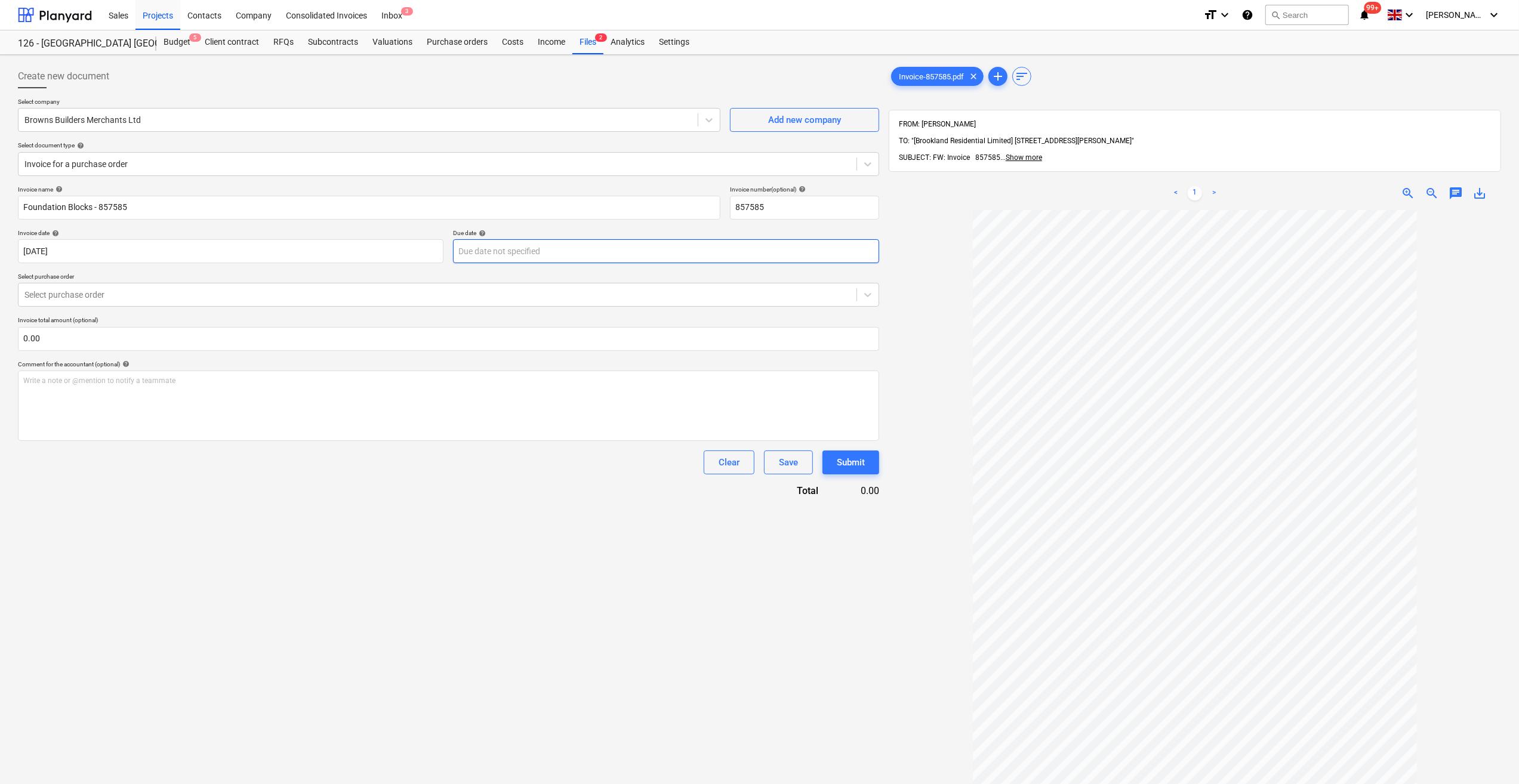
click at [508, 254] on body "Sales Projects Contacts Company Consolidated Invoices Inbox 3 format_size keybo…" at bounding box center [759, 392] width 1519 height 784
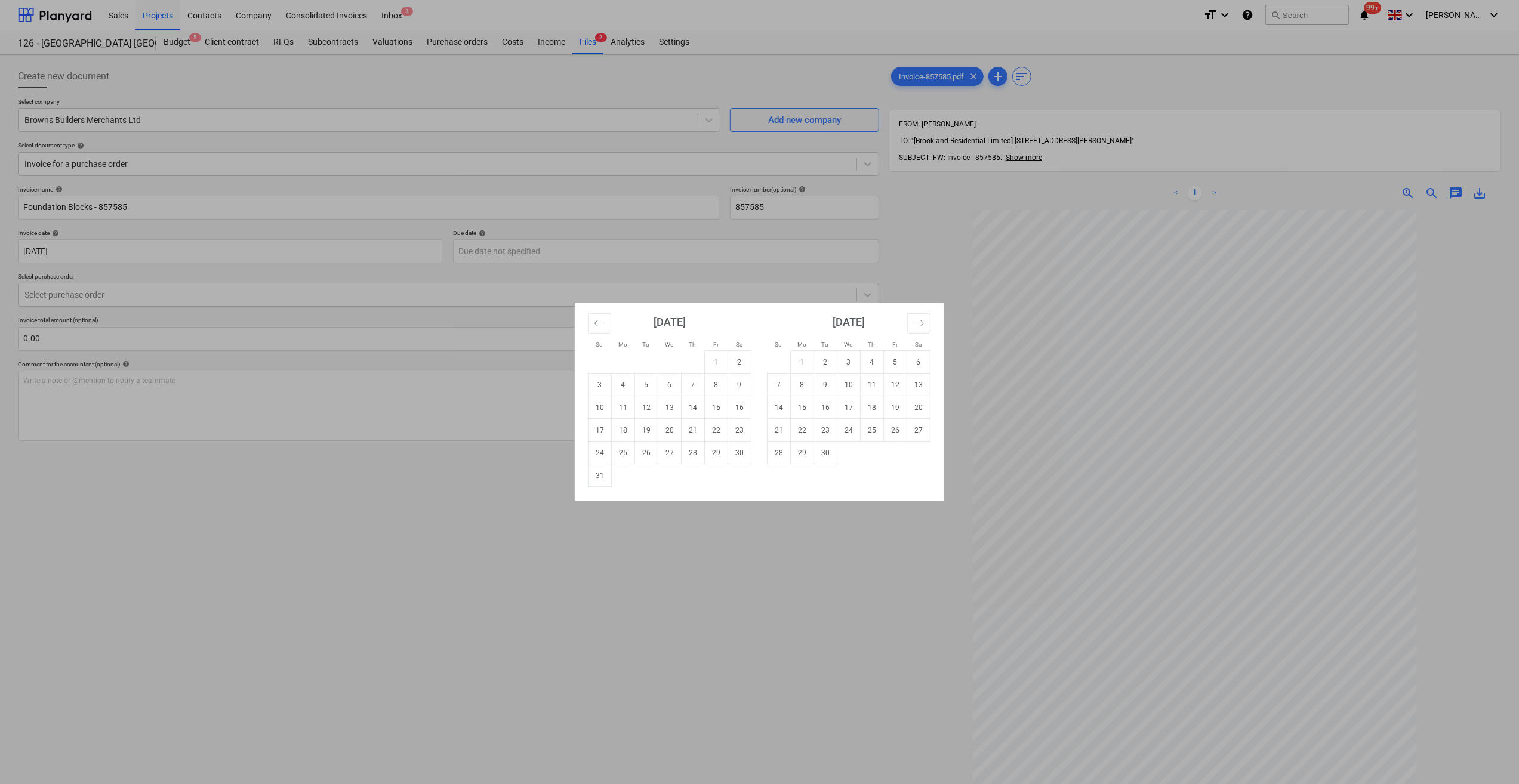
click at [792, 456] on td "29" at bounding box center [802, 453] width 24 height 23
type input "[DATE]"
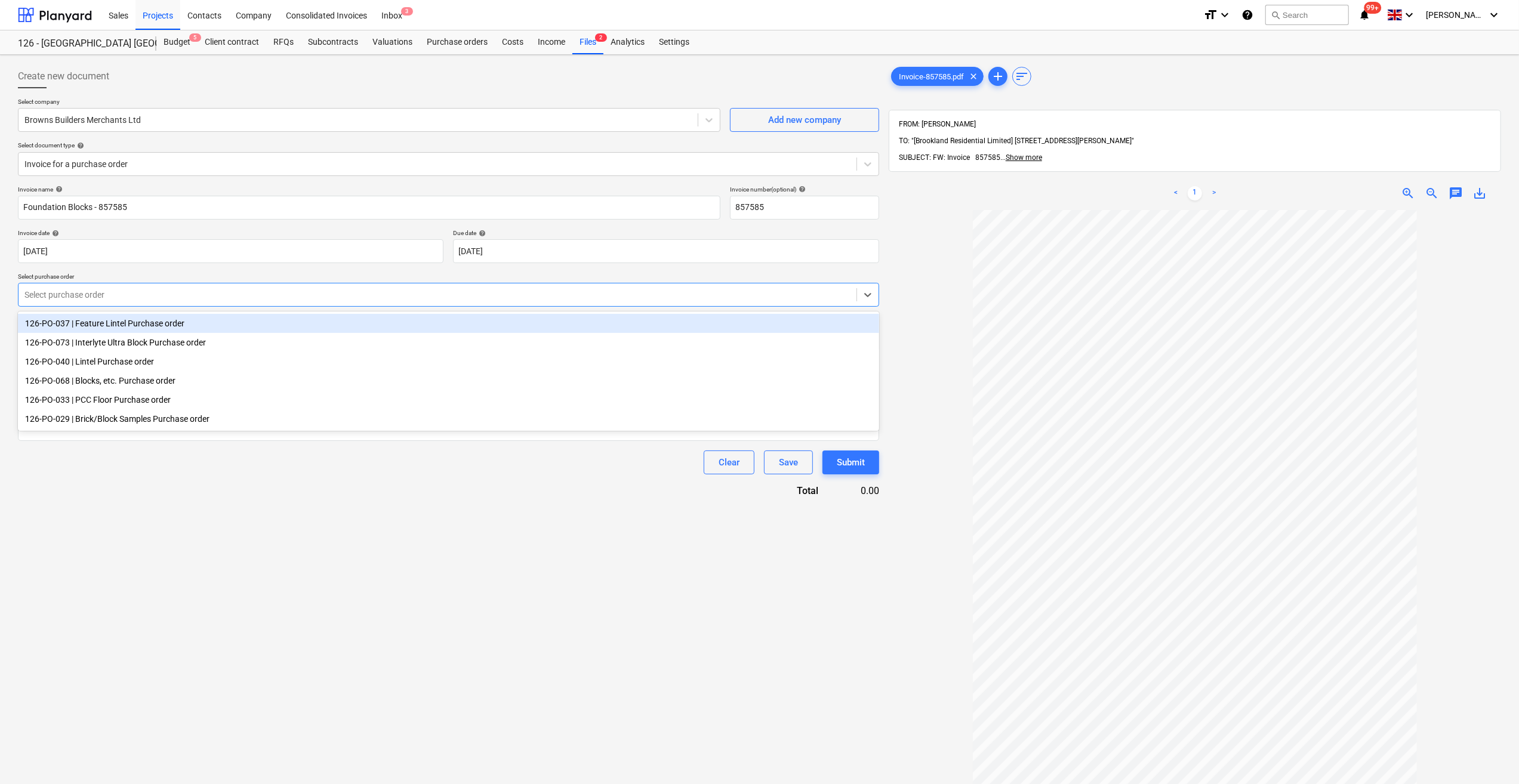
click at [45, 299] on div at bounding box center [437, 295] width 826 height 12
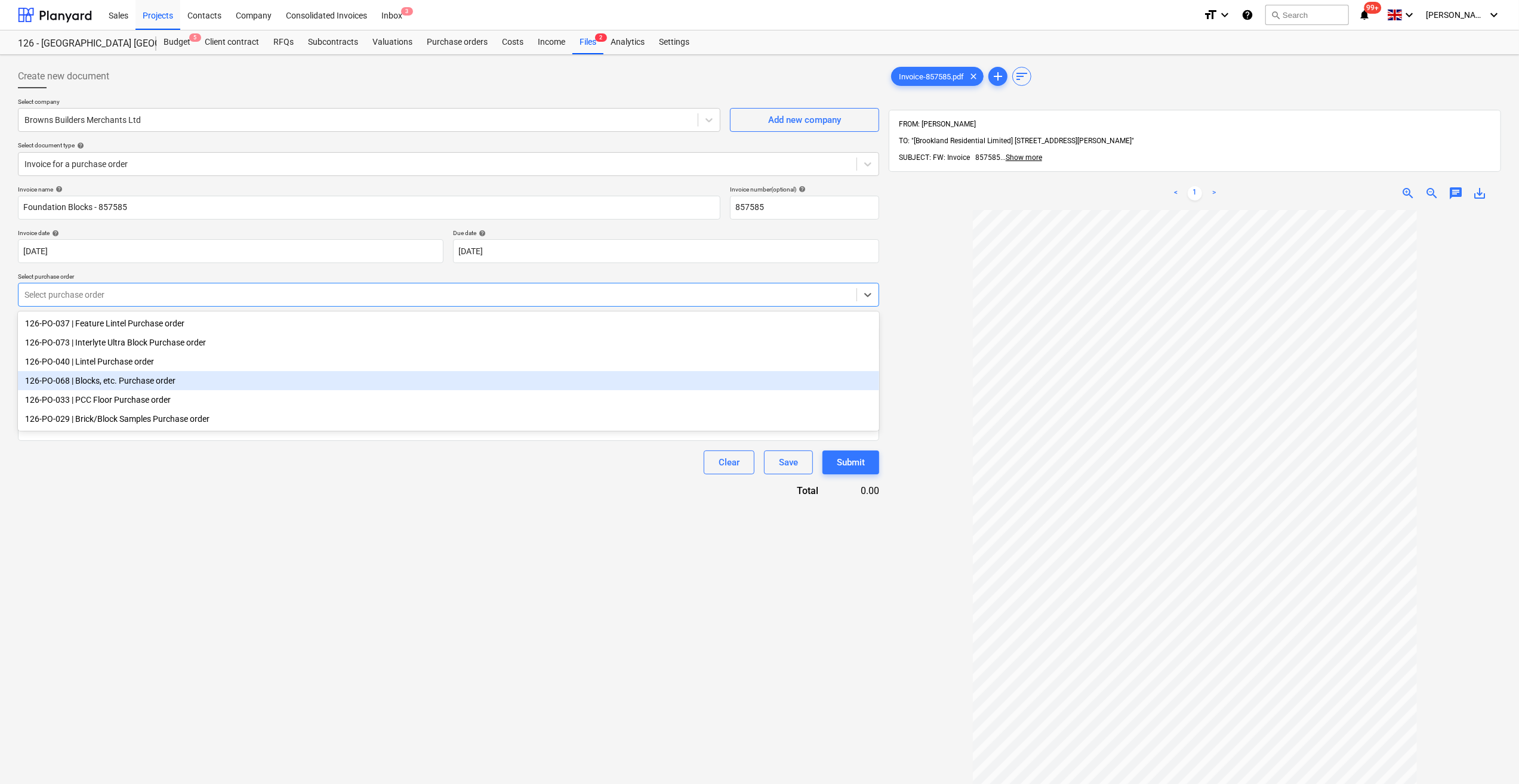
click at [153, 384] on div "126-PO-068 | Blocks, etc. Purchase order" at bounding box center [449, 381] width 862 height 19
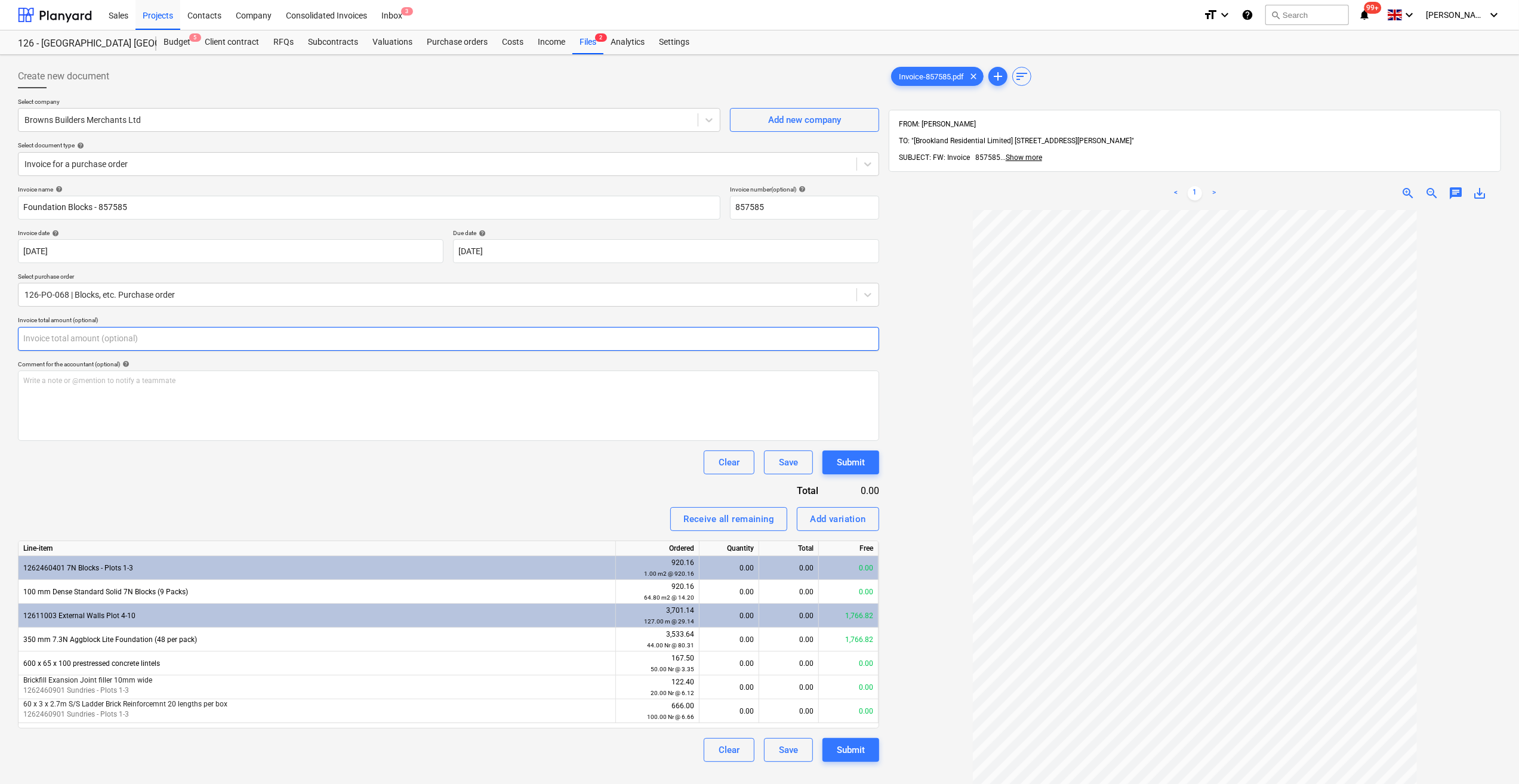
click at [30, 341] on input "text" at bounding box center [449, 338] width 862 height 24
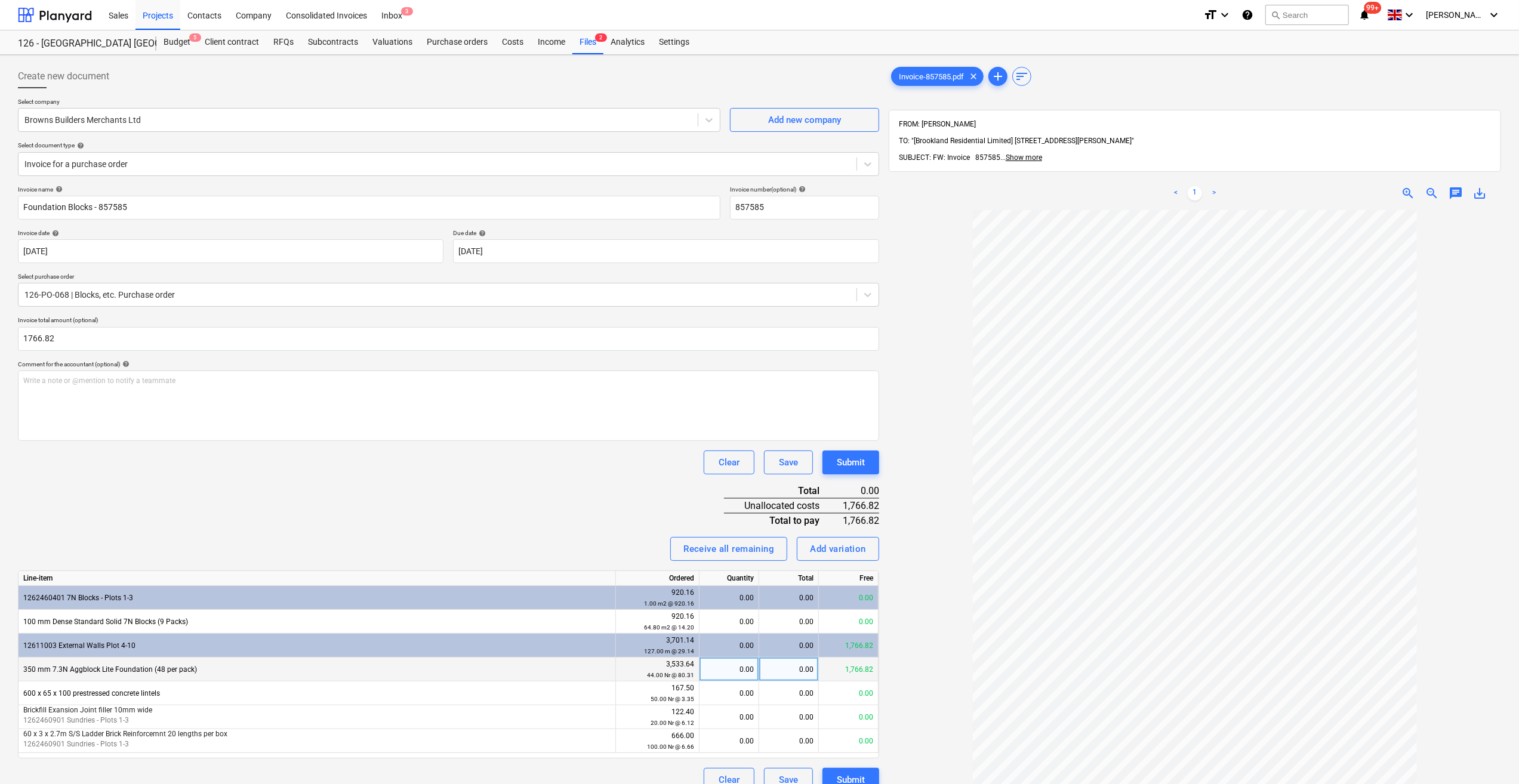
type input "1,766.82"
click at [735, 672] on div "0.00" at bounding box center [729, 669] width 49 height 24
type input "22"
click at [510, 505] on div "Invoice name help Foundation Blocks - 857585 Invoice number (optional) help 857…" at bounding box center [449, 488] width 862 height 606
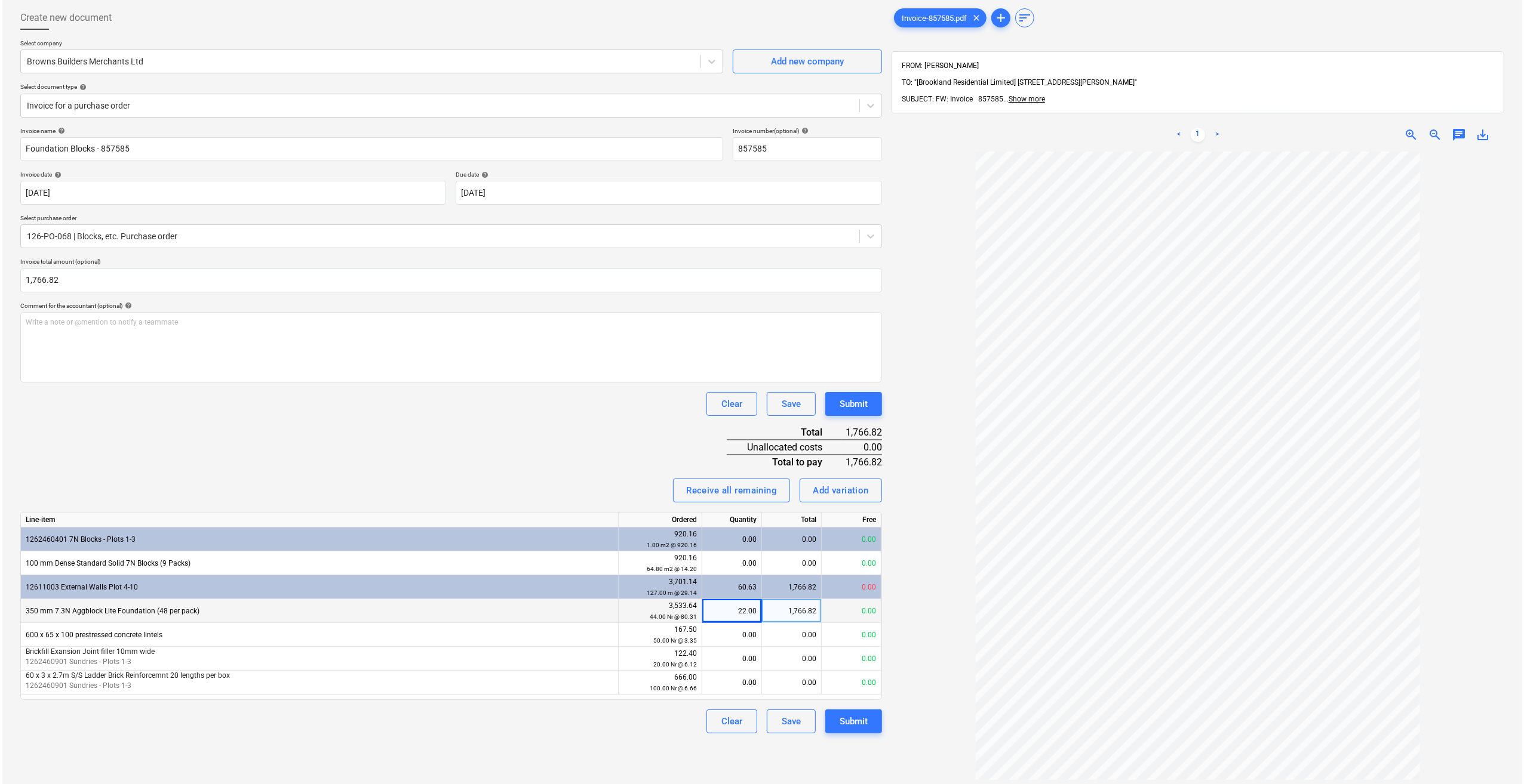
scroll to position [60, 0]
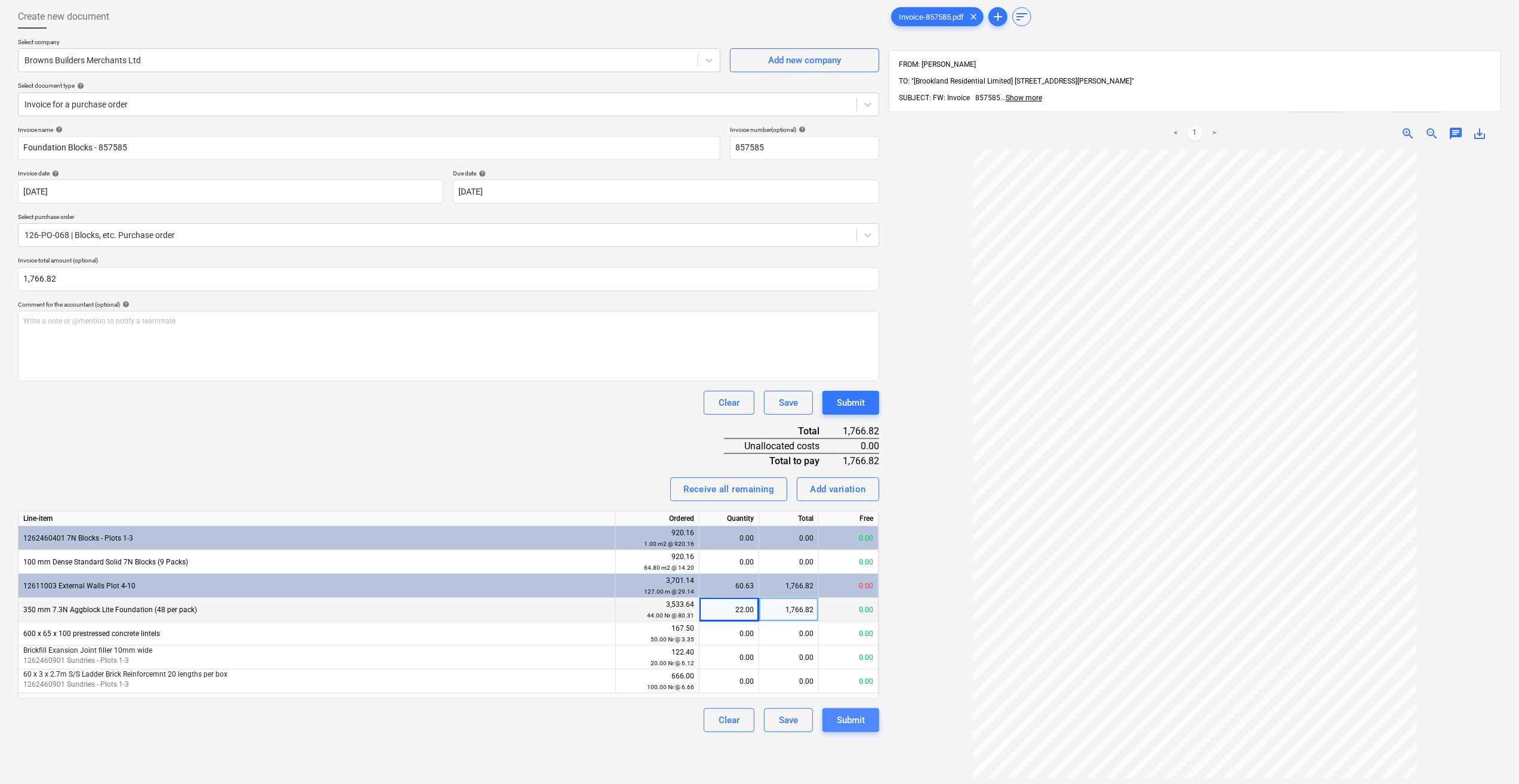
click at [840, 719] on div "Submit" at bounding box center [850, 720] width 28 height 15
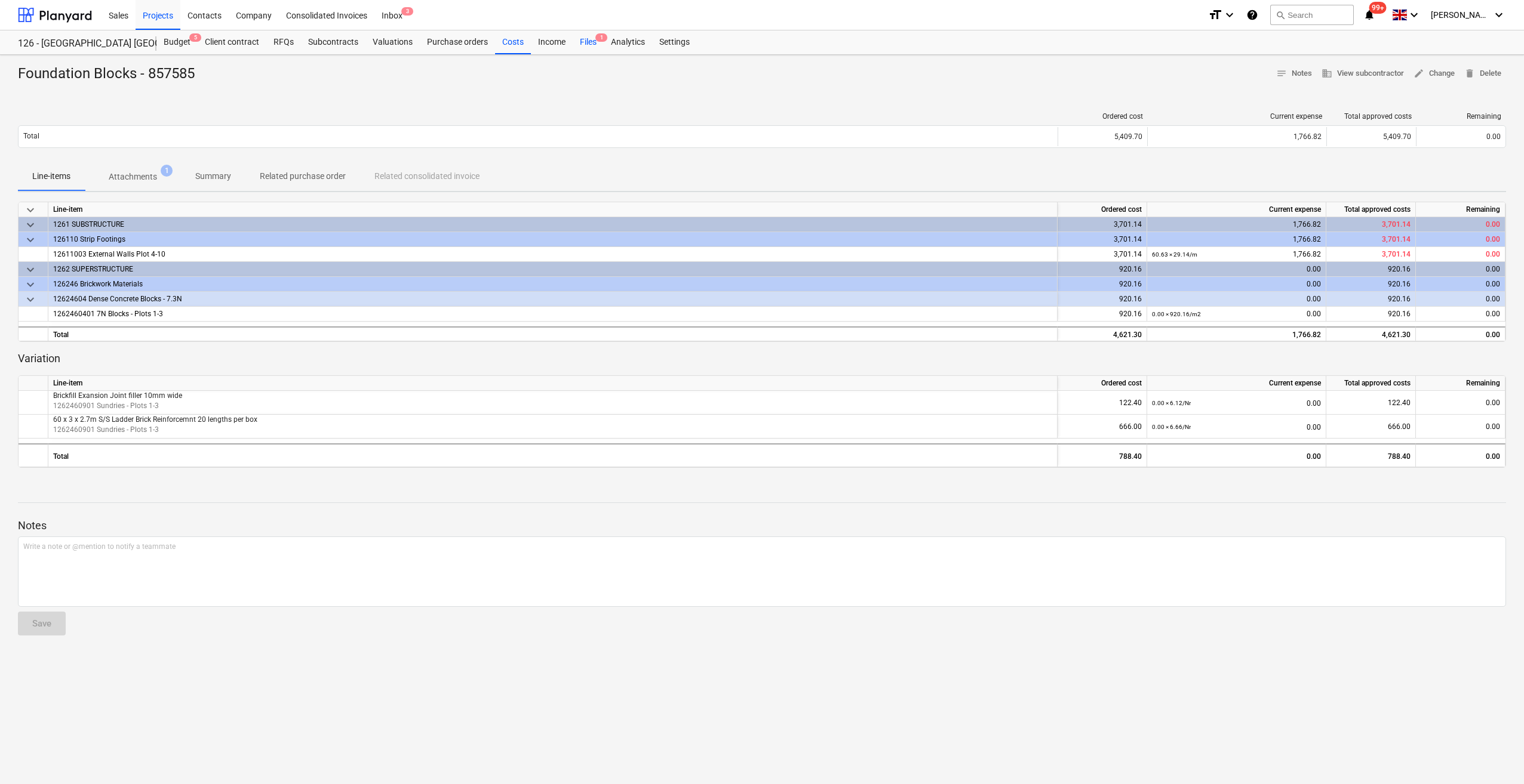
click at [587, 42] on div "Files 1" at bounding box center [588, 42] width 31 height 24
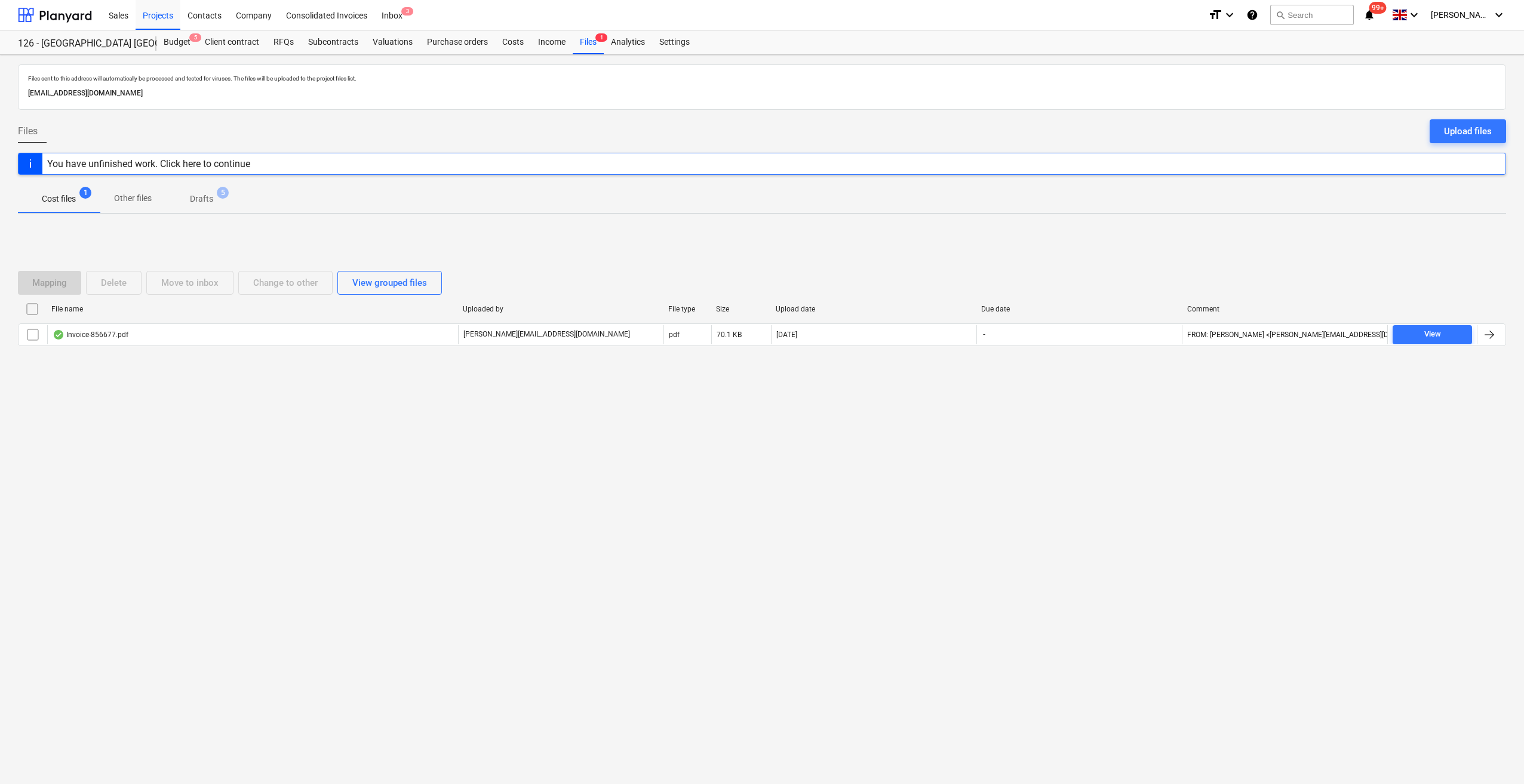
click at [226, 166] on div "You have unfinished work. Click here to continue" at bounding box center [148, 163] width 203 height 11
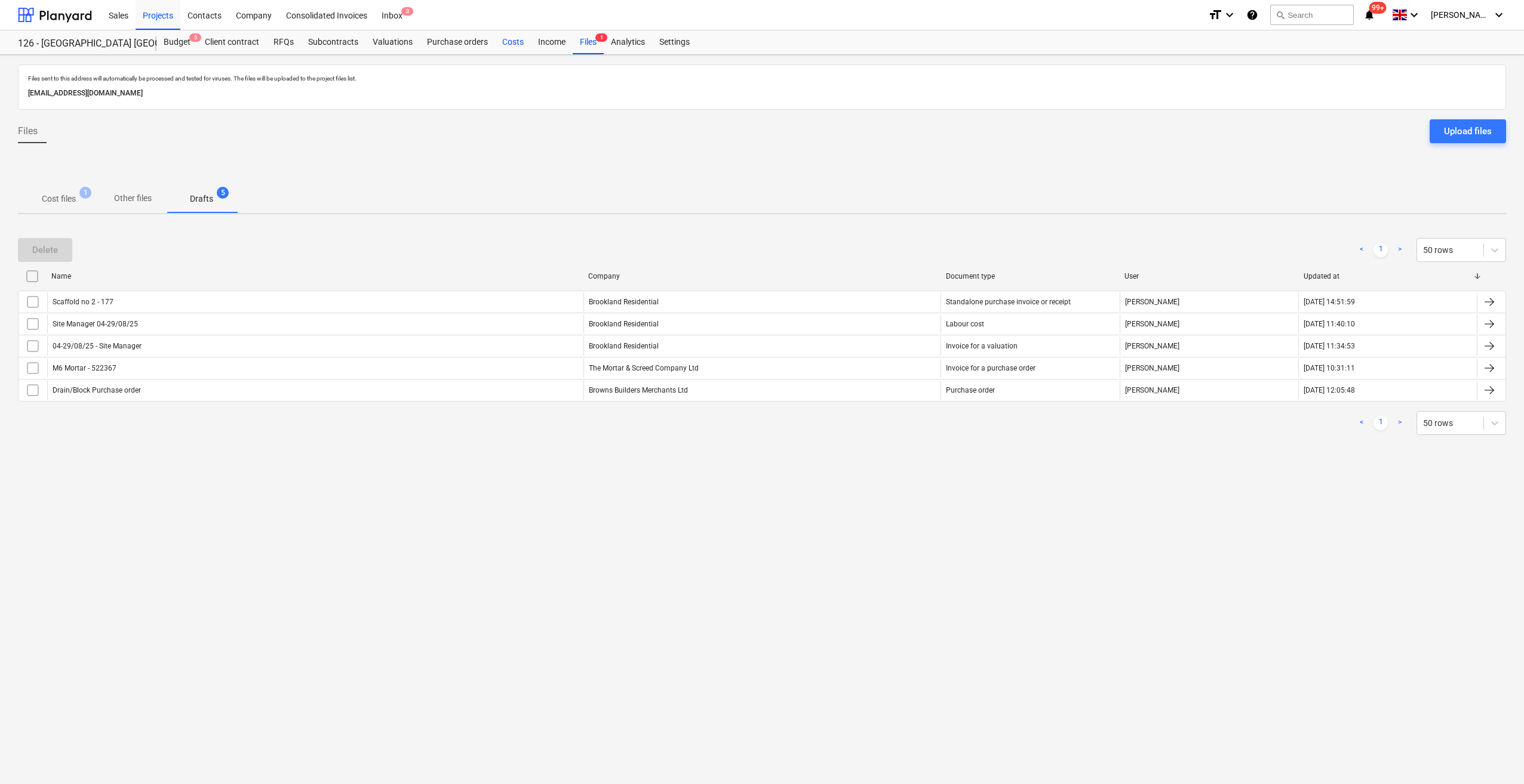
click at [513, 48] on div "Costs" at bounding box center [512, 42] width 36 height 24
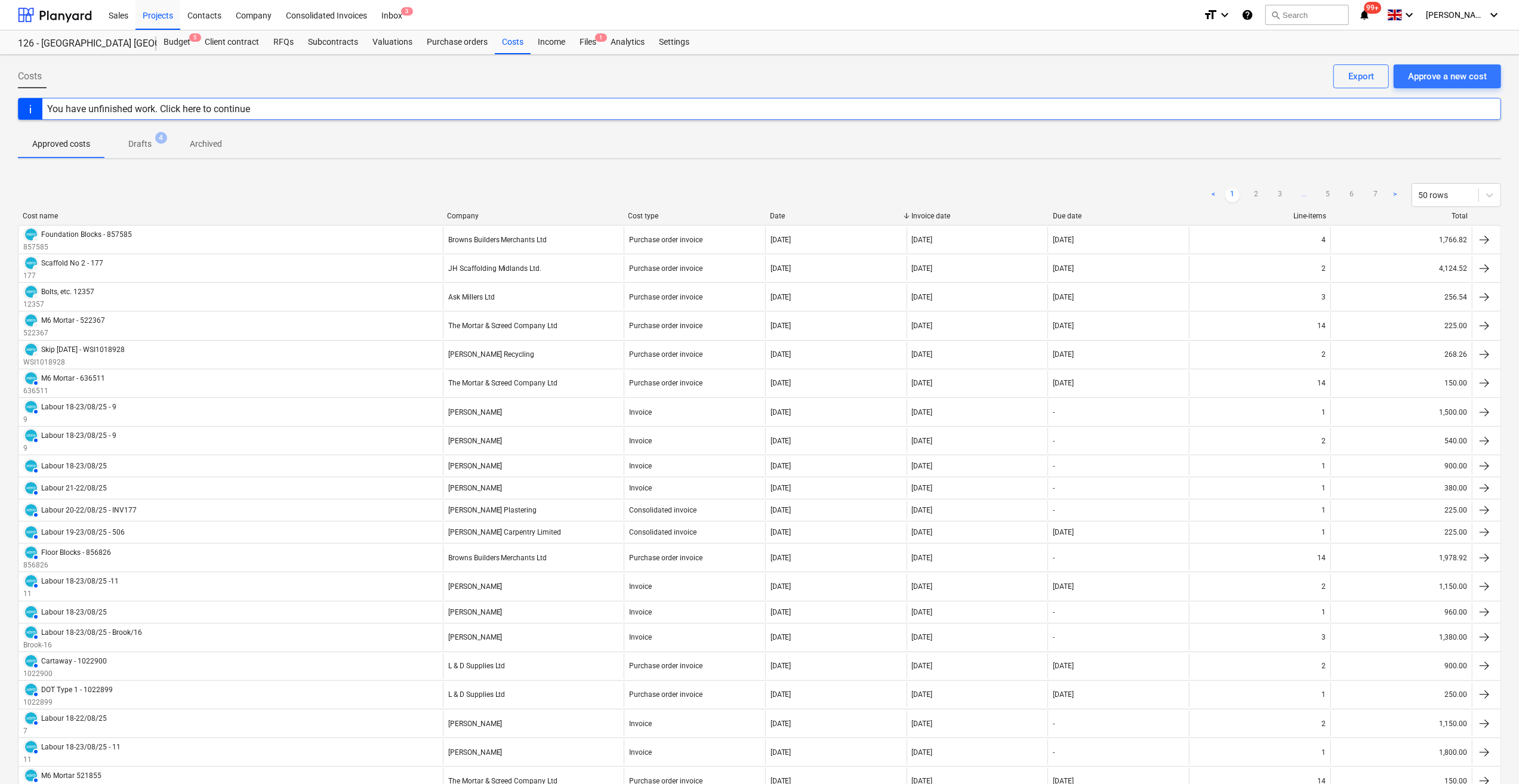
click at [142, 146] on p "Drafts" at bounding box center [140, 144] width 24 height 12
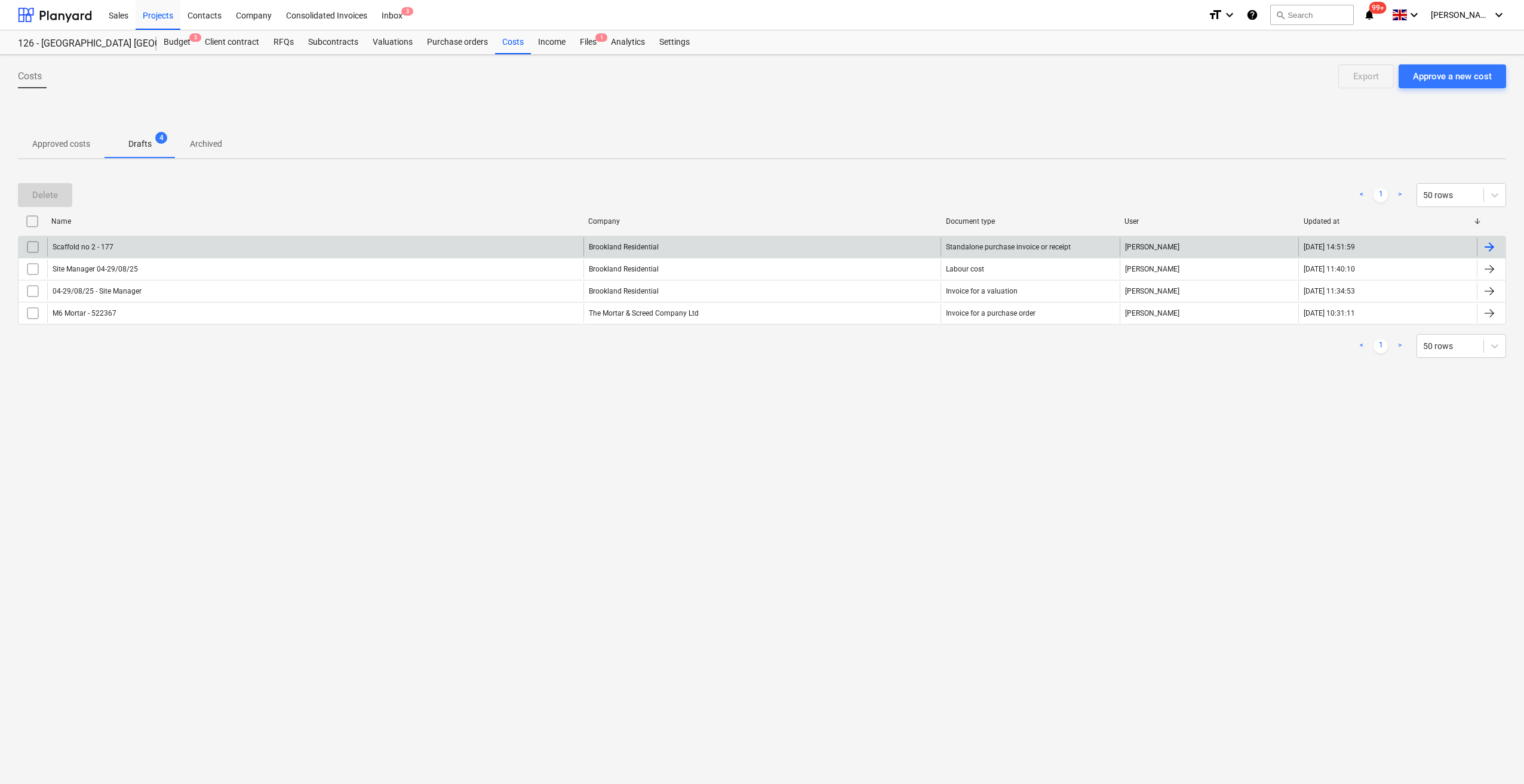
click at [33, 248] on input "checkbox" at bounding box center [33, 247] width 19 height 19
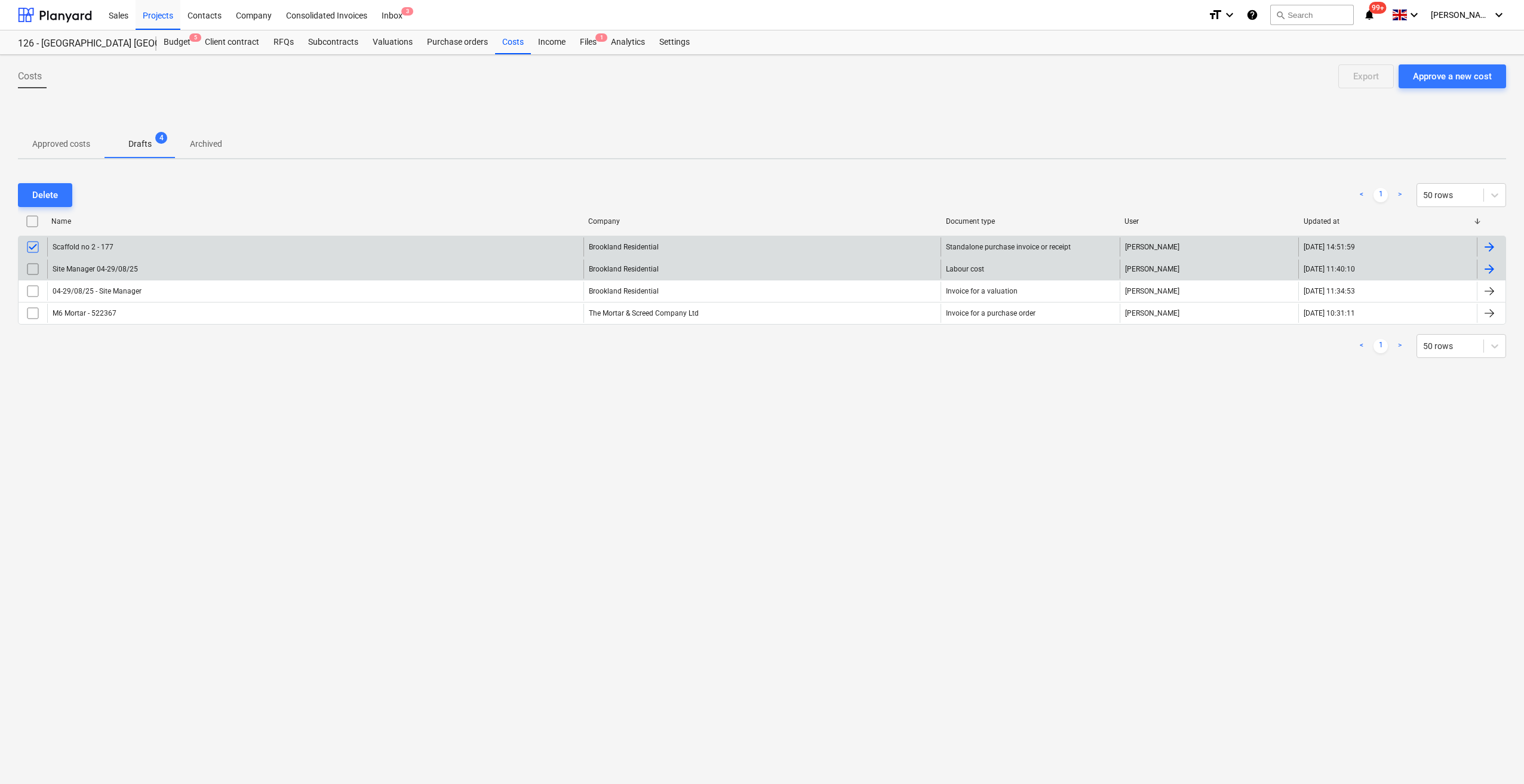
click at [31, 268] on input "checkbox" at bounding box center [33, 269] width 19 height 19
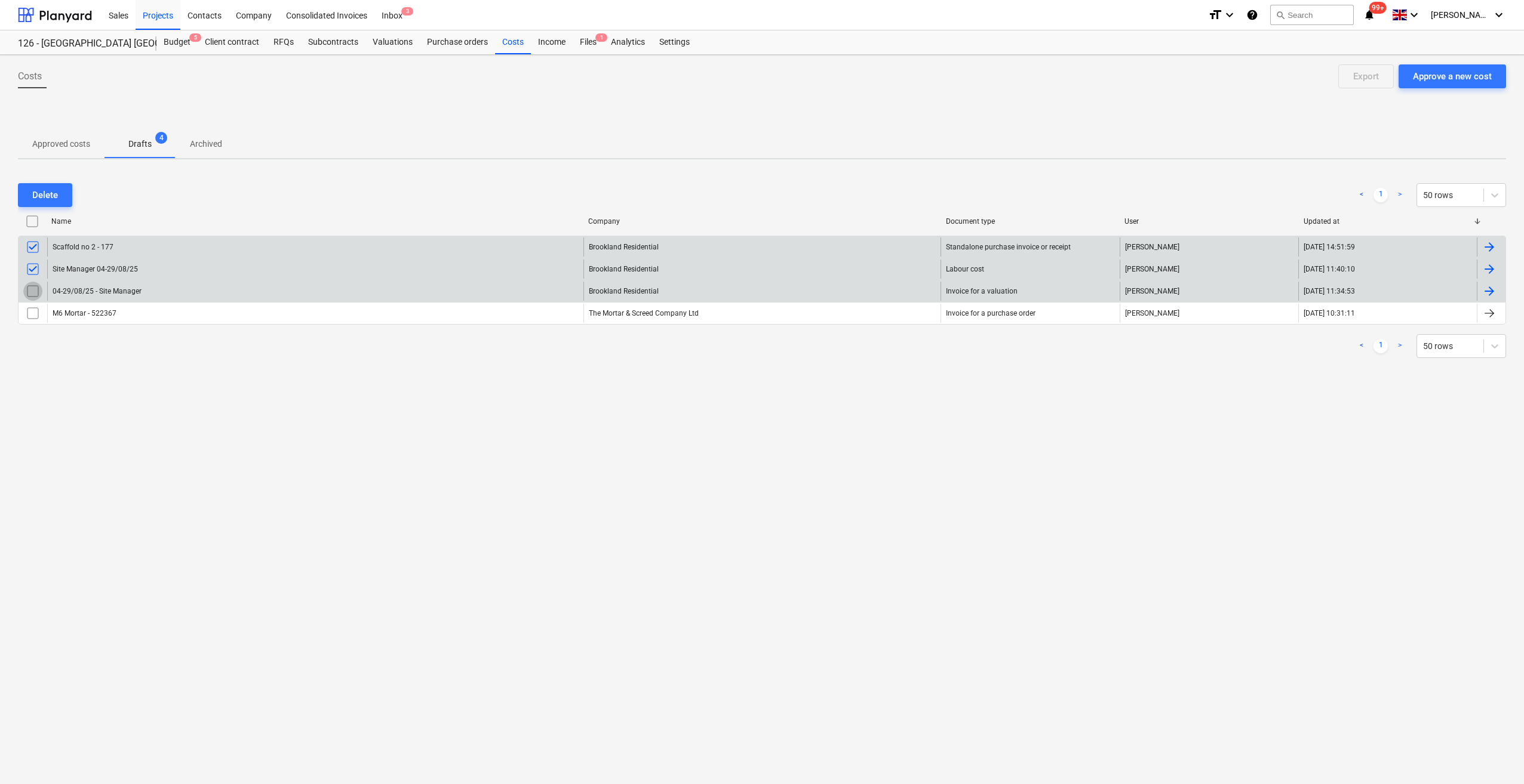
click at [29, 292] on input "checkbox" at bounding box center [33, 291] width 19 height 19
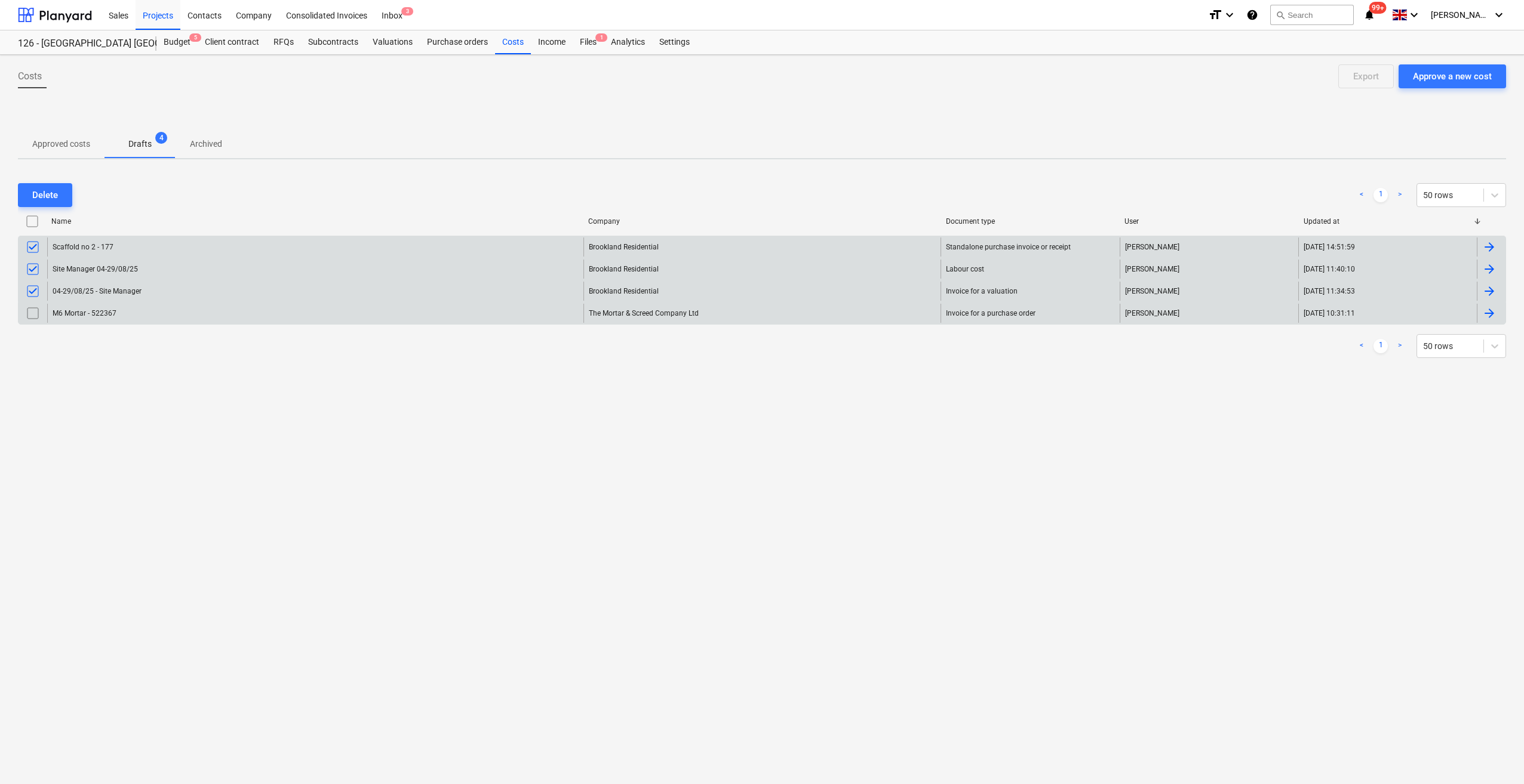
click at [27, 309] on input "checkbox" at bounding box center [33, 313] width 19 height 19
click at [41, 194] on div "Delete" at bounding box center [45, 195] width 26 height 15
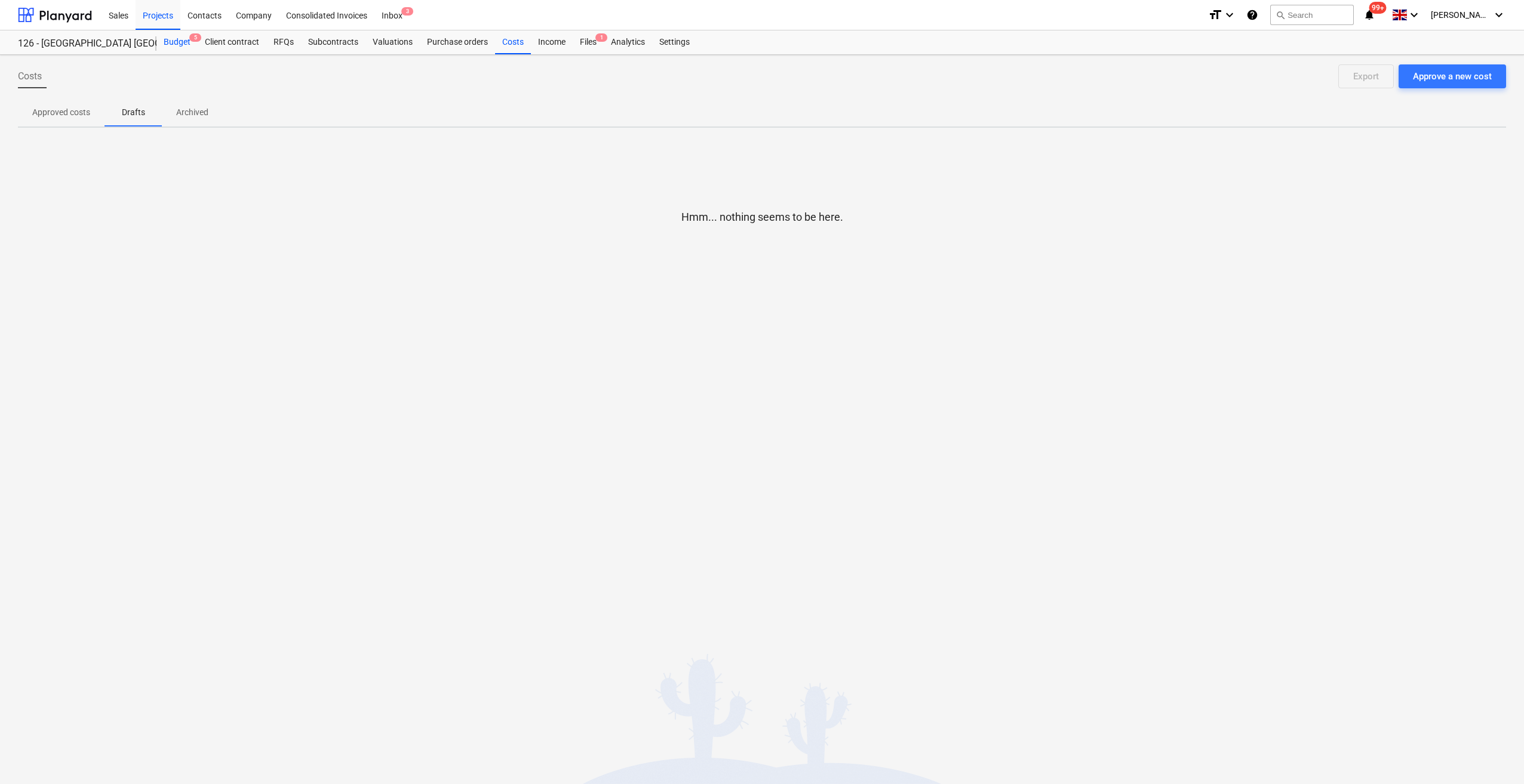
drag, startPoint x: 179, startPoint y: 42, endPoint x: 171, endPoint y: 46, distance: 8.9
click at [179, 42] on div "Budget 5" at bounding box center [177, 42] width 41 height 24
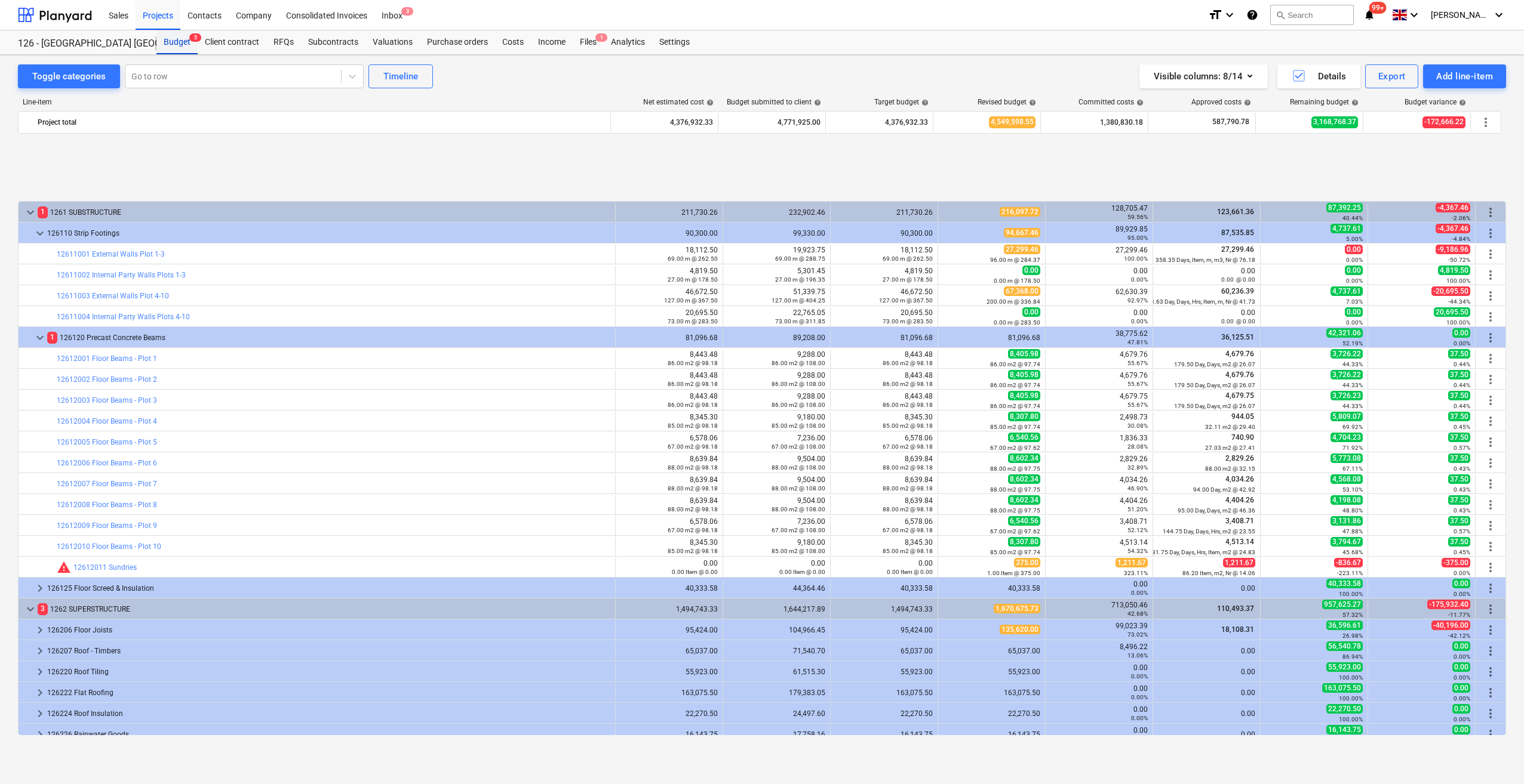
scroll to position [486, 0]
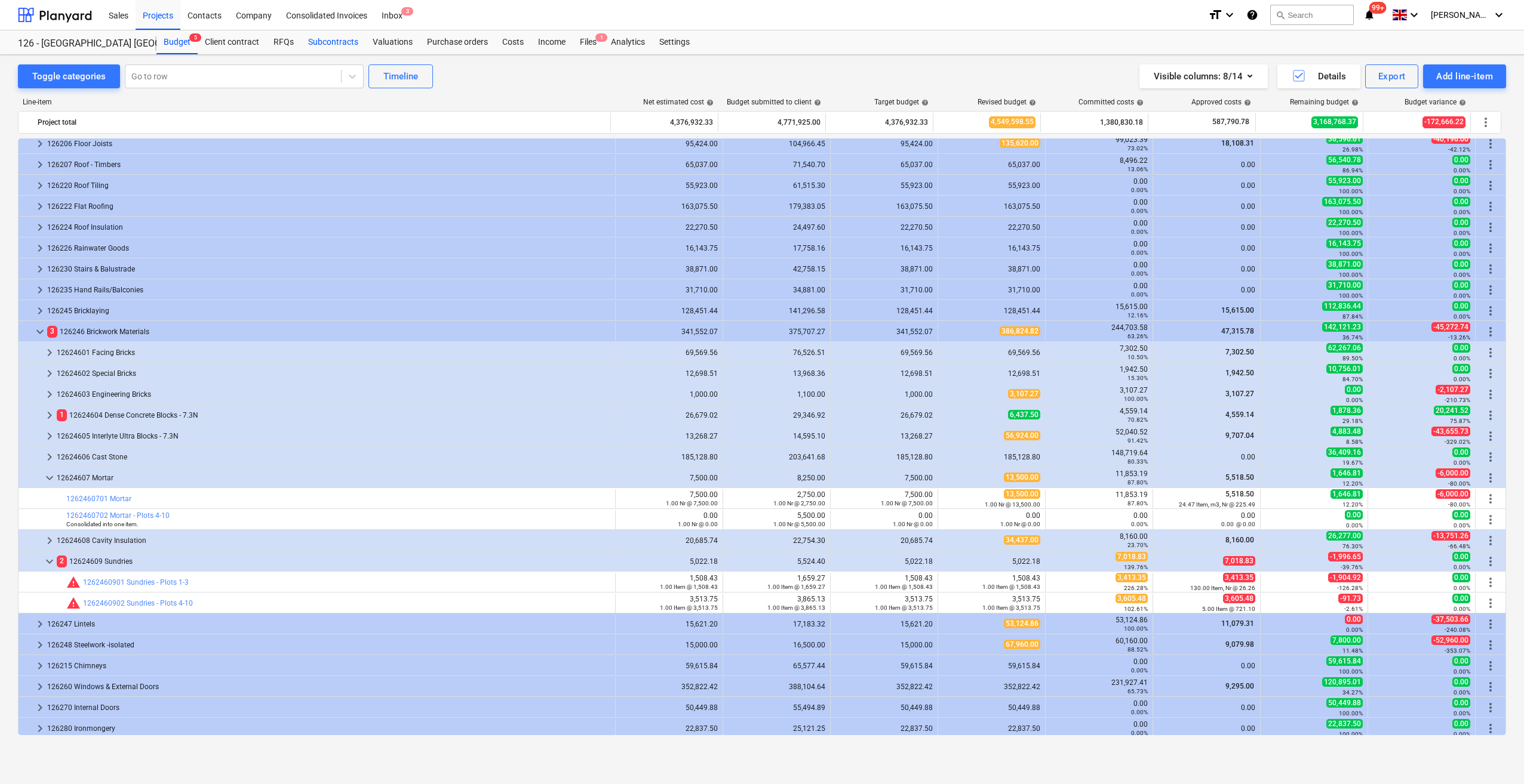
click at [334, 42] on div "Subcontracts" at bounding box center [333, 42] width 65 height 24
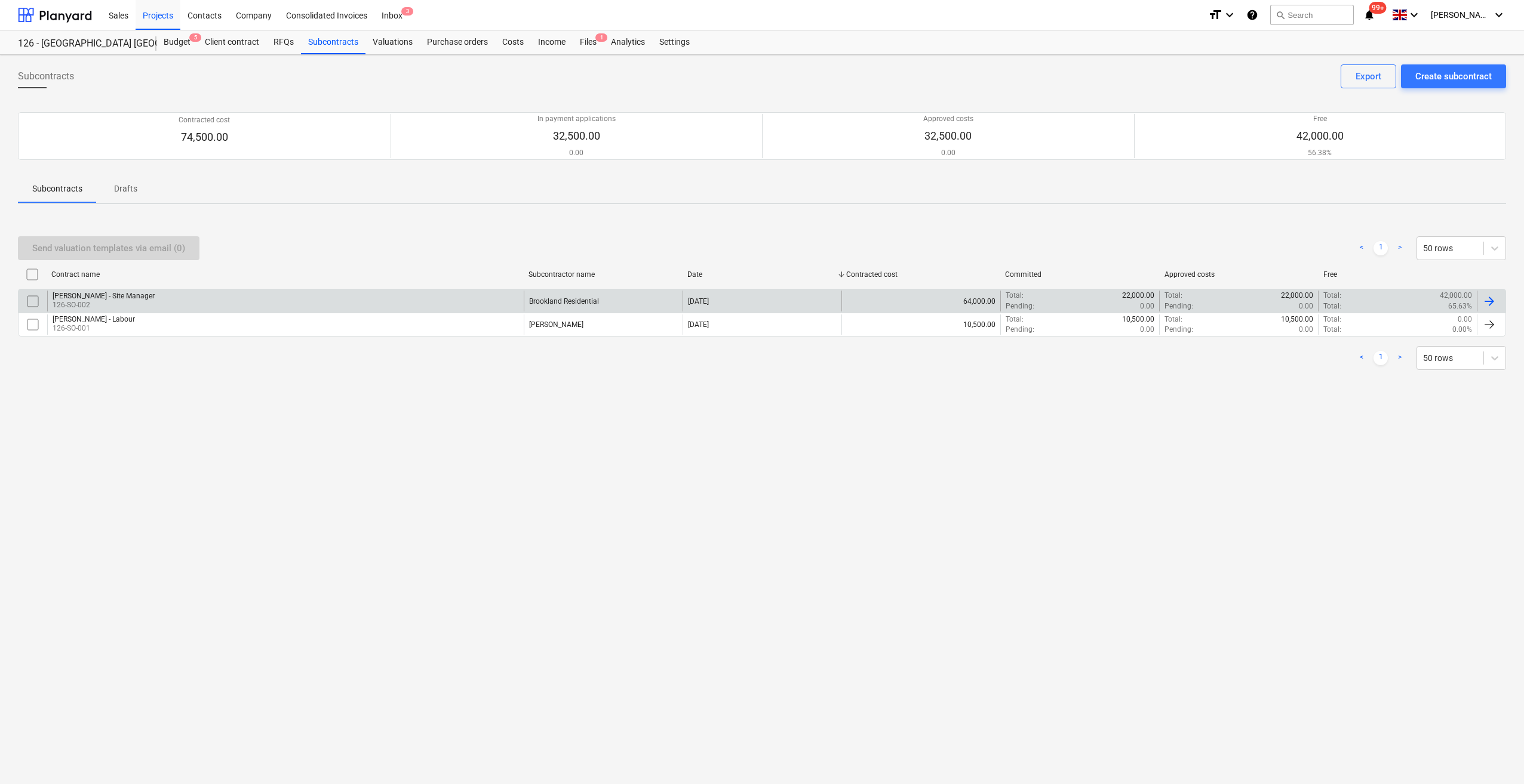
click at [1486, 299] on div at bounding box center [1489, 301] width 14 height 14
click at [804, 299] on div "[DATE]" at bounding box center [762, 301] width 159 height 21
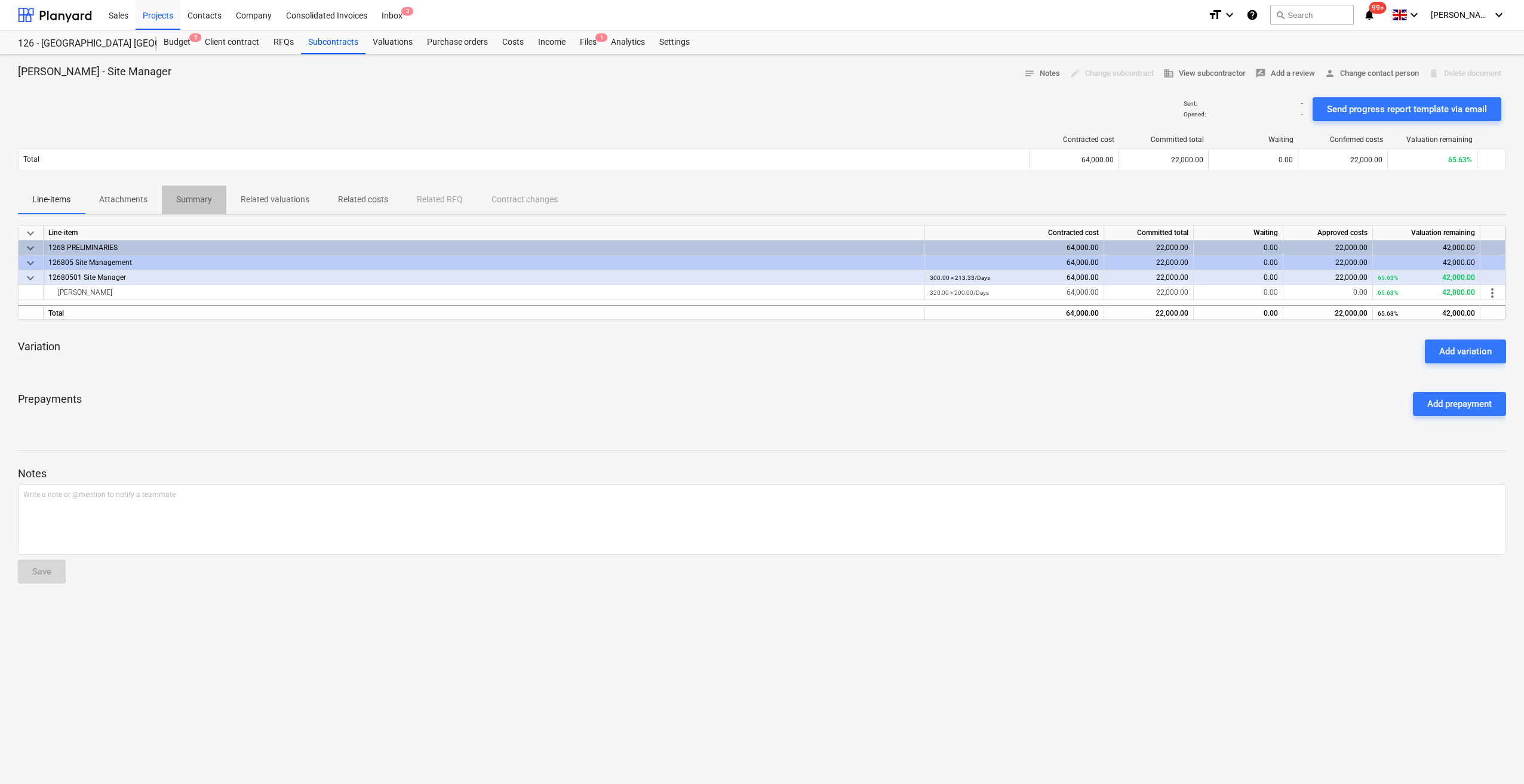
click at [197, 201] on p "Summary" at bounding box center [194, 200] width 36 height 12
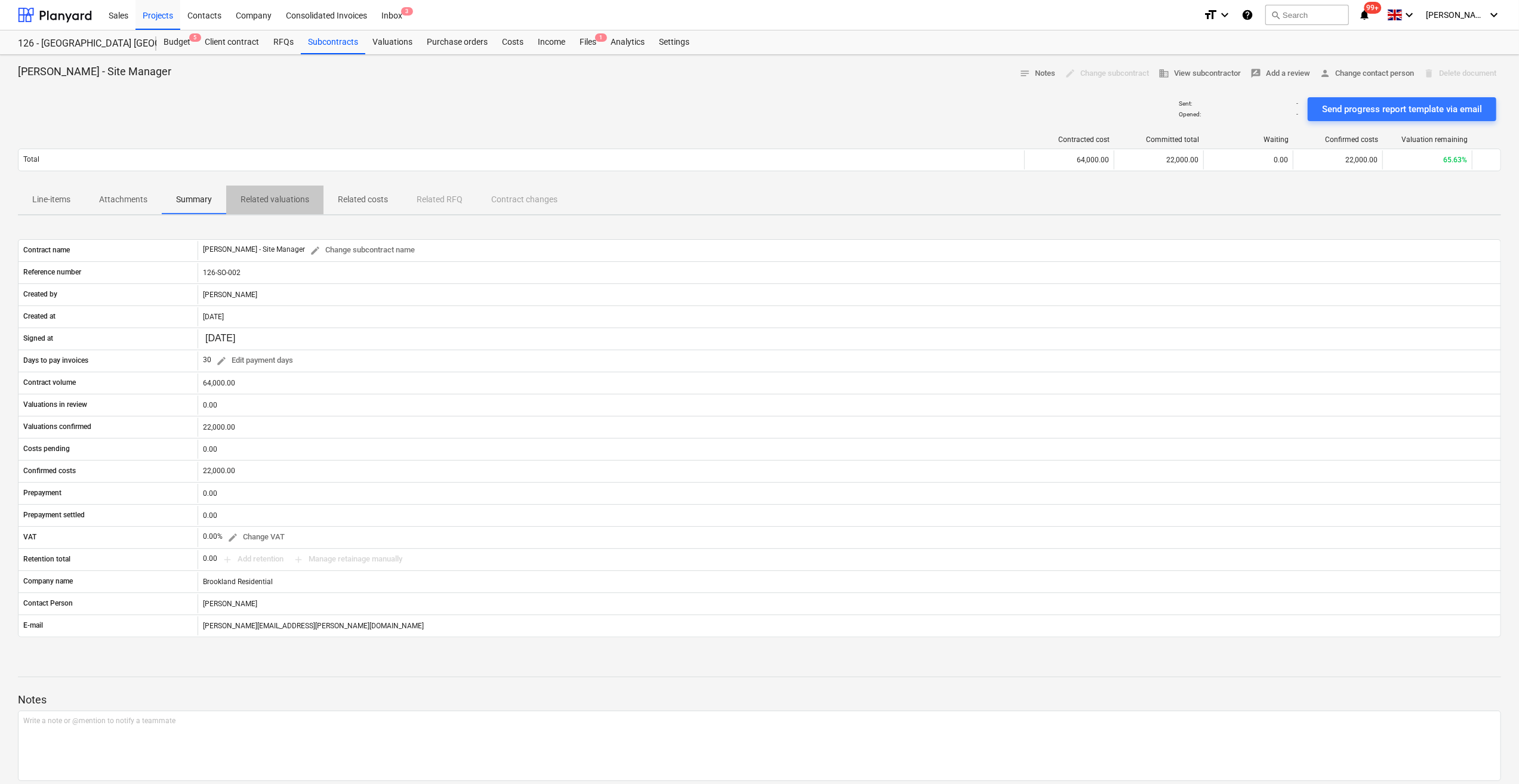
click at [274, 203] on p "Related valuations" at bounding box center [275, 200] width 68 height 12
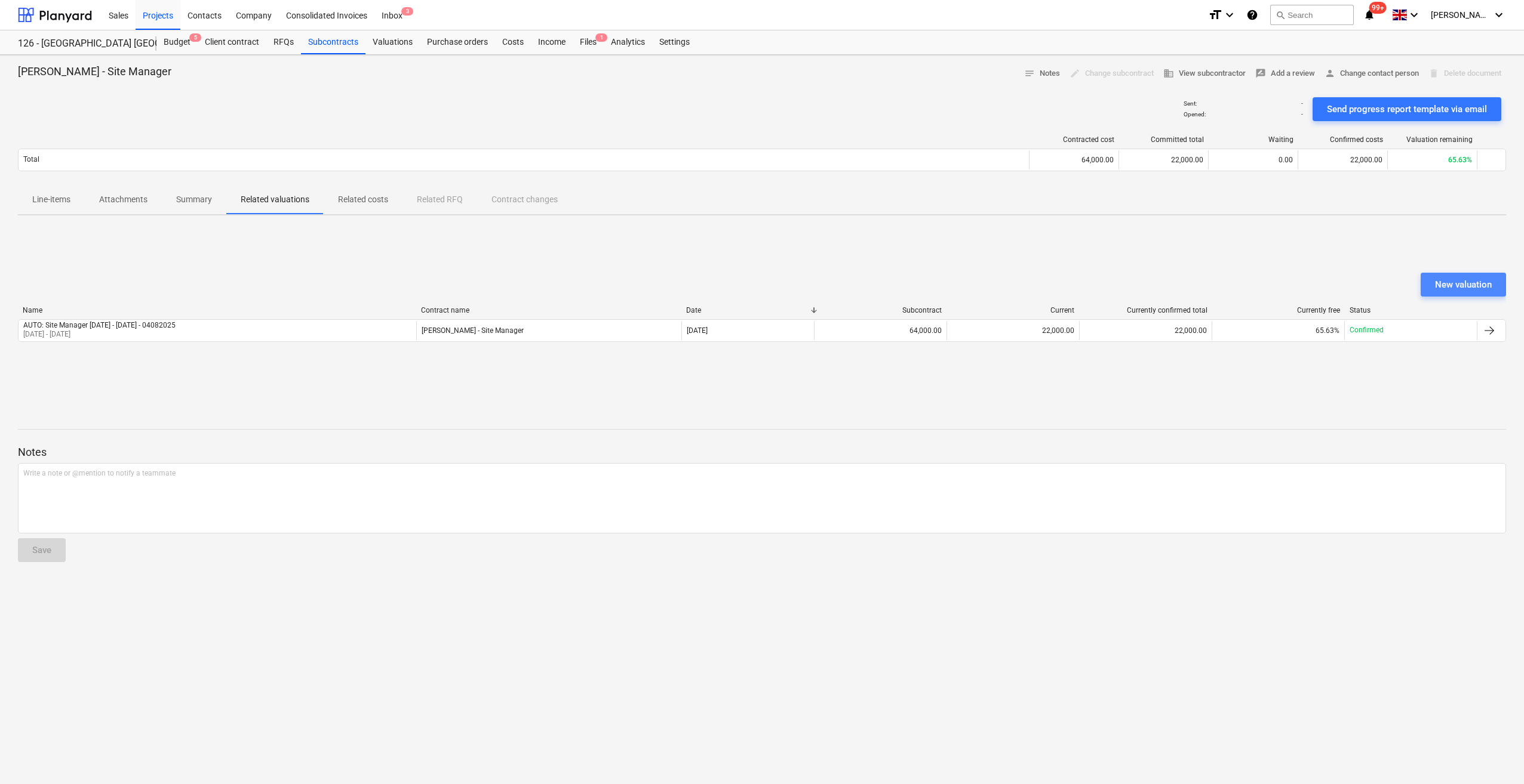
click at [1444, 289] on div "New valuation" at bounding box center [1463, 285] width 57 height 15
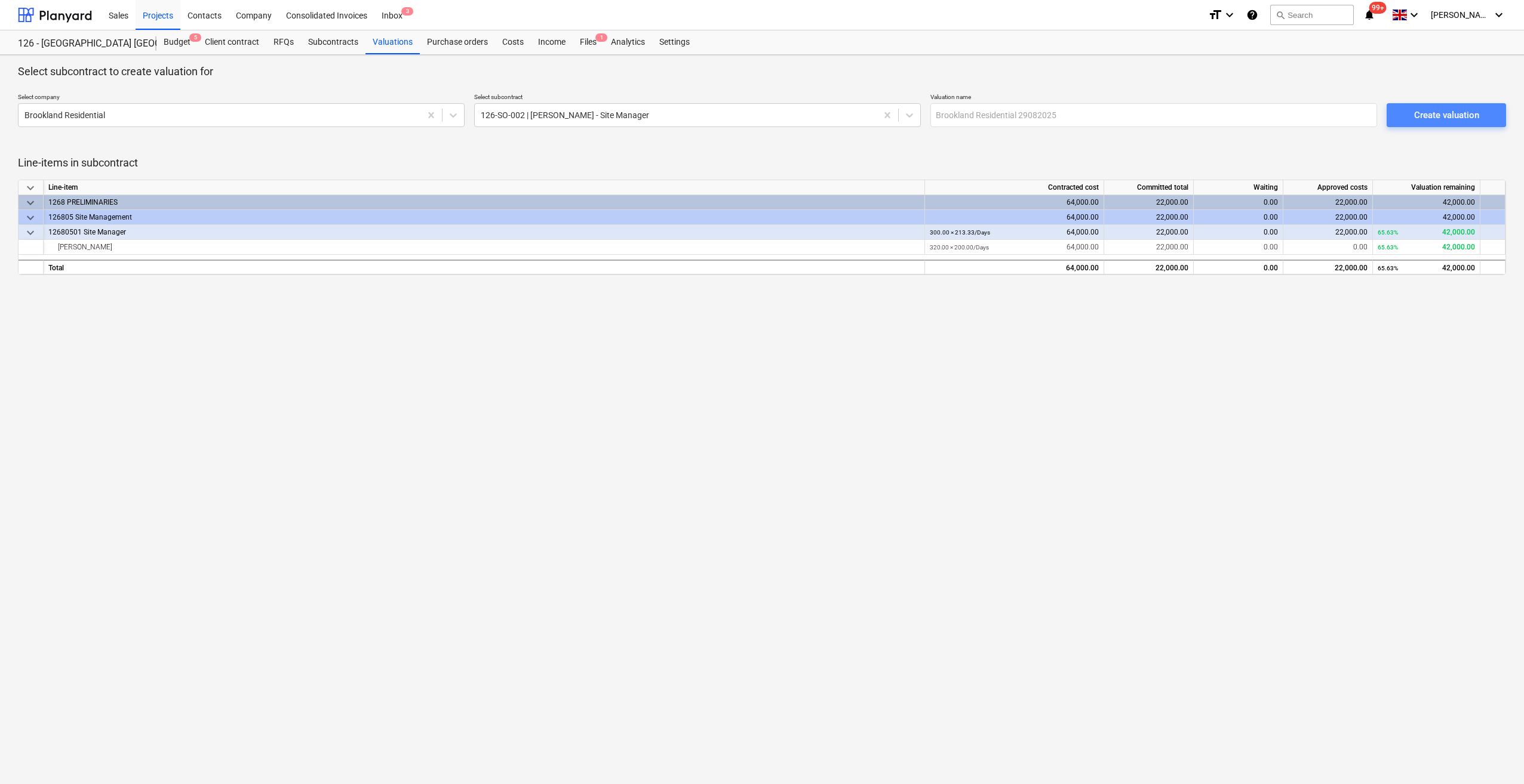
click at [1448, 113] on div "Create valuation" at bounding box center [1446, 115] width 65 height 15
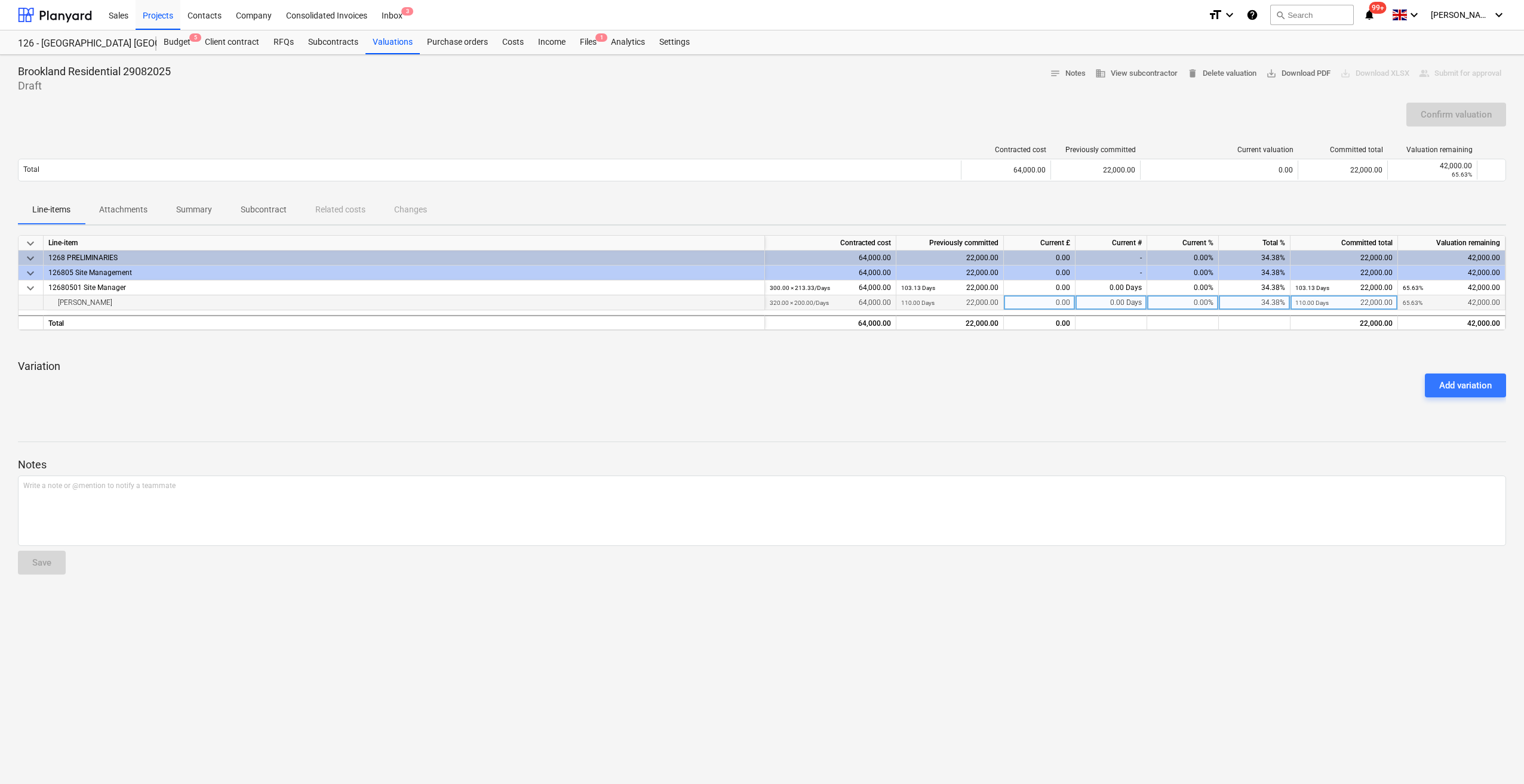
click at [1111, 305] on div "0.00 Days" at bounding box center [1111, 303] width 71 height 15
type input "20"
click at [1006, 364] on p "Variation" at bounding box center [762, 366] width 1488 height 14
click at [1456, 117] on div "Confirm valuation" at bounding box center [1456, 115] width 71 height 15
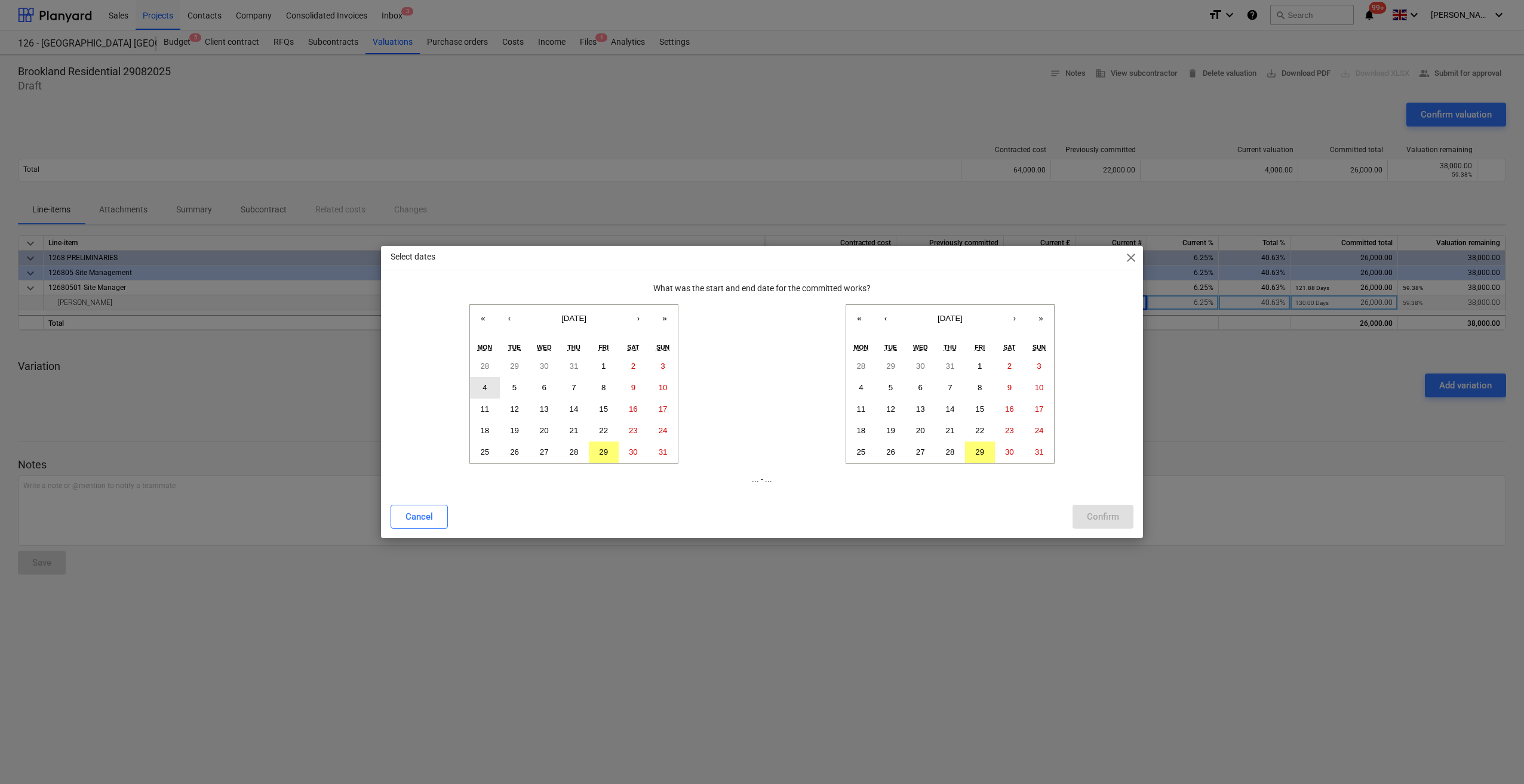
click at [479, 384] on button "4" at bounding box center [484, 387] width 30 height 21
drag, startPoint x: 609, startPoint y: 452, endPoint x: 611, endPoint y: 501, distance: 49.0
click at [614, 454] on button "29" at bounding box center [604, 452] width 30 height 21
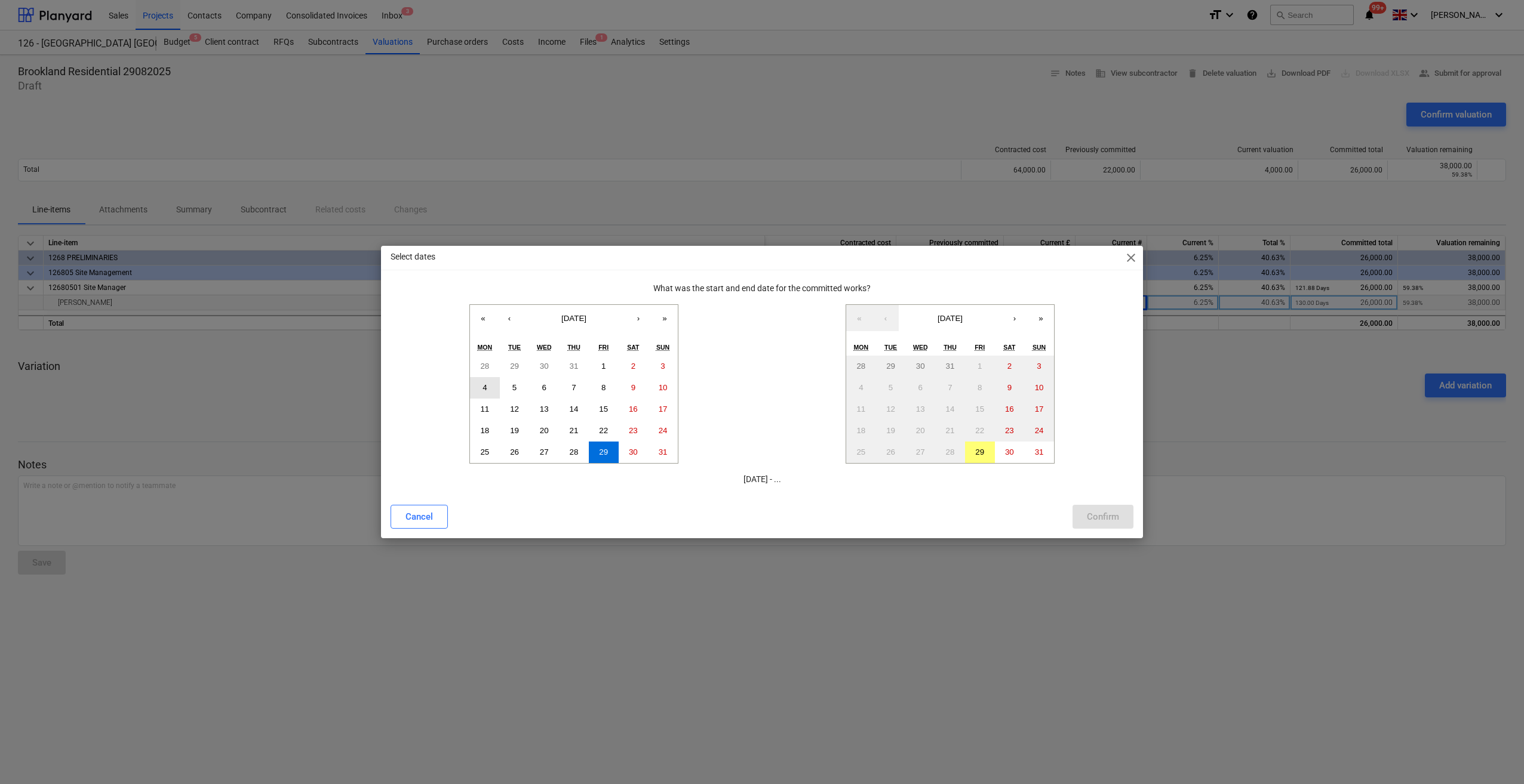
click at [481, 390] on button "4" at bounding box center [484, 387] width 30 height 21
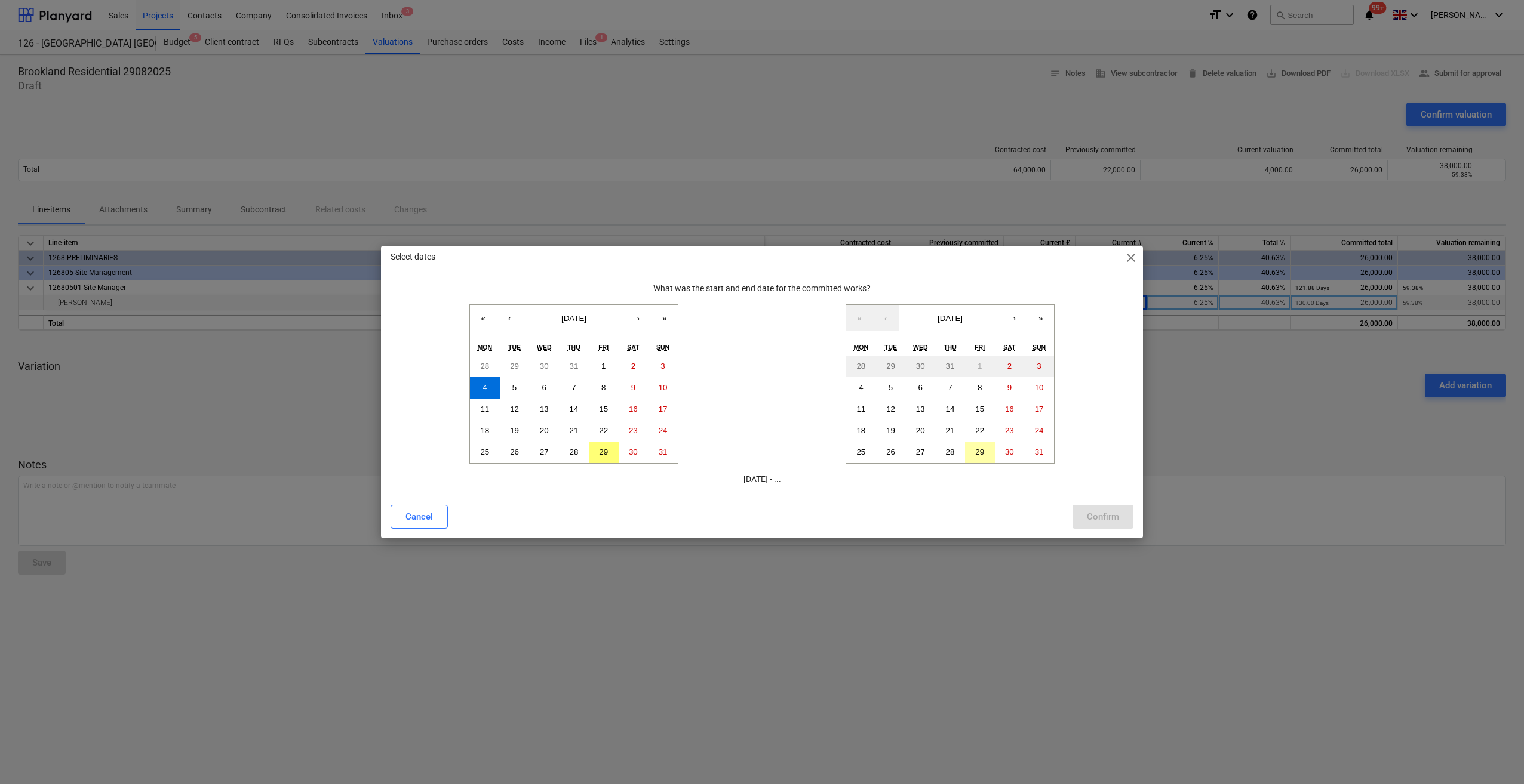
click at [981, 454] on abbr "29" at bounding box center [980, 452] width 9 height 9
click at [1101, 517] on div "Confirm" at bounding box center [1103, 517] width 32 height 15
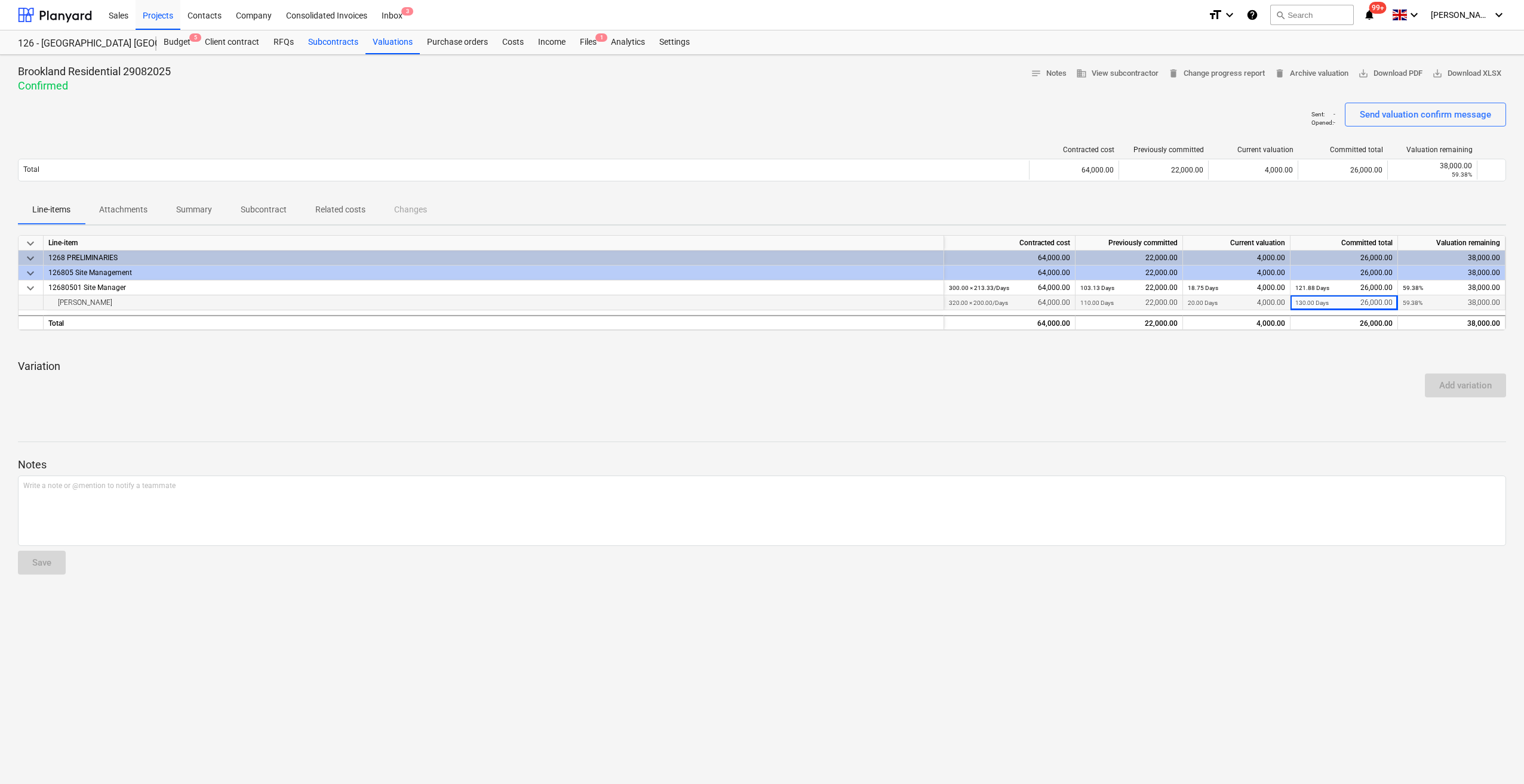
click at [333, 43] on div "Subcontracts" at bounding box center [333, 42] width 65 height 24
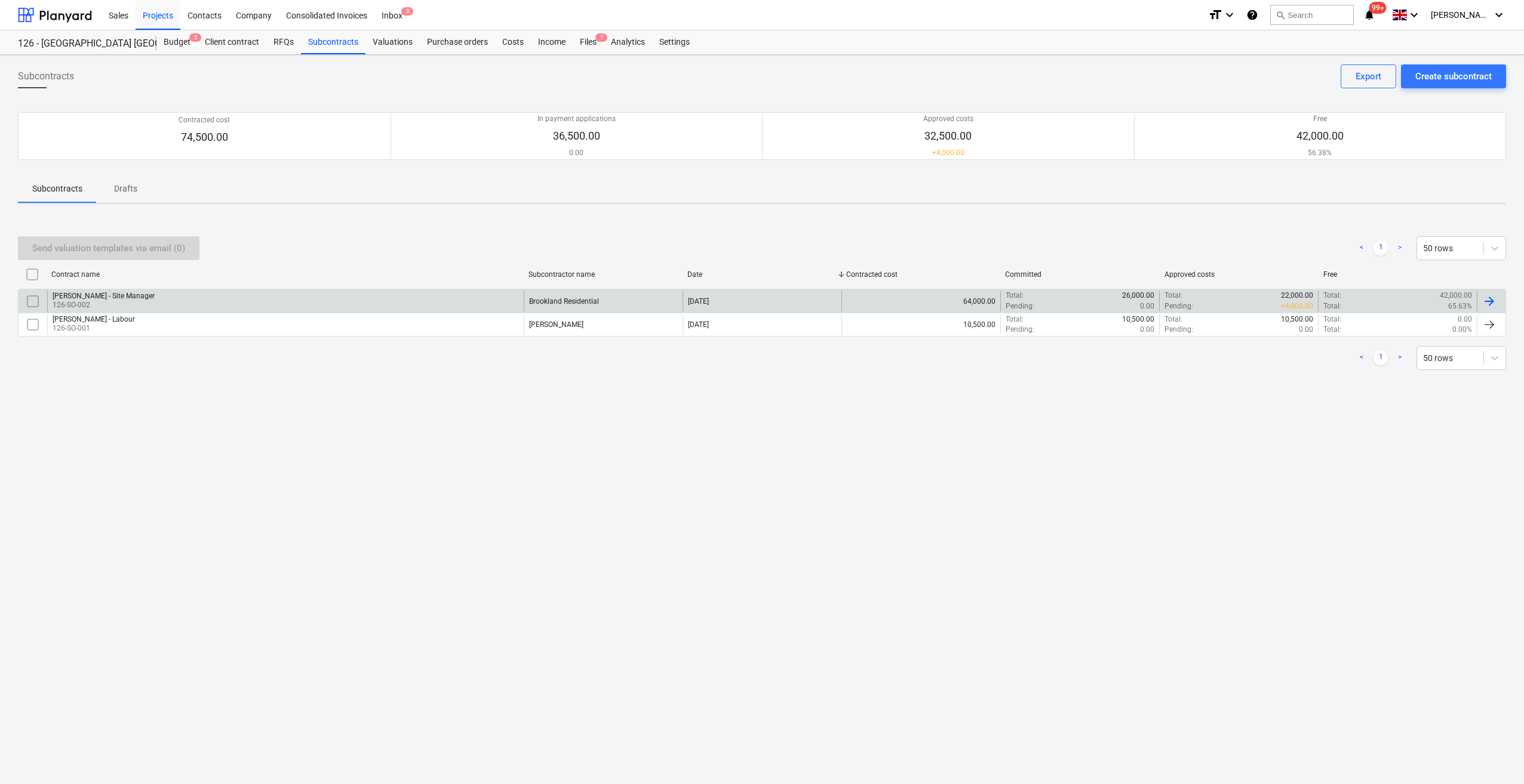
click at [1034, 302] on div "Pending : 0.00" at bounding box center [1080, 306] width 149 height 10
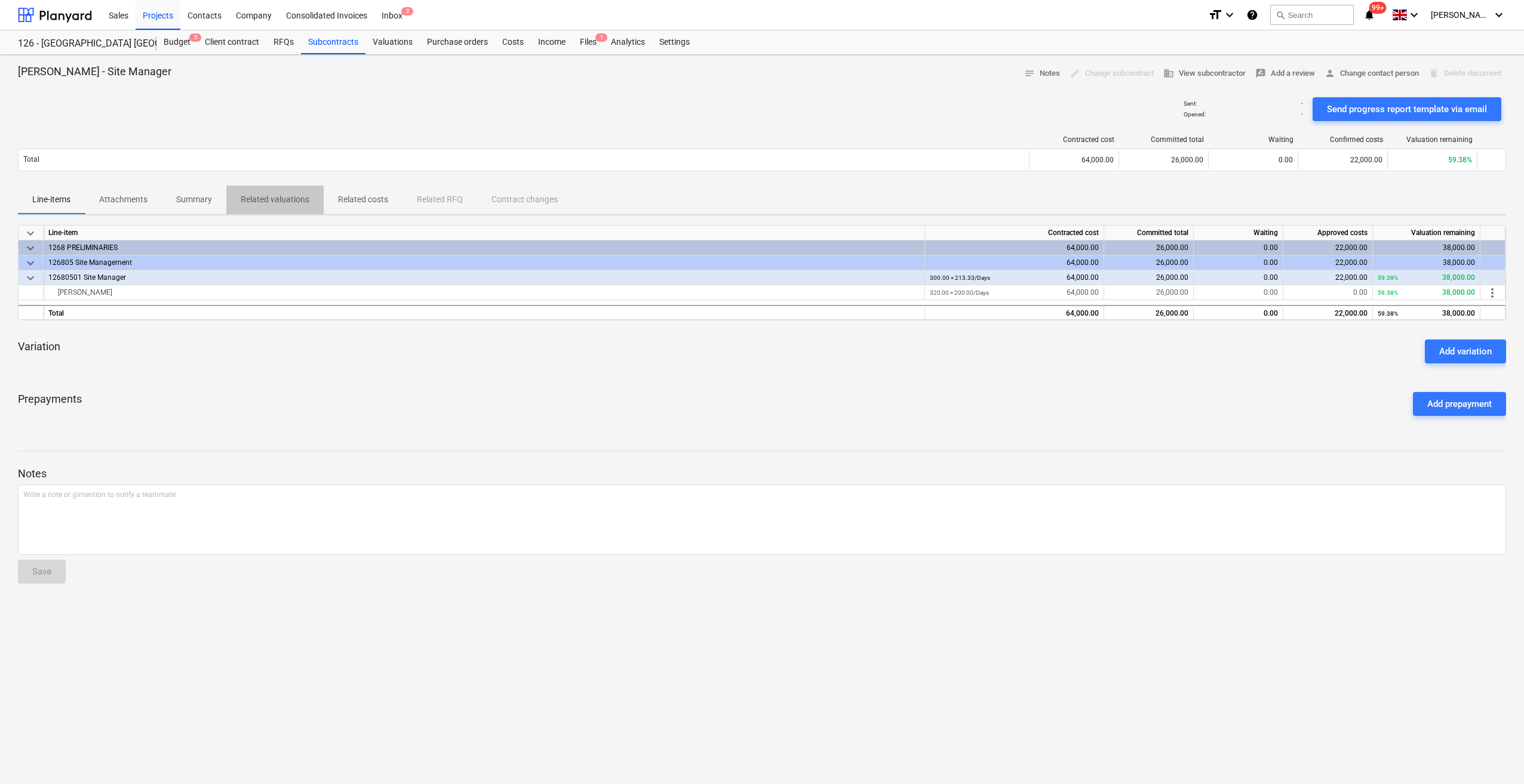
click at [271, 201] on p "Related valuations" at bounding box center [275, 200] width 68 height 12
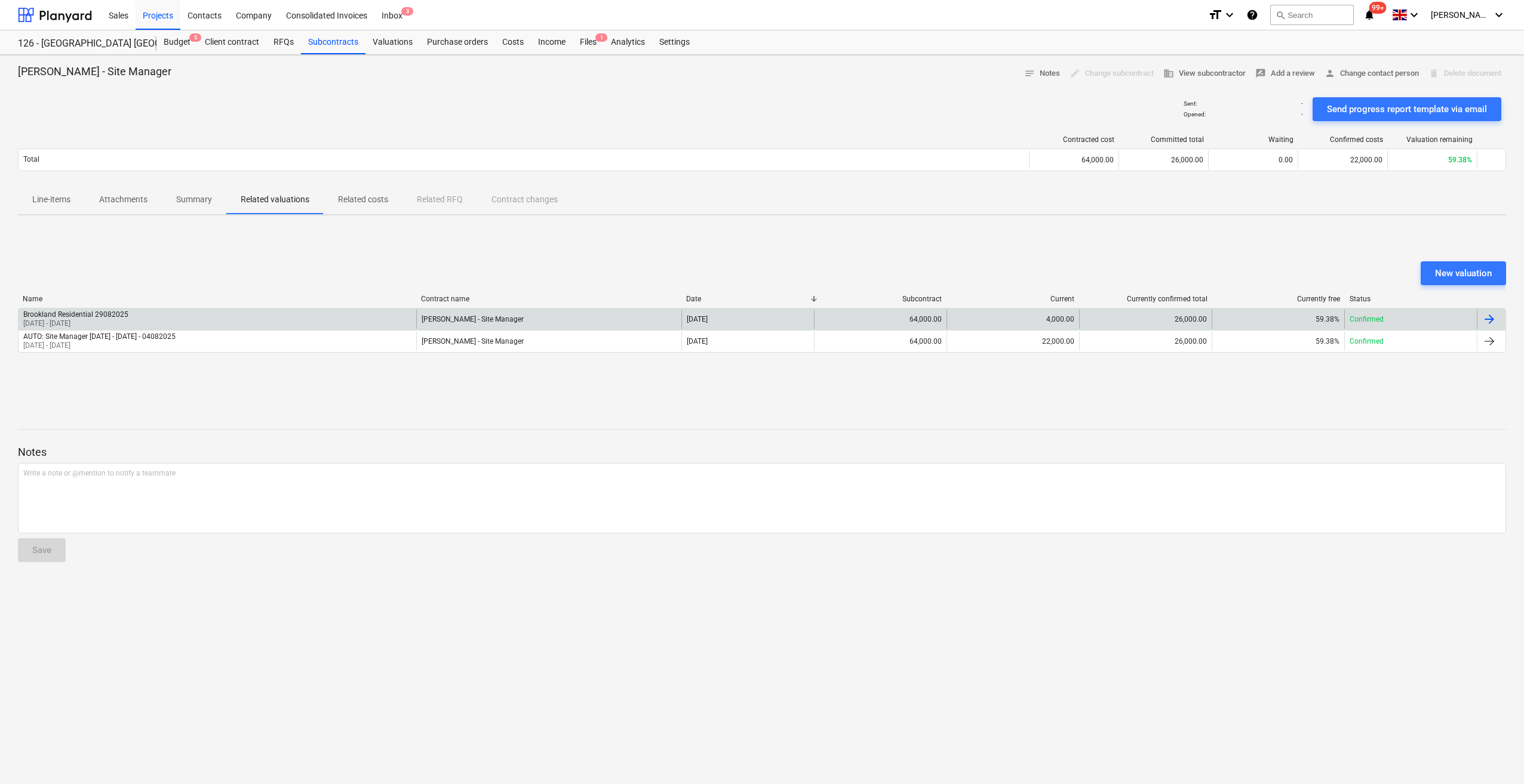
click at [1489, 320] on div at bounding box center [1489, 319] width 14 height 14
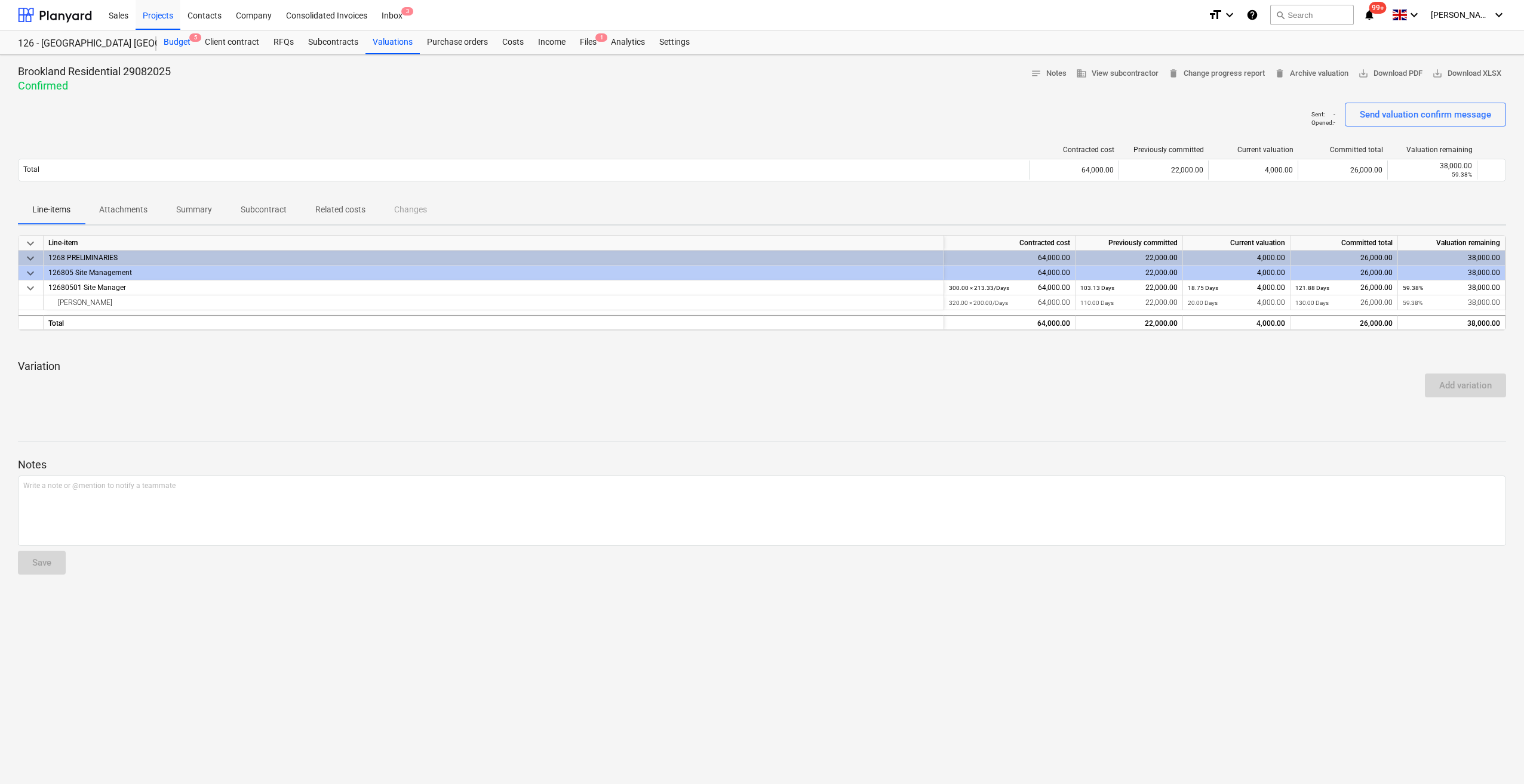
click at [171, 46] on div "Budget 5" at bounding box center [177, 42] width 41 height 24
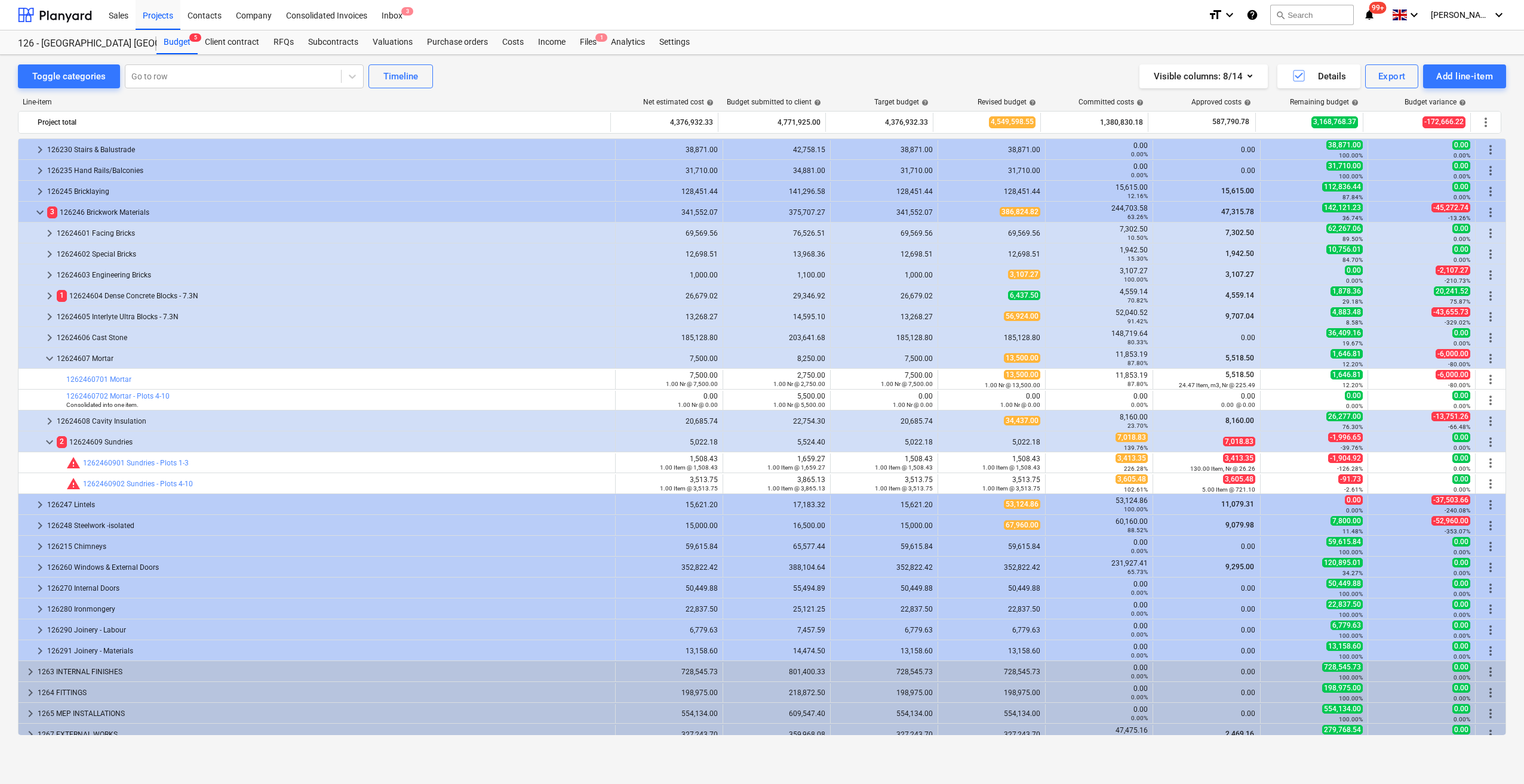
scroll to position [656, 0]
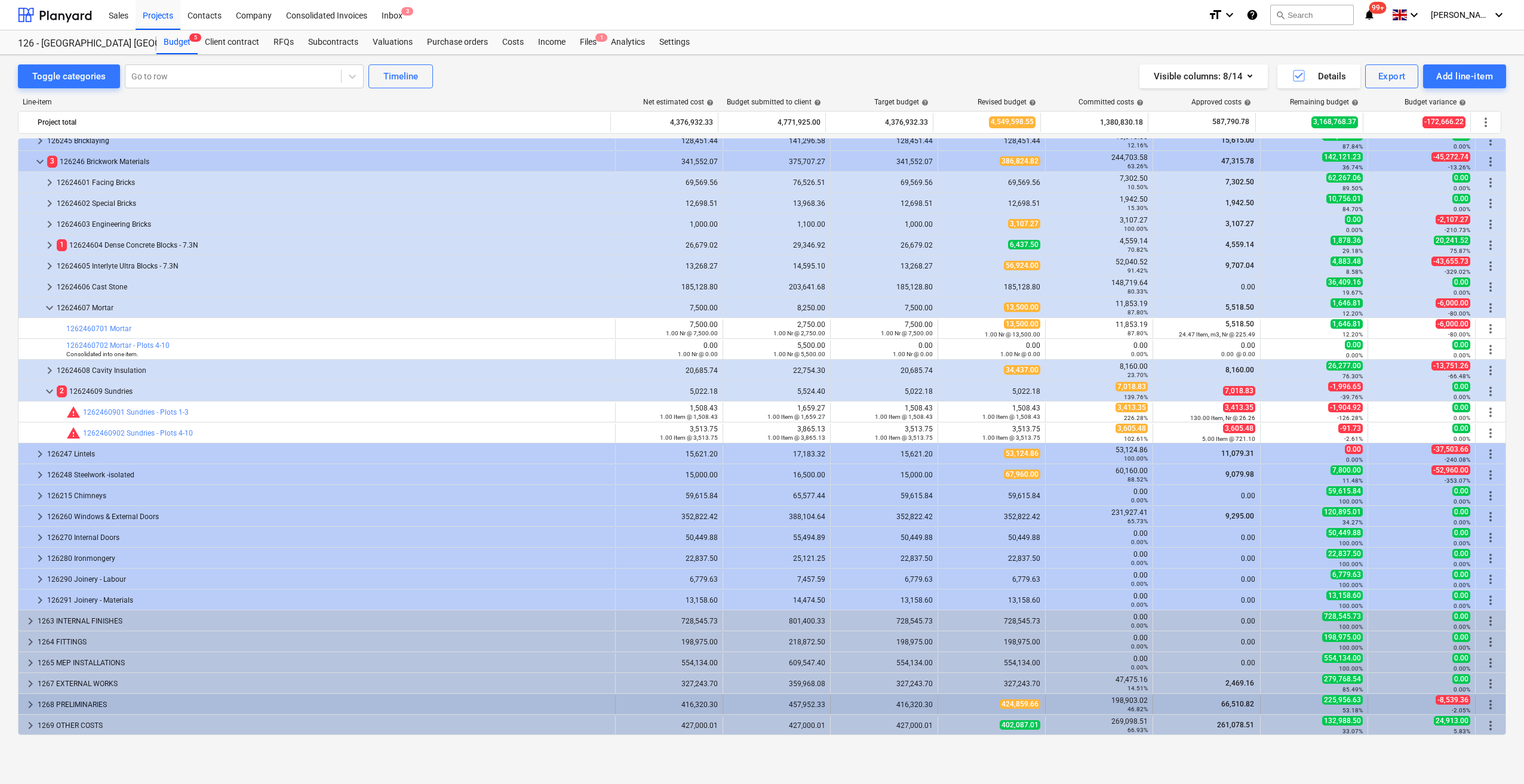
click at [30, 707] on span "keyboard_arrow_right" at bounding box center [30, 704] width 14 height 14
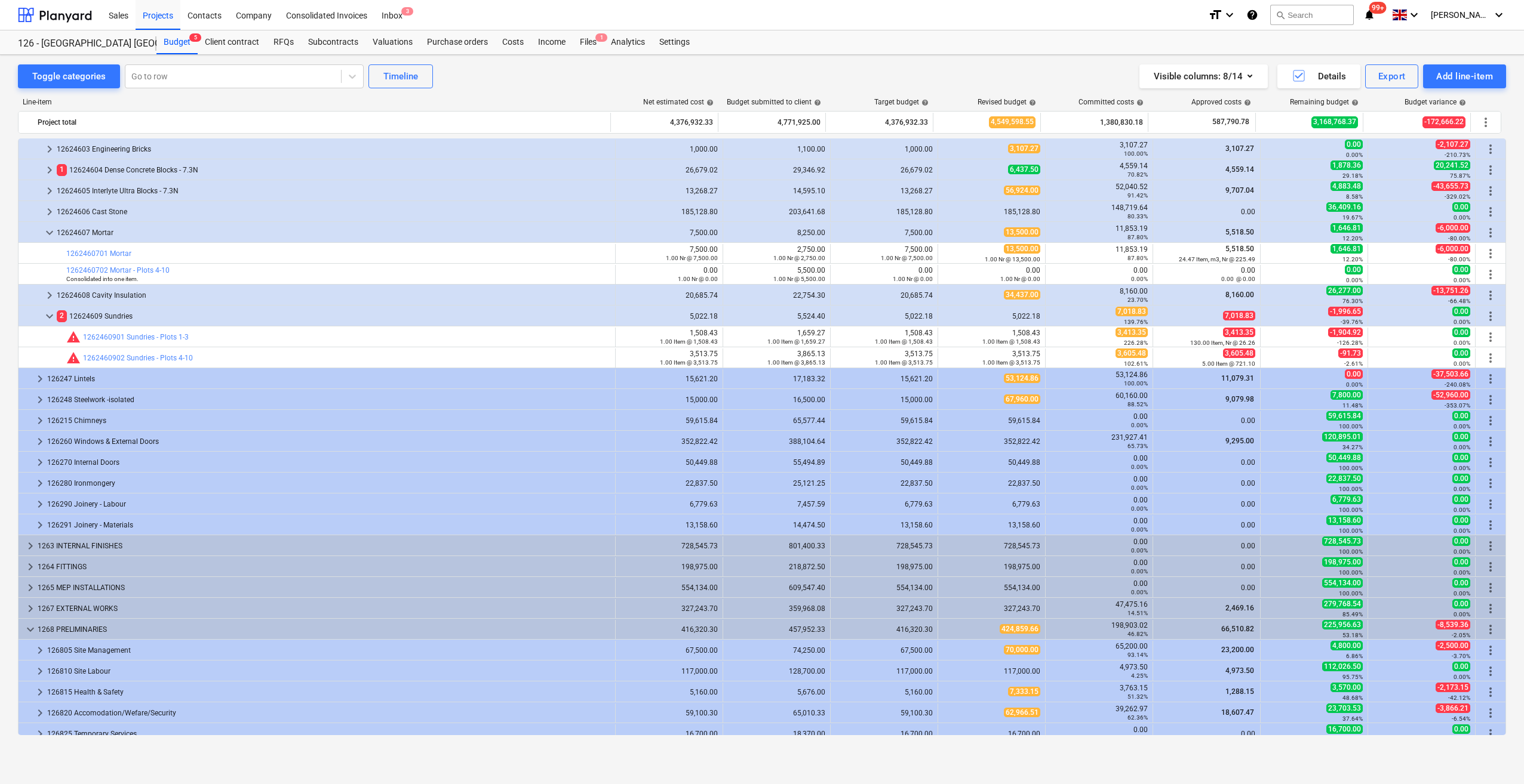
scroll to position [836, 0]
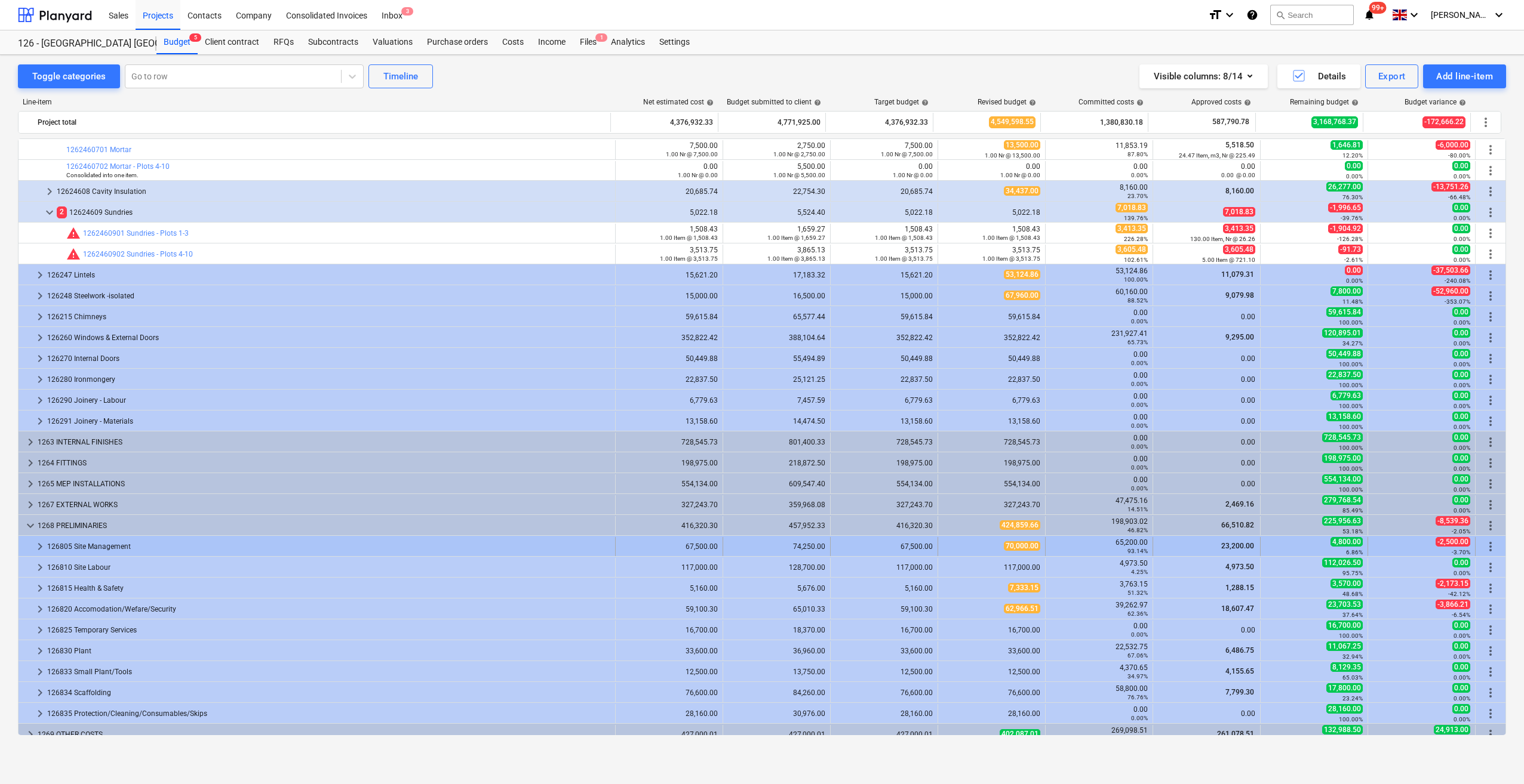
click at [38, 545] on span "keyboard_arrow_right" at bounding box center [40, 546] width 14 height 14
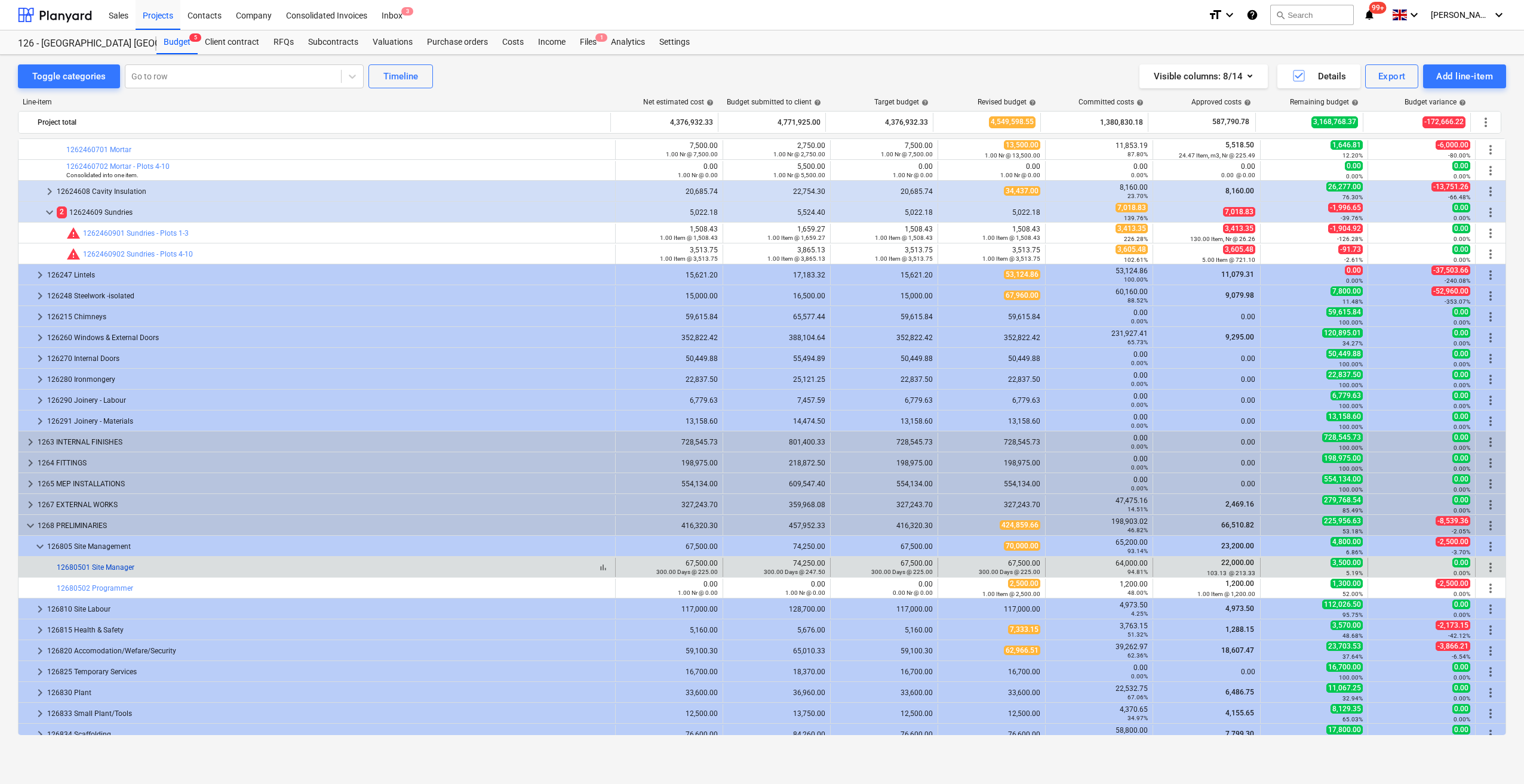
click at [107, 567] on link "12680501 Site Manager" at bounding box center [96, 567] width 78 height 8
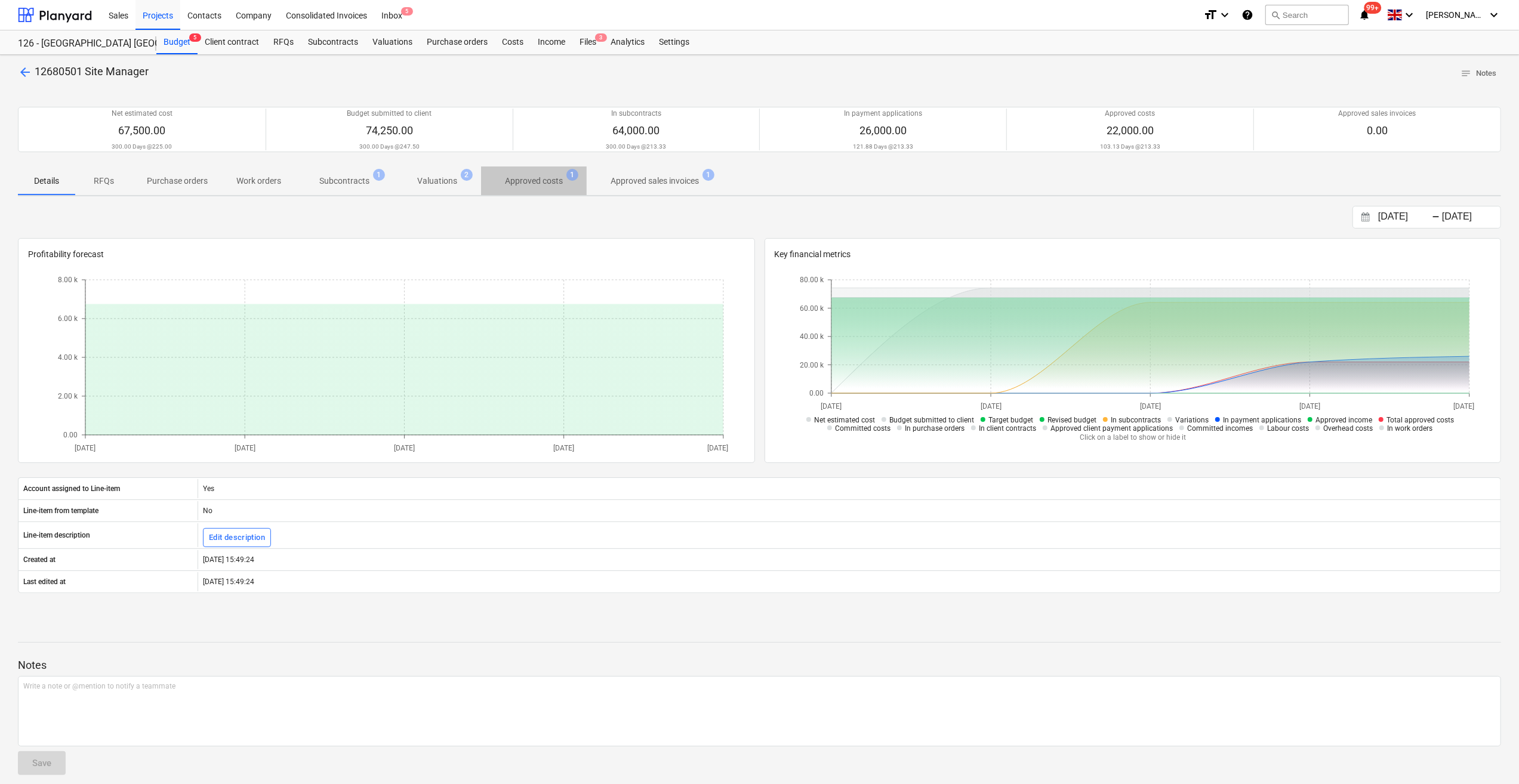
click at [522, 182] on p "Approved costs" at bounding box center [534, 181] width 58 height 12
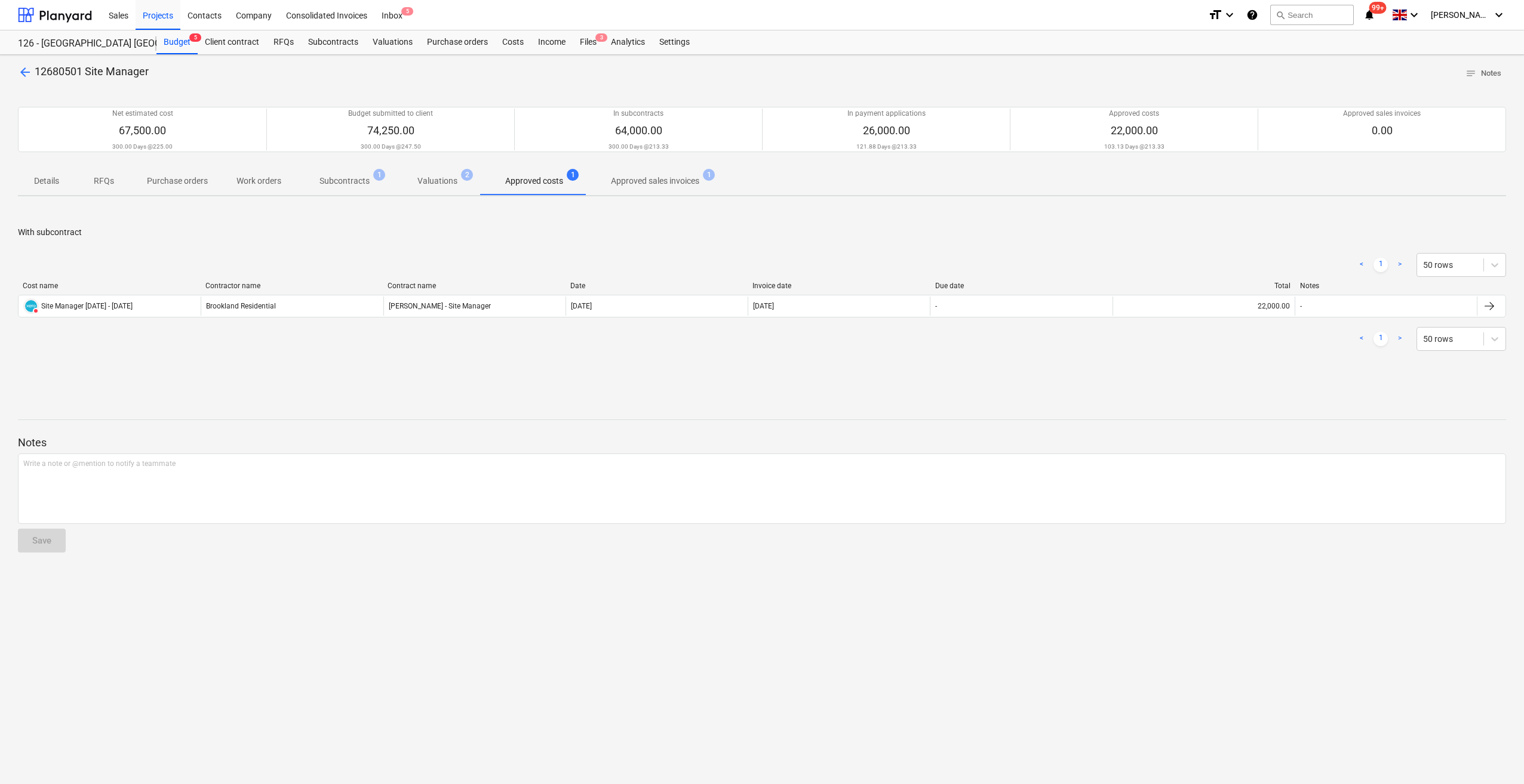
click at [430, 186] on p "Valuations" at bounding box center [437, 181] width 40 height 12
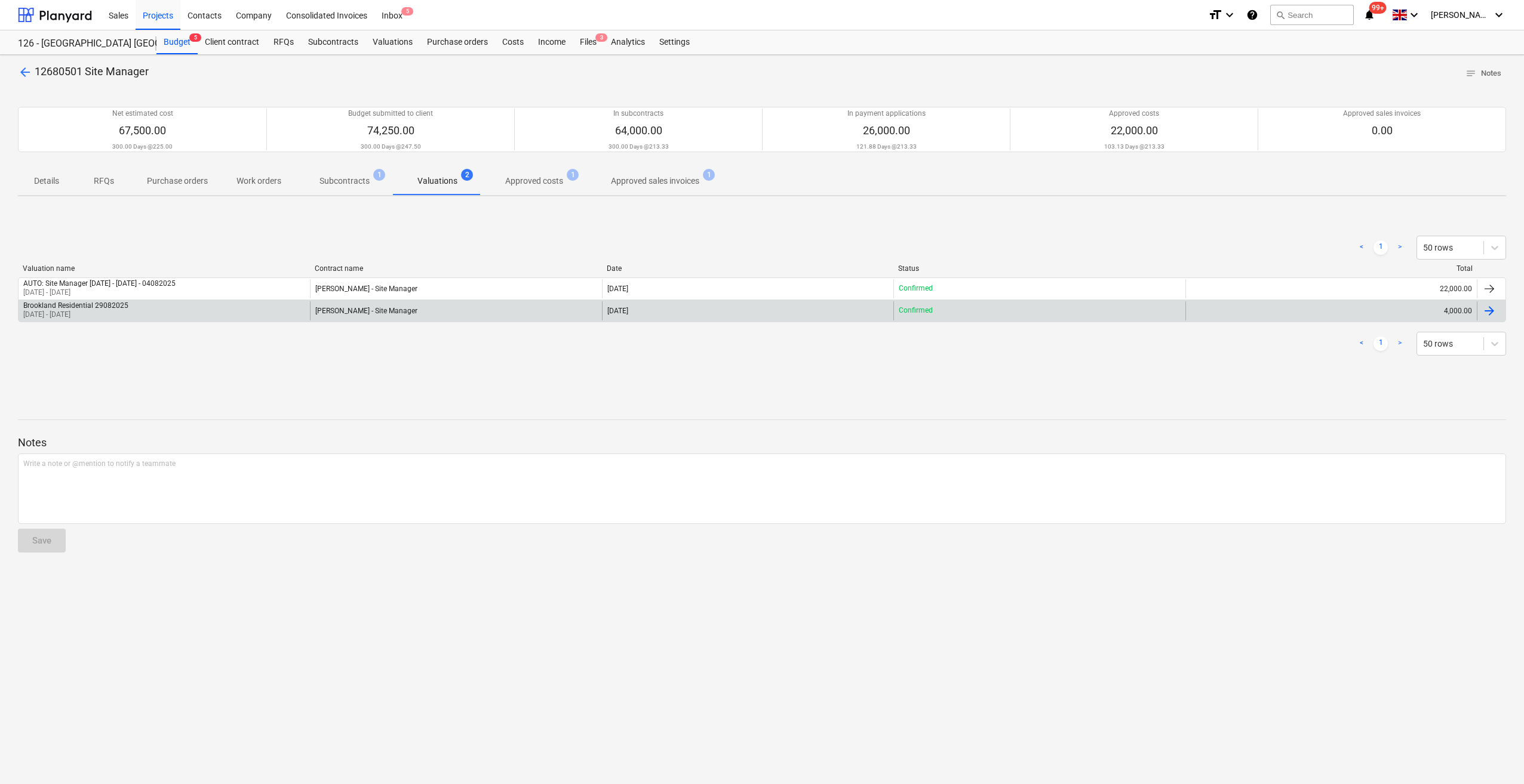
click at [1486, 309] on div at bounding box center [1489, 311] width 14 height 14
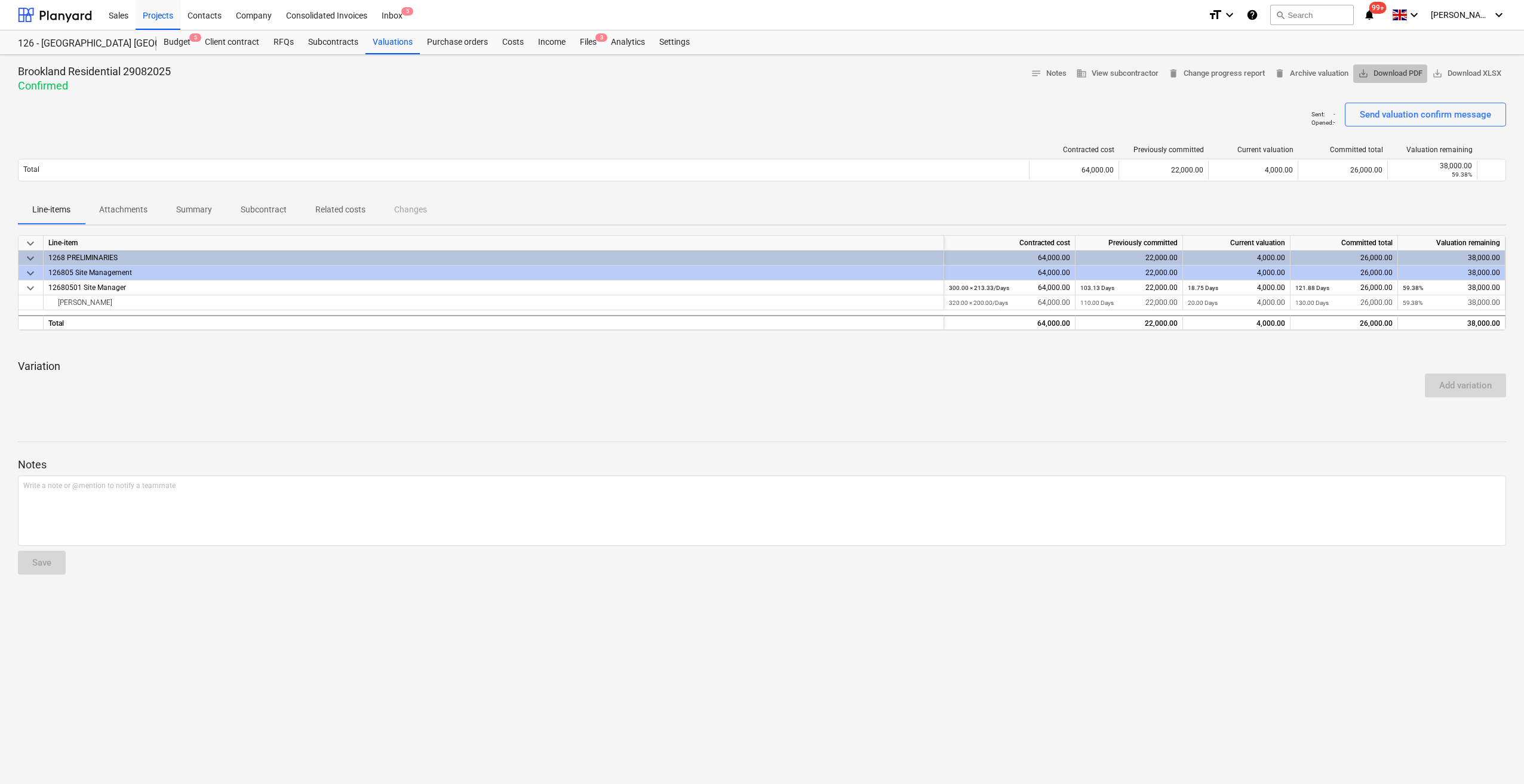
click at [1396, 77] on span "save_alt Download PDF" at bounding box center [1389, 74] width 65 height 14
click at [328, 210] on p "Related costs" at bounding box center [341, 210] width 50 height 12
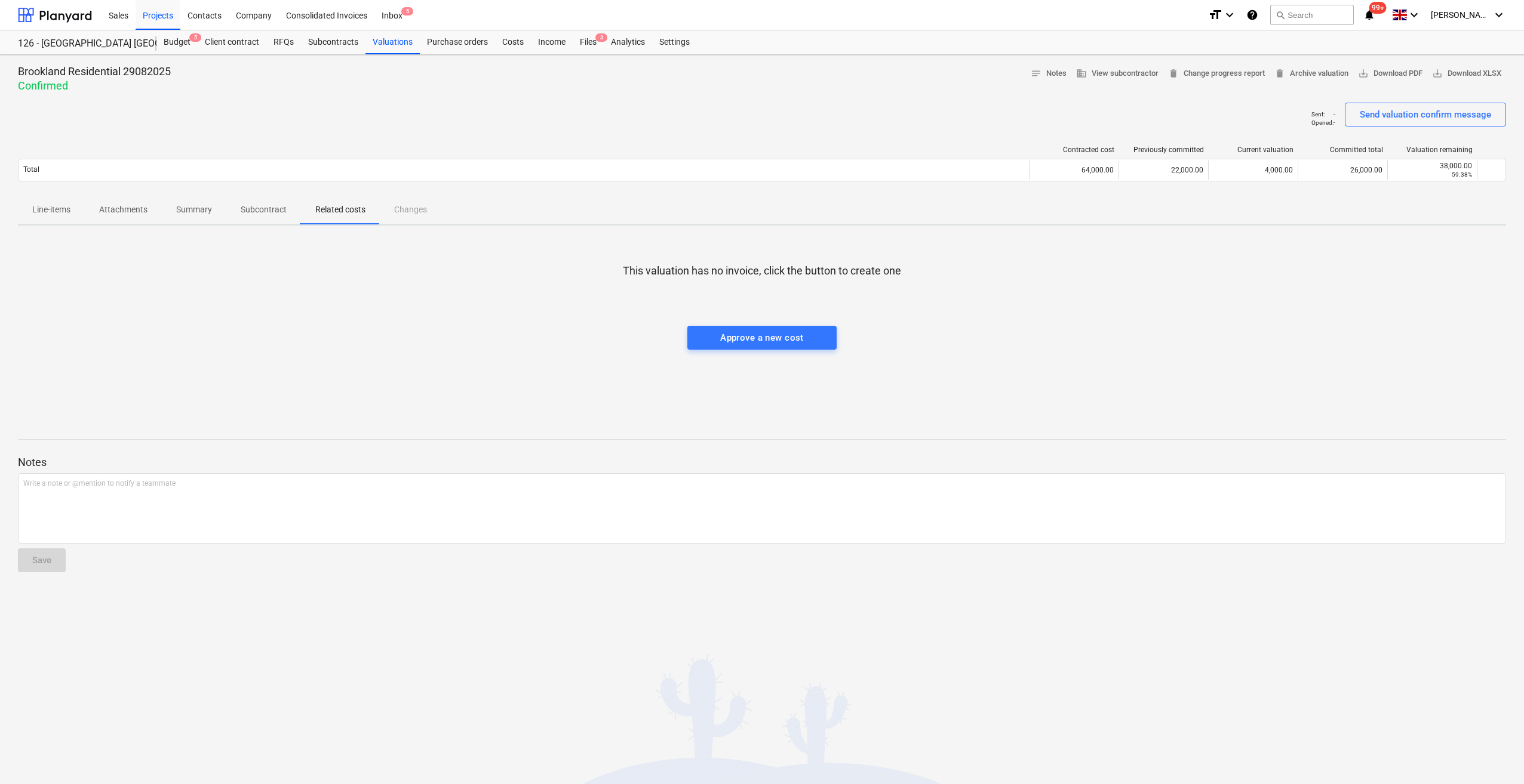
click at [286, 207] on span "Subcontract" at bounding box center [264, 210] width 74 height 20
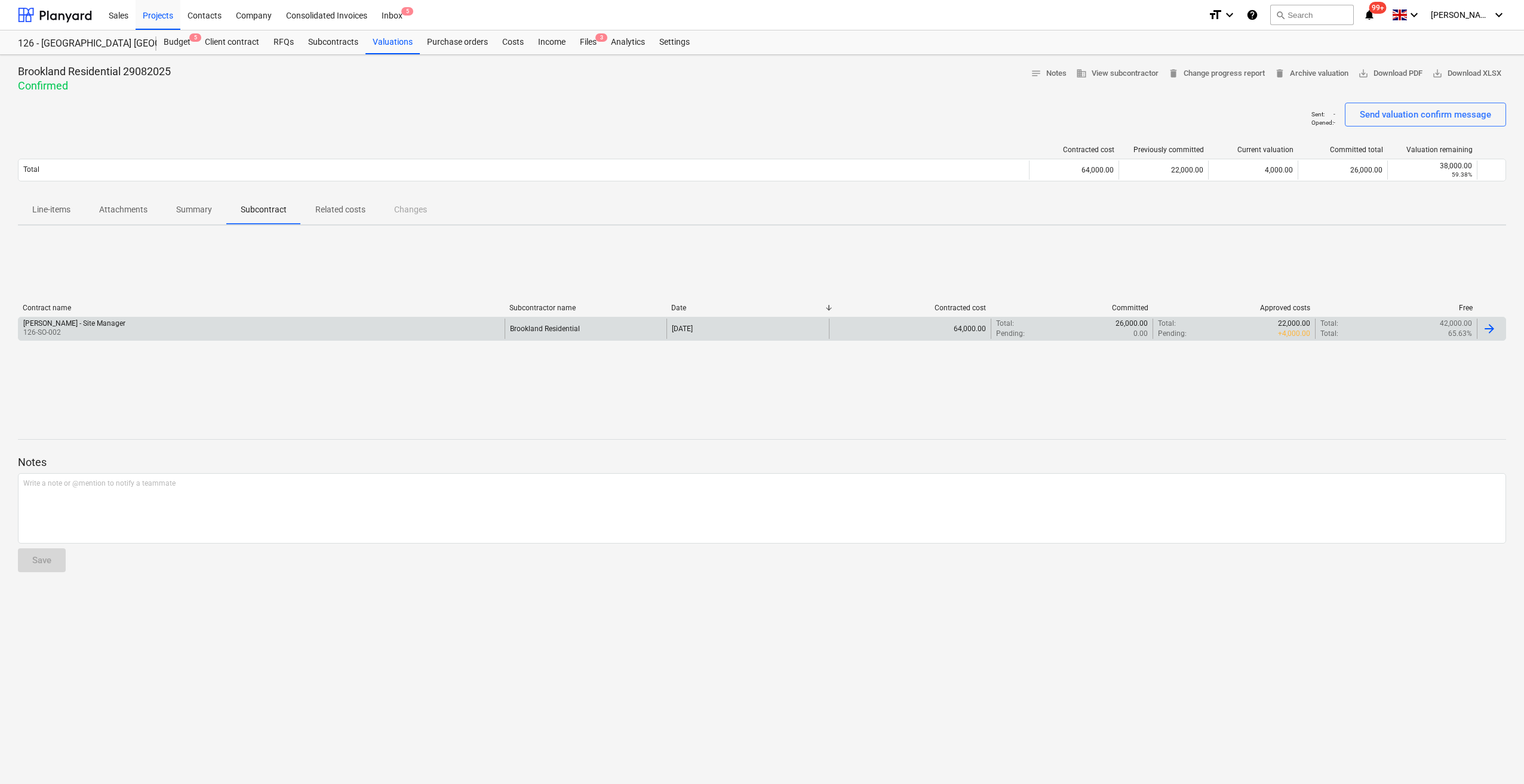
click at [1484, 330] on div at bounding box center [1489, 328] width 14 height 14
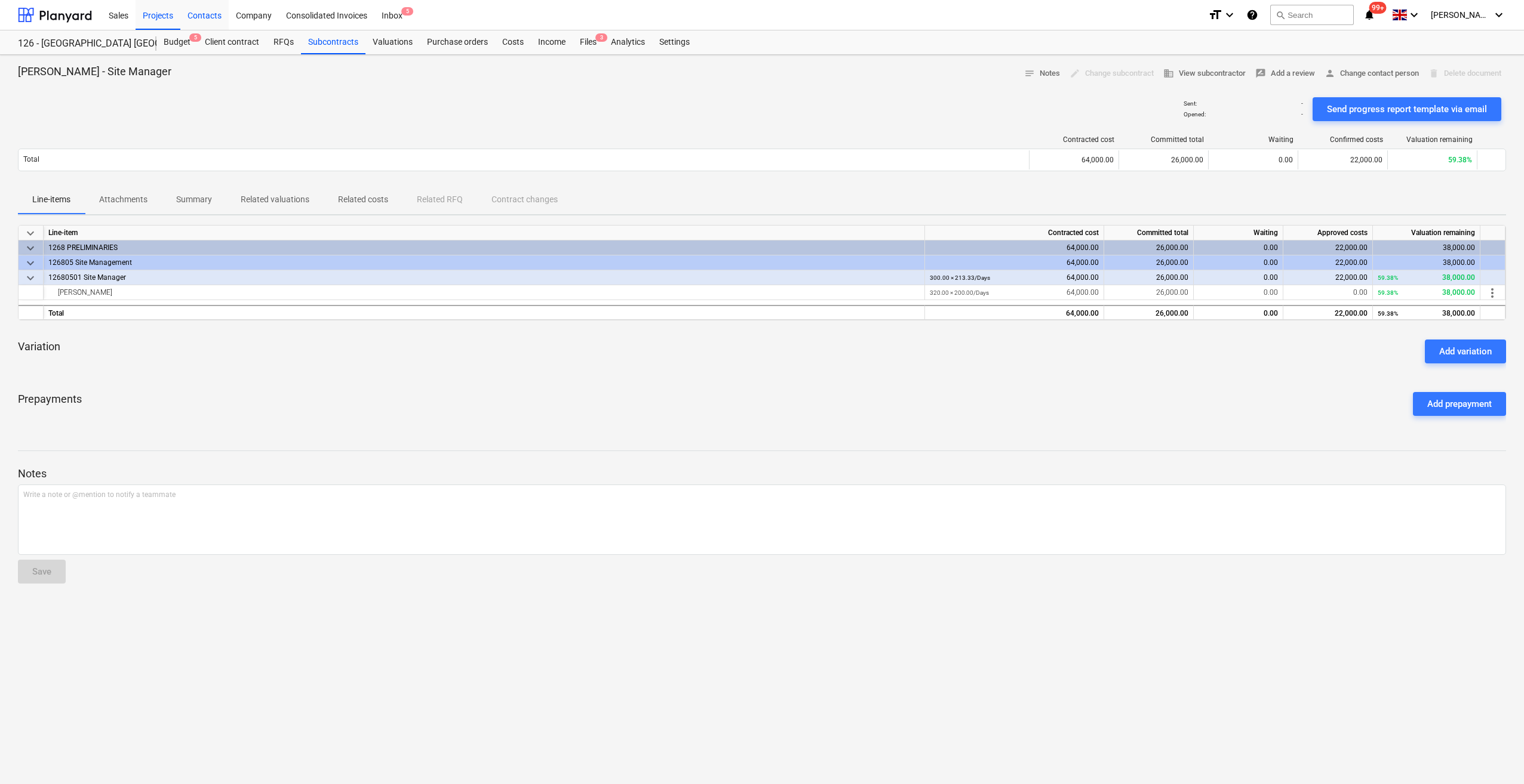
click at [196, 15] on div "Contacts" at bounding box center [204, 14] width 49 height 30
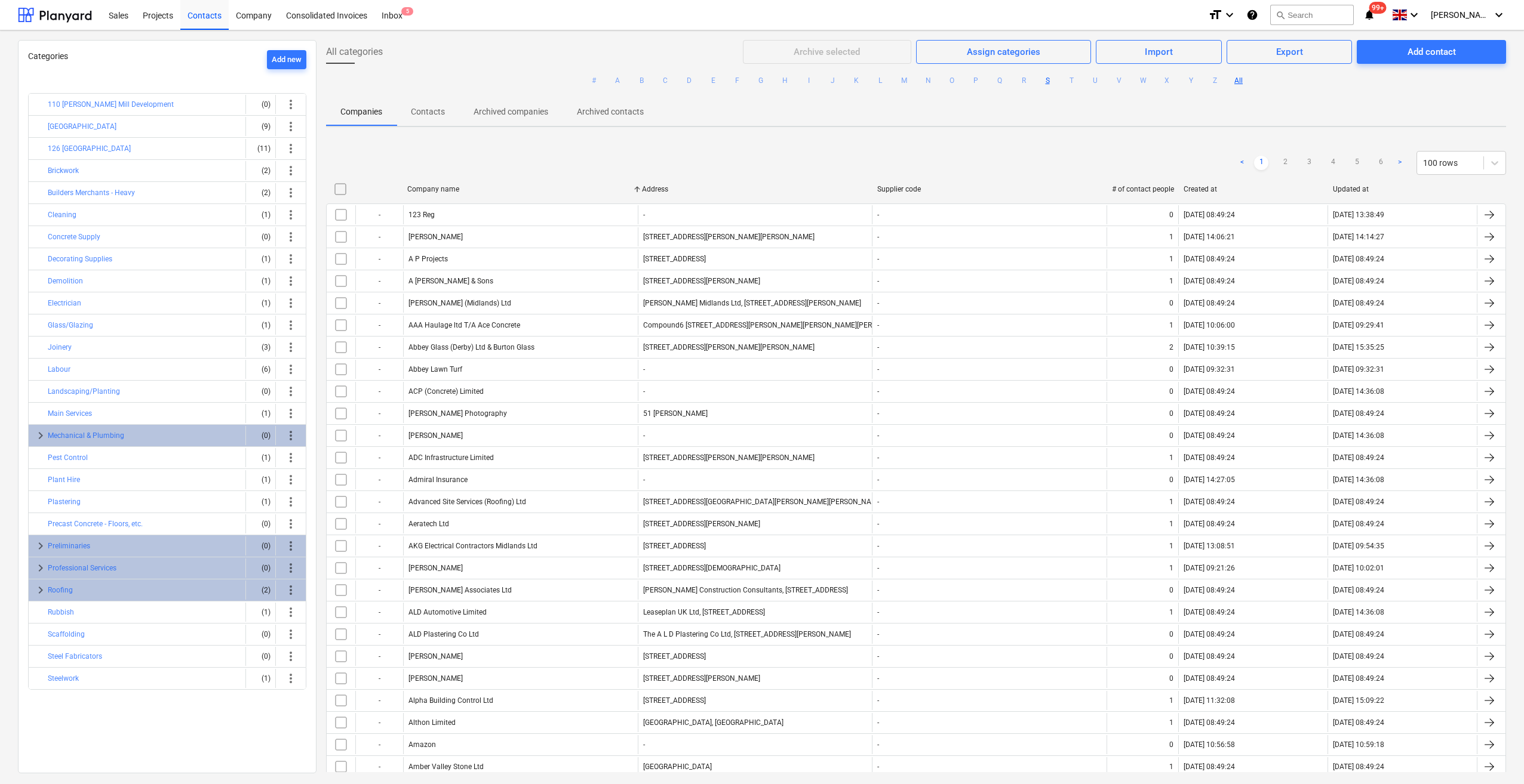
click at [1045, 82] on button "S" at bounding box center [1047, 81] width 14 height 14
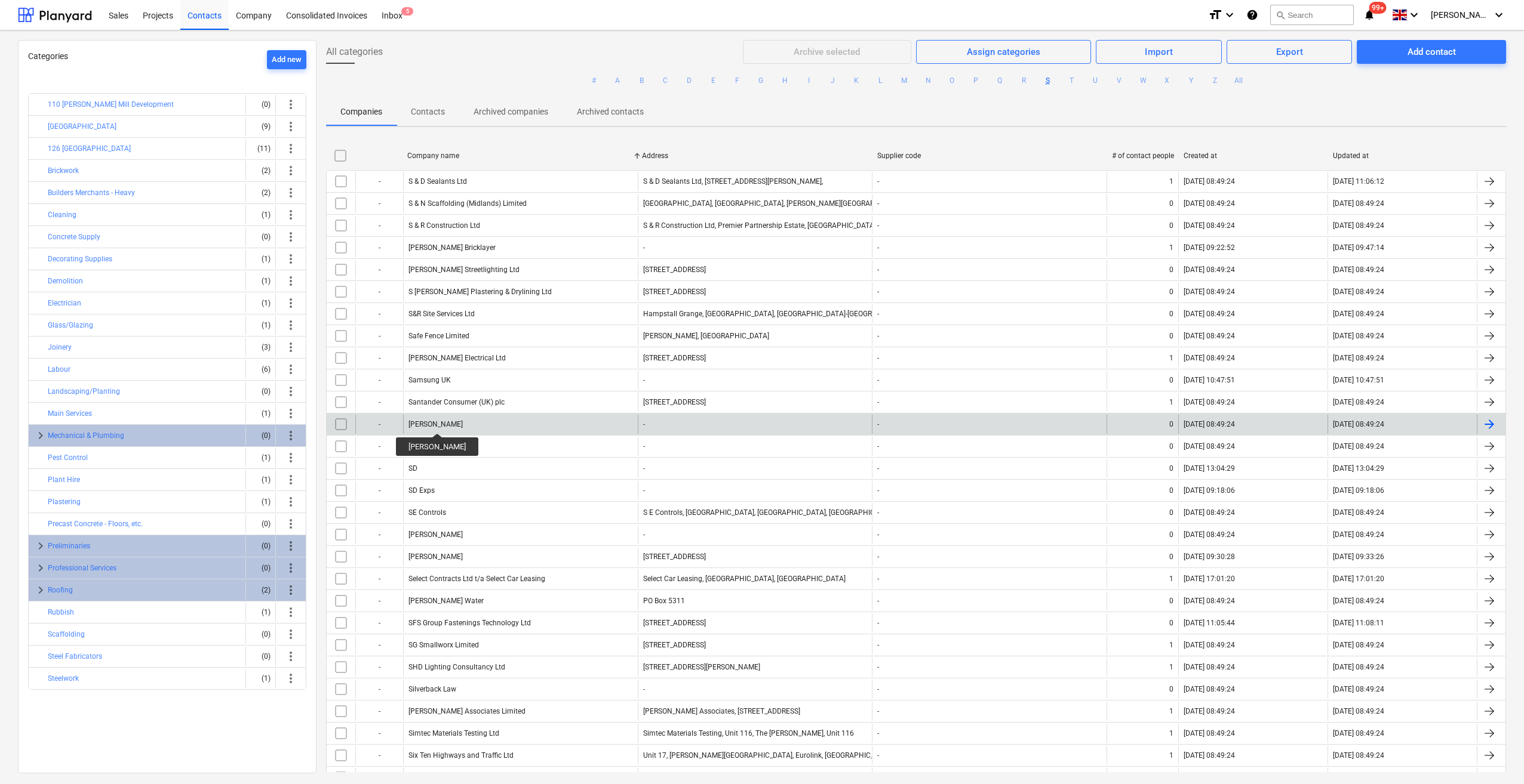
click at [428, 422] on div "[PERSON_NAME]" at bounding box center [435, 424] width 54 height 8
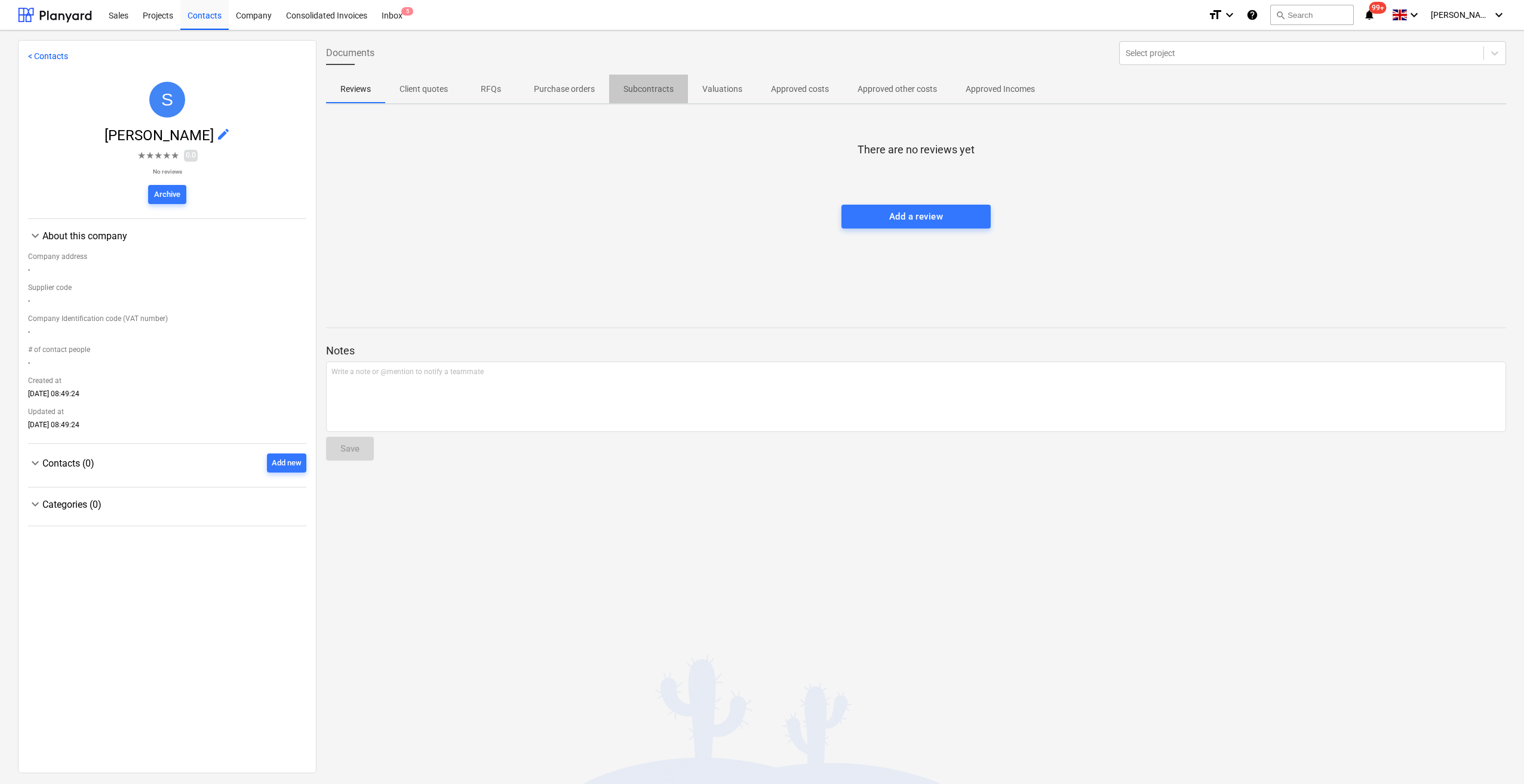
click at [652, 87] on p "Subcontracts" at bounding box center [648, 89] width 50 height 12
click at [206, 18] on div "Contacts" at bounding box center [204, 14] width 49 height 30
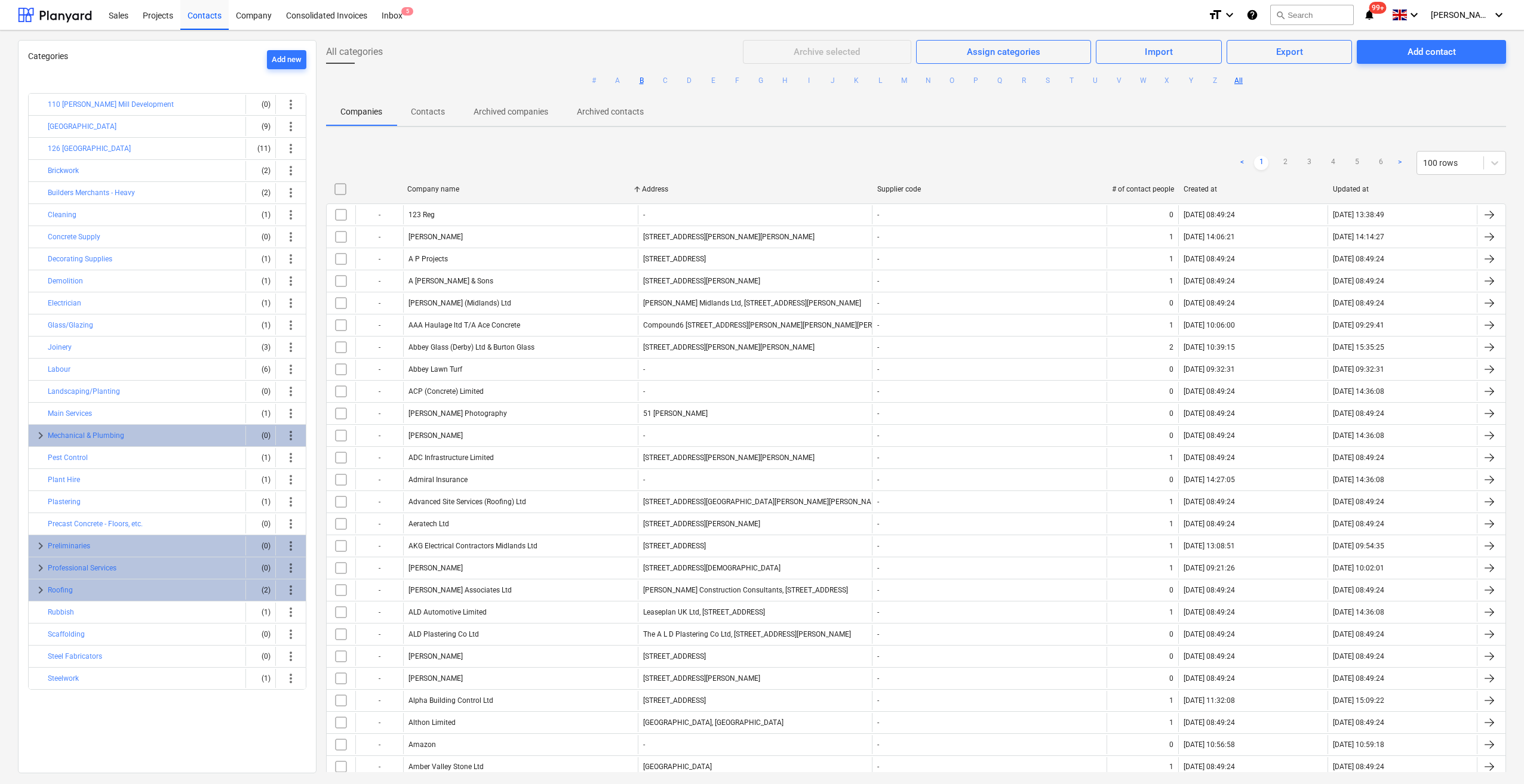
click at [641, 82] on button "B" at bounding box center [641, 81] width 14 height 14
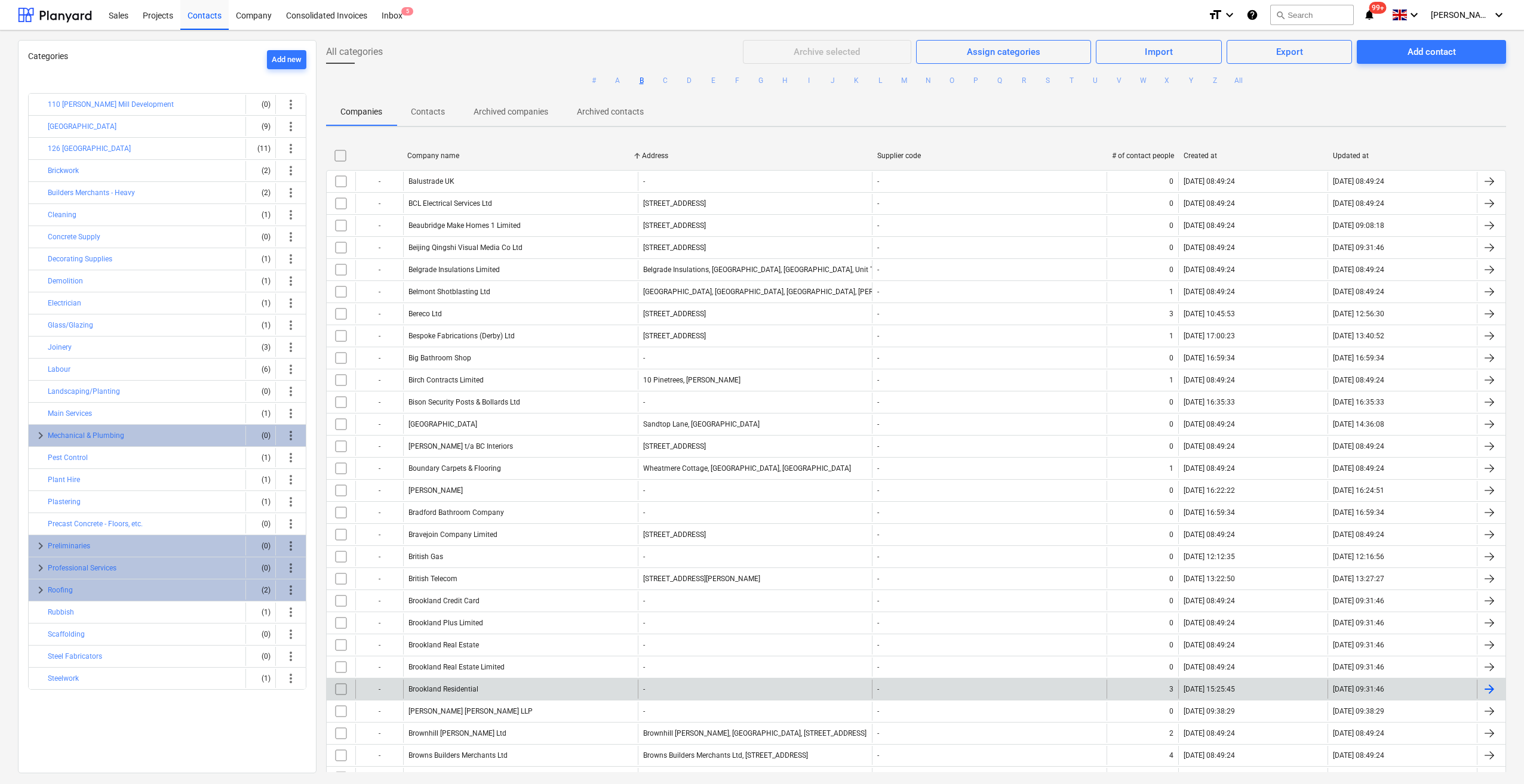
click at [480, 686] on div "Brookland Residential" at bounding box center [520, 689] width 235 height 19
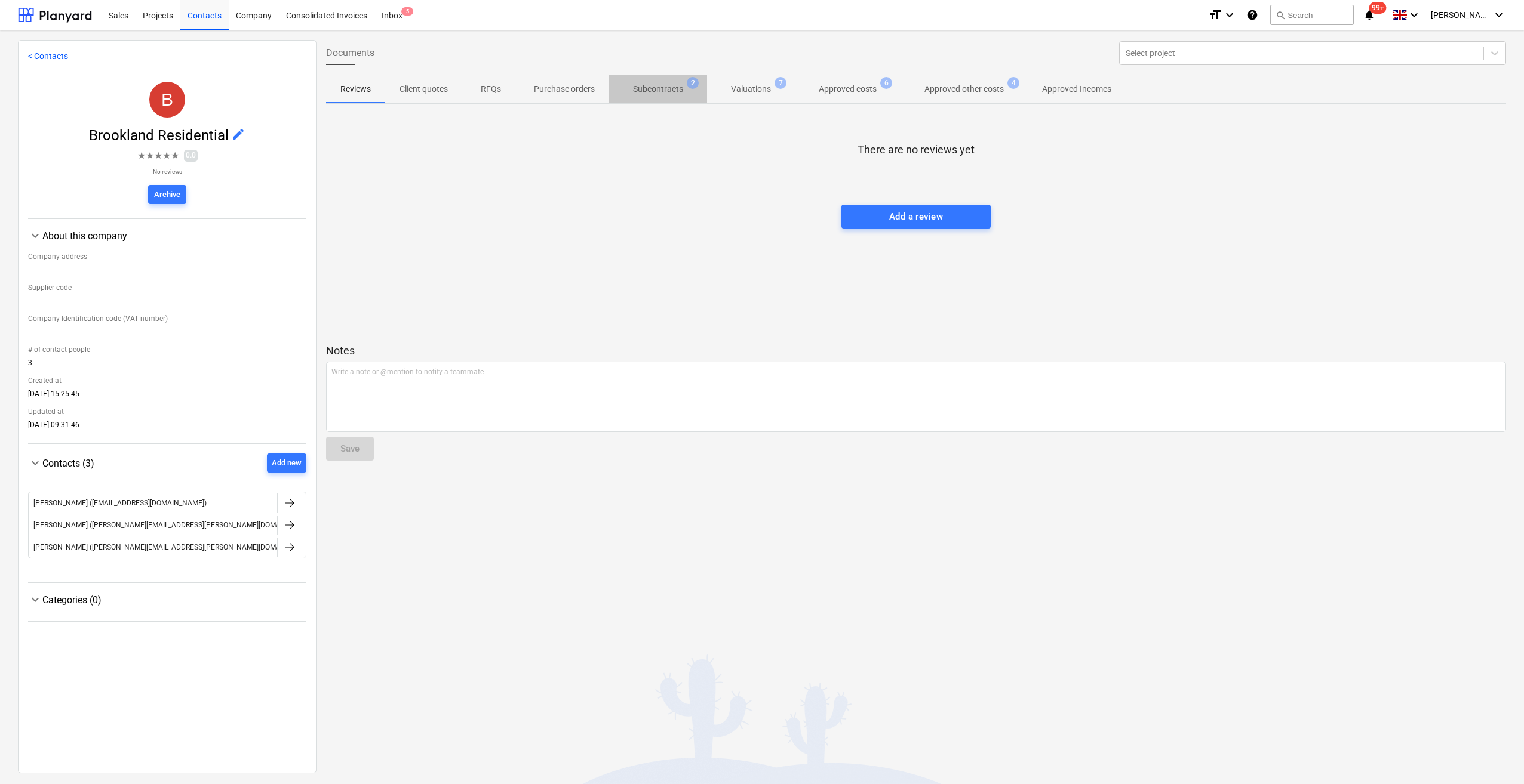
click at [667, 87] on p "Subcontracts" at bounding box center [658, 89] width 50 height 12
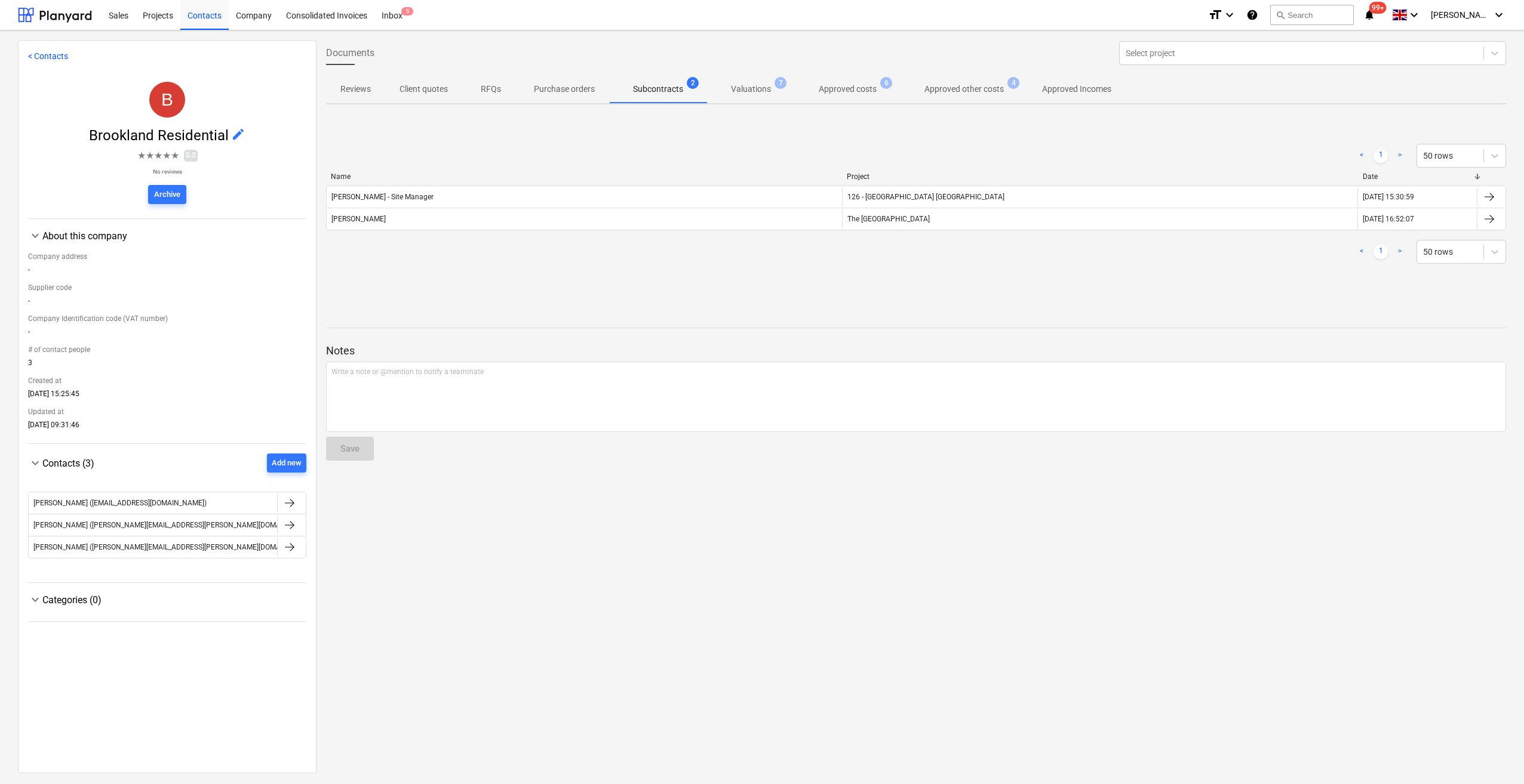
drag, startPoint x: 174, startPoint y: 553, endPoint x: 502, endPoint y: 637, distance: 338.6
click at [502, 637] on div "Documents Select project Reviews Client quotes RFQs Purchase orders Subcontract…" at bounding box center [915, 406] width 1199 height 732
click at [286, 555] on div at bounding box center [290, 547] width 14 height 14
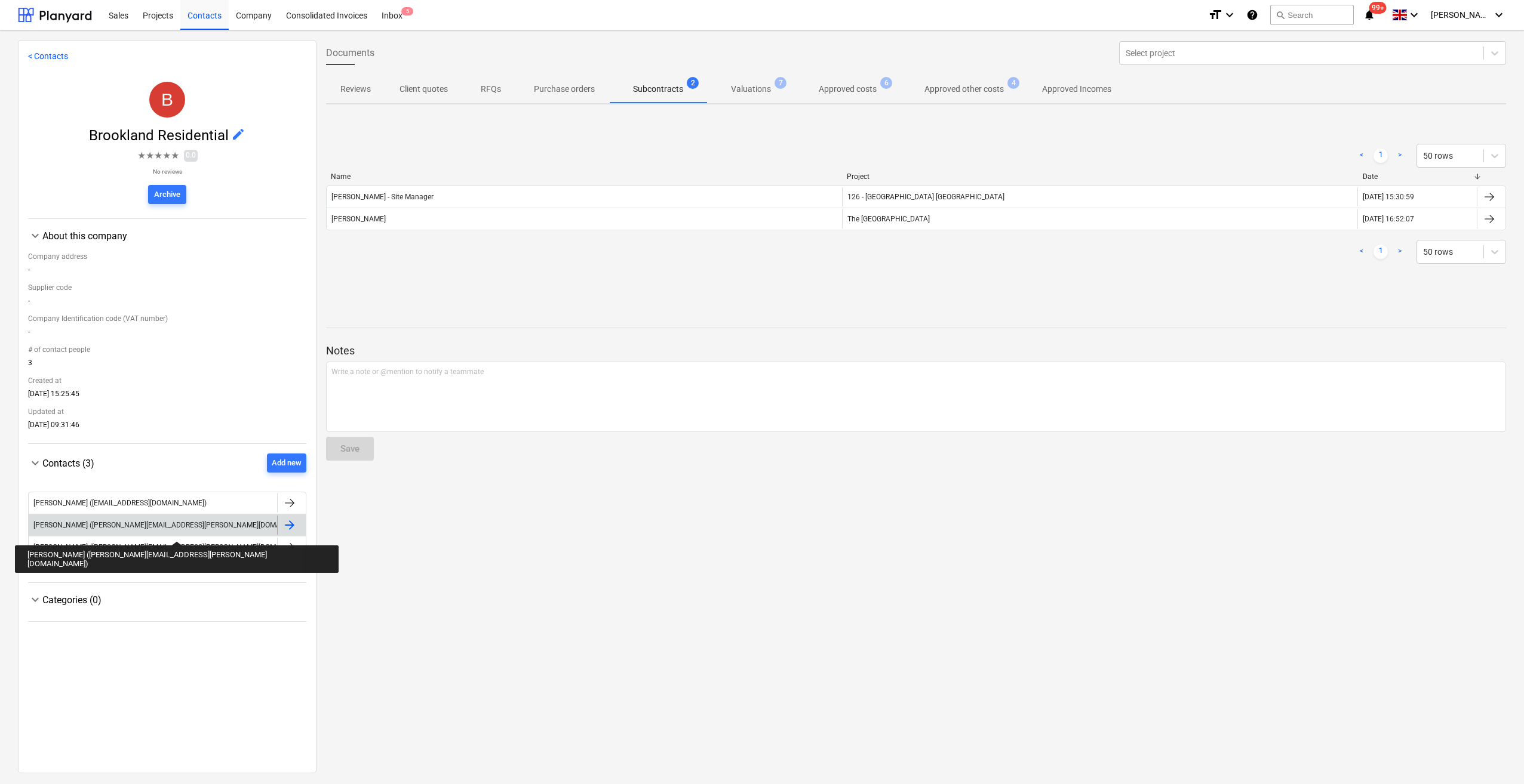
click at [111, 530] on div "[PERSON_NAME] ([PERSON_NAME][EMAIL_ADDRESS][PERSON_NAME][DOMAIN_NAME])" at bounding box center [174, 525] width 282 height 8
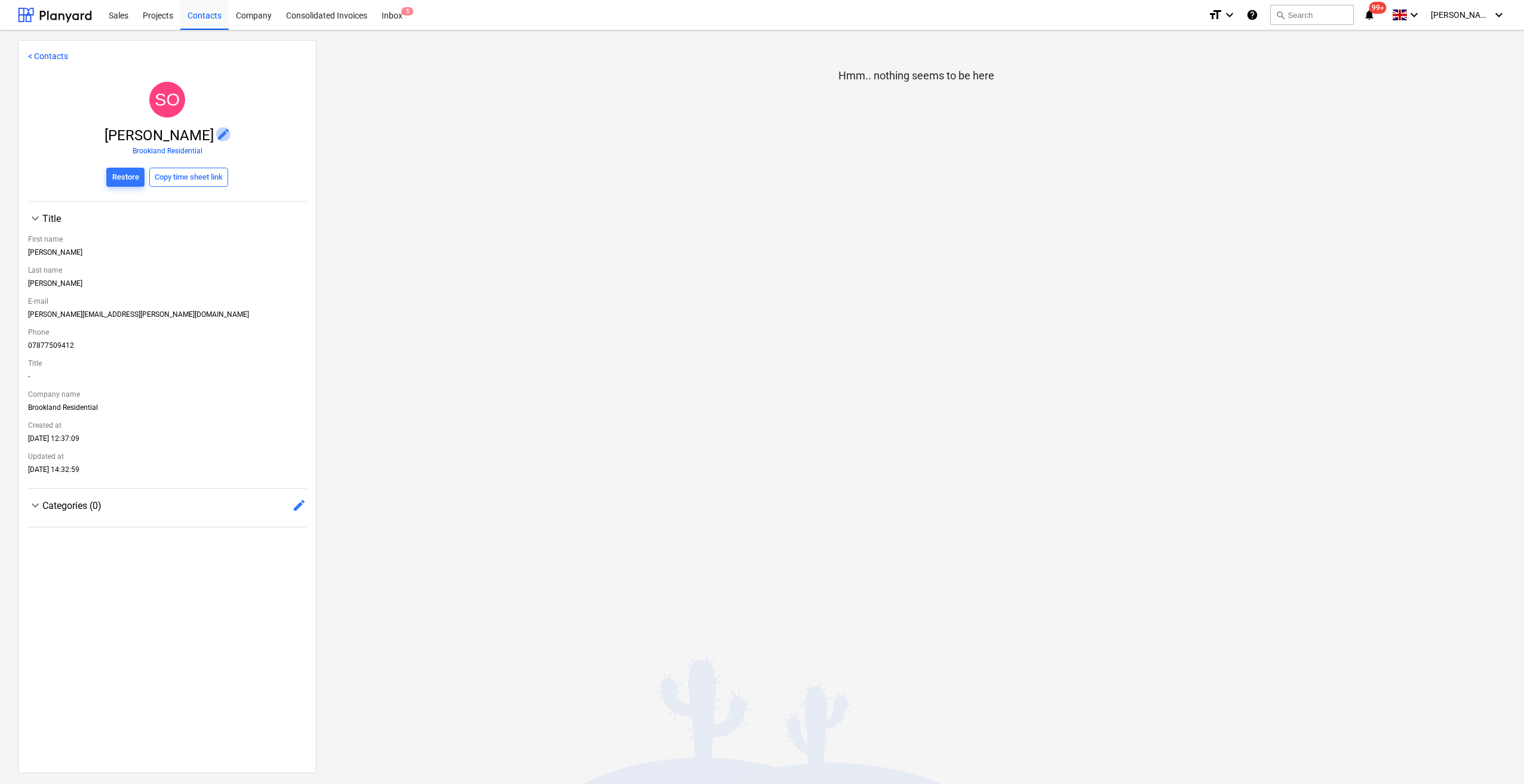
click at [216, 132] on span "edit" at bounding box center [223, 134] width 14 height 14
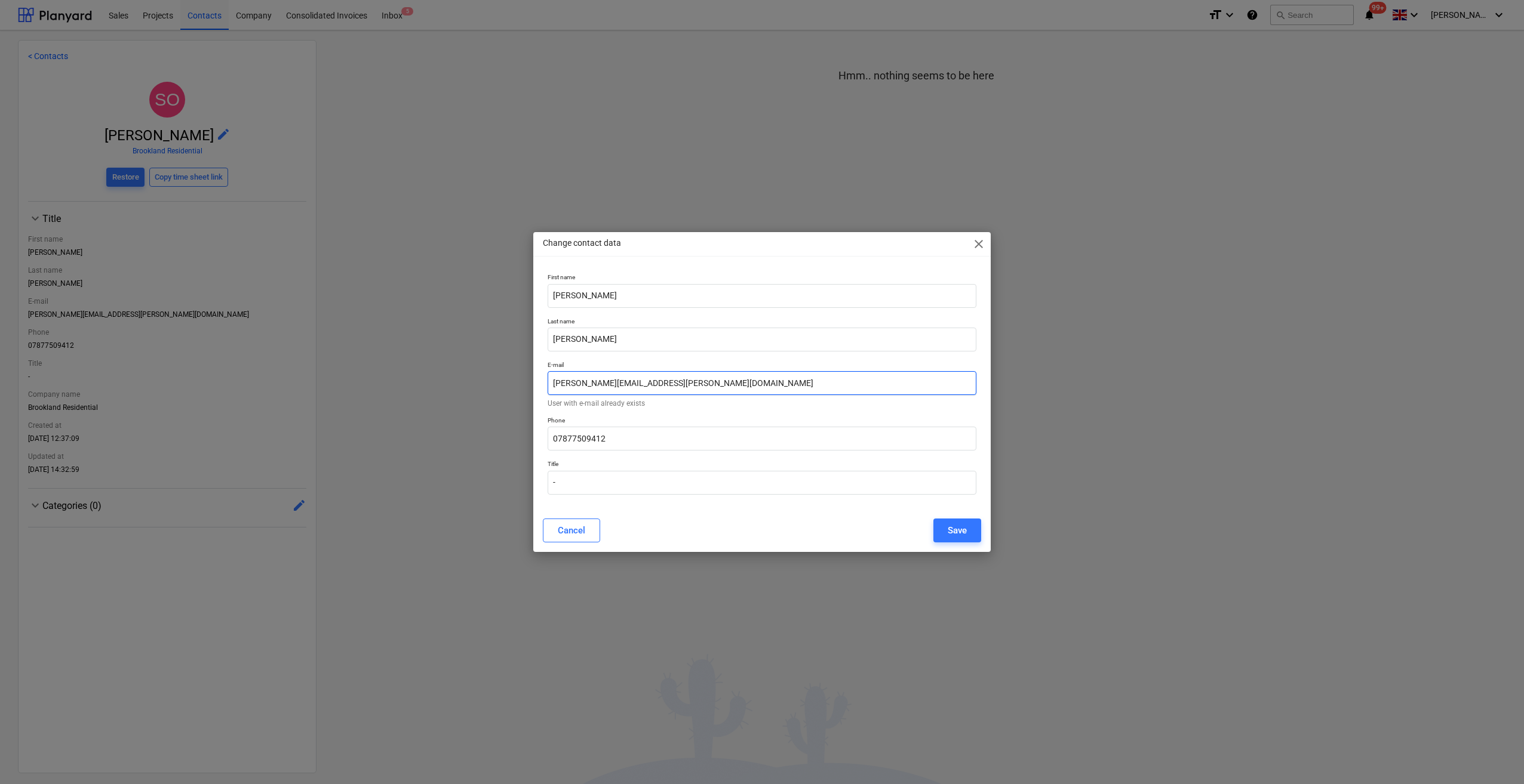
click at [594, 380] on input "[PERSON_NAME][EMAIL_ADDRESS][PERSON_NAME][DOMAIN_NAME]" at bounding box center [762, 383] width 429 height 24
drag, startPoint x: 680, startPoint y: 384, endPoint x: 548, endPoint y: 375, distance: 132.3
click at [547, 375] on input "[PERSON_NAME][EMAIL_ADDRESS][PERSON_NAME][DOMAIN_NAME]" at bounding box center [762, 383] width 429 height 24
click at [753, 523] on div "Cancel Save" at bounding box center [762, 530] width 439 height 24
click at [564, 383] on input "text" at bounding box center [762, 383] width 429 height 24
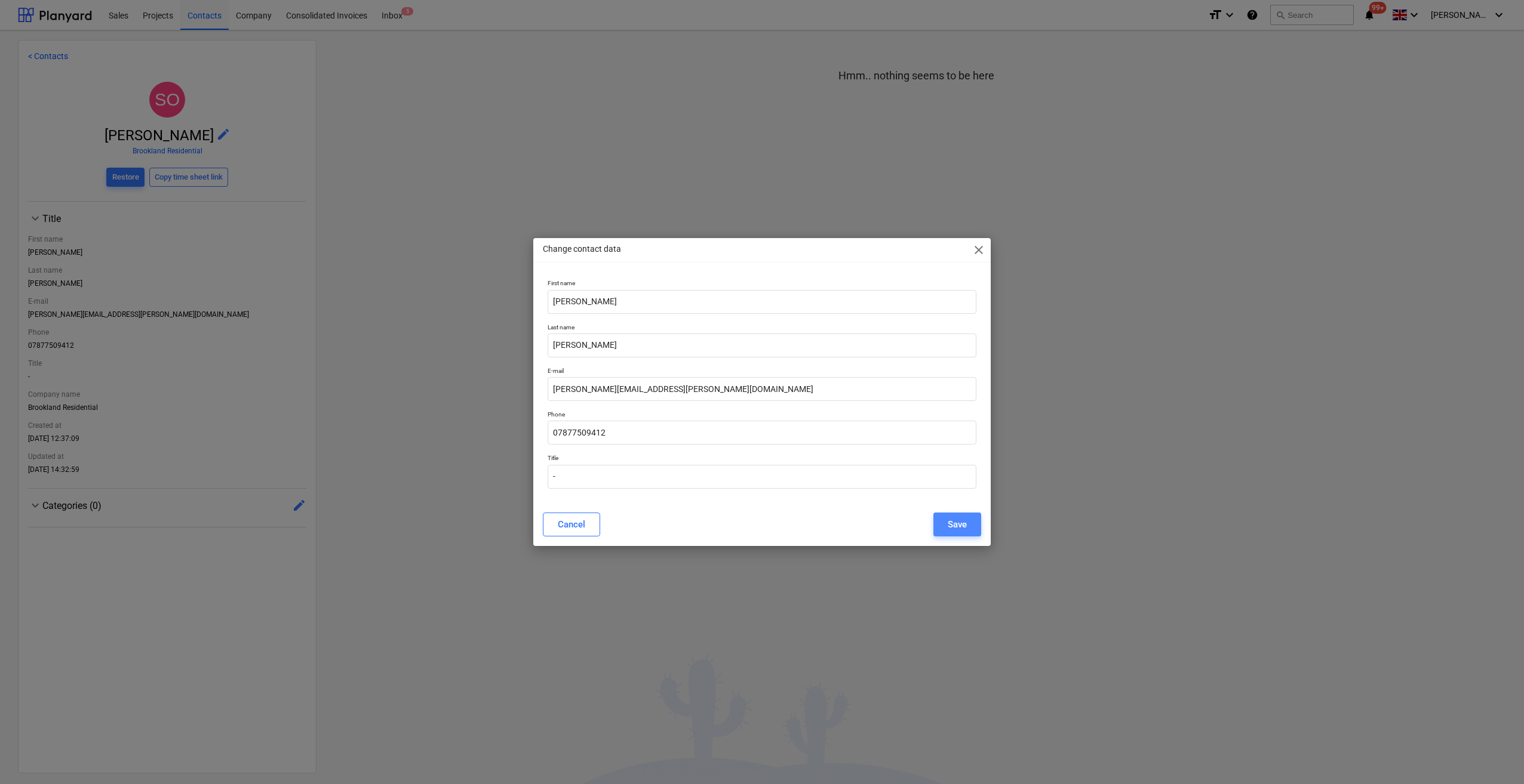
click at [946, 529] on button "Save" at bounding box center [957, 524] width 48 height 24
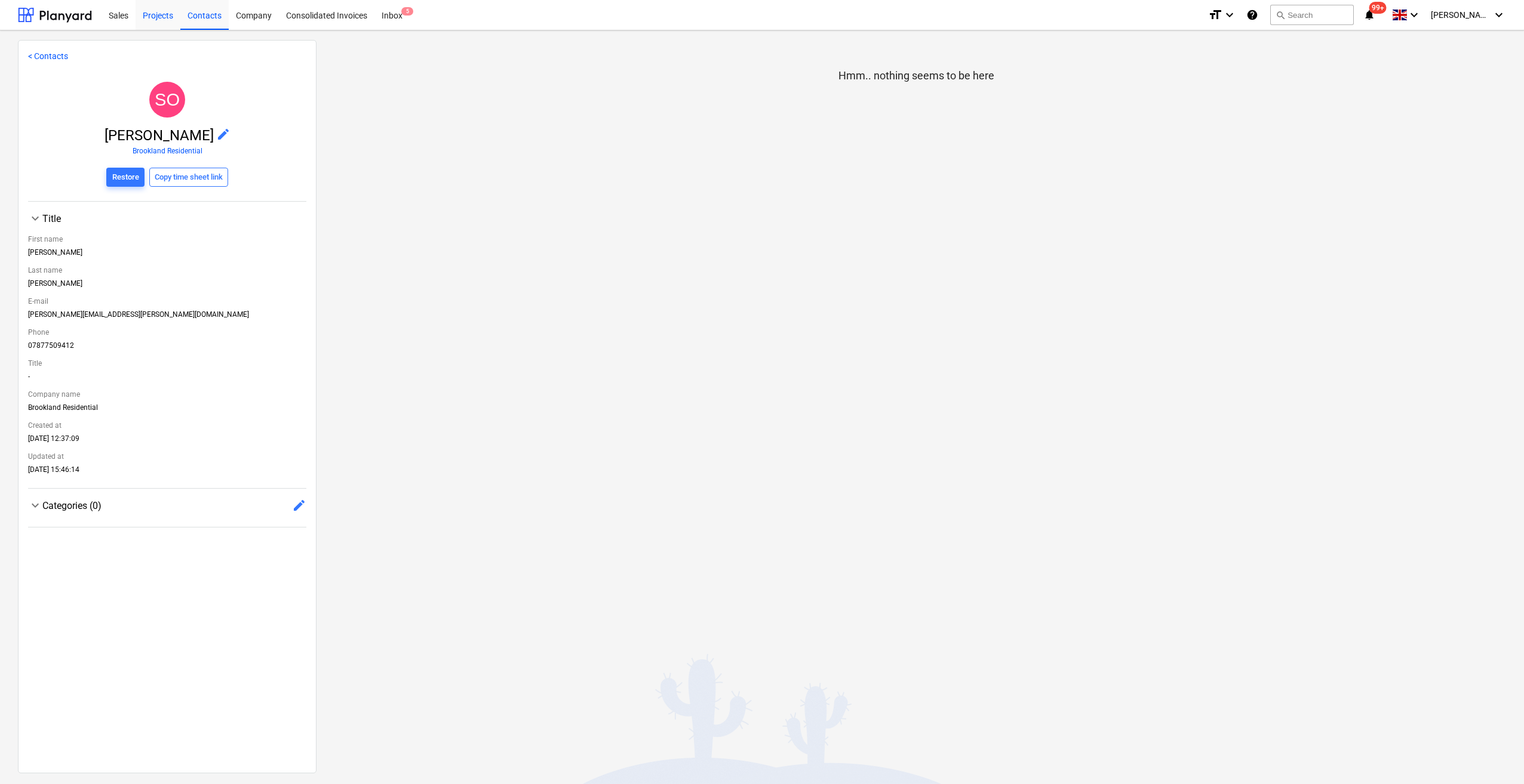
click at [160, 17] on div "Projects" at bounding box center [157, 14] width 45 height 30
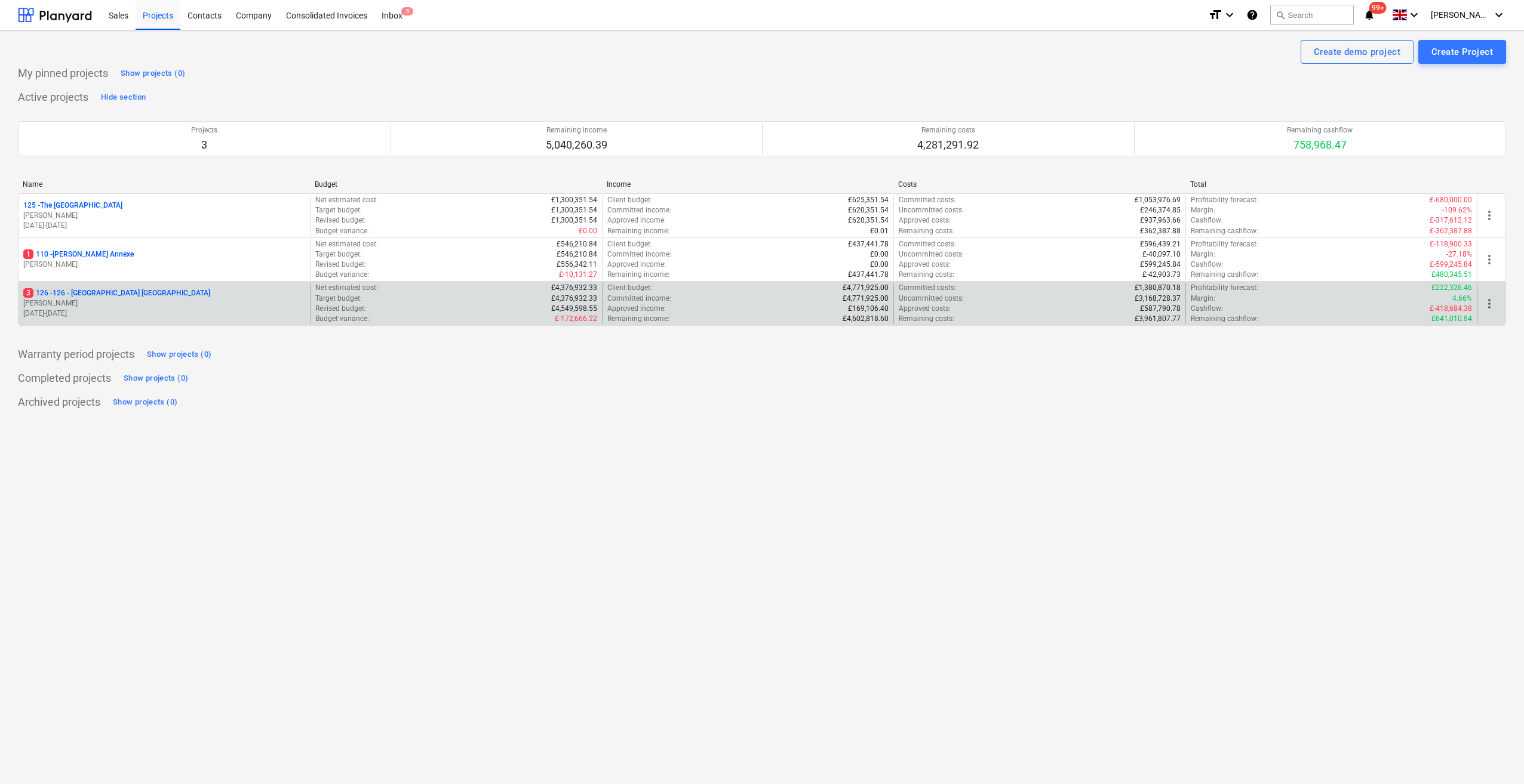
click at [106, 291] on p "3 126 - 126 - [GEOGRAPHIC_DATA] [GEOGRAPHIC_DATA]" at bounding box center [117, 292] width 187 height 10
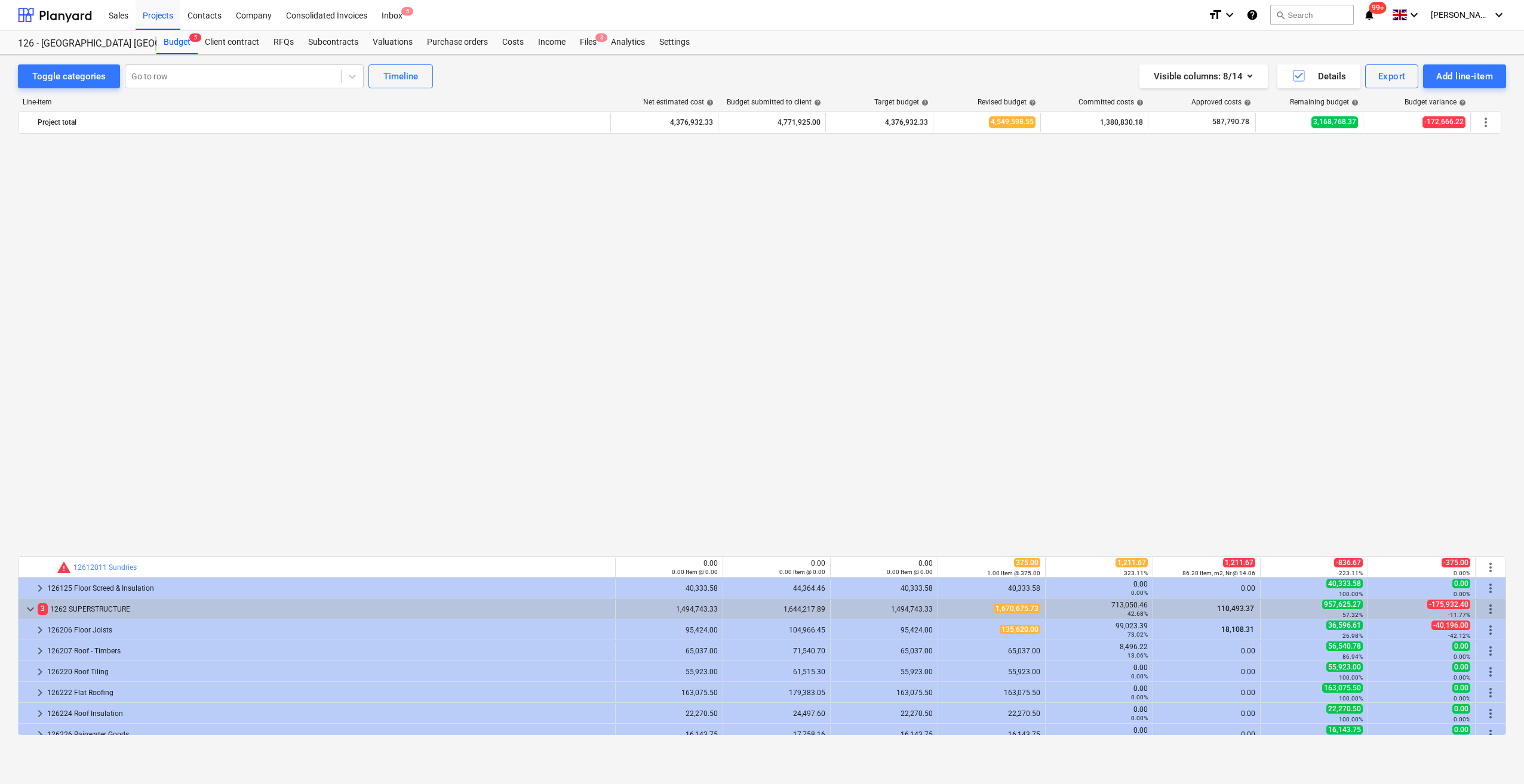
scroll to position [836, 0]
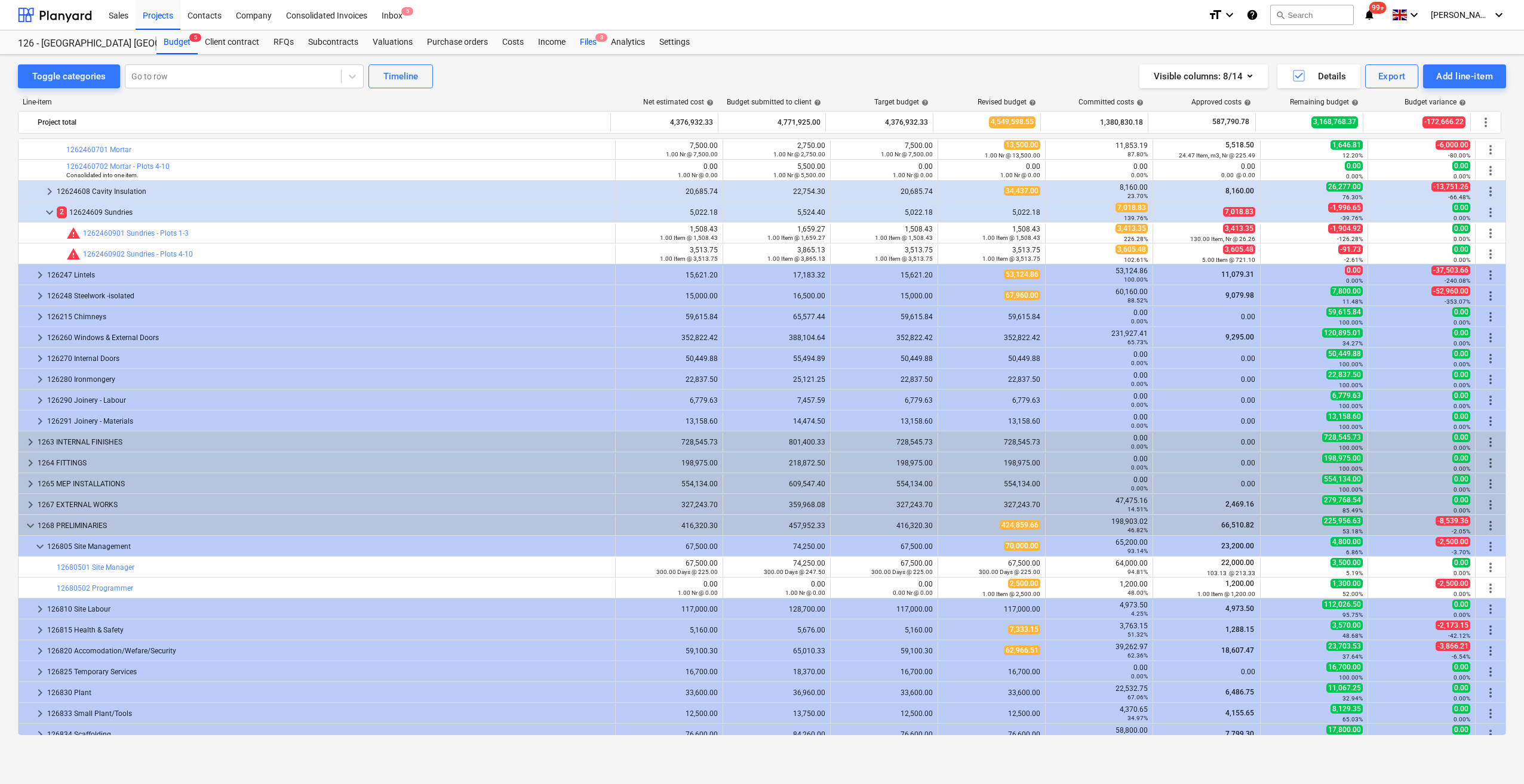
click at [592, 41] on div "Files 3" at bounding box center [588, 42] width 31 height 24
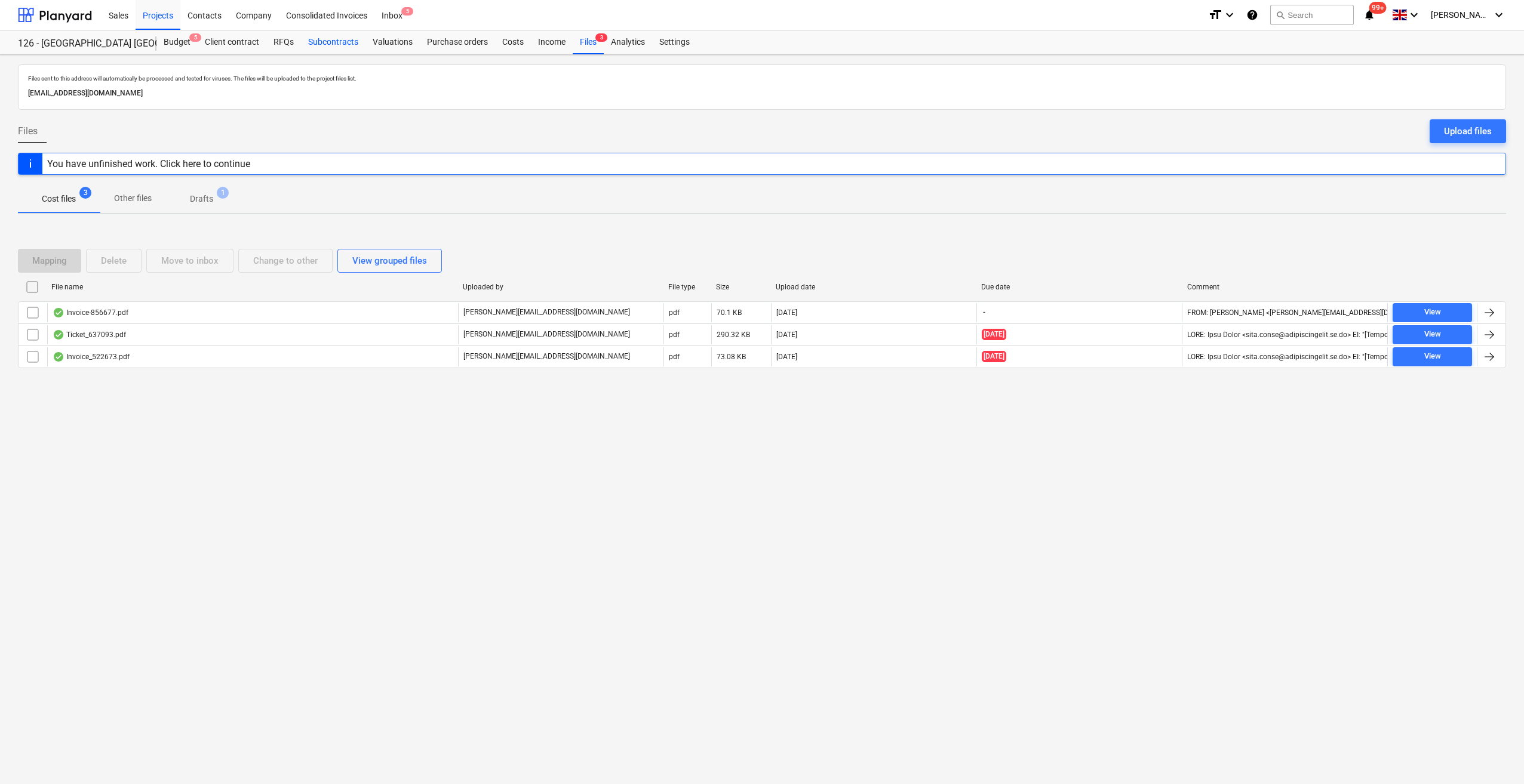
click at [338, 43] on div "Subcontracts" at bounding box center [333, 42] width 65 height 24
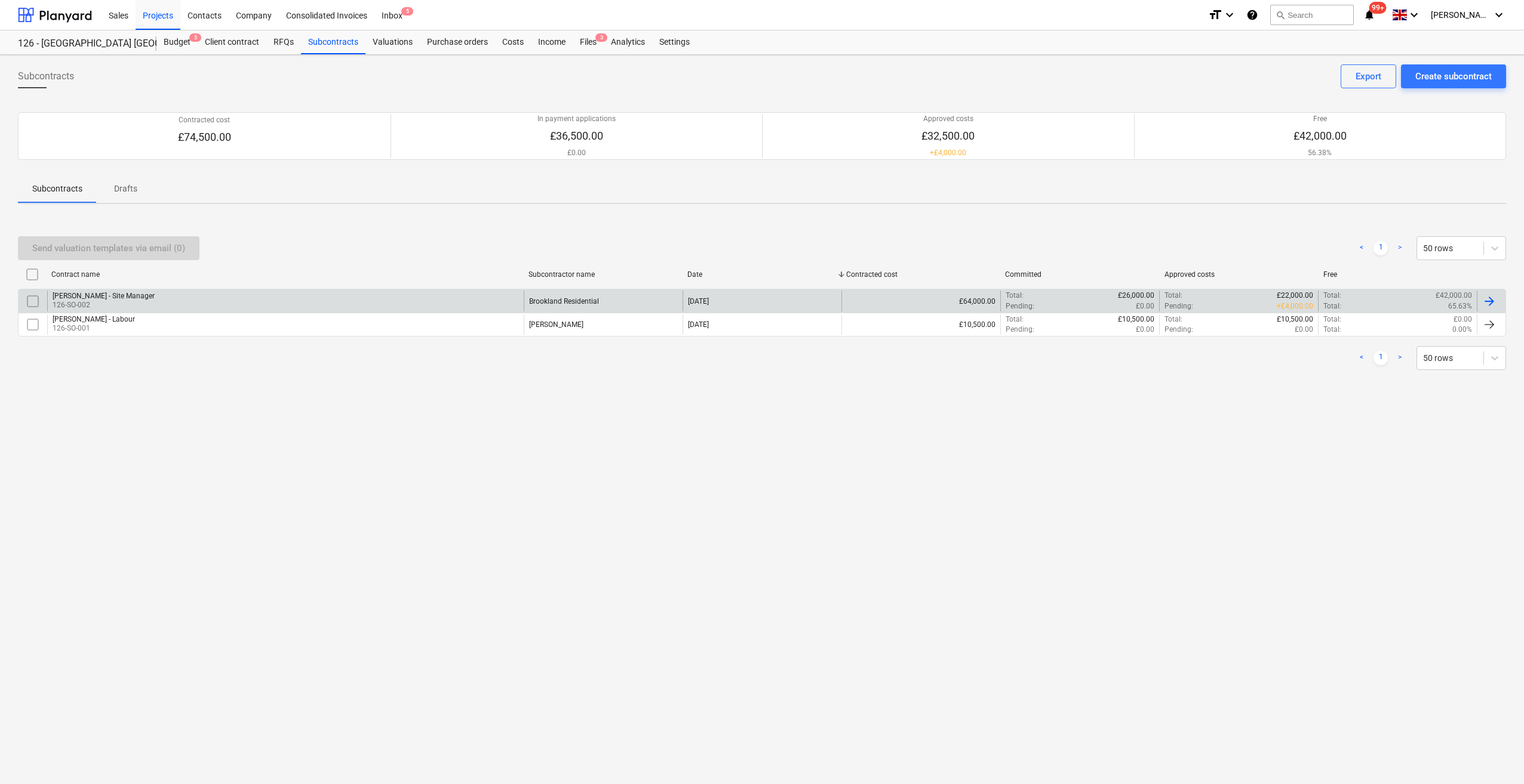
click at [1493, 301] on div at bounding box center [1489, 301] width 14 height 14
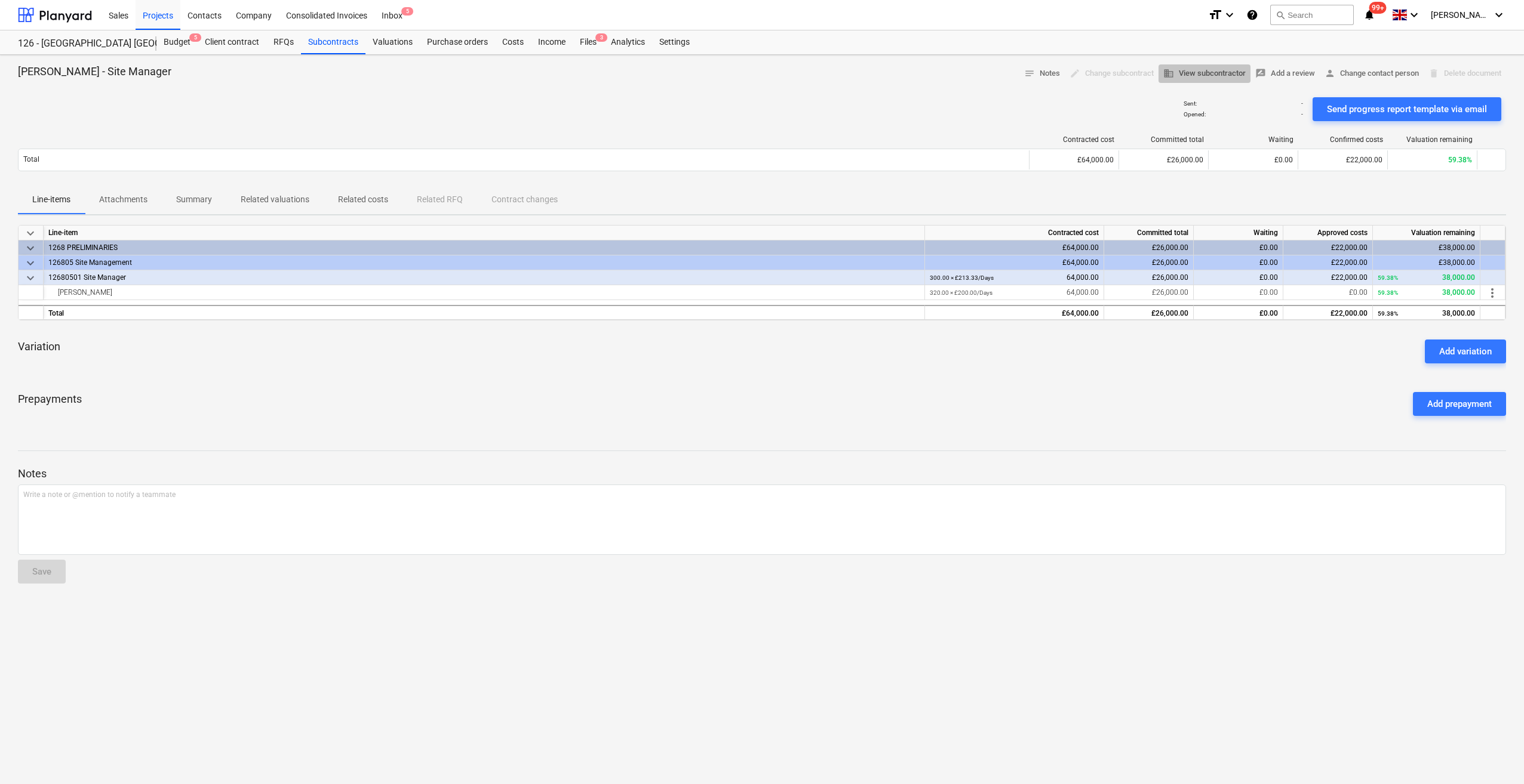
click at [1217, 76] on span "business View subcontractor" at bounding box center [1204, 74] width 82 height 14
click at [1386, 106] on div "Send progress report template via email" at bounding box center [1407, 109] width 160 height 15
click at [178, 42] on div "Budget 5" at bounding box center [177, 42] width 41 height 24
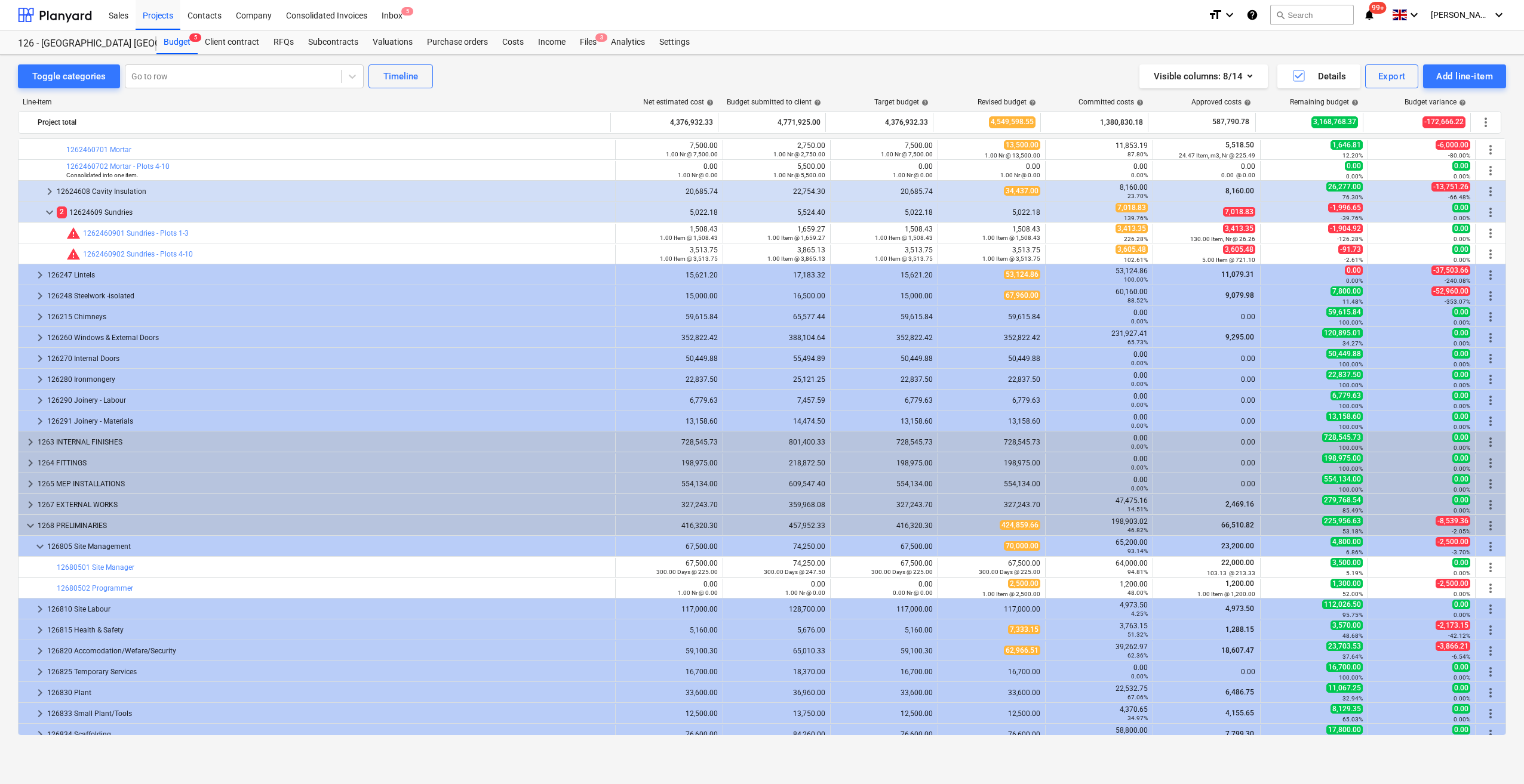
scroll to position [887, 0]
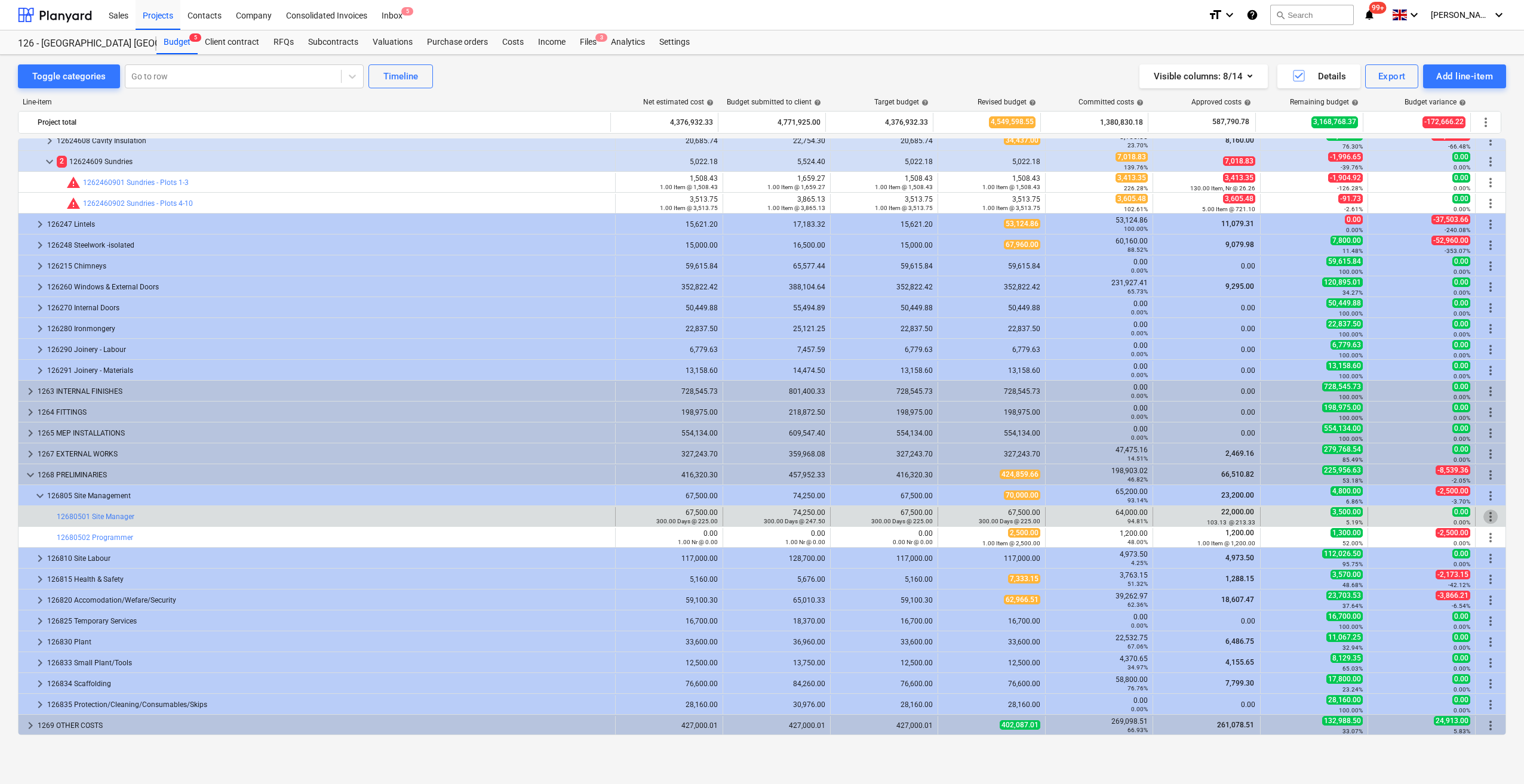
click at [1484, 519] on span "more_vert" at bounding box center [1490, 517] width 14 height 14
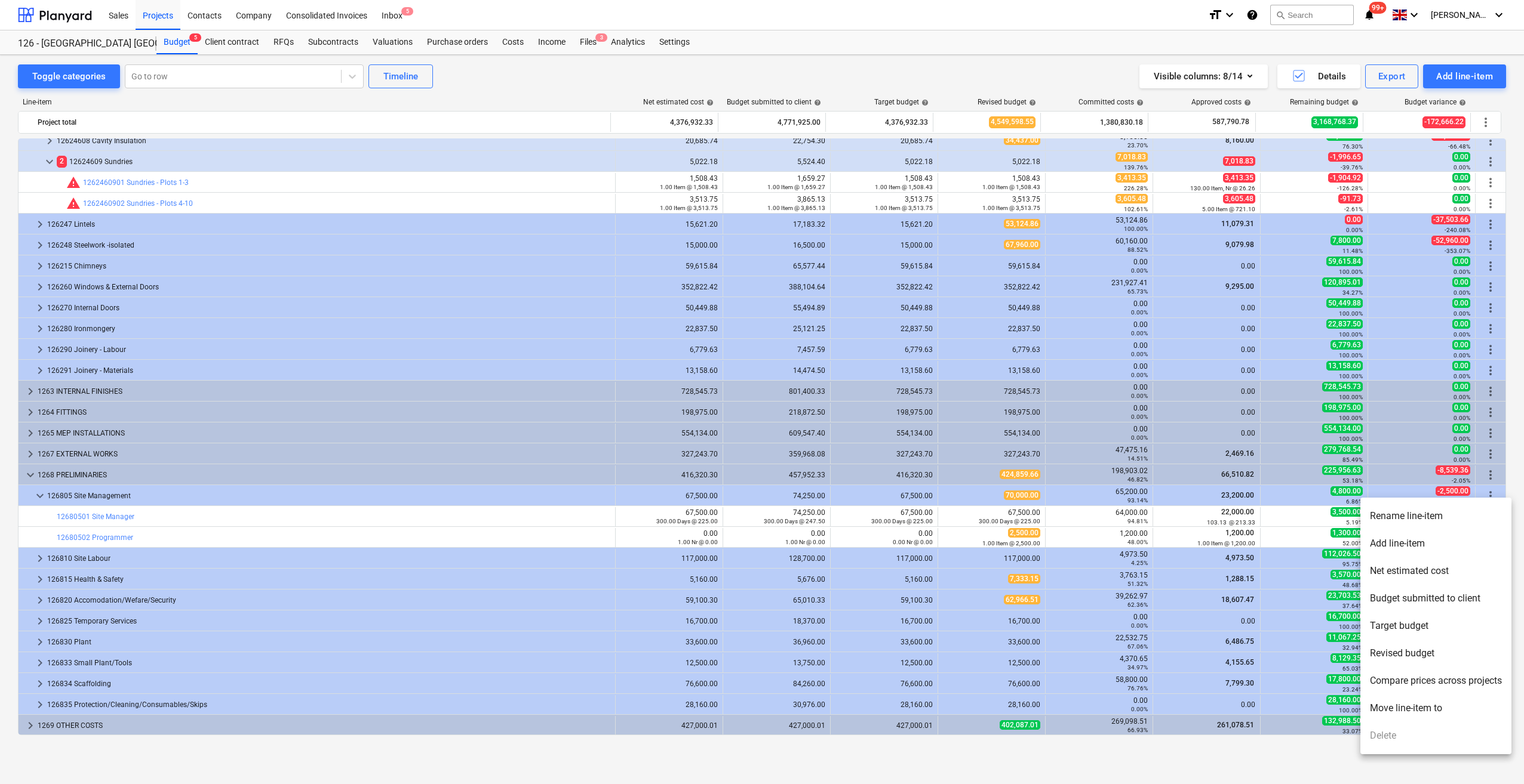
click at [1258, 521] on div at bounding box center [762, 392] width 1524 height 784
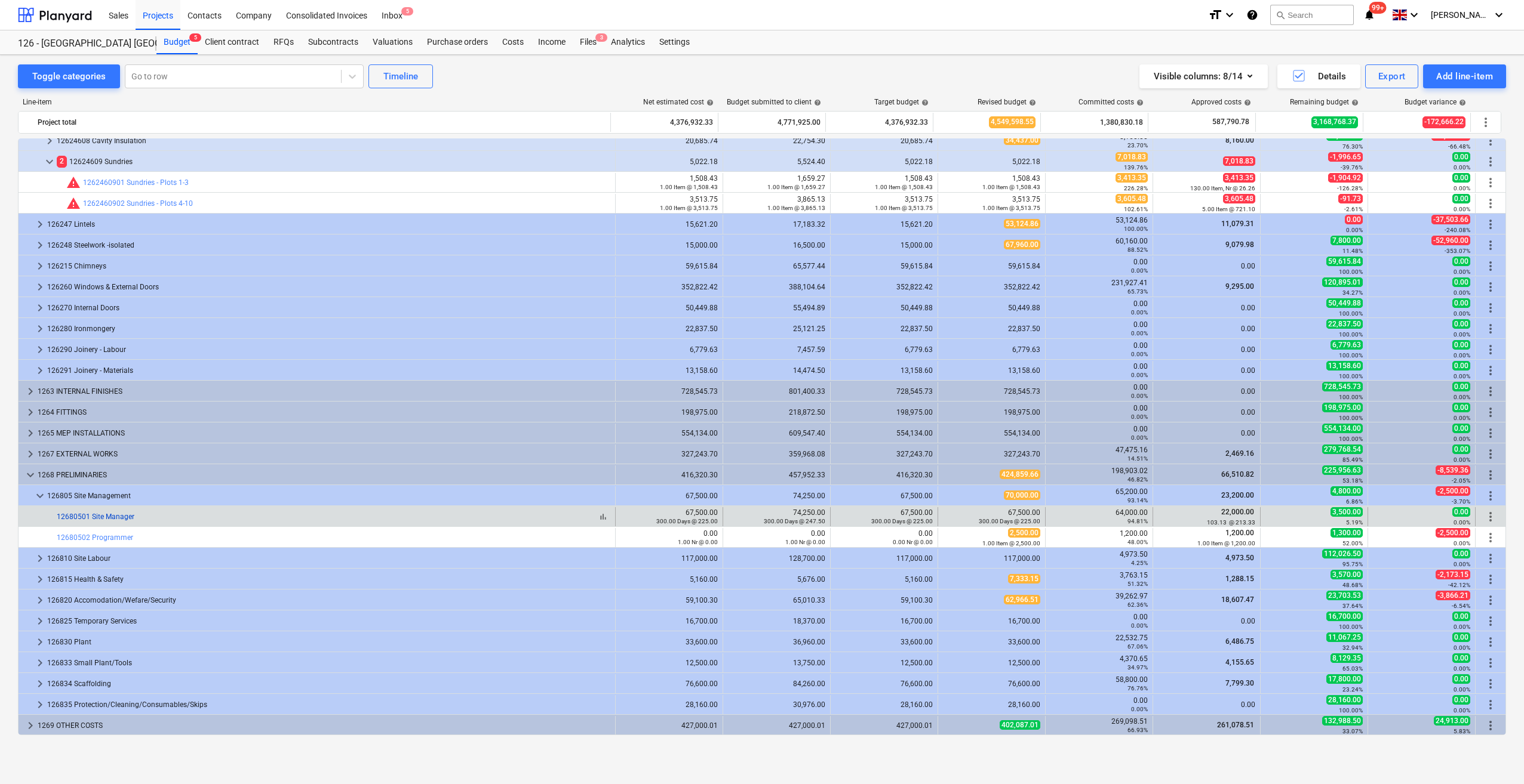
click at [123, 514] on link "12680501 Site Manager" at bounding box center [96, 517] width 78 height 8
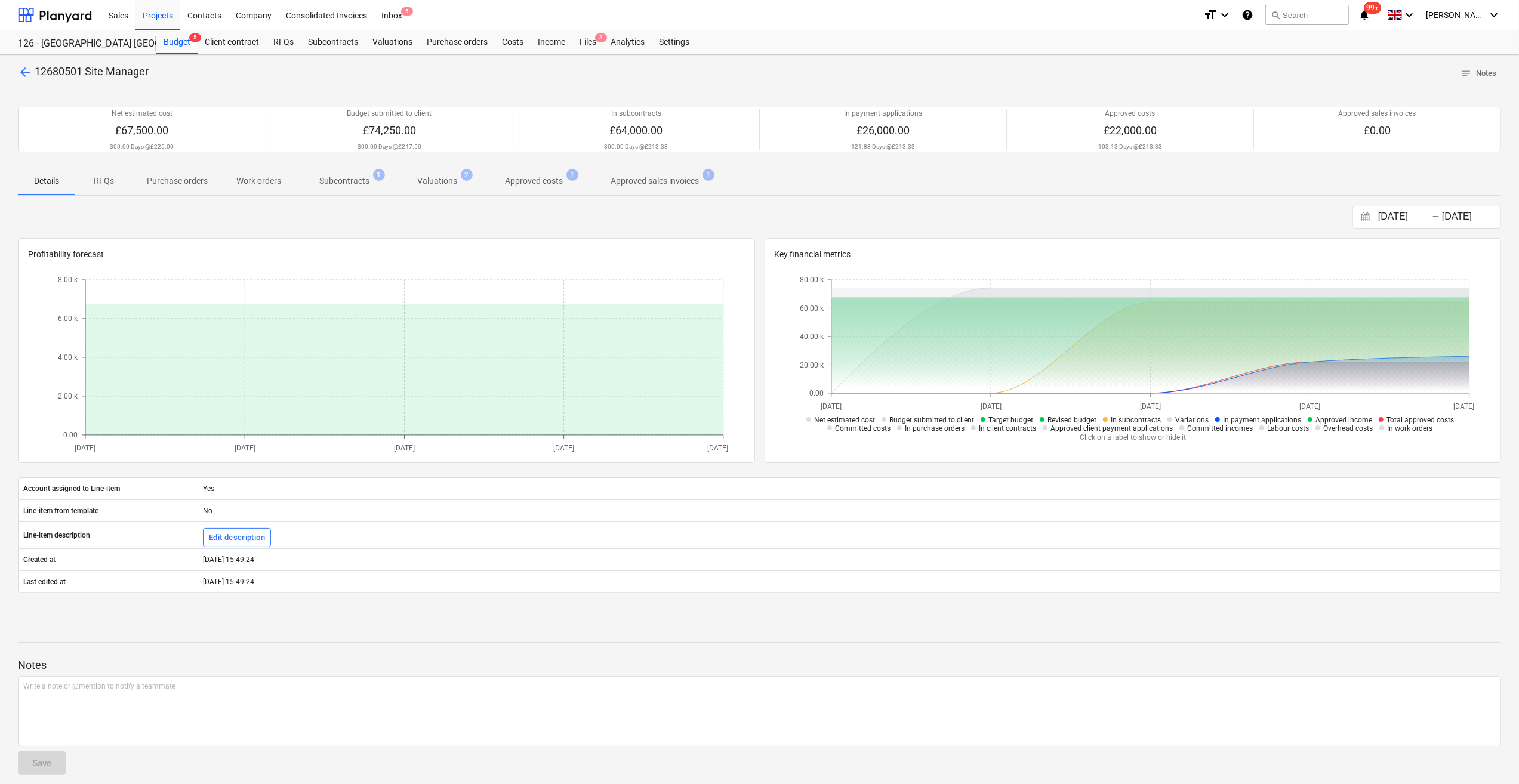
click at [448, 182] on p "Valuations" at bounding box center [437, 181] width 40 height 12
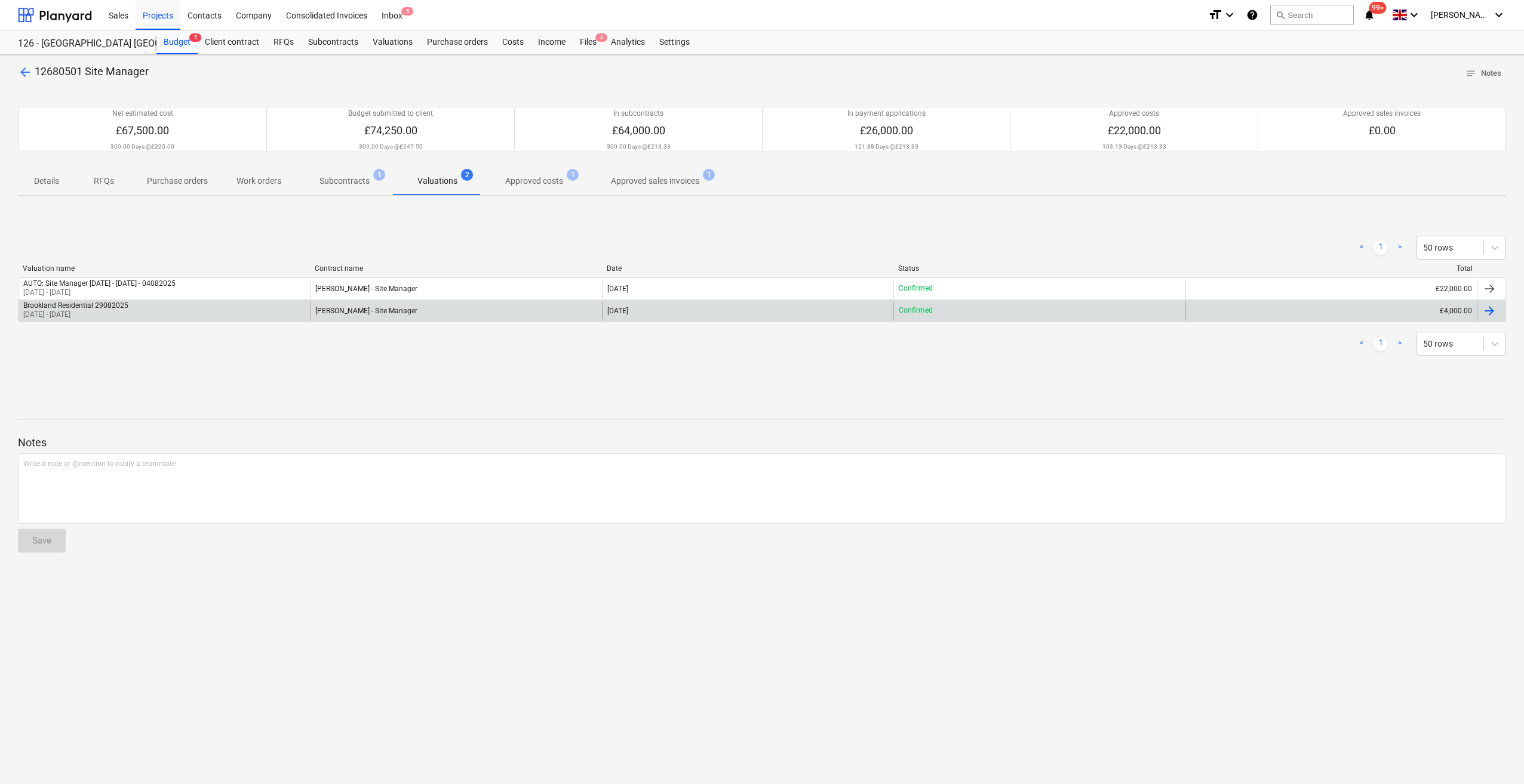
click at [395, 316] on div "[PERSON_NAME] - Site Manager" at bounding box center [455, 311] width 291 height 19
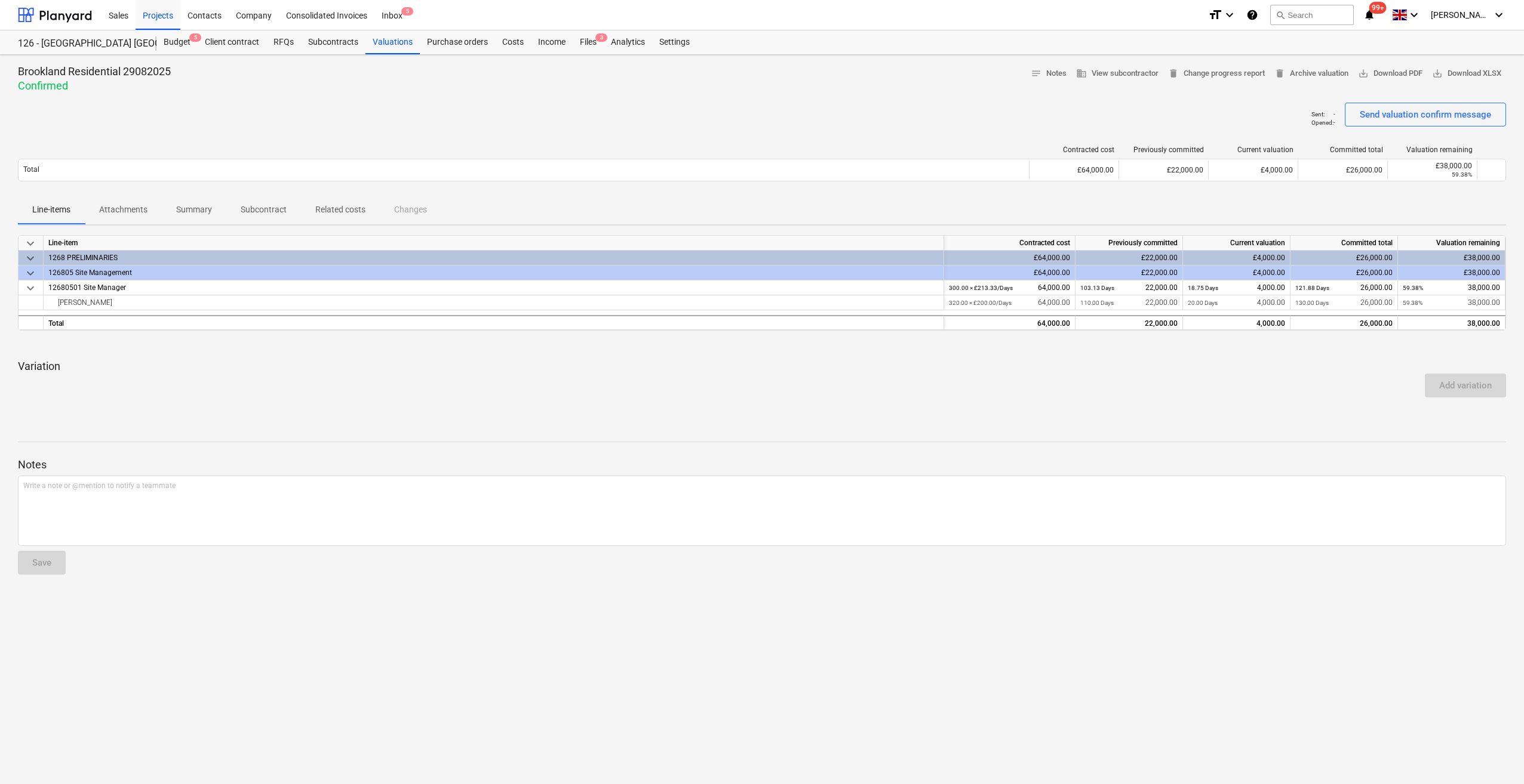
click at [1063, 270] on div "£64,000.00" at bounding box center [1009, 273] width 131 height 15
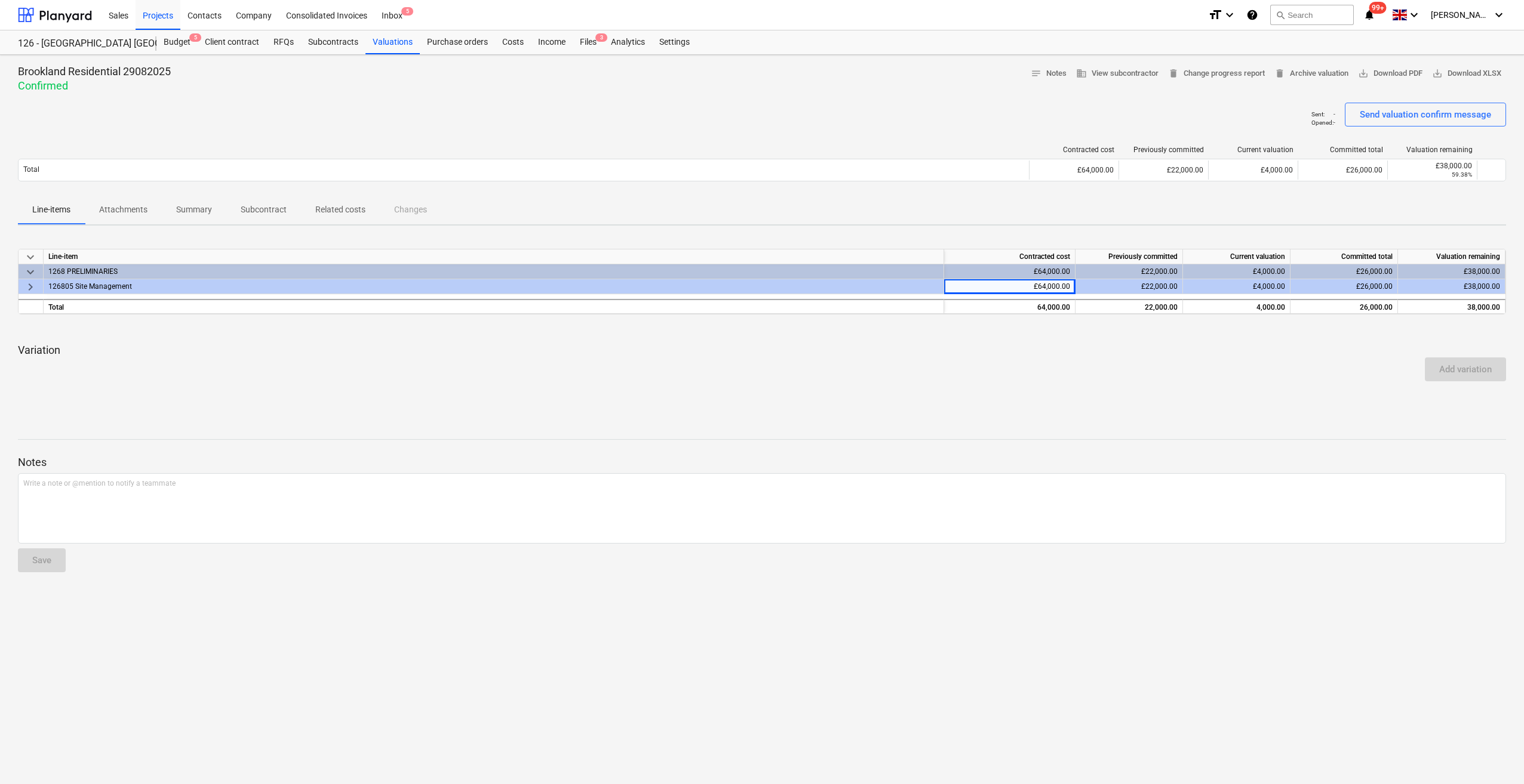
click at [1063, 271] on div "£64,000.00" at bounding box center [1009, 272] width 131 height 15
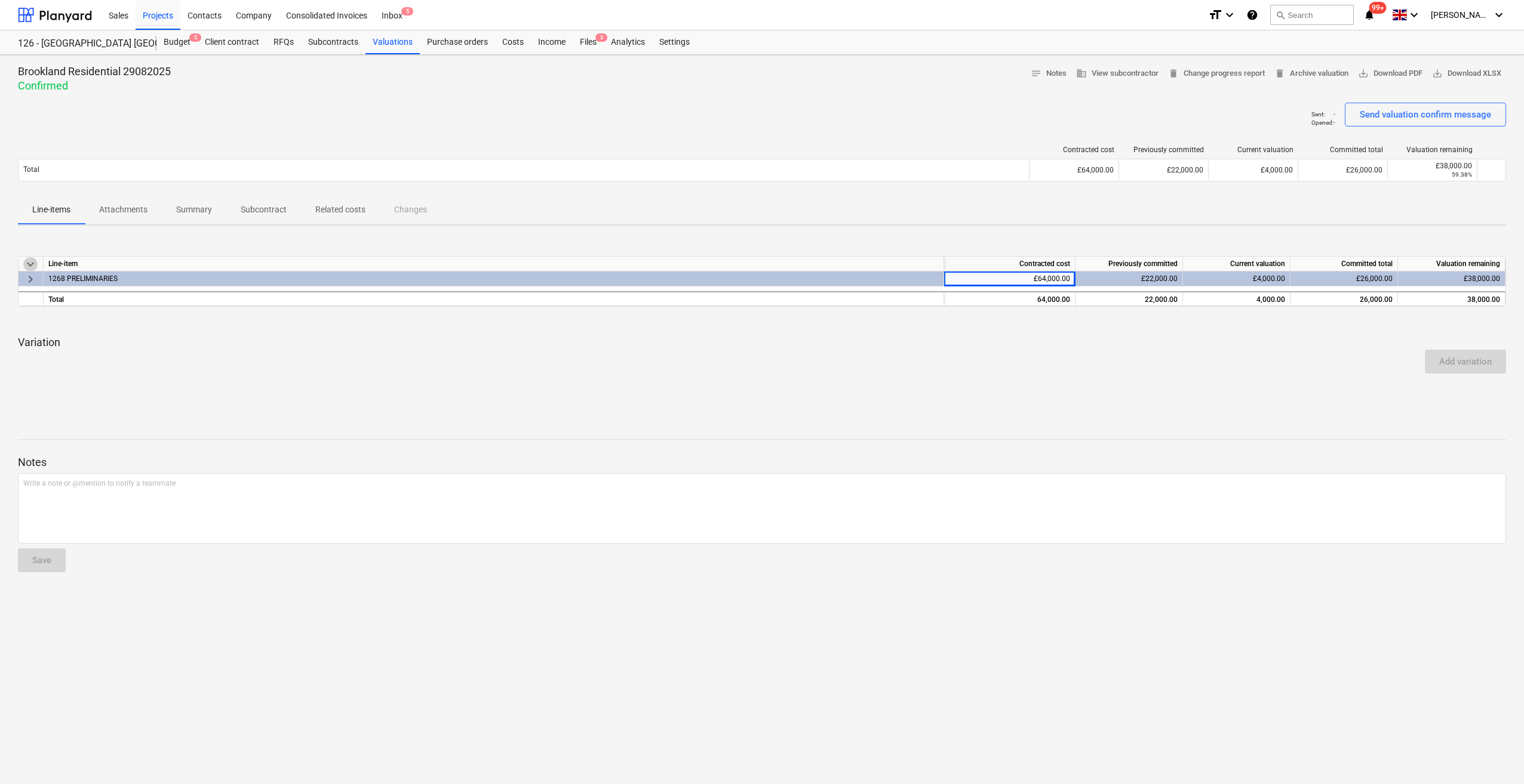
click at [34, 261] on span "keyboard_arrow_down" at bounding box center [30, 264] width 14 height 14
click at [29, 280] on span "keyboard_arrow_right" at bounding box center [30, 279] width 14 height 14
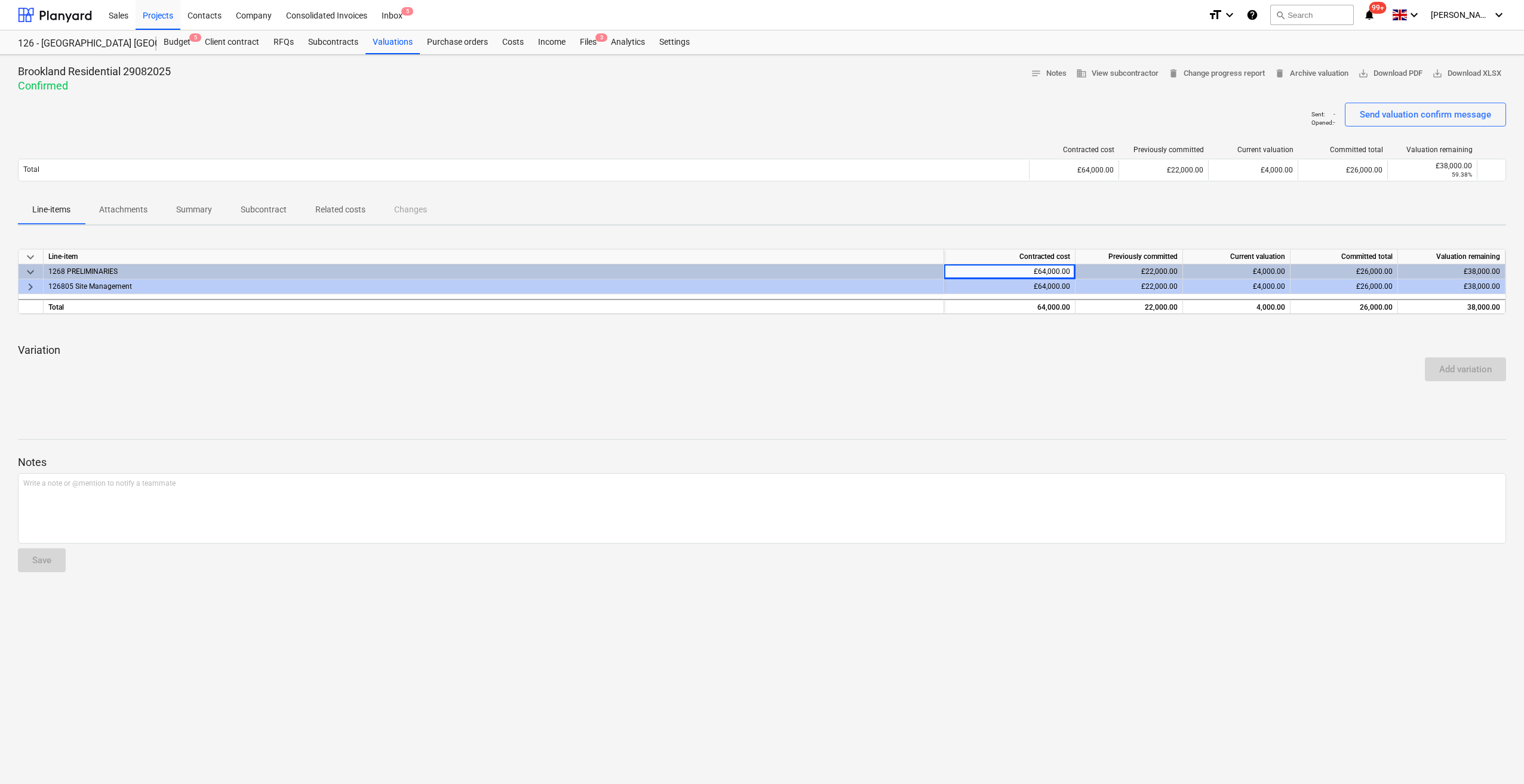
click at [29, 280] on span "keyboard_arrow_right" at bounding box center [30, 286] width 14 height 14
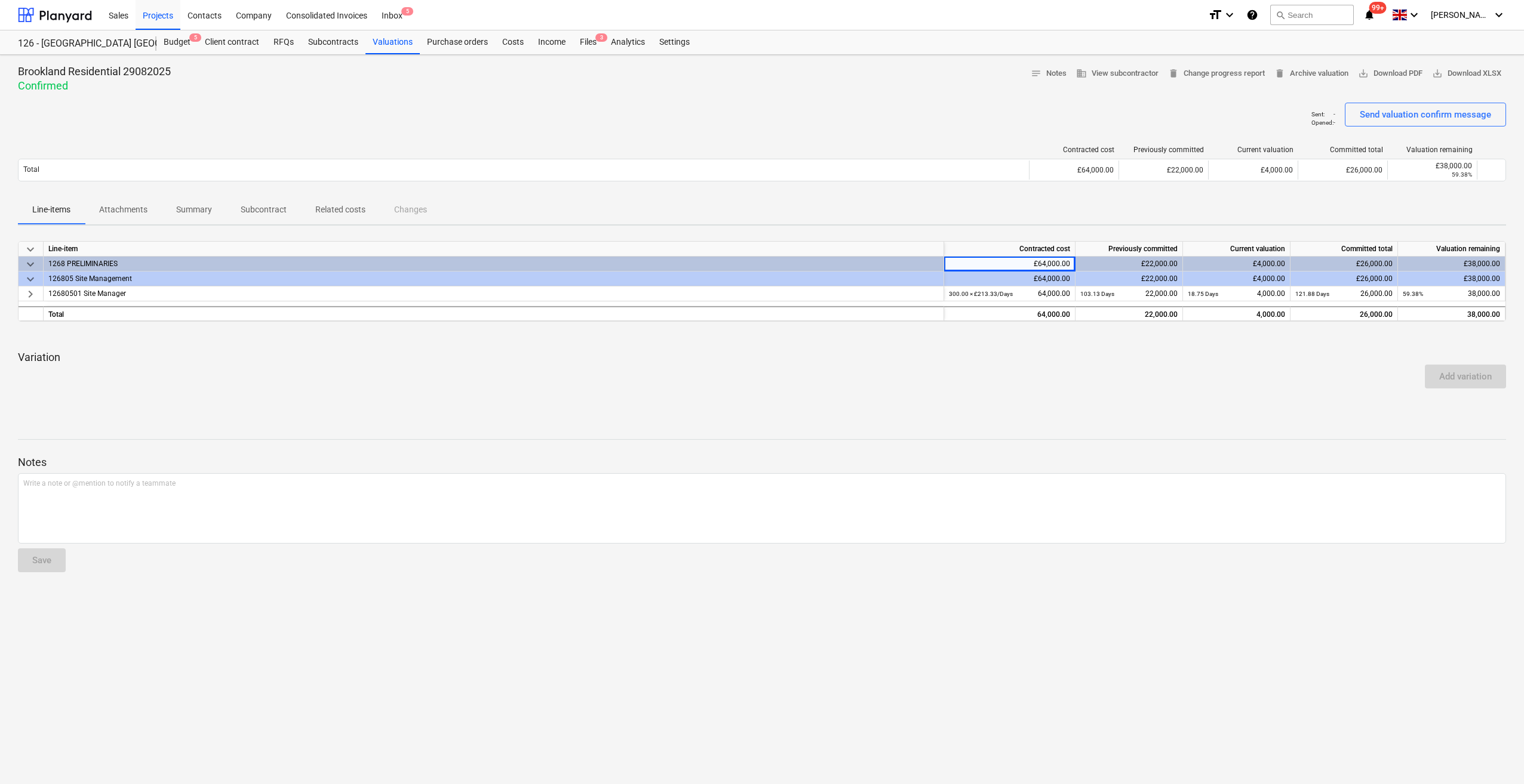
click at [29, 280] on span "keyboard_arrow_down" at bounding box center [30, 279] width 14 height 14
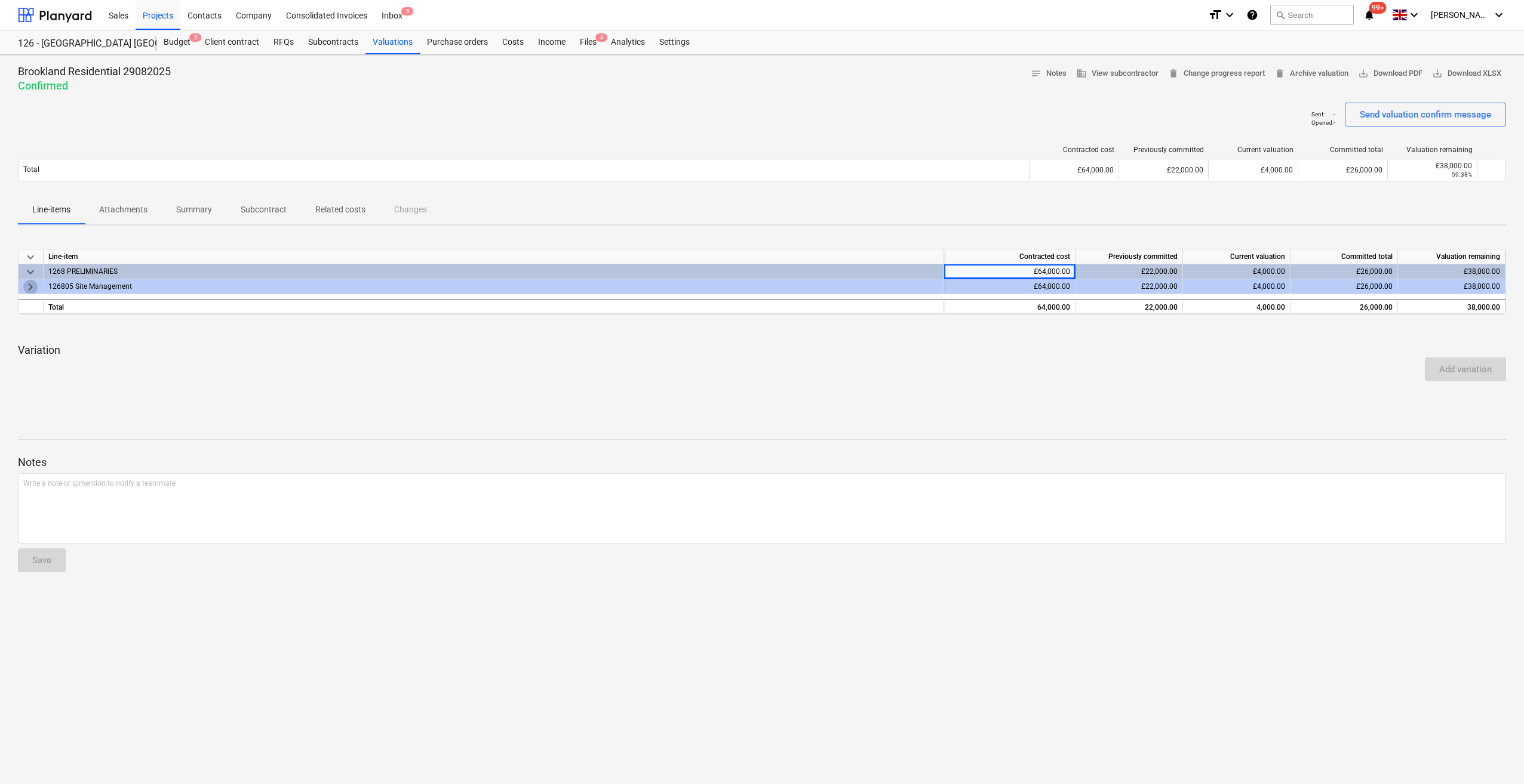
click at [29, 283] on span "keyboard_arrow_right" at bounding box center [30, 286] width 14 height 14
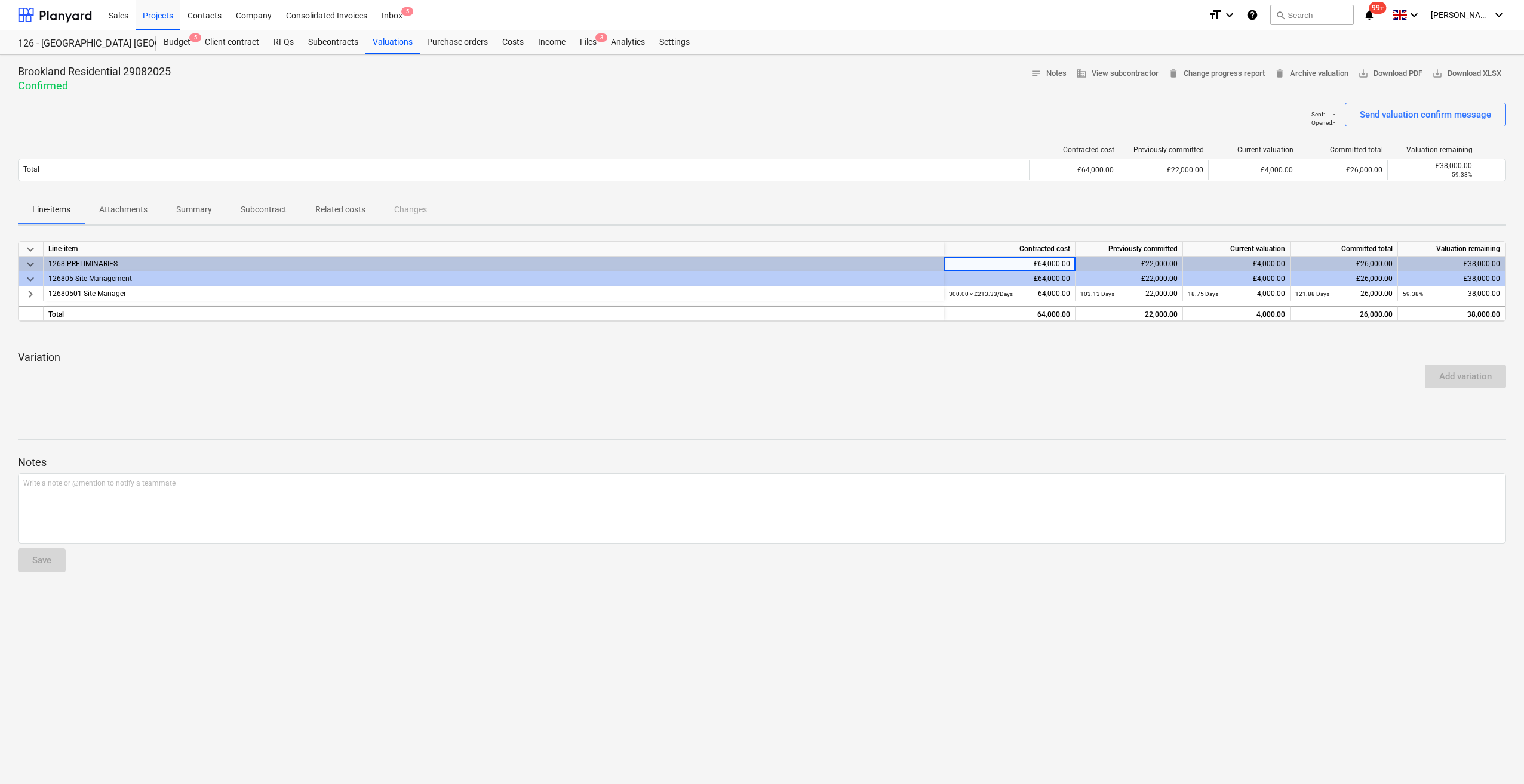
click at [199, 208] on p "Summary" at bounding box center [194, 210] width 36 height 12
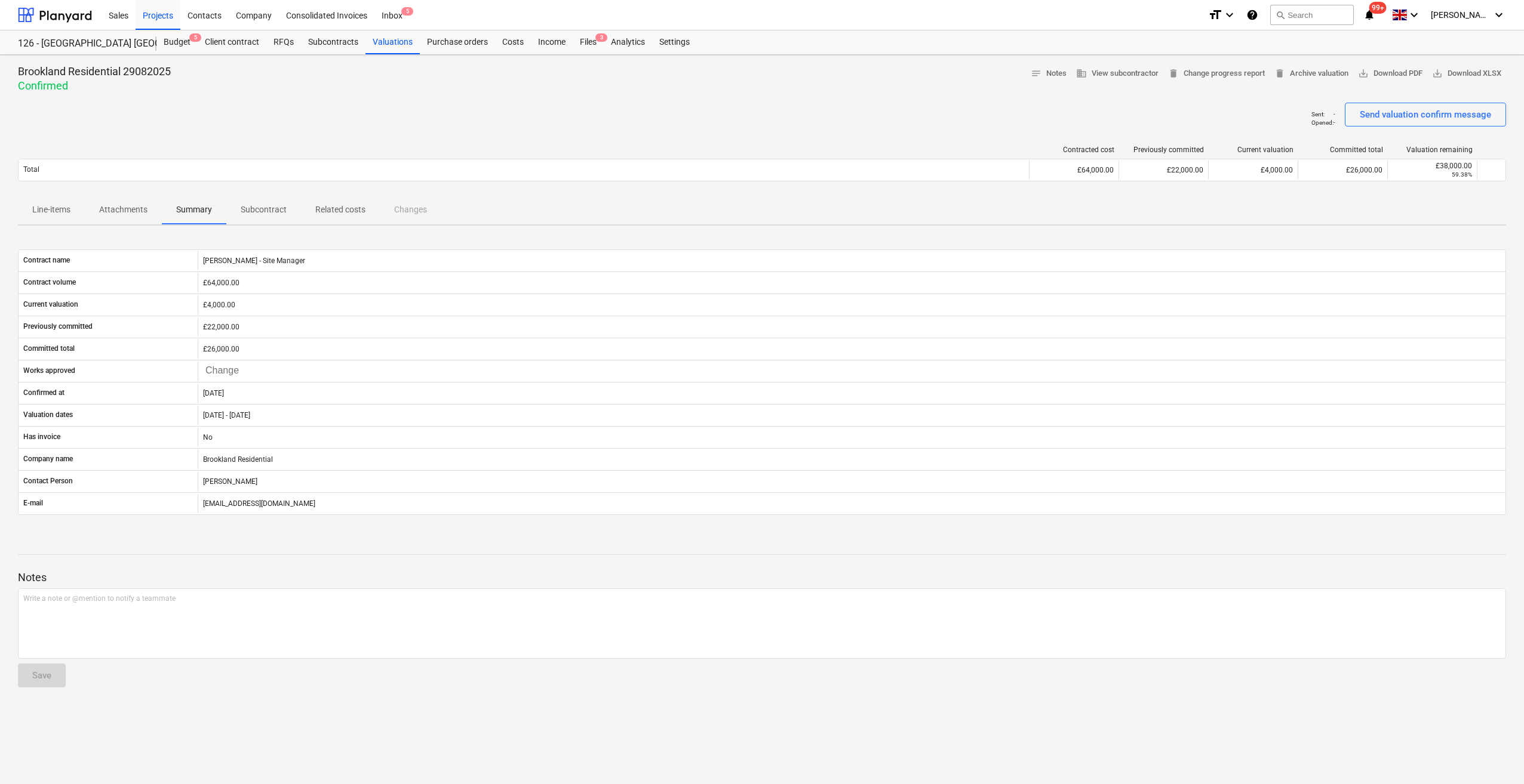
click at [249, 204] on p "Subcontract" at bounding box center [264, 210] width 46 height 12
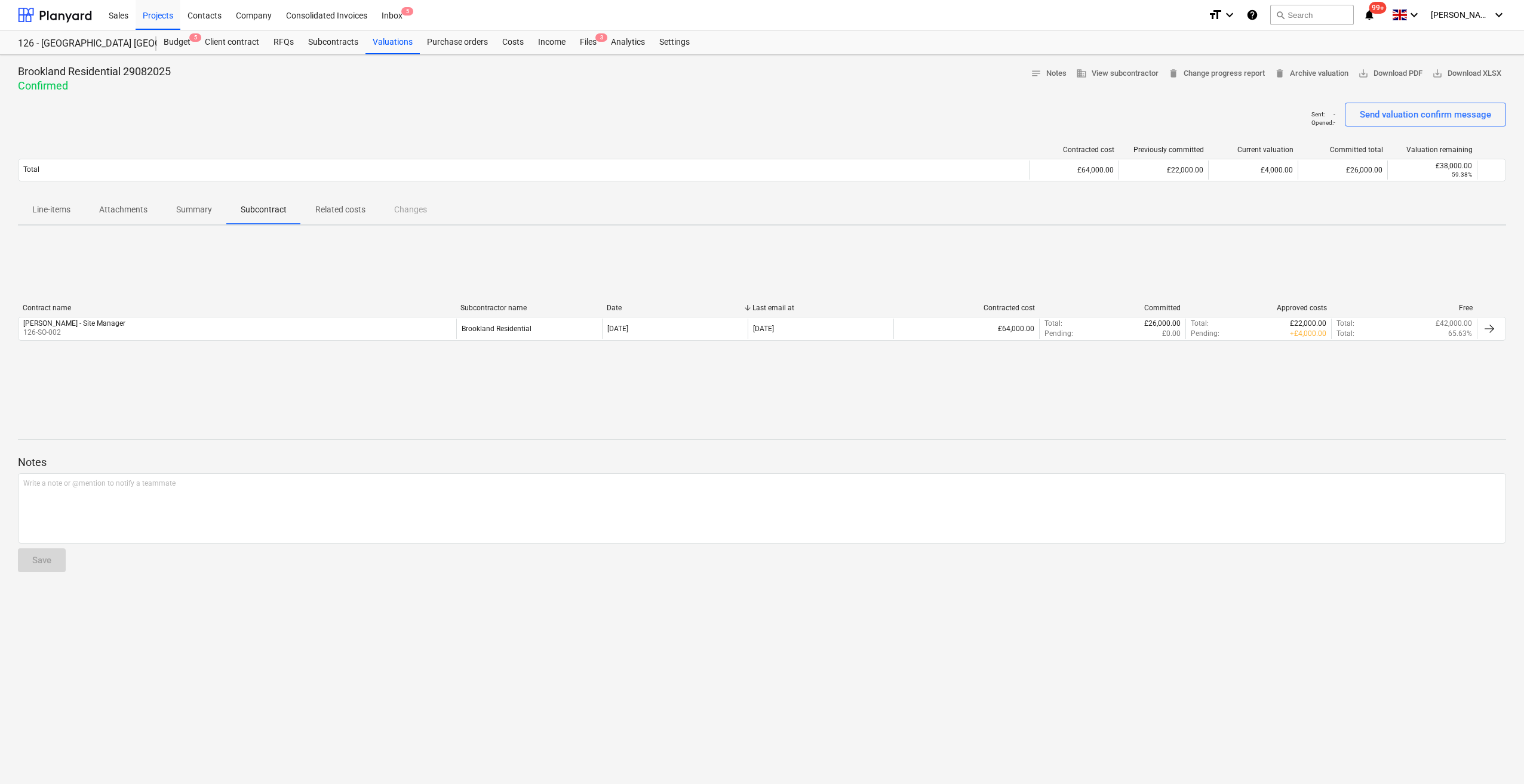
click at [352, 203] on span "Related costs" at bounding box center [341, 210] width 79 height 20
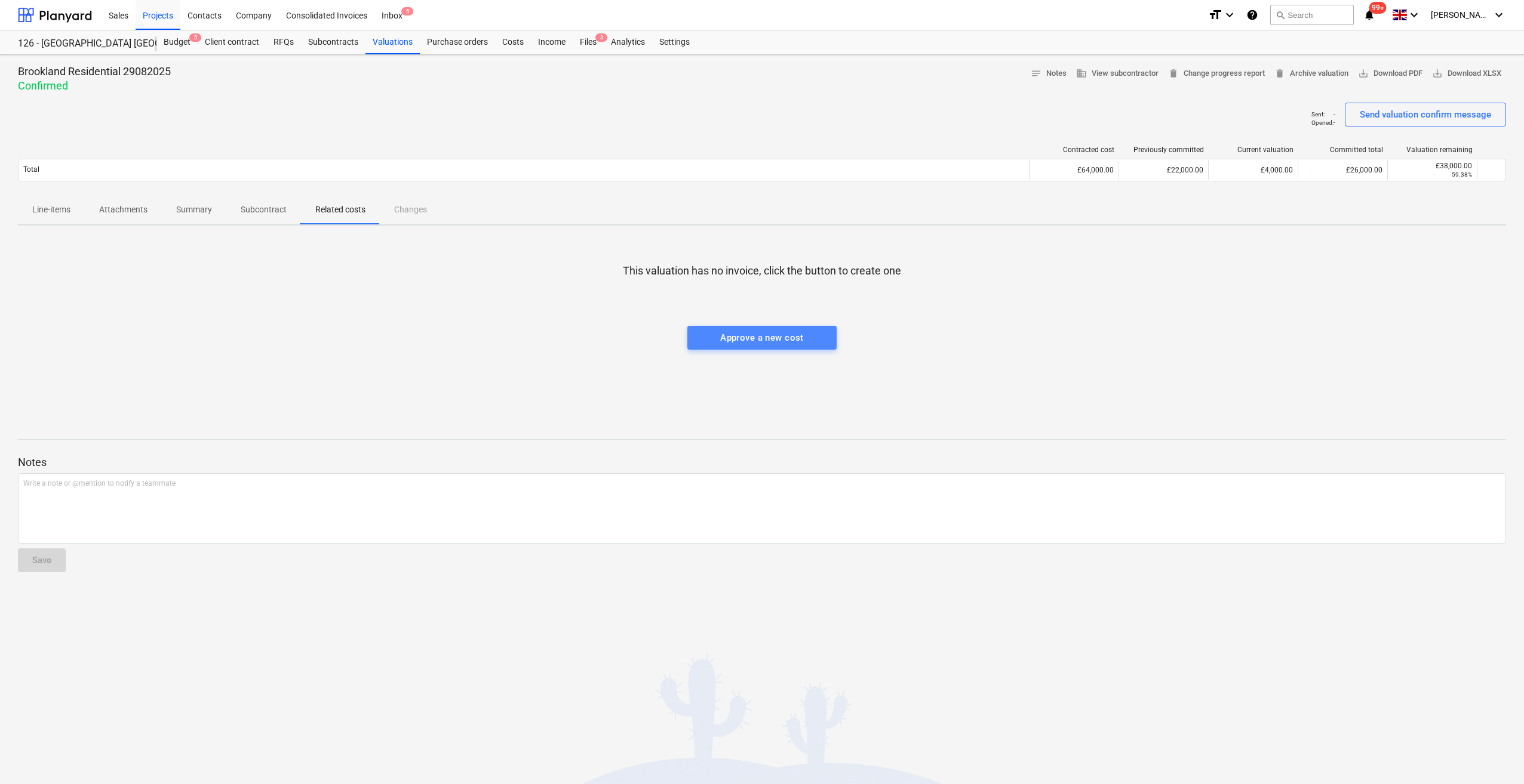
click at [759, 341] on div "Approve a new cost" at bounding box center [762, 337] width 84 height 15
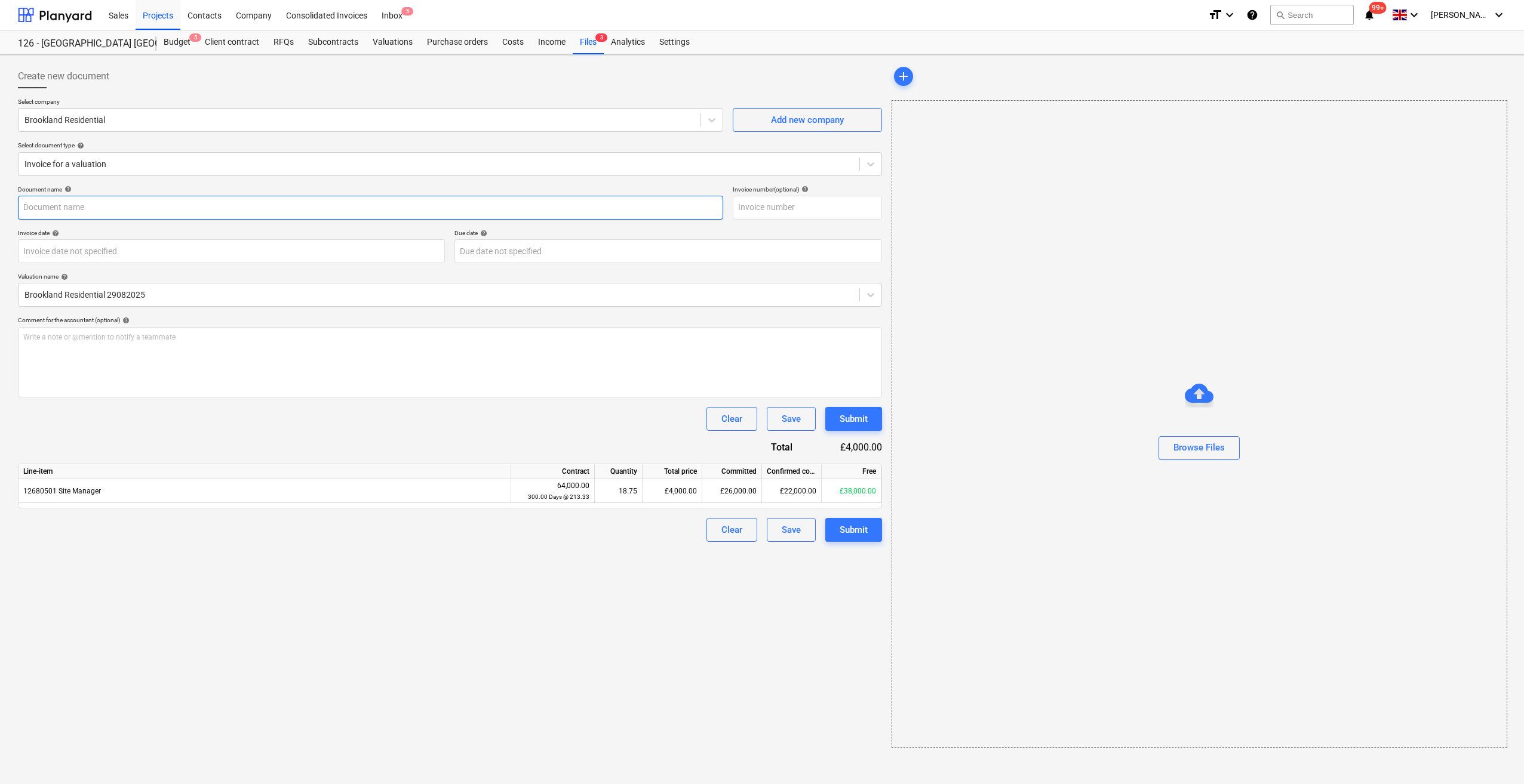
click at [81, 210] on input "text" at bounding box center [371, 207] width 705 height 24
click at [1205, 452] on div "Browse Files" at bounding box center [1199, 447] width 52 height 15
click at [66, 208] on input "text" at bounding box center [371, 207] width 705 height 24
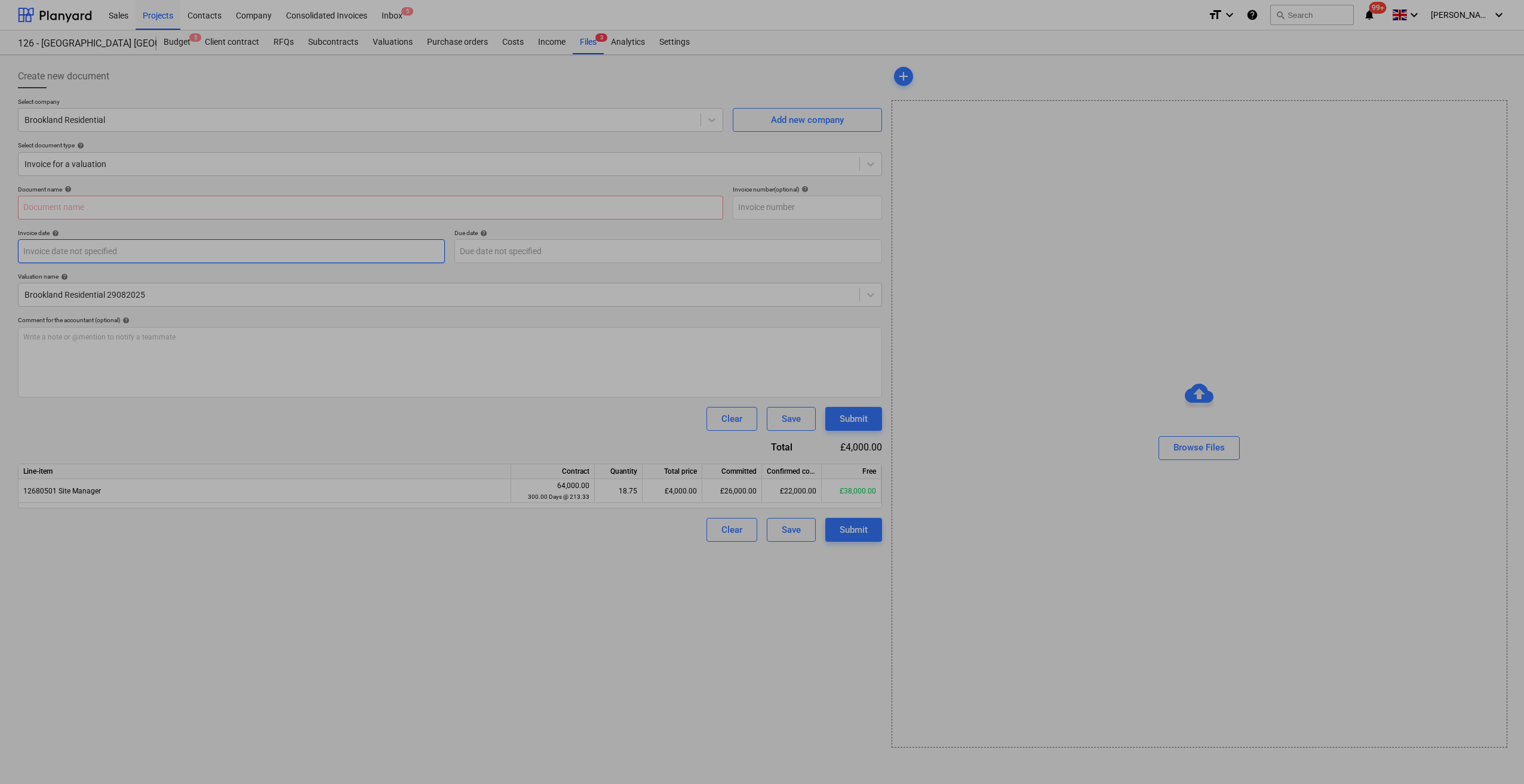
click at [138, 245] on body "Sales Projects Contacts Company Consolidated Invoices Inbox 5 format_size keybo…" at bounding box center [762, 392] width 1524 height 784
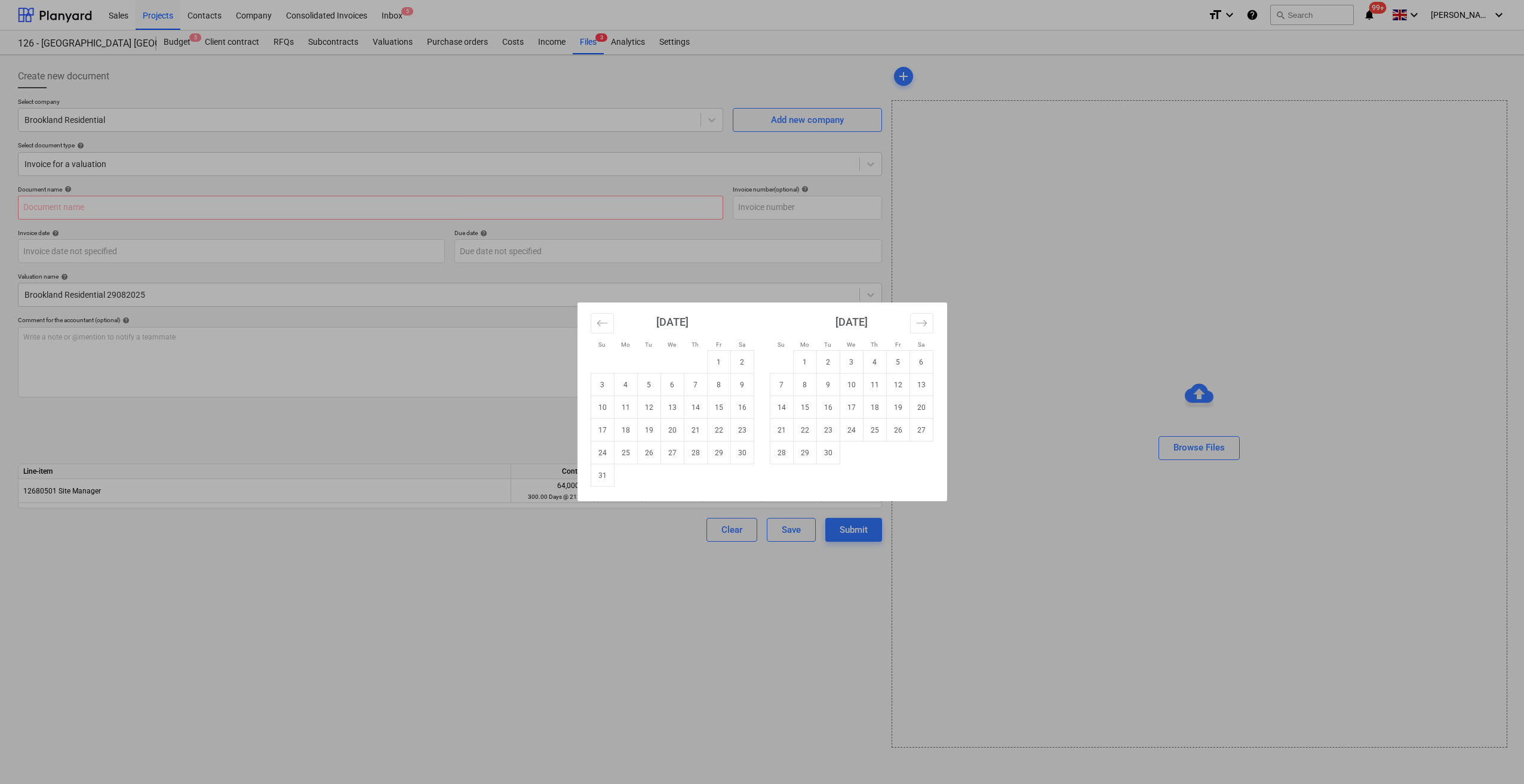
drag, startPoint x: 842, startPoint y: 625, endPoint x: 809, endPoint y: 614, distance: 34.8
click at [833, 608] on div "Su Mo Tu We Th Fr Sa Su Mo Tu We Th Fr Sa [DATE] 1 2 3 4 5 6 7 8 9 10 11 12 13 …" at bounding box center [762, 392] width 1524 height 784
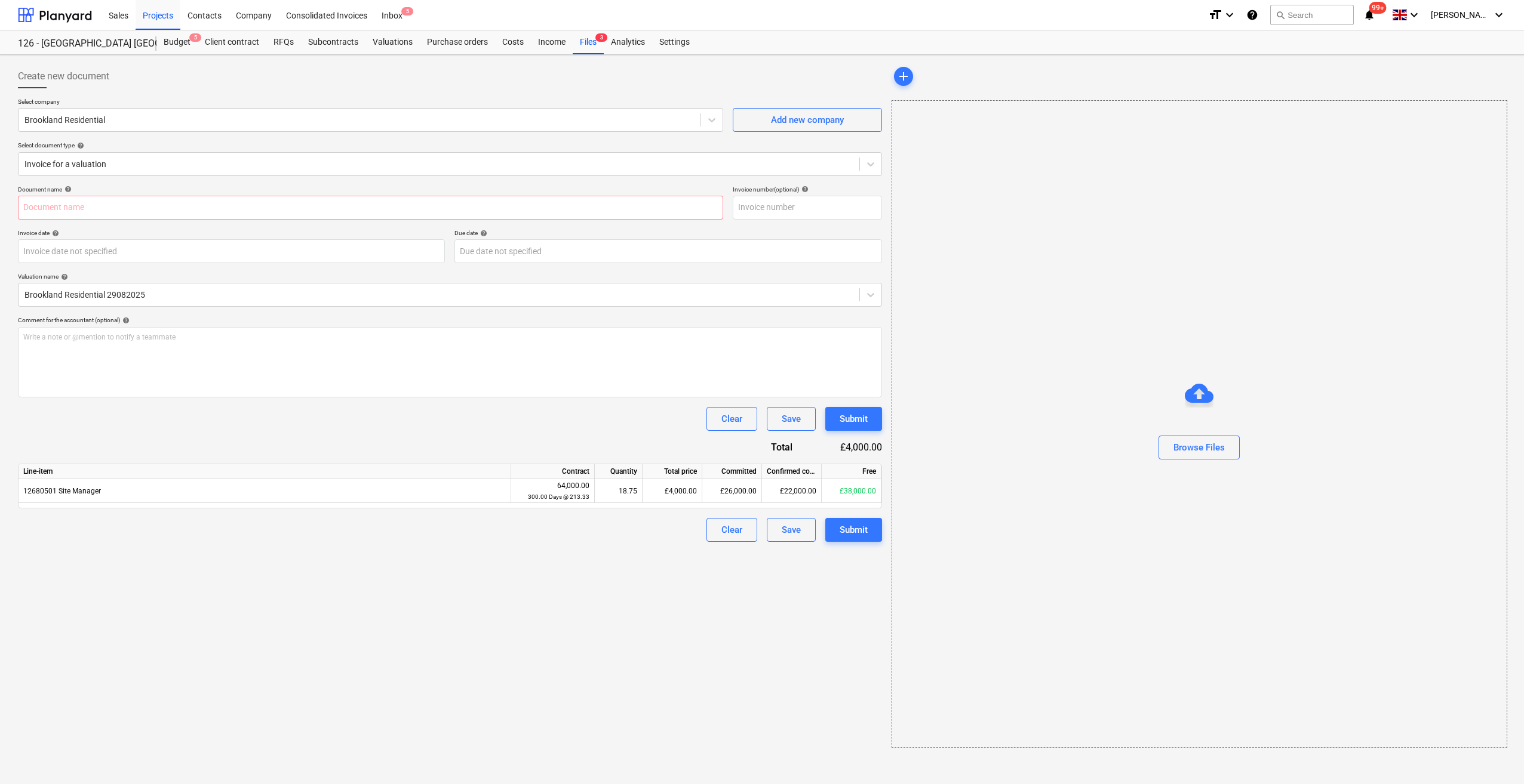
click at [1207, 450] on div "Browse Files" at bounding box center [1199, 447] width 52 height 15
click at [581, 33] on div "Files 3" at bounding box center [588, 42] width 31 height 24
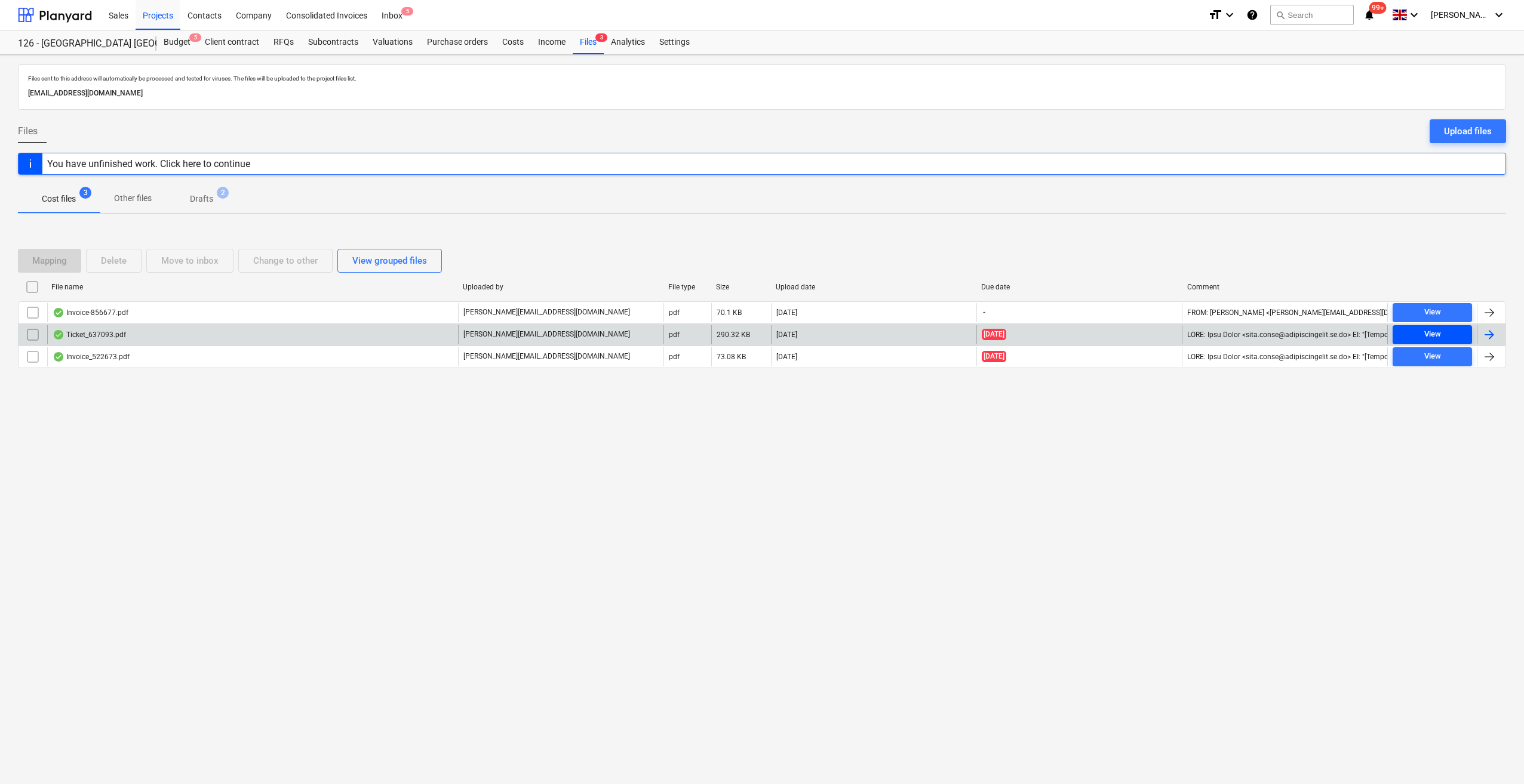
click at [1449, 335] on span "View" at bounding box center [1432, 334] width 70 height 14
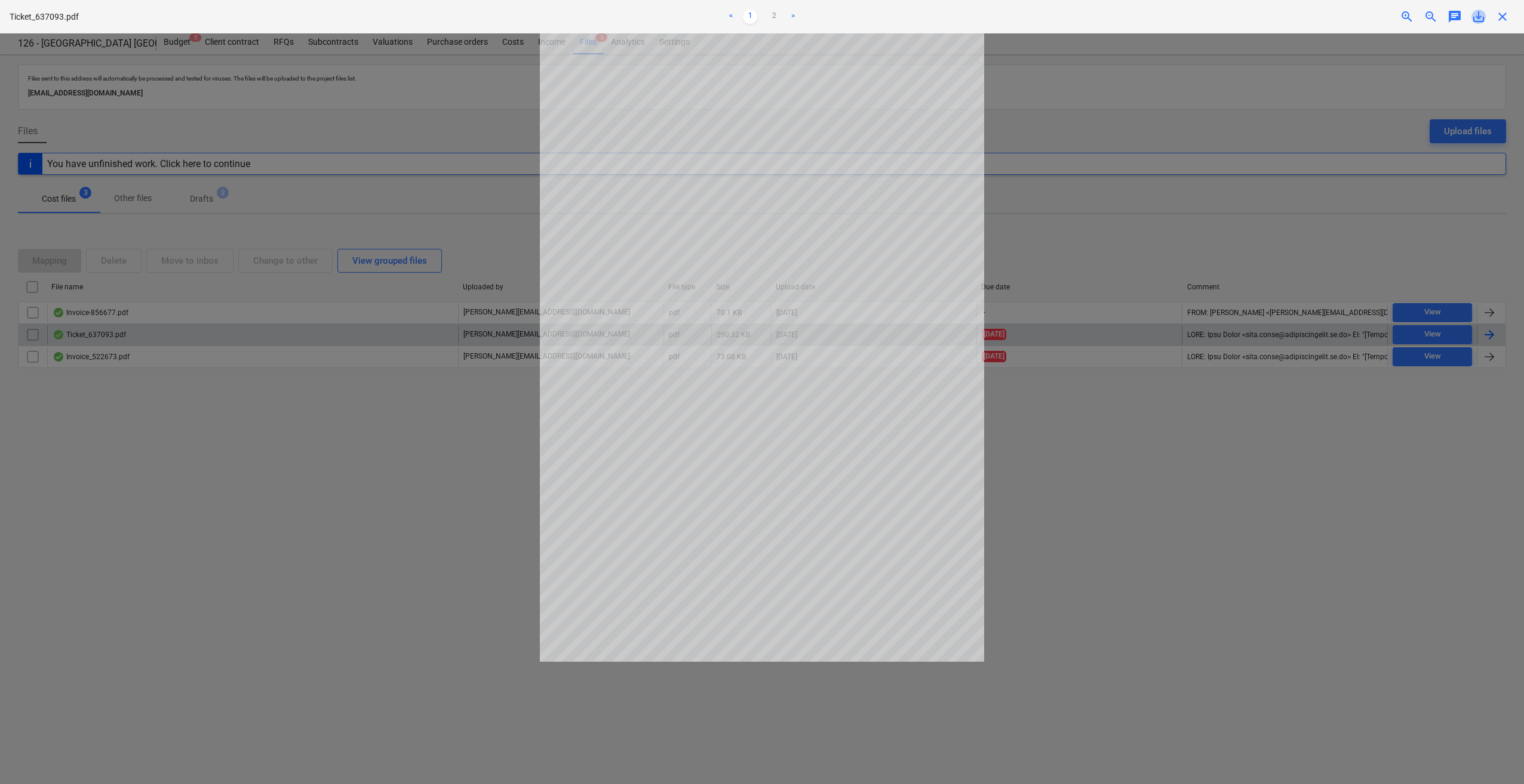
click at [1478, 15] on span "save_alt" at bounding box center [1478, 17] width 14 height 14
click at [1474, 534] on div at bounding box center [762, 409] width 1524 height 751
click at [1500, 15] on span "close" at bounding box center [1502, 17] width 14 height 14
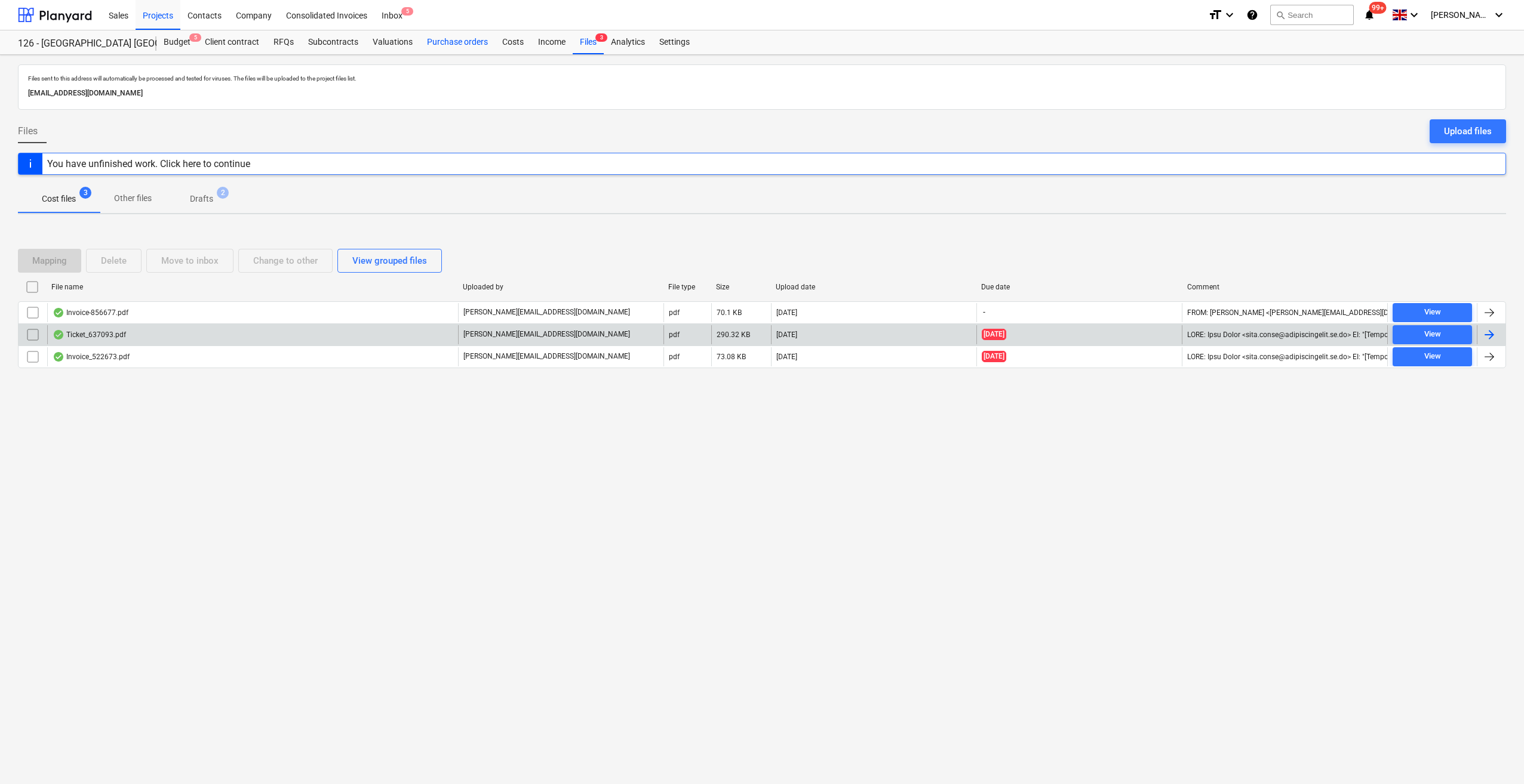
click at [448, 45] on div "Purchase orders" at bounding box center [457, 42] width 75 height 24
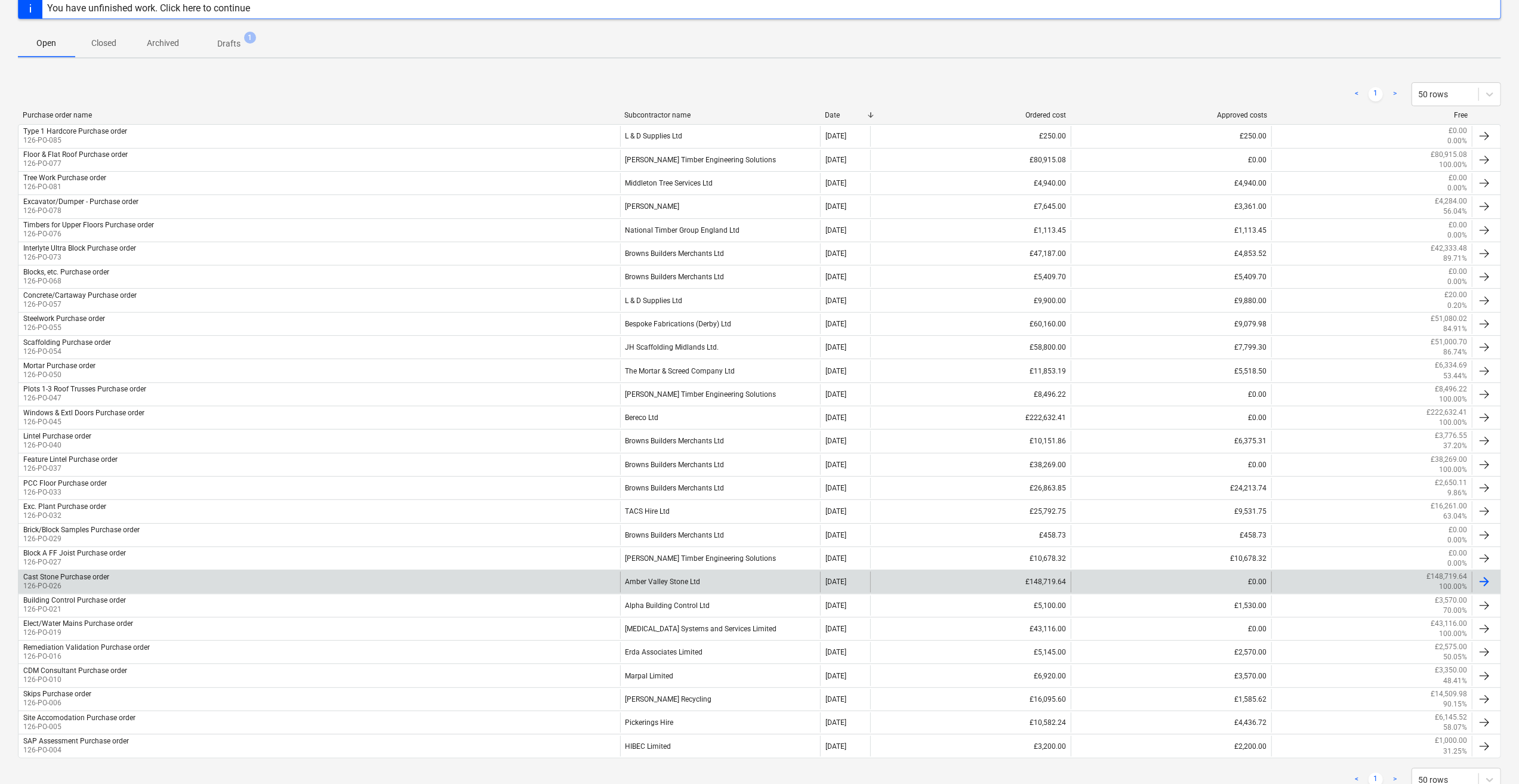
scroll to position [179, 0]
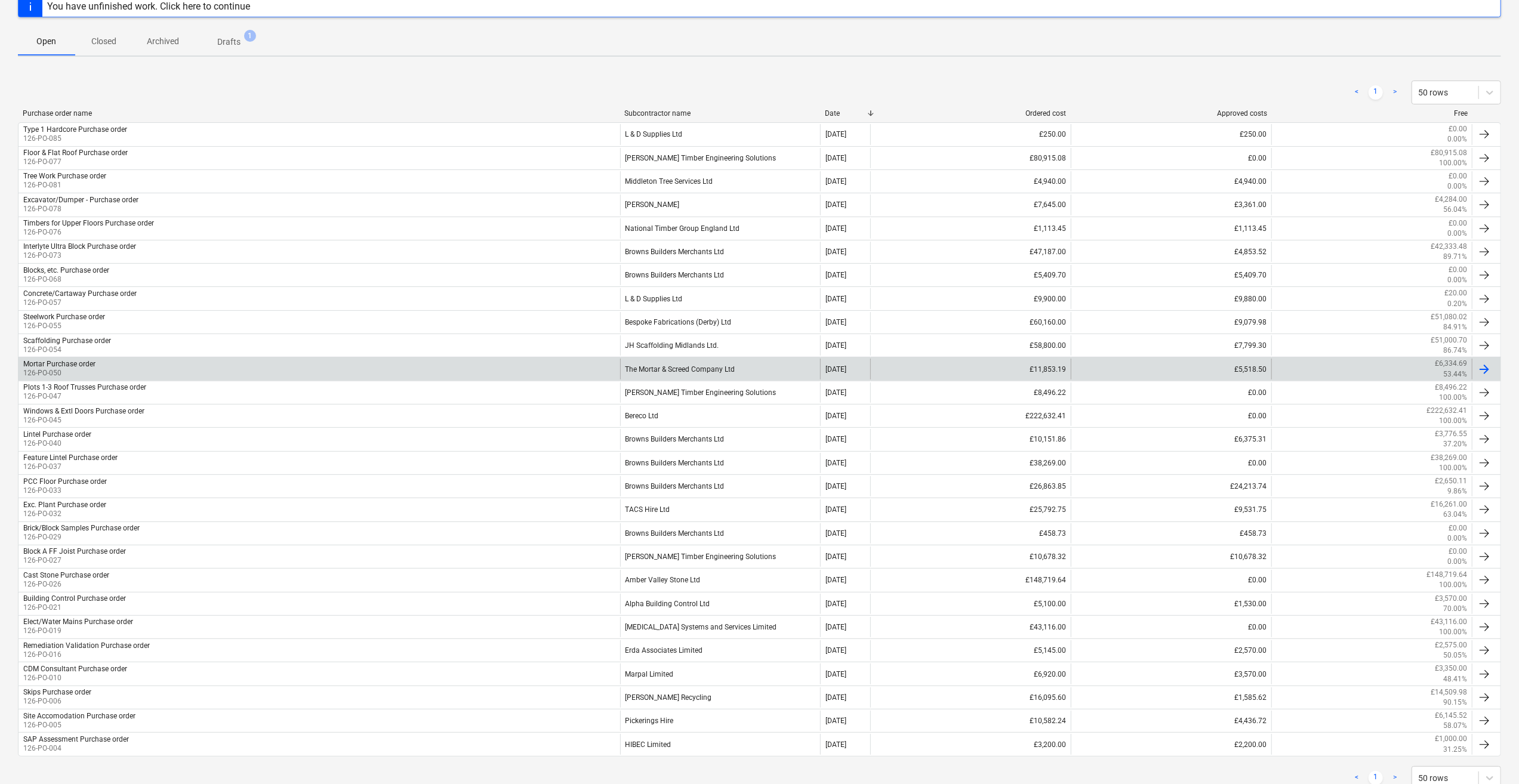
click at [669, 366] on div "The Mortar & Screed Company Ltd" at bounding box center [720, 368] width 201 height 21
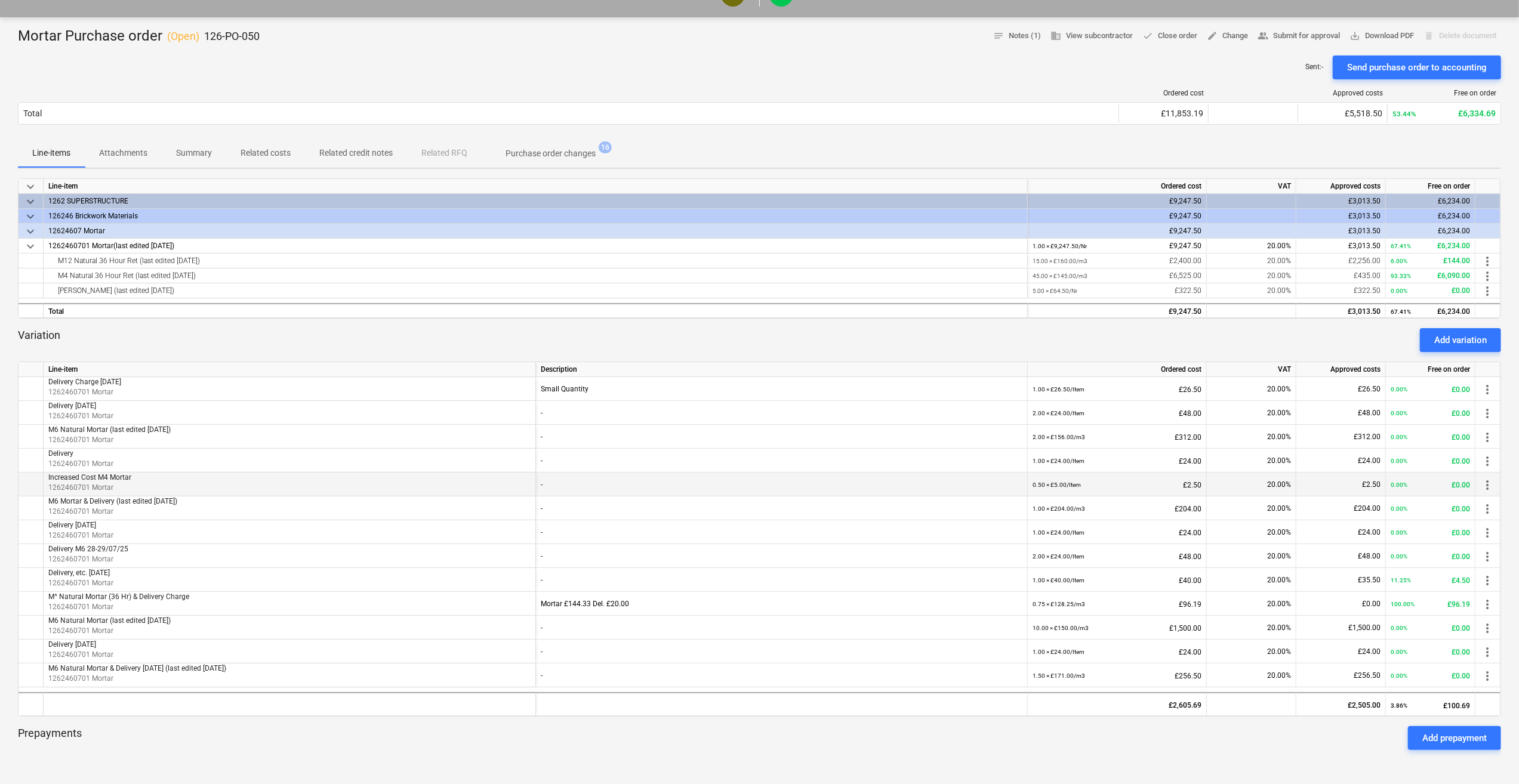
scroll to position [119, 0]
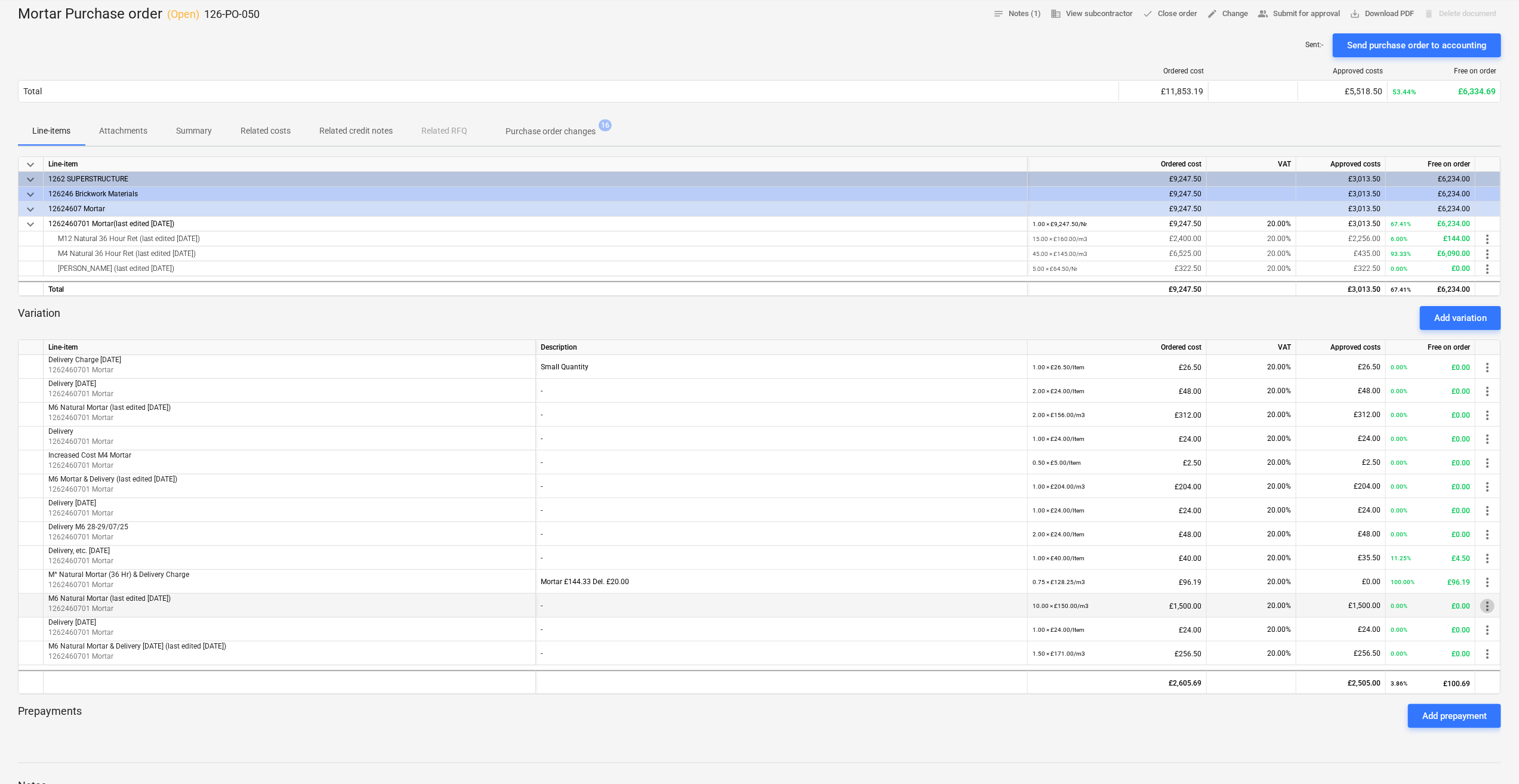
click at [1486, 605] on span "more_vert" at bounding box center [1487, 606] width 14 height 14
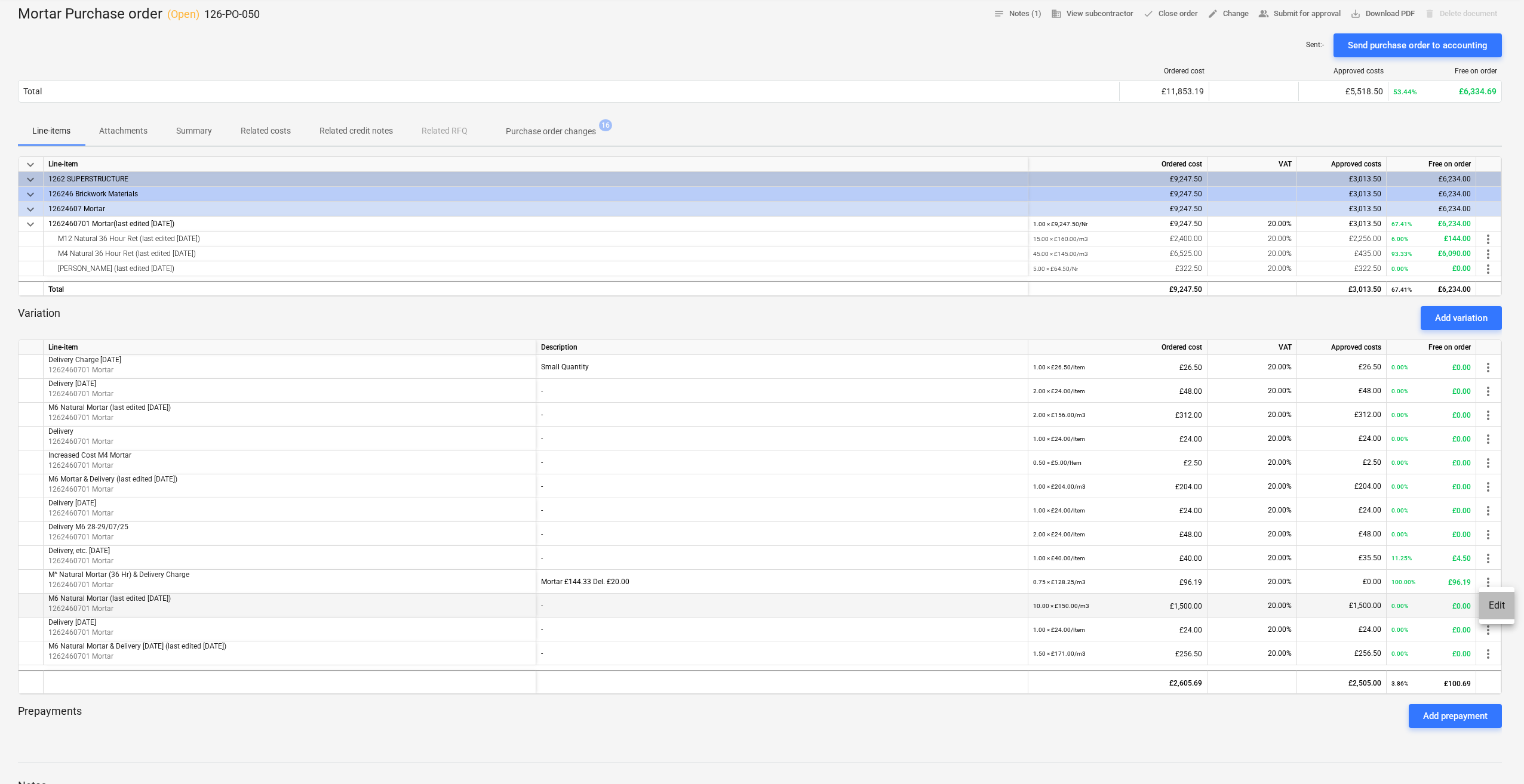
click at [1486, 605] on li "Edit" at bounding box center [1497, 605] width 35 height 27
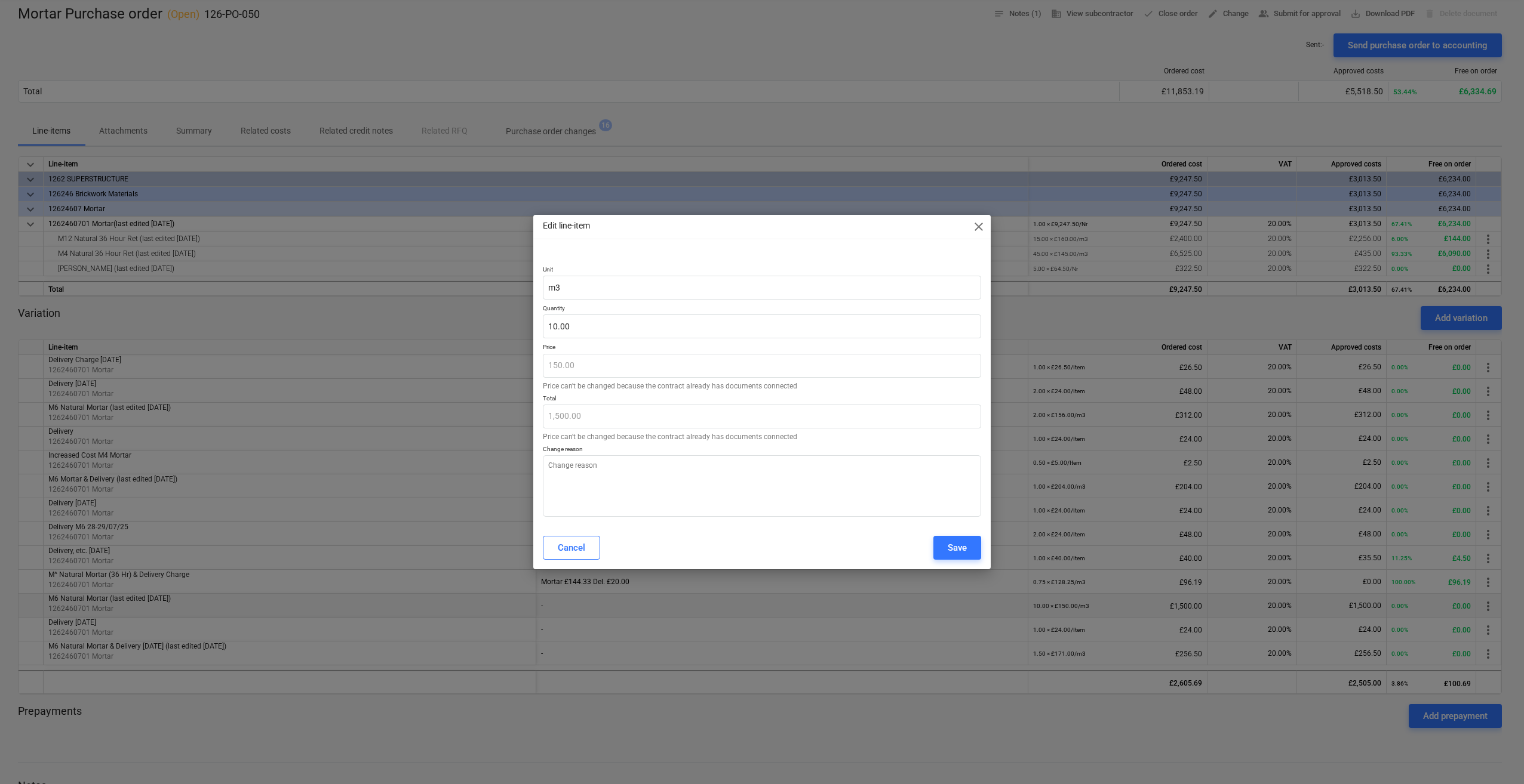
type textarea "x"
type input "10"
click at [569, 327] on input "10" at bounding box center [762, 326] width 439 height 24
type textarea "x"
type input "1"
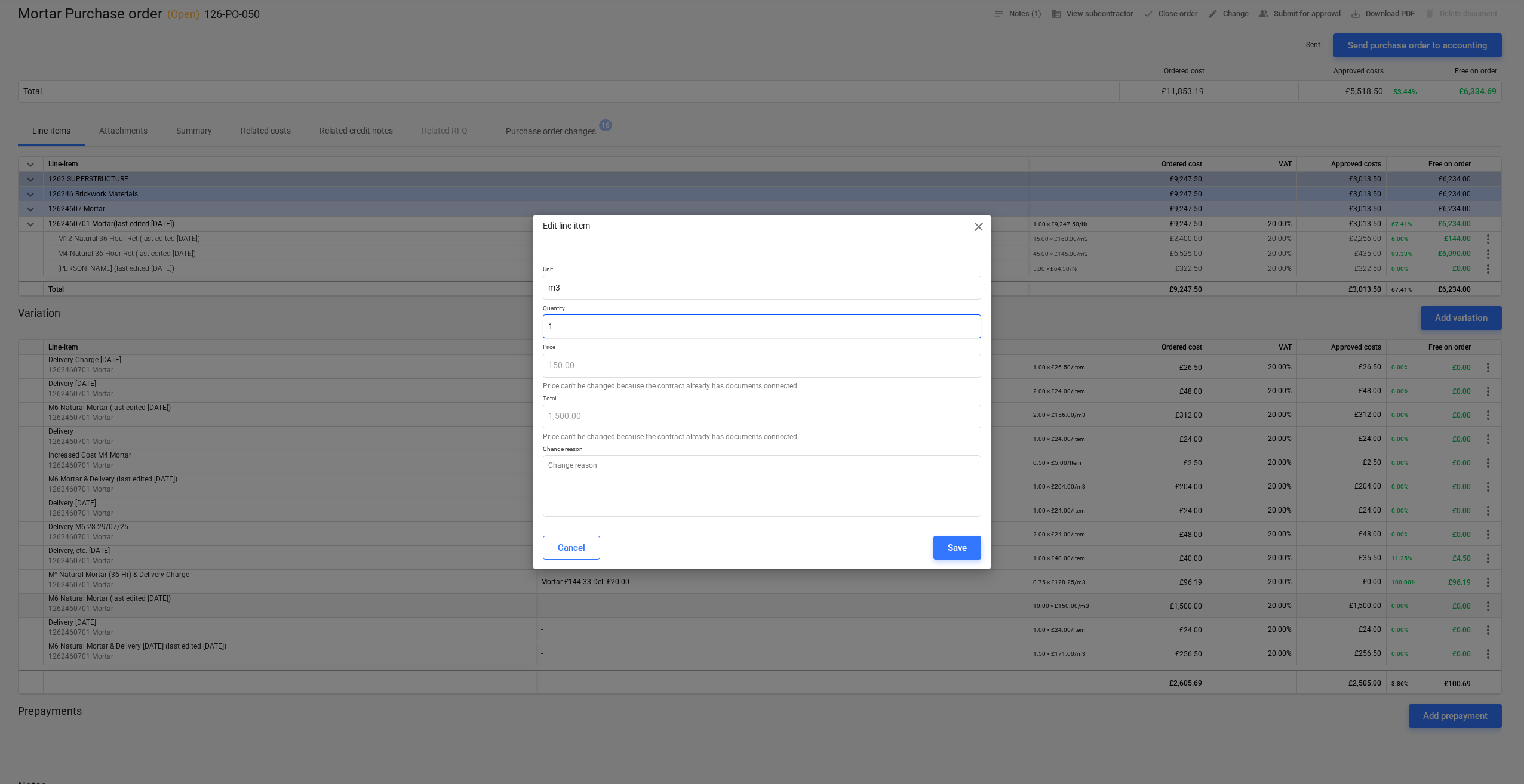
type input "150.00"
type textarea "x"
type input "15"
type input "2,250.00"
type input "15"
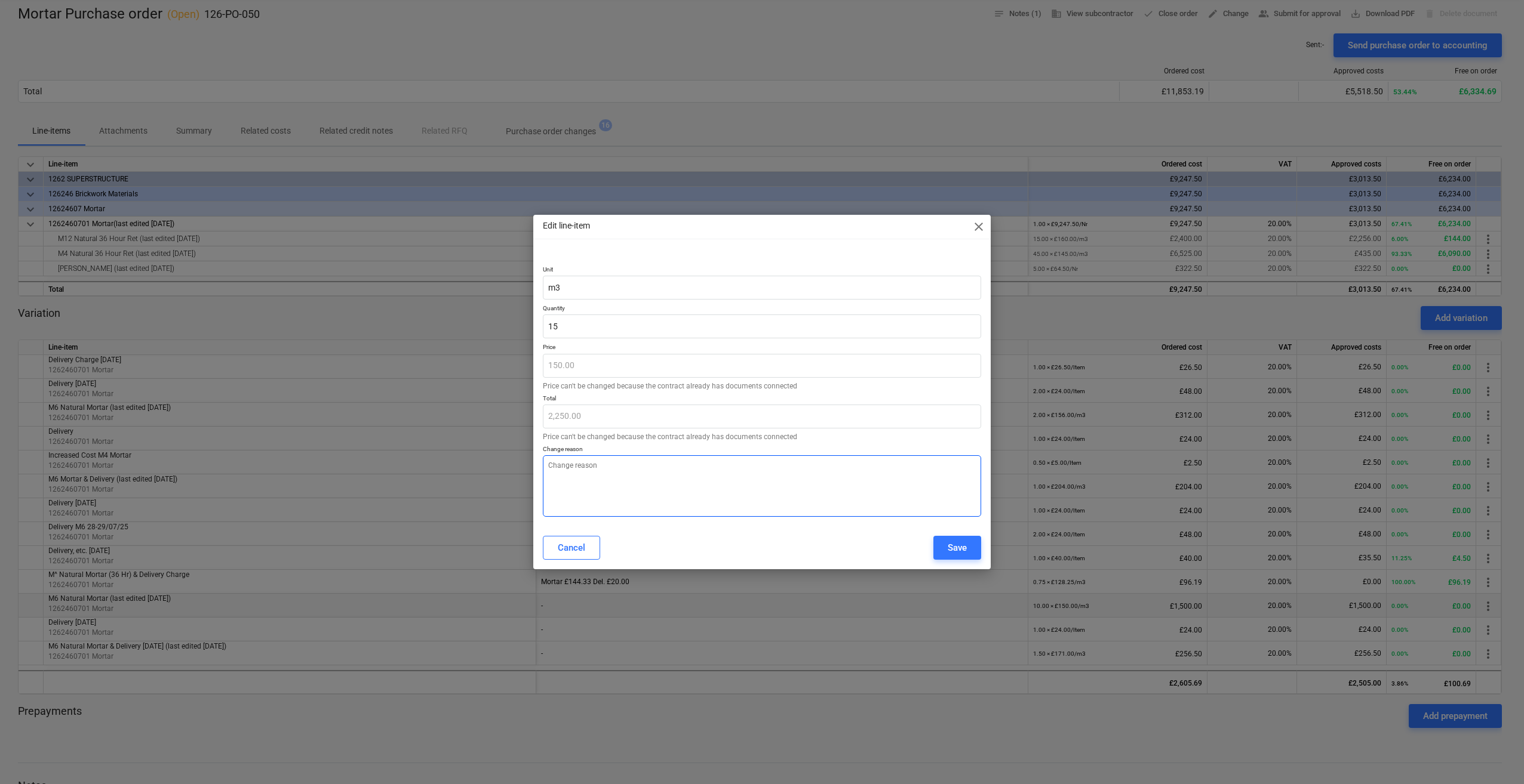
type textarea "x"
type input "15.00"
click at [575, 466] on textarea at bounding box center [762, 485] width 439 height 62
type textarea "x"
type textarea "P"
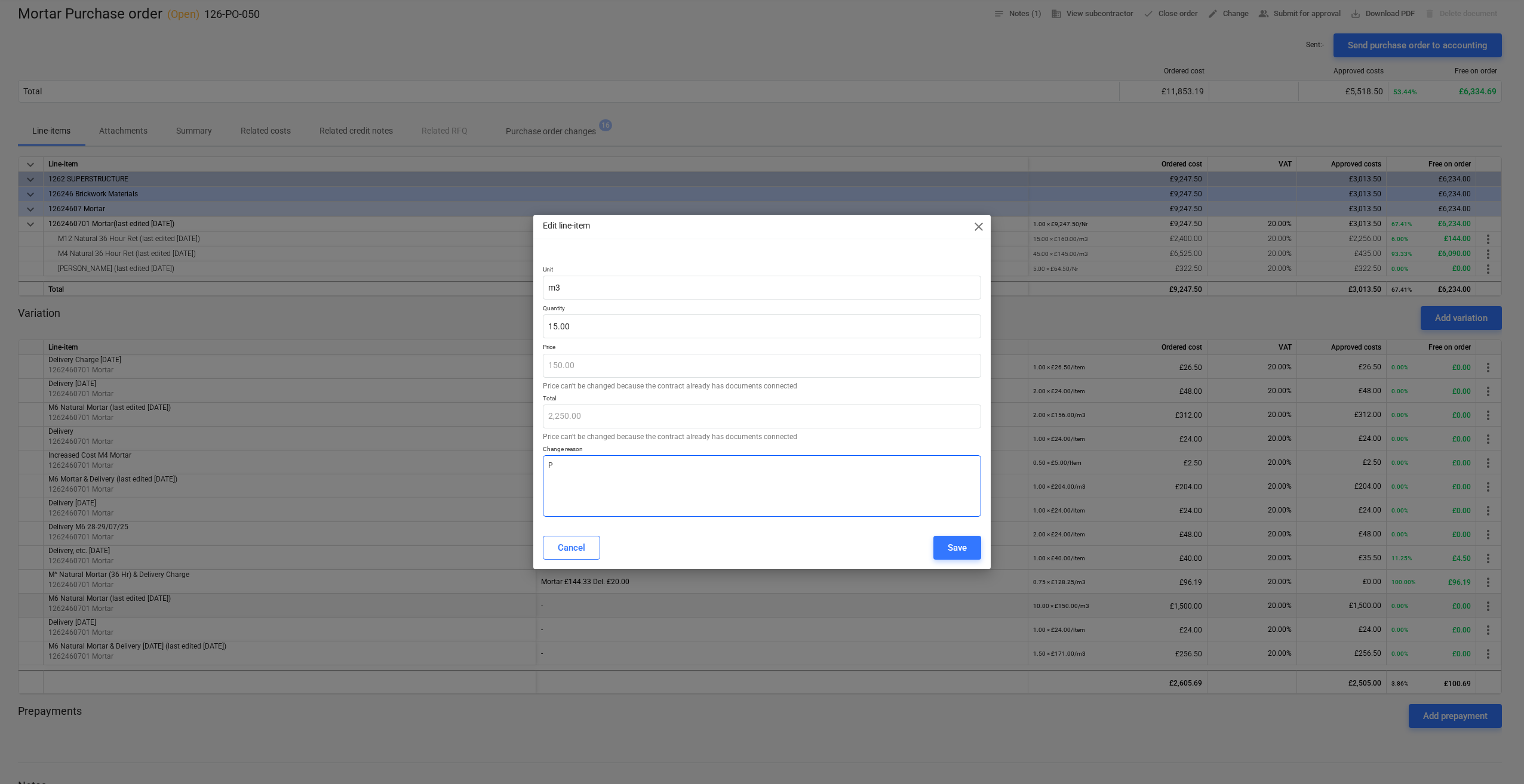
type textarea "x"
type textarea "Po"
type textarea "x"
type textarea "Pos"
type textarea "x"
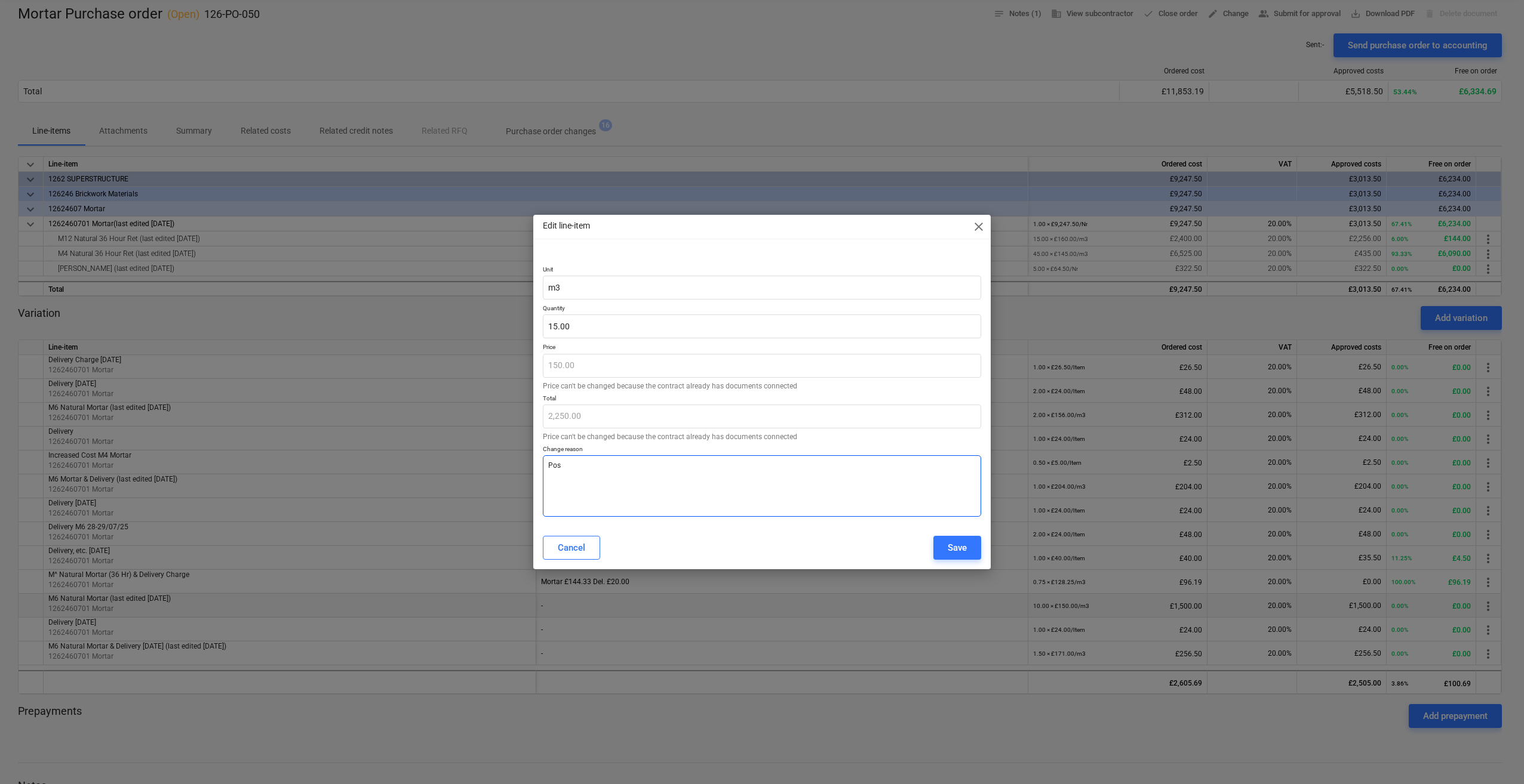
type textarea "Poss"
type textarea "x"
type textarea "Possi"
type textarea "x"
type textarea "Possib"
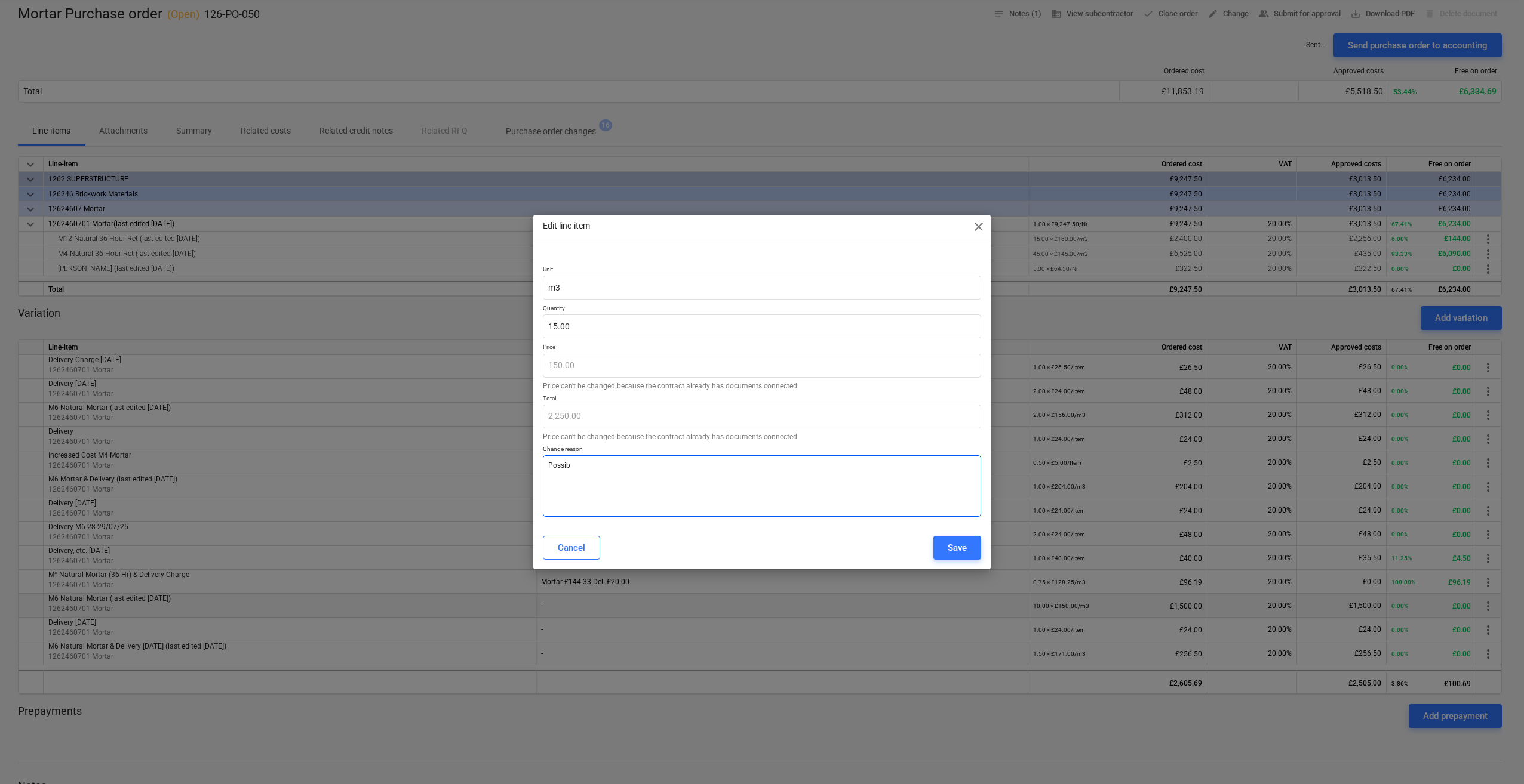
type textarea "x"
type textarea "Possibl"
type textarea "x"
type textarea "Possible"
type textarea "x"
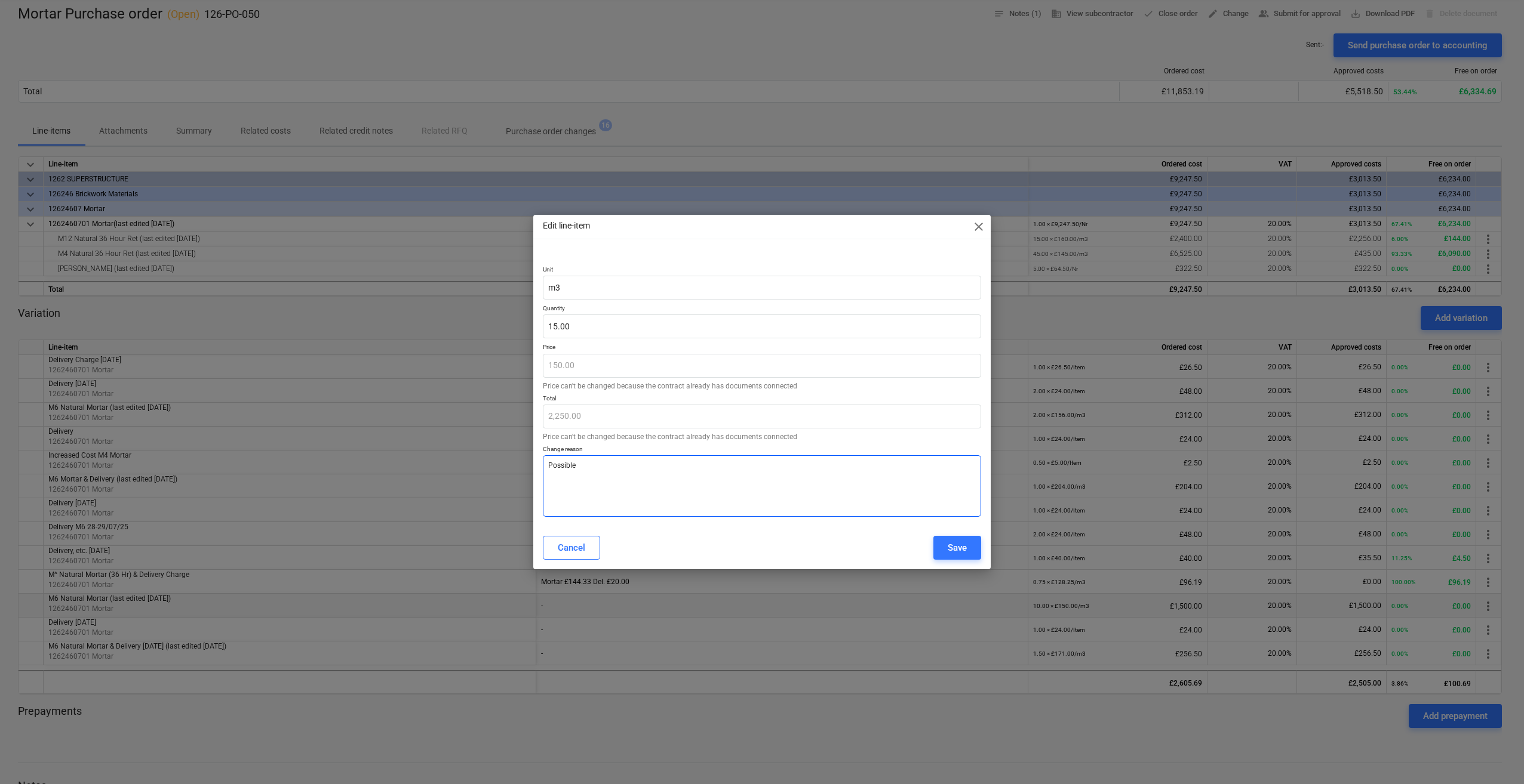
type textarea "Possible 5"
type textarea "x"
type textarea "Possible 5"
type textarea "x"
type textarea "Possible 5 m"
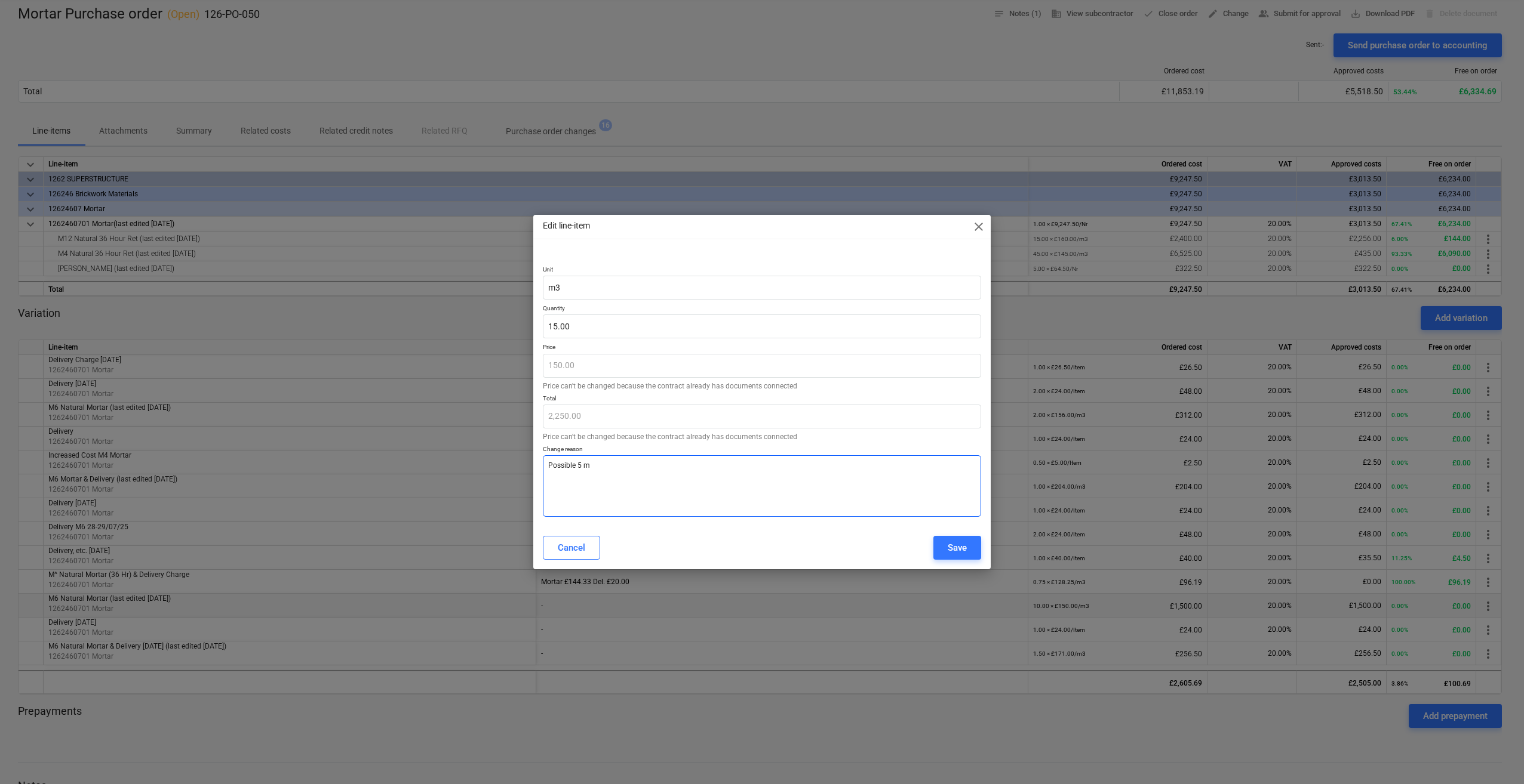
type textarea "x"
type textarea "Possible 5 m3"
type textarea "x"
type textarea "Possible 5 m3"
type textarea "x"
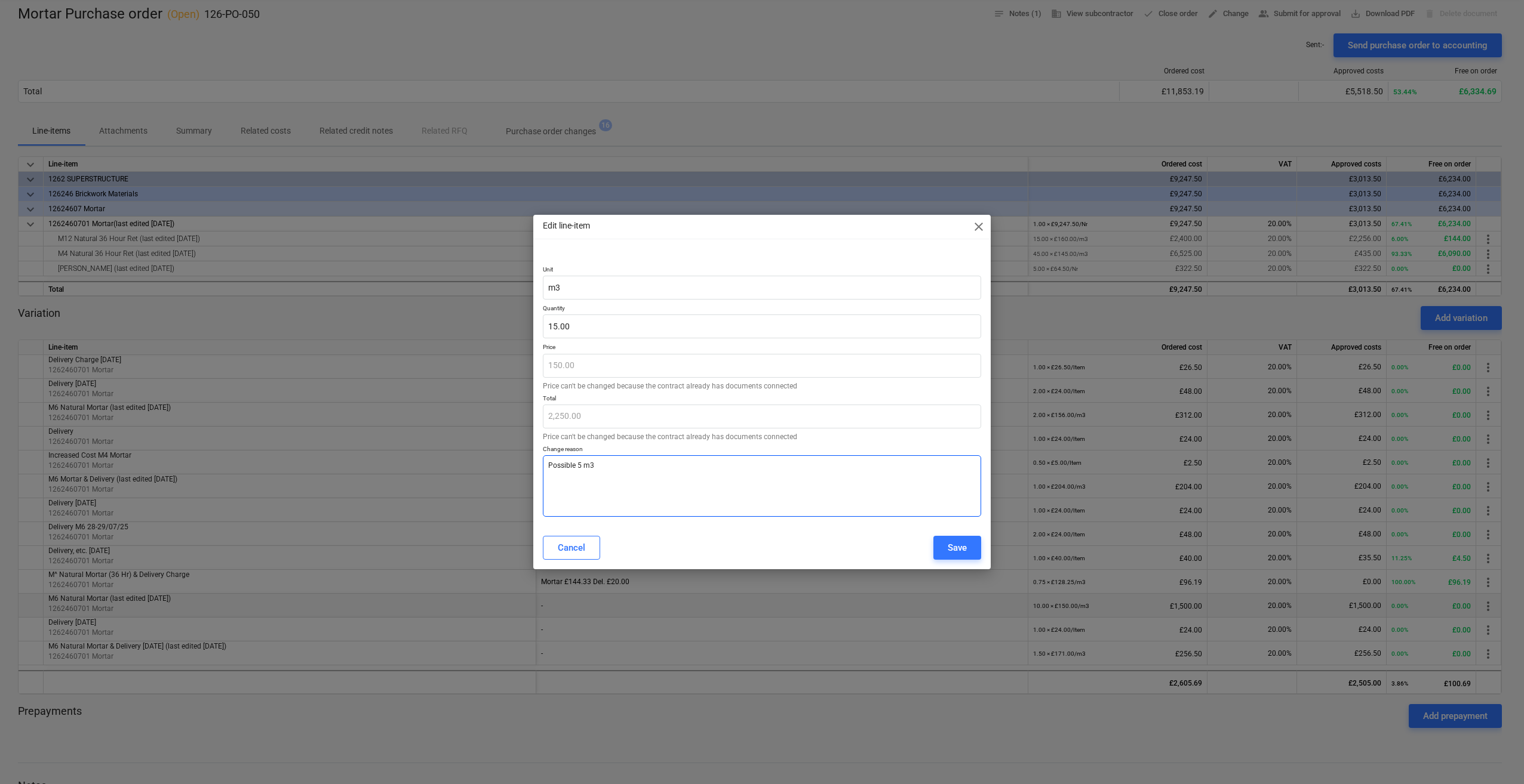
type textarea "Possible 5 m3 a"
type textarea "x"
type textarea "Possible 5 m3 ad"
type textarea "x"
type textarea "Possible 5 m3 add"
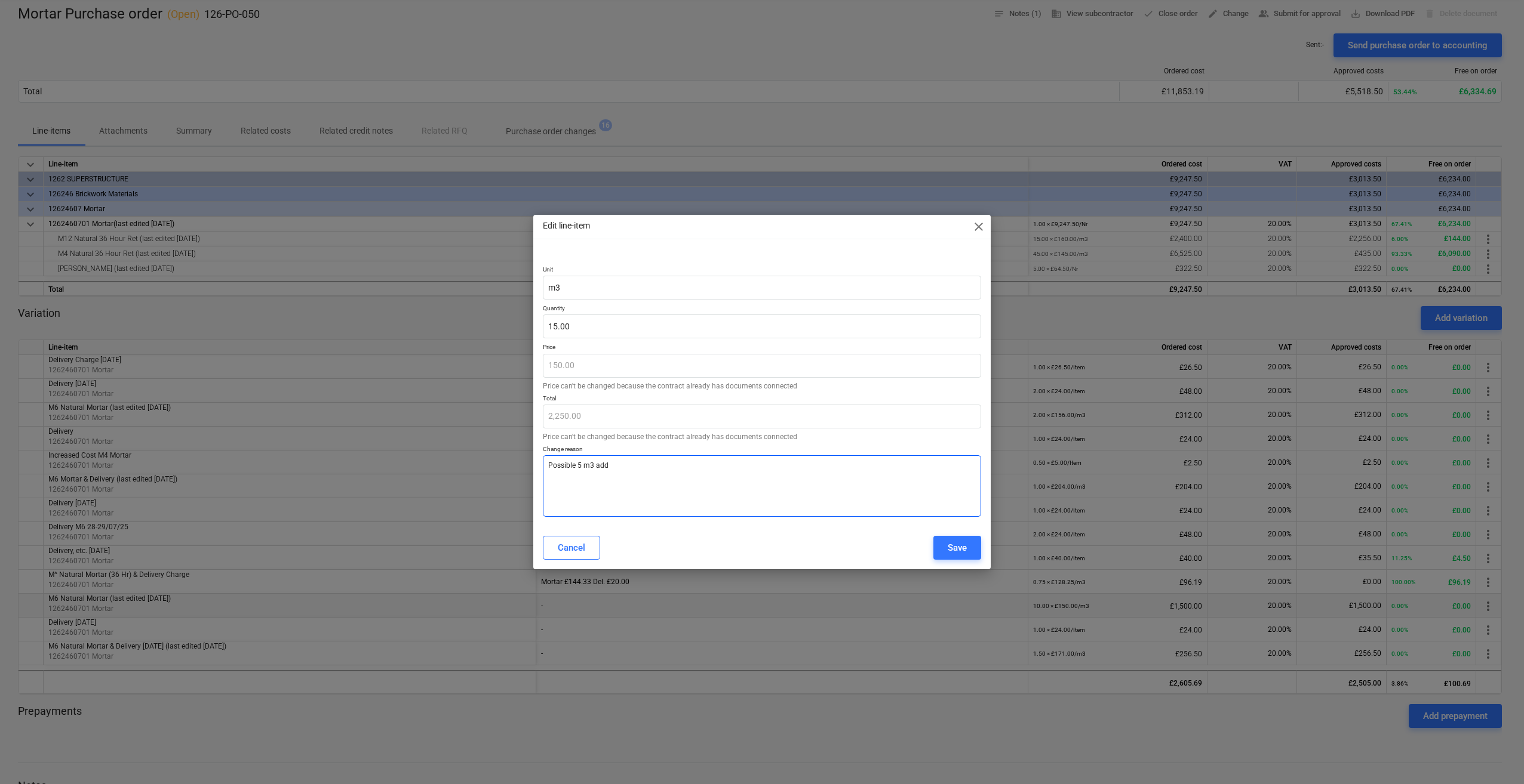
type textarea "x"
type textarea "Possible 5 m3 adde"
type textarea "x"
type textarea "Possible 5 m3 added"
click at [948, 552] on div "Save" at bounding box center [957, 548] width 19 height 15
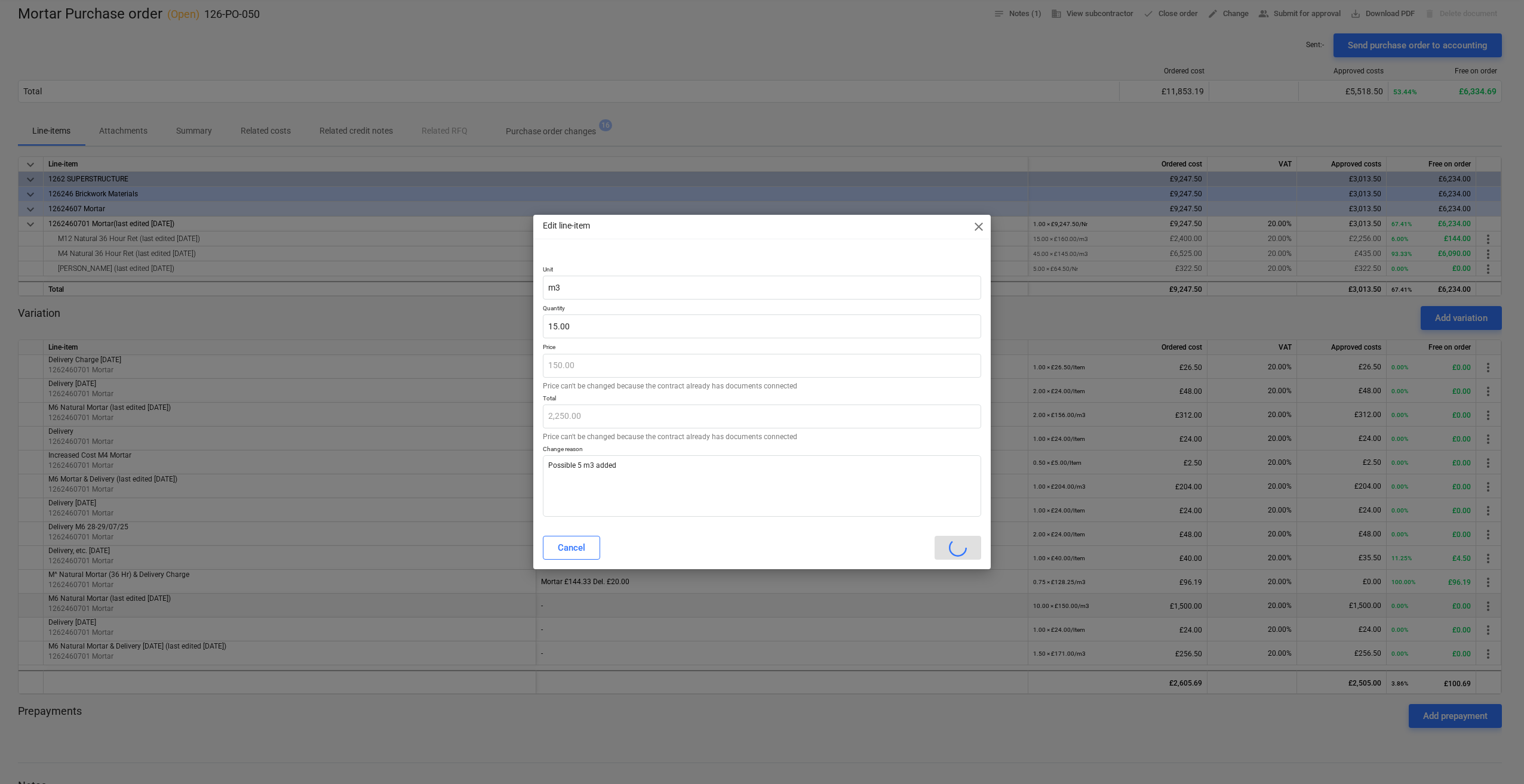
type textarea "x"
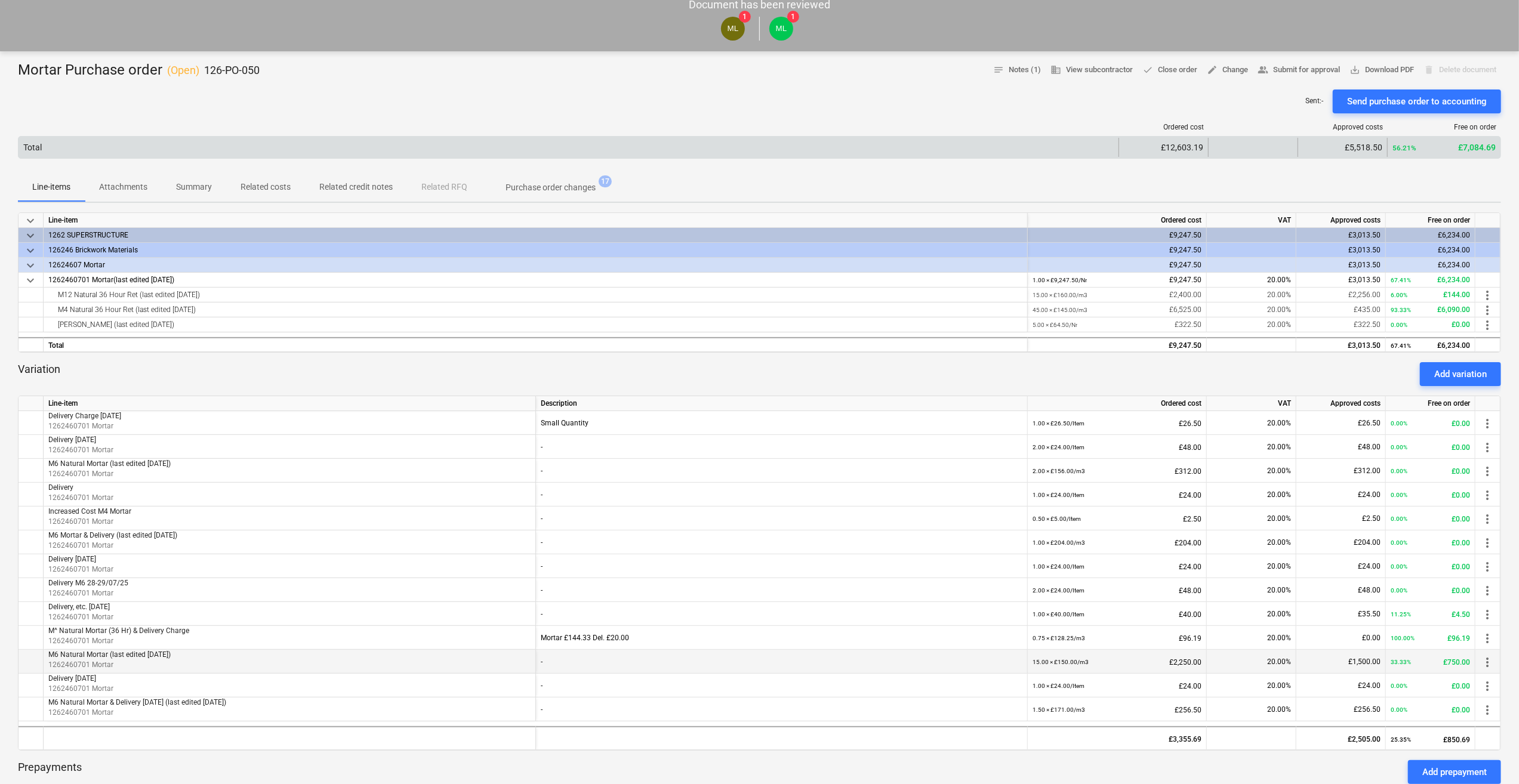
scroll to position [0, 0]
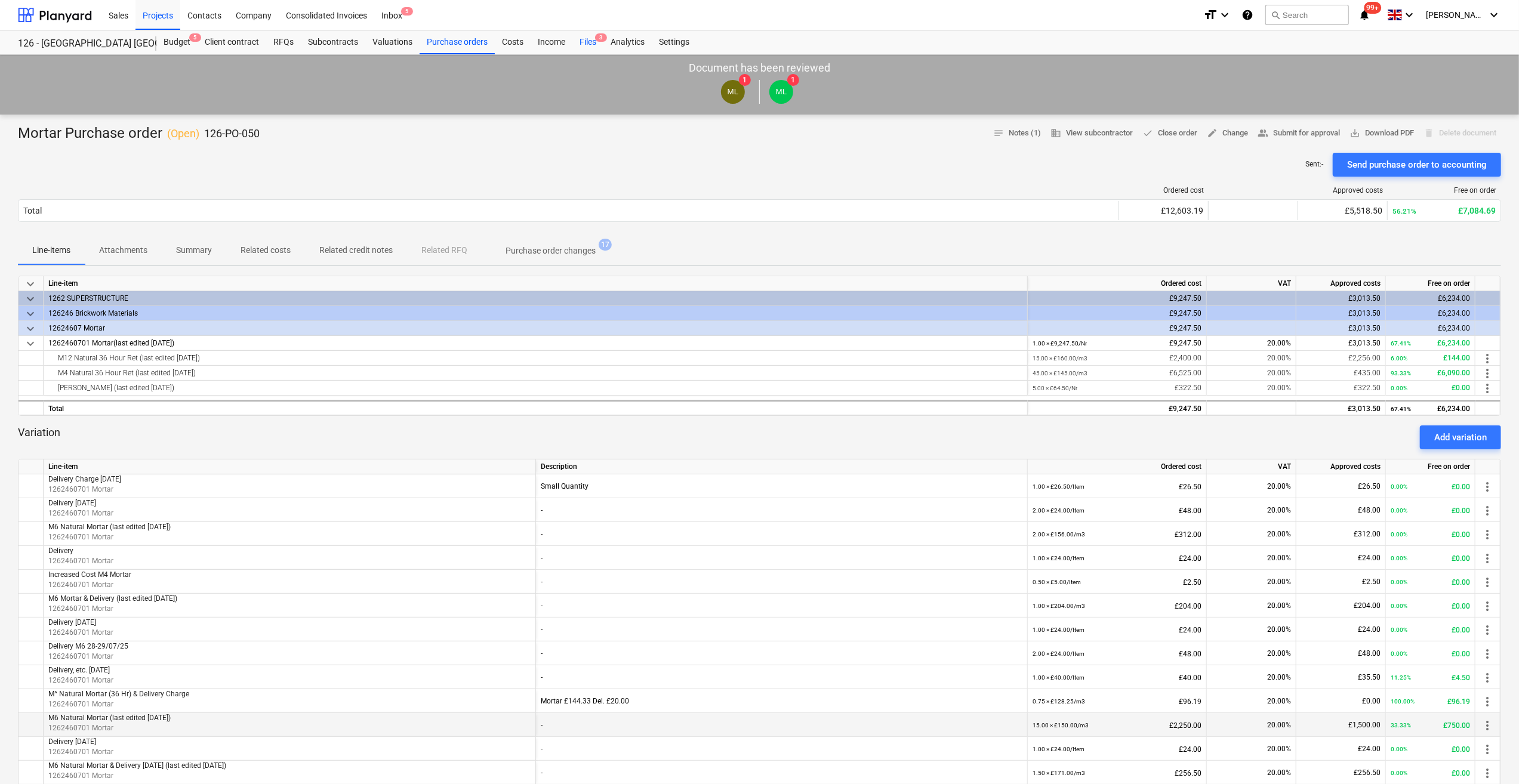
click at [593, 44] on div "Files 3" at bounding box center [587, 42] width 31 height 24
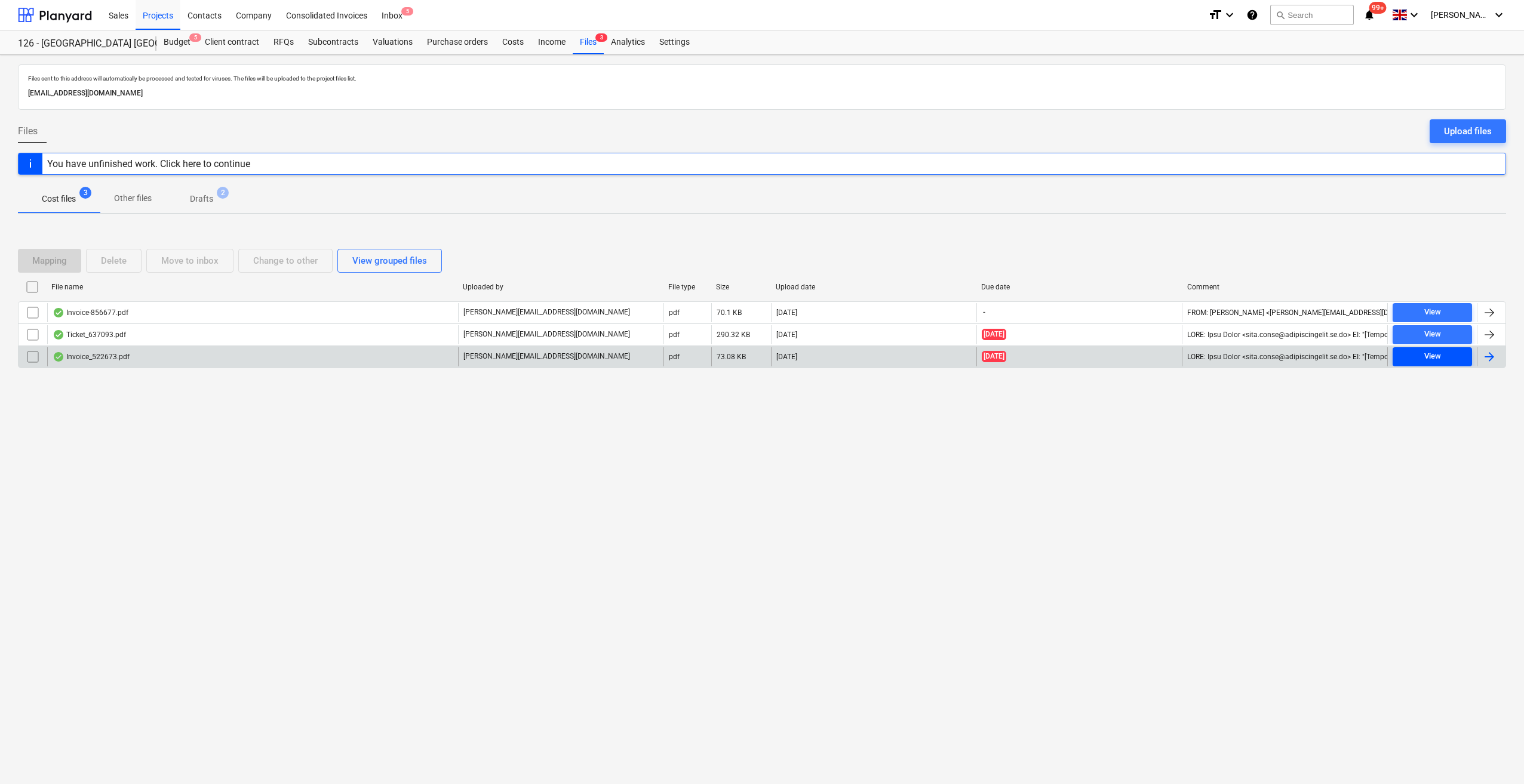
click at [1424, 357] on div "View" at bounding box center [1433, 356] width 17 height 14
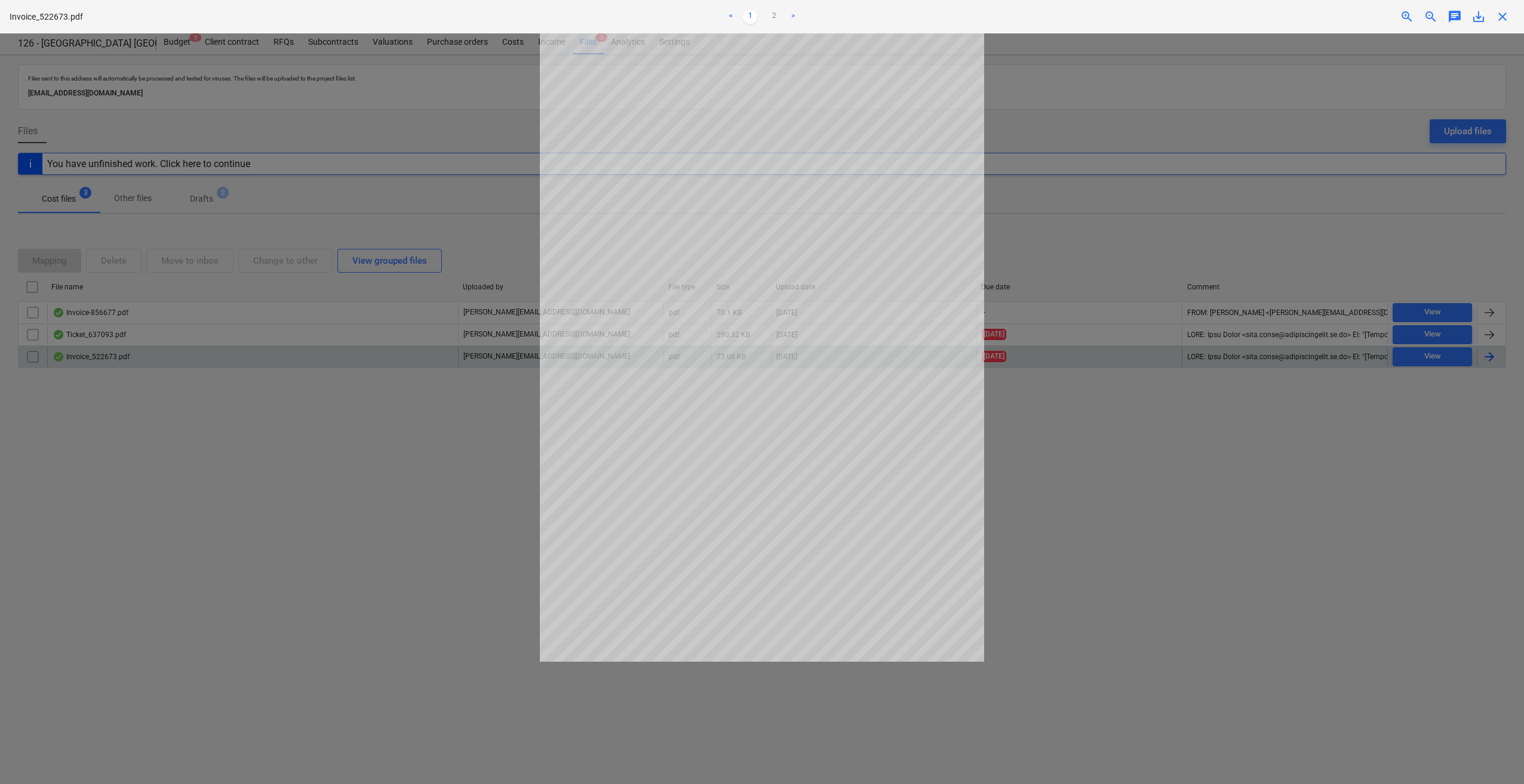
click at [1507, 15] on span "close" at bounding box center [1502, 17] width 14 height 14
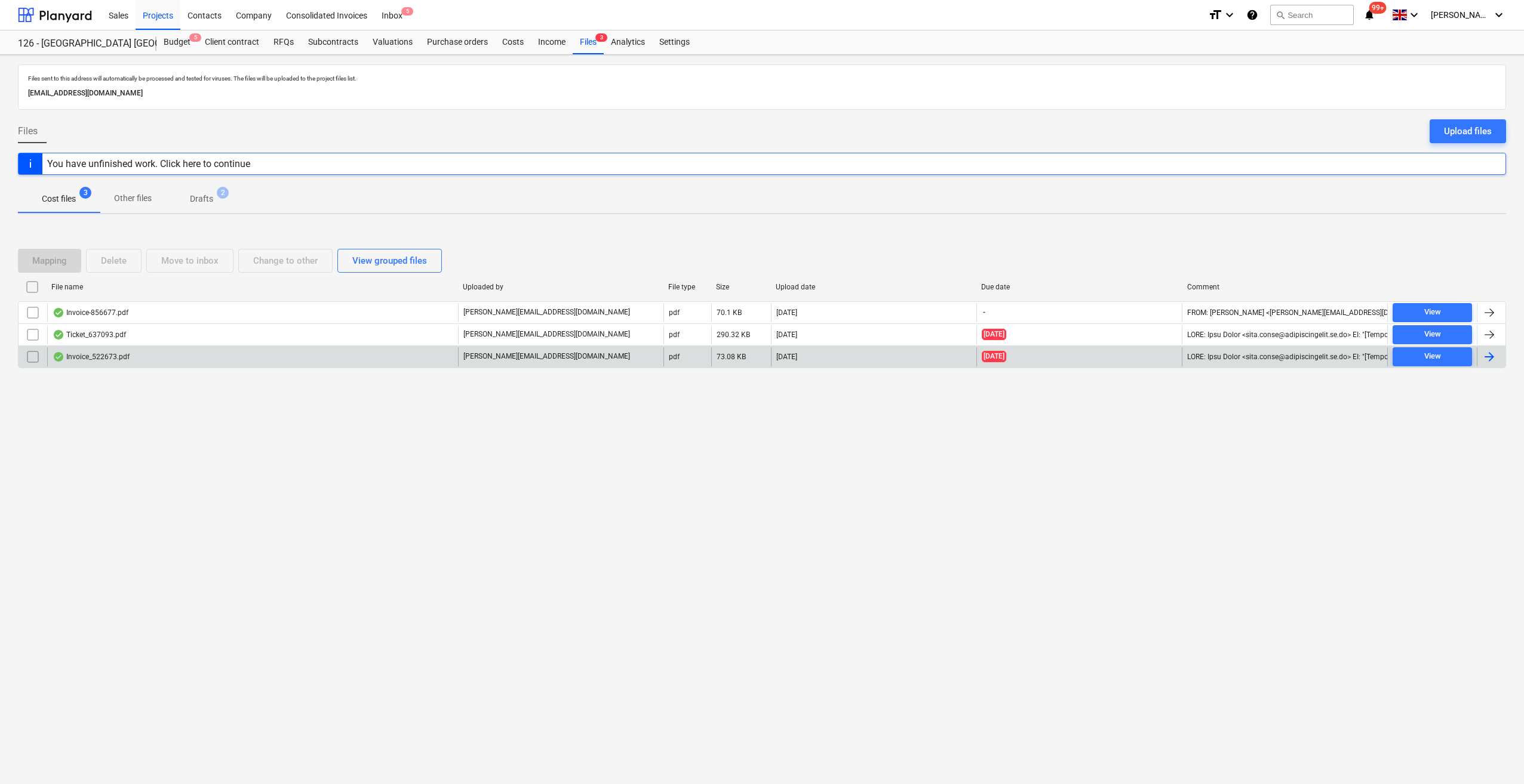
click at [1484, 359] on div at bounding box center [1489, 356] width 14 height 14
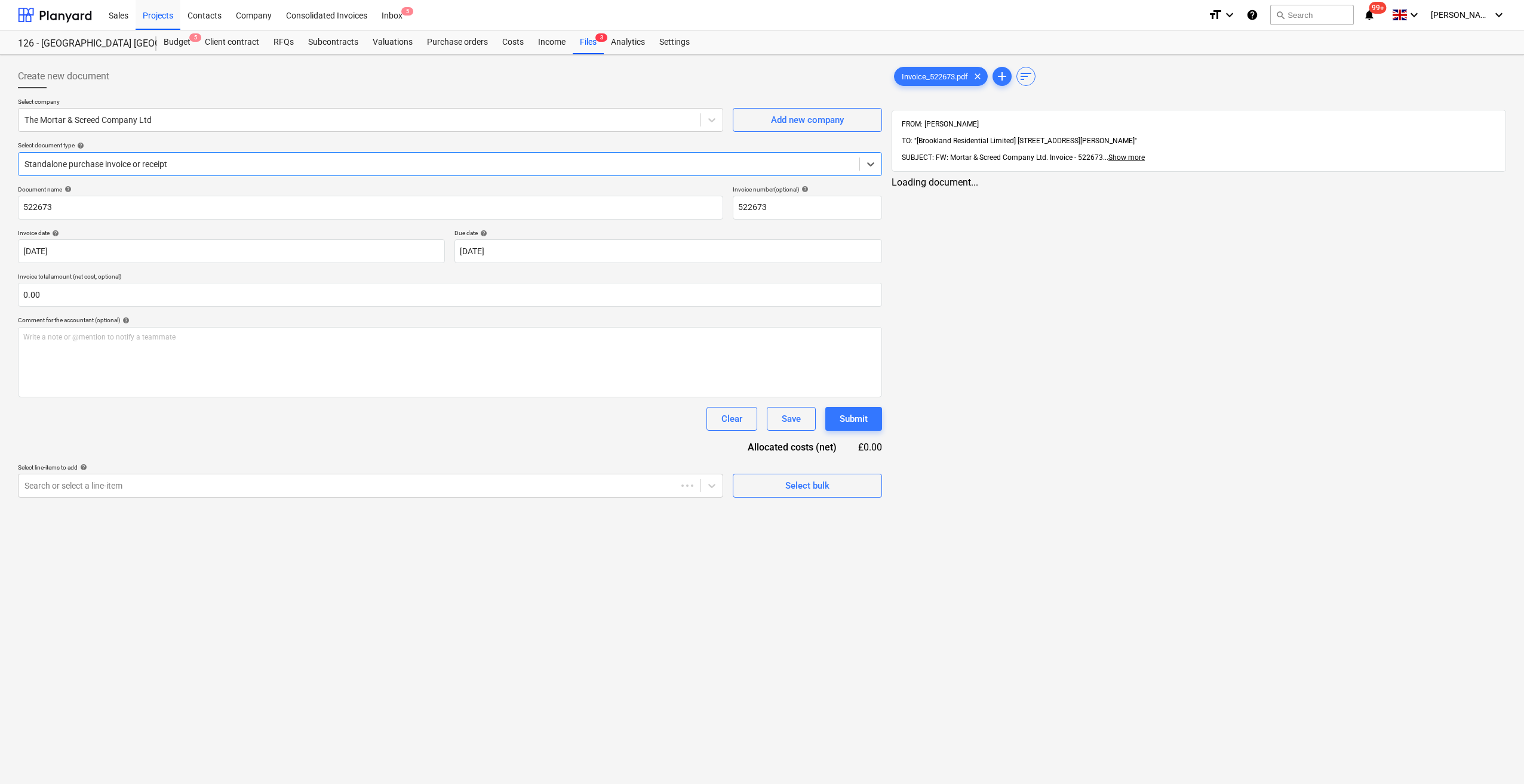
type input "522673"
type input "[DATE]"
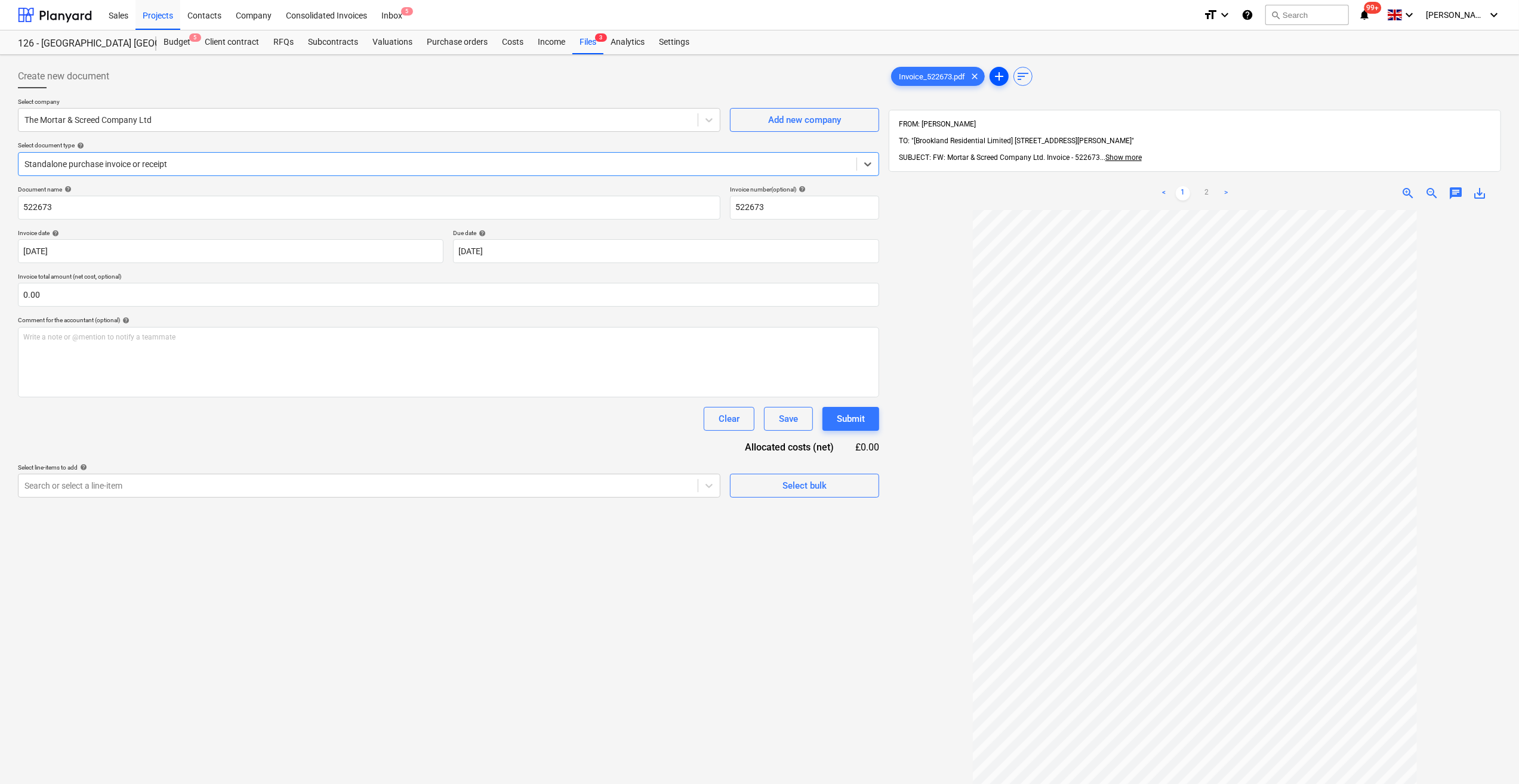
click at [1005, 74] on span "add" at bounding box center [999, 76] width 14 height 14
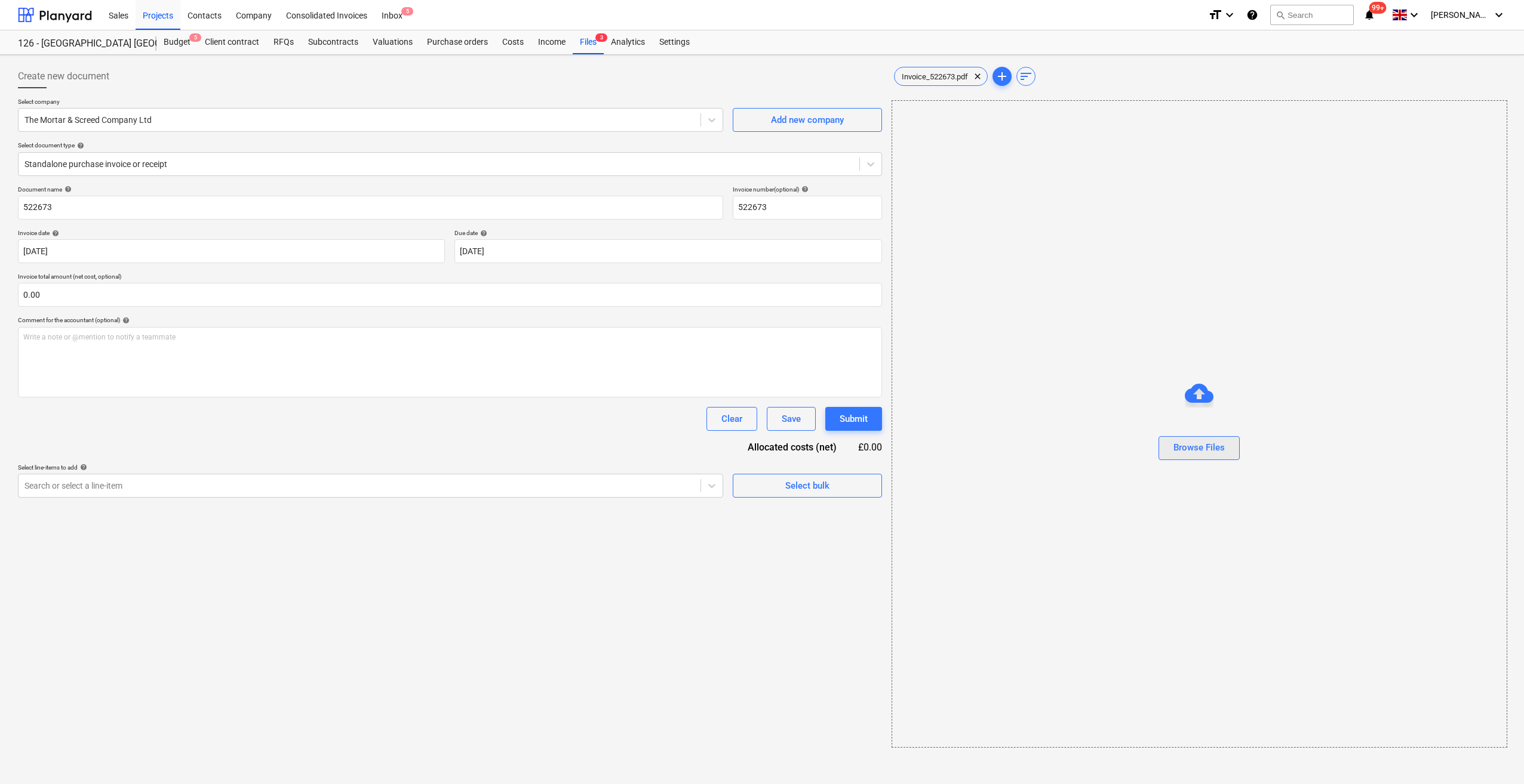
click at [1207, 453] on div "Browse Files" at bounding box center [1199, 447] width 52 height 15
click at [1022, 84] on div "Invoice_522673.pdf clear" at bounding box center [1036, 76] width 93 height 19
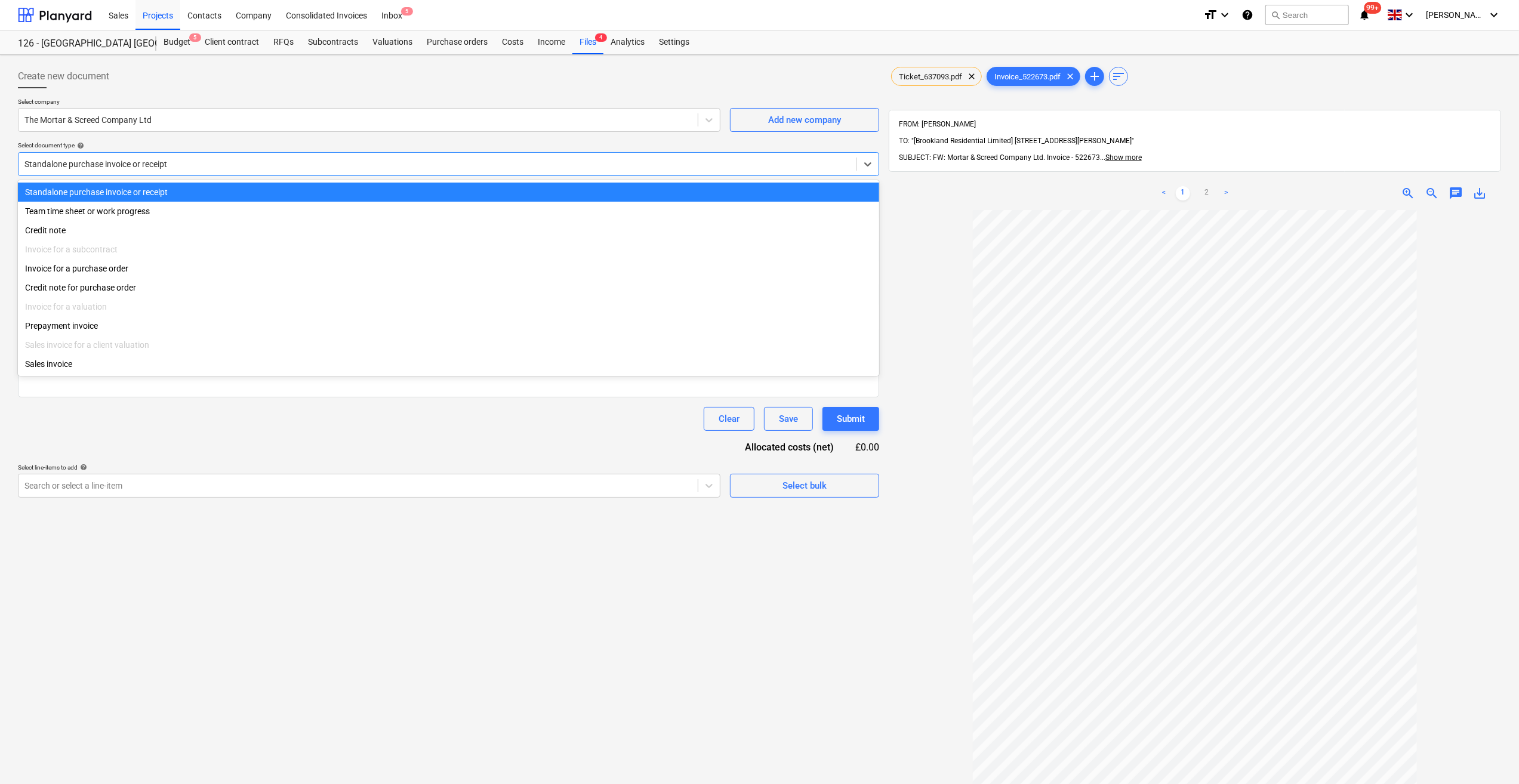
click at [118, 163] on div at bounding box center [437, 164] width 826 height 12
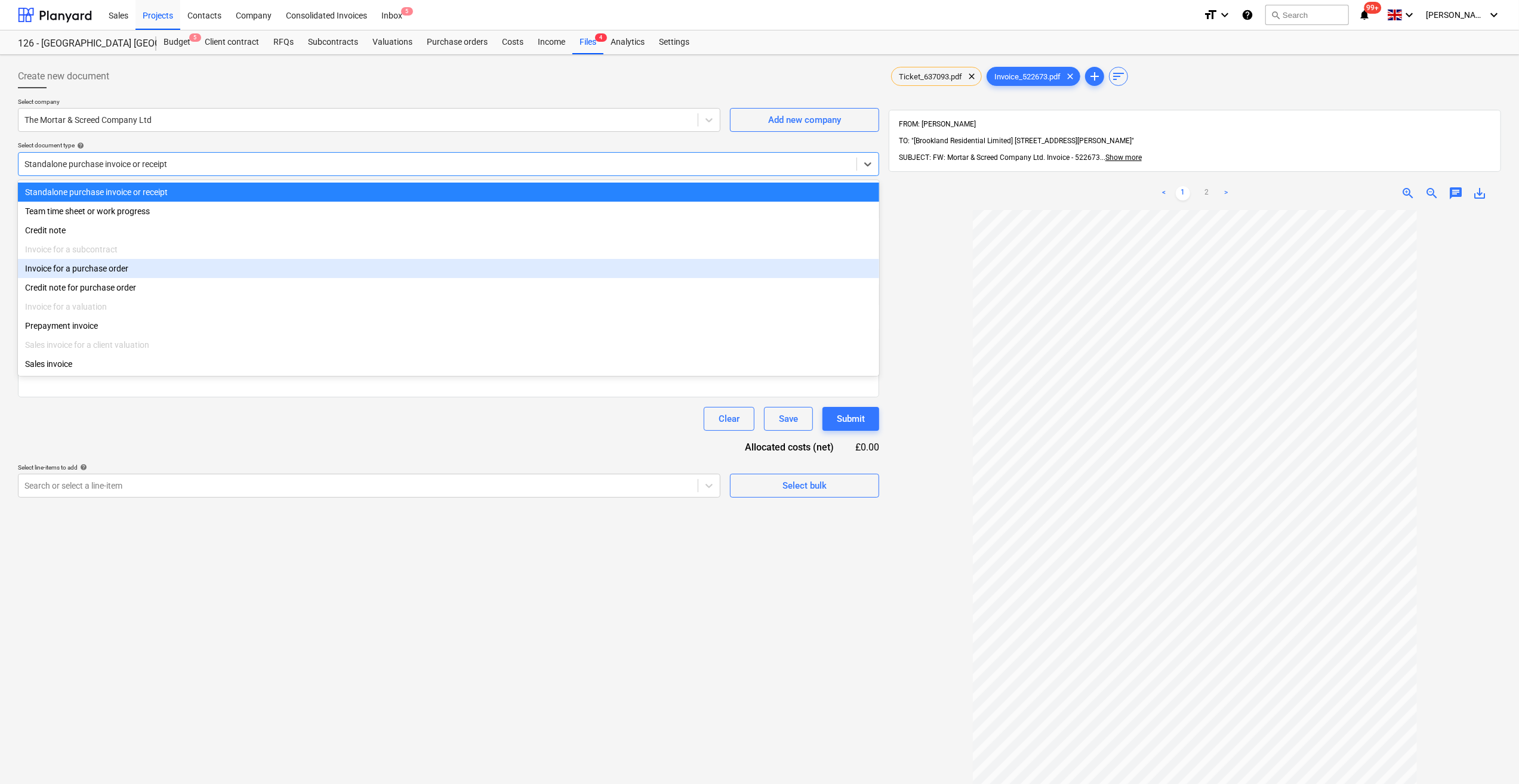
click at [87, 270] on div "Invoice for a purchase order" at bounding box center [449, 268] width 862 height 19
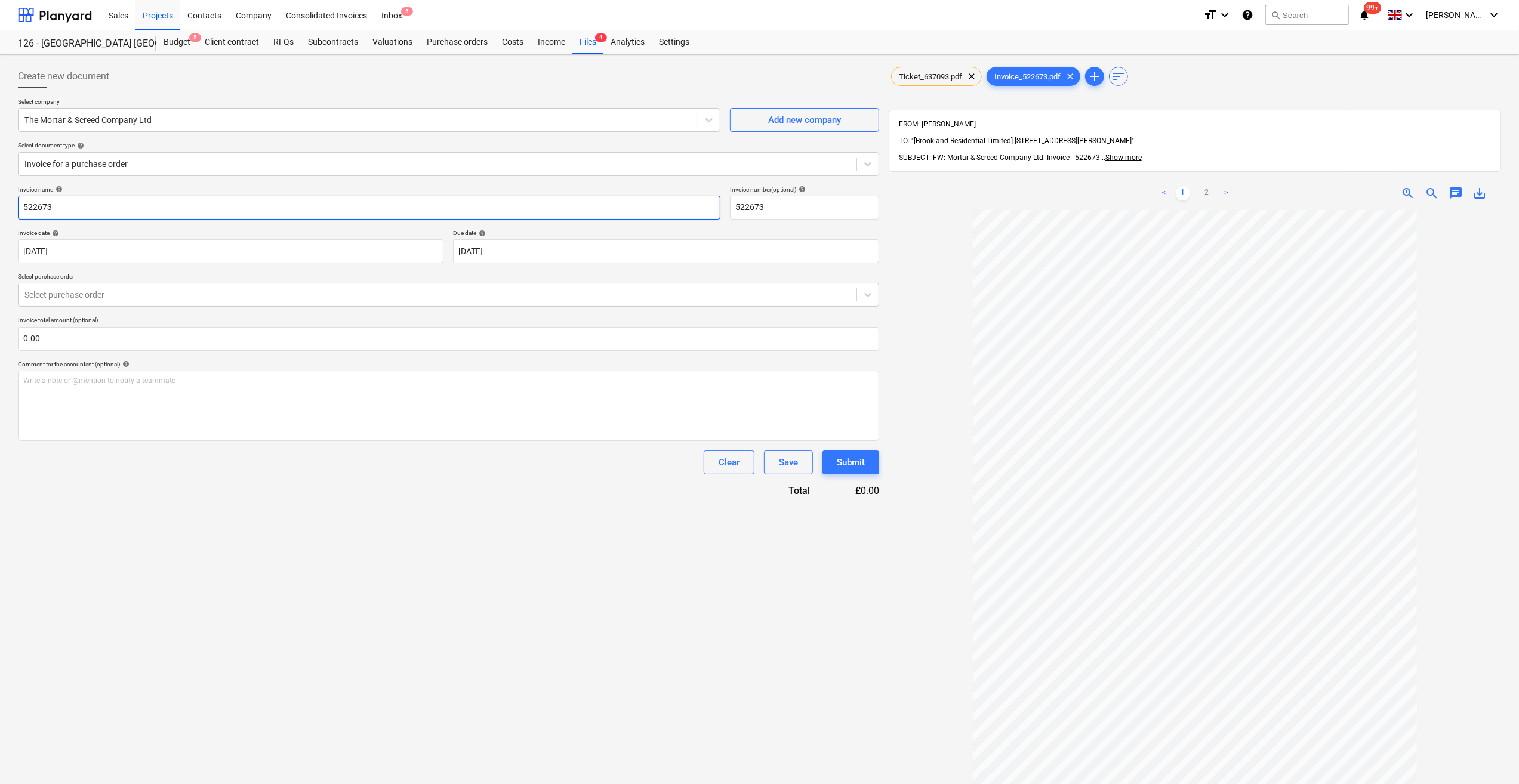
click at [24, 207] on input "522673" at bounding box center [369, 207] width 703 height 24
type input "M6 Mortar - 522673"
click at [508, 254] on body "Sales Projects Contacts Company Consolidated Invoices Inbox 5 format_size keybo…" at bounding box center [759, 392] width 1519 height 784
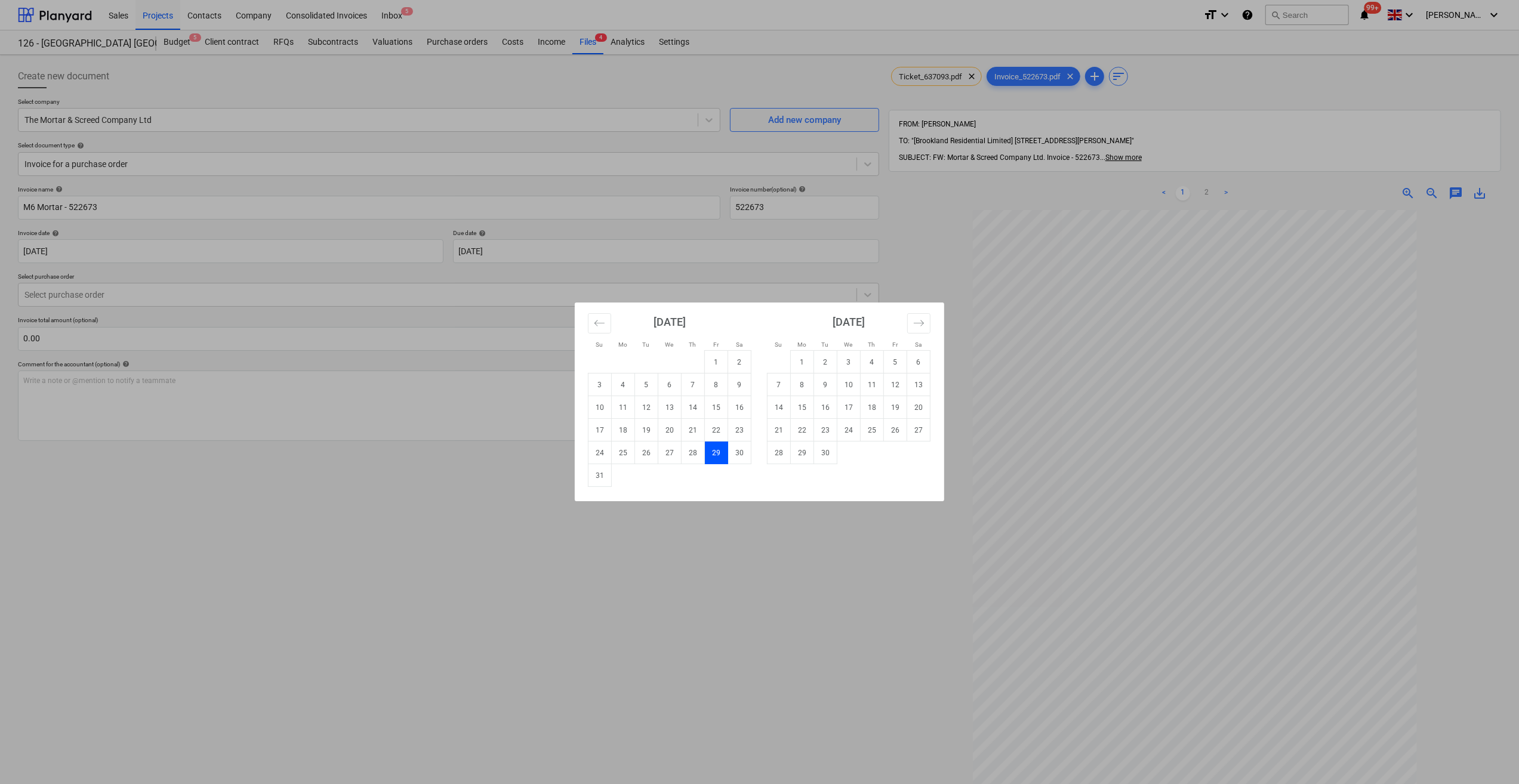
click at [805, 452] on td "29" at bounding box center [802, 453] width 24 height 23
type input "[DATE]"
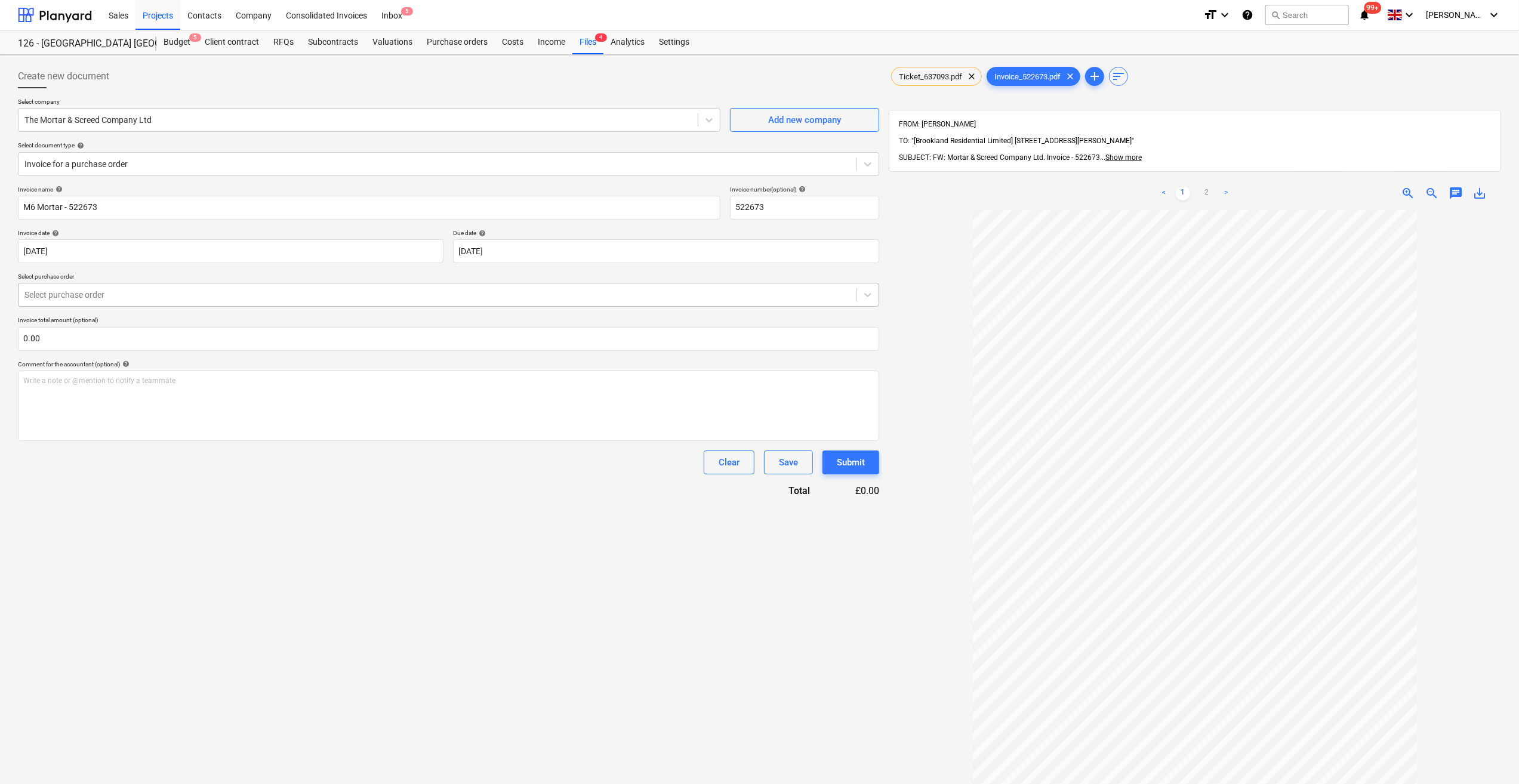
click at [65, 296] on div at bounding box center [437, 295] width 826 height 12
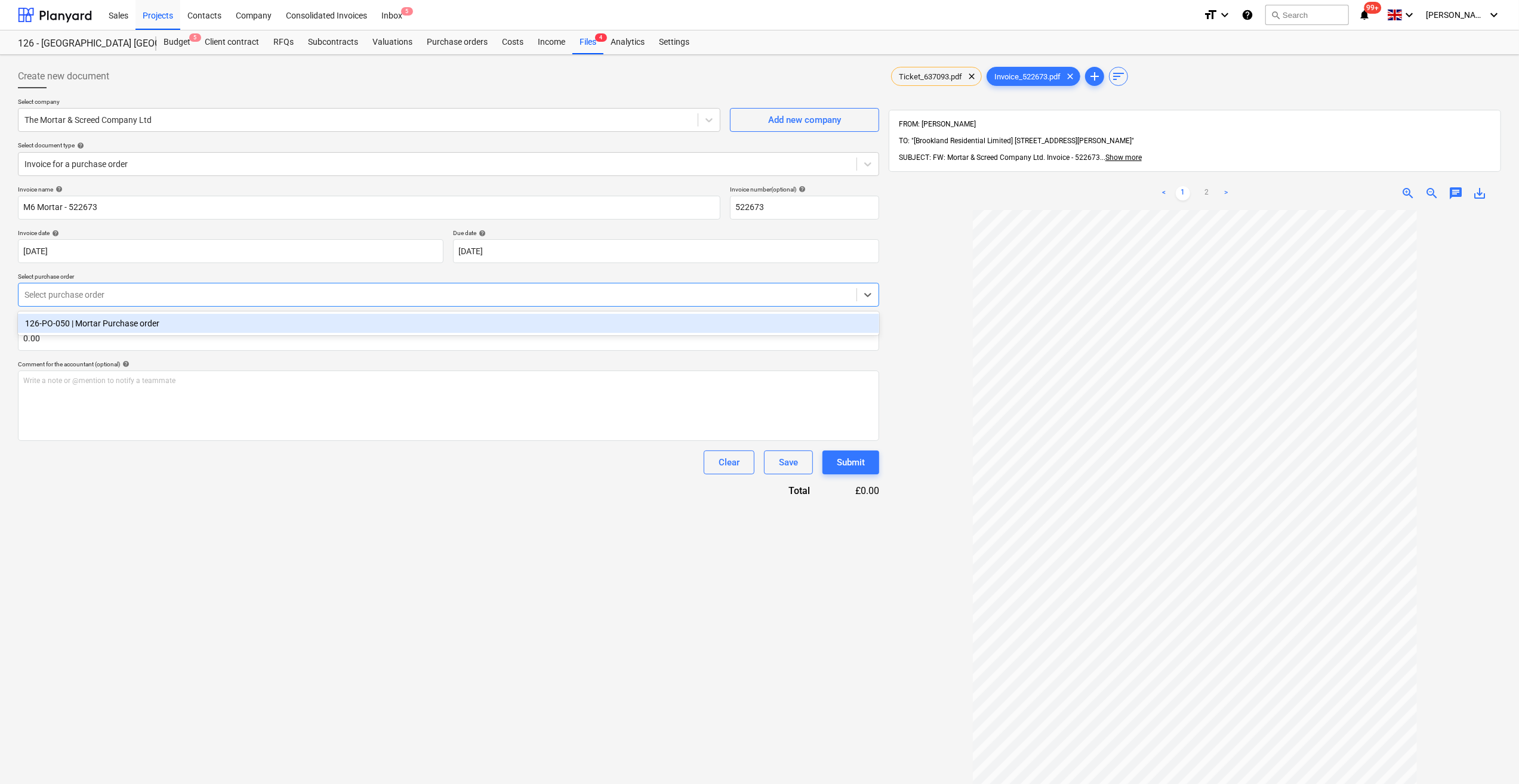
click at [90, 324] on div "126-PO-050 | Mortar Purchase order" at bounding box center [449, 323] width 862 height 19
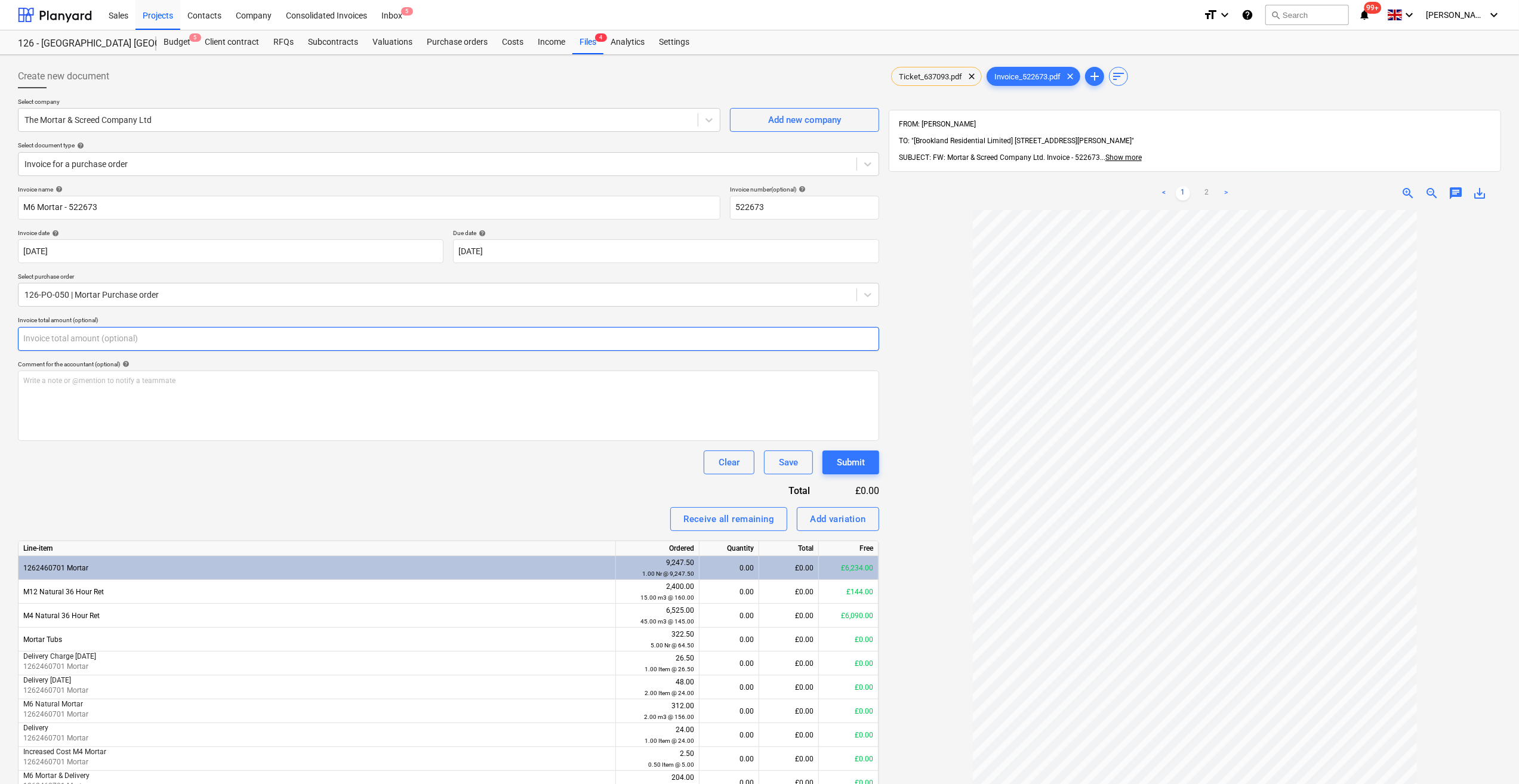
click at [61, 339] on input "text" at bounding box center [449, 338] width 862 height 24
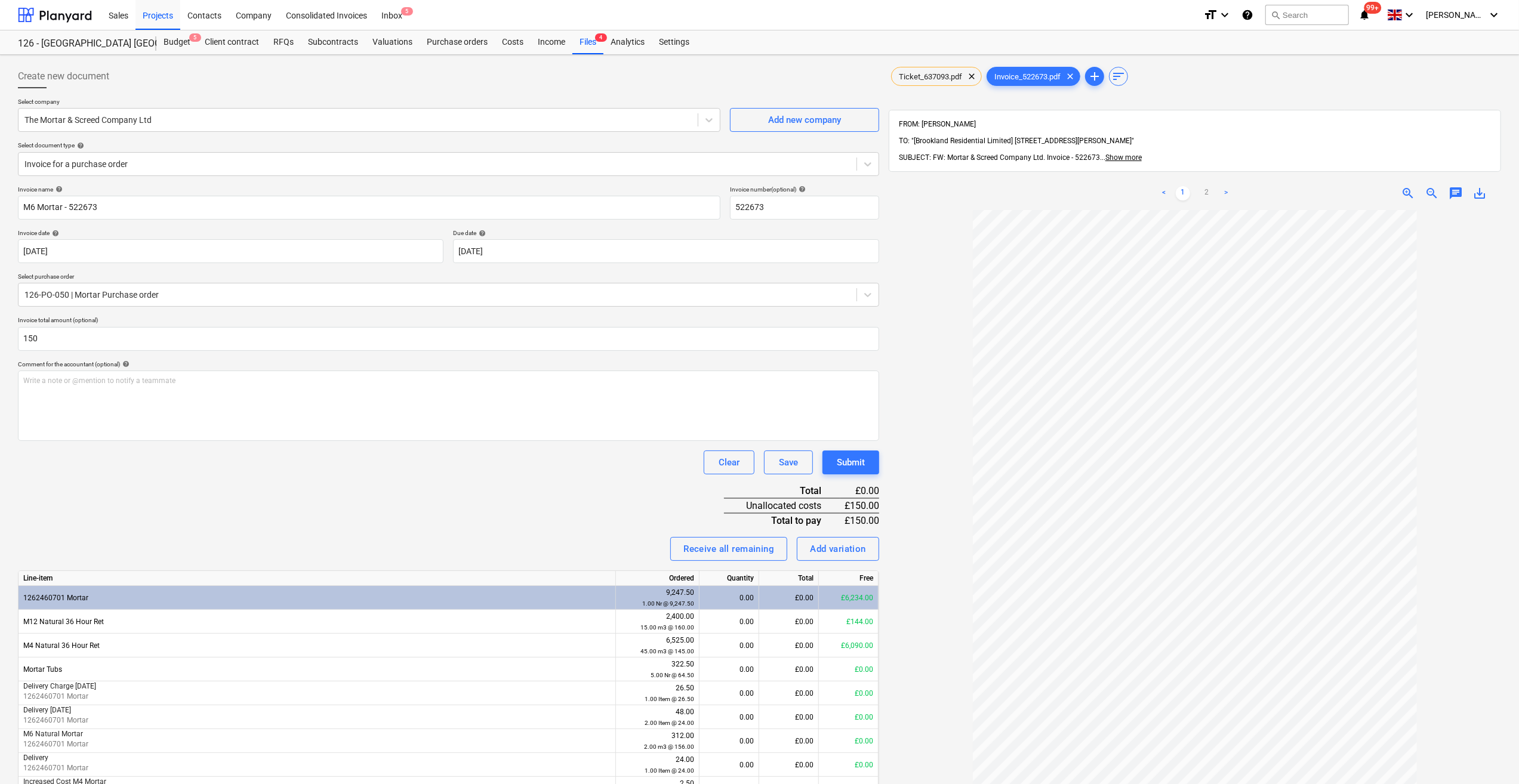
type input "150.00"
click at [400, 511] on div "Invoice name help M6 Mortar - 522673 Invoice number (optional) help 522673 Invo…" at bounding box center [449, 608] width 862 height 845
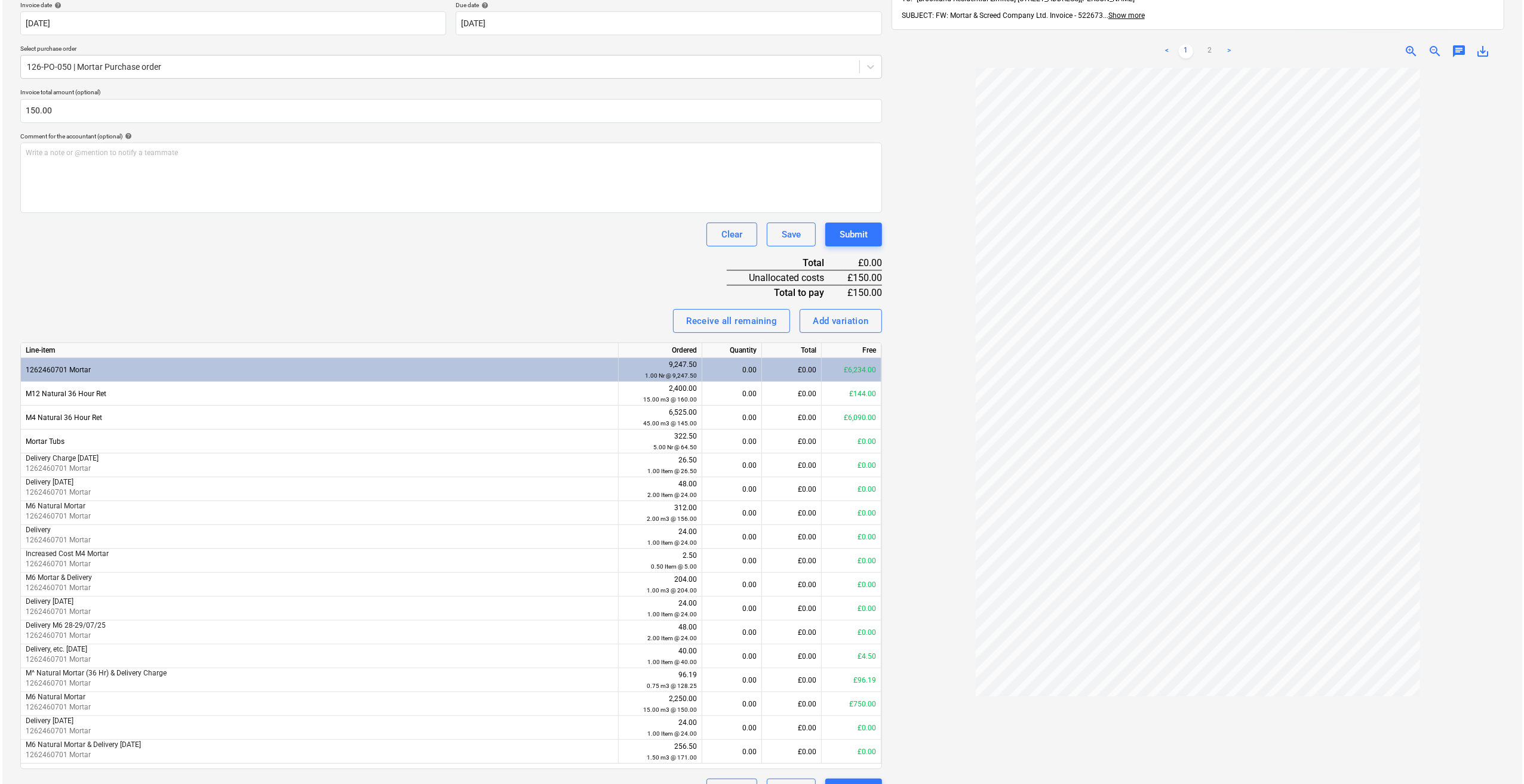
scroll to position [255, 0]
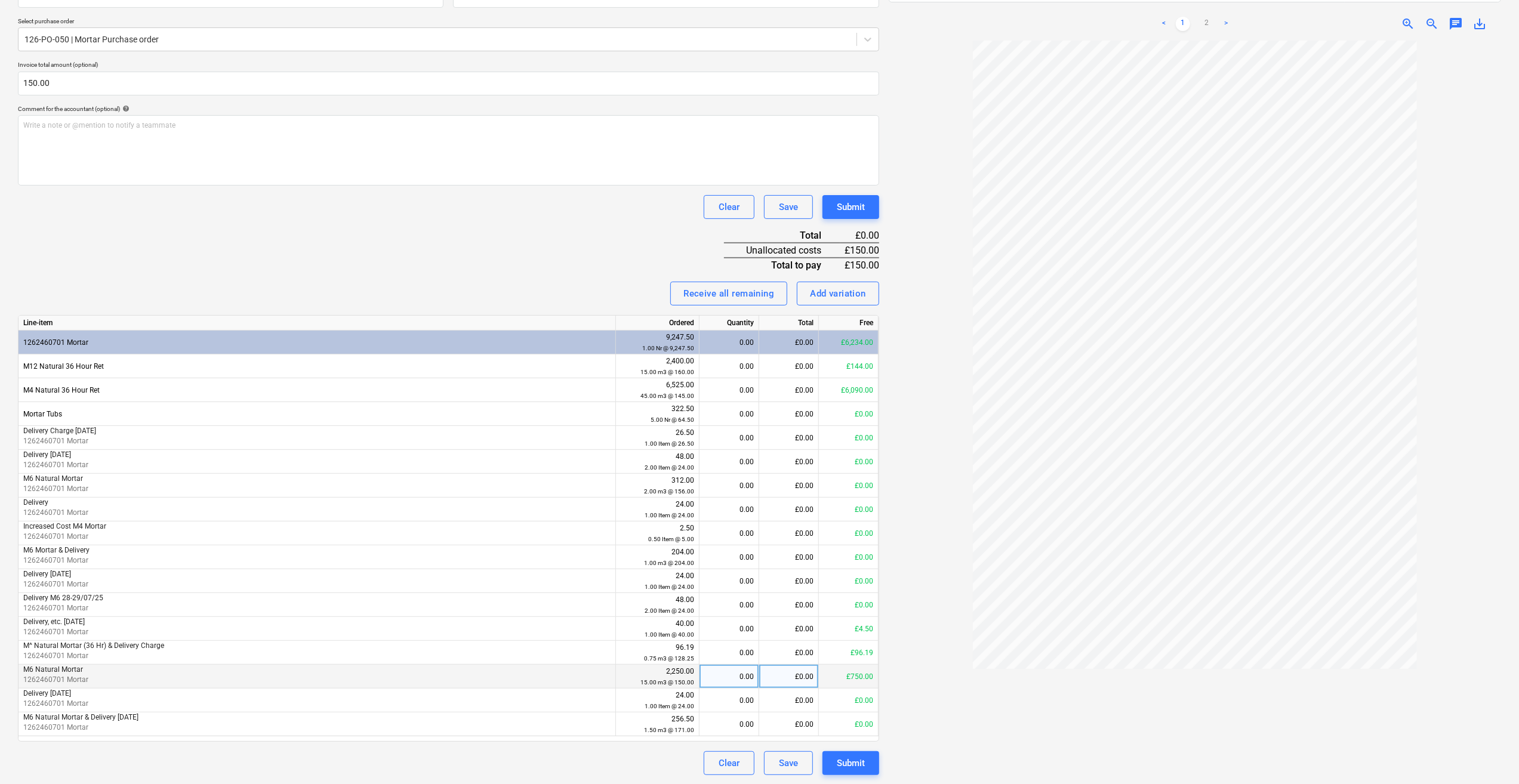
click at [742, 675] on div "0.00" at bounding box center [729, 676] width 49 height 24
type input "1"
click at [909, 668] on div at bounding box center [1195, 416] width 612 height 751
click at [855, 764] on div "Submit" at bounding box center [850, 763] width 28 height 15
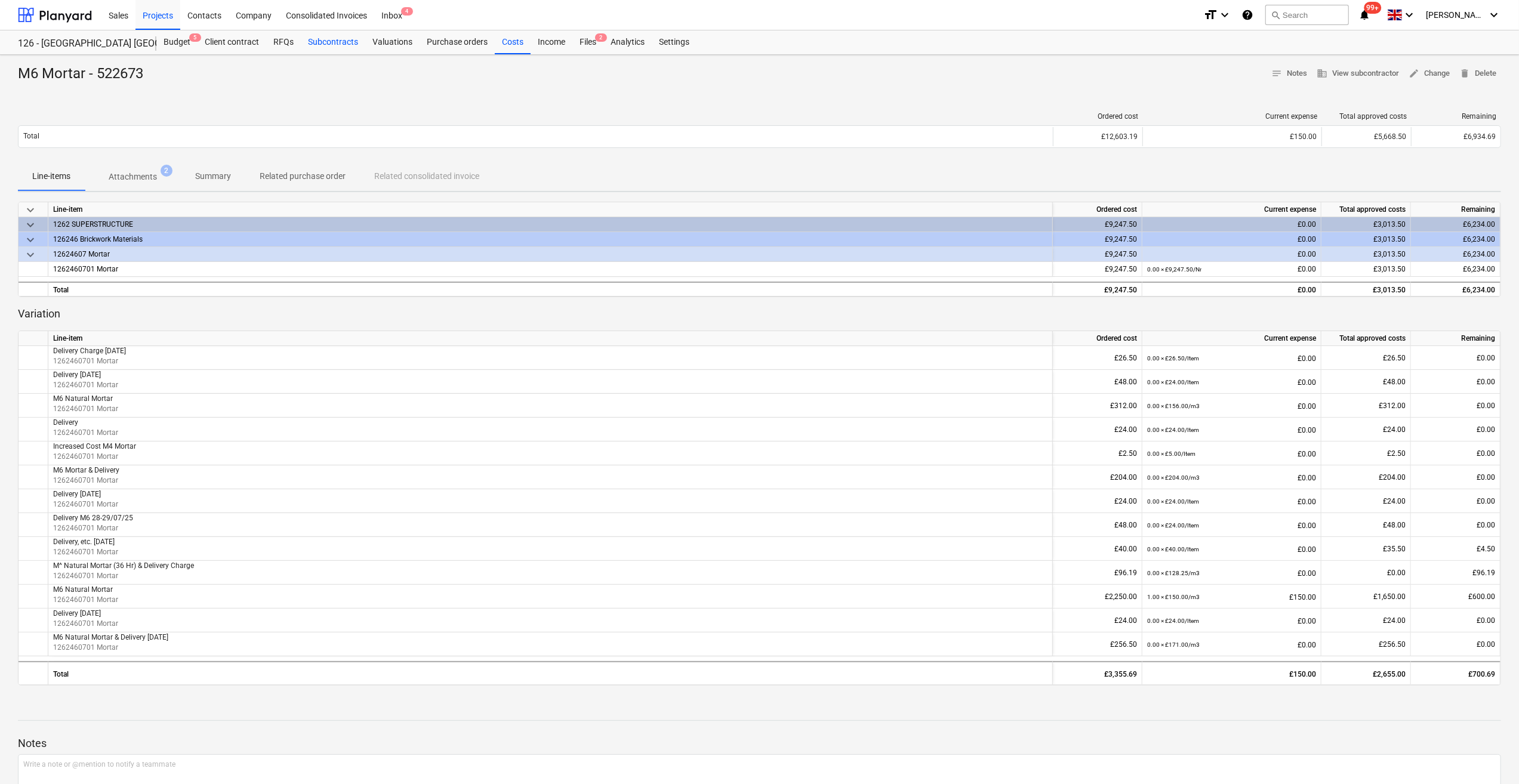
click at [328, 42] on div "Subcontracts" at bounding box center [333, 42] width 65 height 24
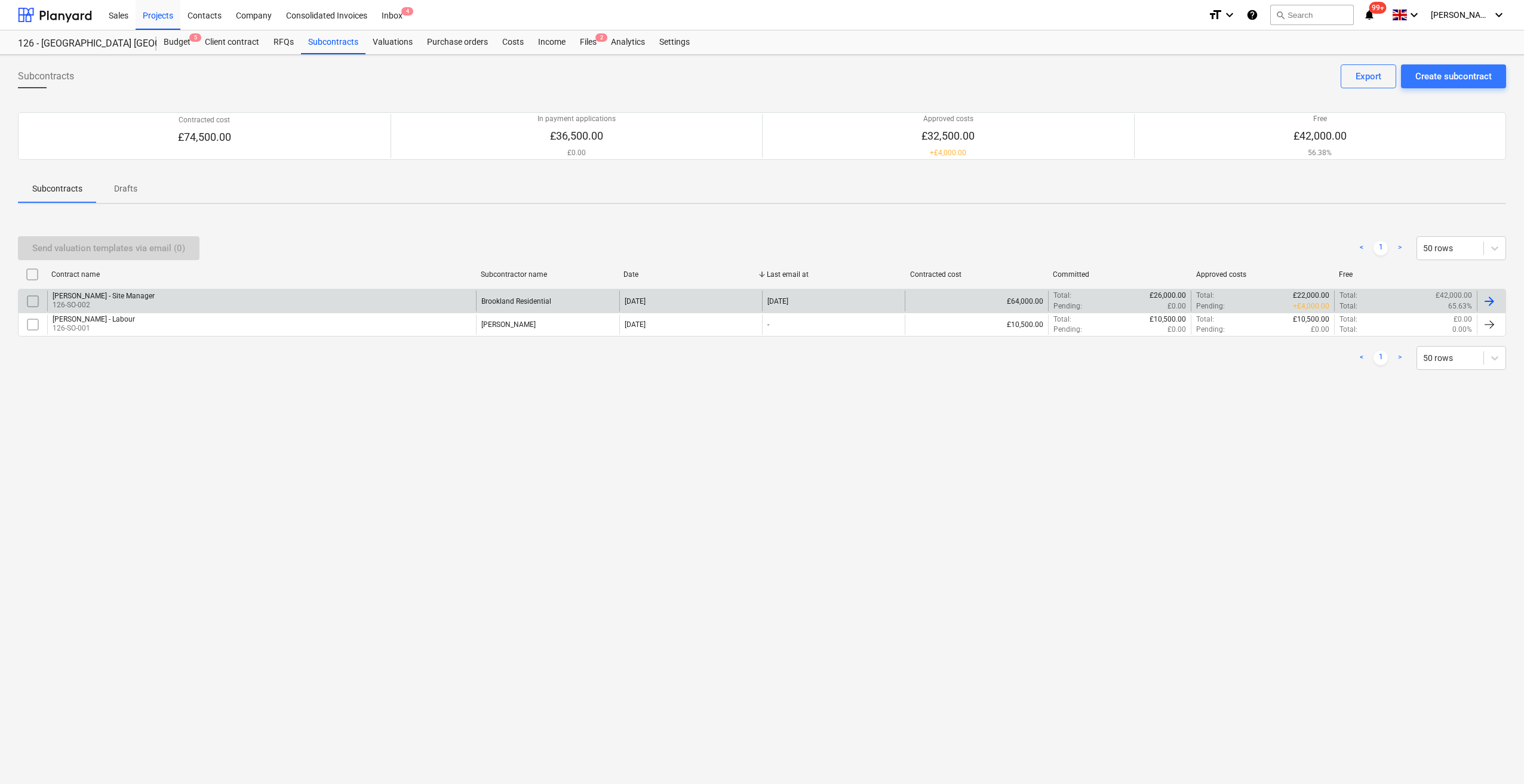
click at [756, 304] on div "[DATE]" at bounding box center [691, 301] width 143 height 21
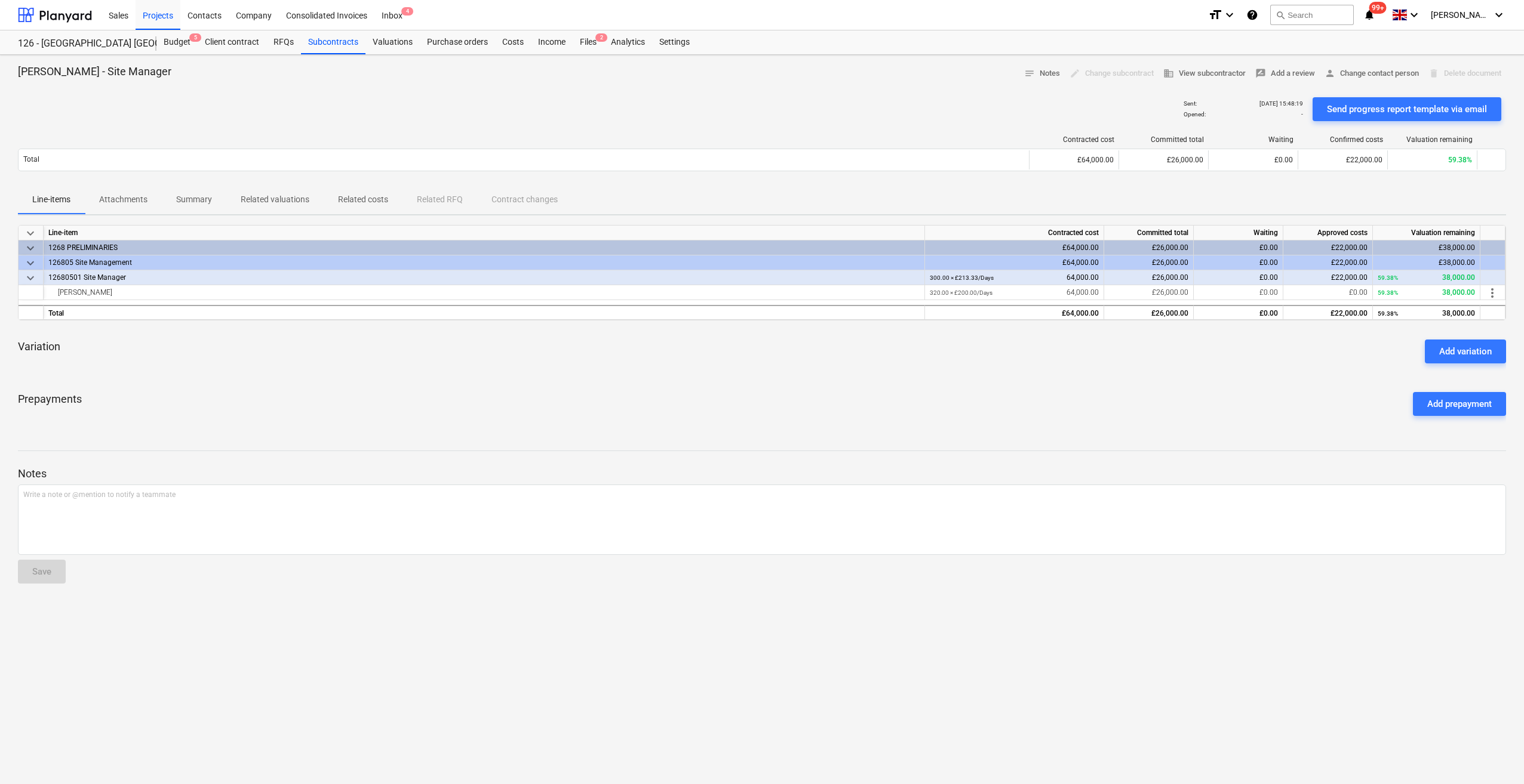
click at [351, 199] on p "Related costs" at bounding box center [363, 200] width 50 height 12
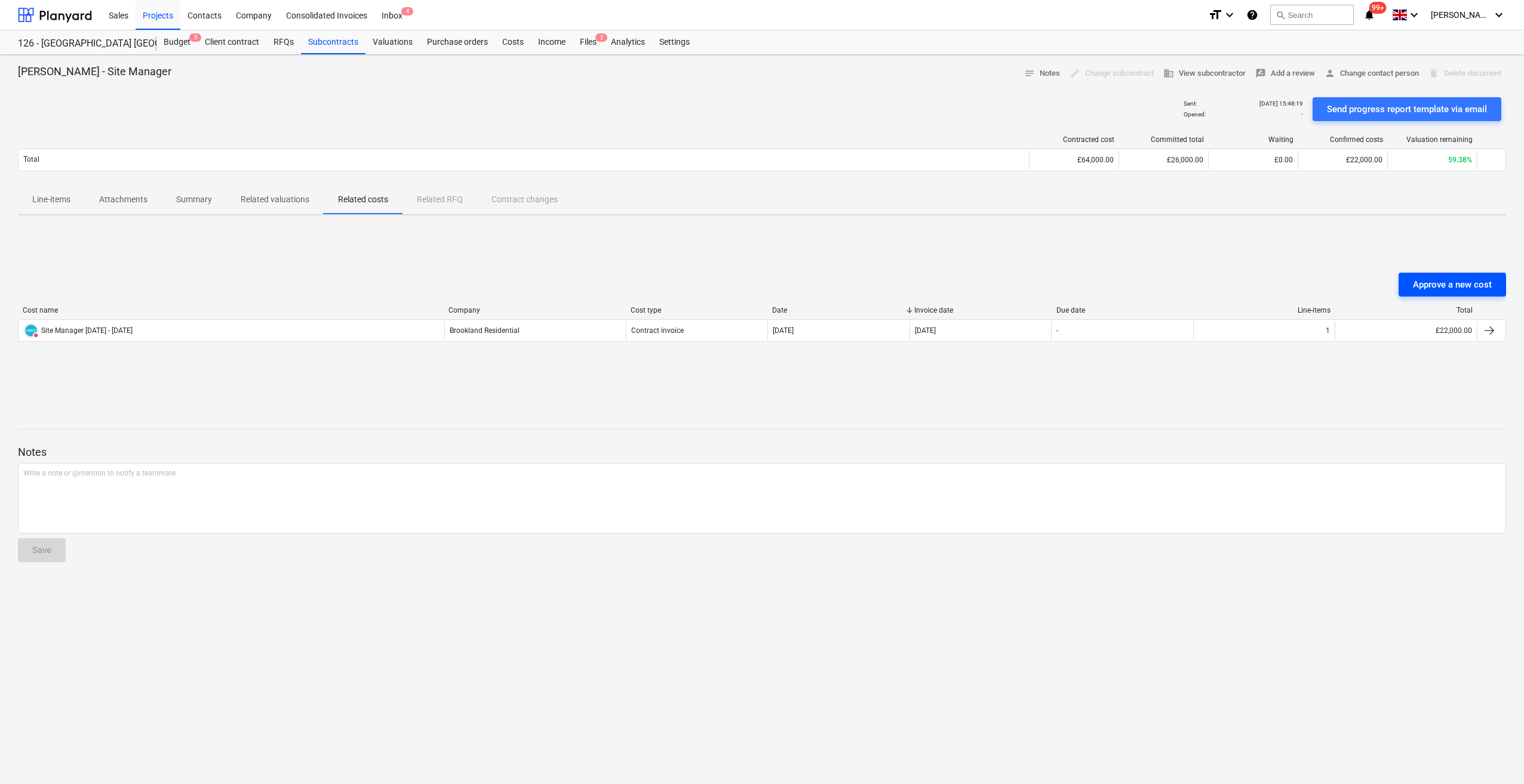
click at [1469, 288] on div "Approve a new cost" at bounding box center [1453, 285] width 79 height 15
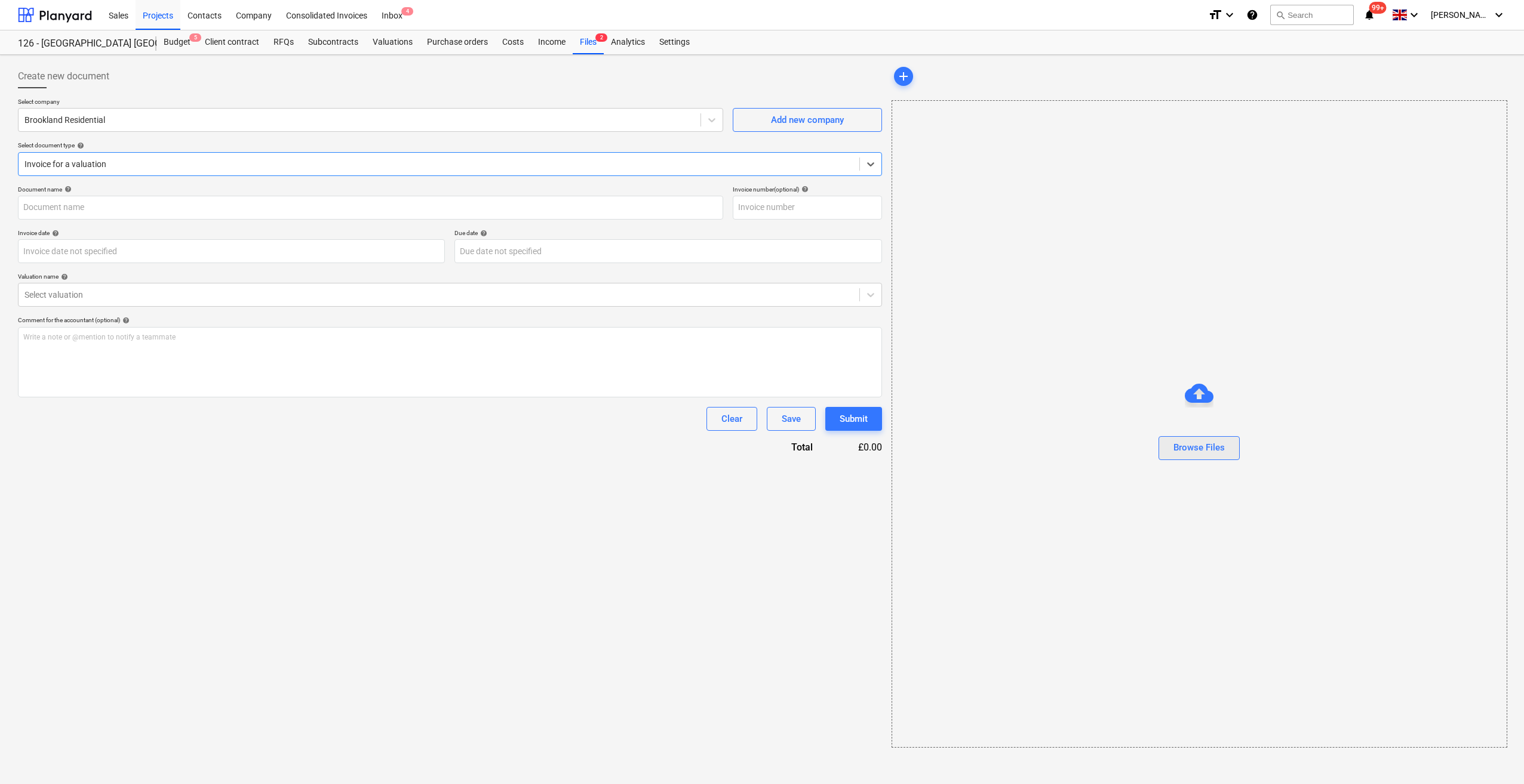
click at [1202, 448] on div "Browse Files" at bounding box center [1199, 447] width 52 height 15
click at [875, 160] on icon at bounding box center [871, 164] width 12 height 12
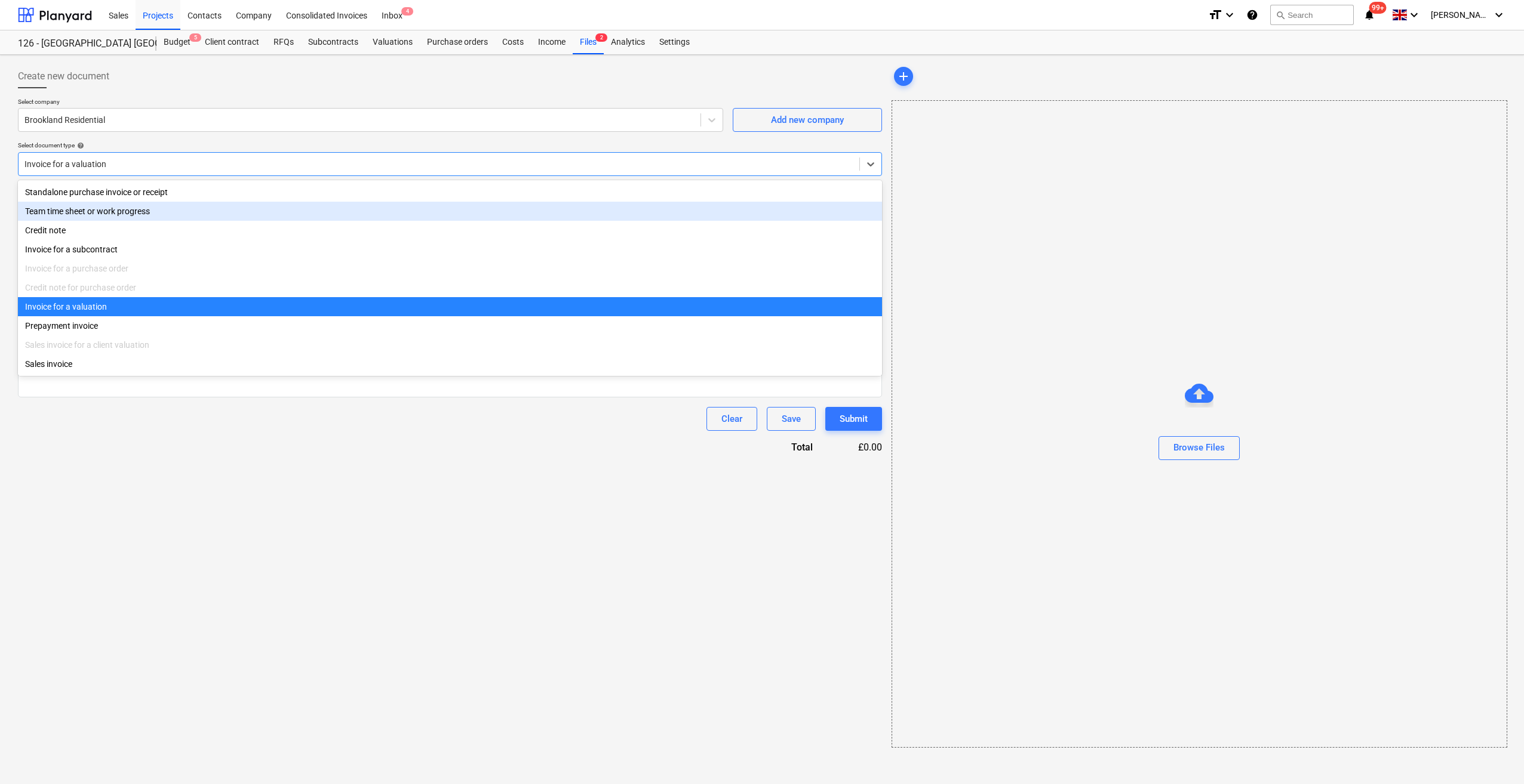
click at [146, 212] on div "Team time sheet or work progress" at bounding box center [450, 211] width 864 height 19
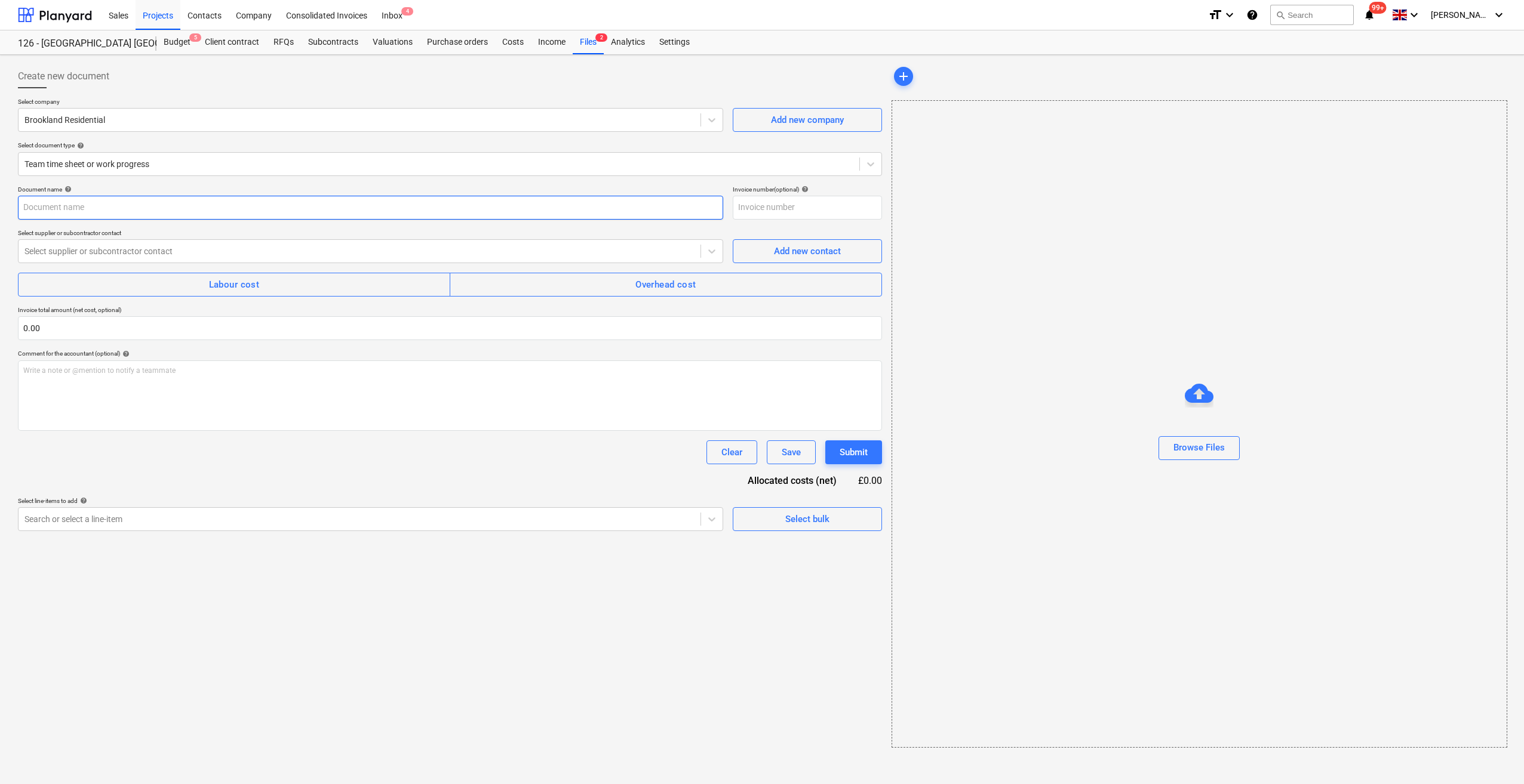
click at [42, 207] on input "text" at bounding box center [371, 207] width 705 height 24
type input "0"
type input "Site Manager 04-29/08/25"
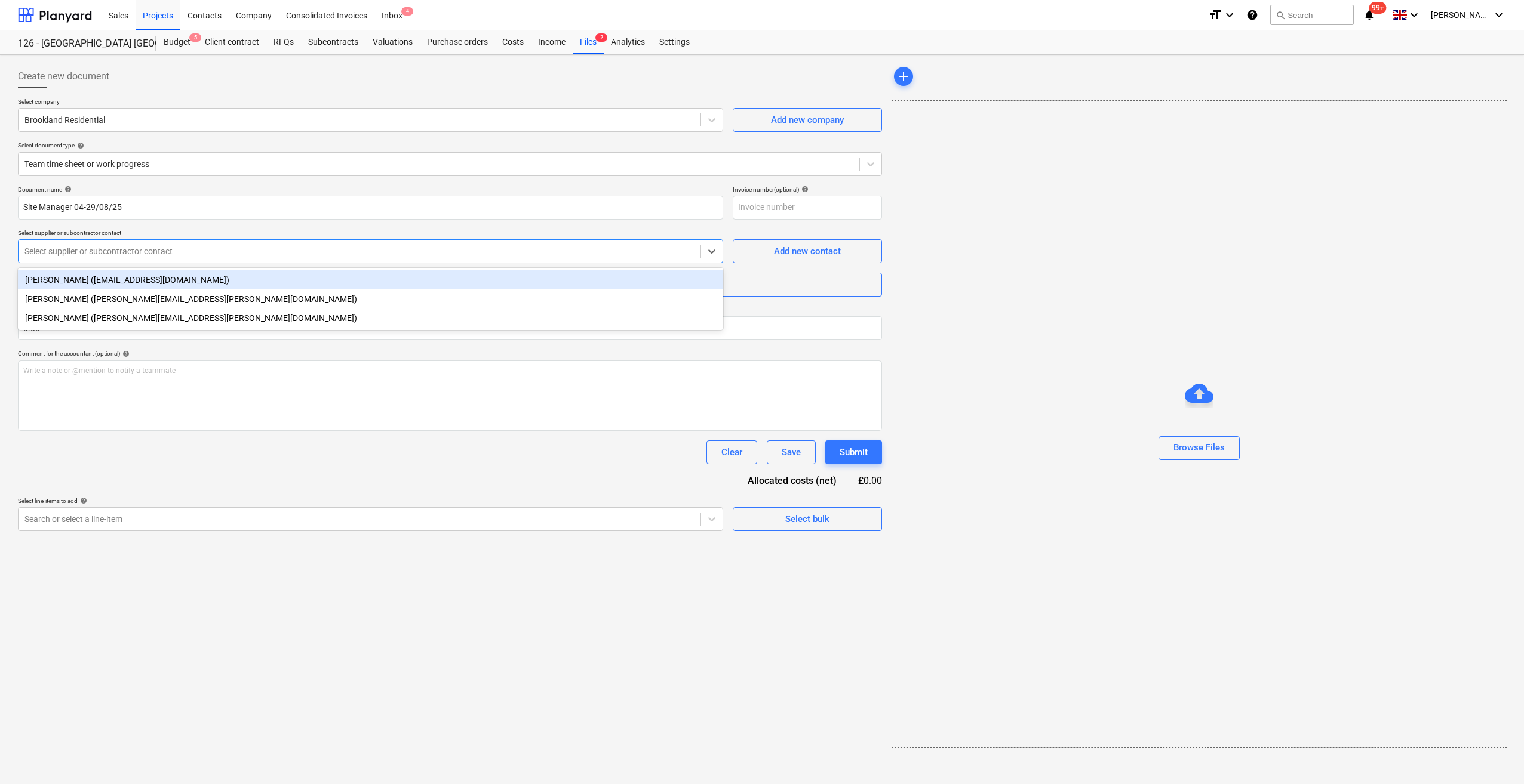
click at [83, 258] on div "Select supplier or subcontractor contact" at bounding box center [359, 251] width 682 height 17
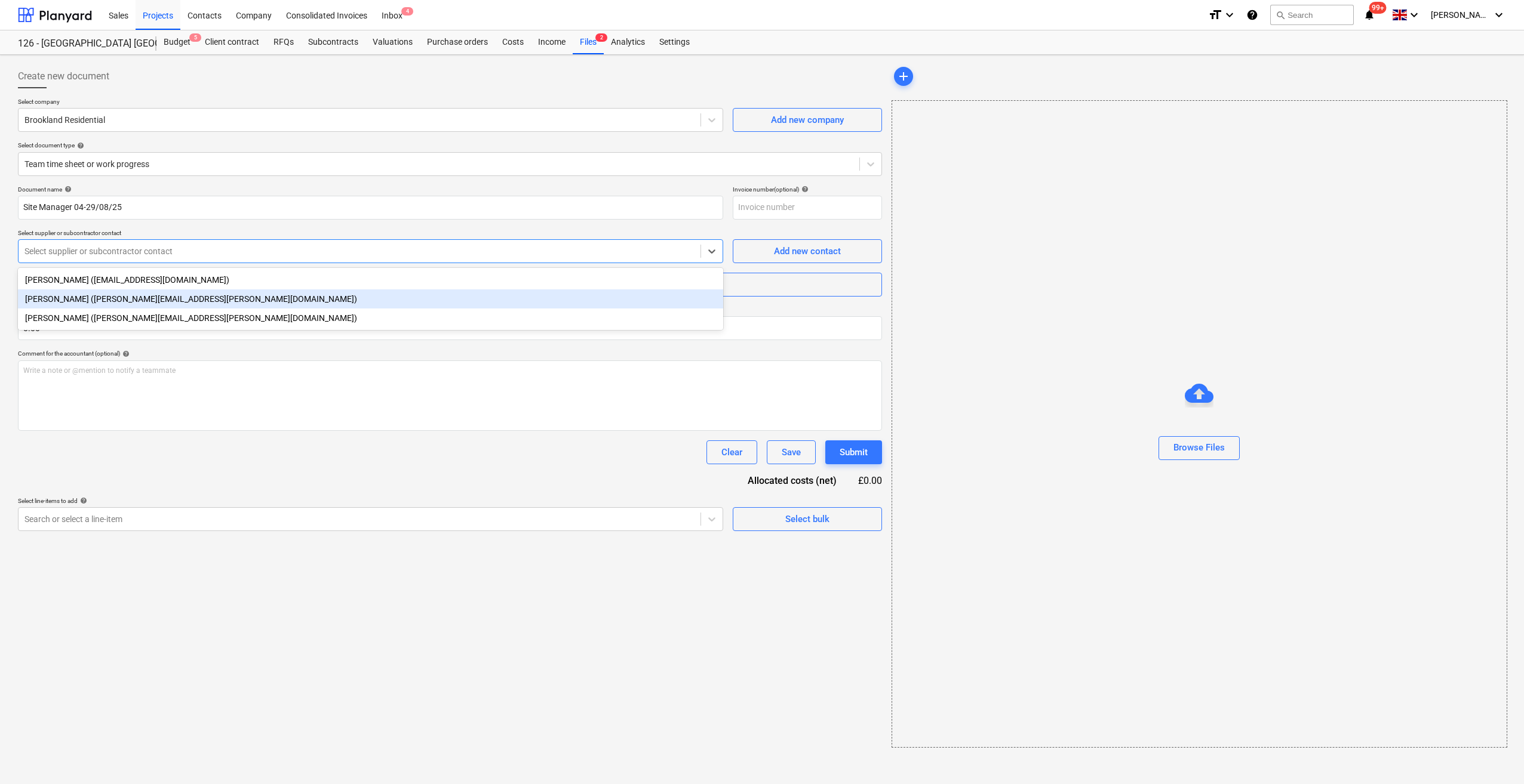
click at [77, 294] on div "[PERSON_NAME] ([PERSON_NAME][EMAIL_ADDRESS][PERSON_NAME][DOMAIN_NAME])" at bounding box center [371, 299] width 705 height 19
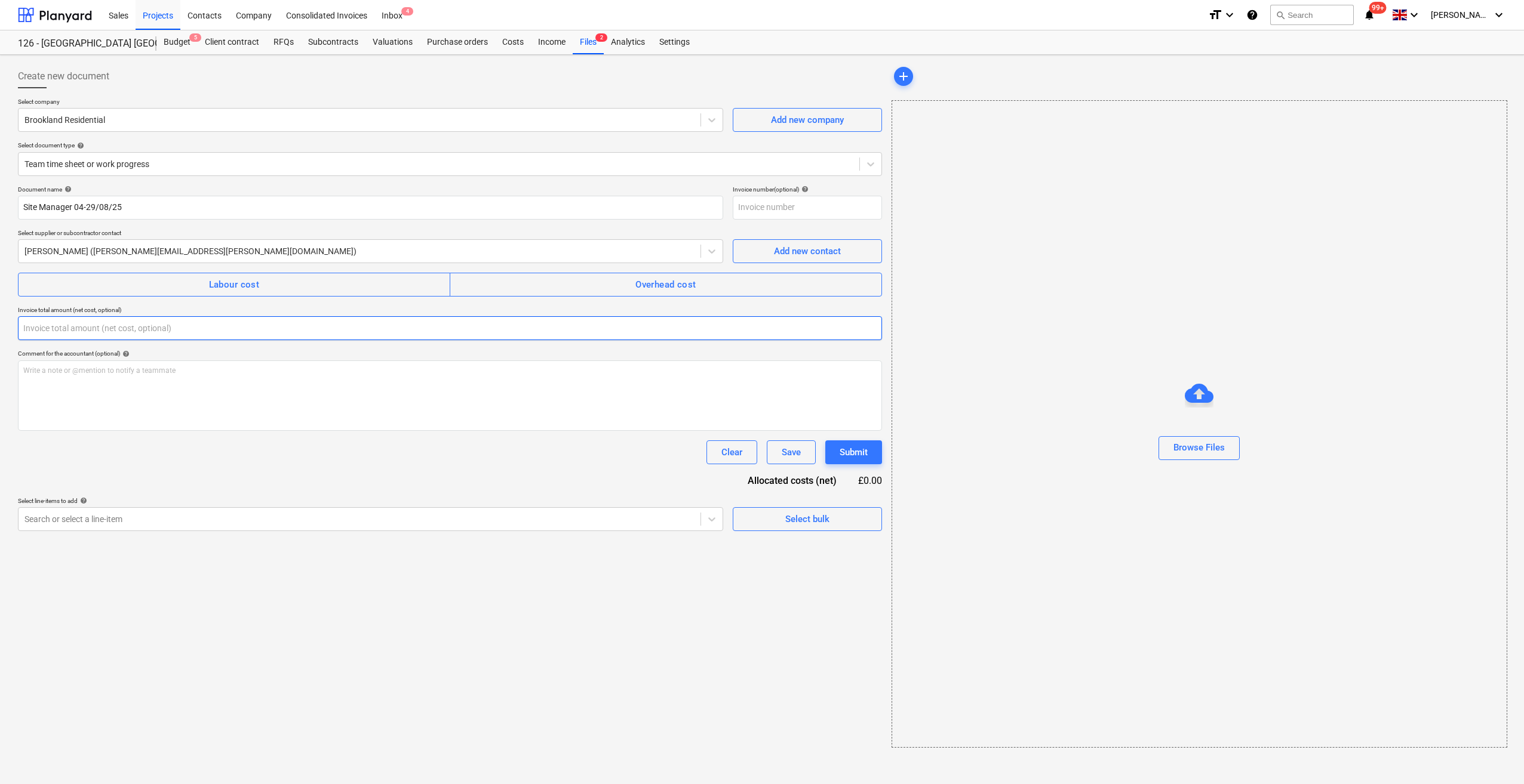
click at [54, 332] on input "text" at bounding box center [450, 327] width 864 height 24
type input "4,000.00"
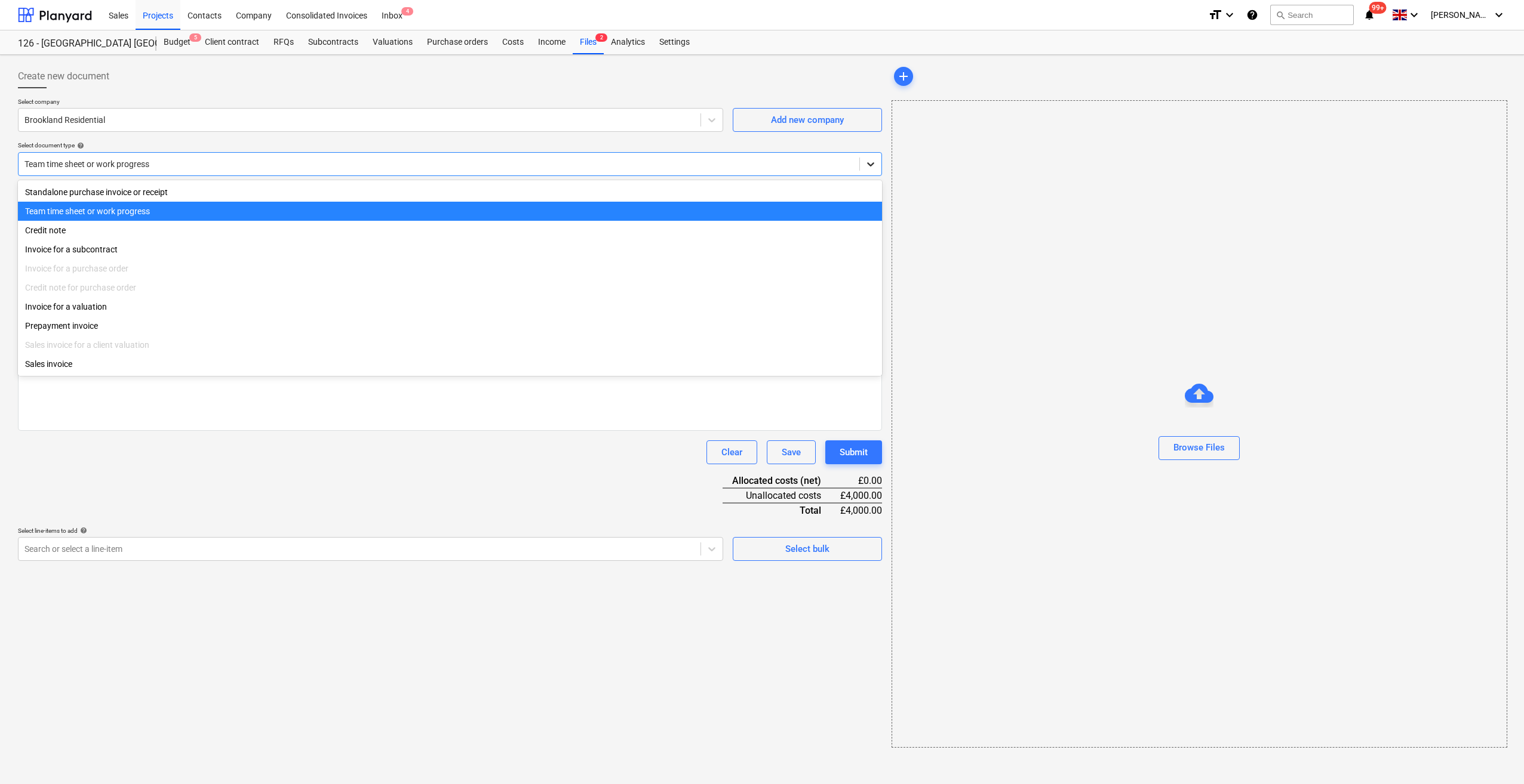
click at [870, 160] on icon at bounding box center [871, 164] width 12 height 12
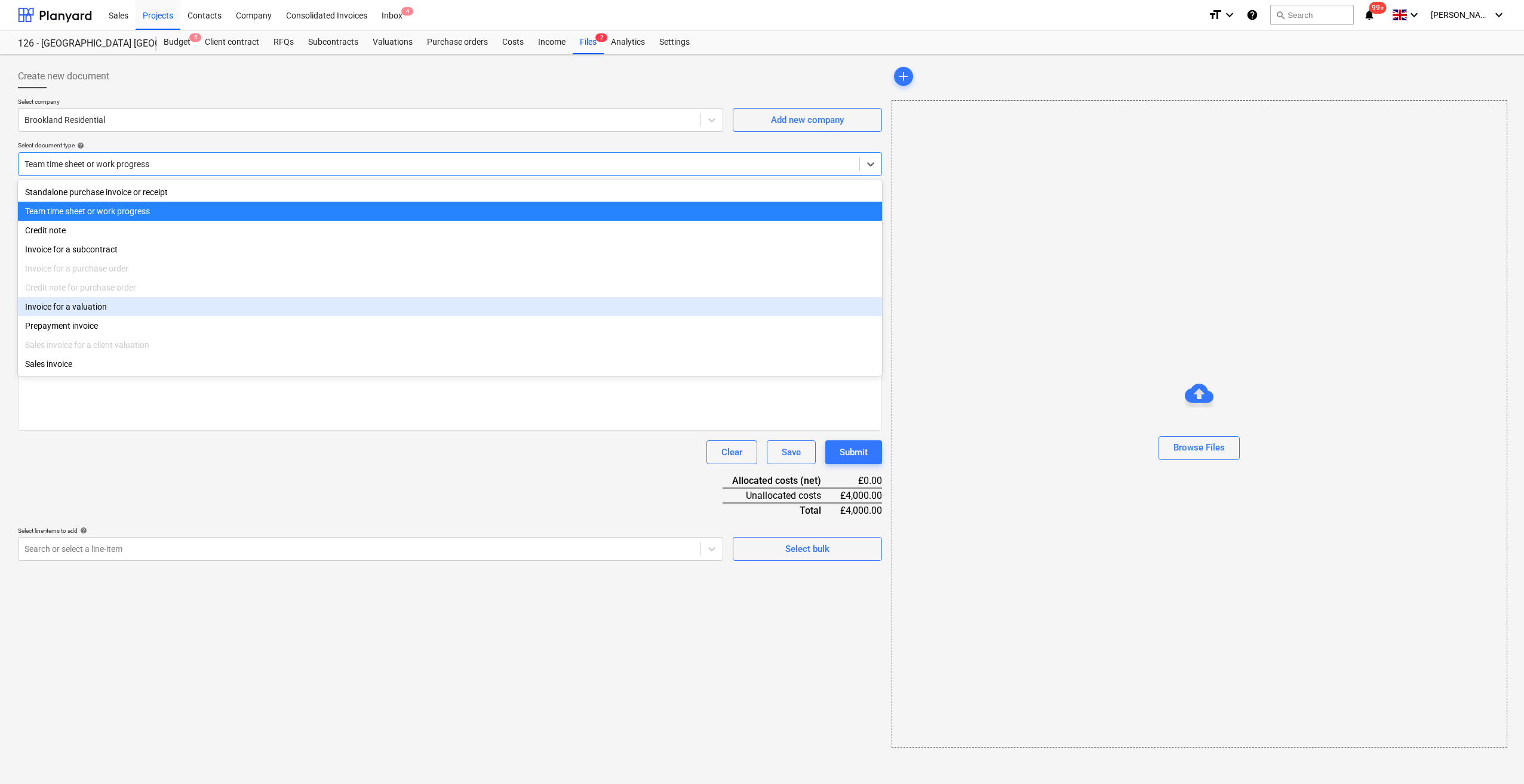
click at [144, 308] on div "Invoice for a valuation" at bounding box center [450, 306] width 864 height 19
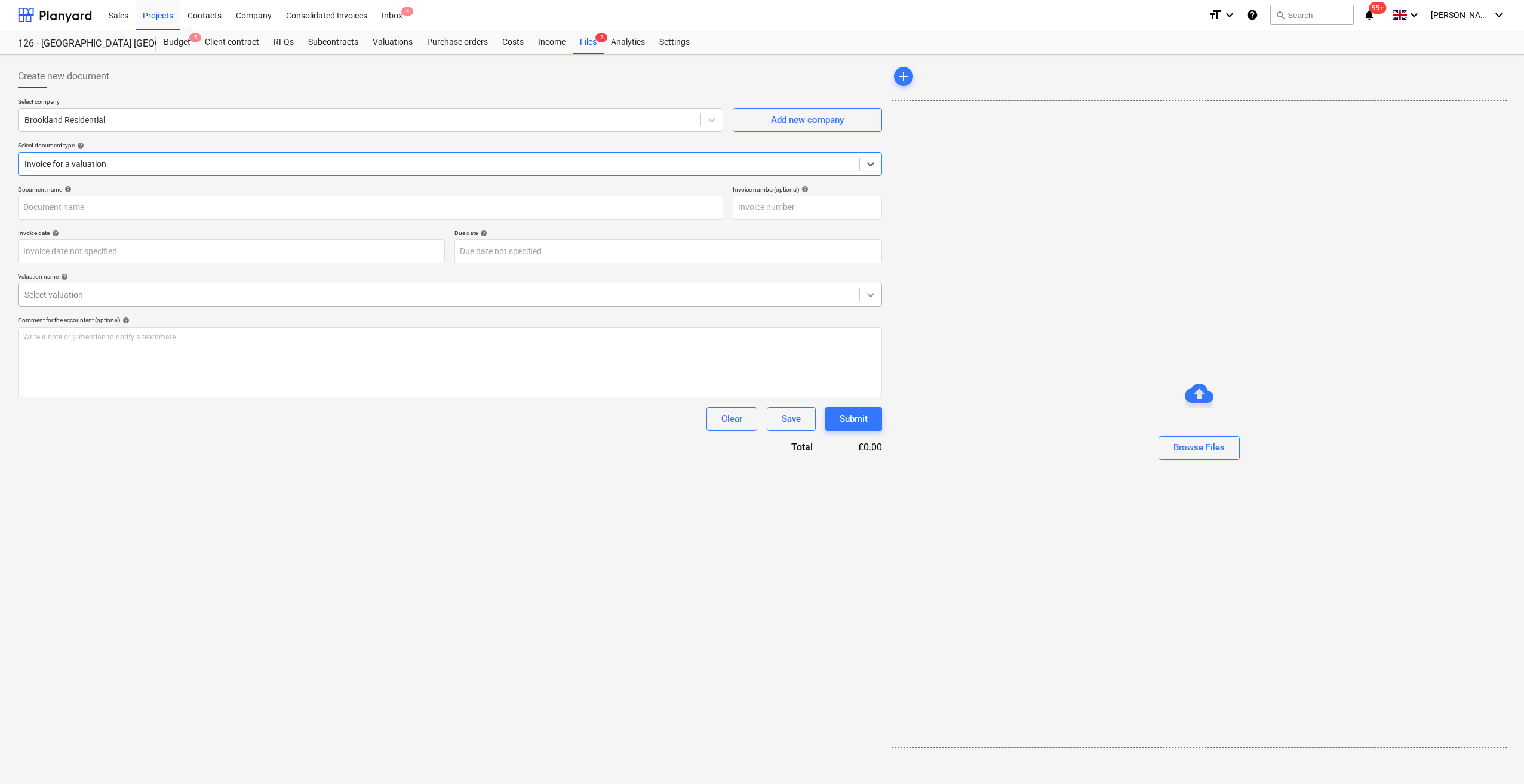
click at [875, 298] on icon at bounding box center [871, 295] width 12 height 12
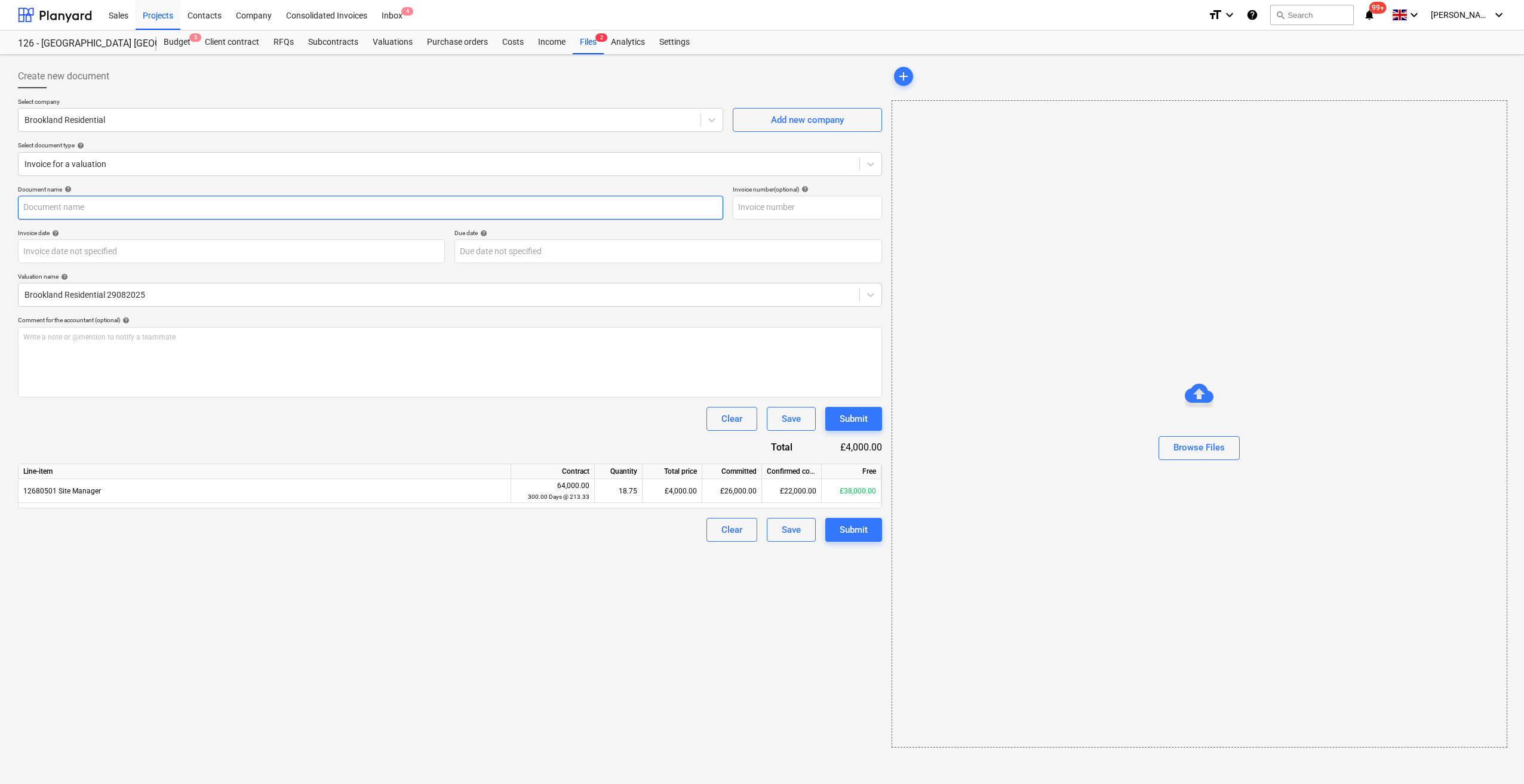
click at [42, 204] on input "text" at bounding box center [371, 207] width 705 height 24
type input "Site Manager 04-29/08/25"
click at [854, 533] on div "Submit" at bounding box center [854, 530] width 28 height 15
click at [1194, 456] on div "Browse Files" at bounding box center [1199, 454] width 52 height 15
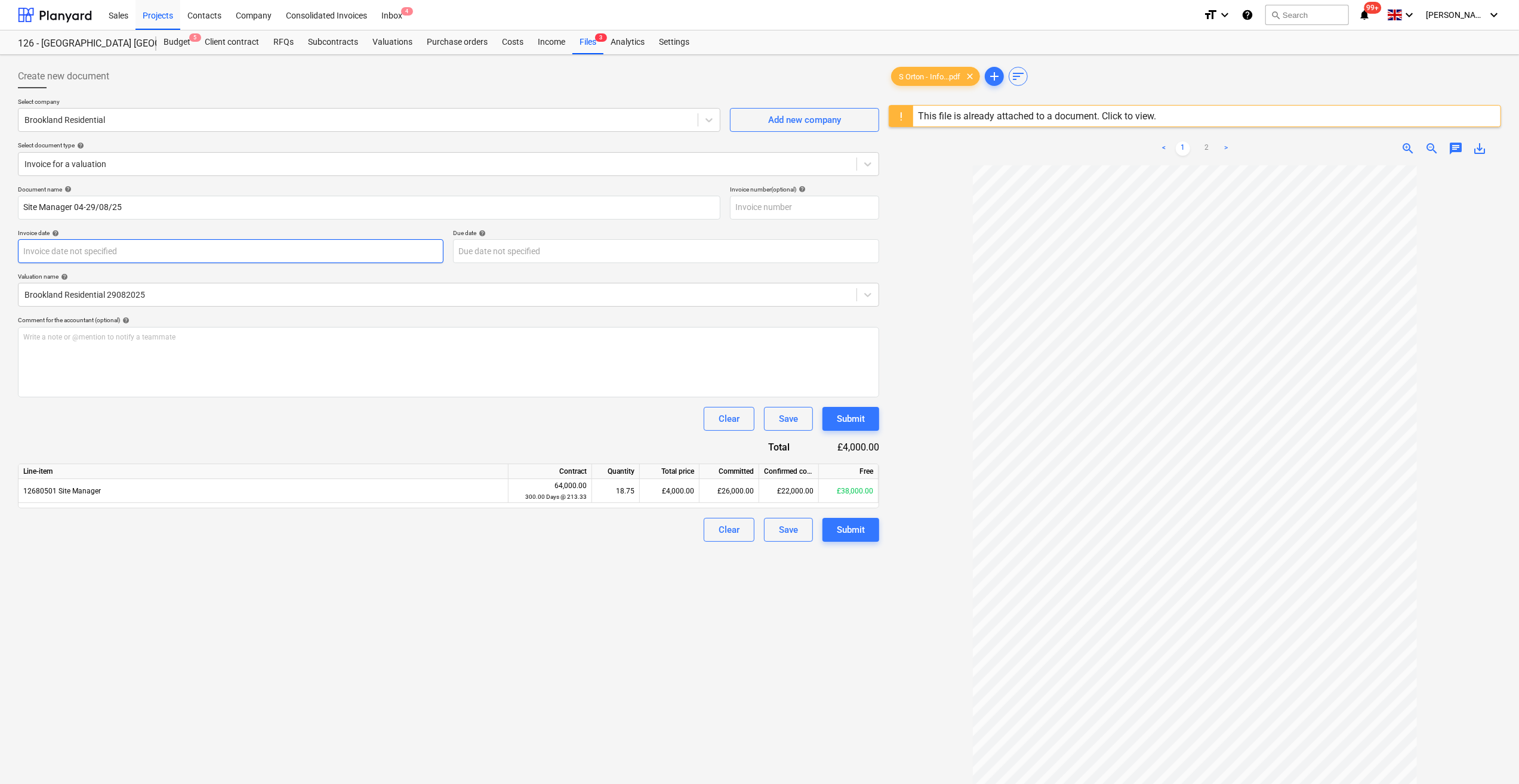
click at [55, 255] on body "Sales Projects Contacts Company Consolidated Invoices Inbox 4 format_size keybo…" at bounding box center [759, 392] width 1519 height 784
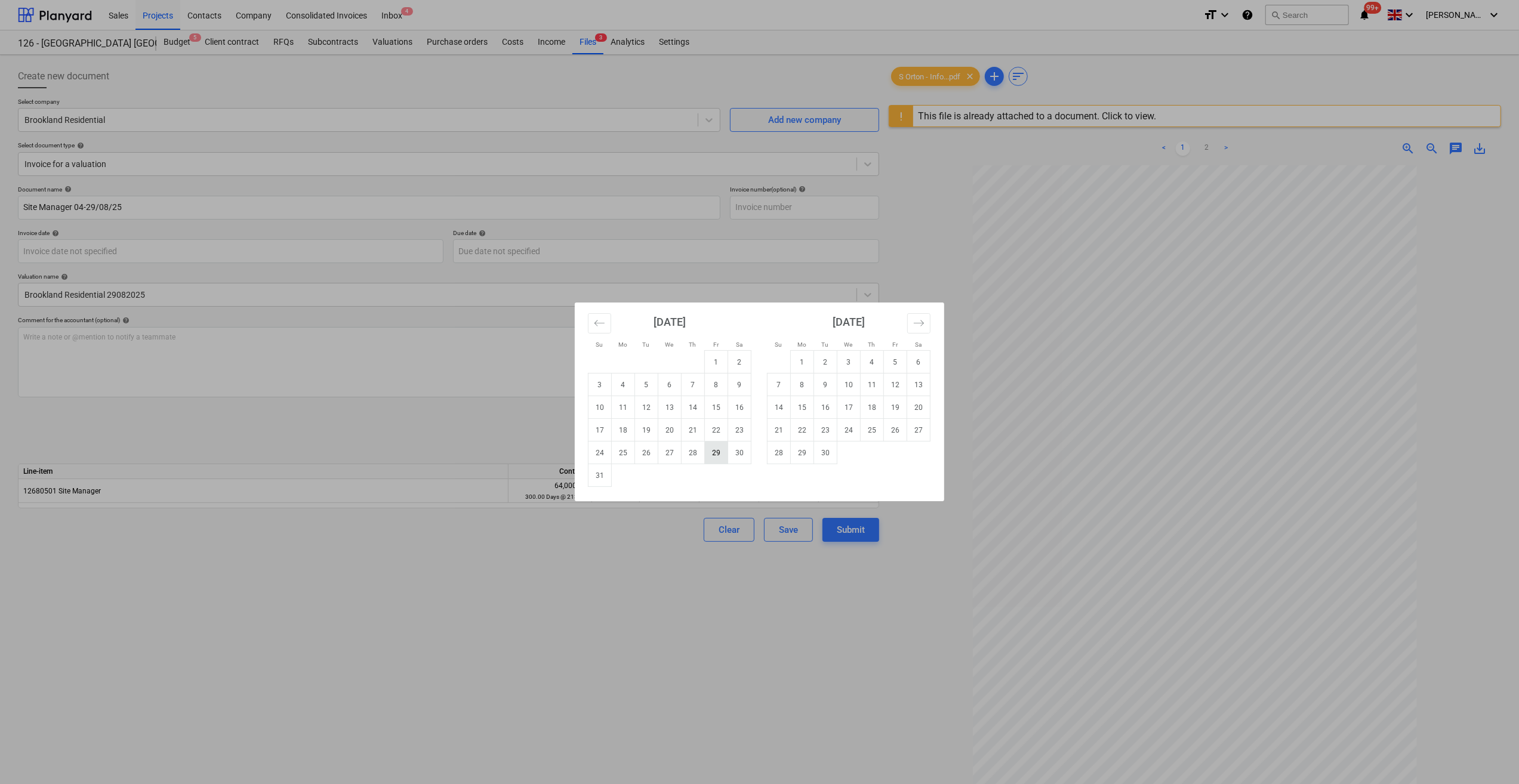
click at [710, 452] on td "29" at bounding box center [717, 453] width 24 height 23
type input "[DATE]"
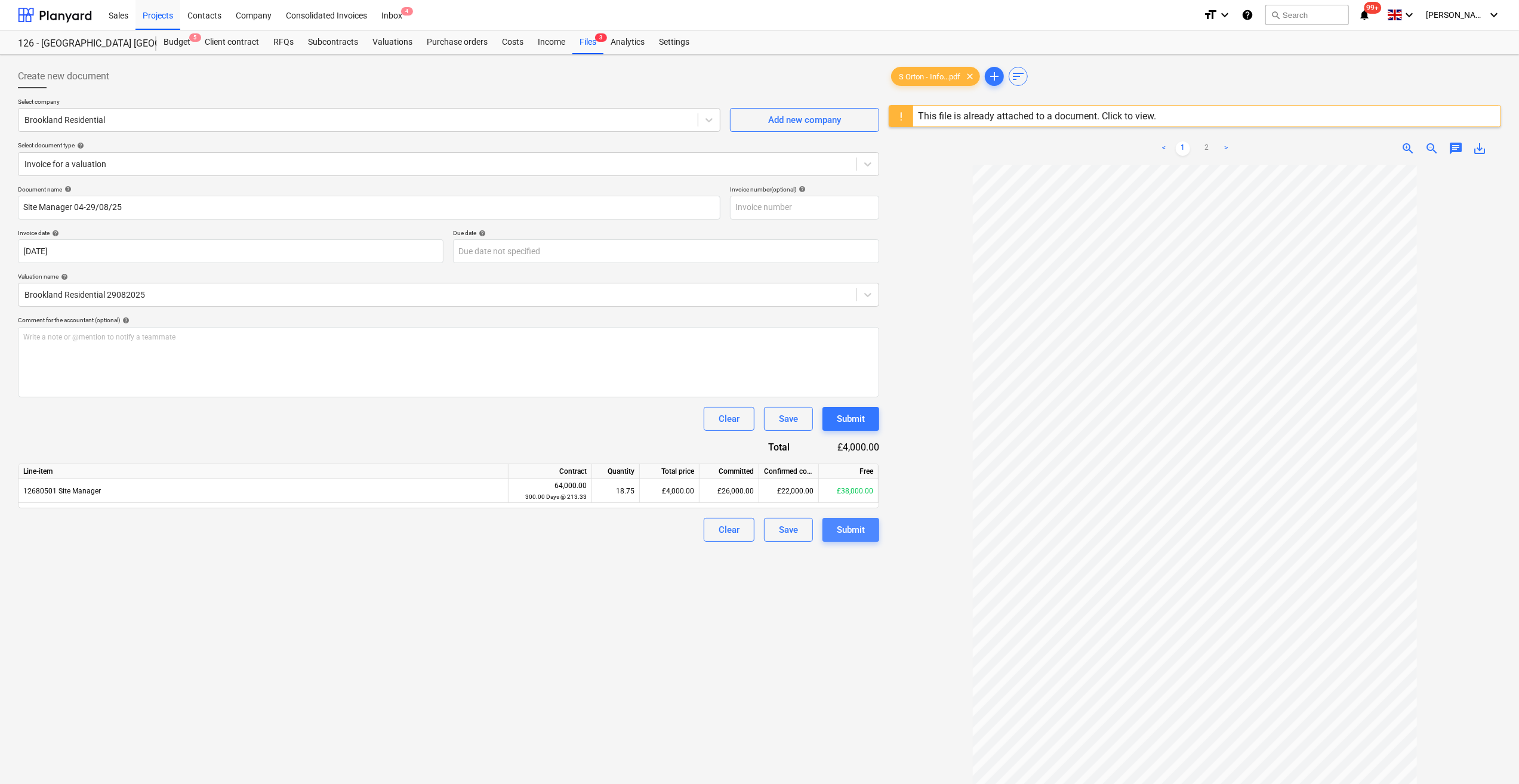
click at [855, 529] on div "Submit" at bounding box center [850, 530] width 28 height 15
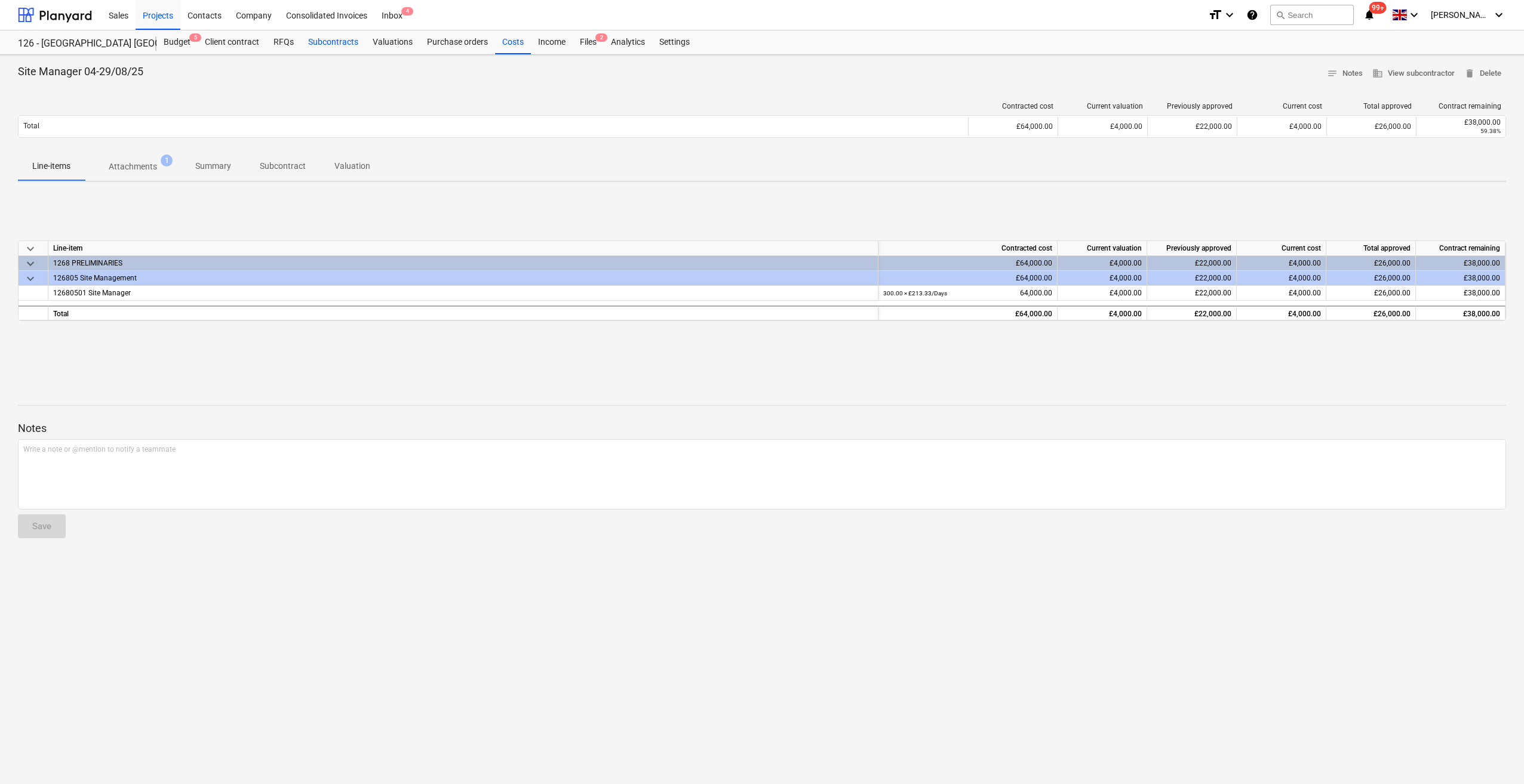
click at [331, 44] on div "Subcontracts" at bounding box center [333, 42] width 65 height 24
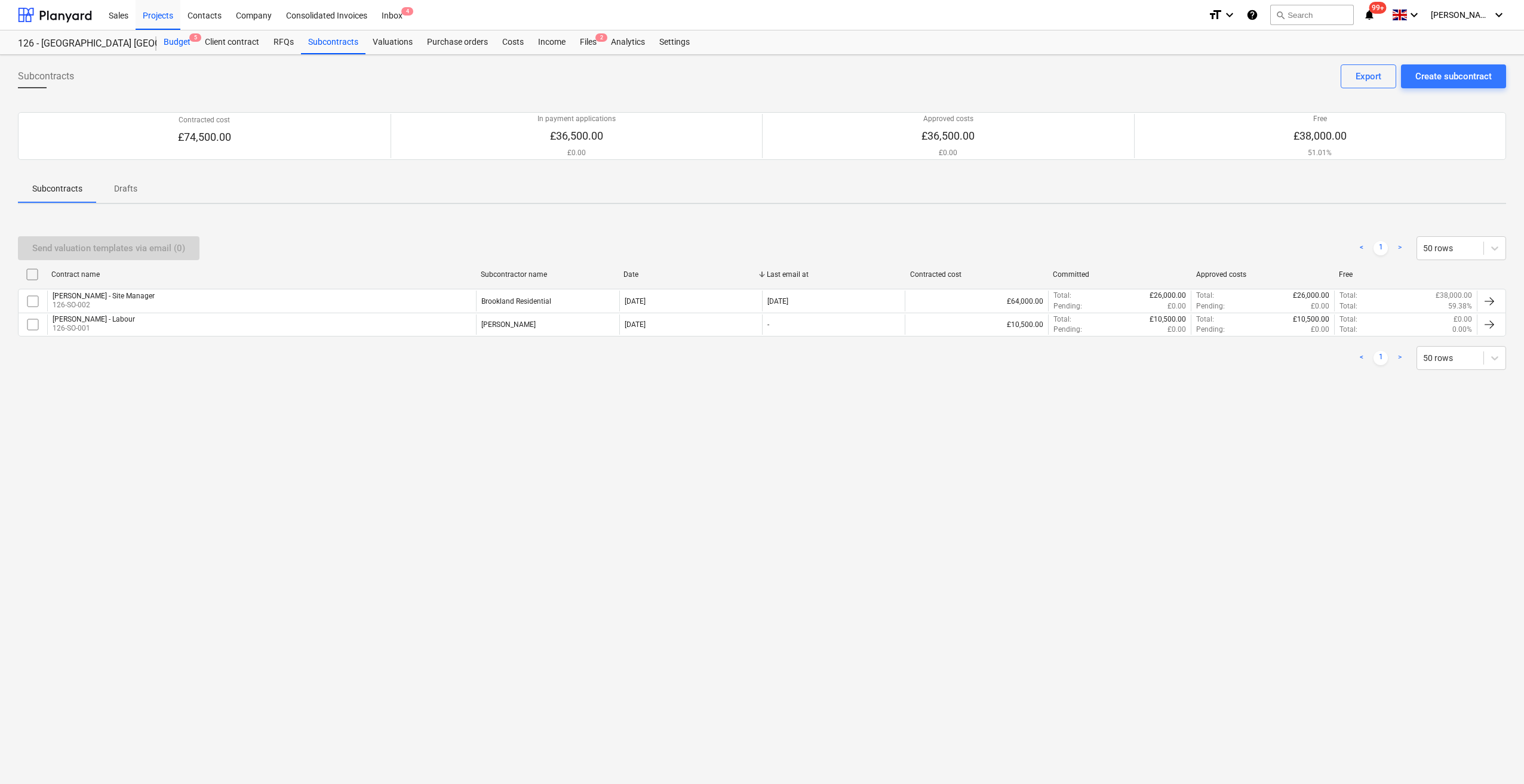
click at [179, 44] on div "Budget 5" at bounding box center [177, 42] width 41 height 24
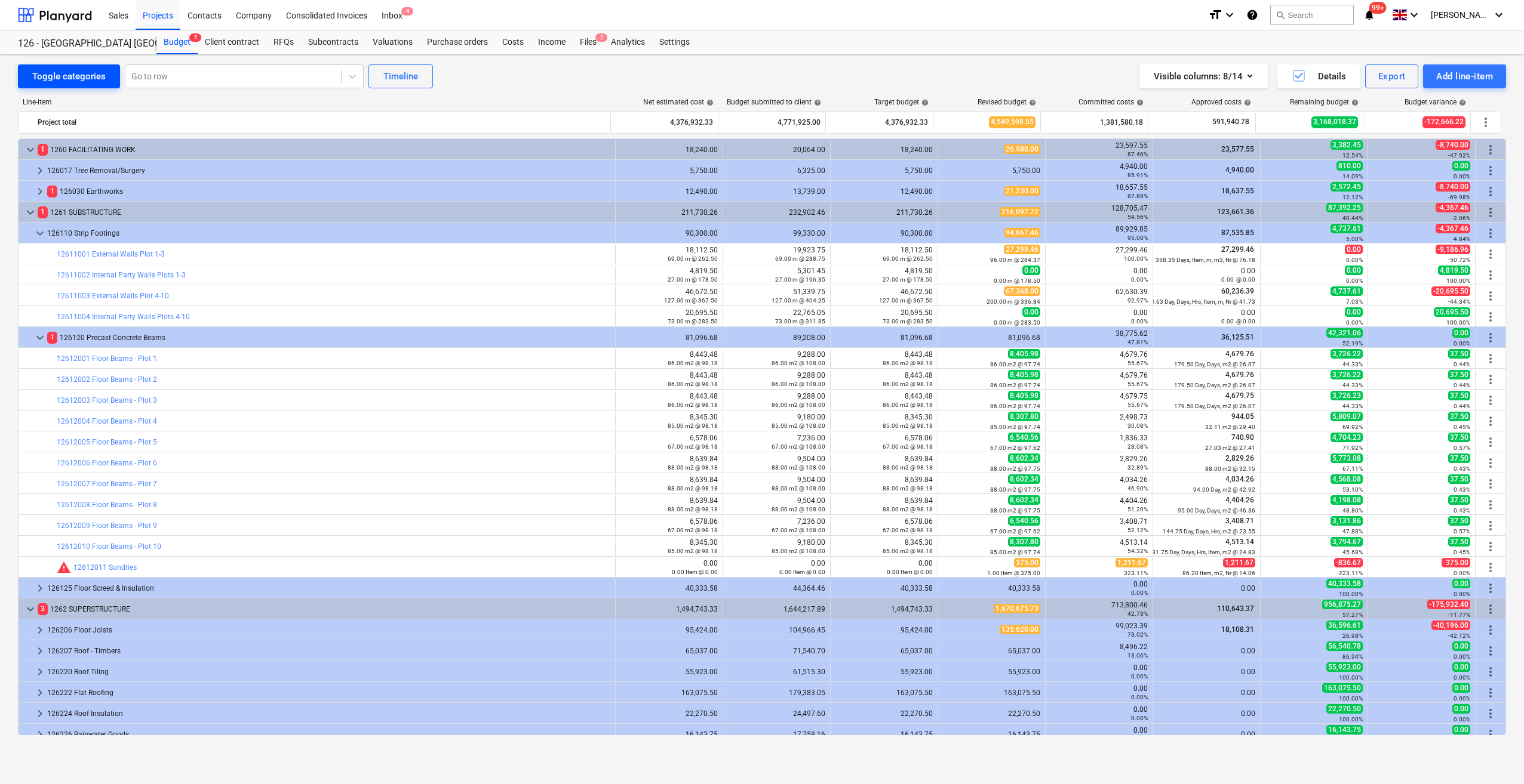
click at [73, 75] on div "Toggle categories" at bounding box center [68, 76] width 74 height 15
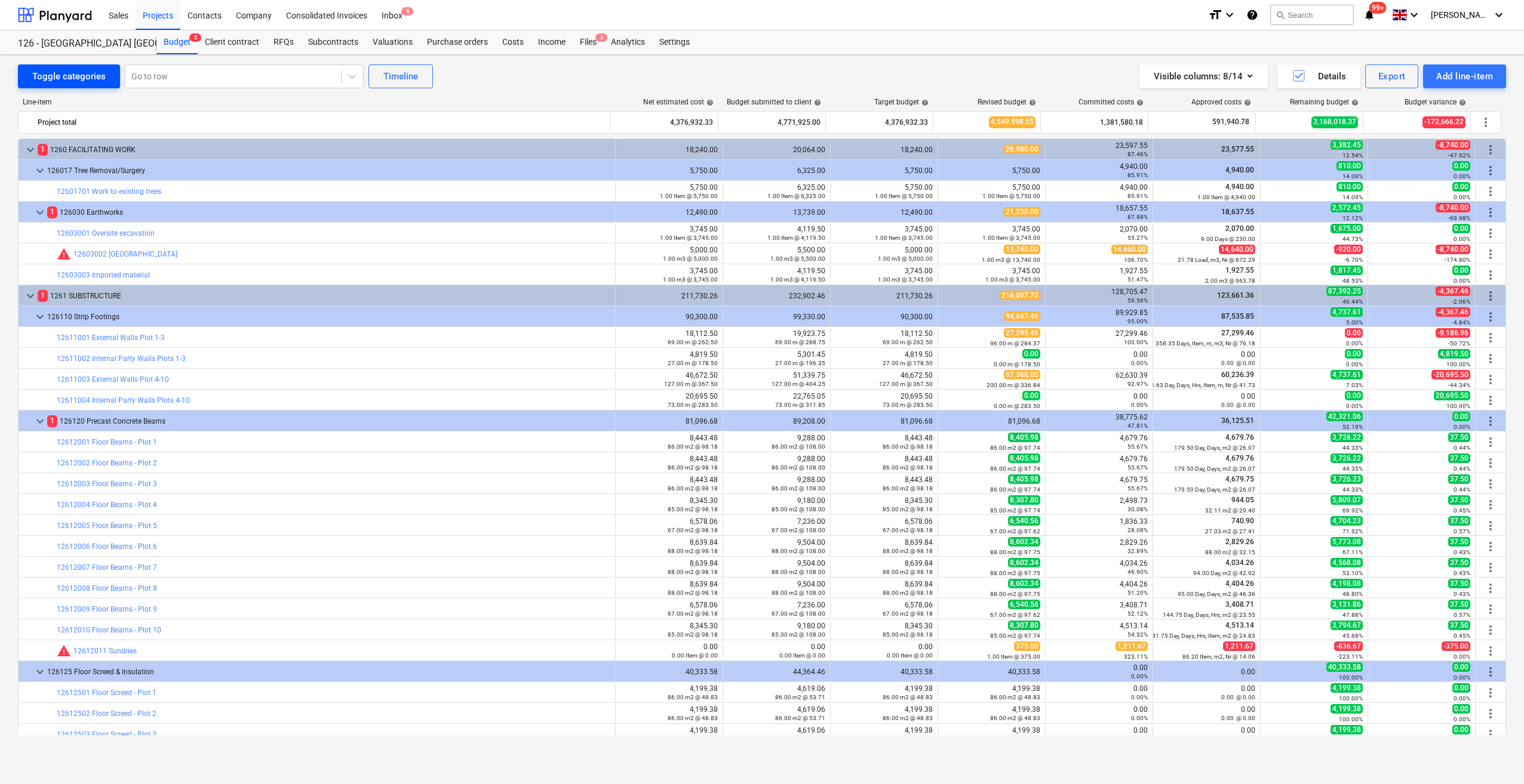
click at [73, 75] on div "Toggle categories" at bounding box center [68, 76] width 74 height 15
